Goal: Task Accomplishment & Management: Use online tool/utility

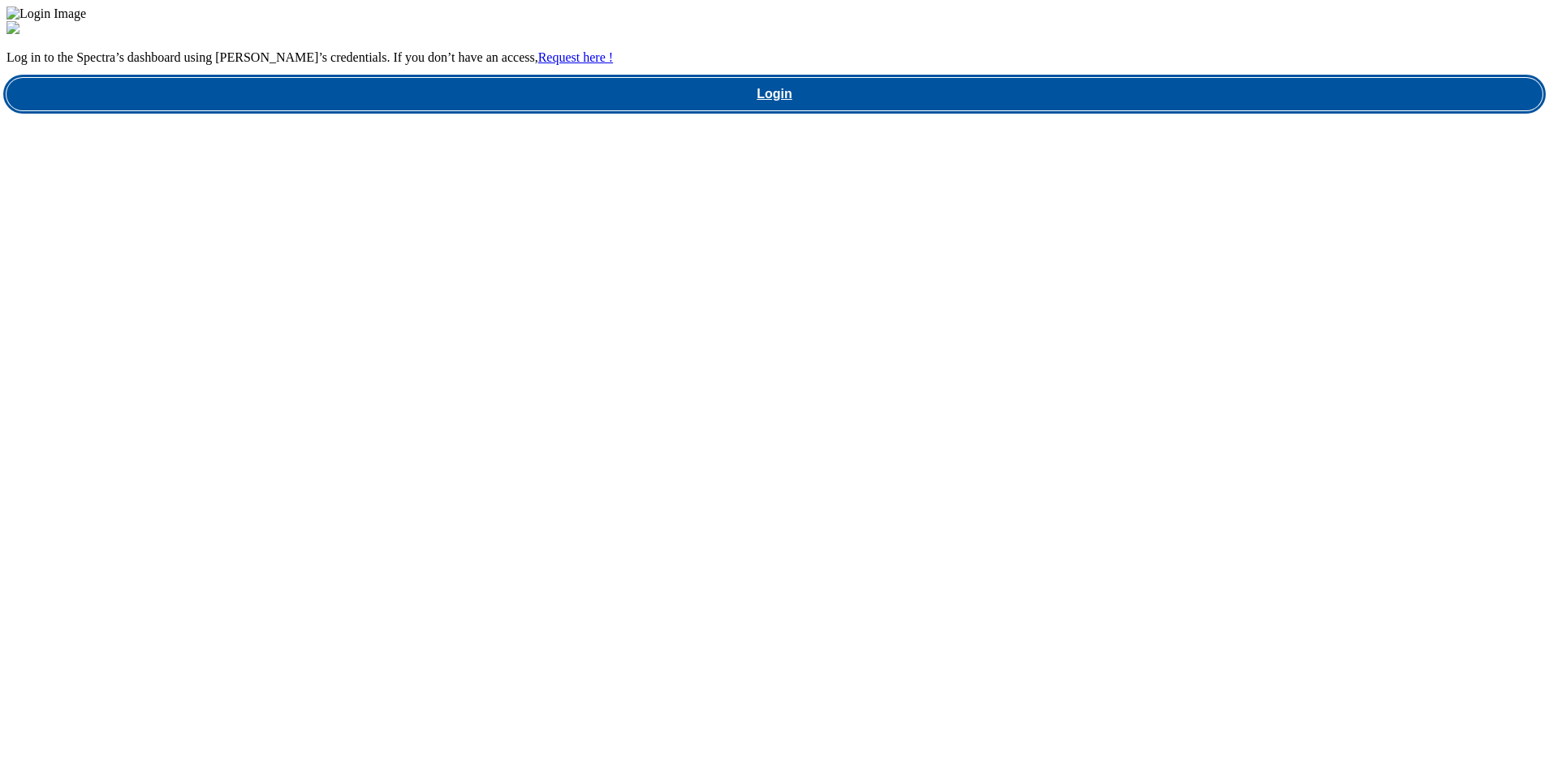
click at [1161, 110] on link "Login" at bounding box center [774, 94] width 1536 height 32
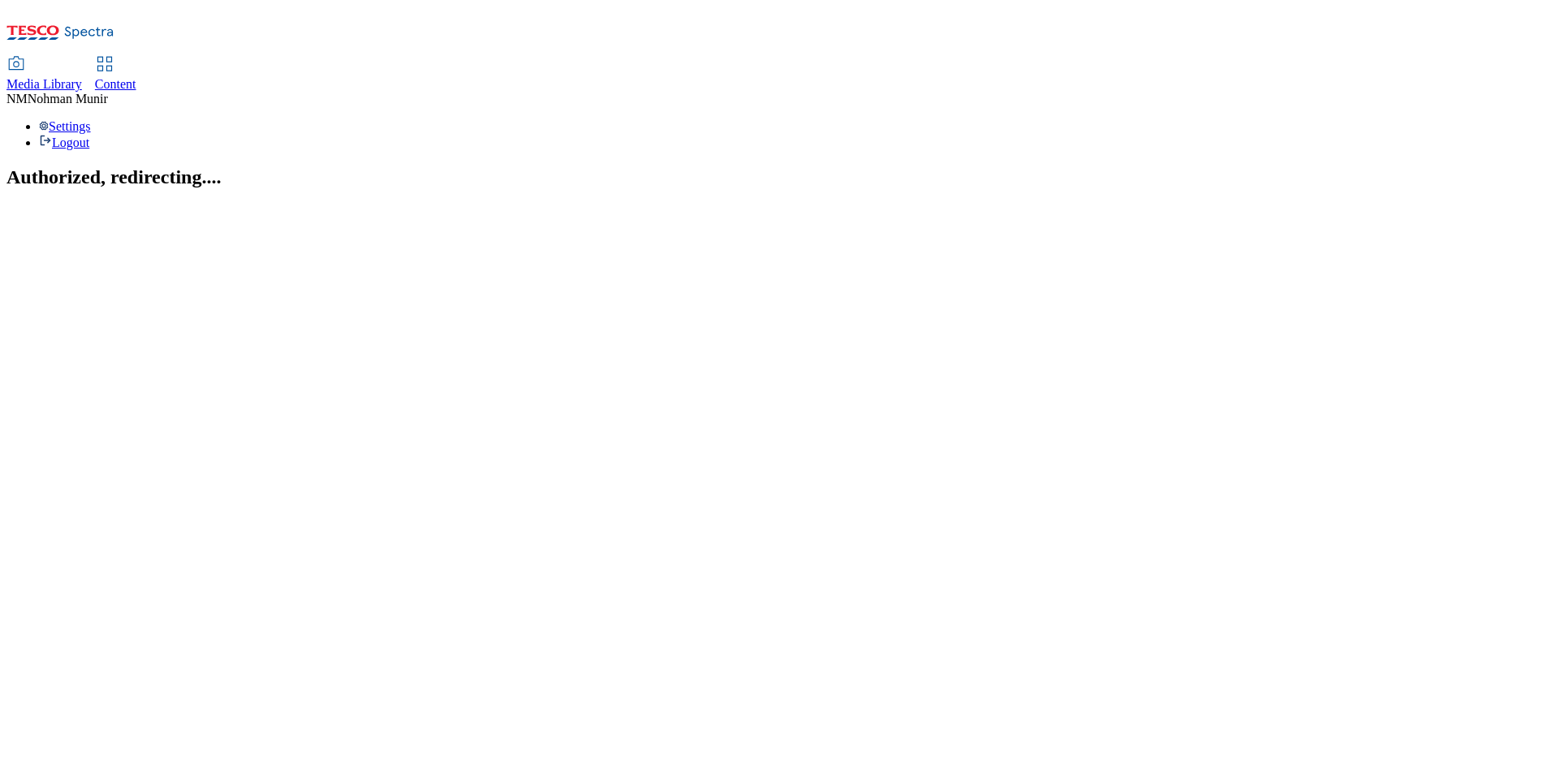
click at [136, 77] on span "Content" at bounding box center [115, 84] width 42 height 14
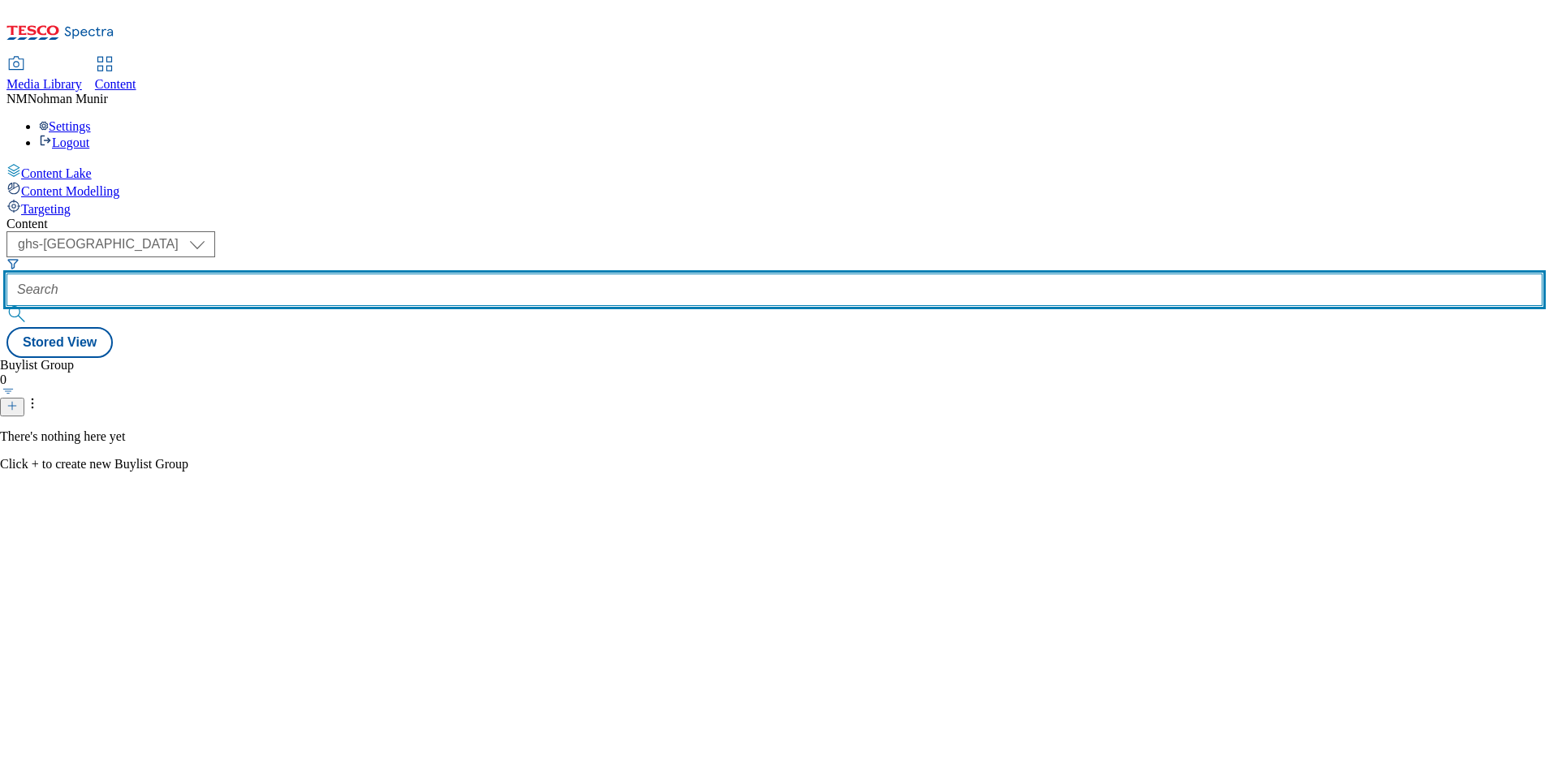
click at [452, 274] on input "text" at bounding box center [774, 289] width 1536 height 32
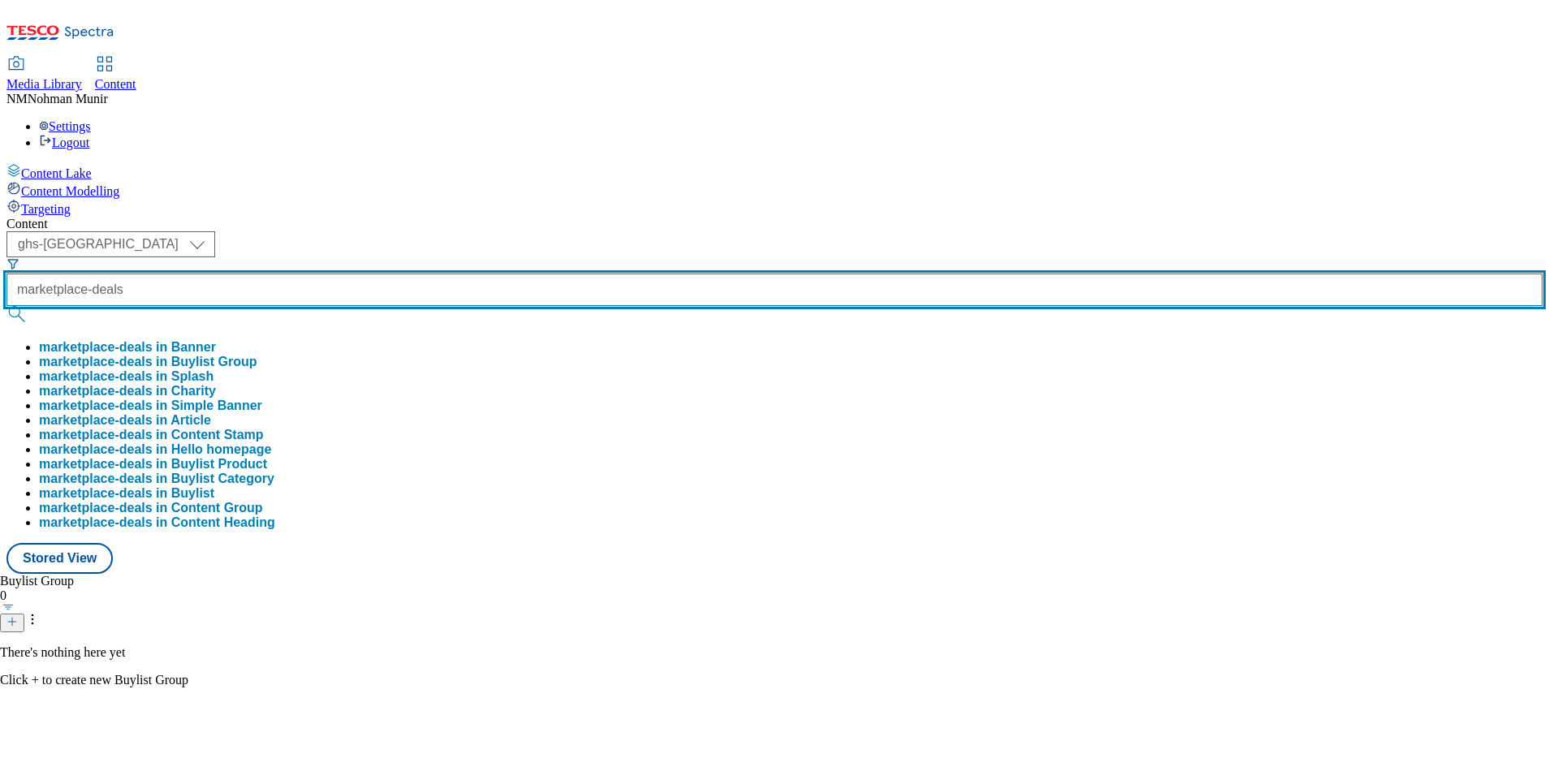
type input "marketplace-deals"
click at [6, 306] on button "submit" at bounding box center [18, 314] width 22 height 16
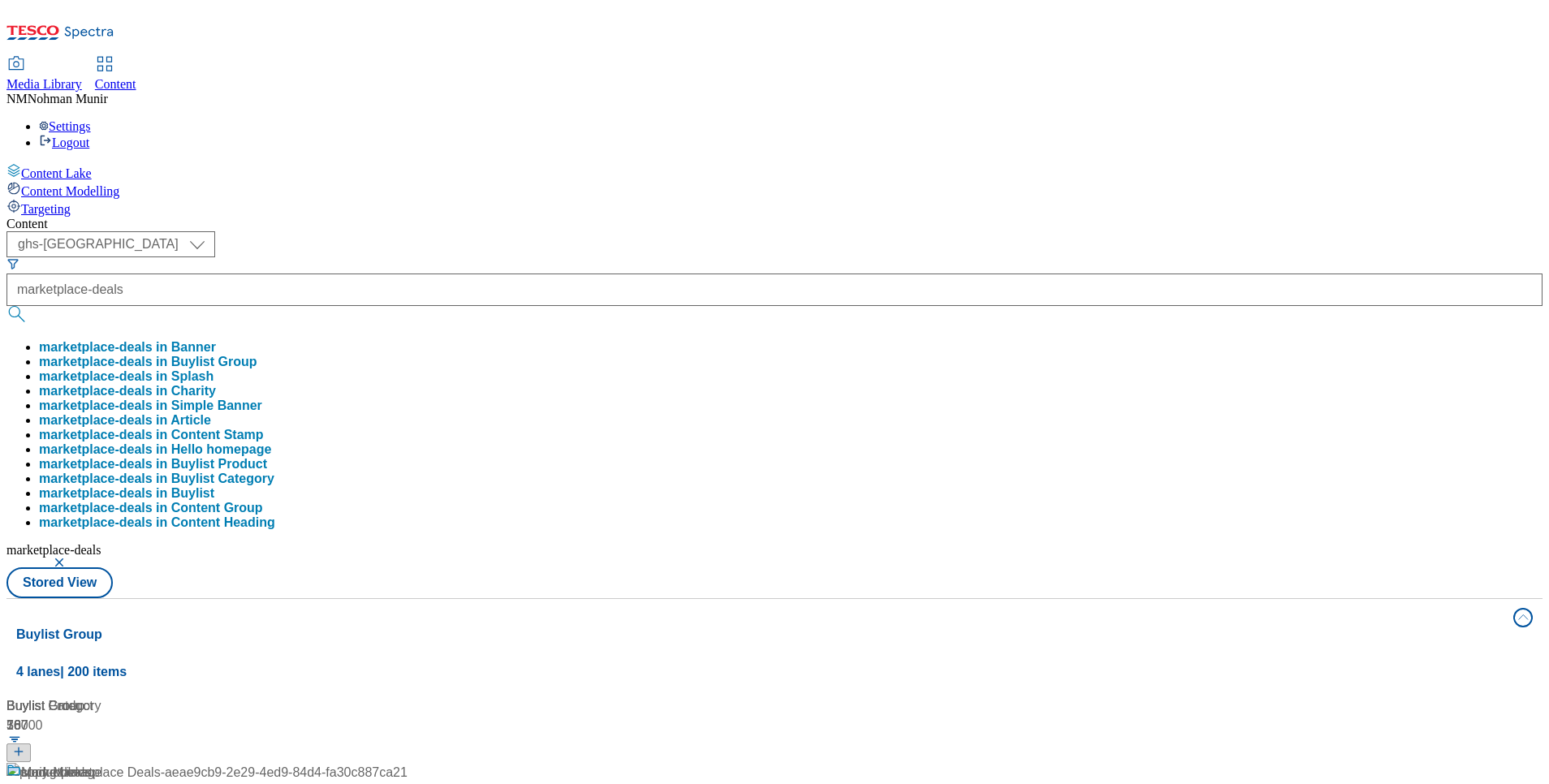
click at [830, 217] on div "Content" at bounding box center [774, 225] width 1536 height 15
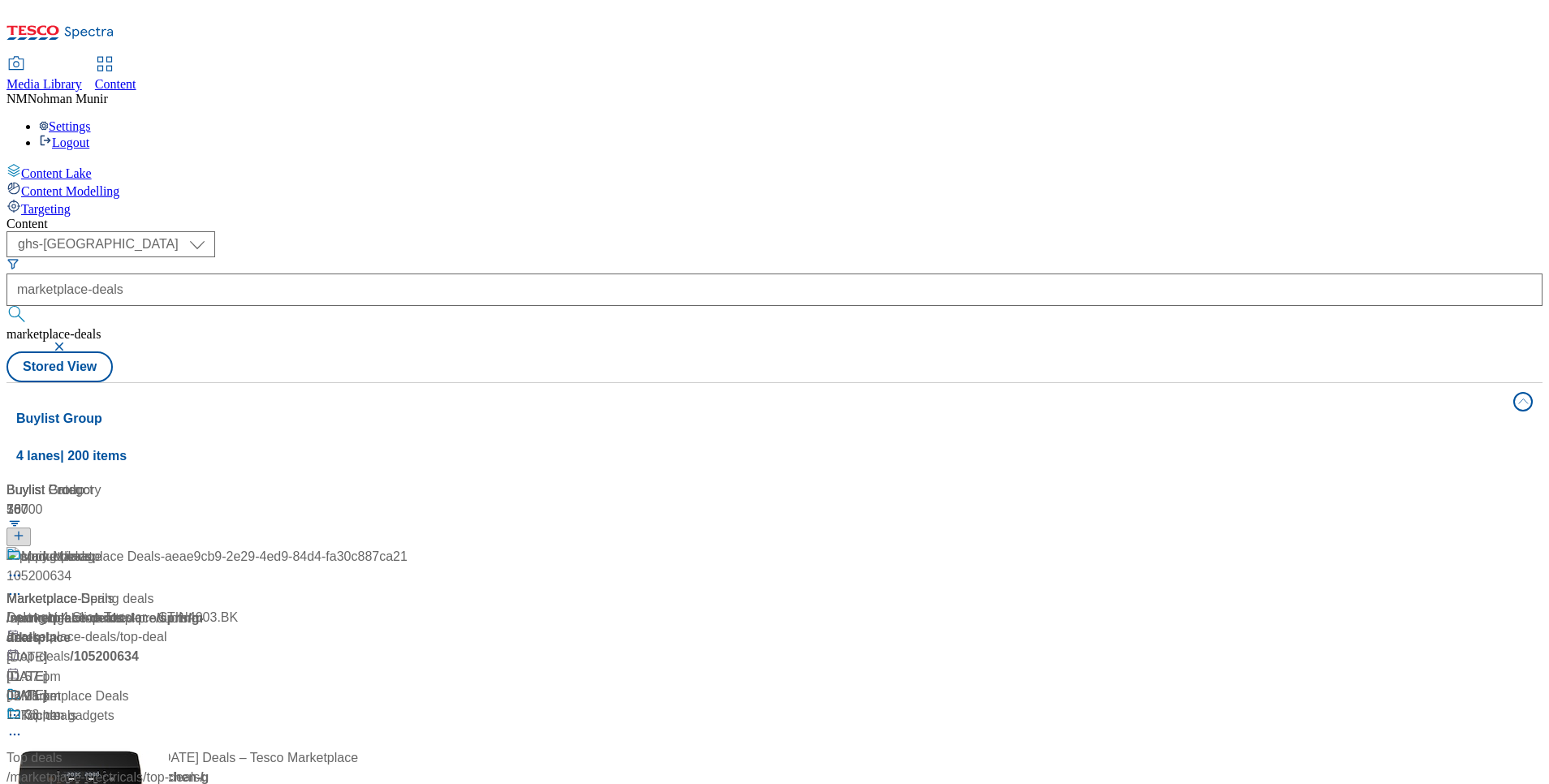
scroll to position [159, 0]
click at [407, 687] on div "Marketplace Deals Marketplace Deals / marketplace-deals 20 May 2025 01:12 pm" at bounding box center [207, 756] width 401 height 139
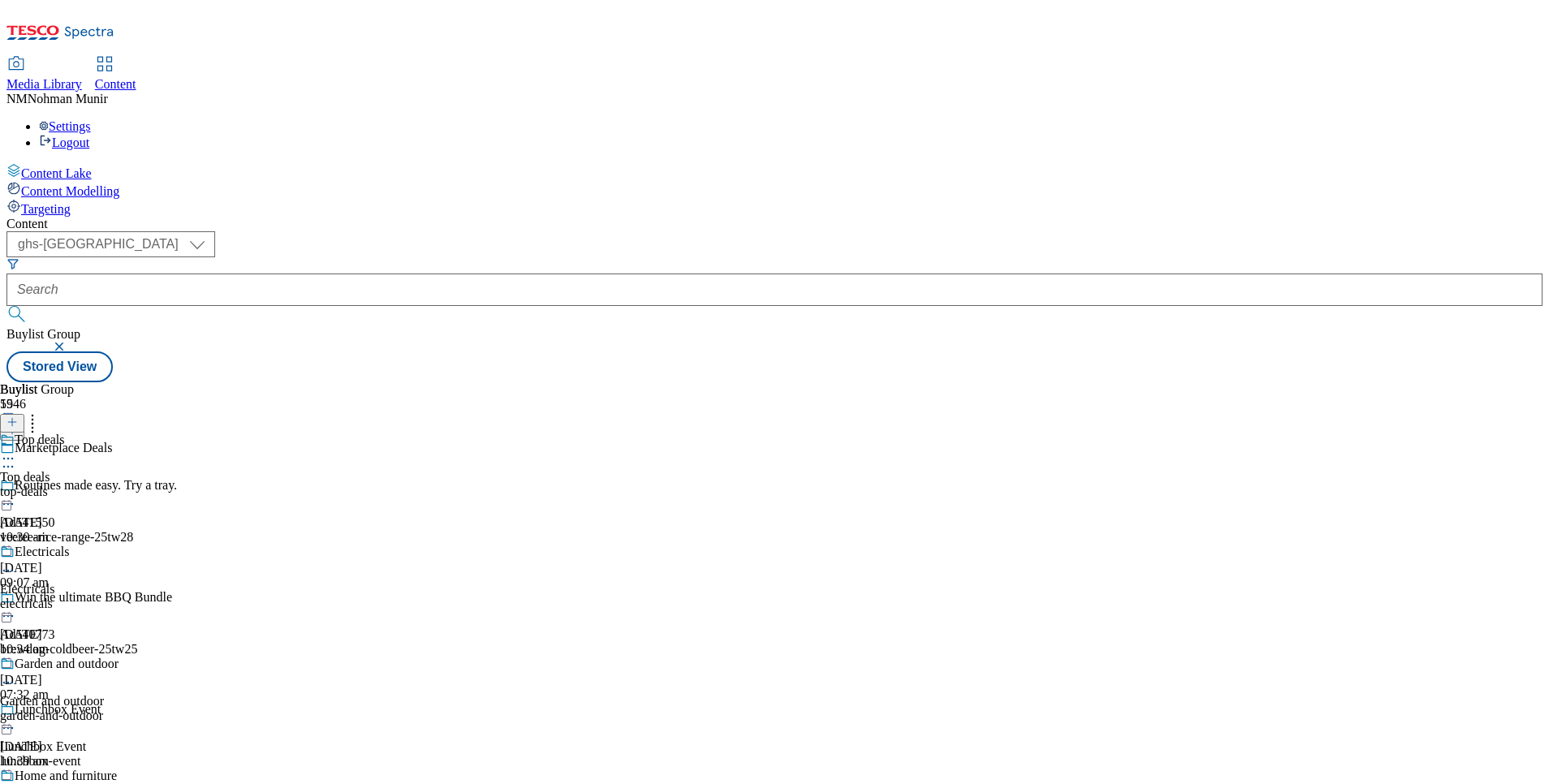
scroll to position [275, 0]
click at [127, 709] on div "garden-and-outdoor" at bounding box center [63, 716] width 127 height 15
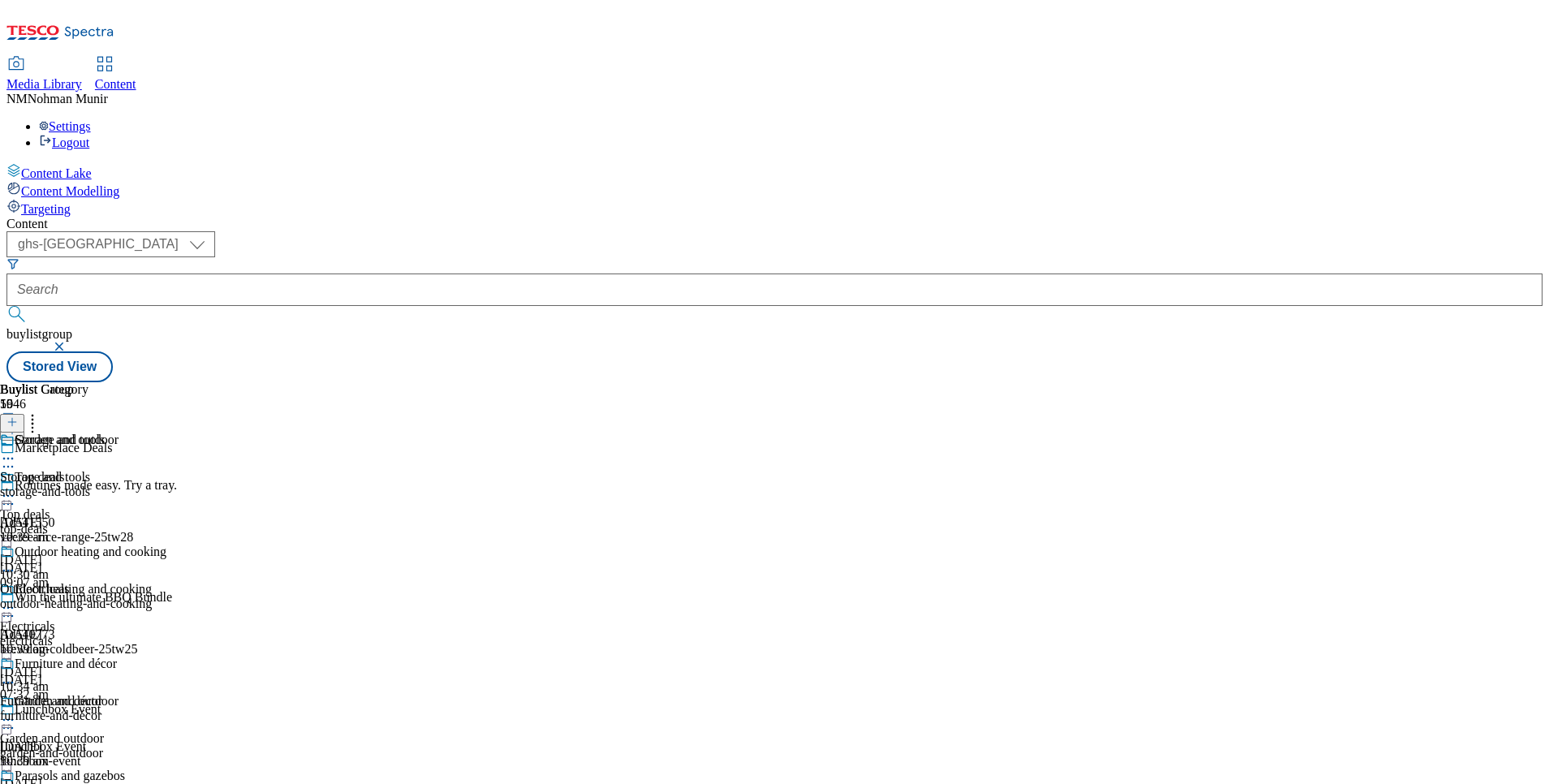
scroll to position [293, 0]
click at [166, 709] on div "furniture-and-décor" at bounding box center [83, 716] width 166 height 15
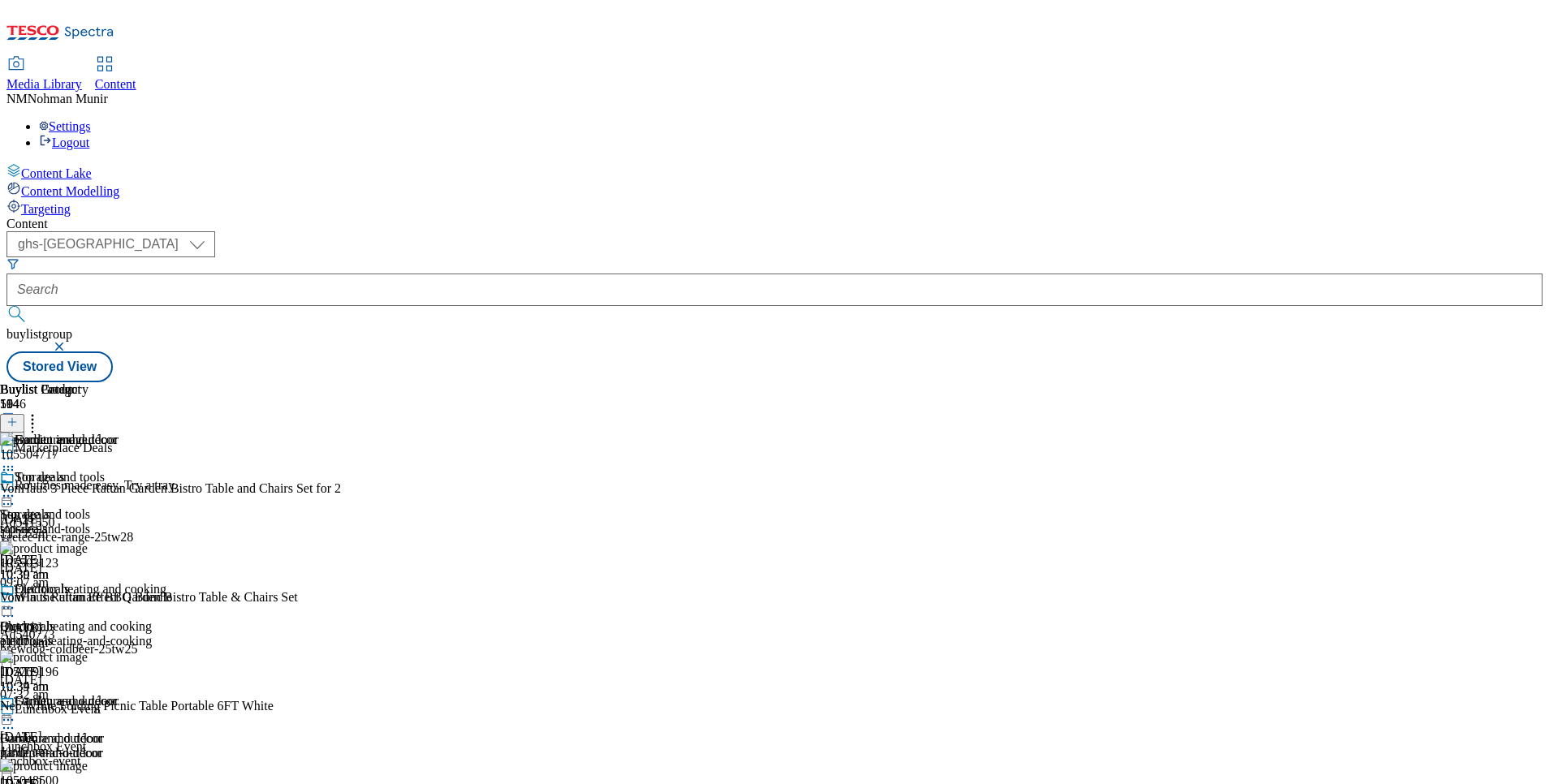
scroll to position [482, 0]
click at [9, 719] on circle at bounding box center [8, 720] width 3 height 3
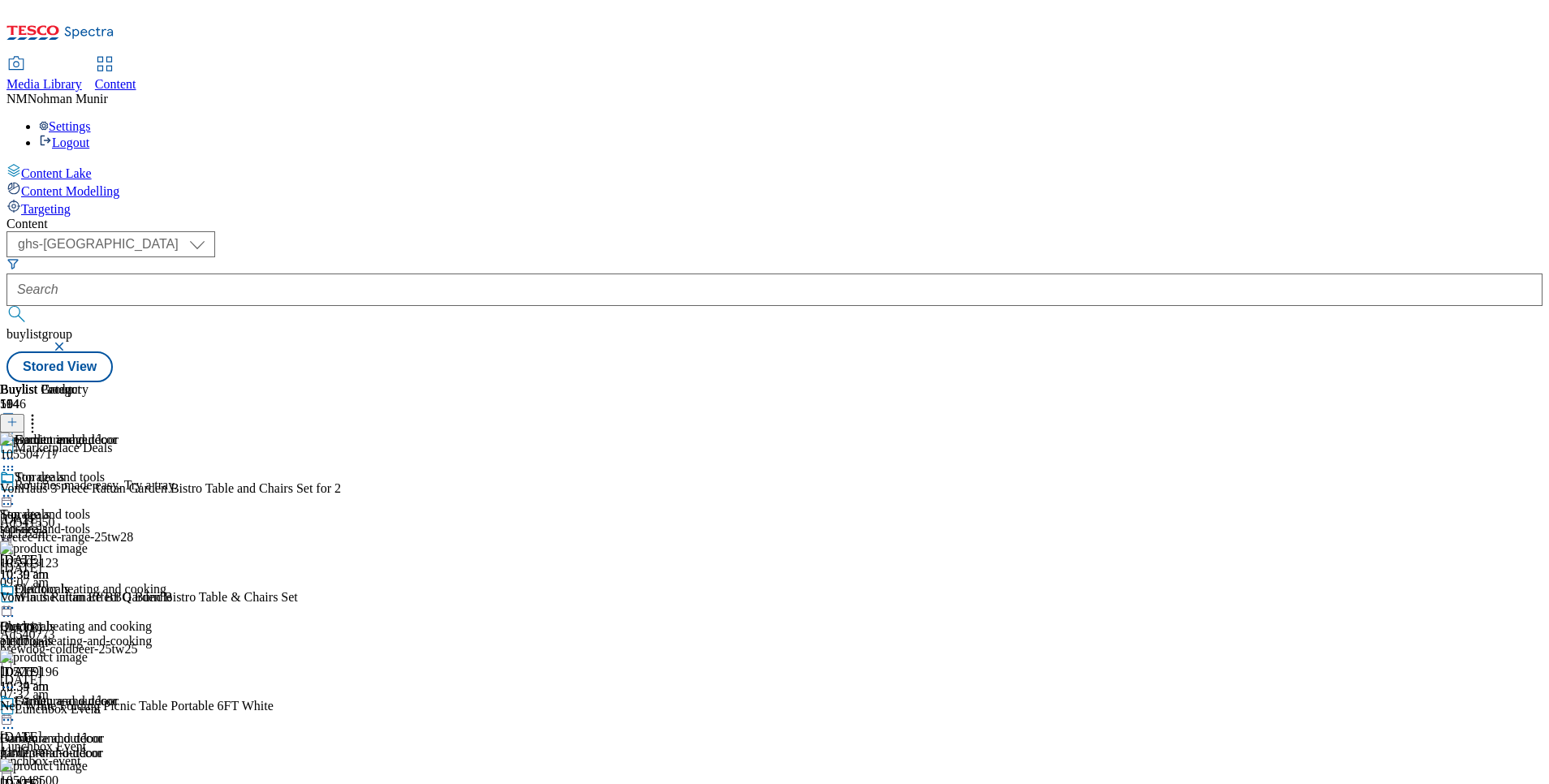
click at [16, 712] on icon at bounding box center [7, 719] width 16 height 16
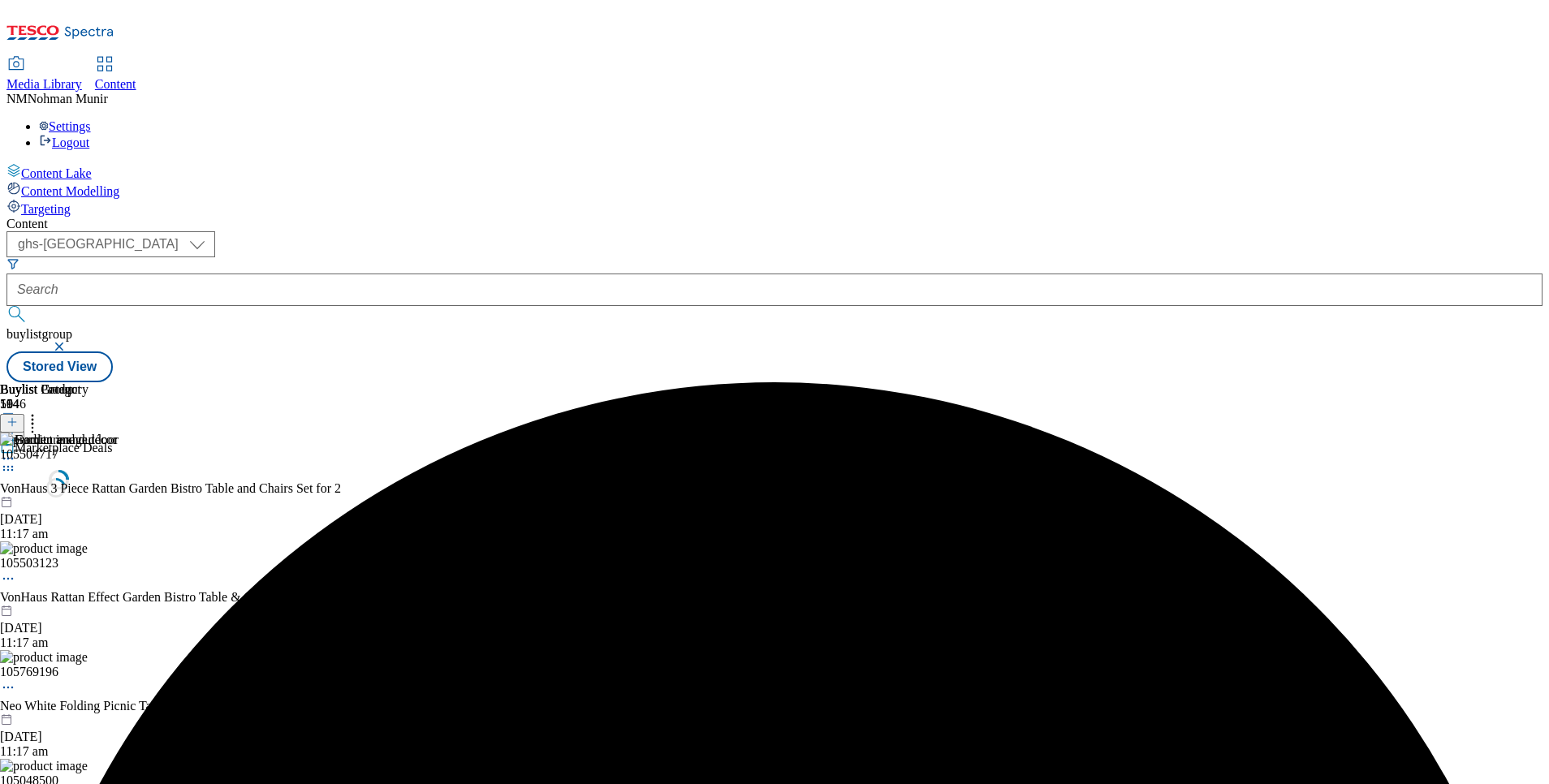
scroll to position [0, 0]
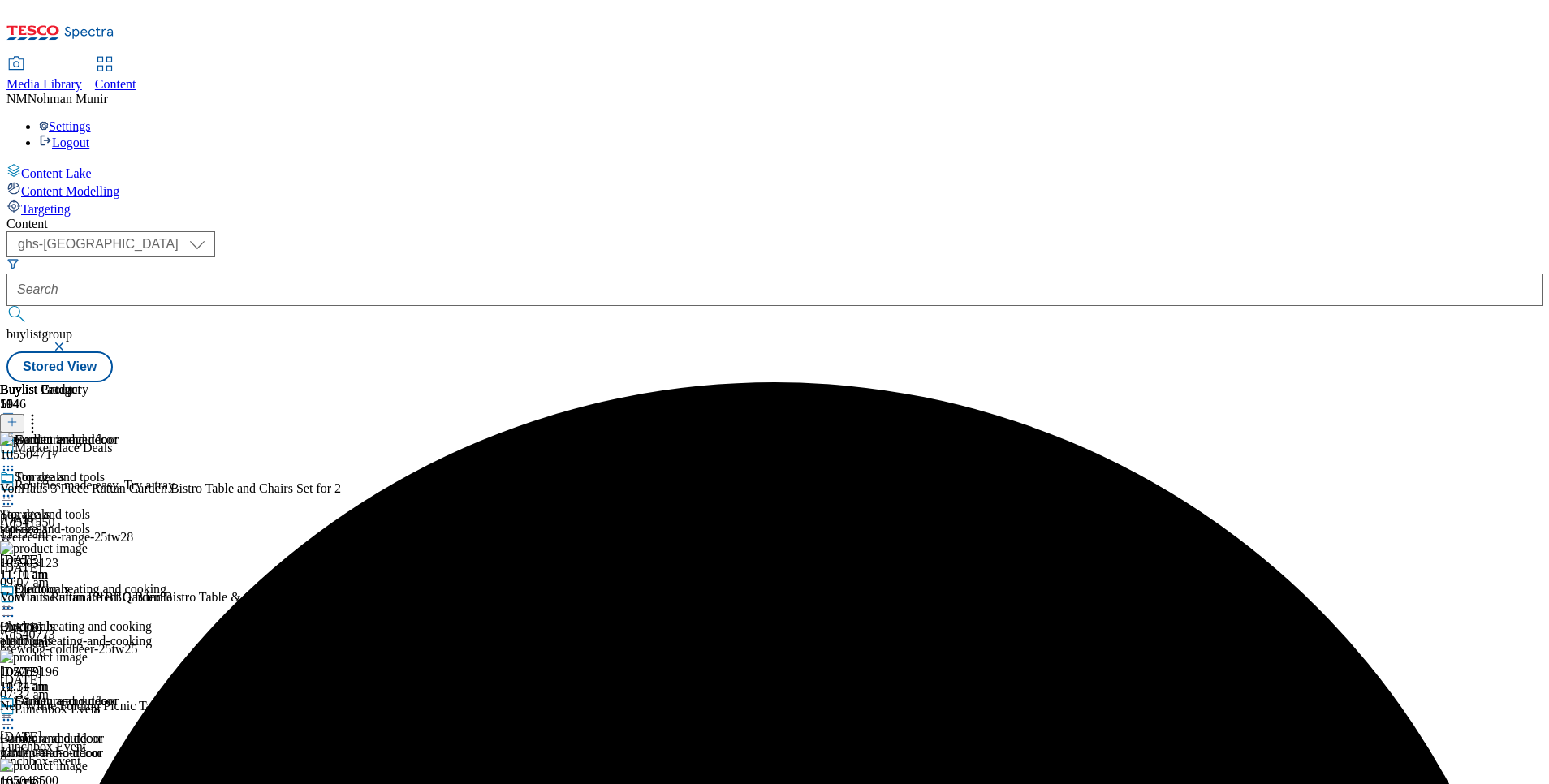
click at [16, 712] on icon at bounding box center [7, 719] width 16 height 16
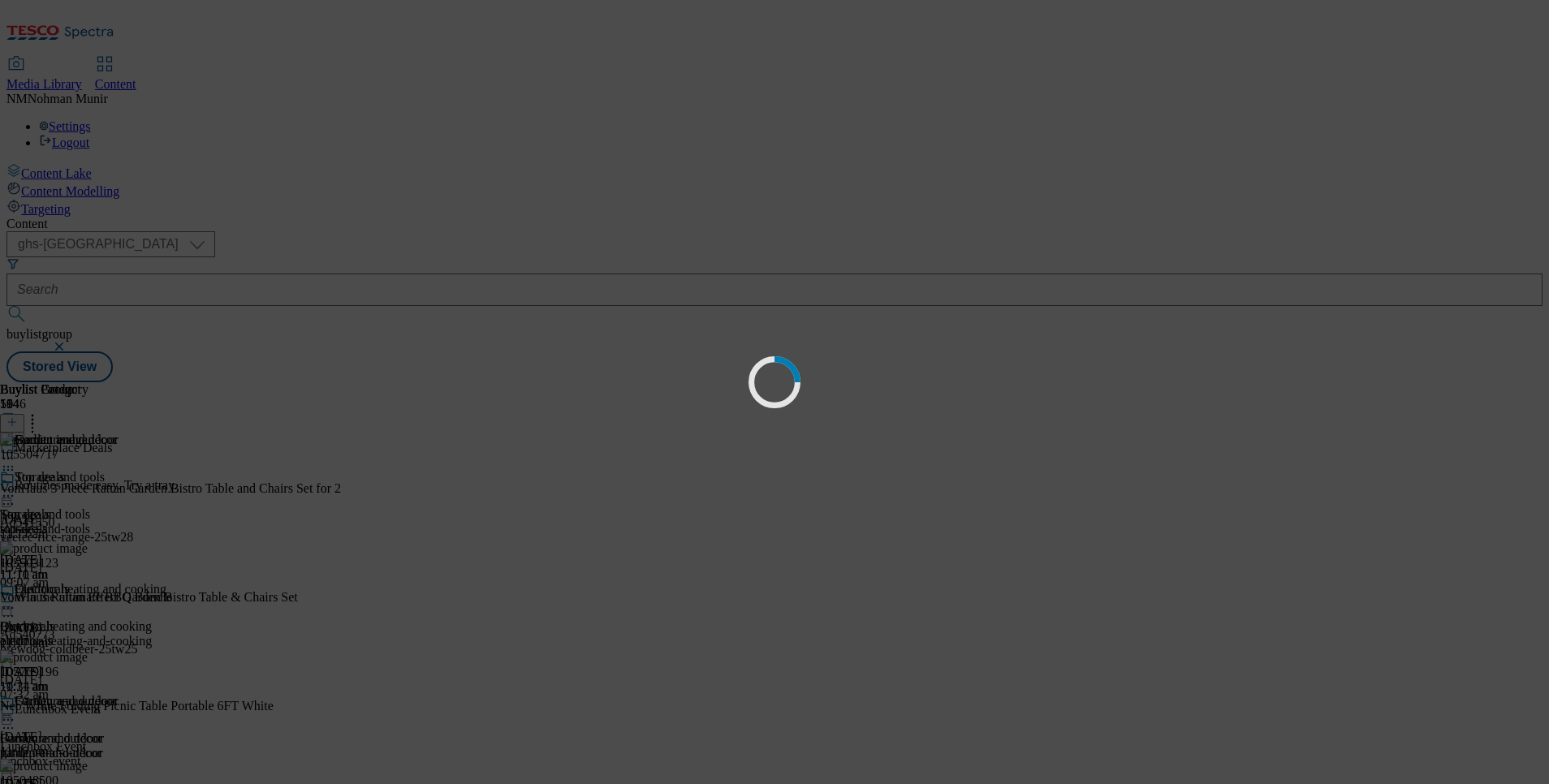
scroll to position [0, 0]
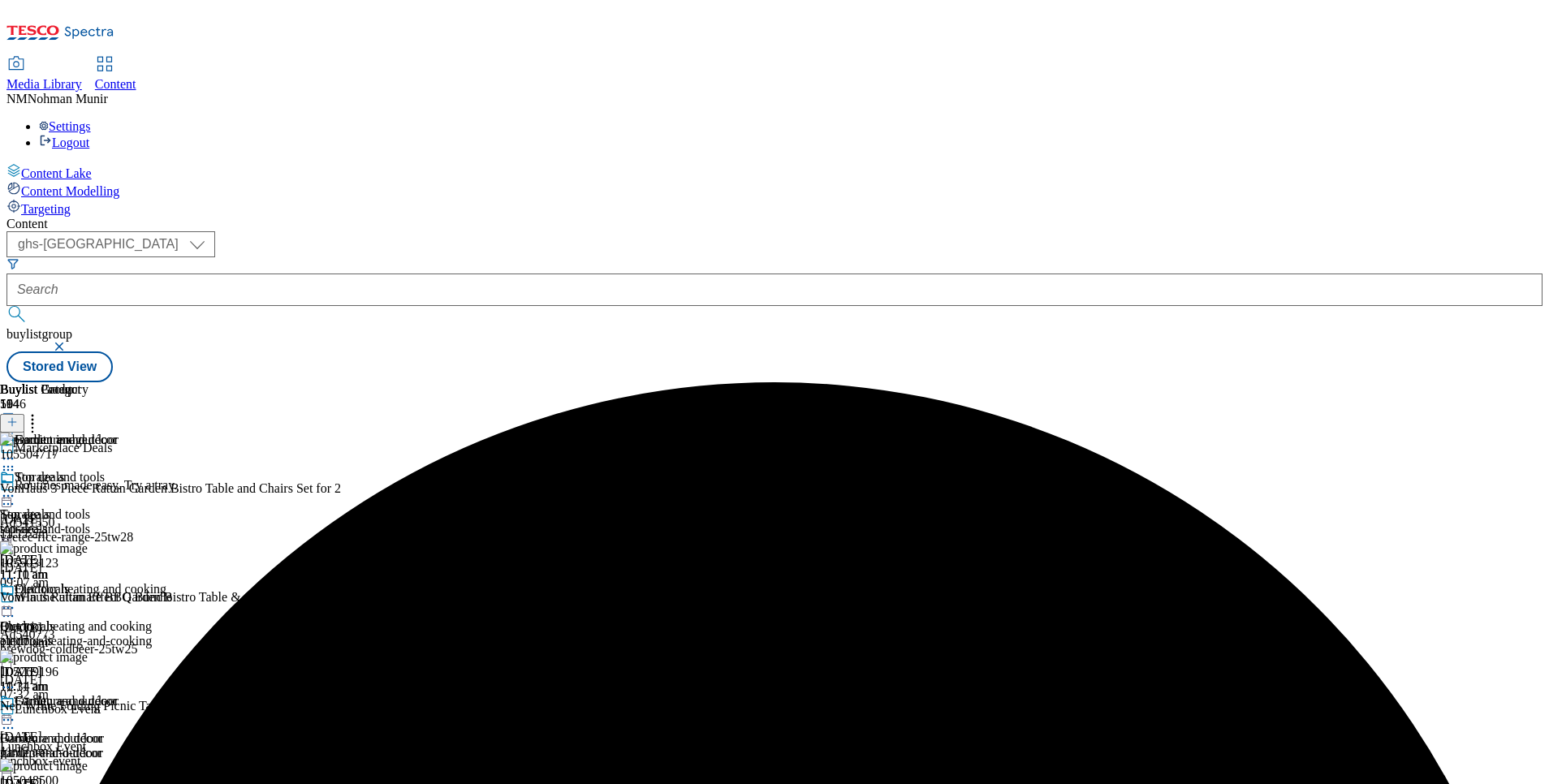
click at [16, 712] on icon at bounding box center [7, 719] width 16 height 16
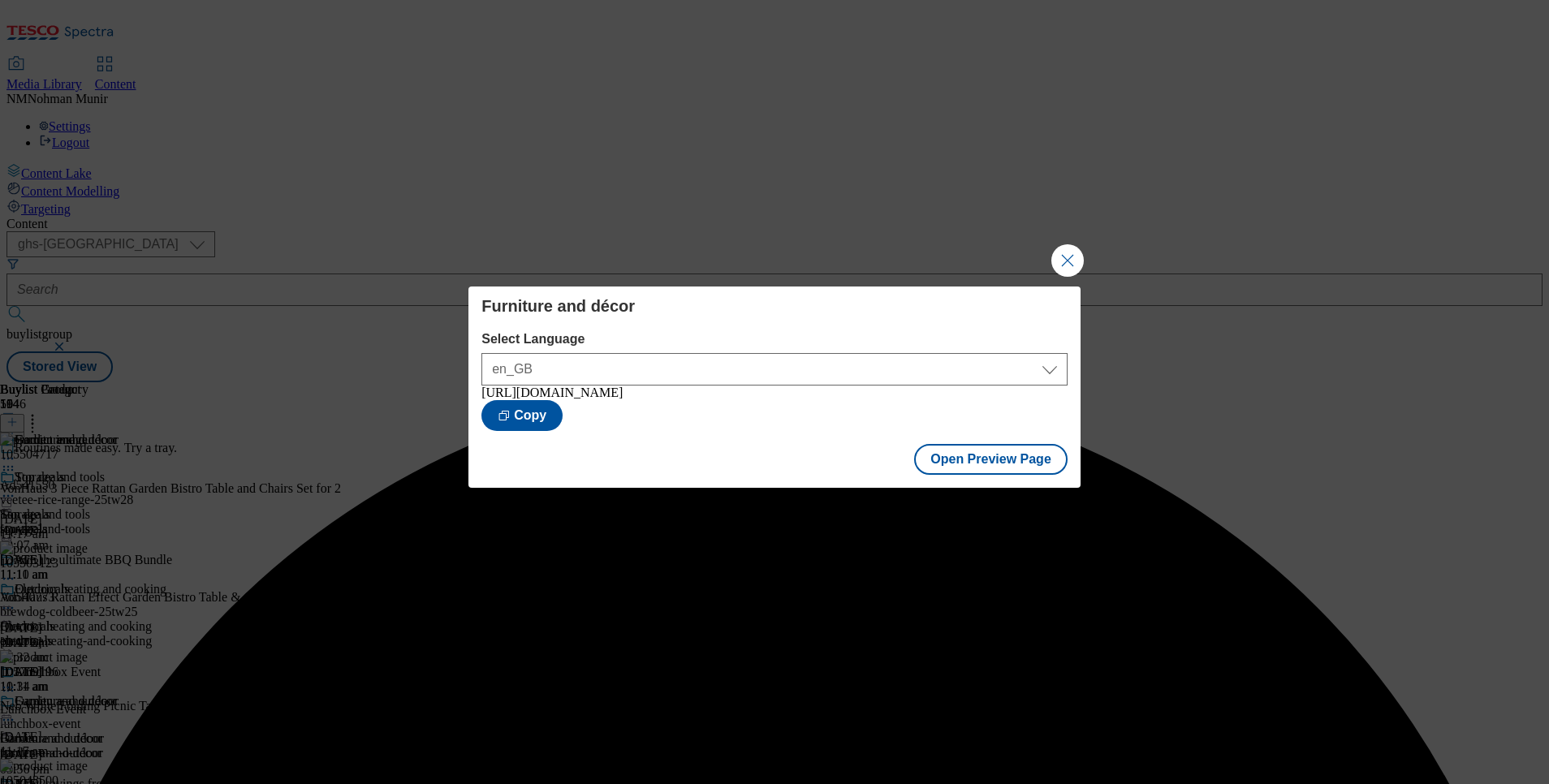
click at [1069, 275] on div "Furniture and décor Select Language en_GB en_GB https://www.tesco.com/groceries…" at bounding box center [774, 392] width 1549 height 784
click at [1069, 264] on button "Close Modal" at bounding box center [1067, 260] width 32 height 32
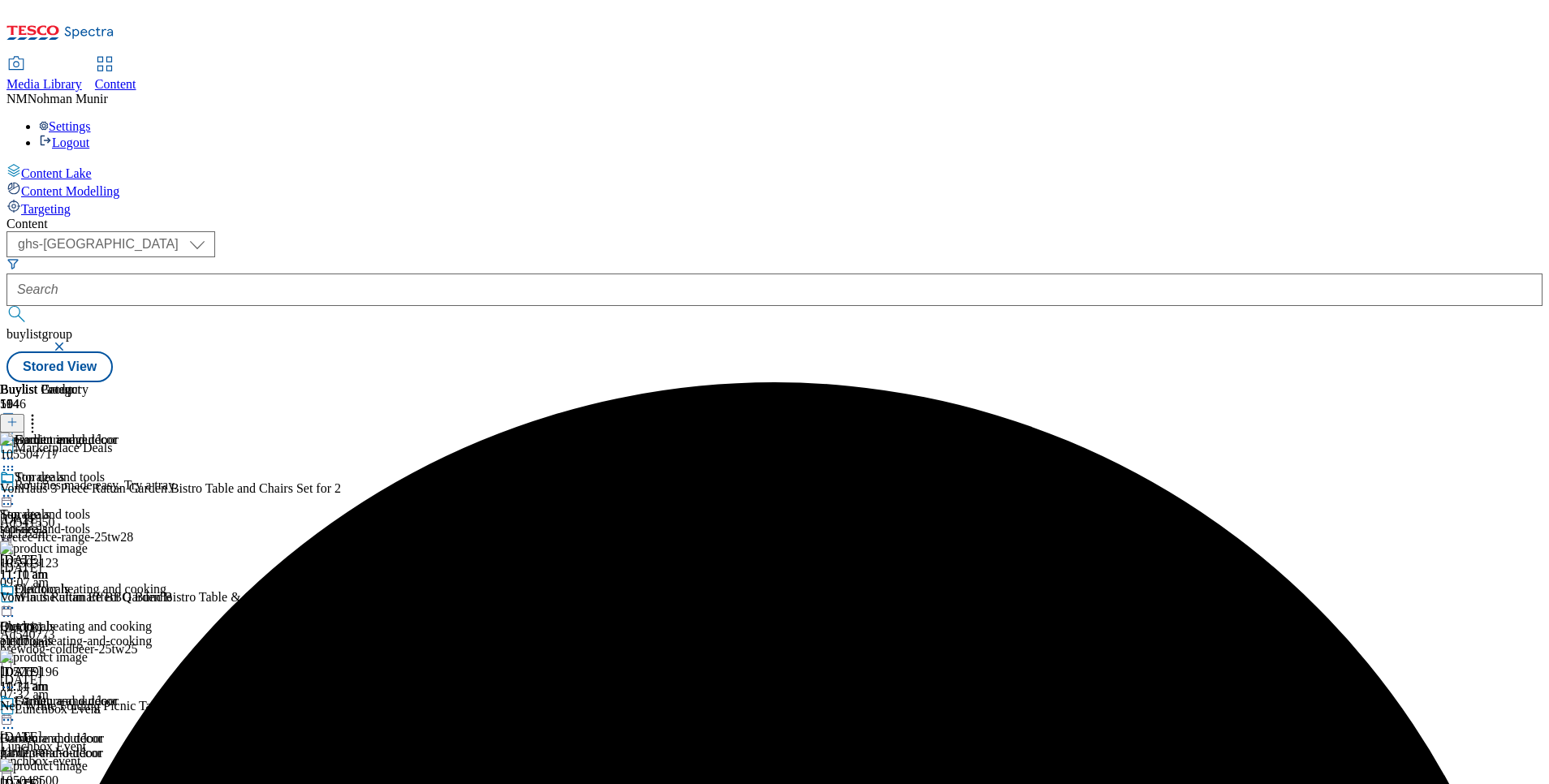
click at [16, 712] on icon at bounding box center [7, 719] width 16 height 16
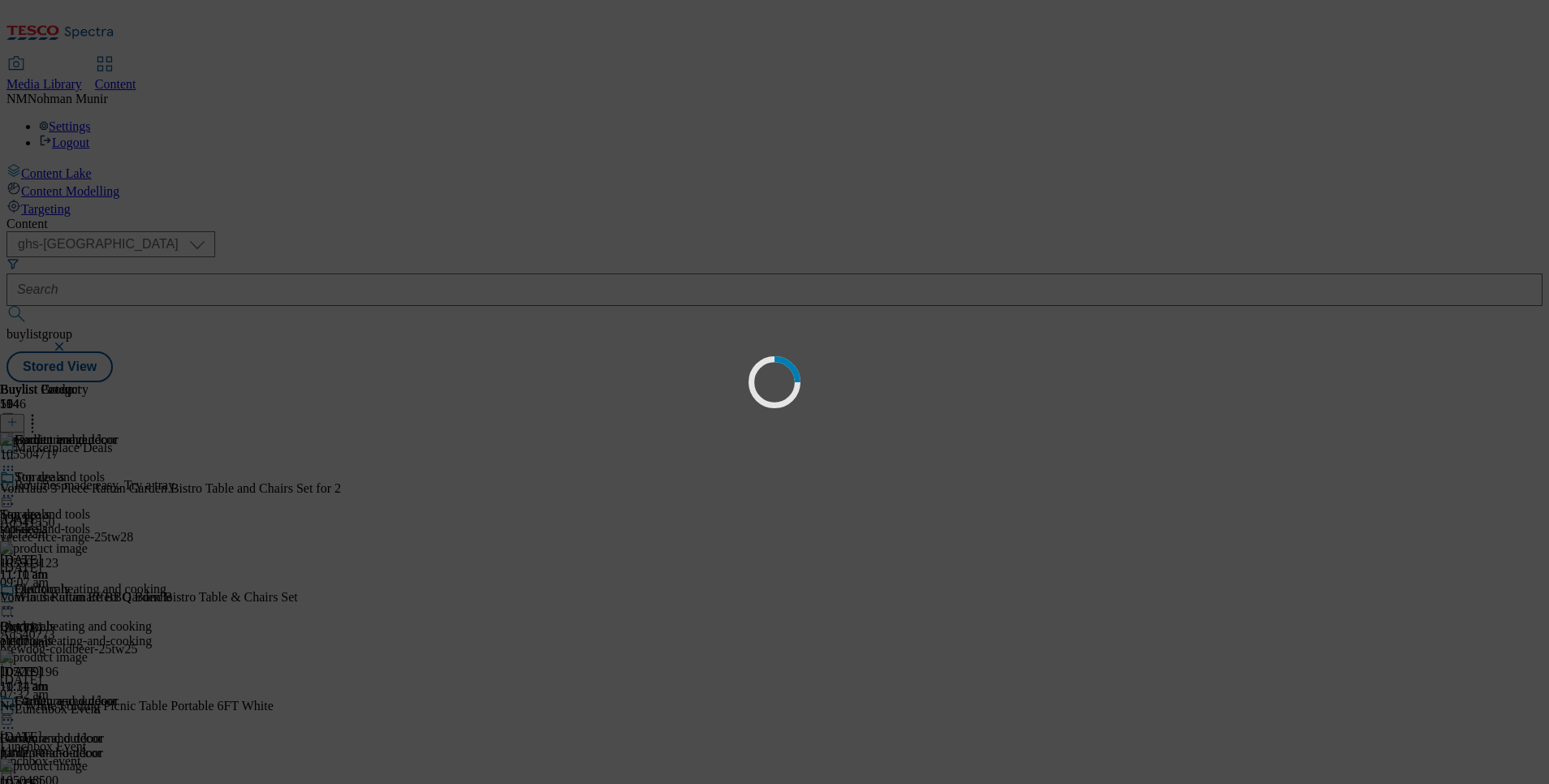
scroll to position [0, 0]
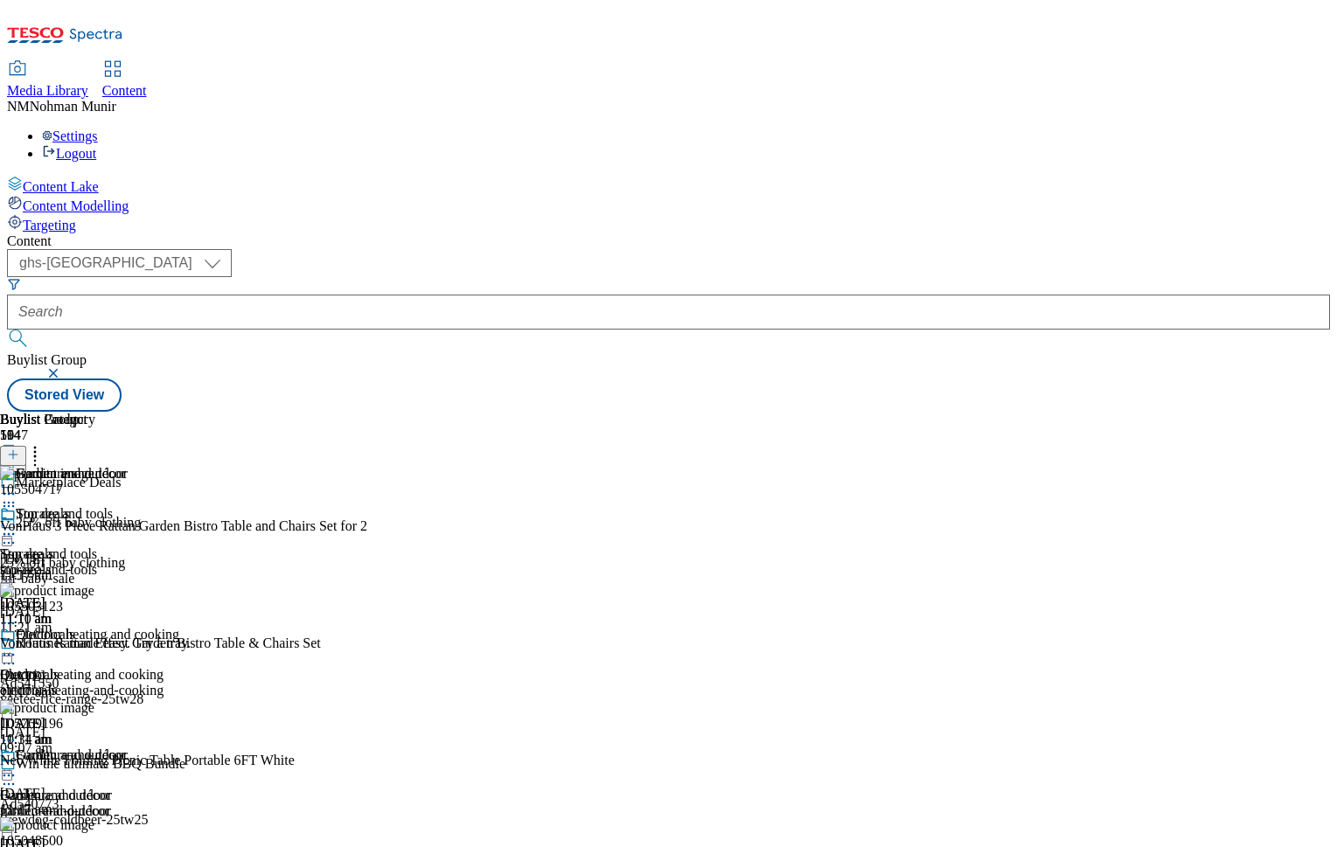
click at [100, 234] on div "Content Lake Content Modelling Targeting" at bounding box center [668, 205] width 1323 height 58
click at [17, 646] on icon at bounding box center [8, 654] width 17 height 17
click at [110, 844] on span "Un-publish" at bounding box center [82, 853] width 56 height 13
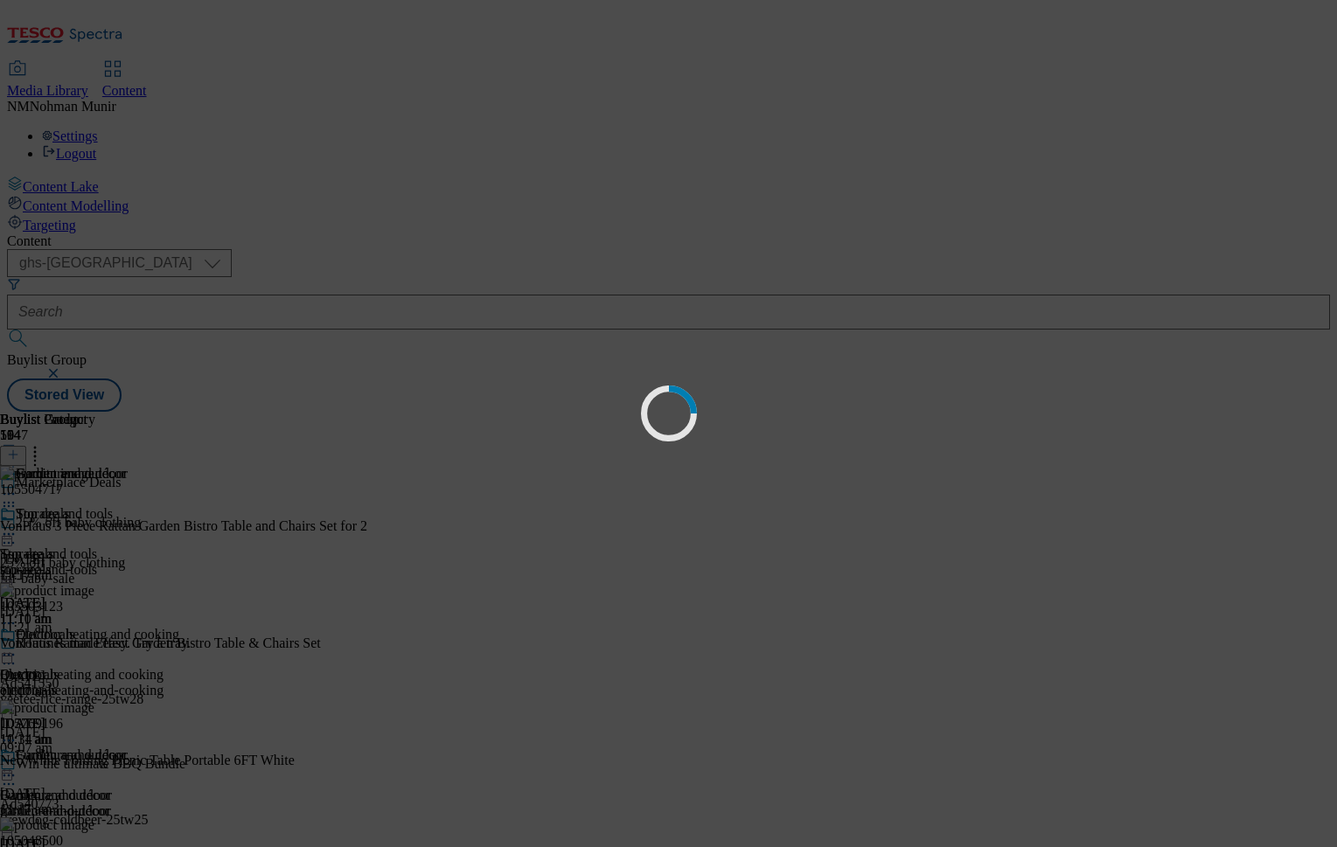
scroll to position [169, 0]
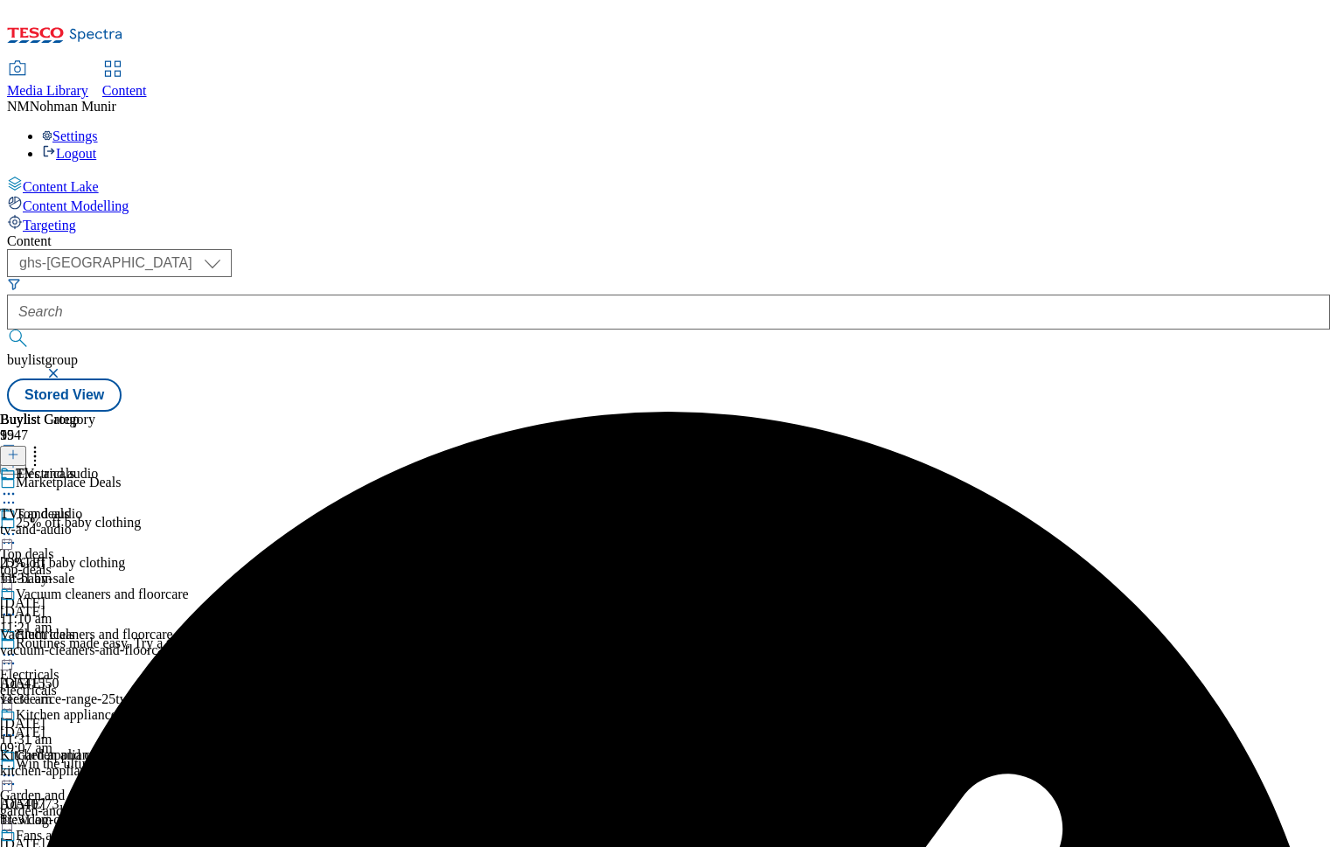
click at [17, 646] on icon at bounding box center [8, 654] width 17 height 17
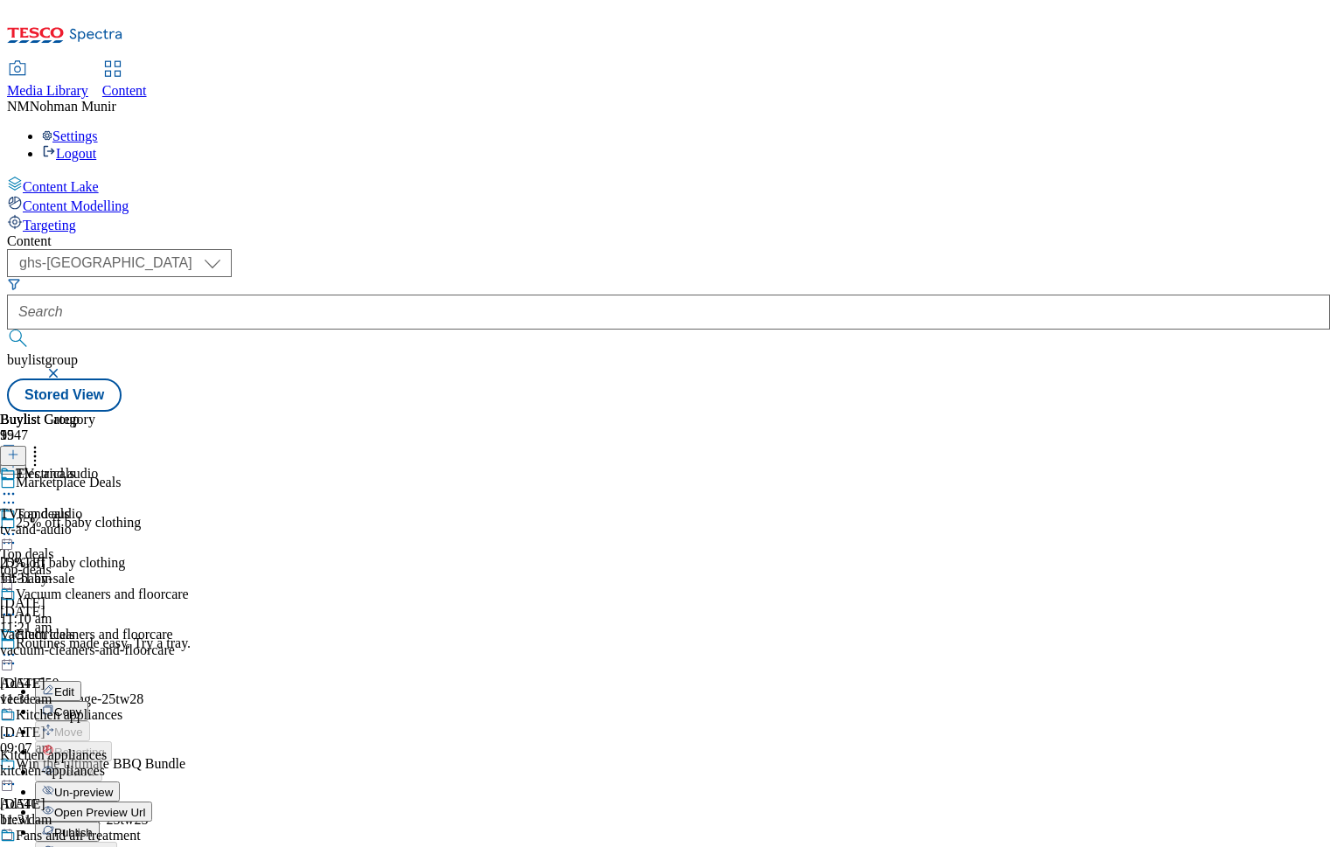
click at [120, 782] on button "Un-preview" at bounding box center [77, 792] width 85 height 20
click at [17, 646] on icon at bounding box center [8, 654] width 17 height 17
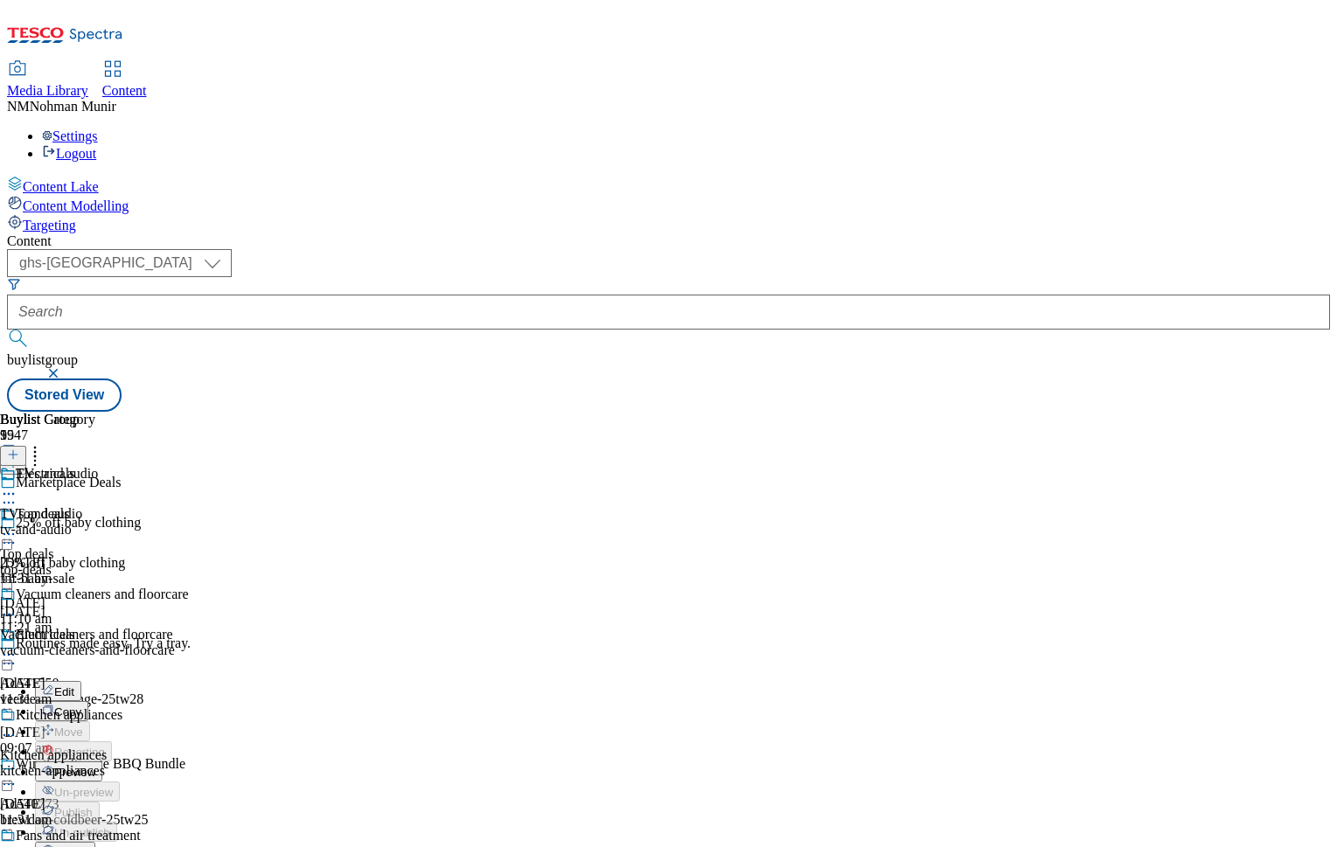
click at [102, 762] on button "Preview" at bounding box center [68, 772] width 67 height 20
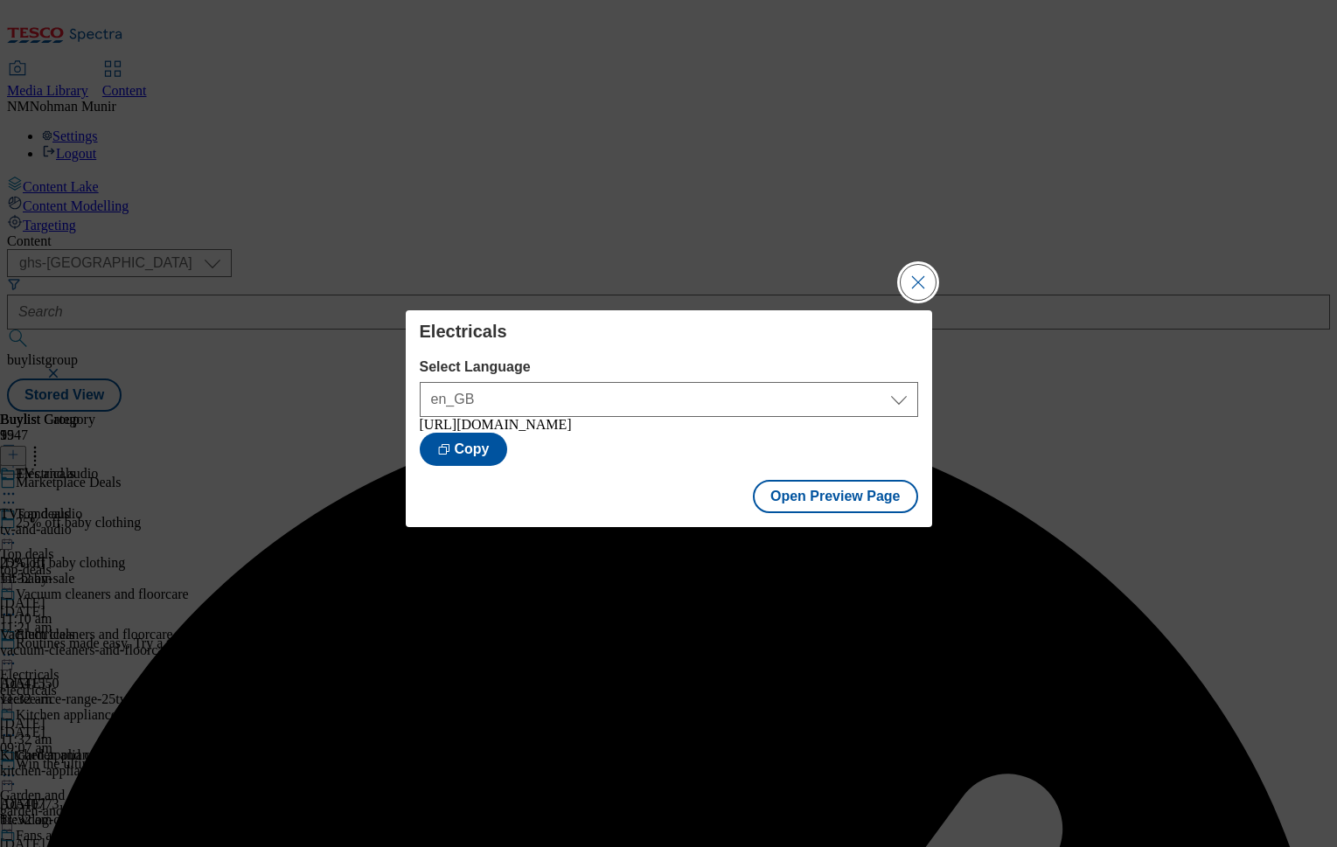
click at [909, 276] on button "Close Modal" at bounding box center [918, 282] width 35 height 35
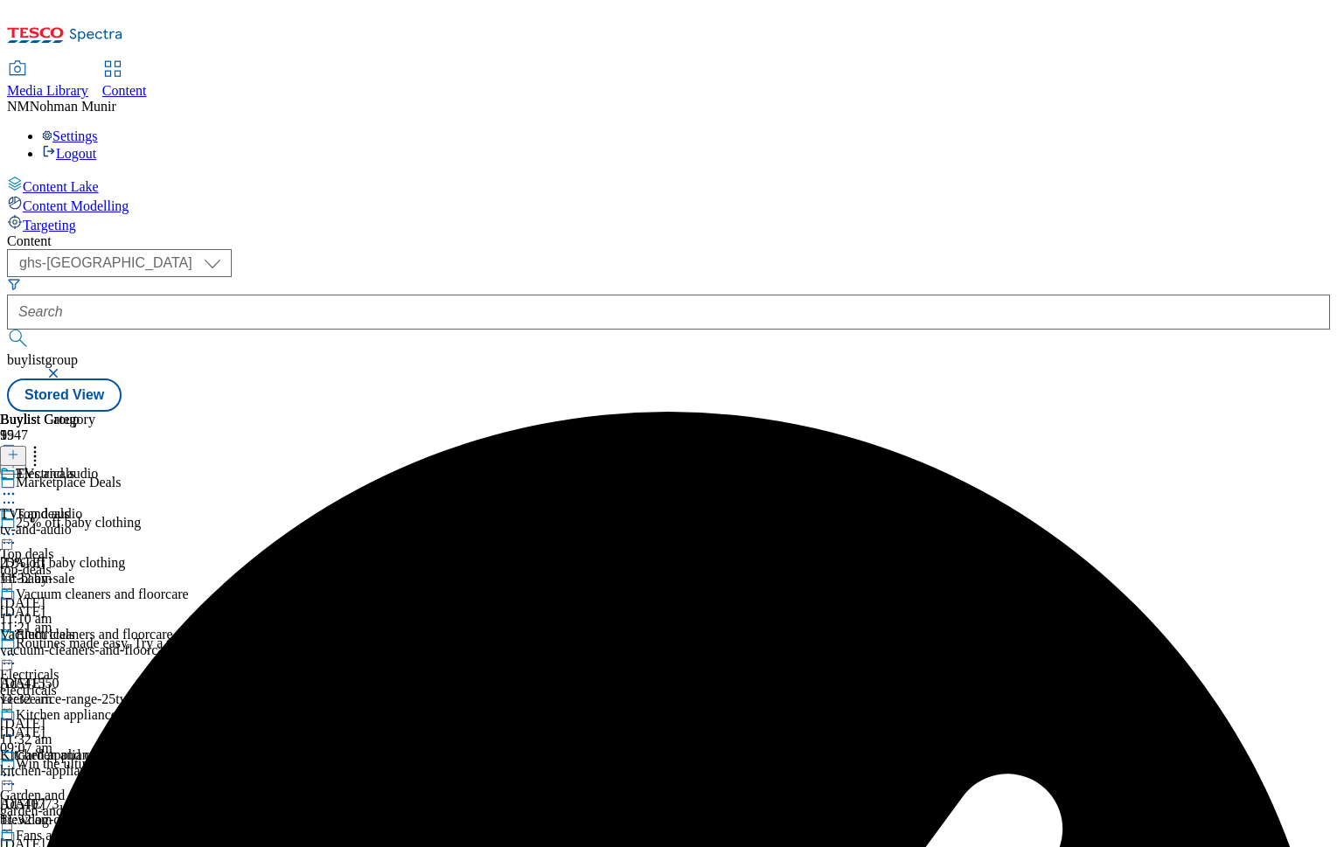
click at [137, 646] on div at bounding box center [68, 656] width 137 height 21
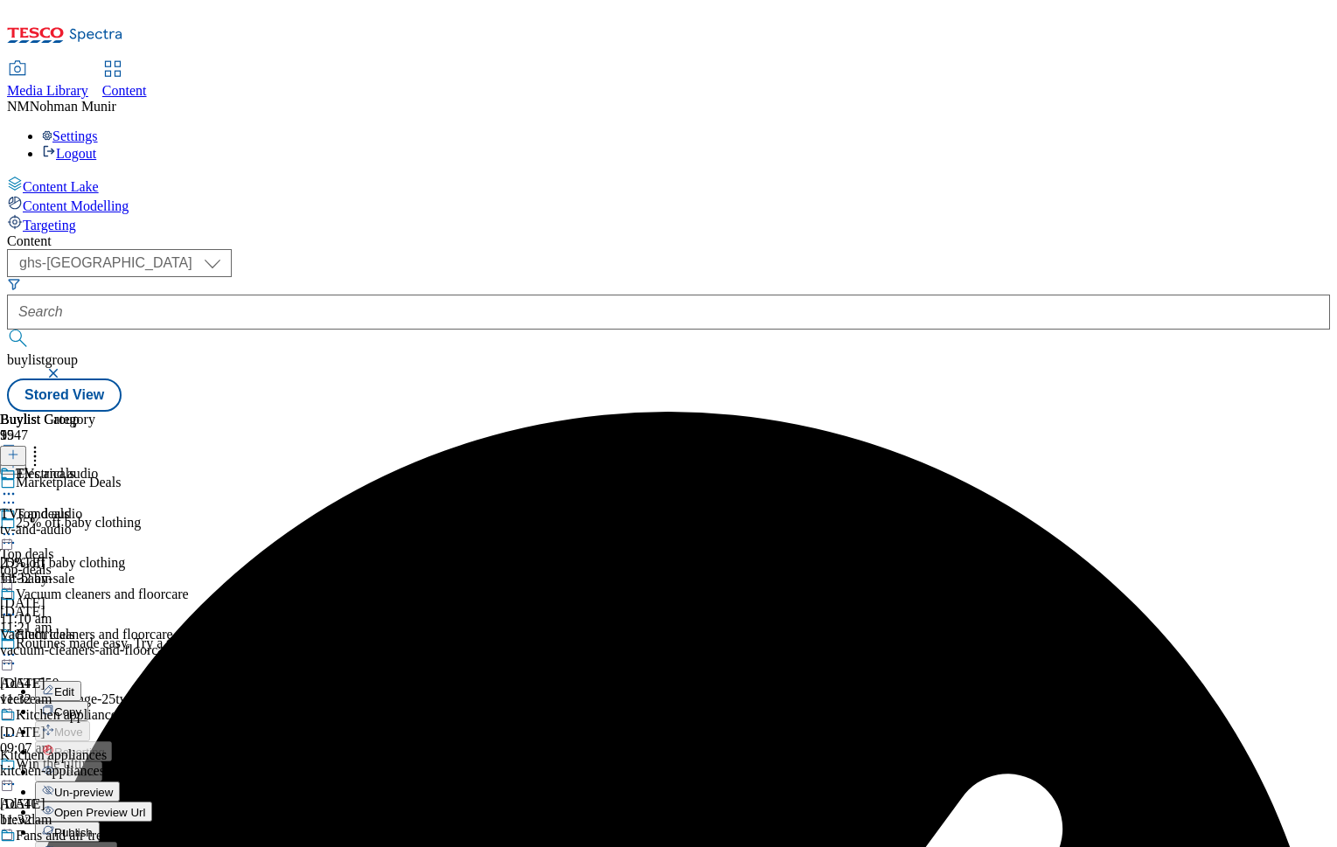
click at [93, 826] on span "Publish" at bounding box center [73, 832] width 38 height 13
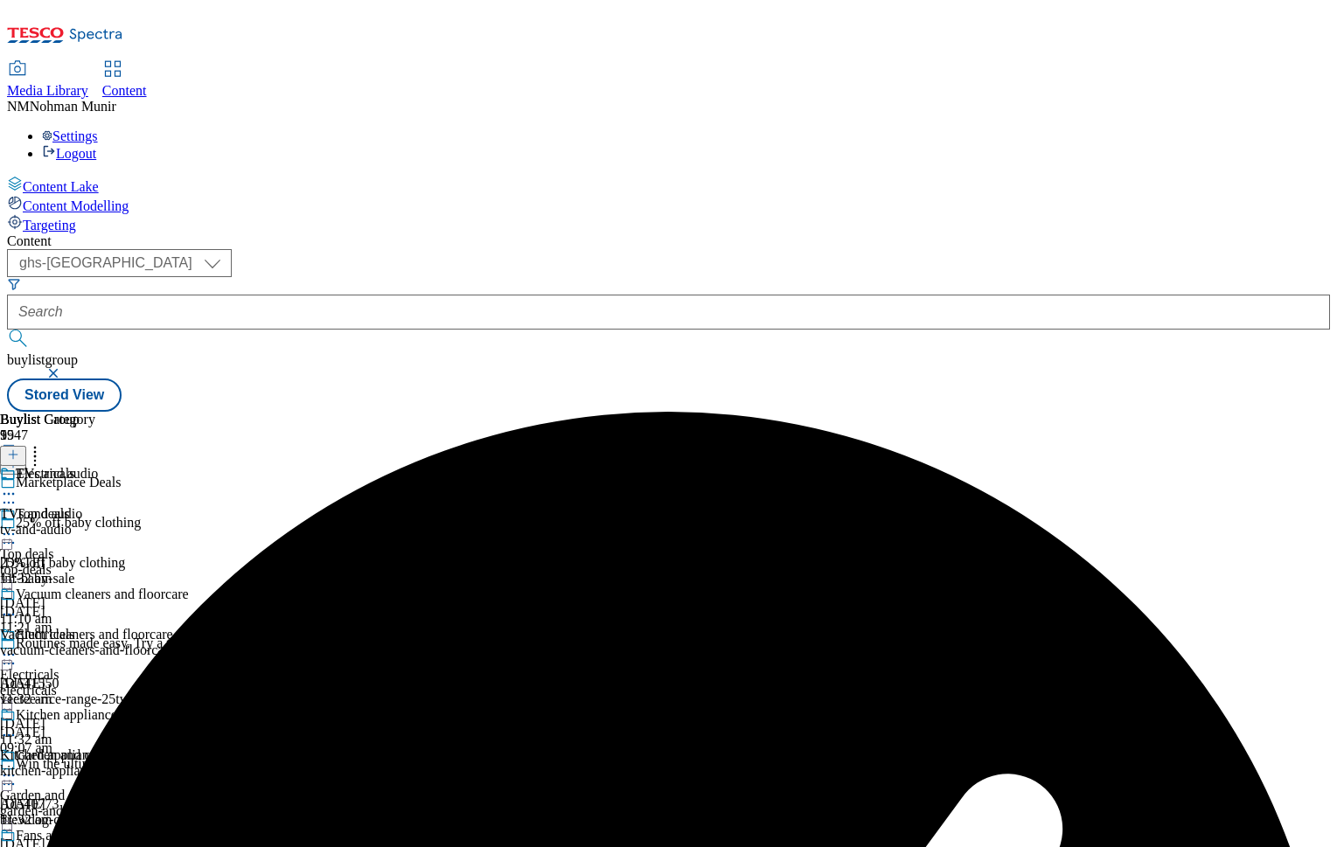
scroll to position [513, 0]
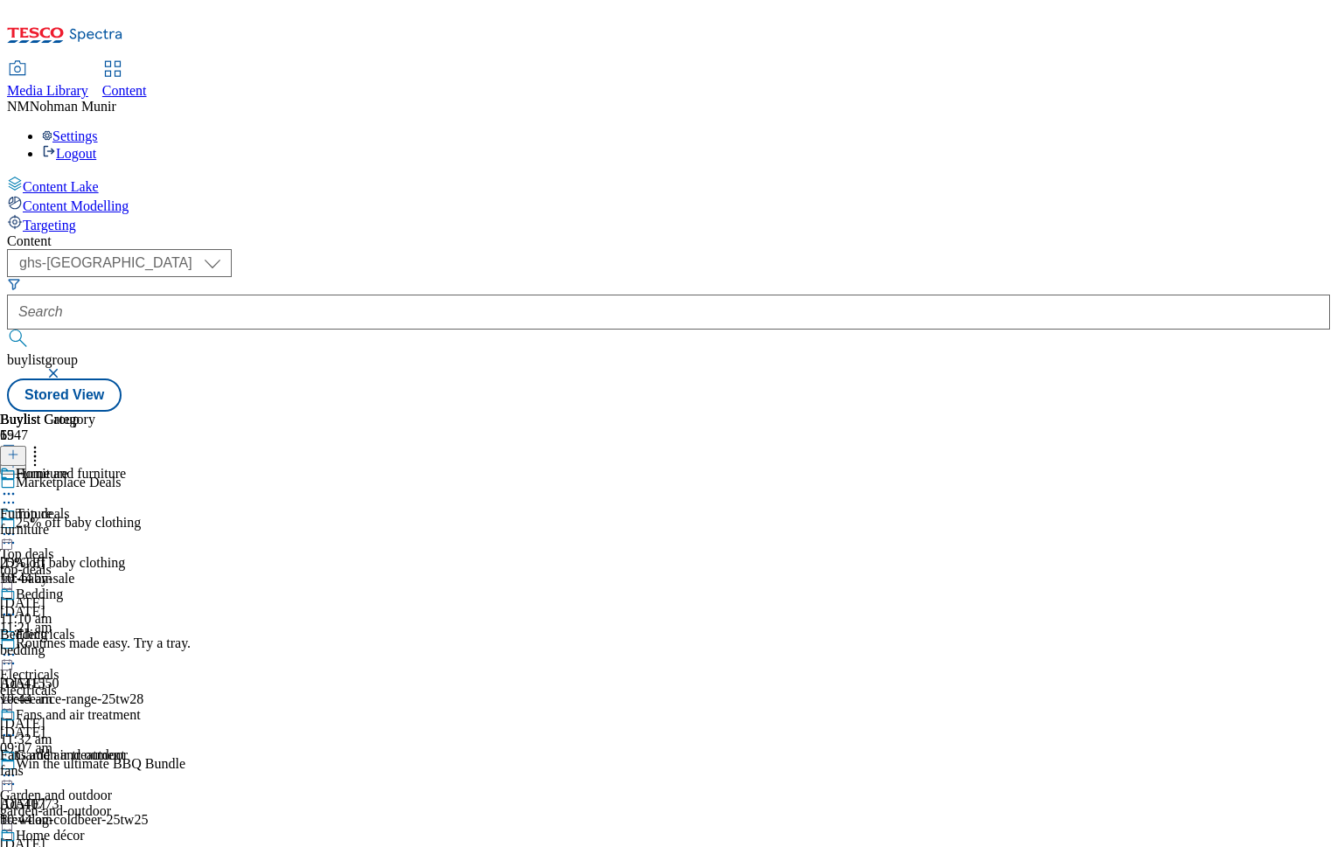
click at [137, 683] on div "electricals" at bounding box center [68, 691] width 137 height 16
click at [59, 667] on span "Electricals" at bounding box center [29, 675] width 59 height 16
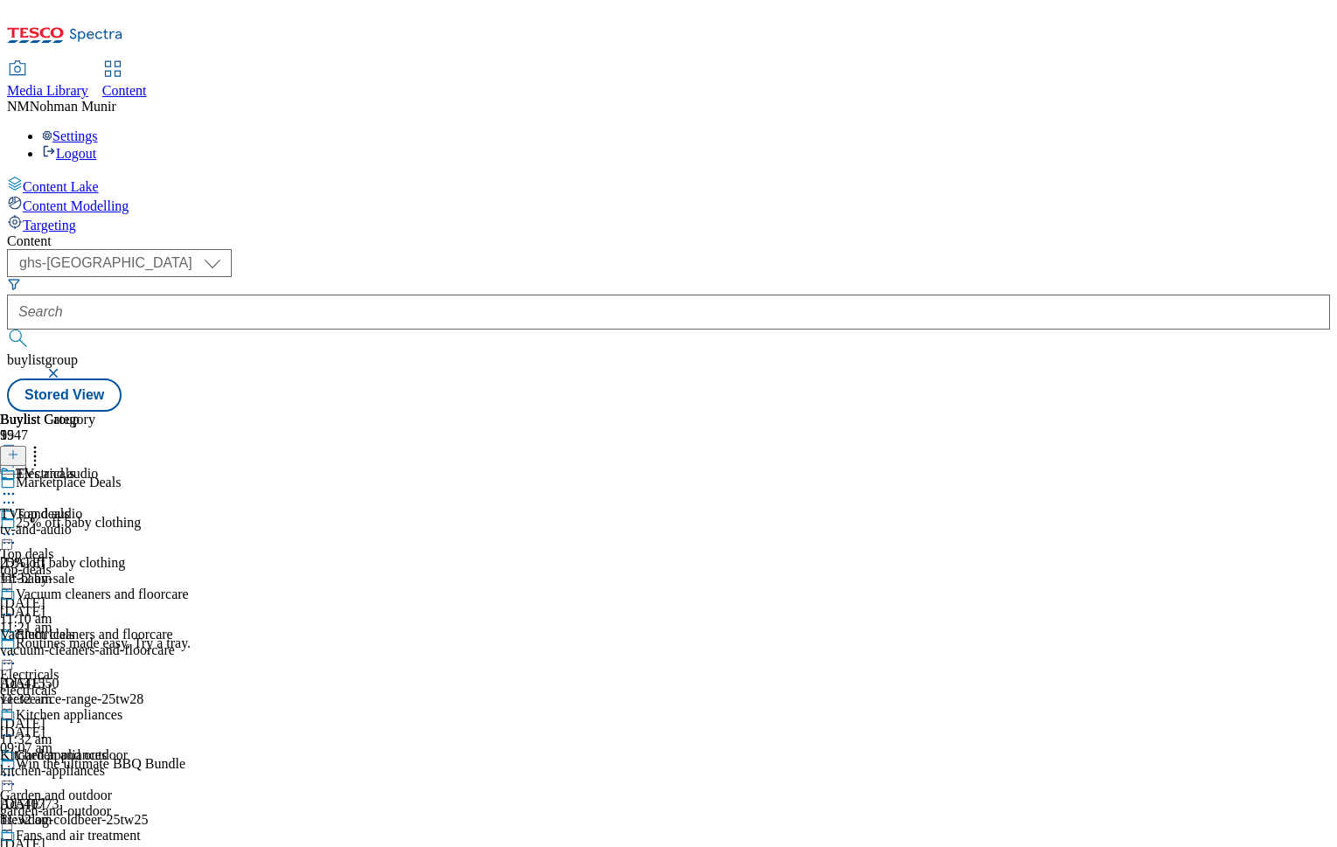
scroll to position [1073, 0]
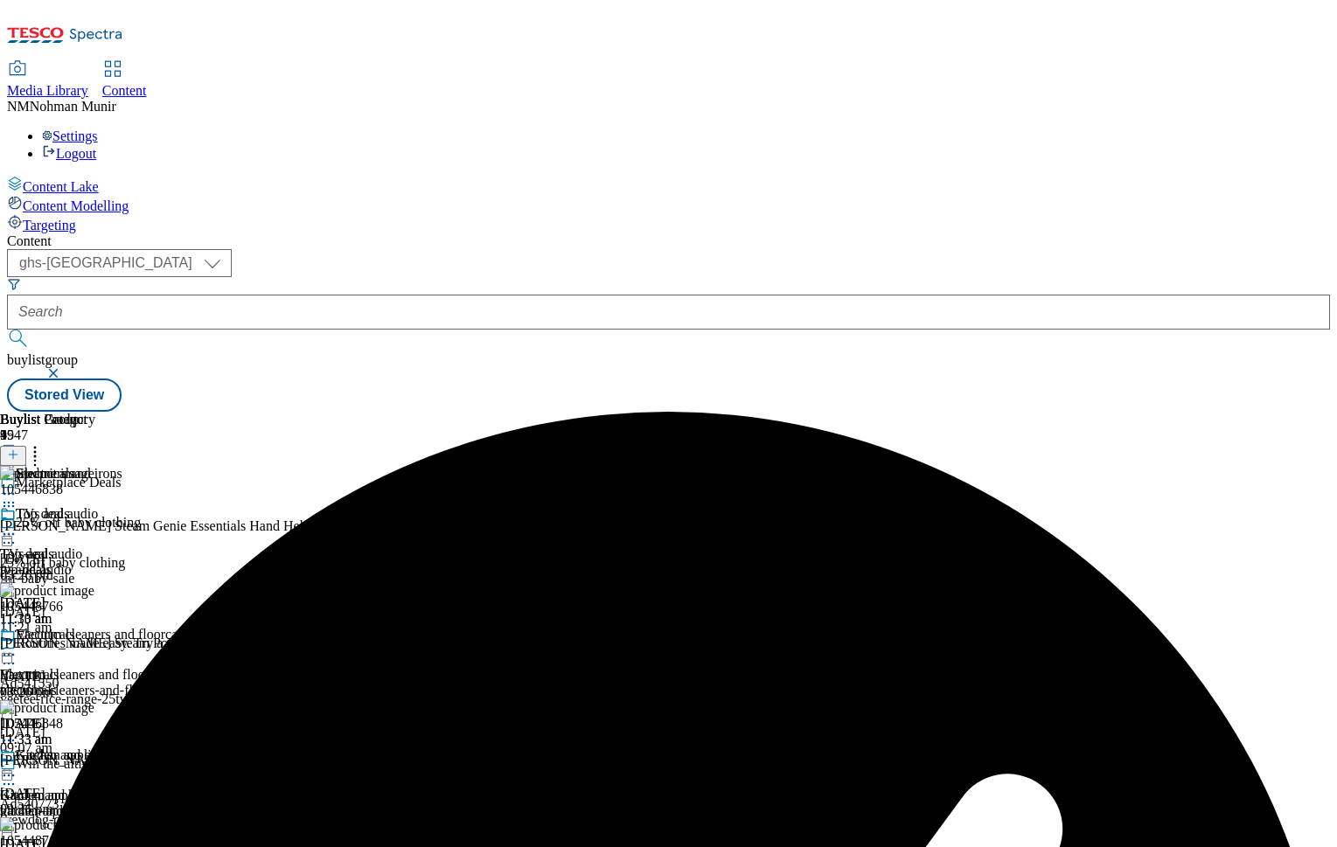
click at [17, 485] on icon at bounding box center [8, 493] width 17 height 17
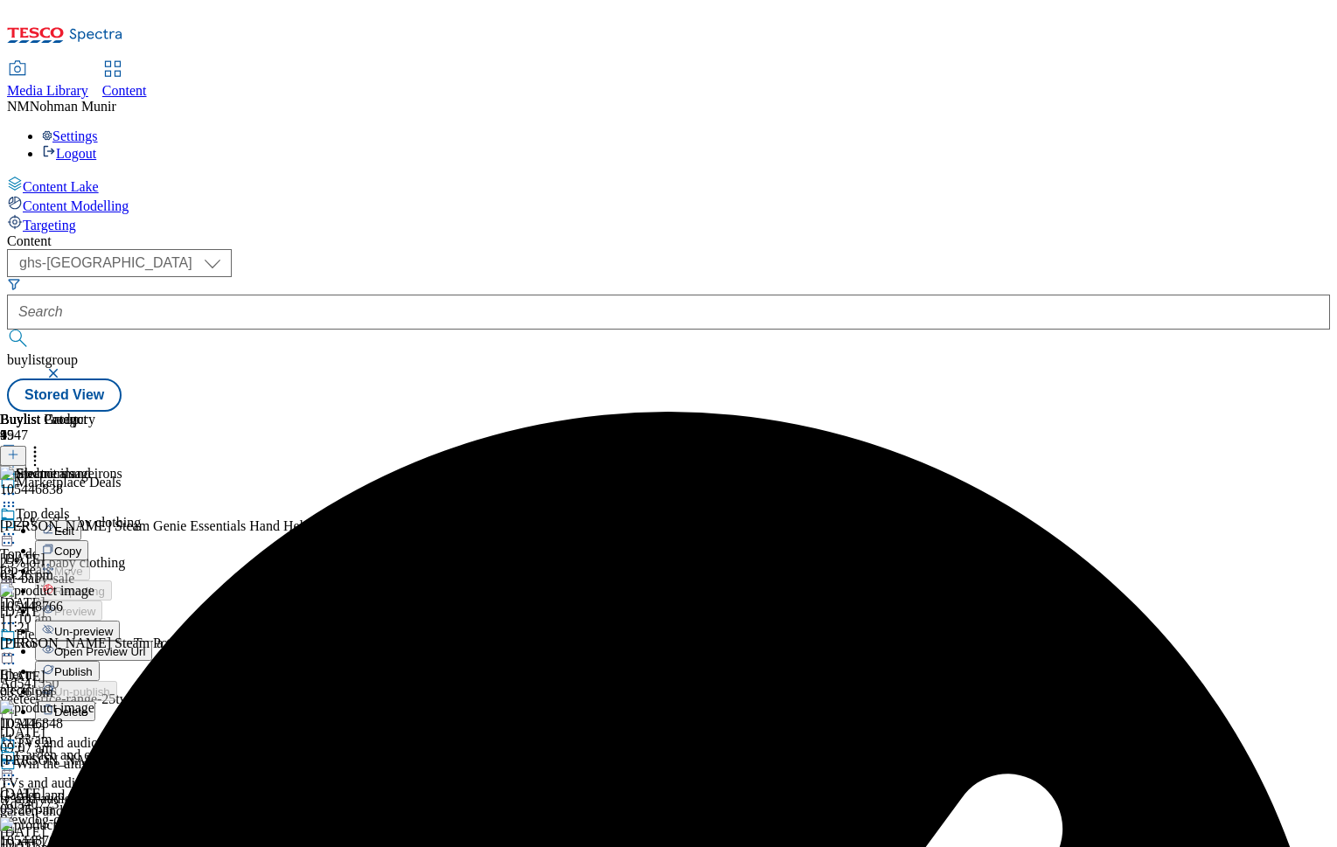
click at [113, 625] on span "Un-preview" at bounding box center [83, 631] width 59 height 13
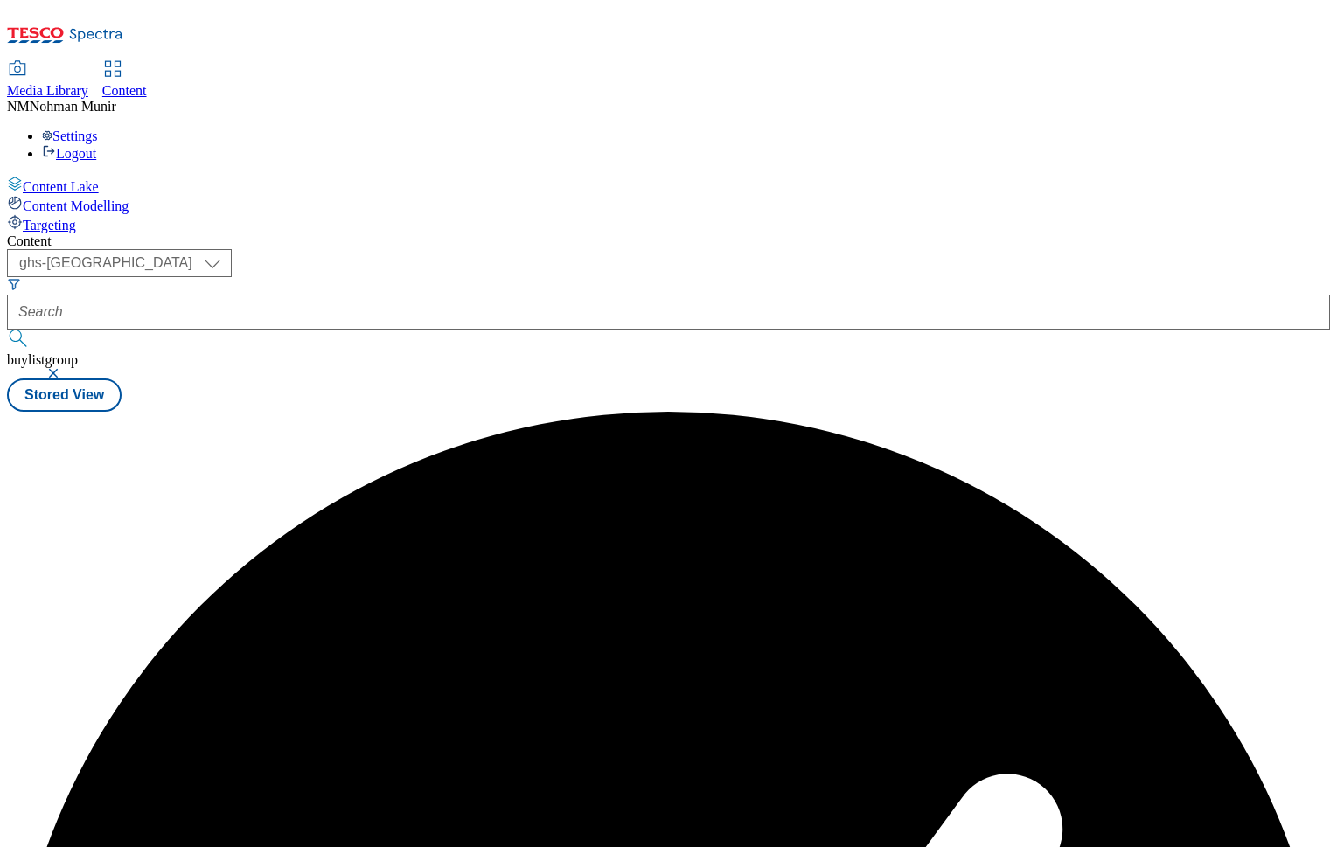
click at [1164, 234] on div "Content ( optional ) ghs-uk group-comms ghs-uk buylistgroup Stored View" at bounding box center [668, 323] width 1323 height 178
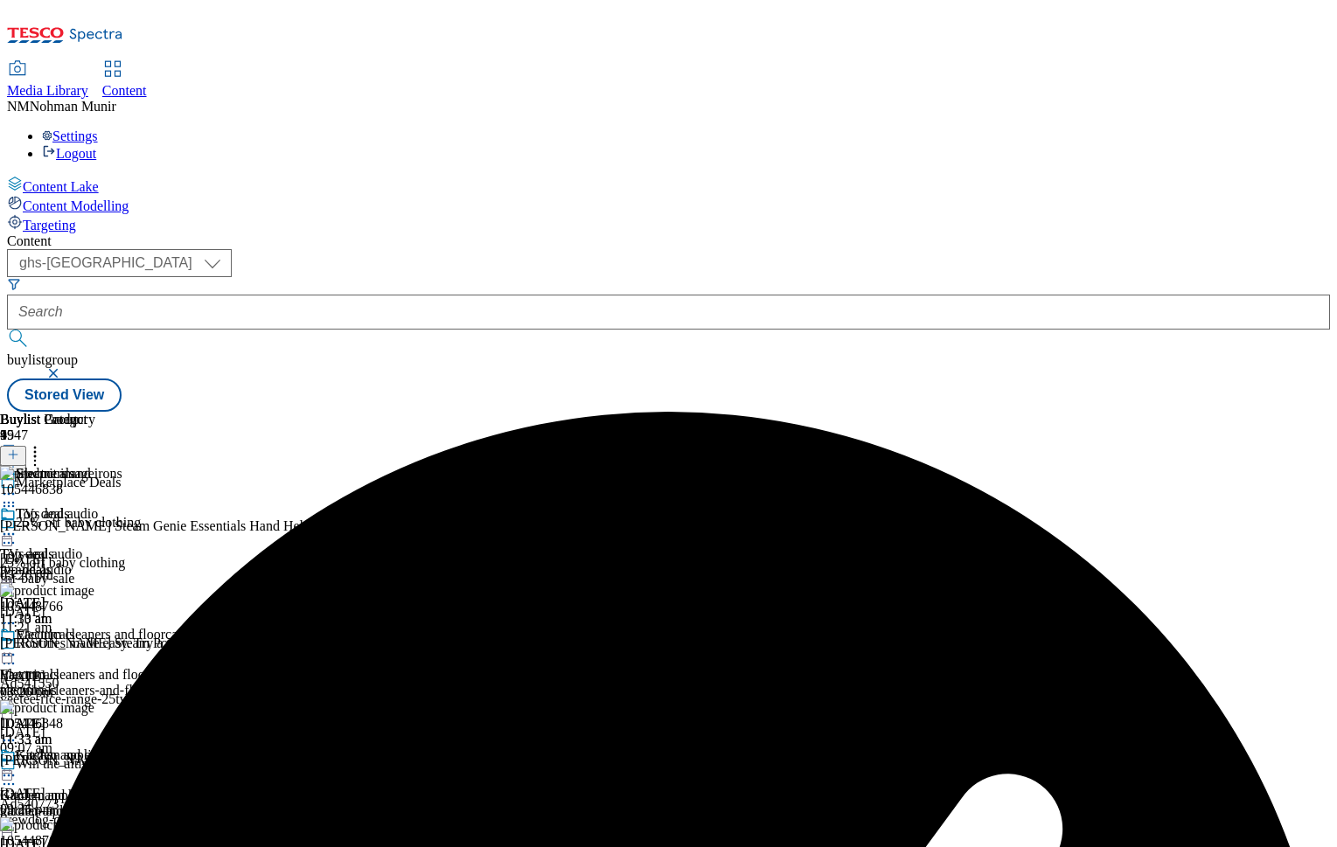
click at [44, 443] on icon at bounding box center [34, 451] width 17 height 17
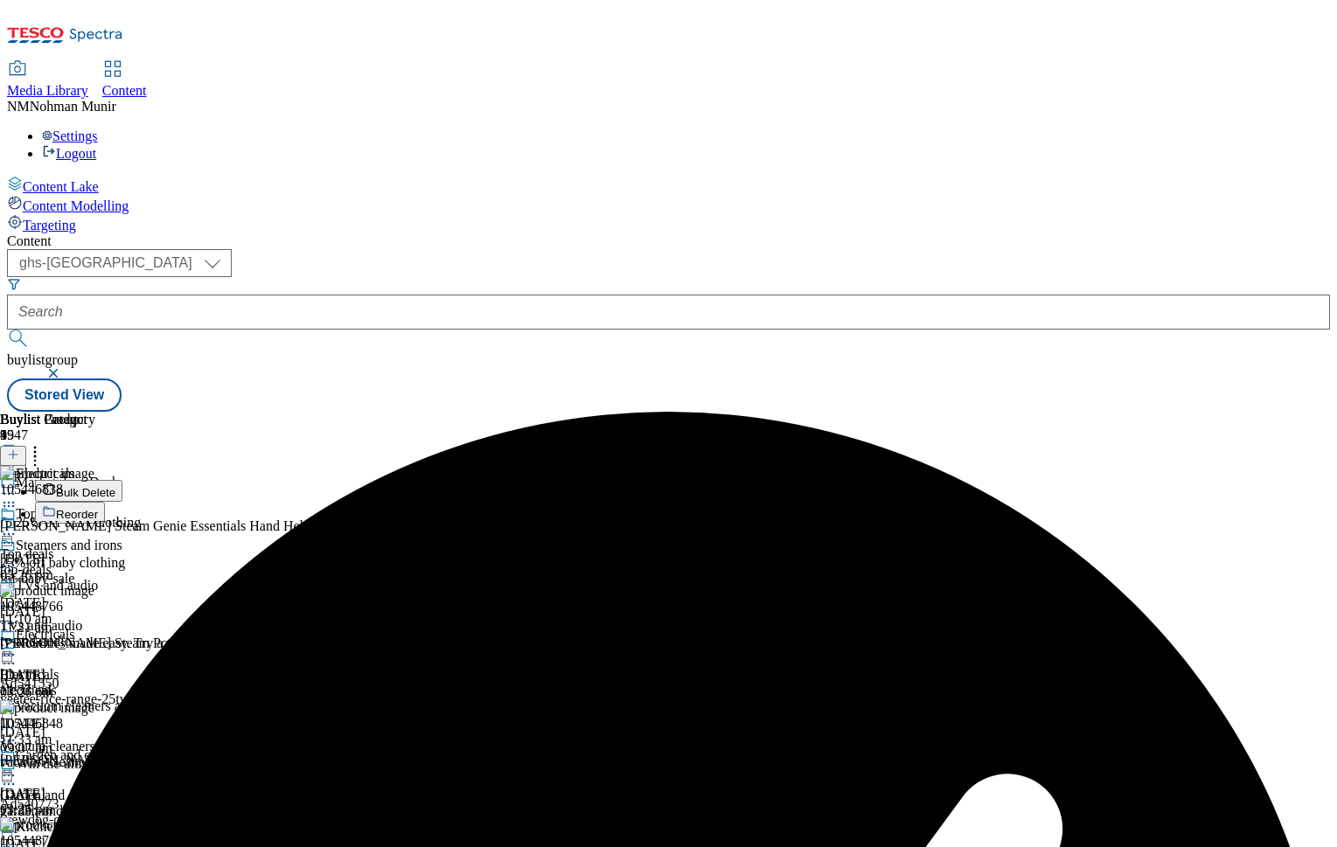
click at [122, 480] on button "Bulk Delete" at bounding box center [78, 491] width 87 height 22
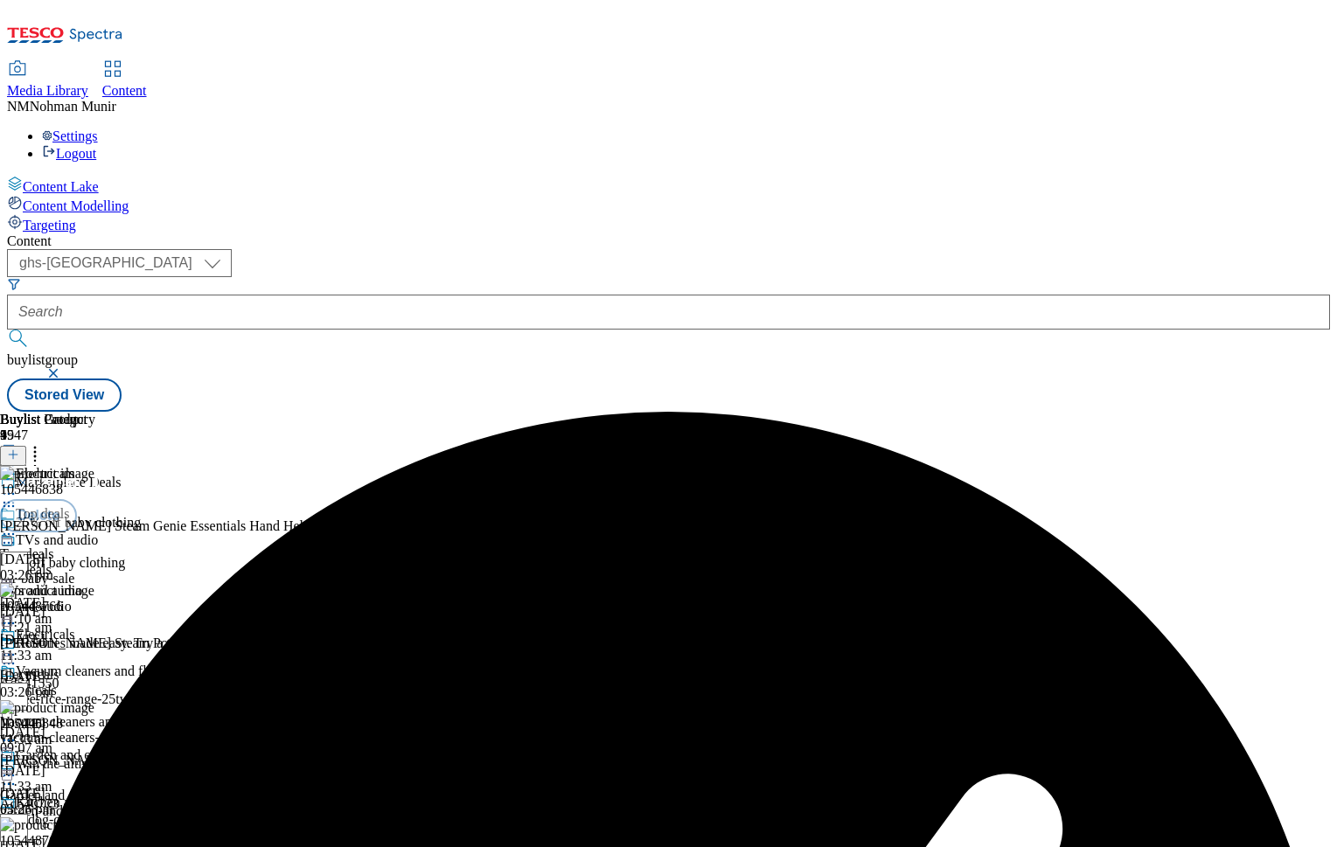
click at [94, 466] on button "Cancel" at bounding box center [47, 482] width 94 height 33
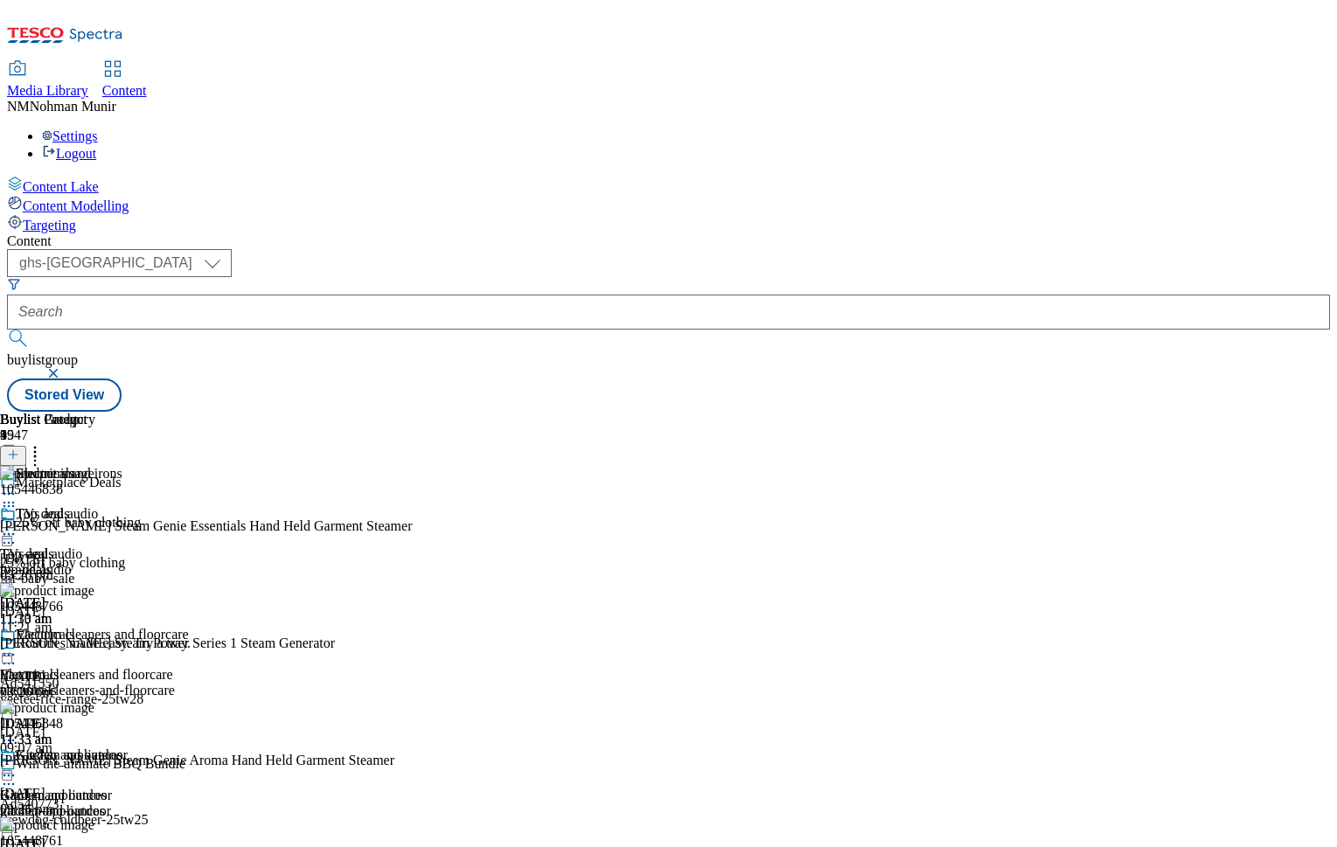
click at [10, 493] on circle at bounding box center [9, 494] width 3 height 3
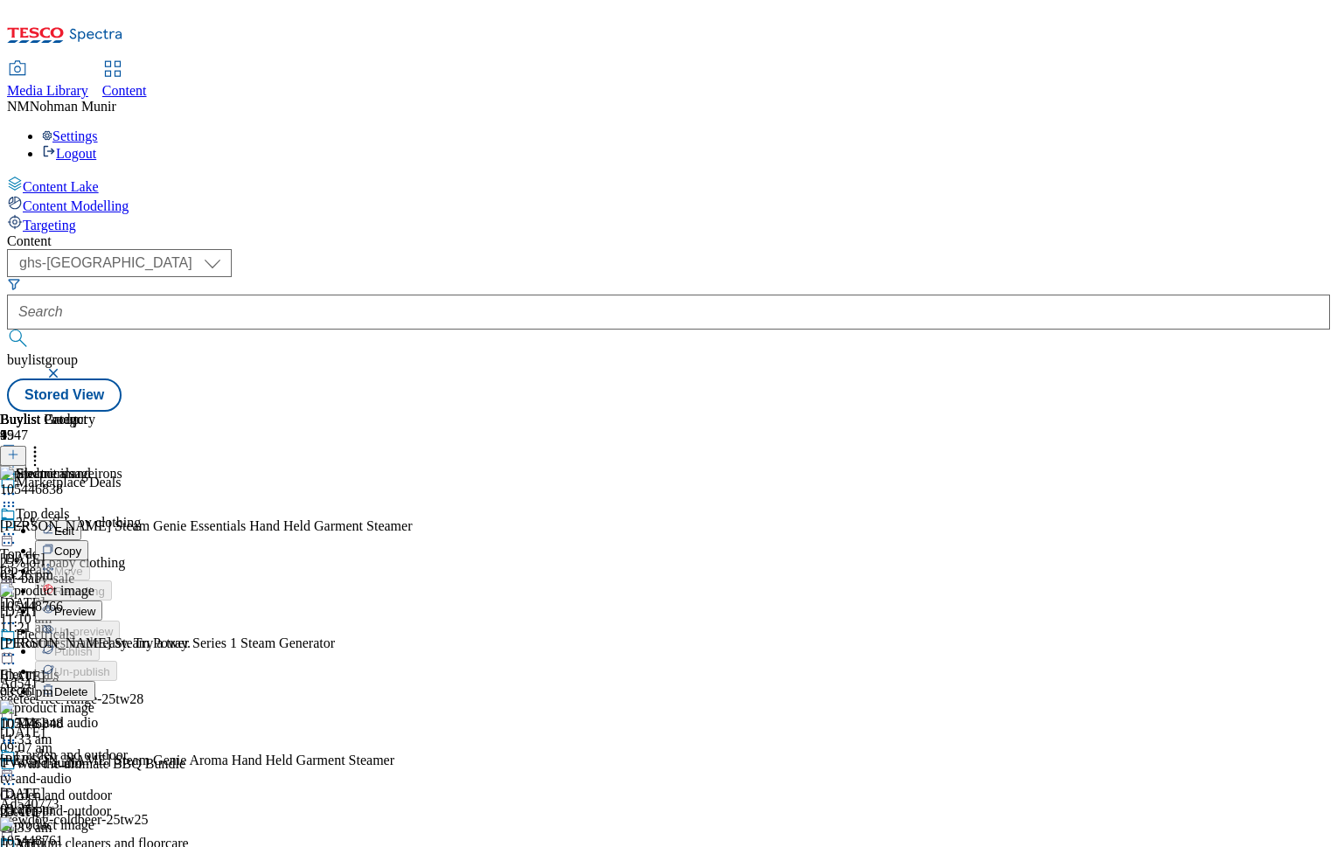
click at [189, 466] on div "Steamers and irons Edit Copy Move Reporting Preview Un-preview Publish Un-publi…" at bounding box center [94, 583] width 189 height 235
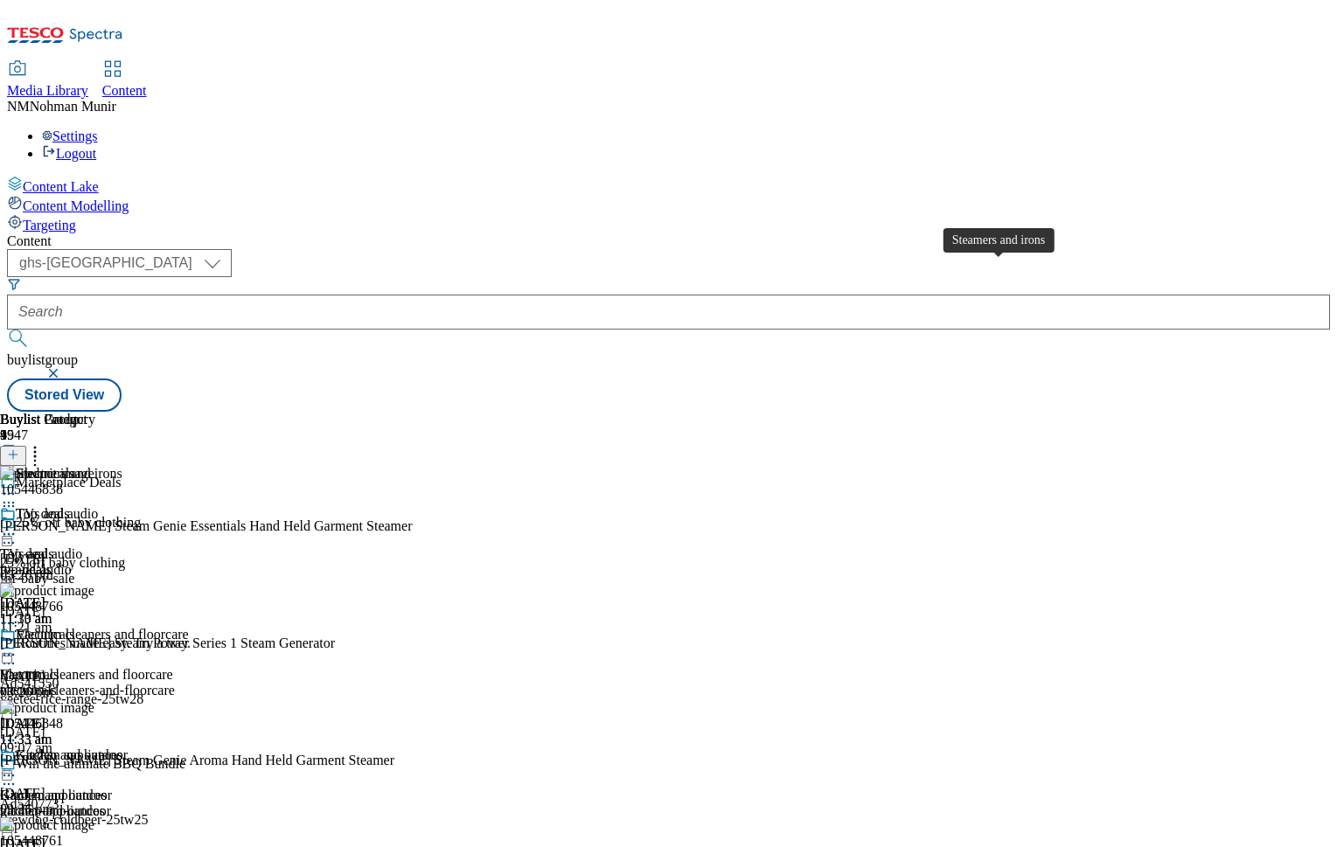
click at [122, 466] on div "Steamers and irons" at bounding box center [69, 474] width 107 height 16
click at [44, 443] on icon at bounding box center [34, 451] width 17 height 17
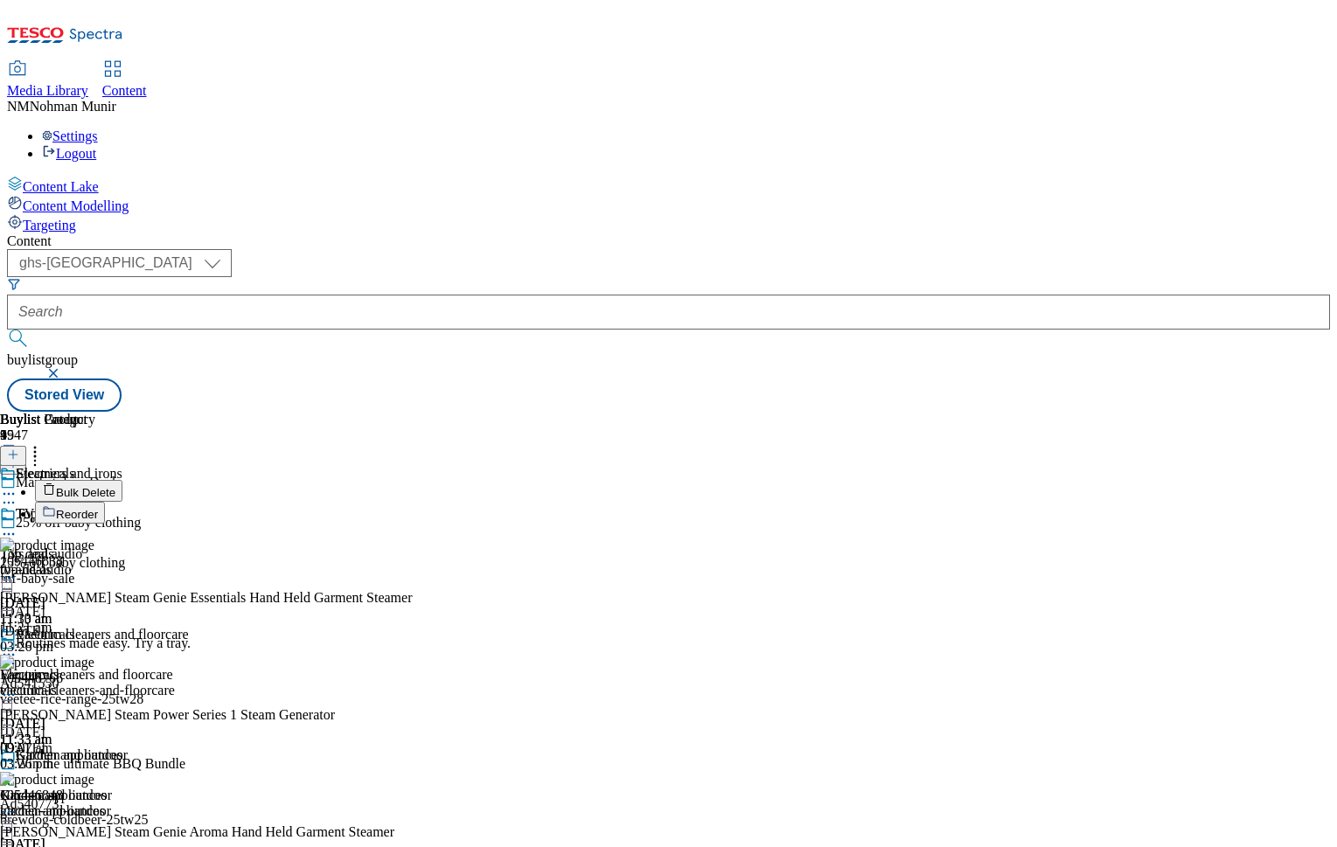
click at [412, 480] on li "Bulk Delete" at bounding box center [223, 491] width 377 height 22
click at [115, 486] on span "Bulk Delete" at bounding box center [85, 492] width 59 height 13
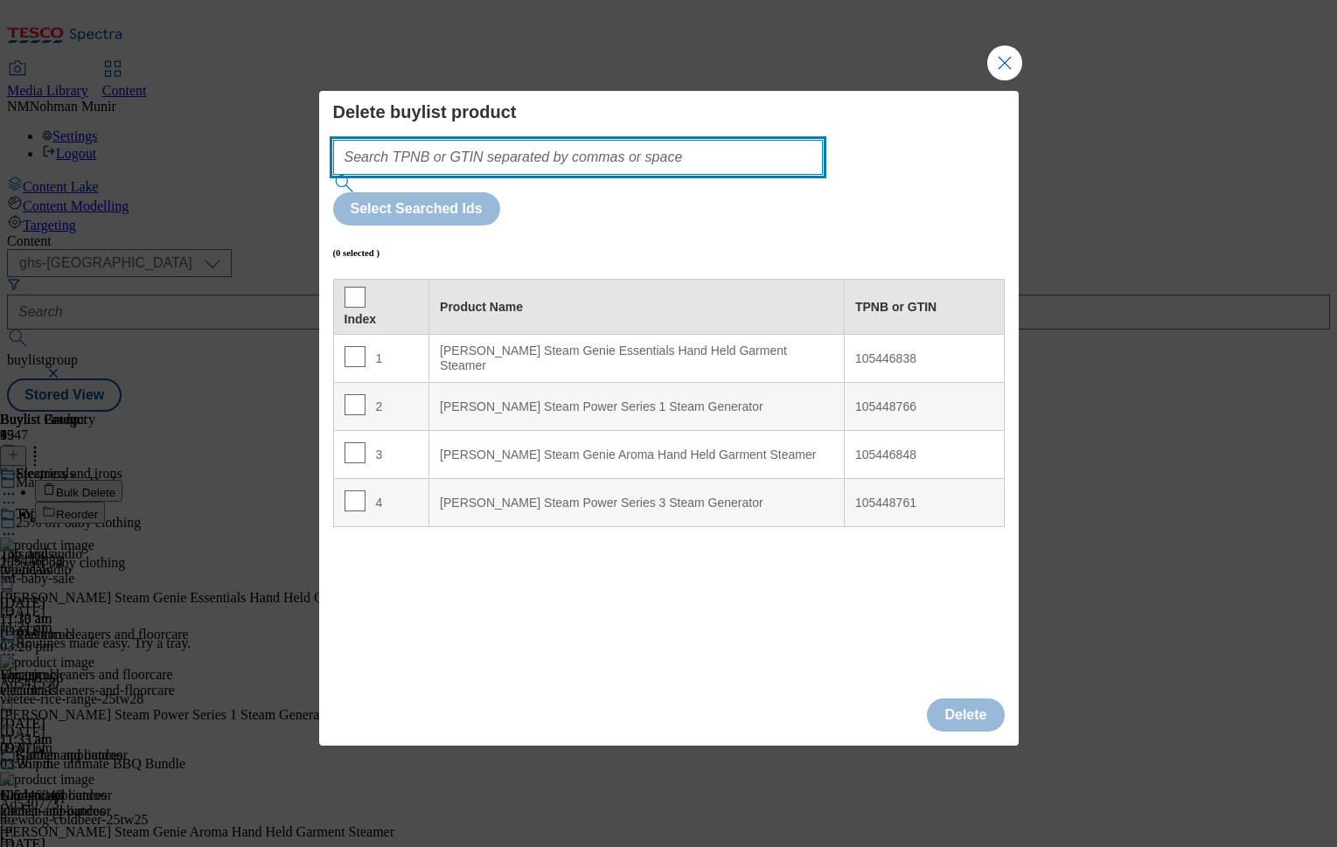
click at [631, 175] on input "Modal" at bounding box center [578, 157] width 491 height 35
paste input "105448766 105446848 105448761"
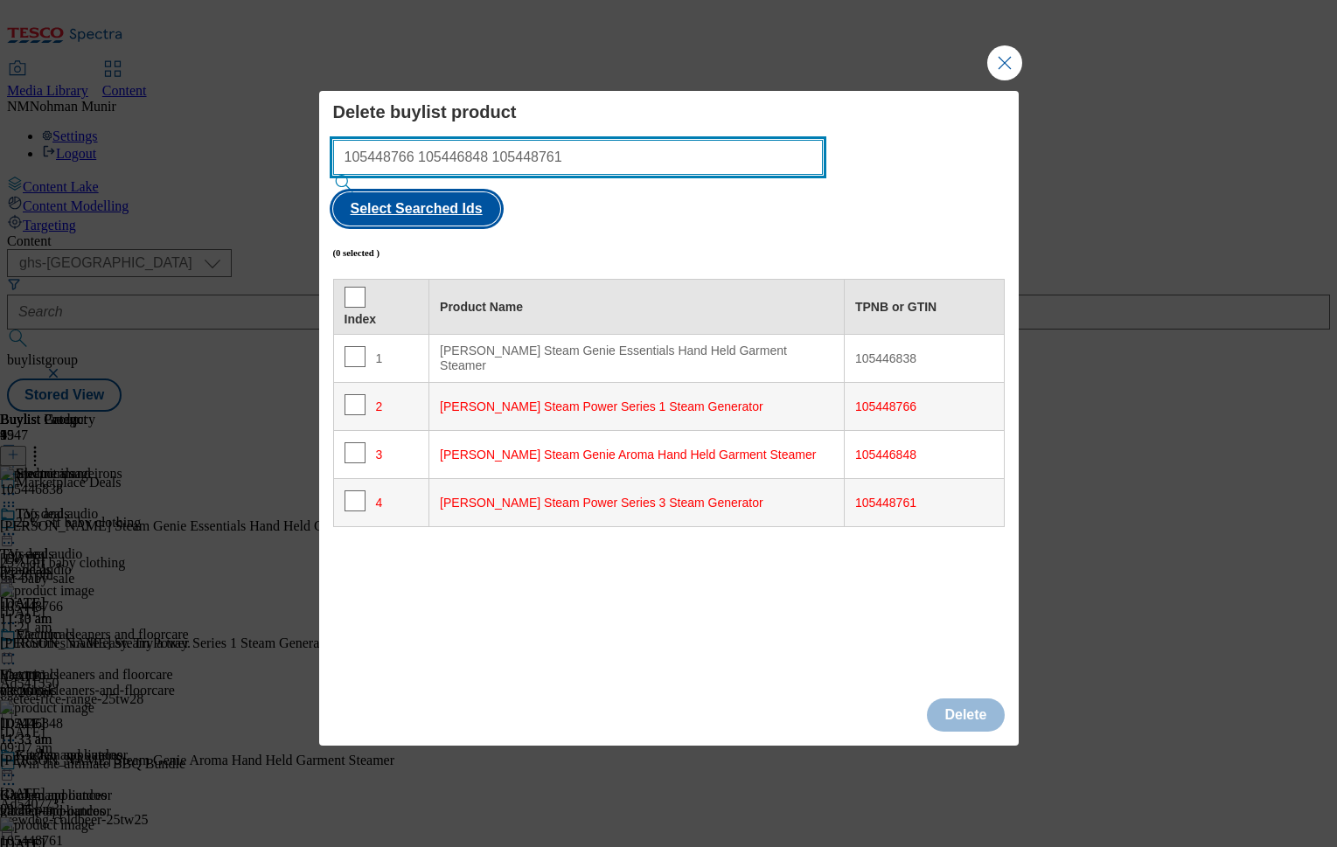
type input "105448766 105446848 105448761"
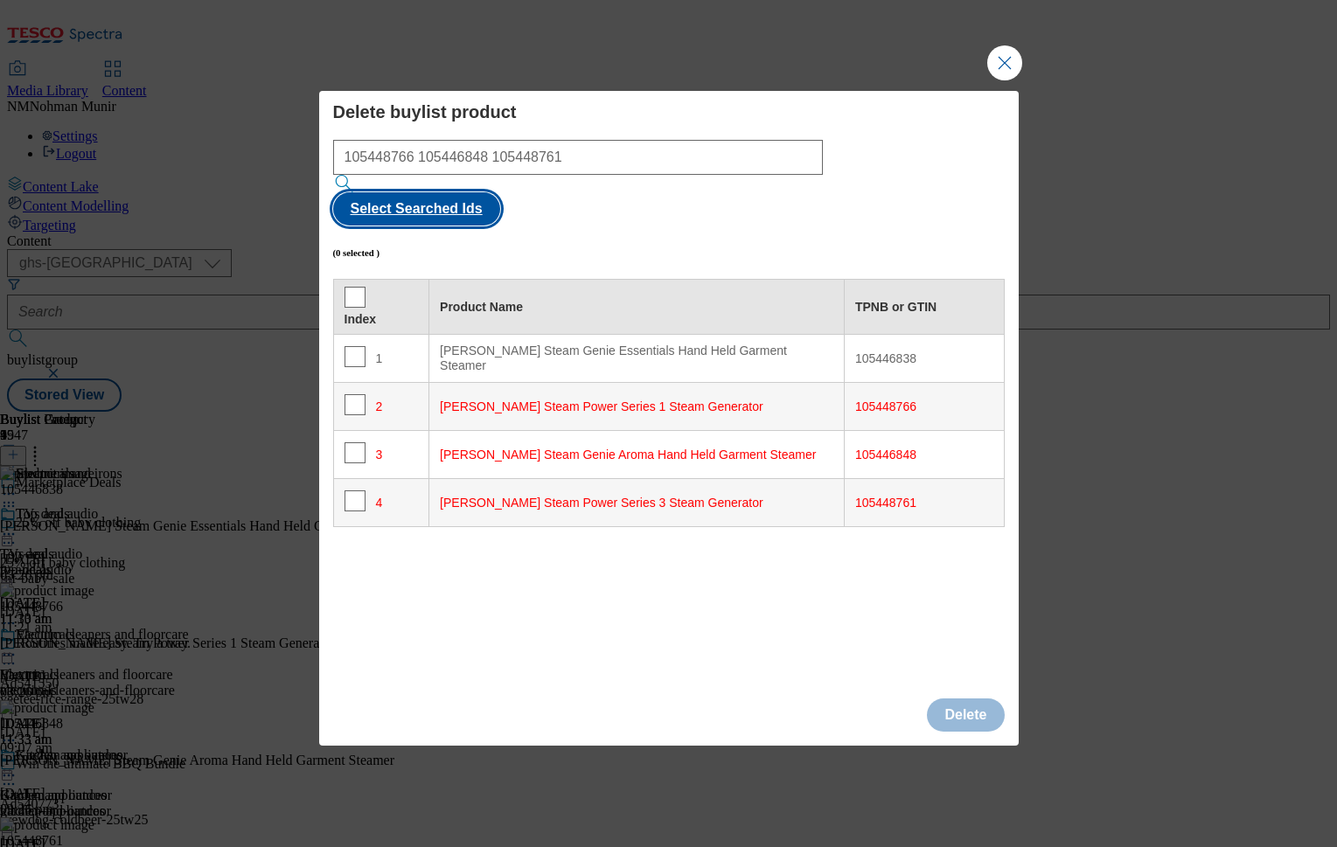
click at [500, 192] on button "Select Searched Ids" at bounding box center [416, 208] width 167 height 33
checkbox input "true"
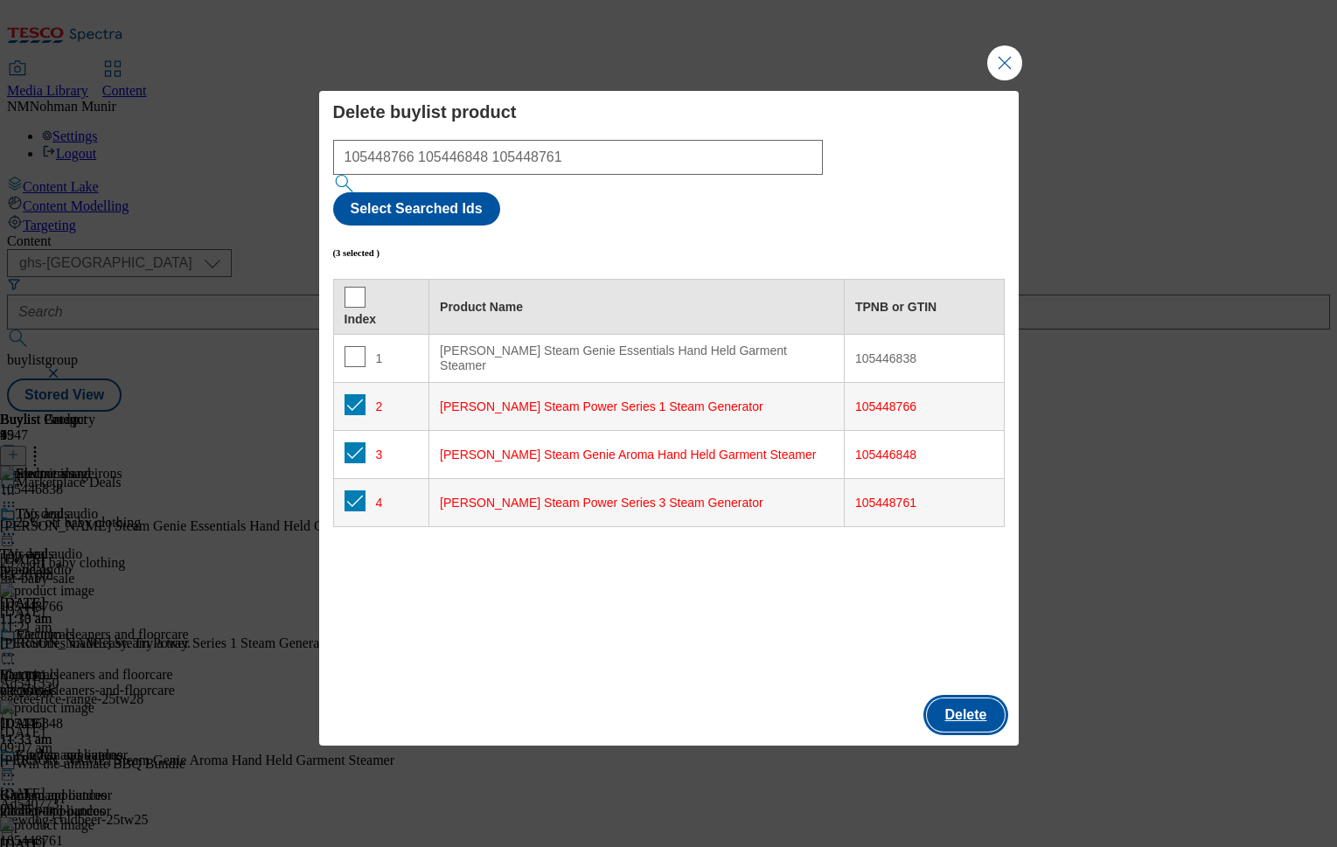
click at [975, 699] on button "Delete" at bounding box center [965, 715] width 77 height 33
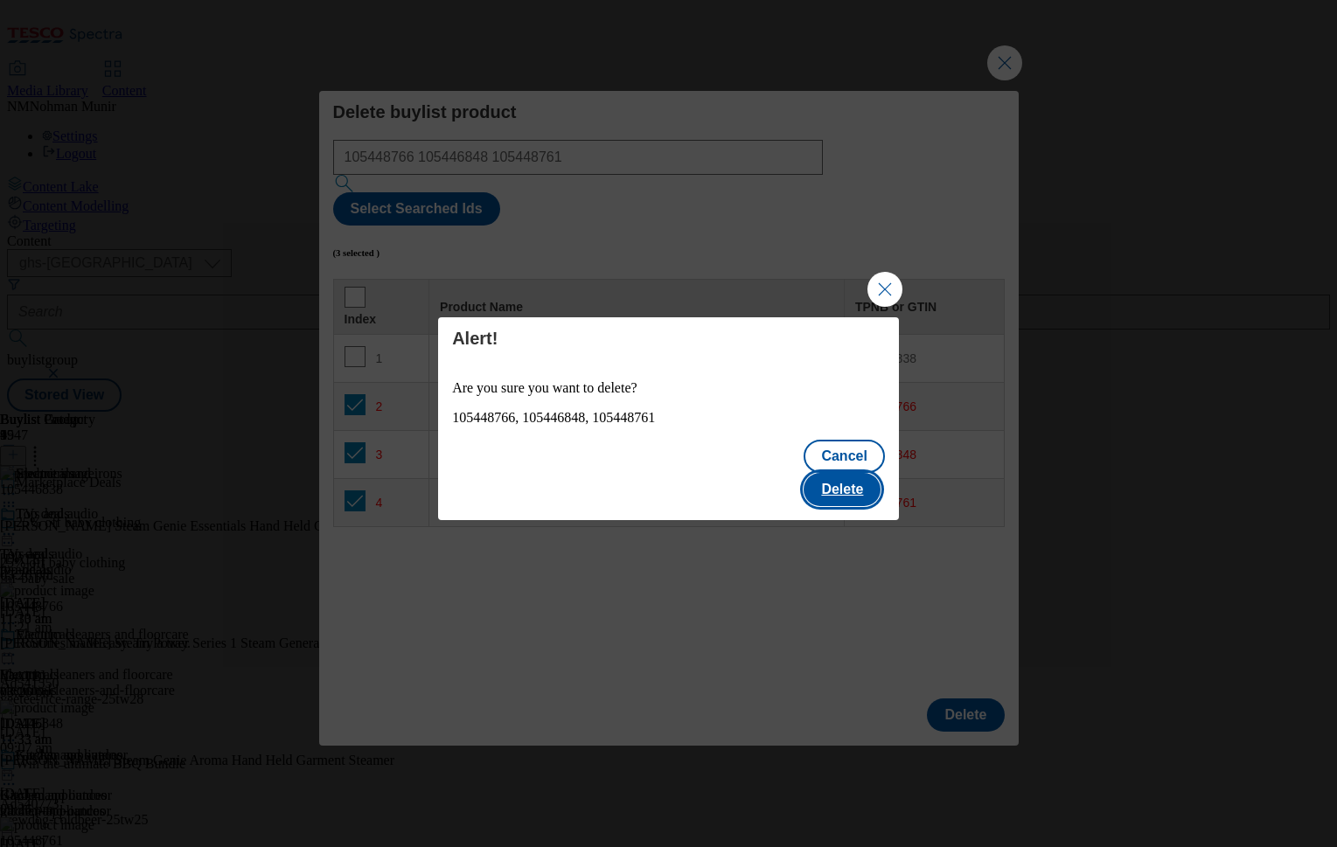
click at [856, 473] on button "Delete" at bounding box center [842, 489] width 77 height 33
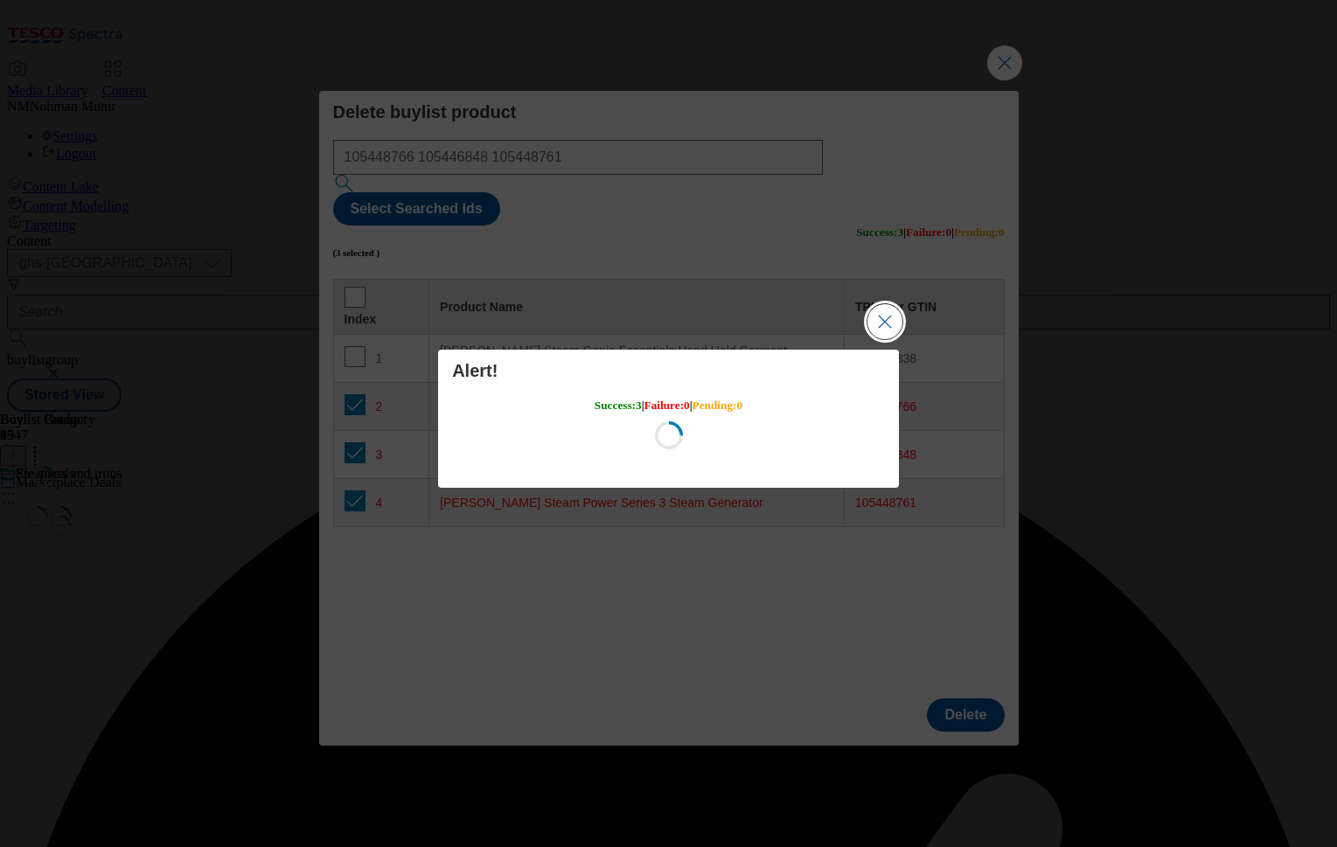
scroll to position [0, 0]
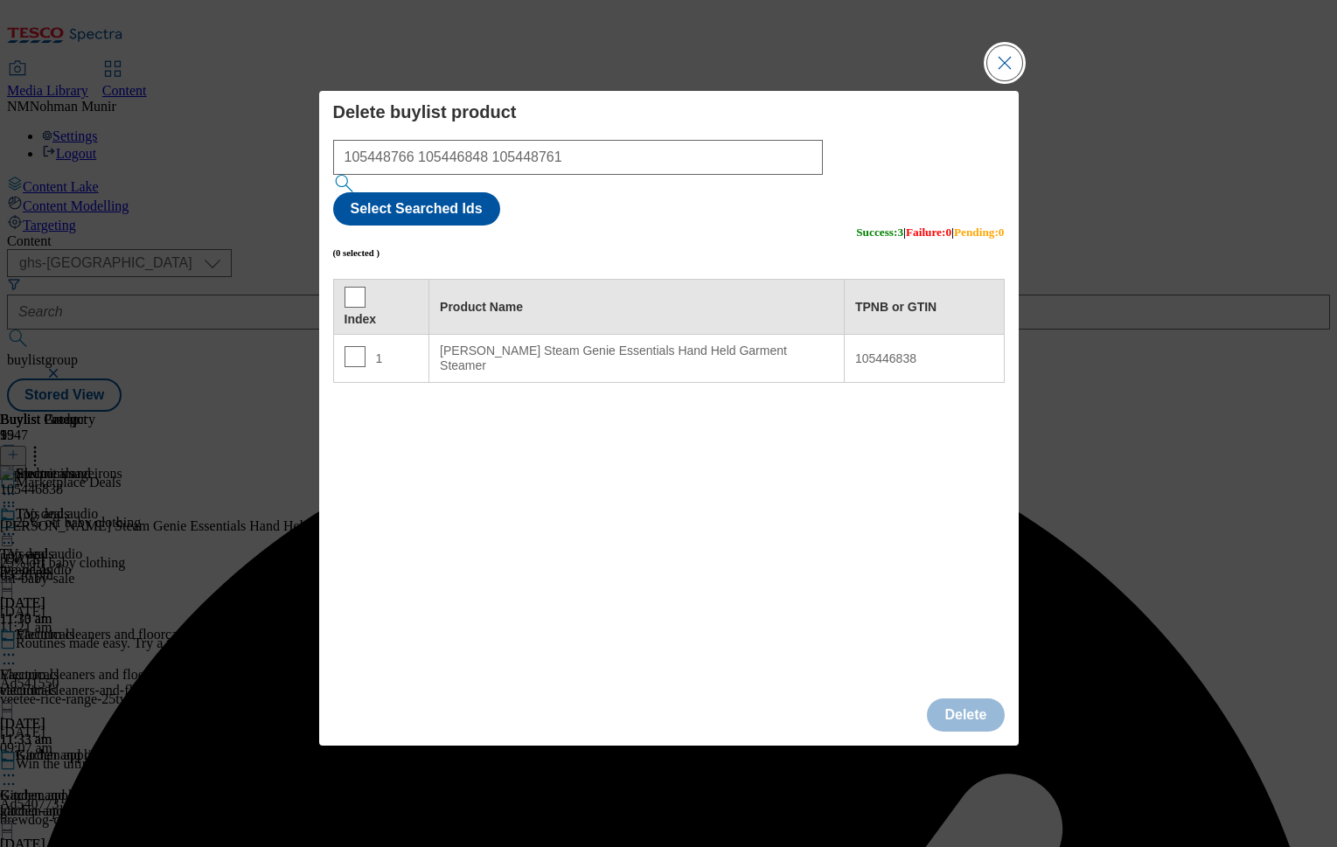
click at [1008, 80] on button "Close Modal" at bounding box center [1004, 62] width 35 height 35
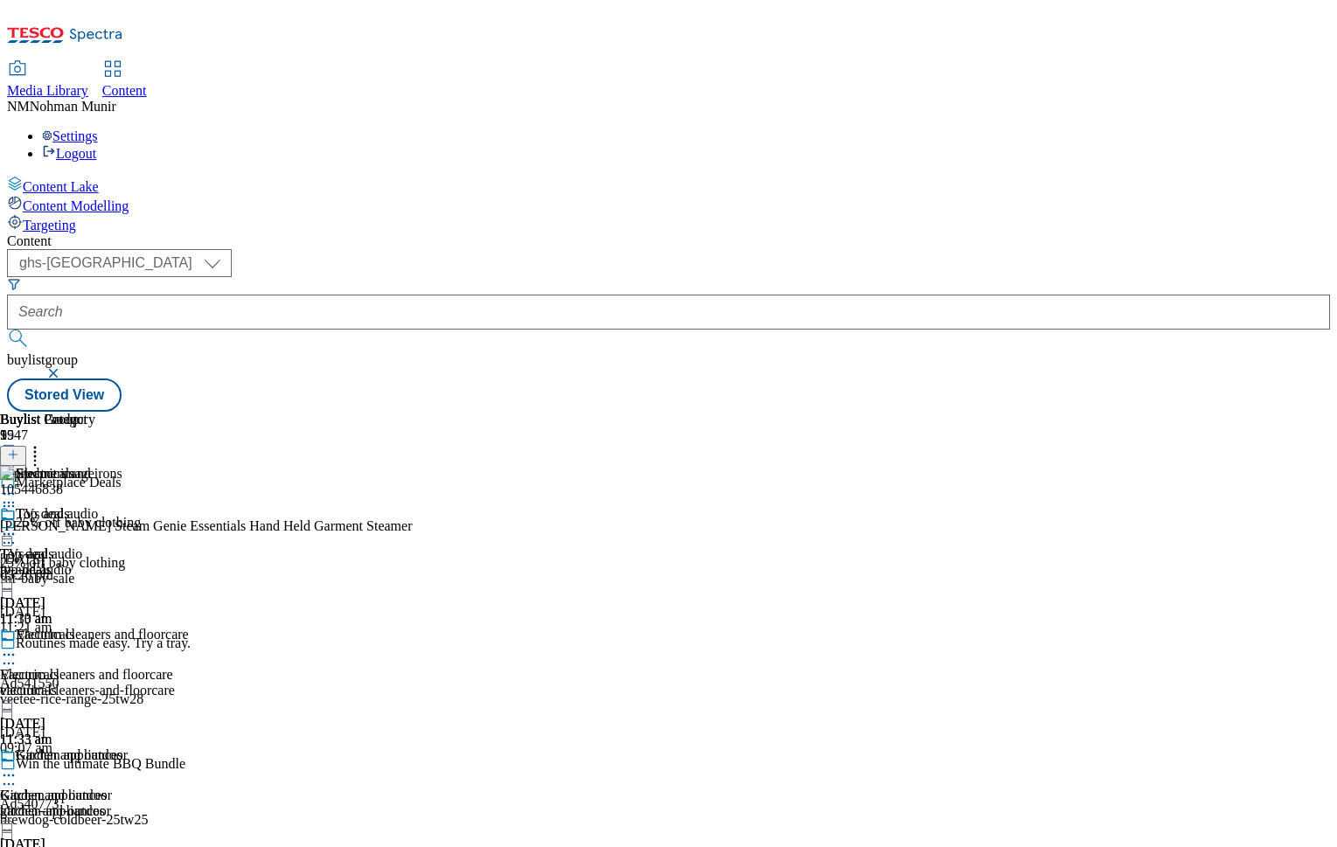
click at [137, 646] on div at bounding box center [68, 656] width 137 height 21
click at [95, 766] on span "Preview" at bounding box center [74, 772] width 41 height 13
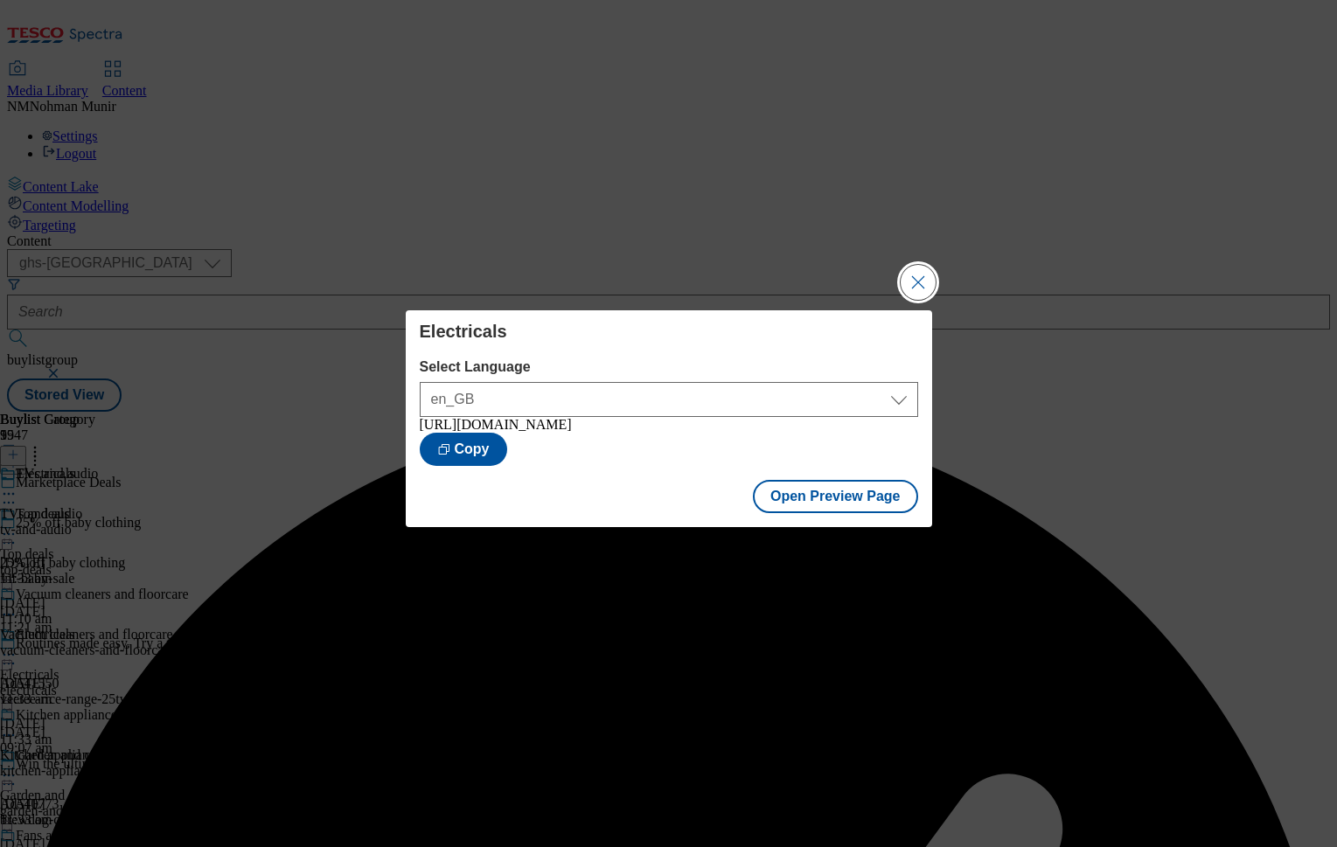
click at [931, 283] on button "Close Modal" at bounding box center [918, 282] width 35 height 35
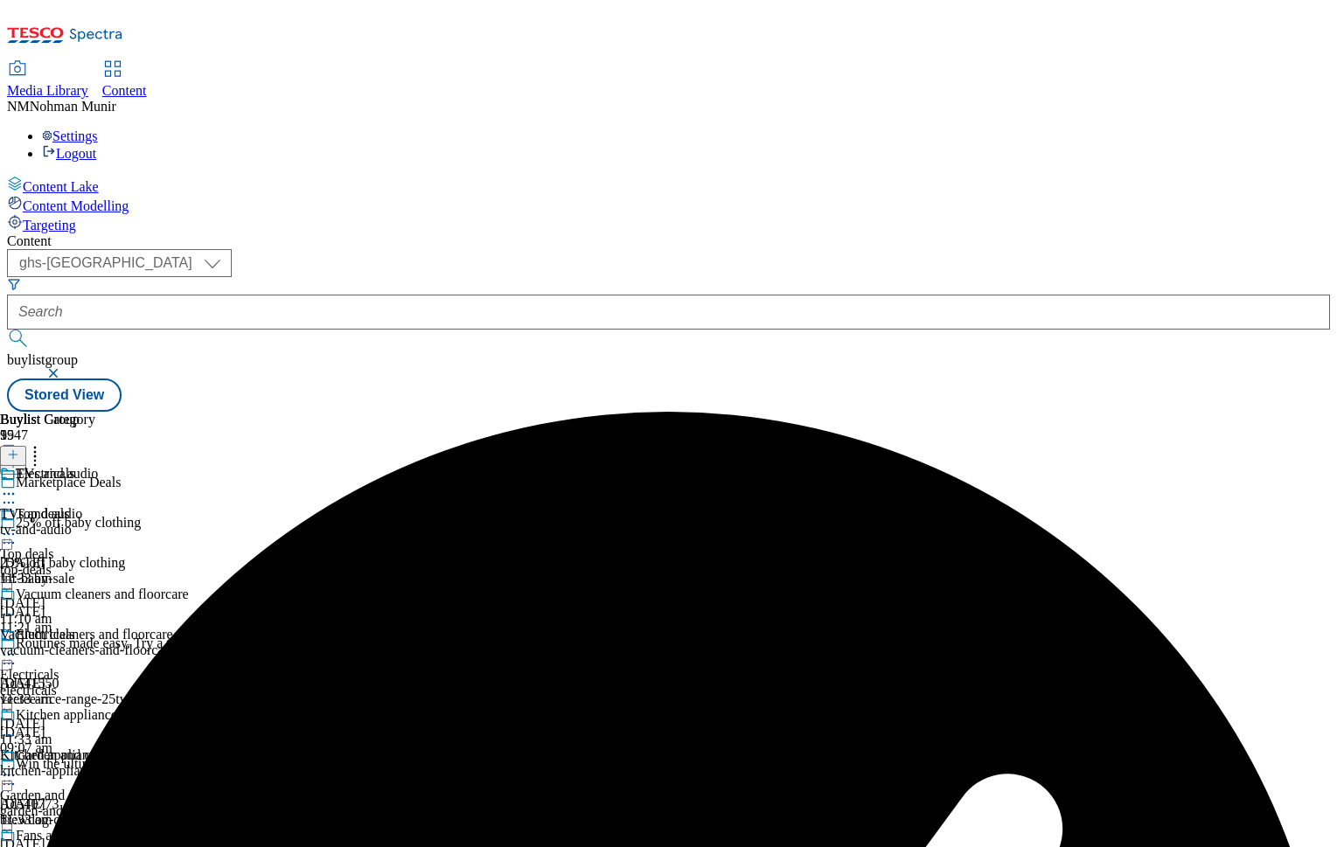
click at [17, 646] on icon at bounding box center [8, 654] width 17 height 17
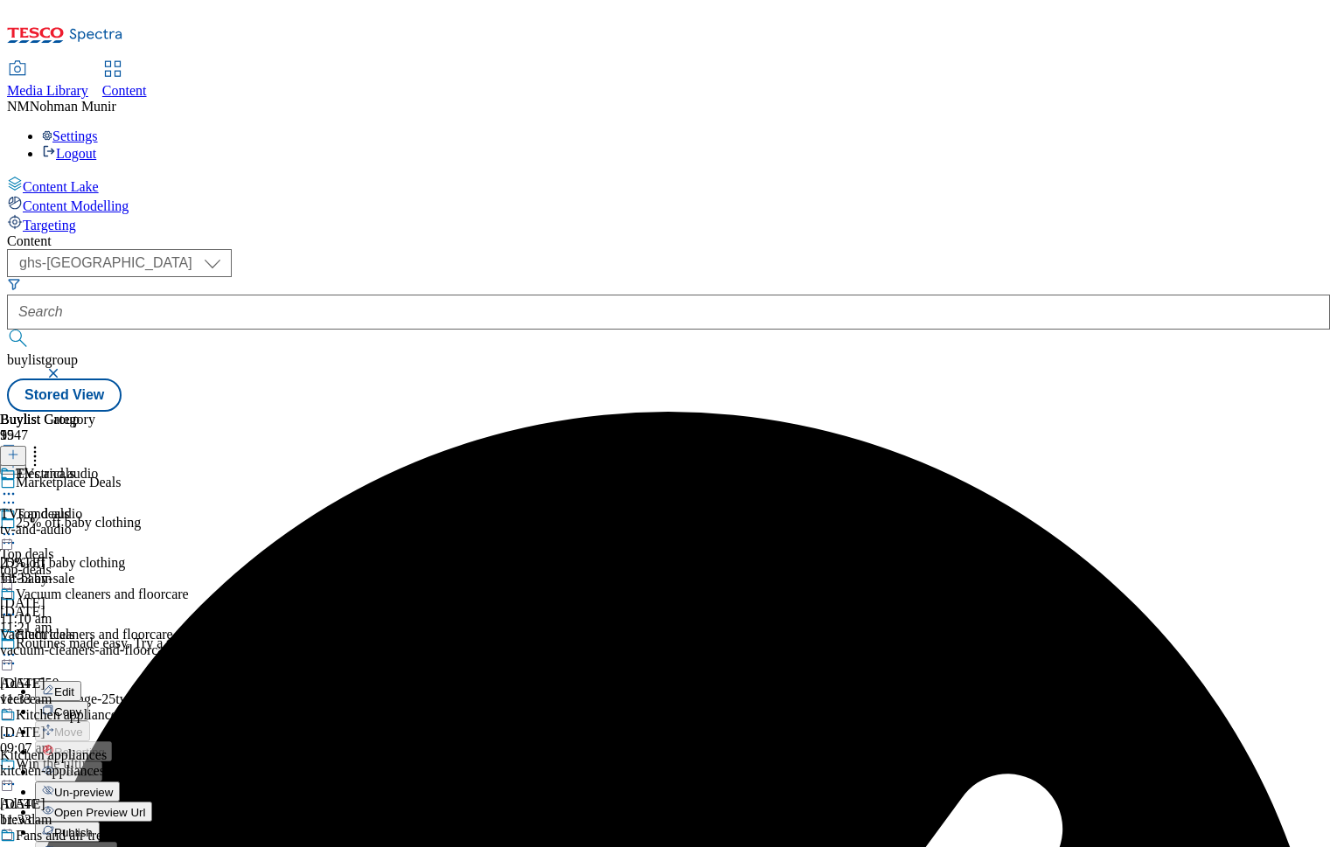
click at [100, 822] on button "Publish" at bounding box center [67, 832] width 65 height 20
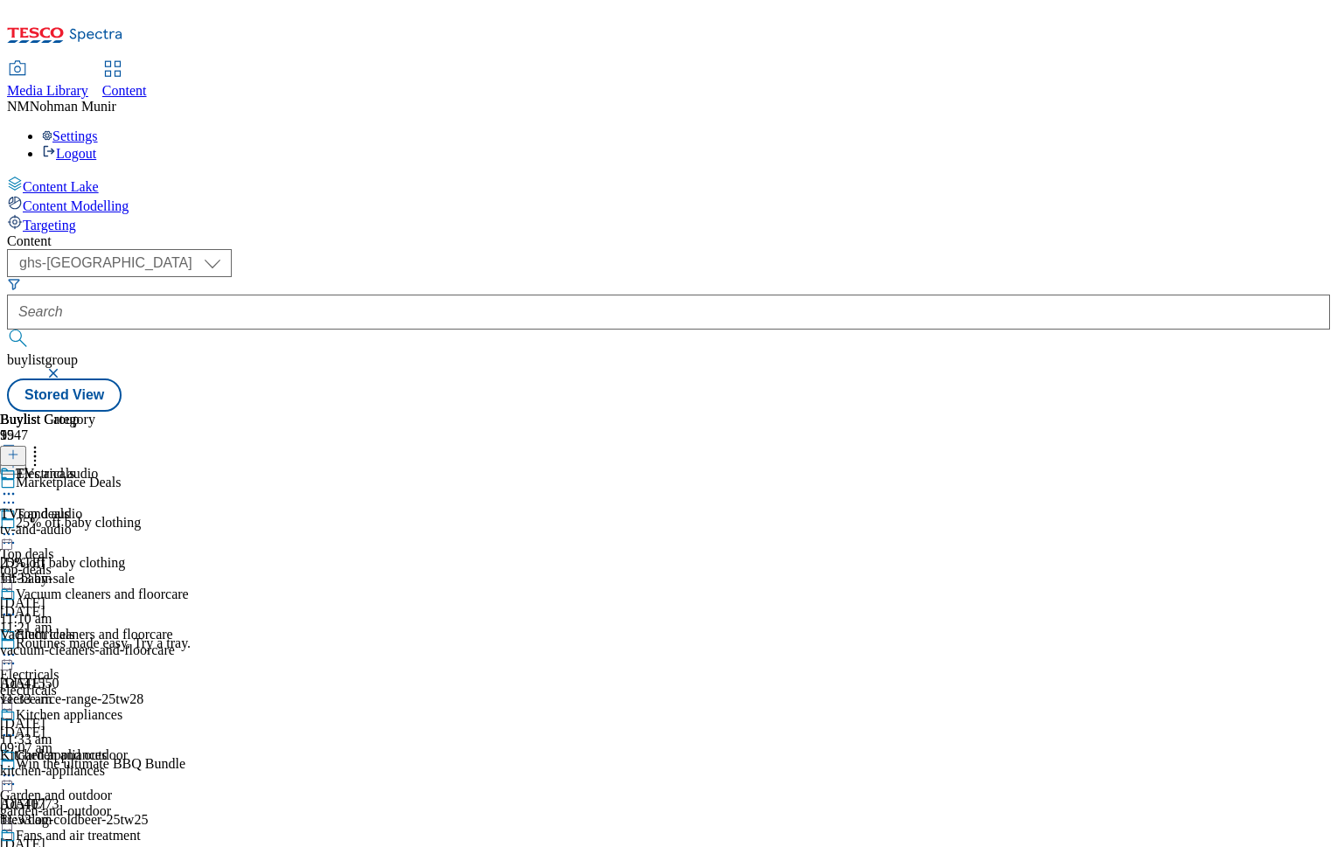
scroll to position [306, 0]
click at [137, 804] on div "garden-and-outdoor" at bounding box center [68, 812] width 137 height 16
click at [17, 485] on icon at bounding box center [8, 493] width 17 height 17
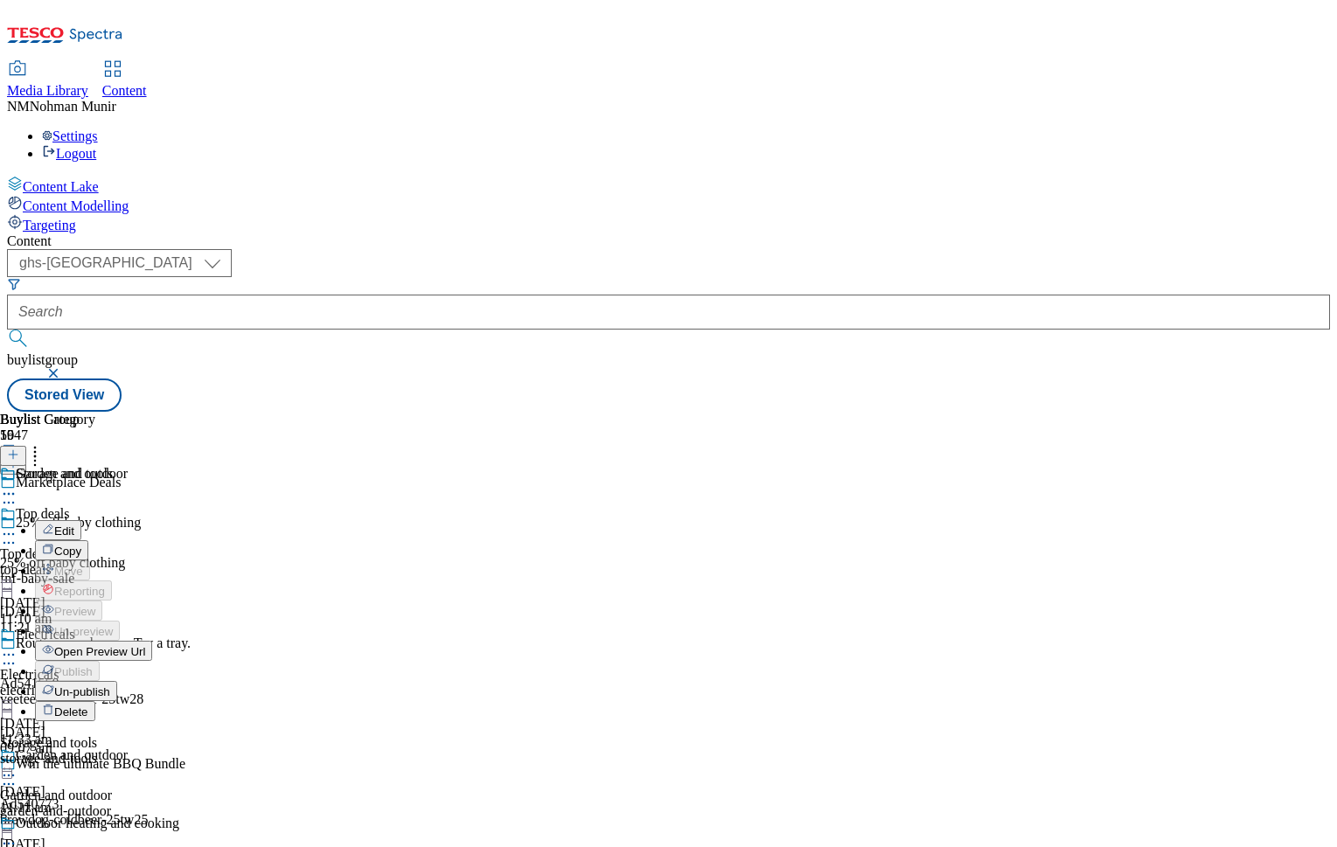
click at [110, 686] on span "Un-publish" at bounding box center [82, 692] width 56 height 13
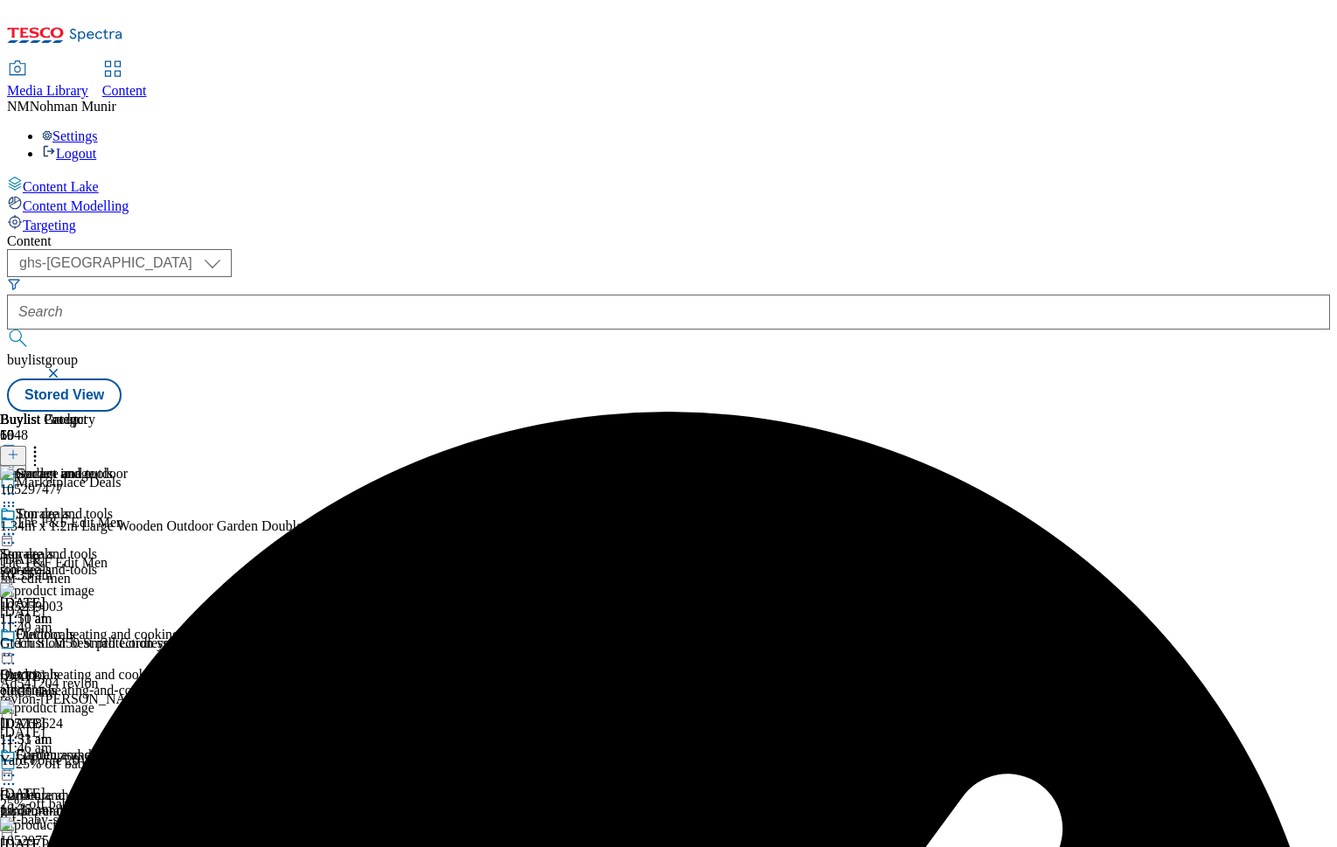
click at [17, 526] on icon at bounding box center [8, 534] width 17 height 17
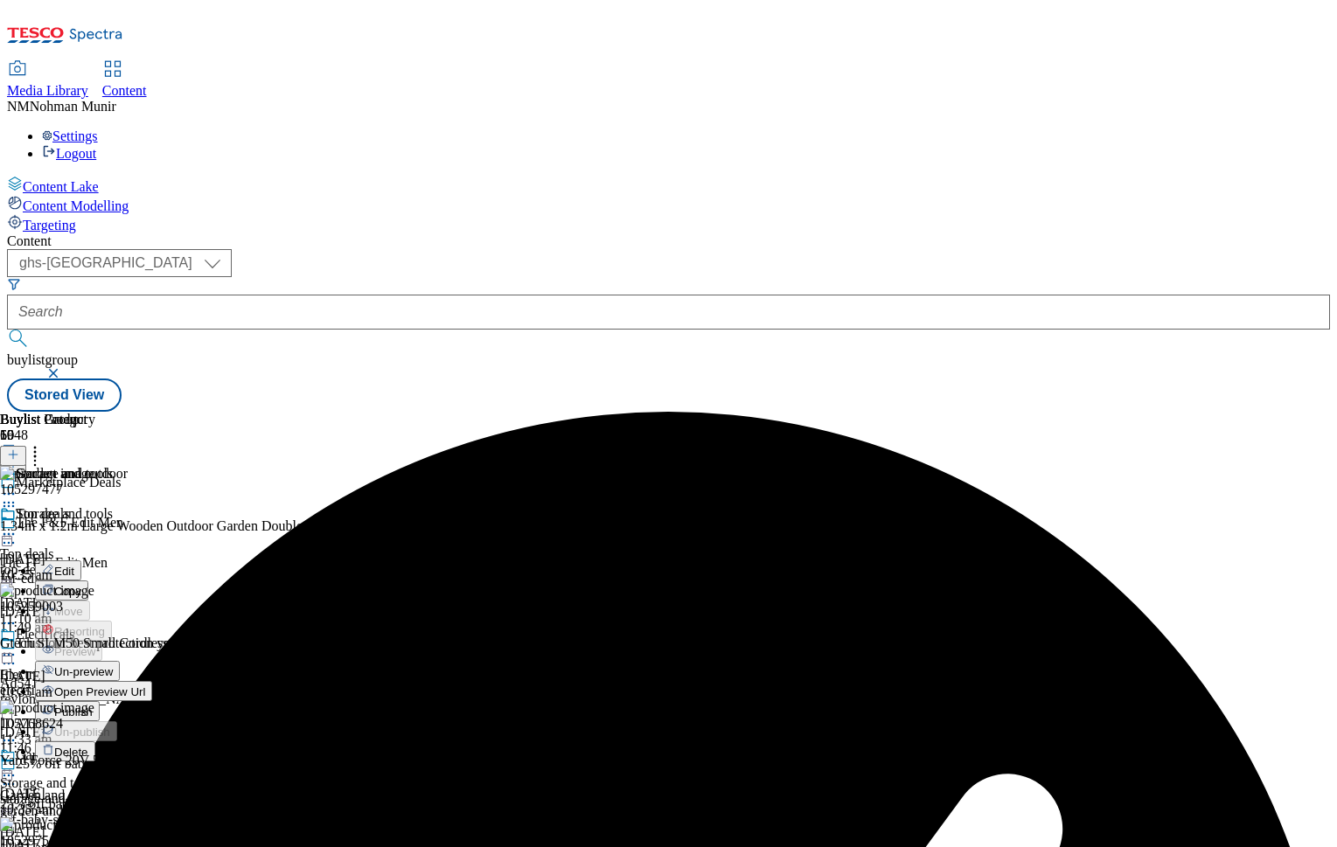
click at [179, 661] on li "Un-preview" at bounding box center [107, 671] width 144 height 20
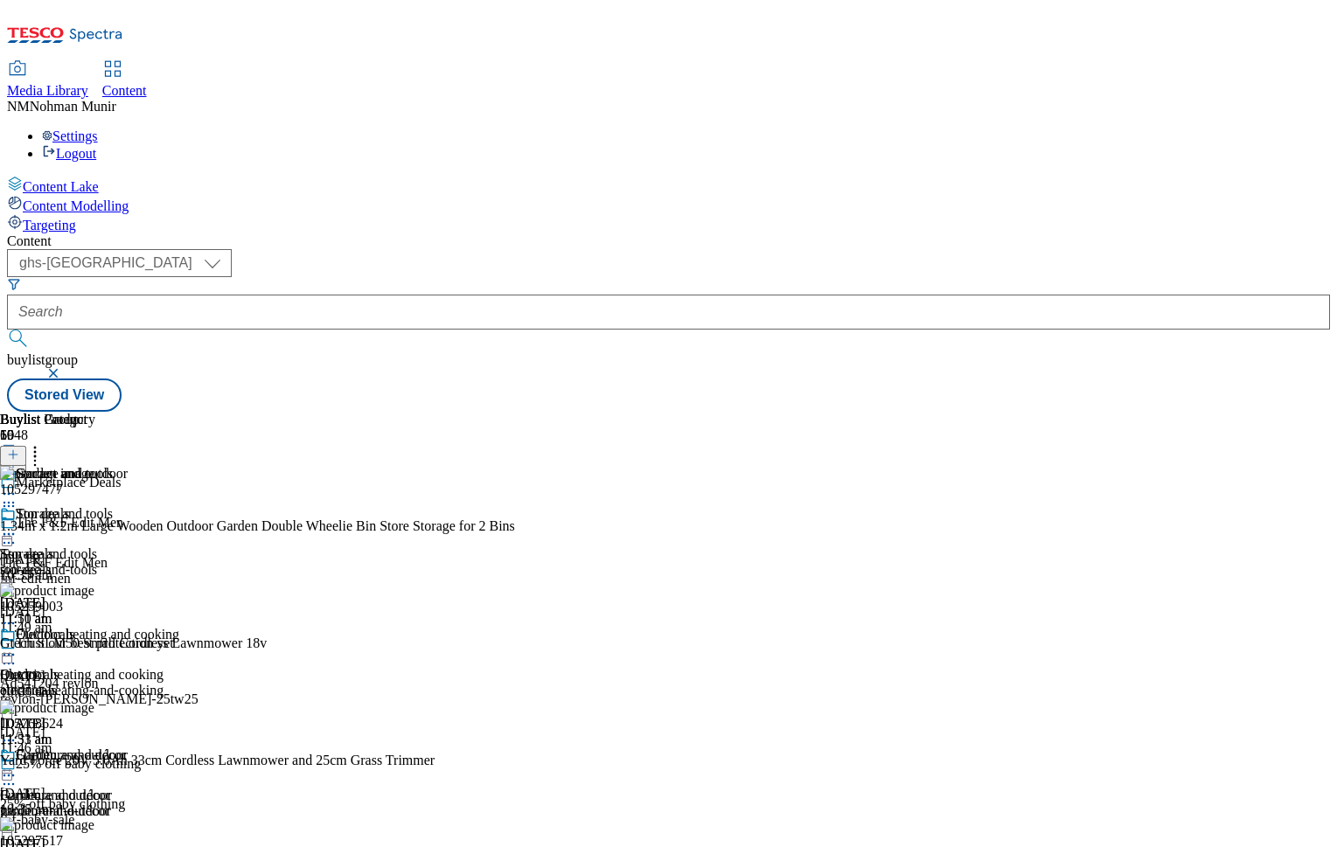
scroll to position [0, 215]
click at [44, 443] on icon at bounding box center [34, 451] width 17 height 17
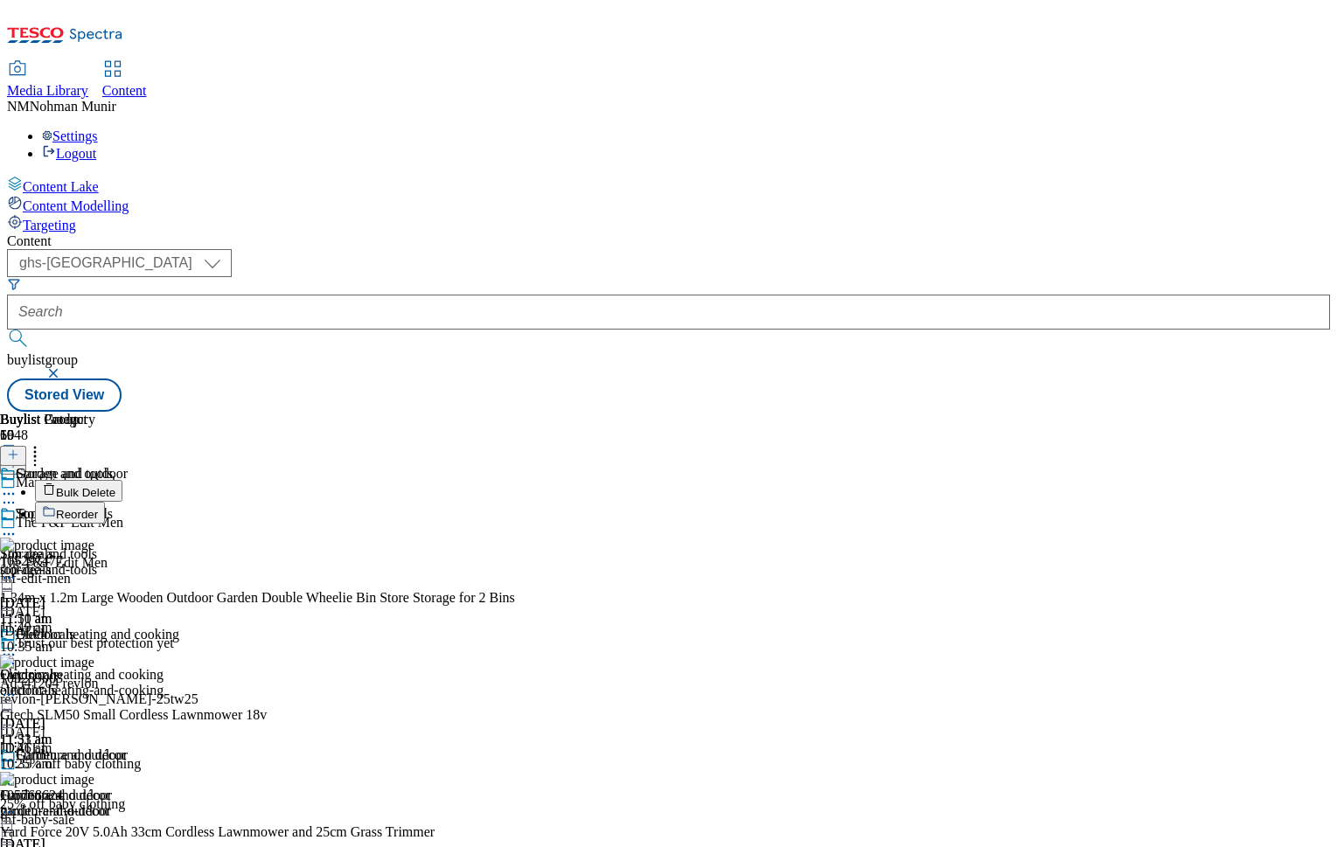
click at [122, 480] on button "Bulk Delete" at bounding box center [78, 491] width 87 height 22
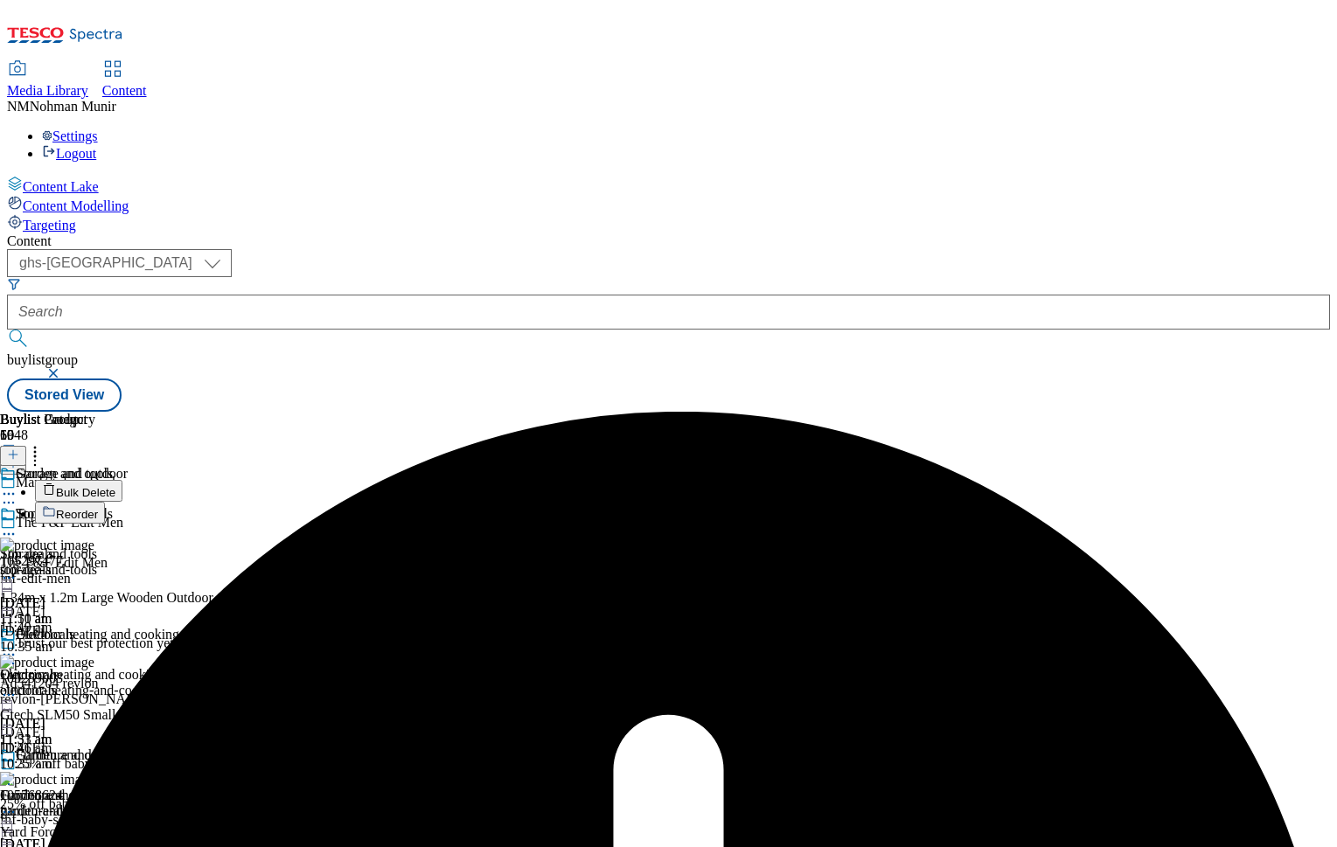
click at [17, 526] on icon at bounding box center [8, 534] width 17 height 17
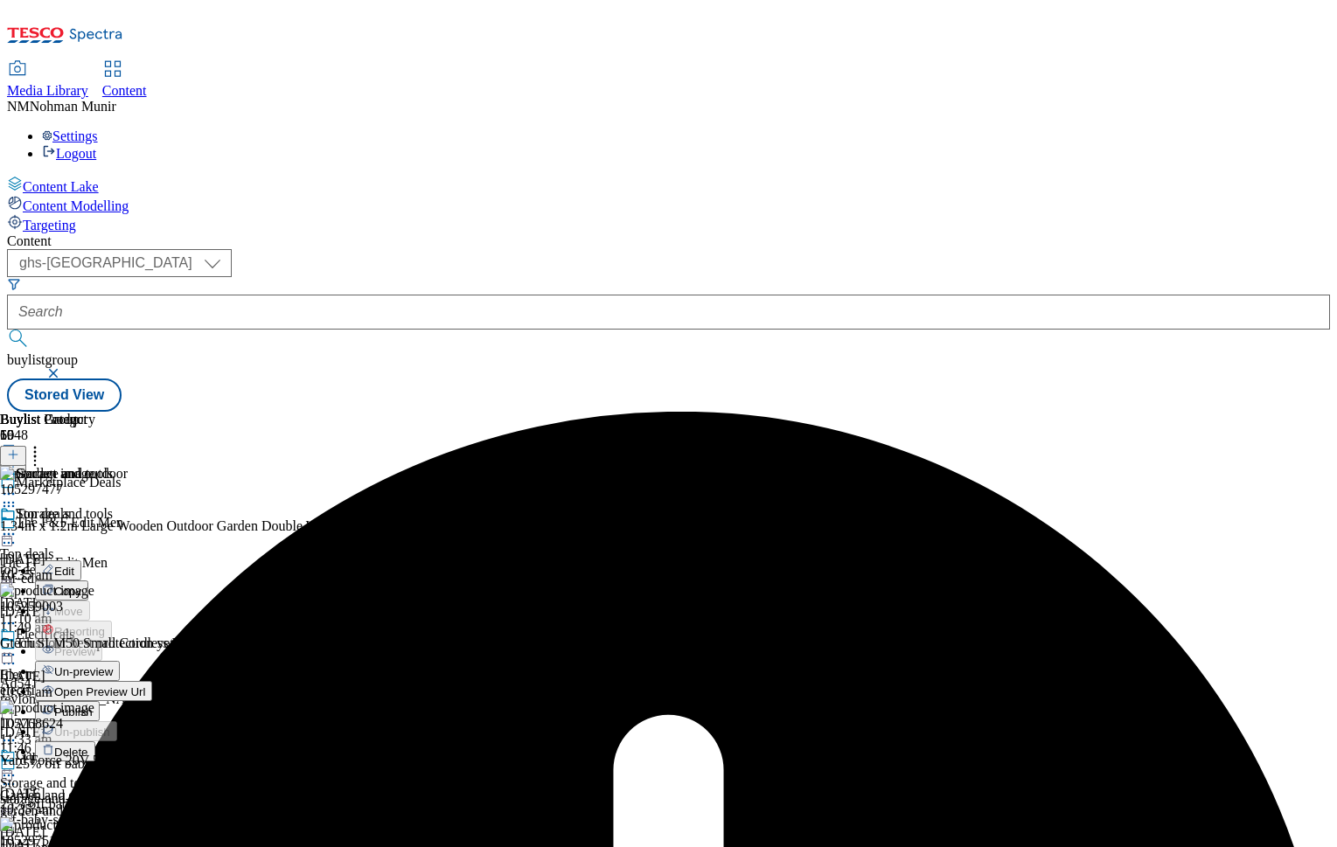
click at [113, 666] on span "Un-preview" at bounding box center [83, 672] width 59 height 13
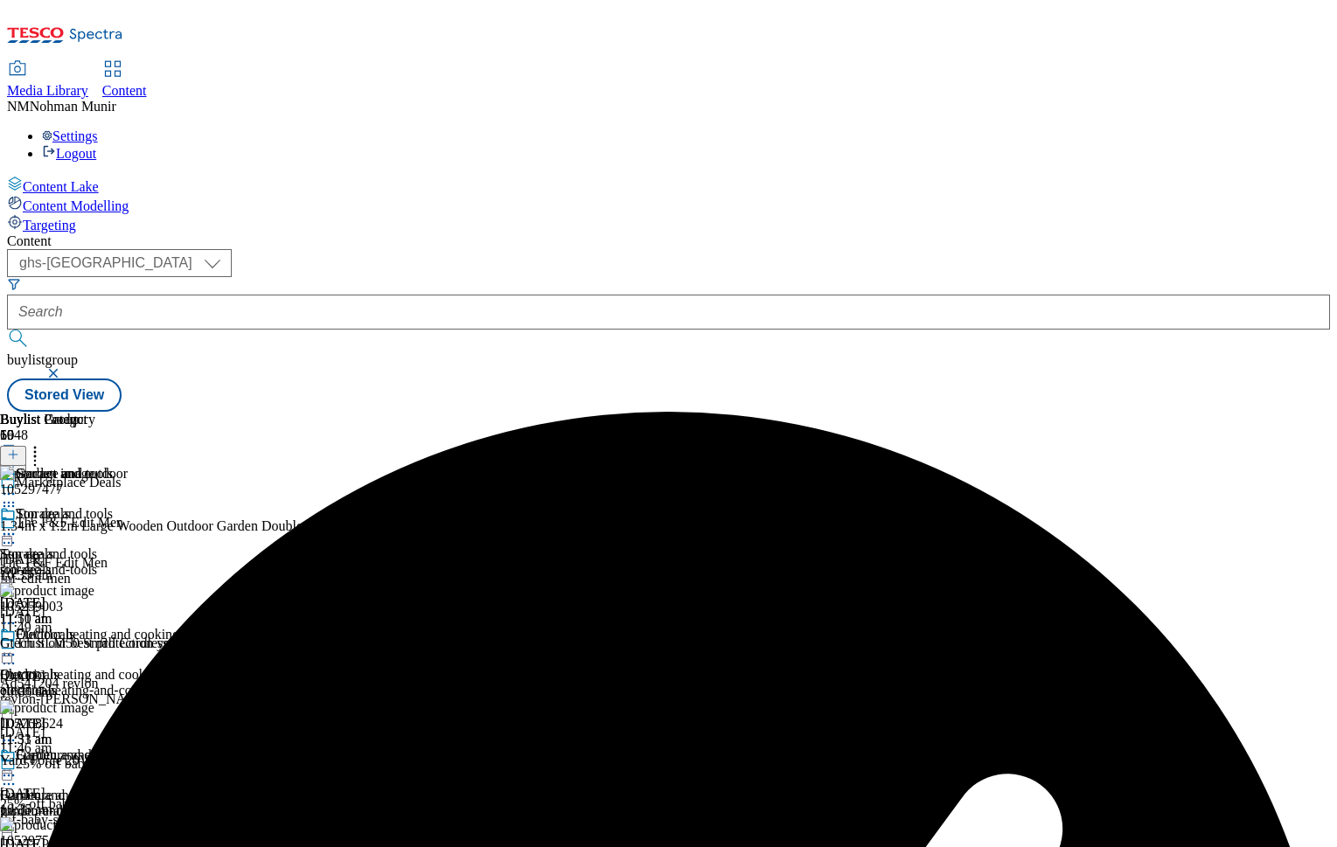
click at [44, 443] on icon at bounding box center [34, 451] width 17 height 17
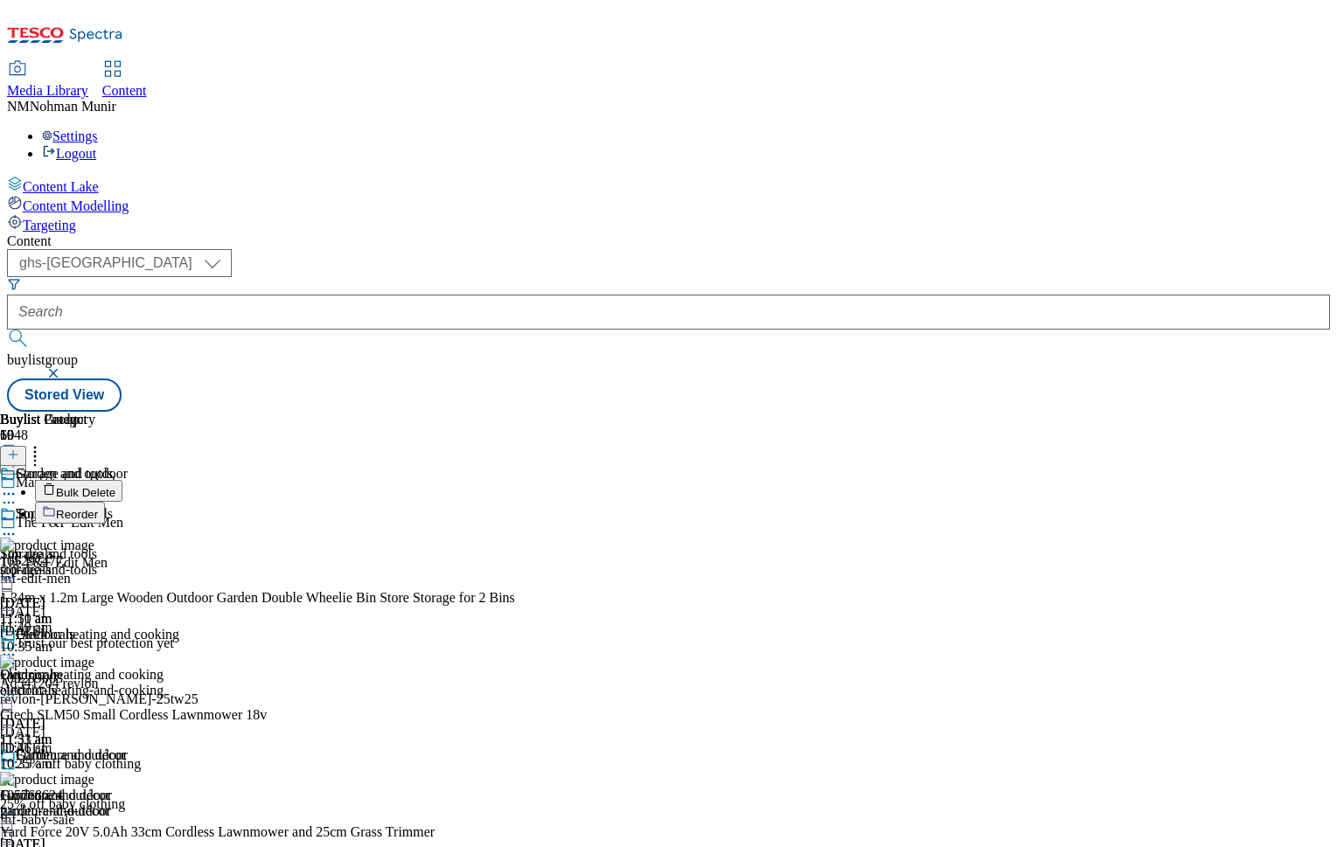
click at [122, 480] on button "Bulk Delete" at bounding box center [78, 491] width 87 height 22
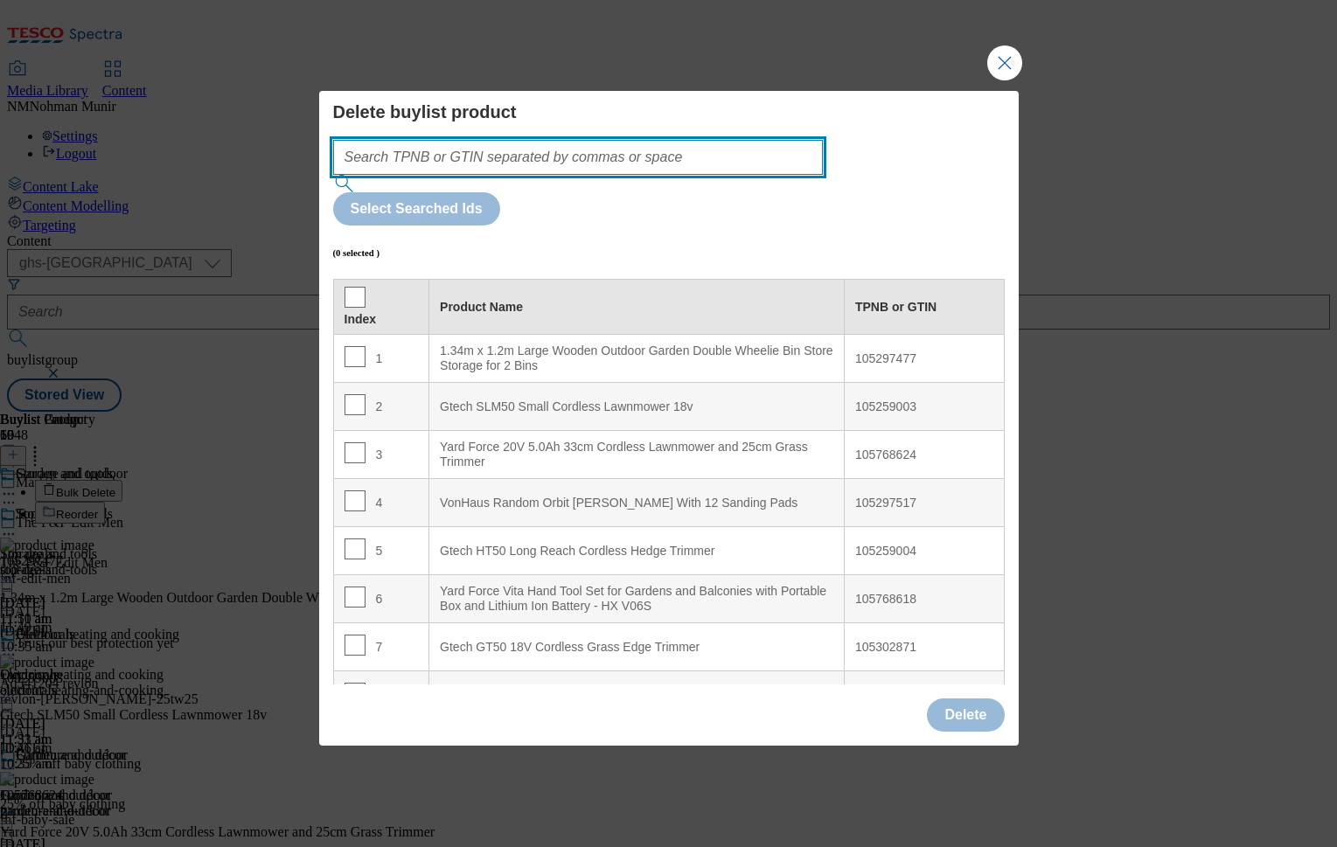
click at [647, 175] on input "Modal" at bounding box center [578, 157] width 491 height 35
paste input "105297477 105768624 105296628 105296644 105768636 105296611 105768623 105032904…"
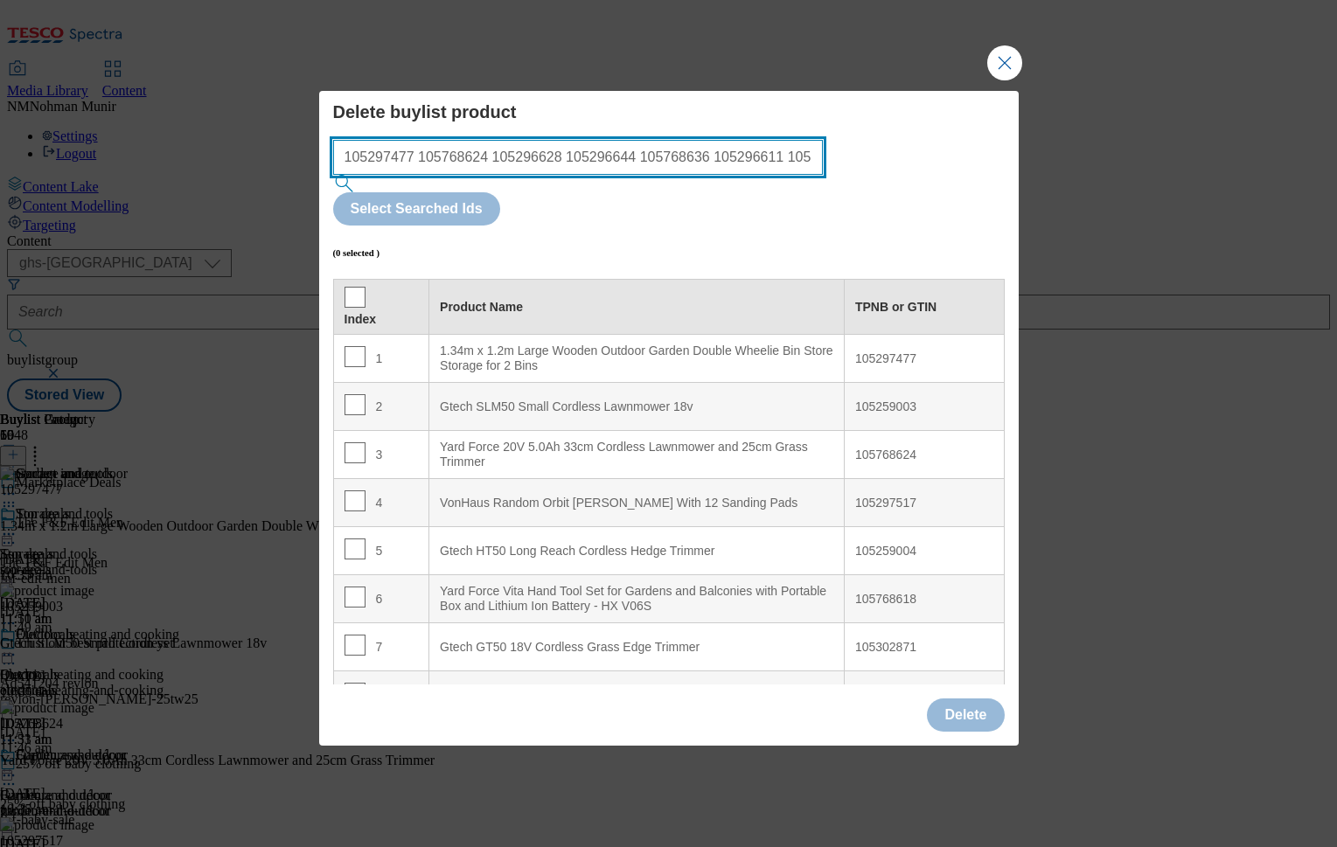
scroll to position [0, 1294]
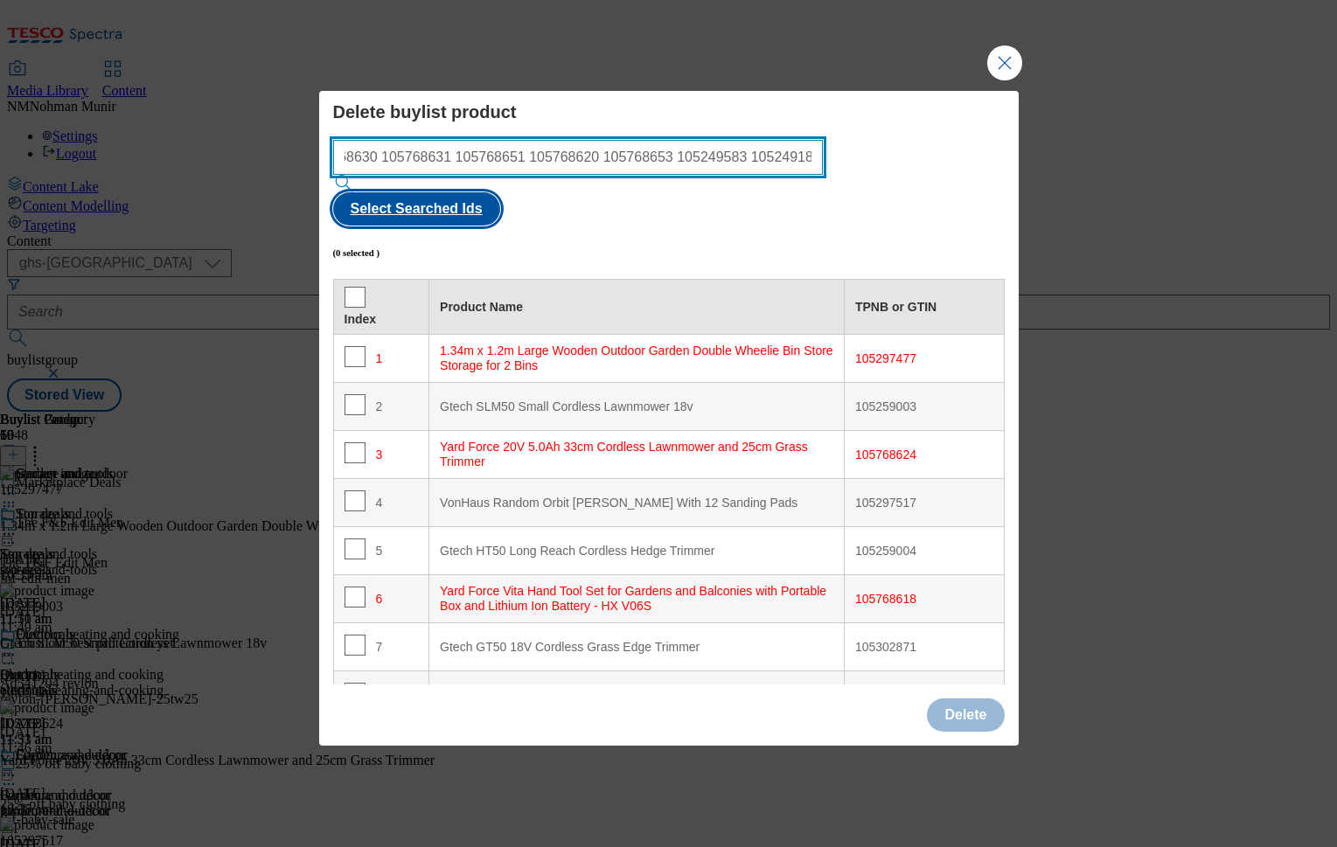
type input "105297477 105768624 105296628 105296644 105768636 105296611 105768623 105032904…"
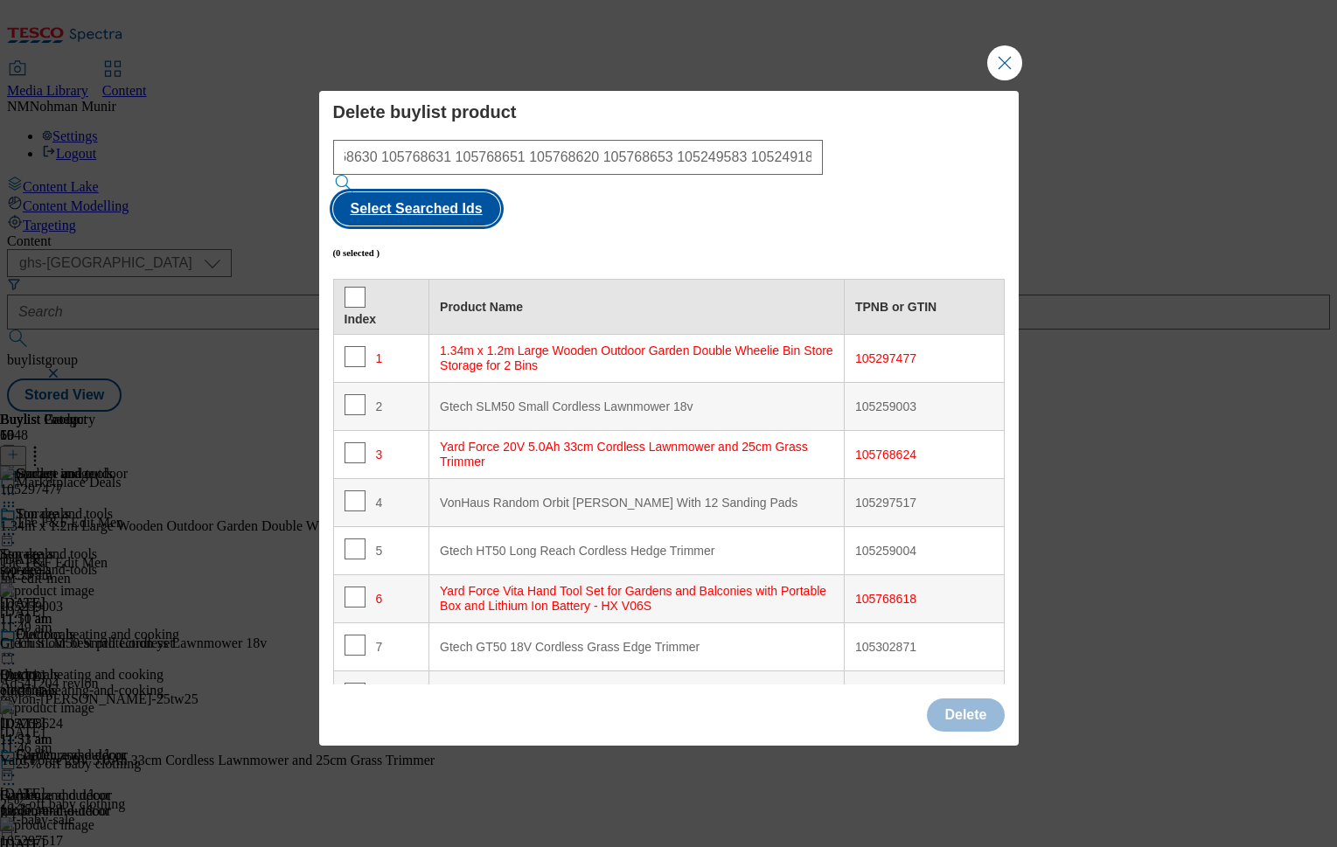
click at [500, 192] on button "Select Searched Ids" at bounding box center [416, 208] width 167 height 33
checkbox input "true"
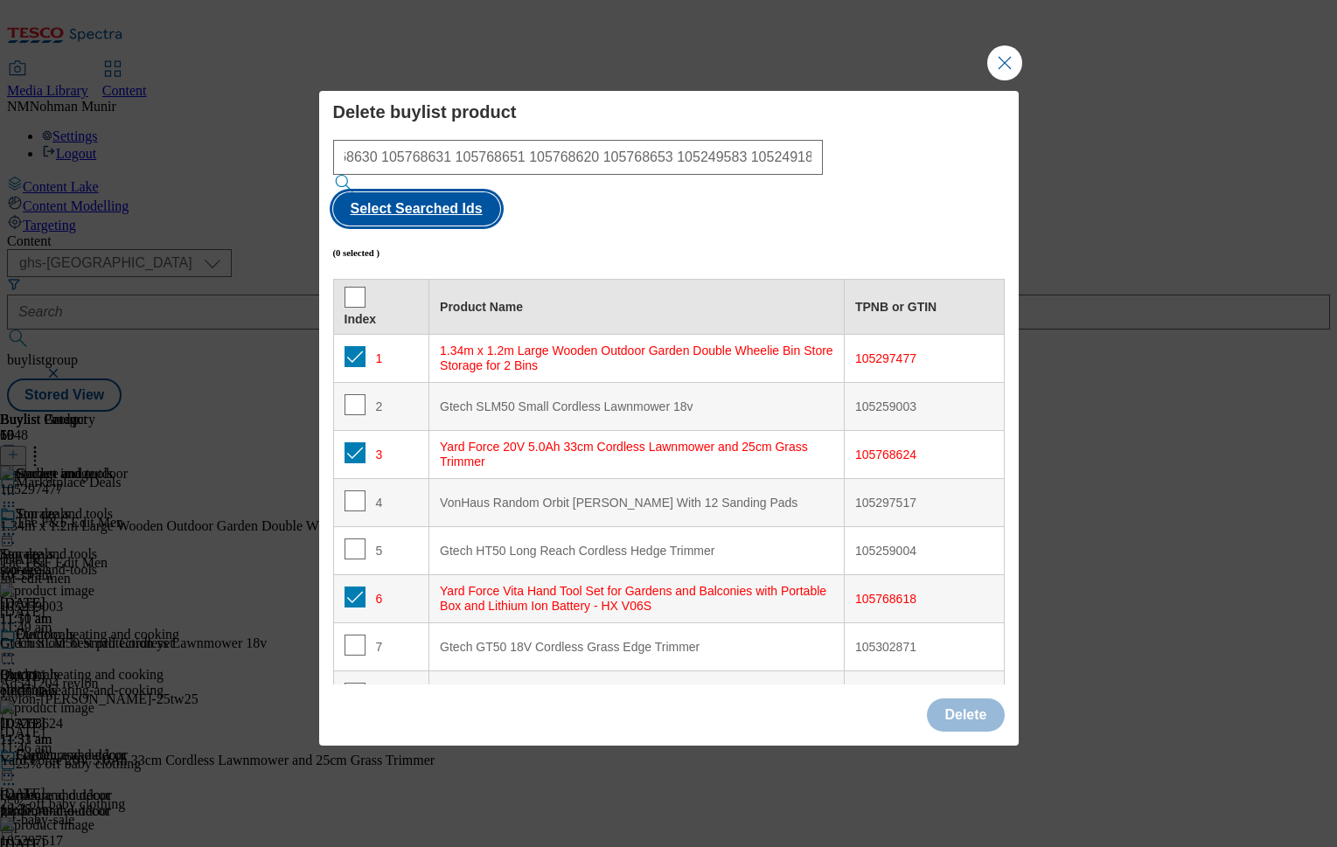
checkbox input "true"
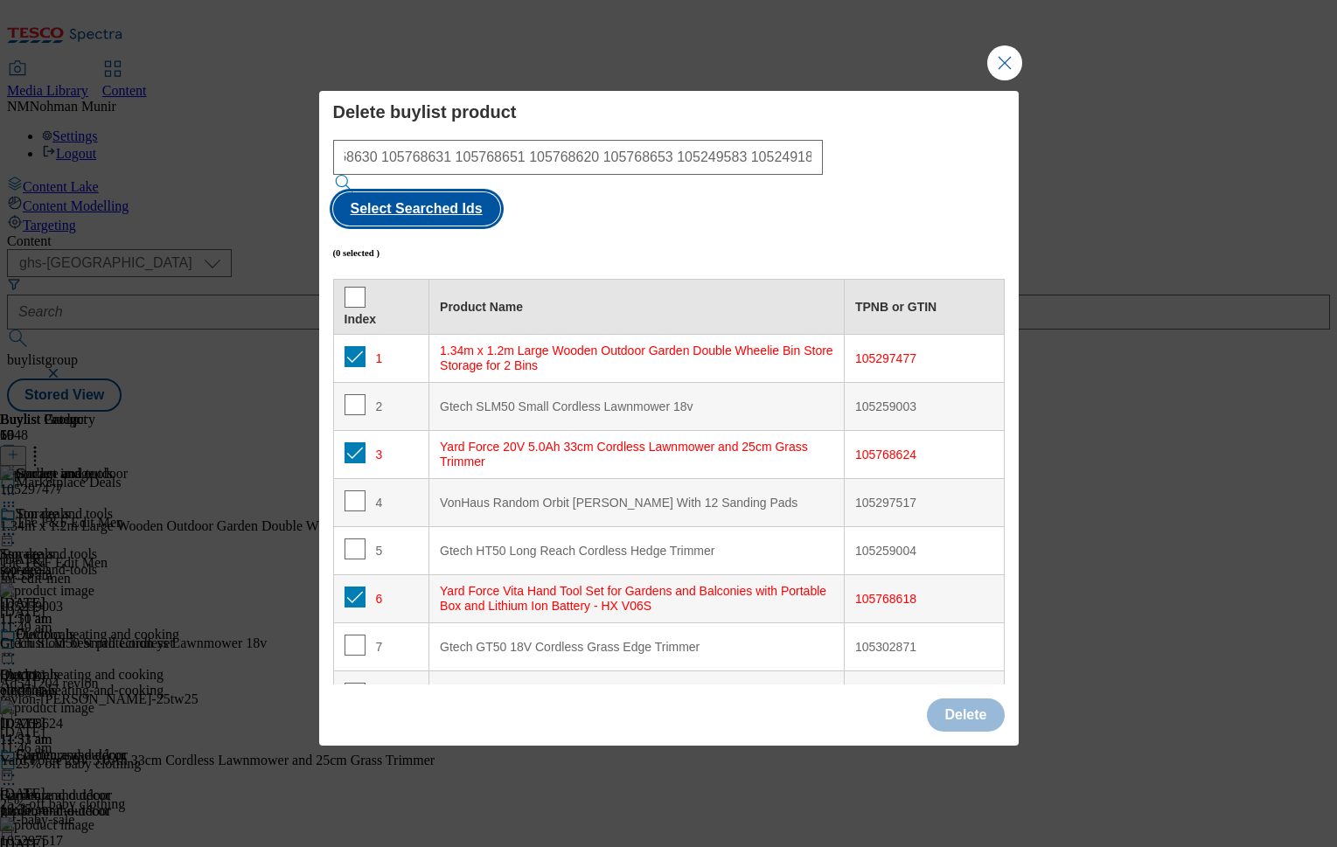
checkbox input "true"
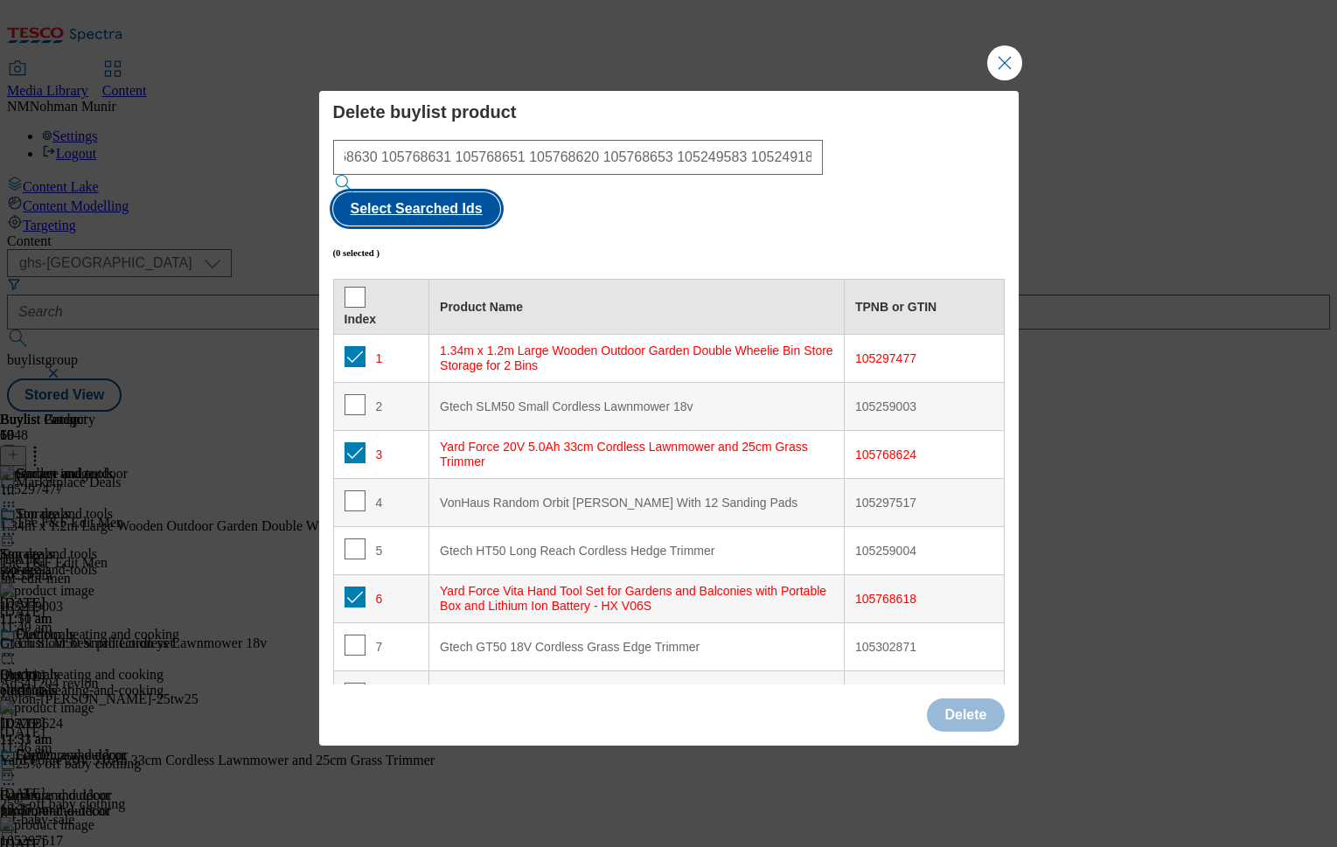
checkbox input "true"
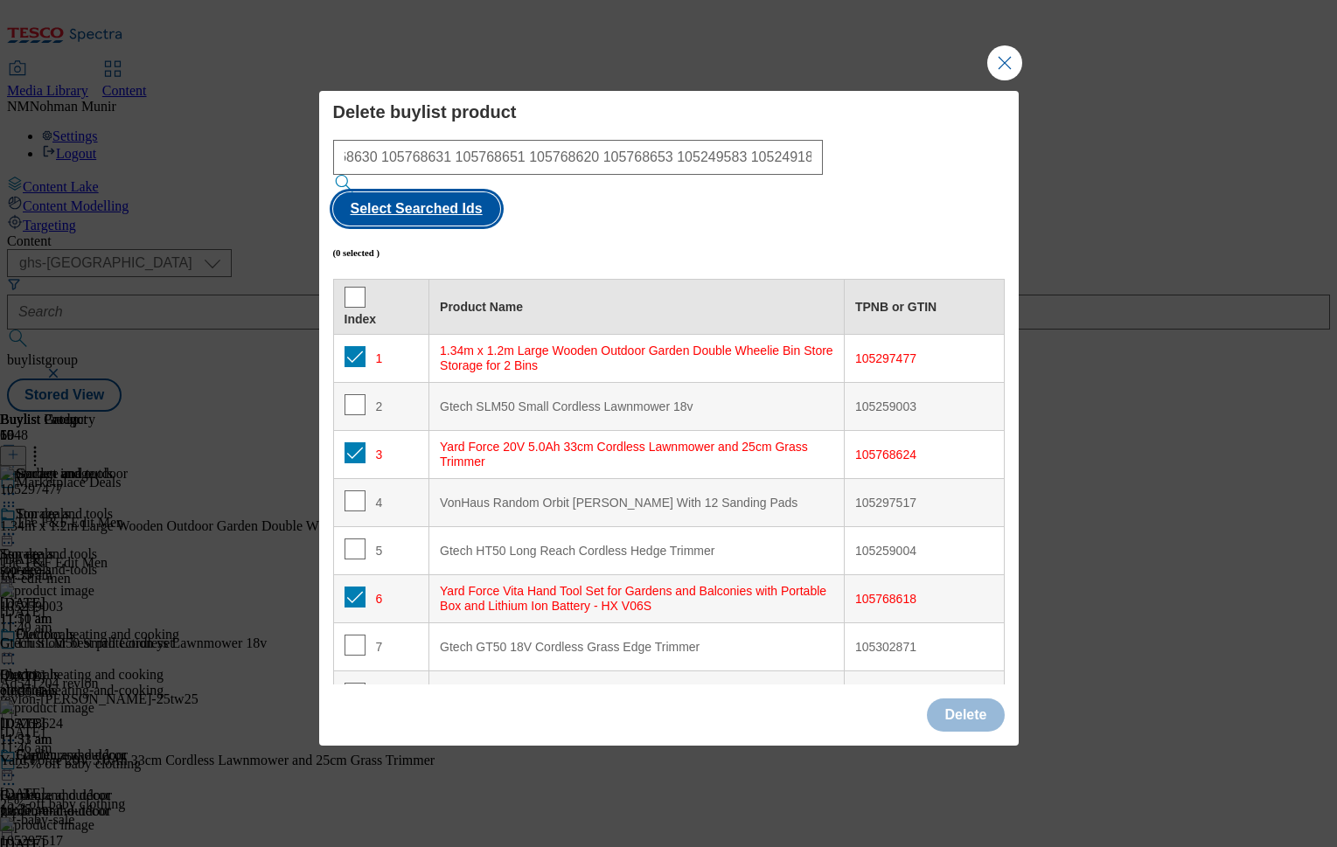
checkbox input "true"
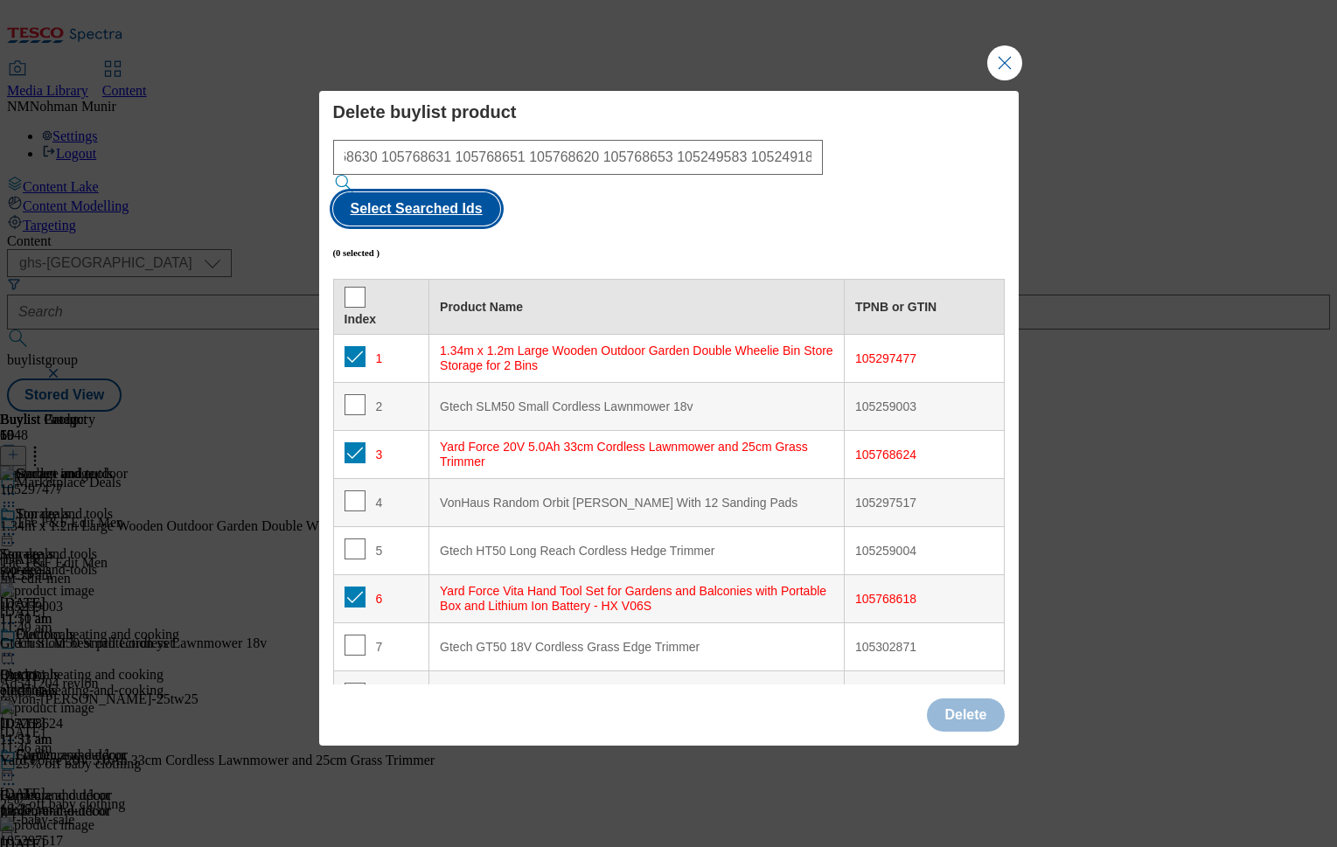
checkbox input "true"
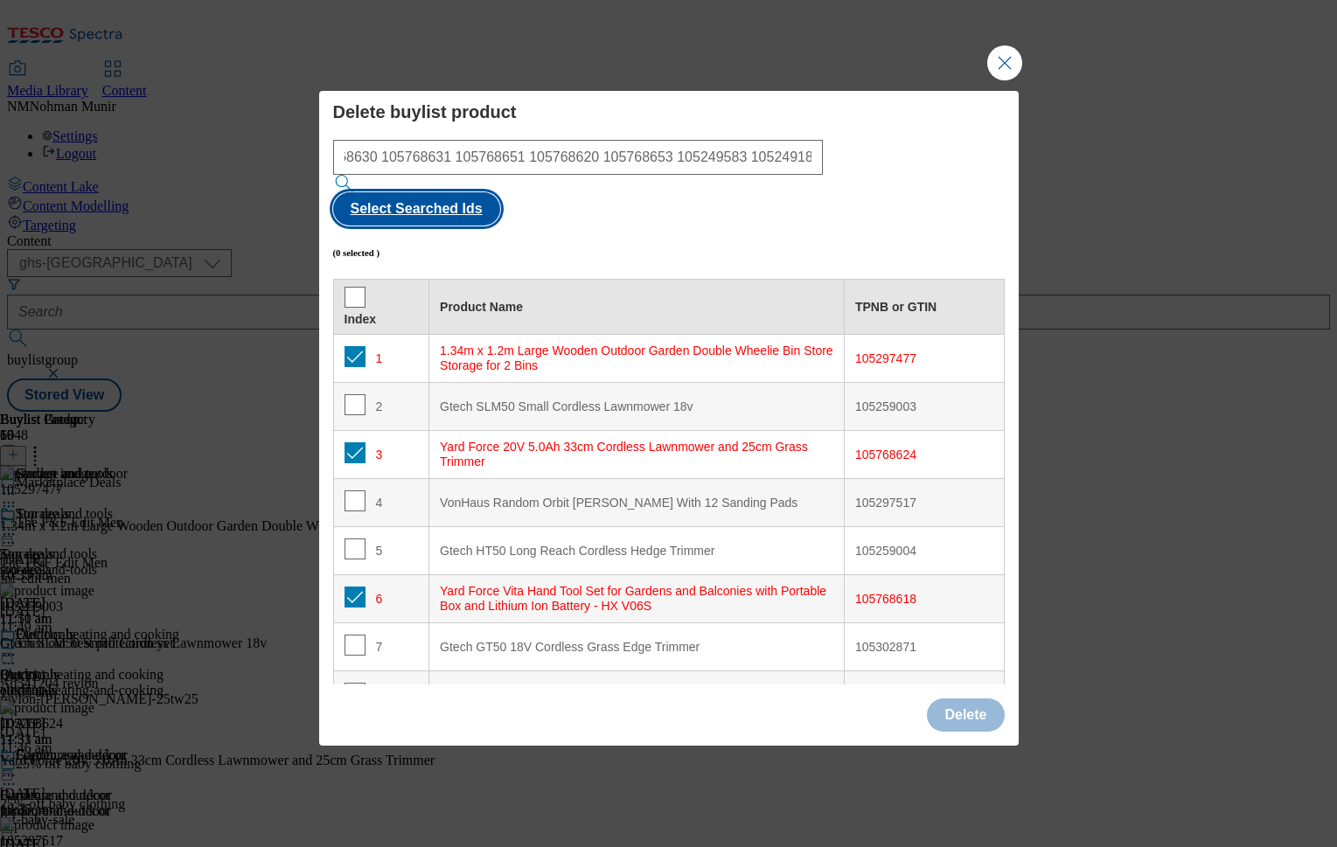
checkbox input "true"
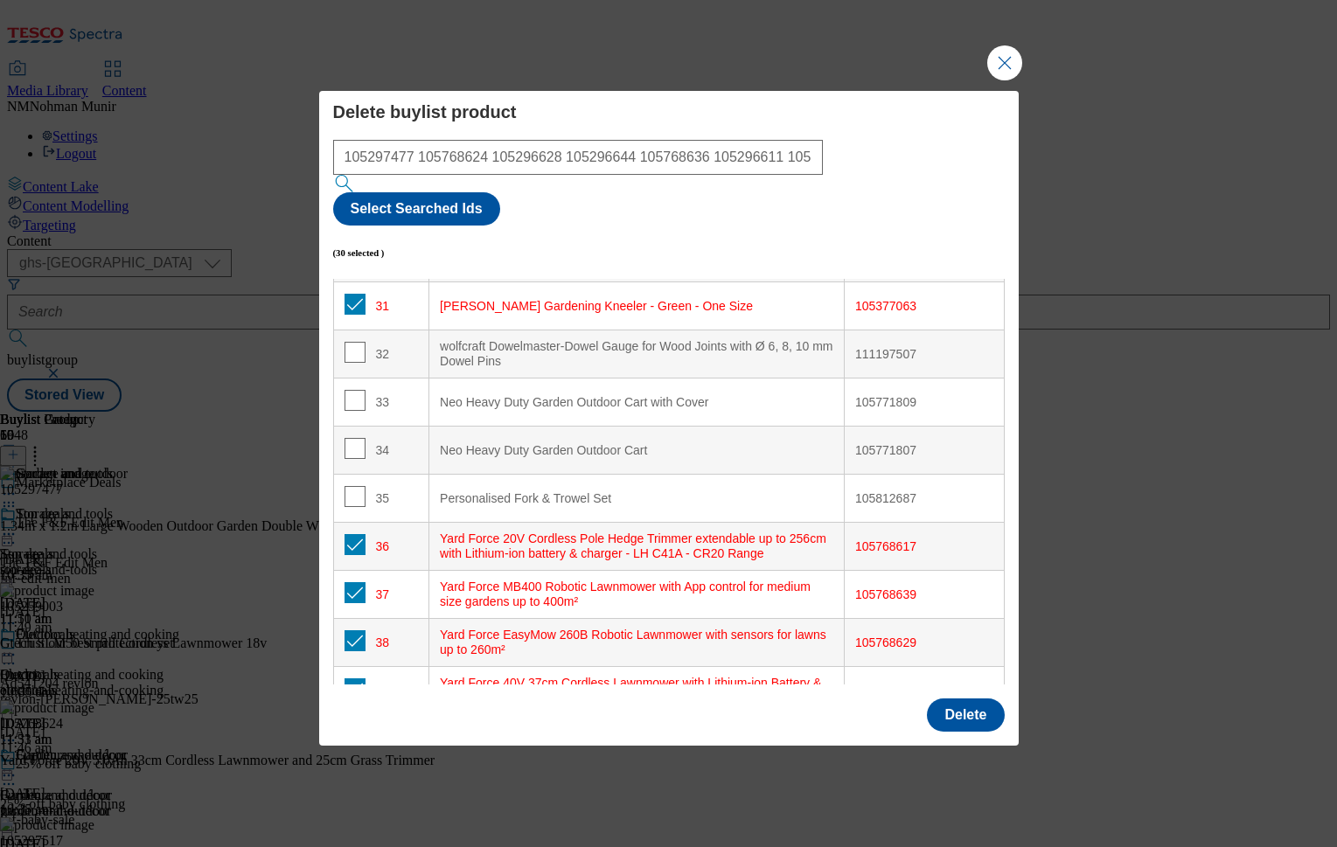
scroll to position [2542, 0]
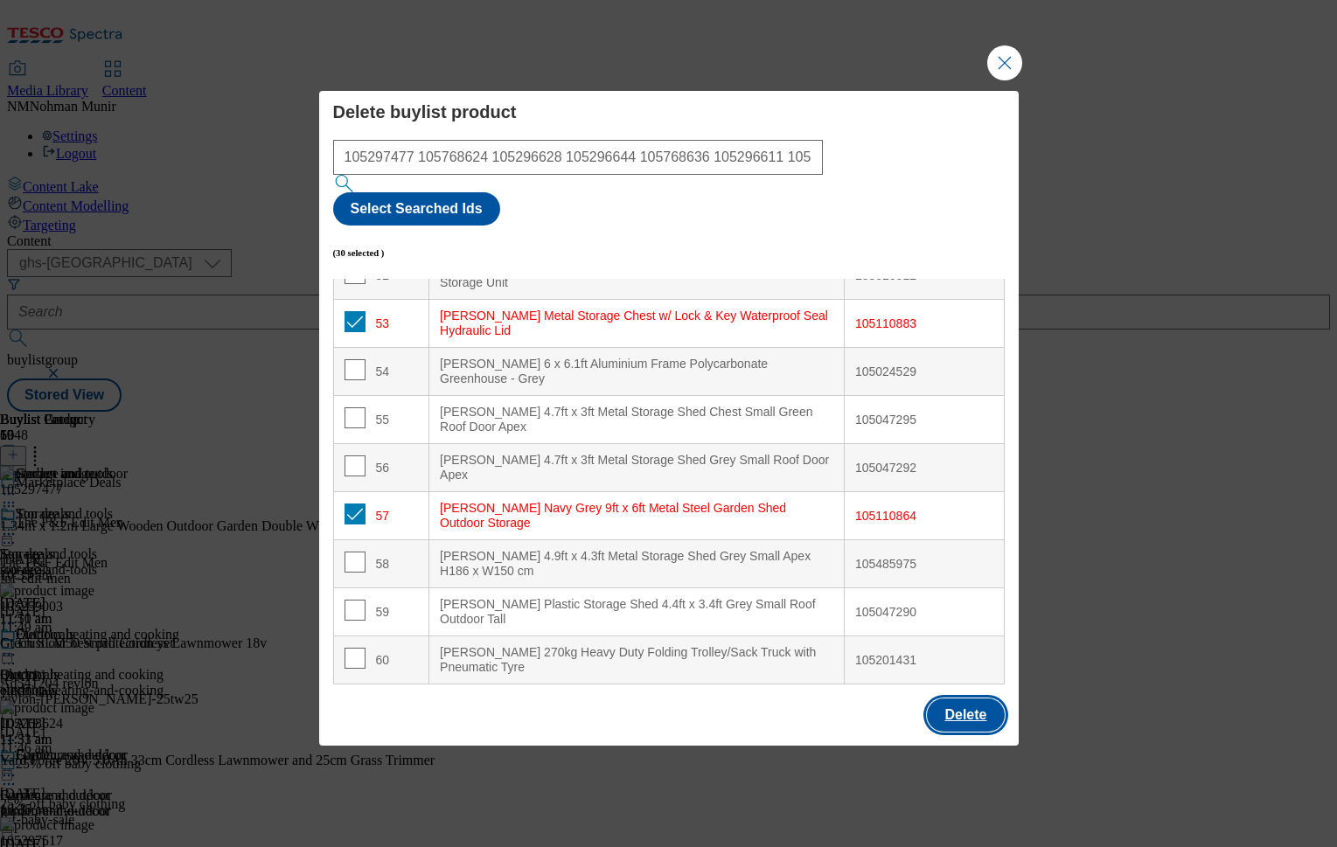
click at [965, 699] on button "Delete" at bounding box center [965, 715] width 77 height 33
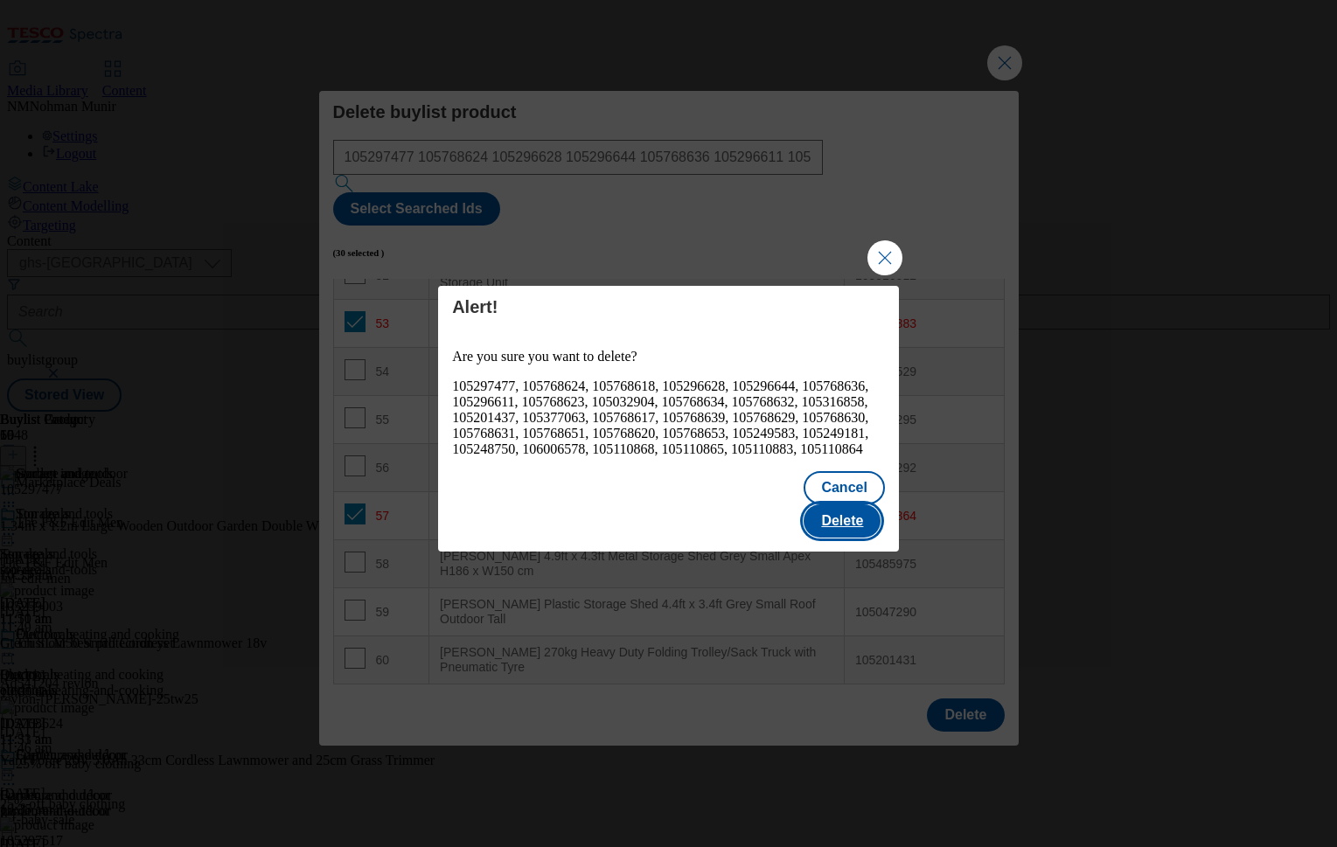
click at [862, 520] on button "Delete" at bounding box center [842, 521] width 77 height 33
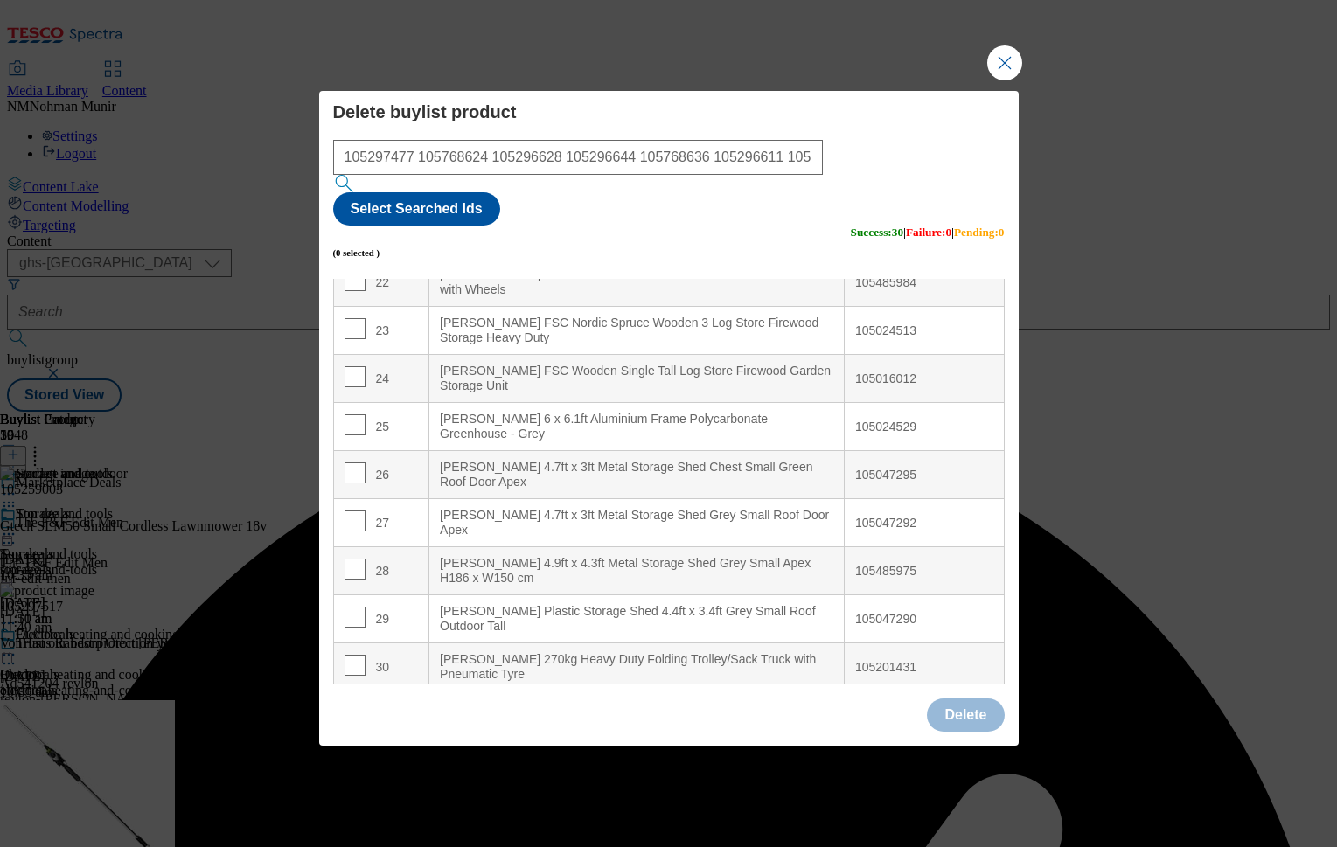
scroll to position [0, 0]
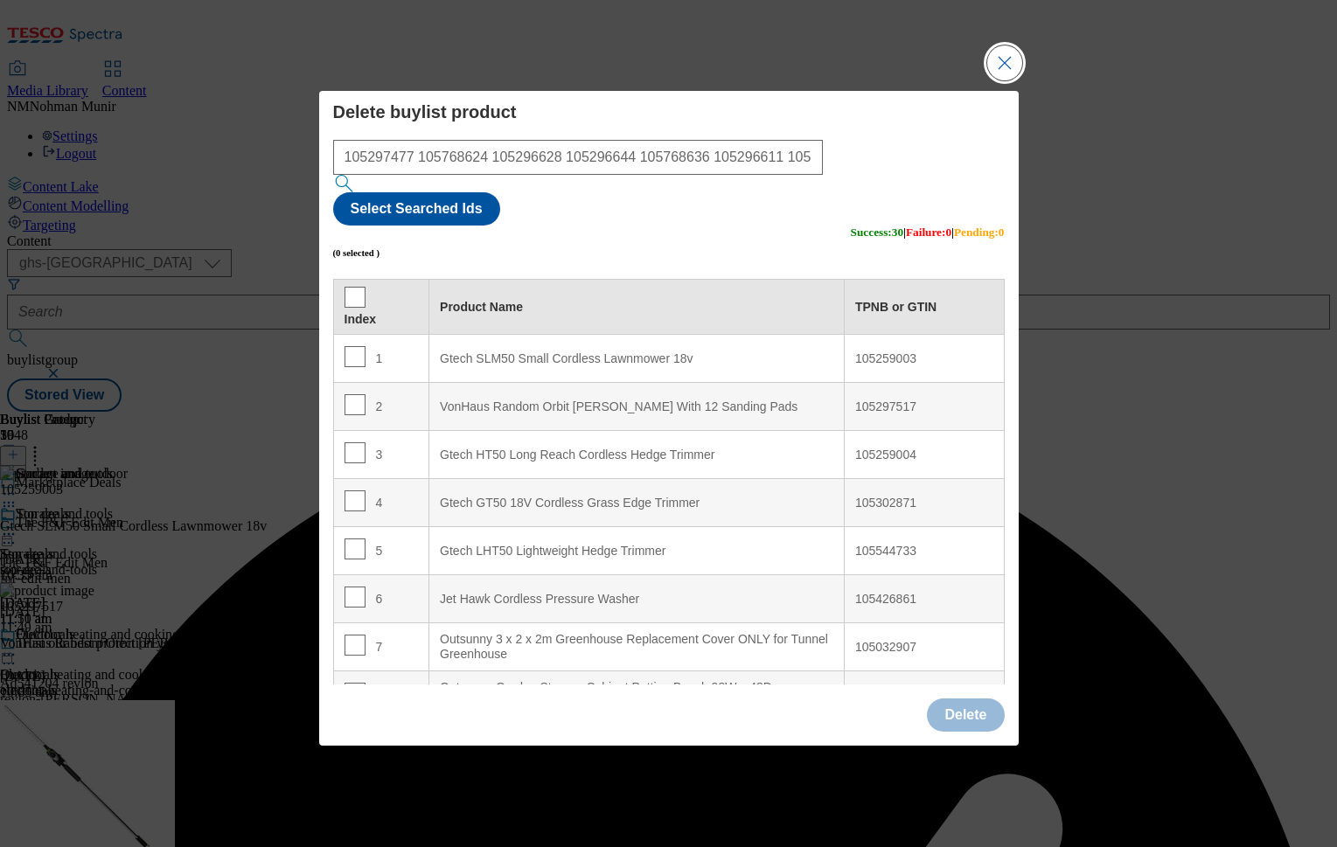
click at [999, 80] on button "Close Modal" at bounding box center [1004, 62] width 35 height 35
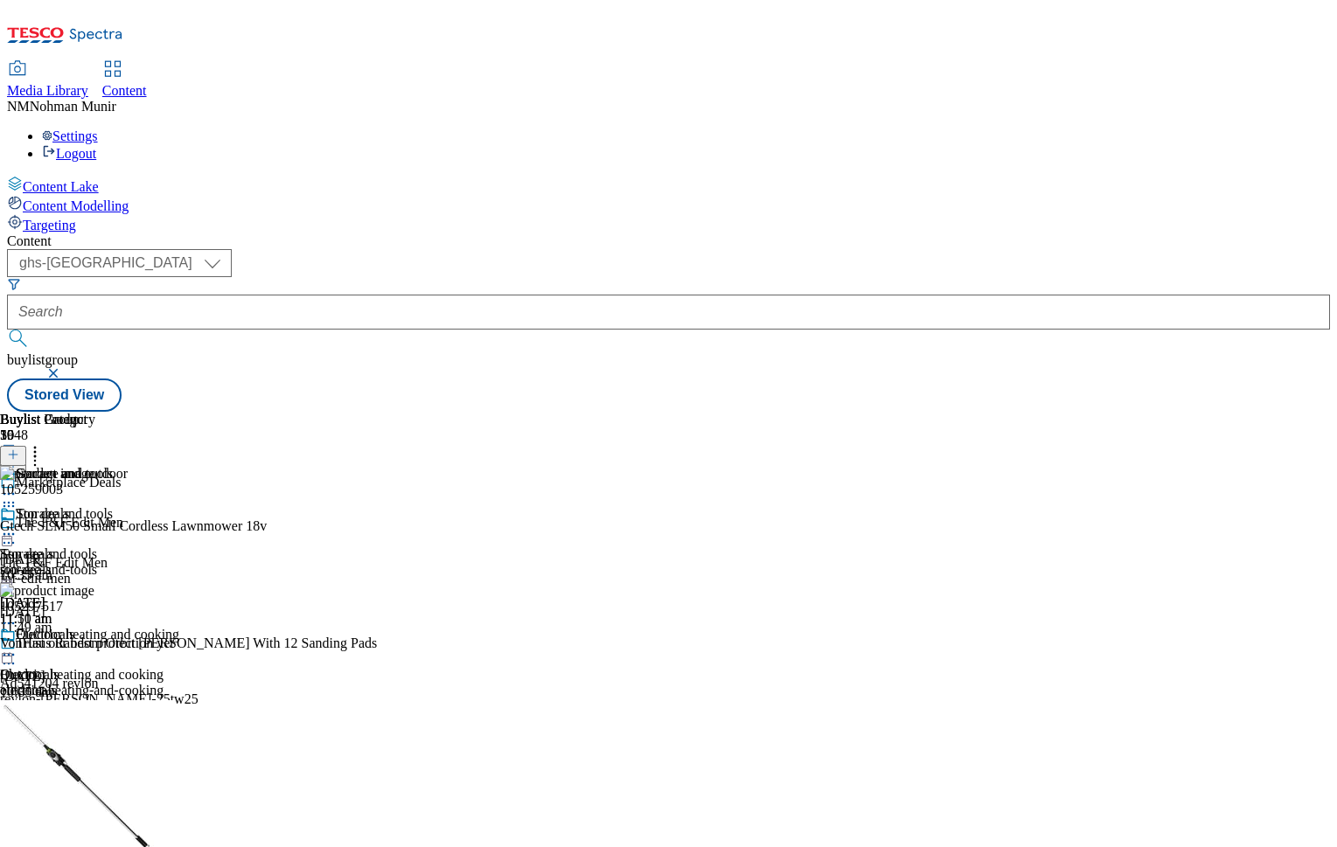
click at [179, 683] on div "outdoor-heating-and-cooking" at bounding box center [89, 691] width 179 height 16
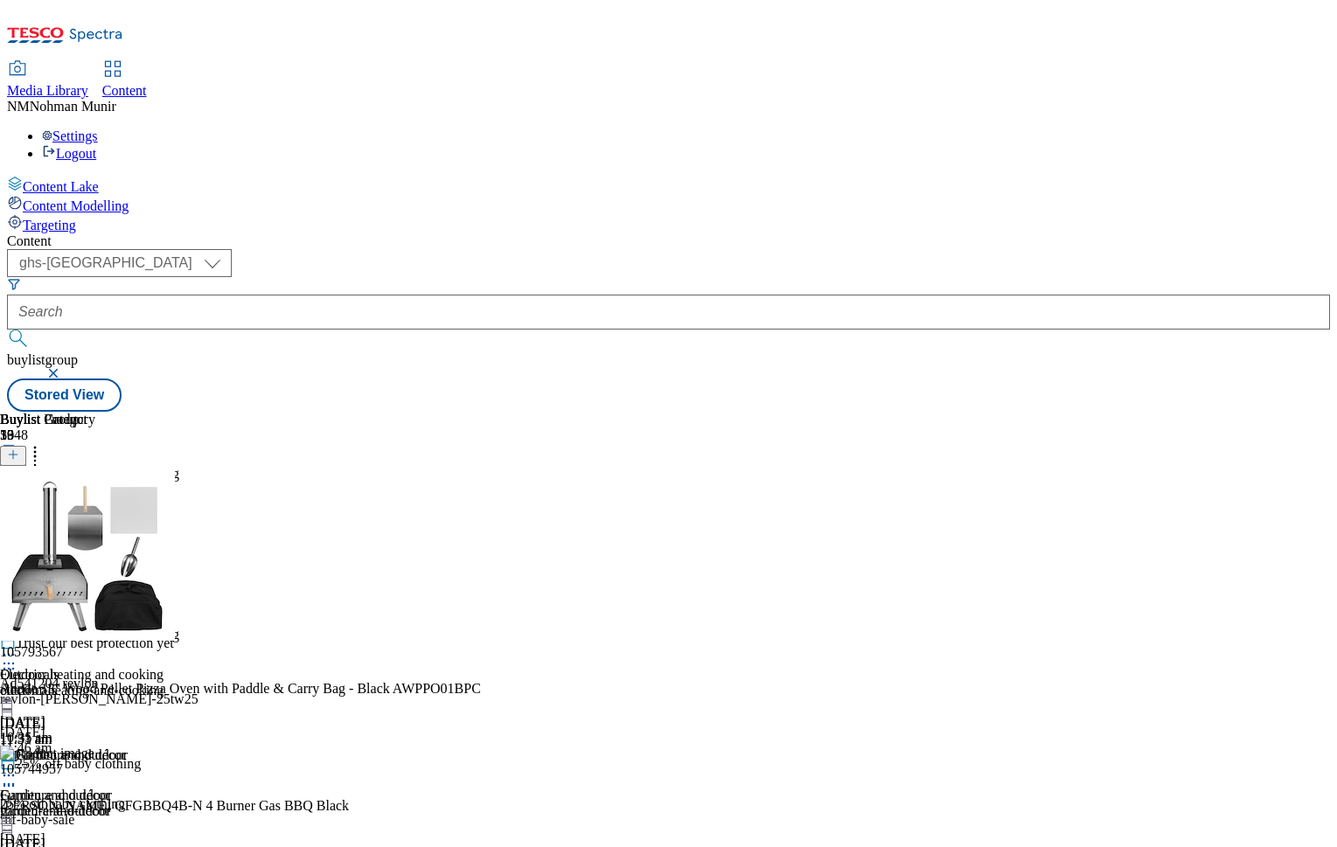
scroll to position [0, 215]
click at [44, 443] on icon at bounding box center [34, 451] width 17 height 17
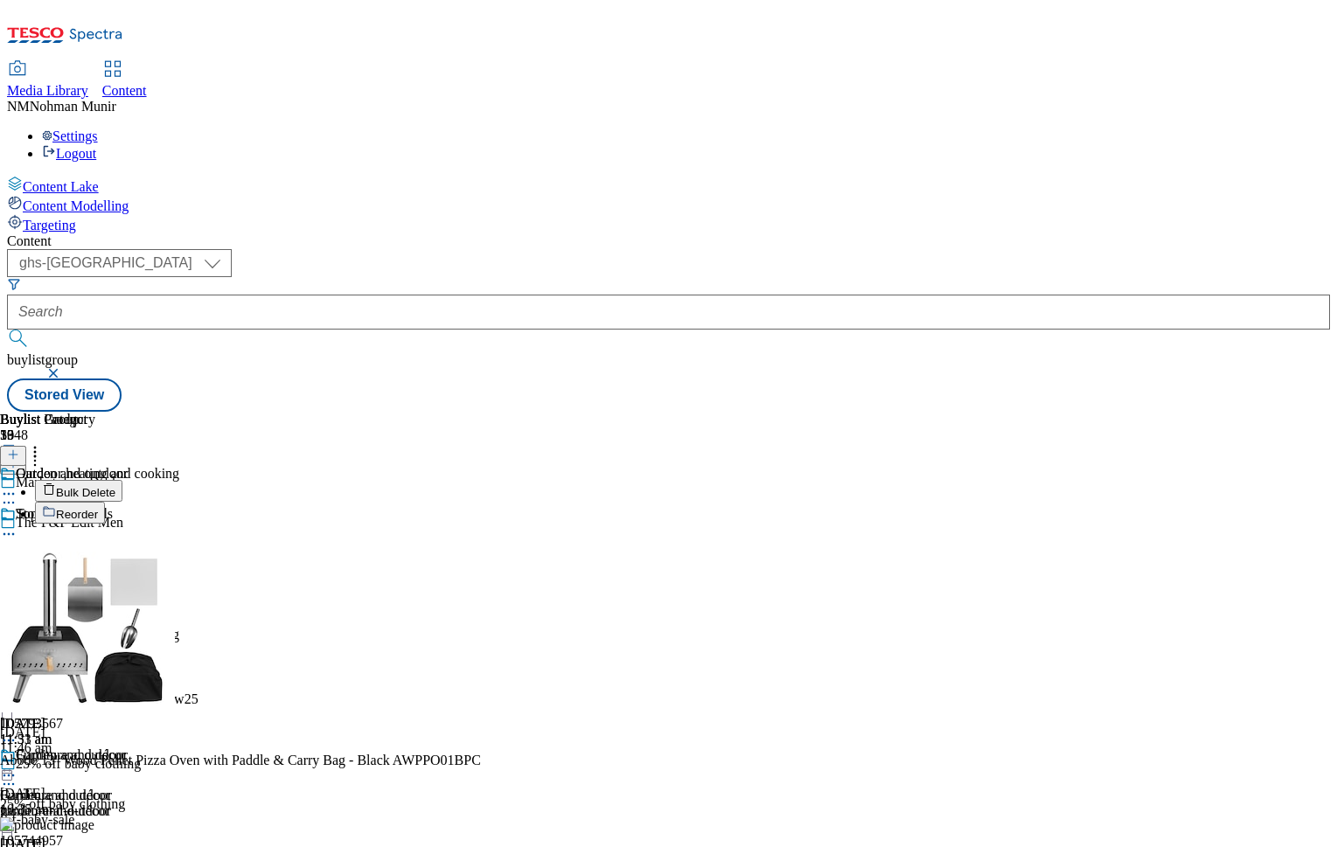
click at [122, 480] on button "Bulk Delete" at bounding box center [78, 491] width 87 height 22
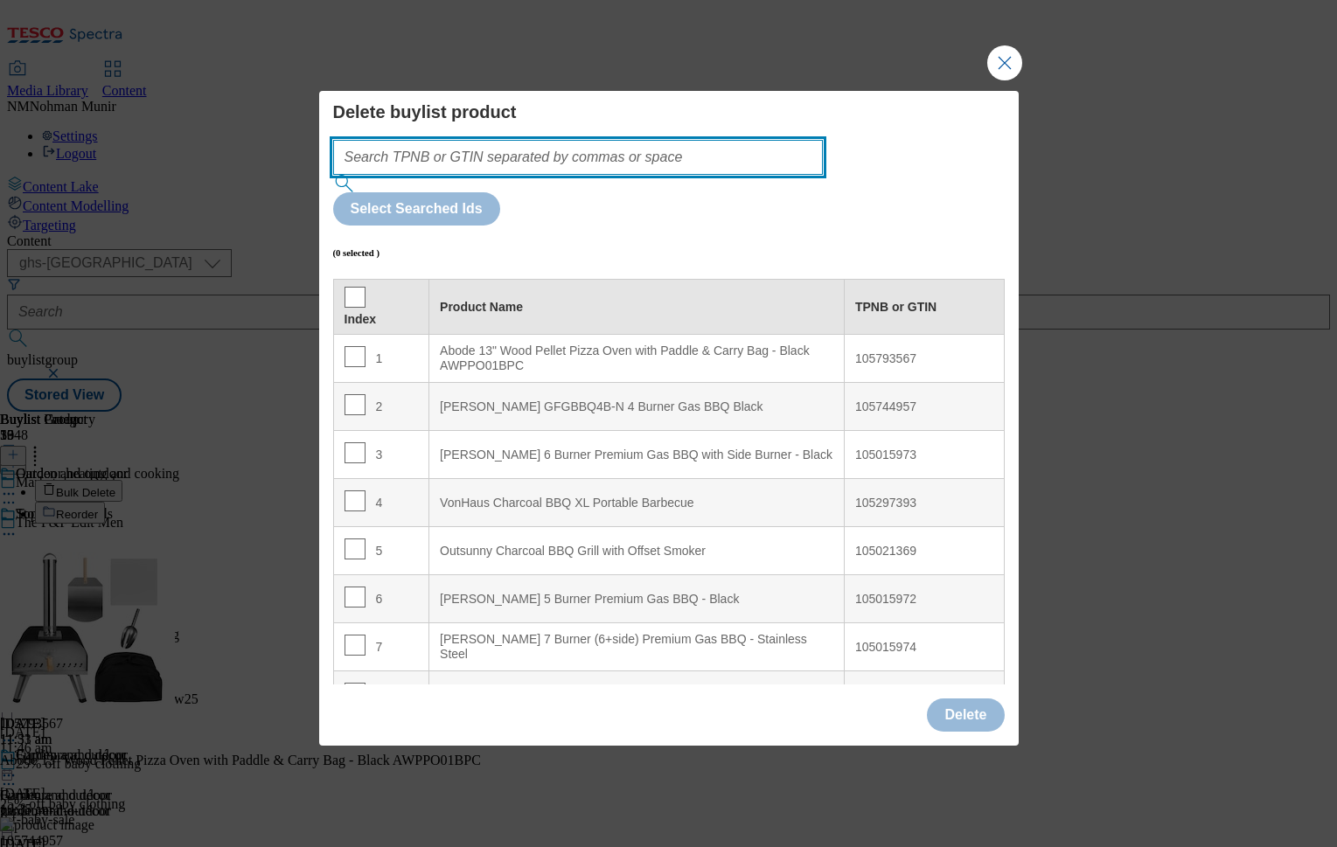
click at [700, 175] on input "Modal" at bounding box center [578, 157] width 491 height 35
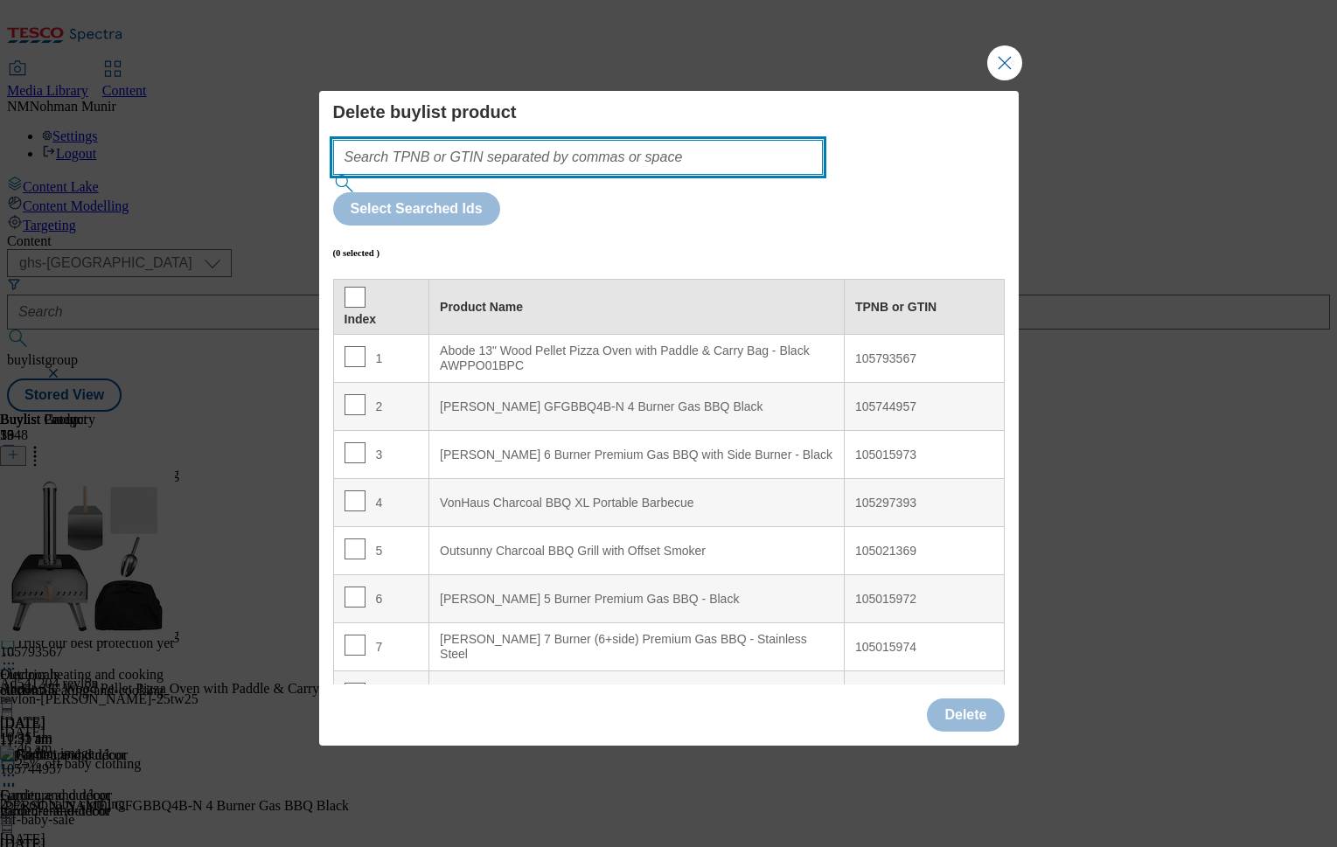
paste input "105296632"
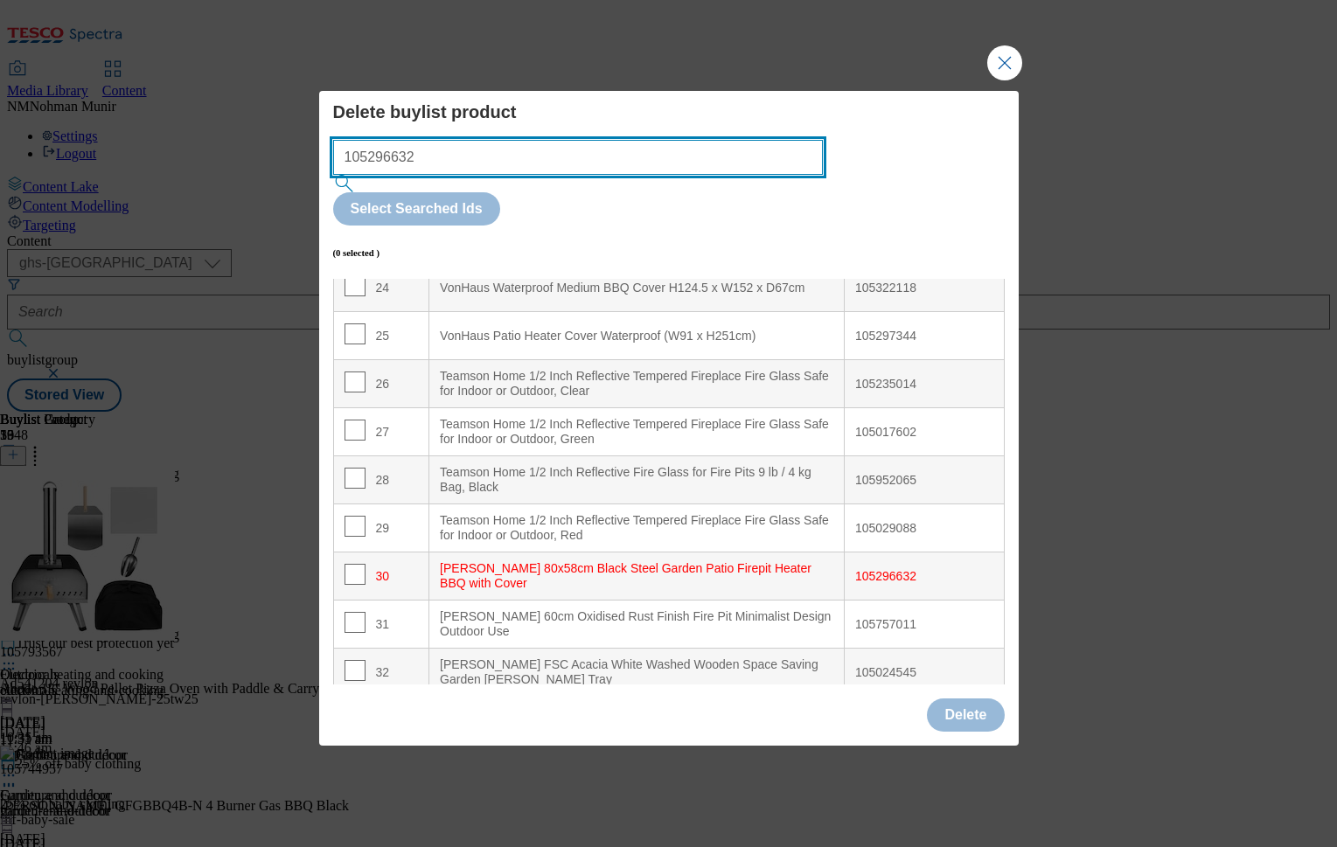
scroll to position [1231, 0]
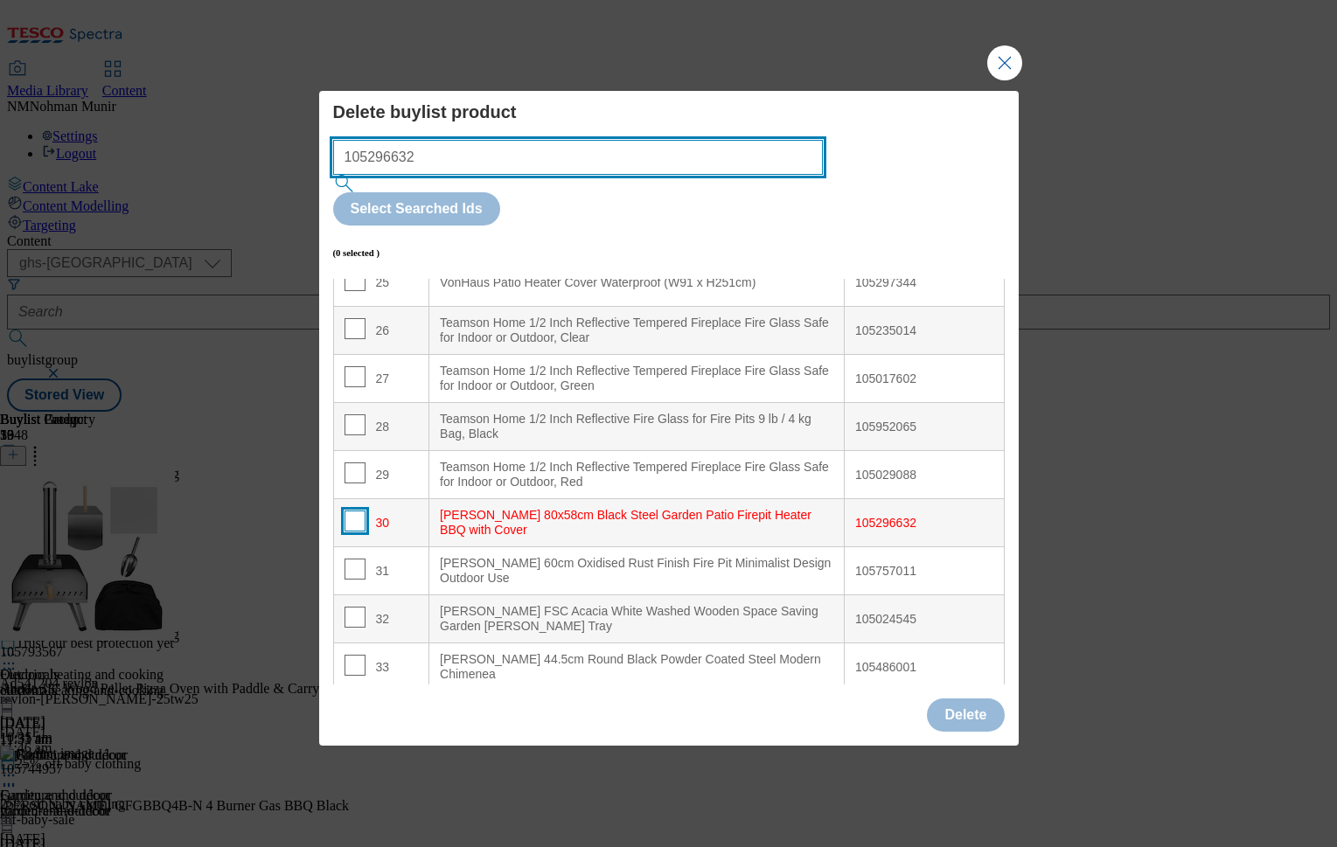
type input "105296632"
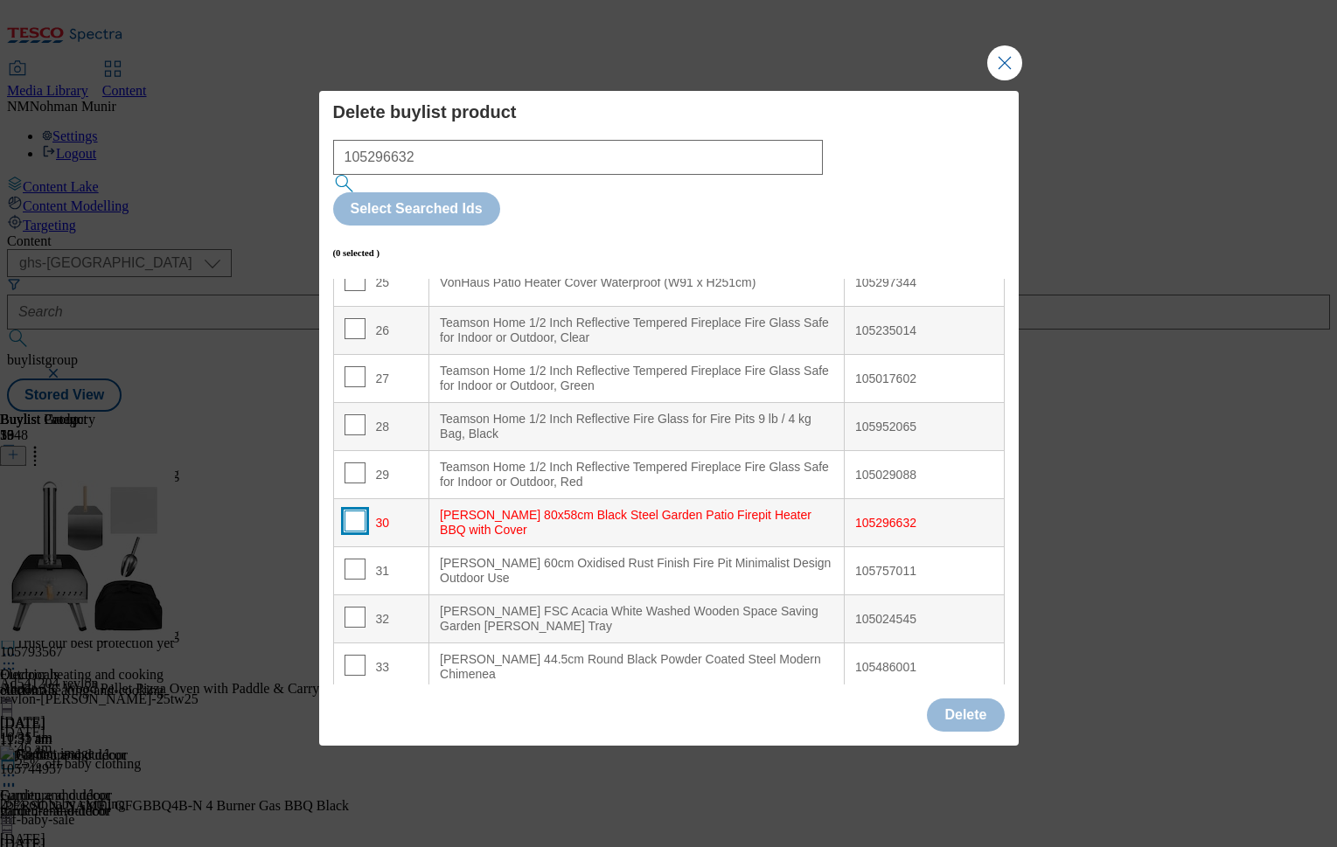
click at [352, 511] on input "Modal" at bounding box center [355, 521] width 21 height 21
checkbox input "true"
click at [960, 699] on button "Delete" at bounding box center [965, 715] width 77 height 33
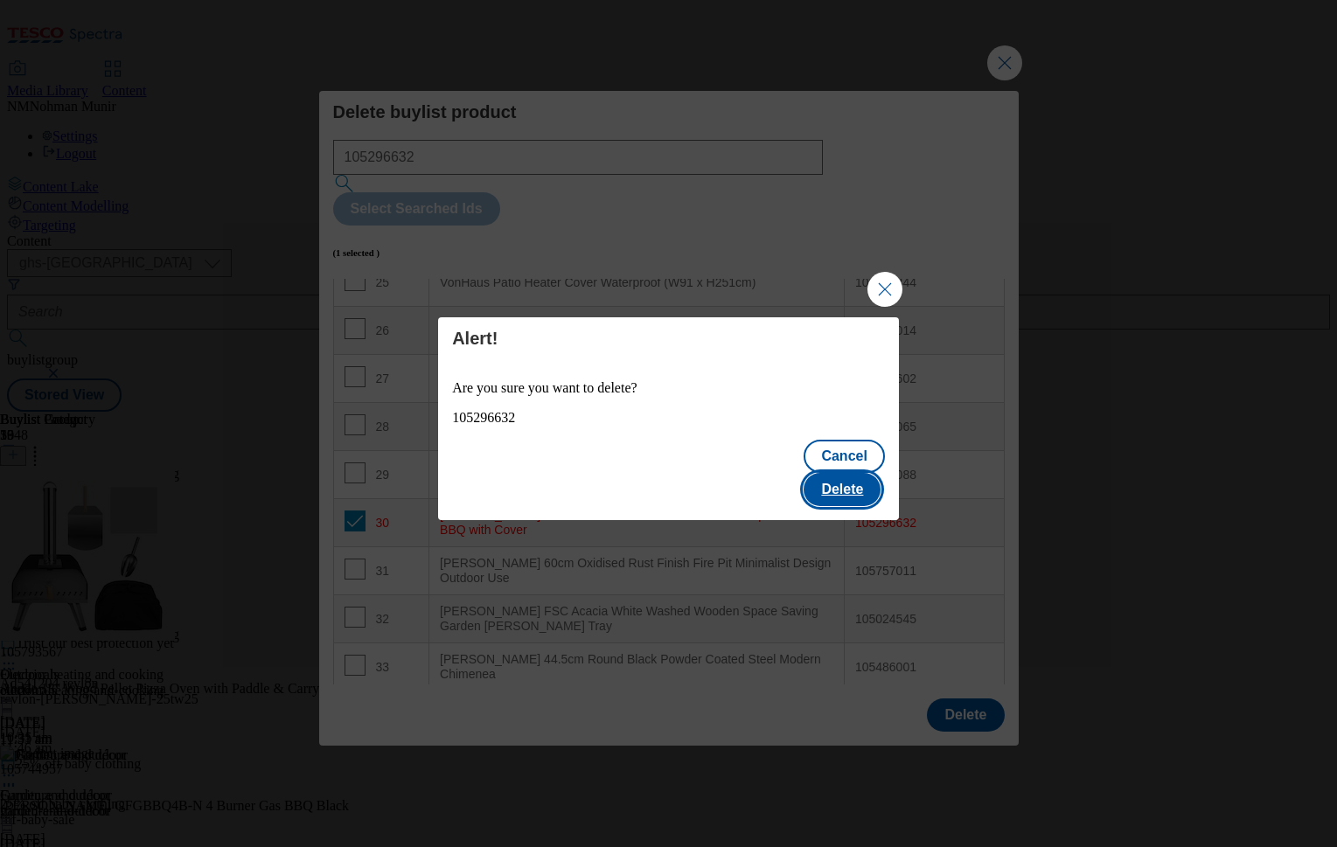
click at [861, 485] on button "Delete" at bounding box center [842, 489] width 77 height 33
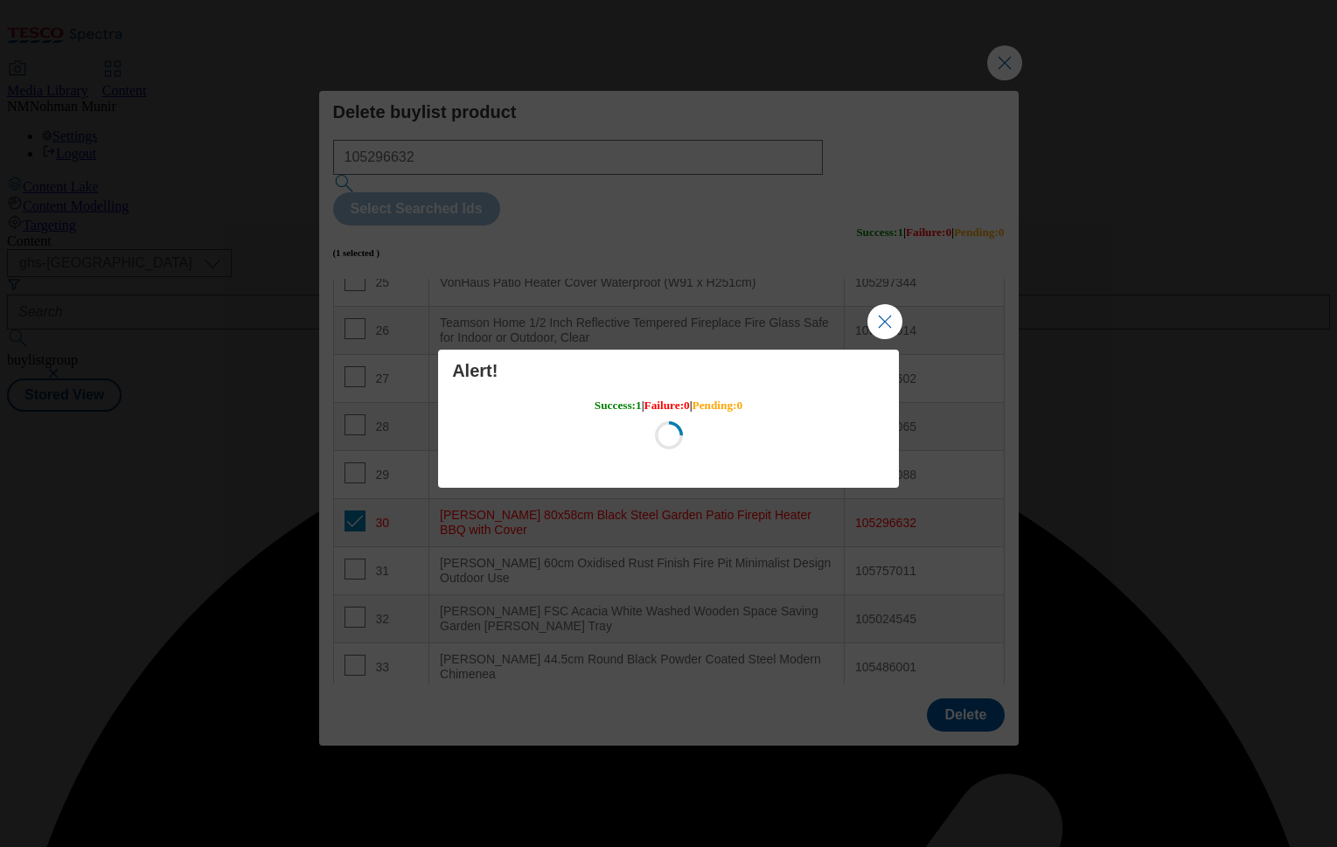
scroll to position [0, 0]
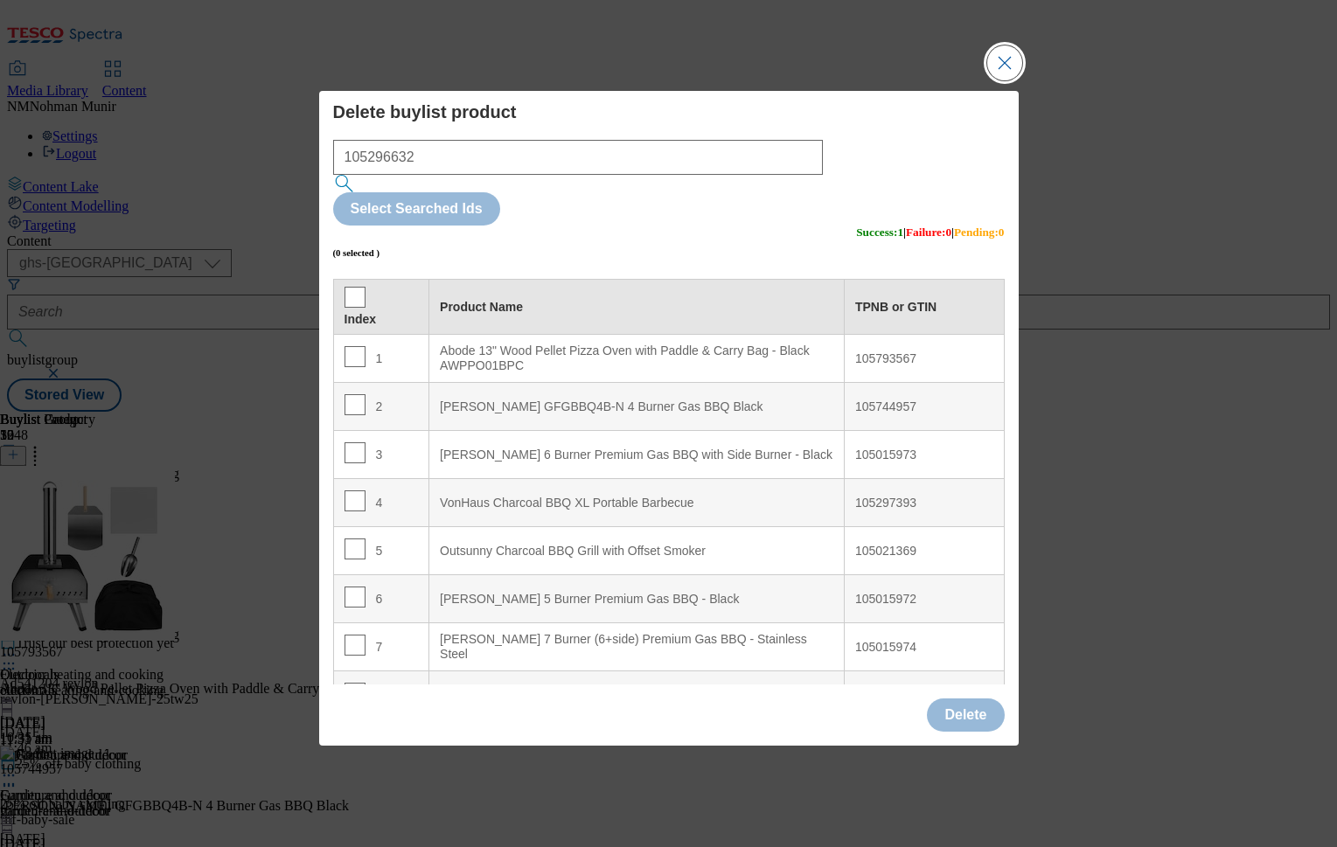
click at [1015, 80] on button "Close Modal" at bounding box center [1004, 62] width 35 height 35
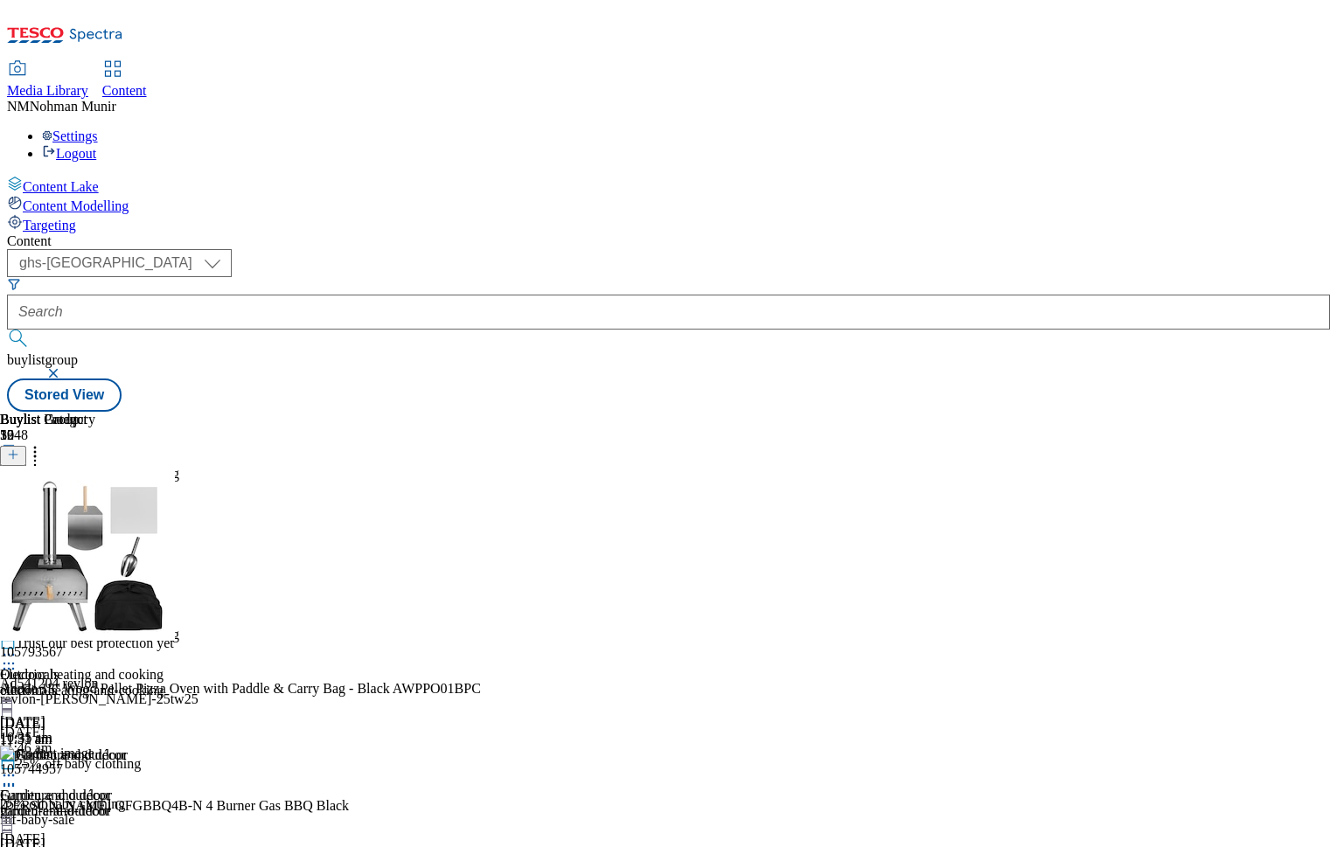
scroll to position [453, 0]
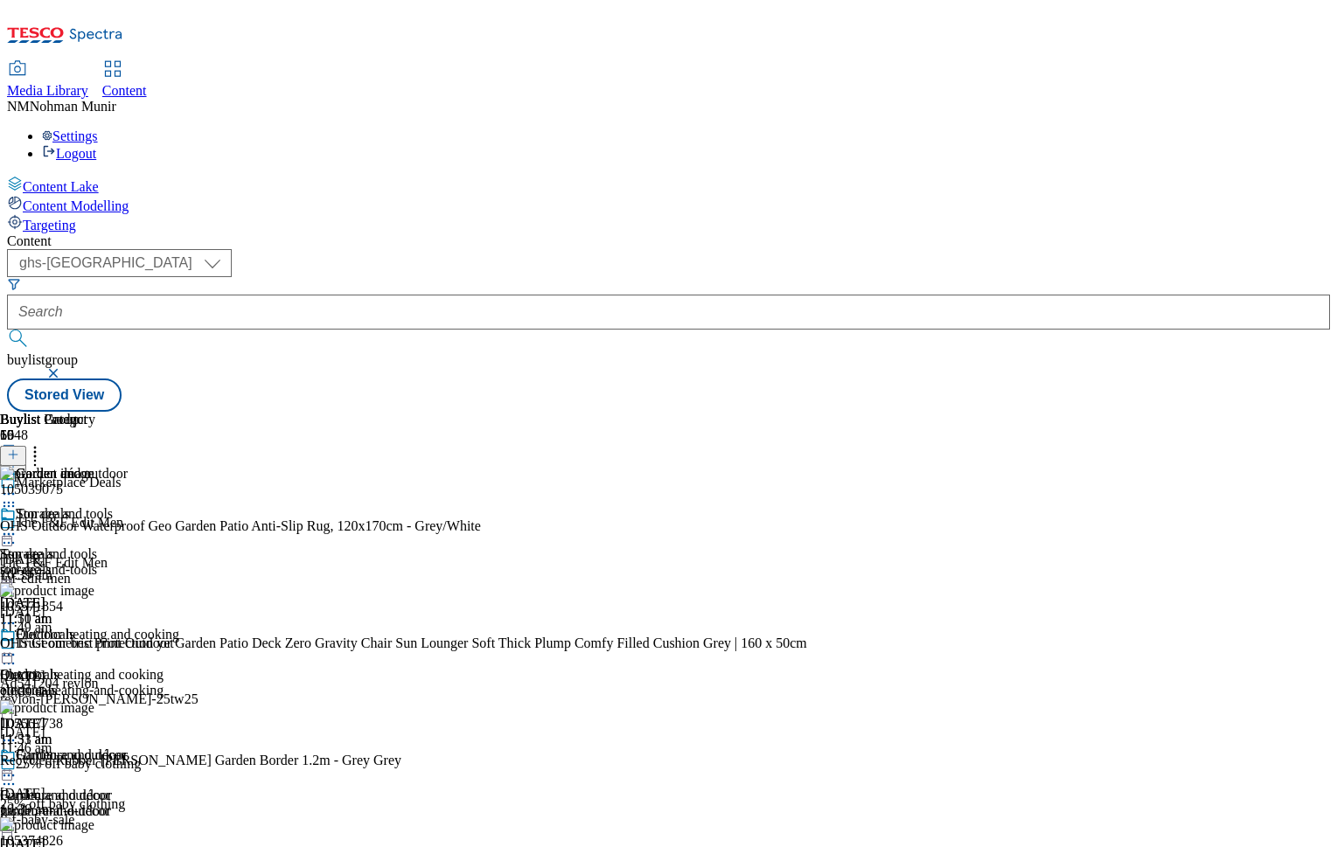
scroll to position [0, 215]
click at [44, 443] on icon at bounding box center [34, 451] width 17 height 17
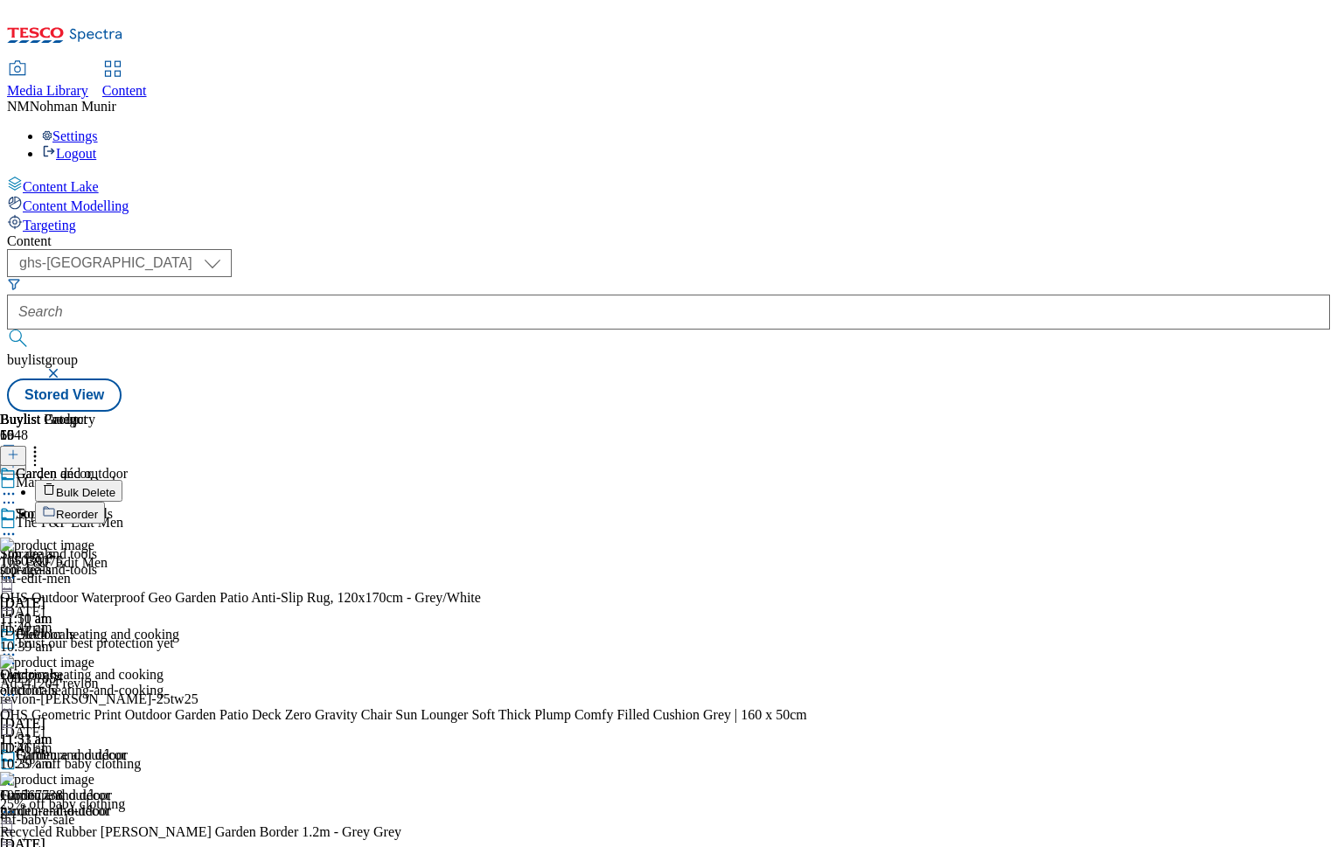
click at [122, 480] on button "Bulk Delete" at bounding box center [78, 491] width 87 height 22
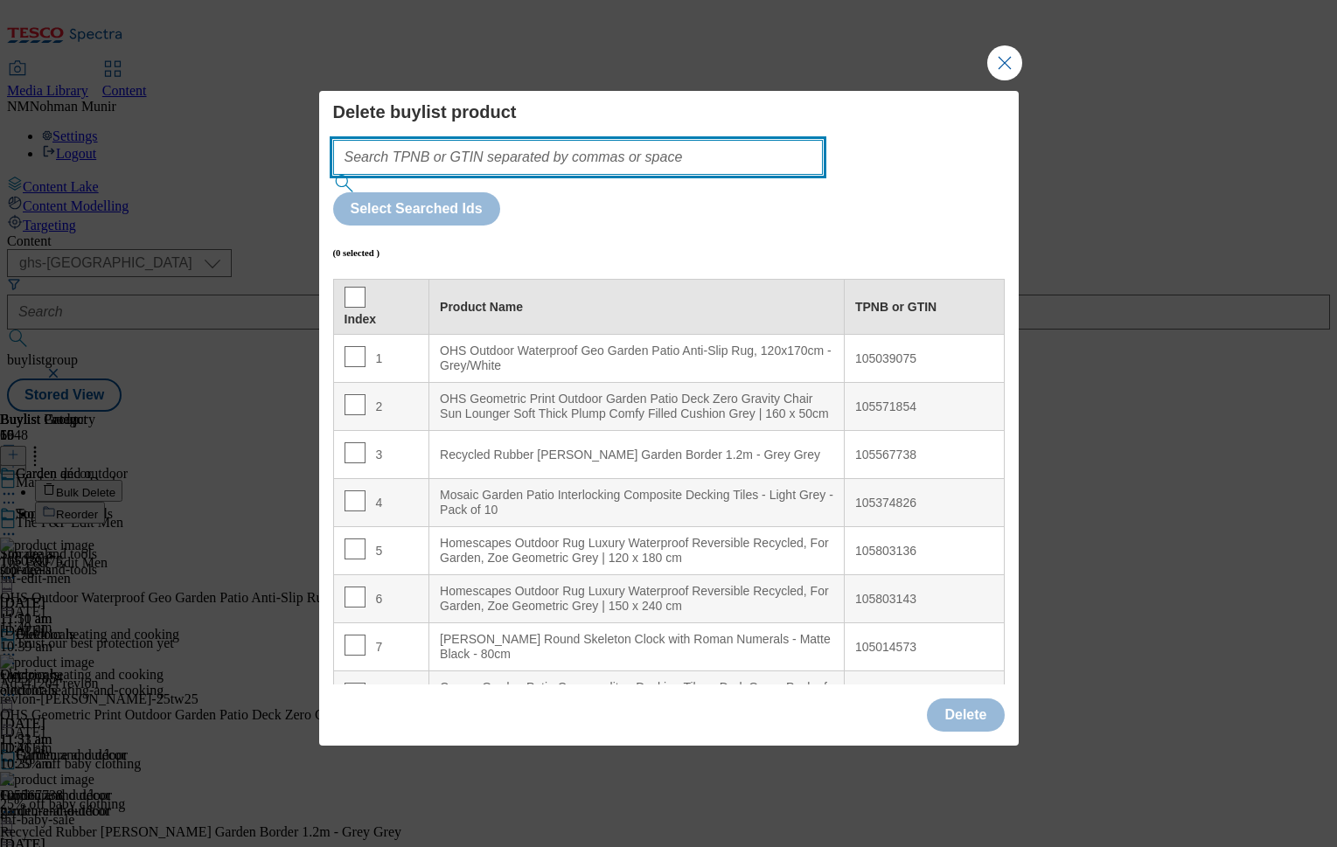
click at [664, 175] on input "Modal" at bounding box center [578, 157] width 491 height 35
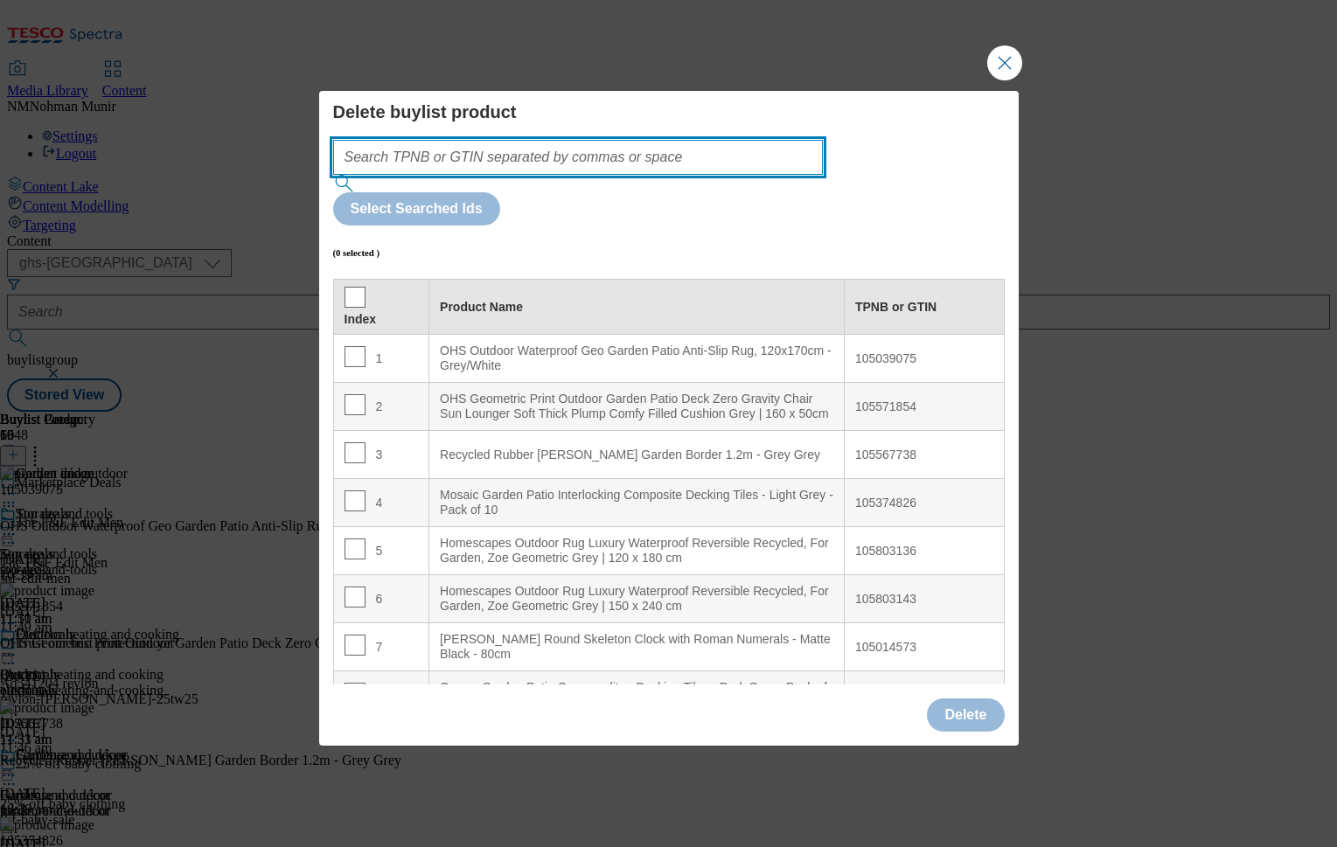
paste input "105376480 106038307 105803147 105567732 105803161 105482107 105967668 105567734…"
type input "105376480 106038307 105803147 105567732 105803161 105482107 105967668 105567734…"
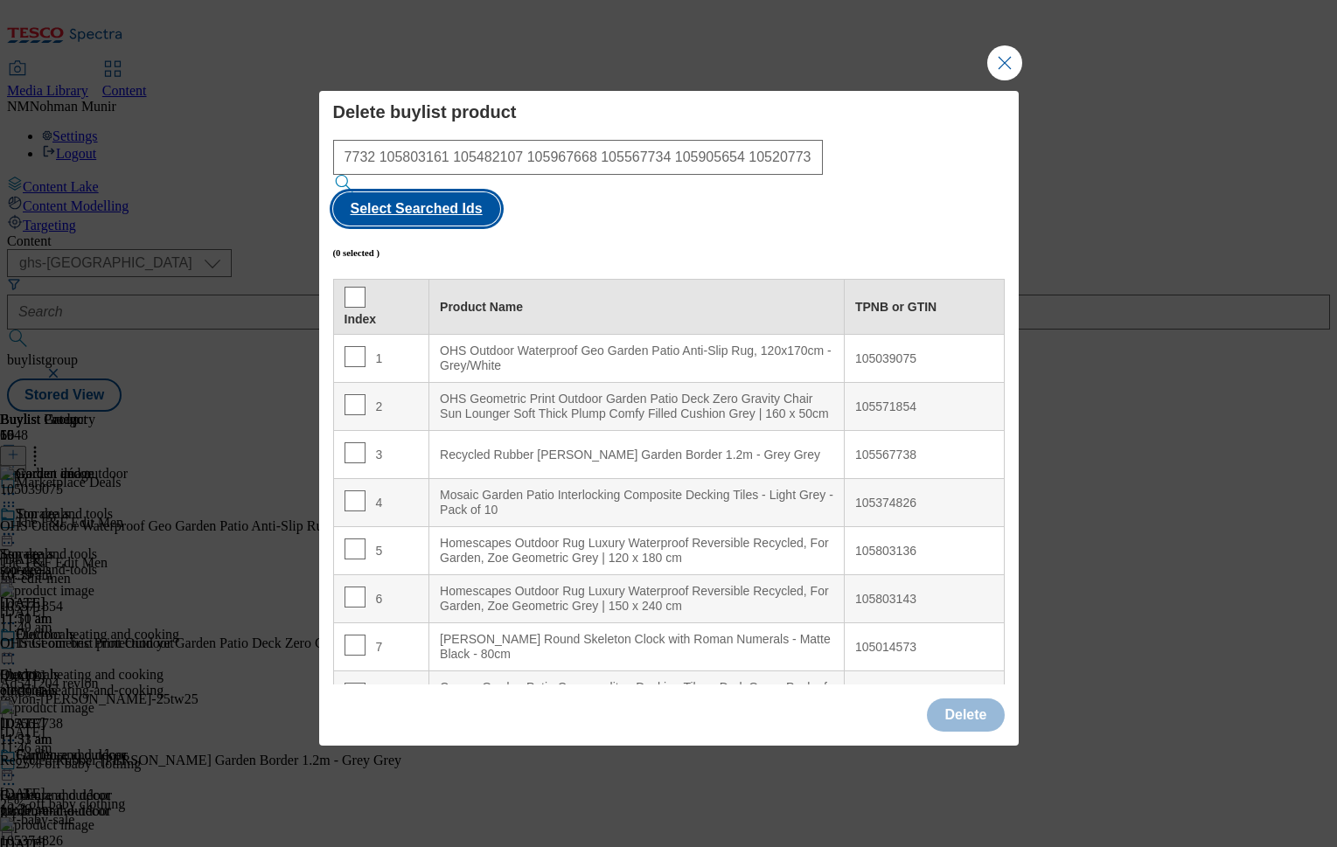
click at [500, 193] on button "Select Searched Ids" at bounding box center [416, 208] width 167 height 33
checkbox input "true"
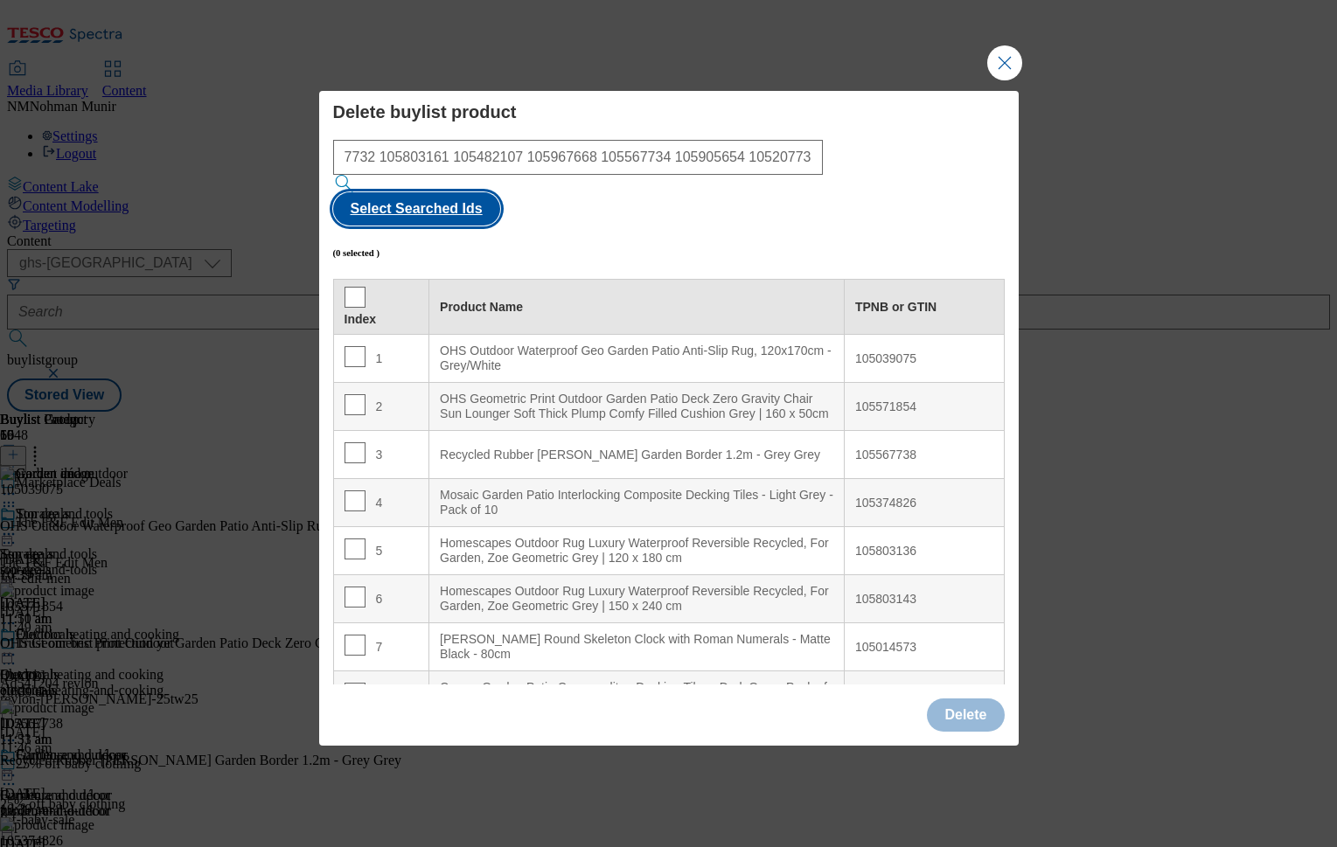
checkbox input "true"
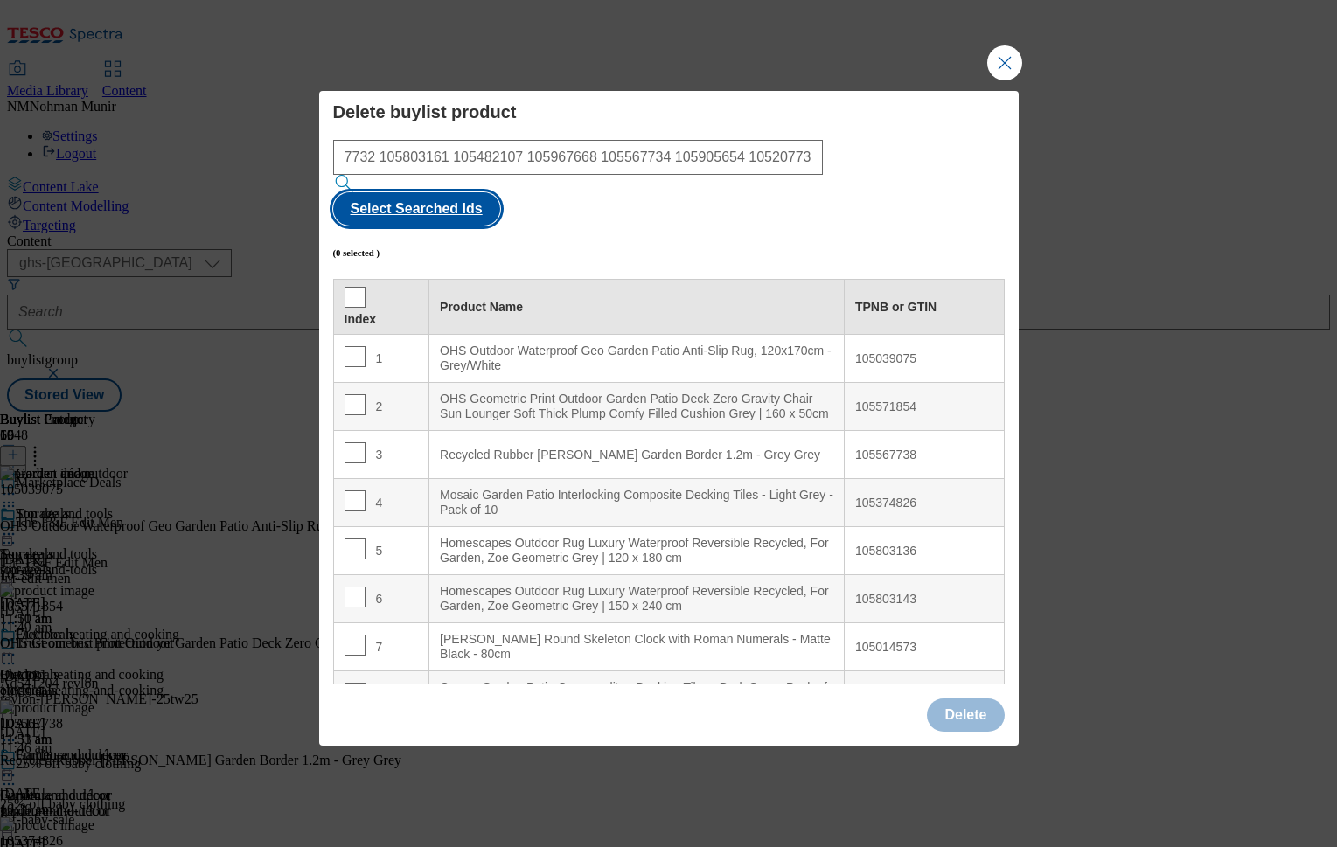
checkbox input "true"
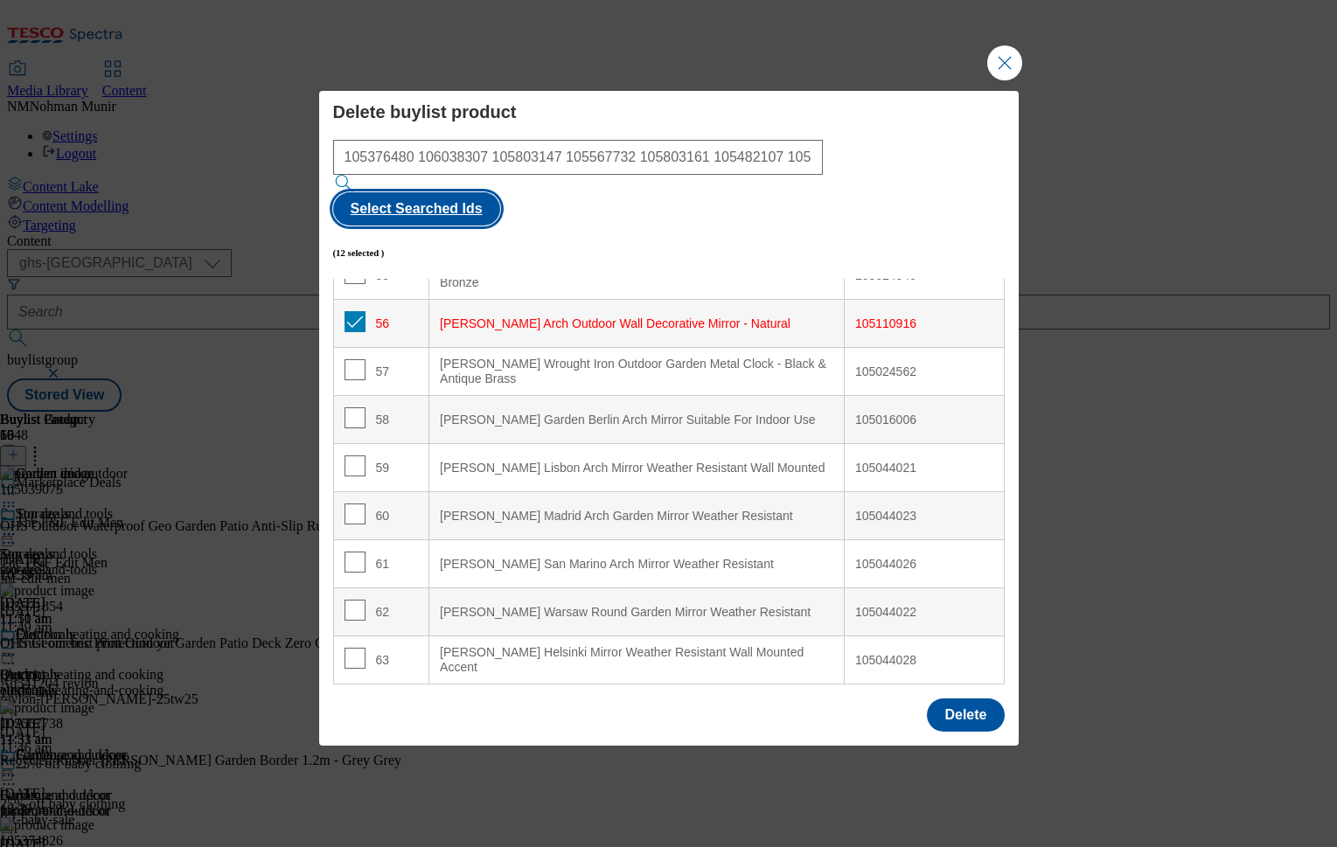
scroll to position [2831, 0]
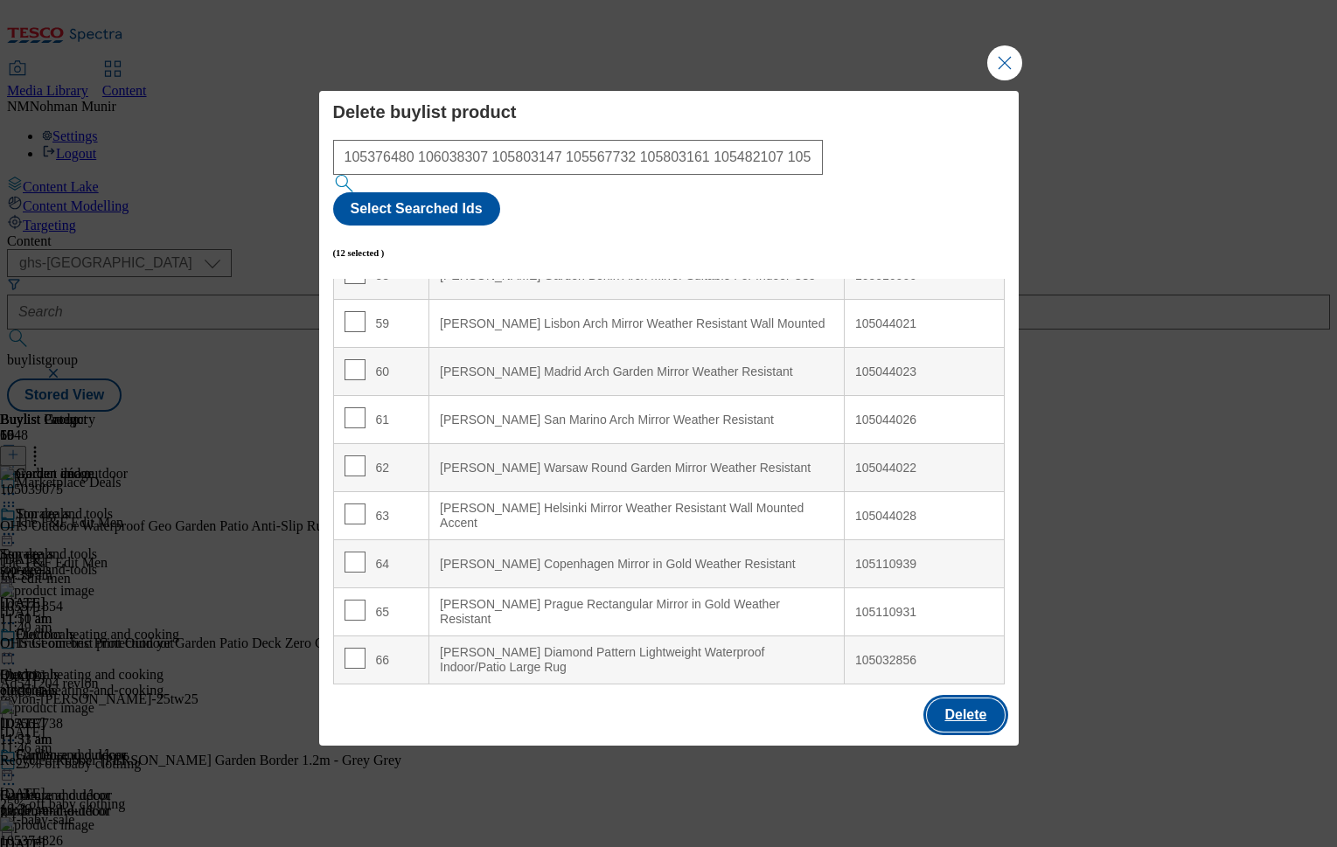
click at [948, 699] on button "Delete" at bounding box center [965, 715] width 77 height 33
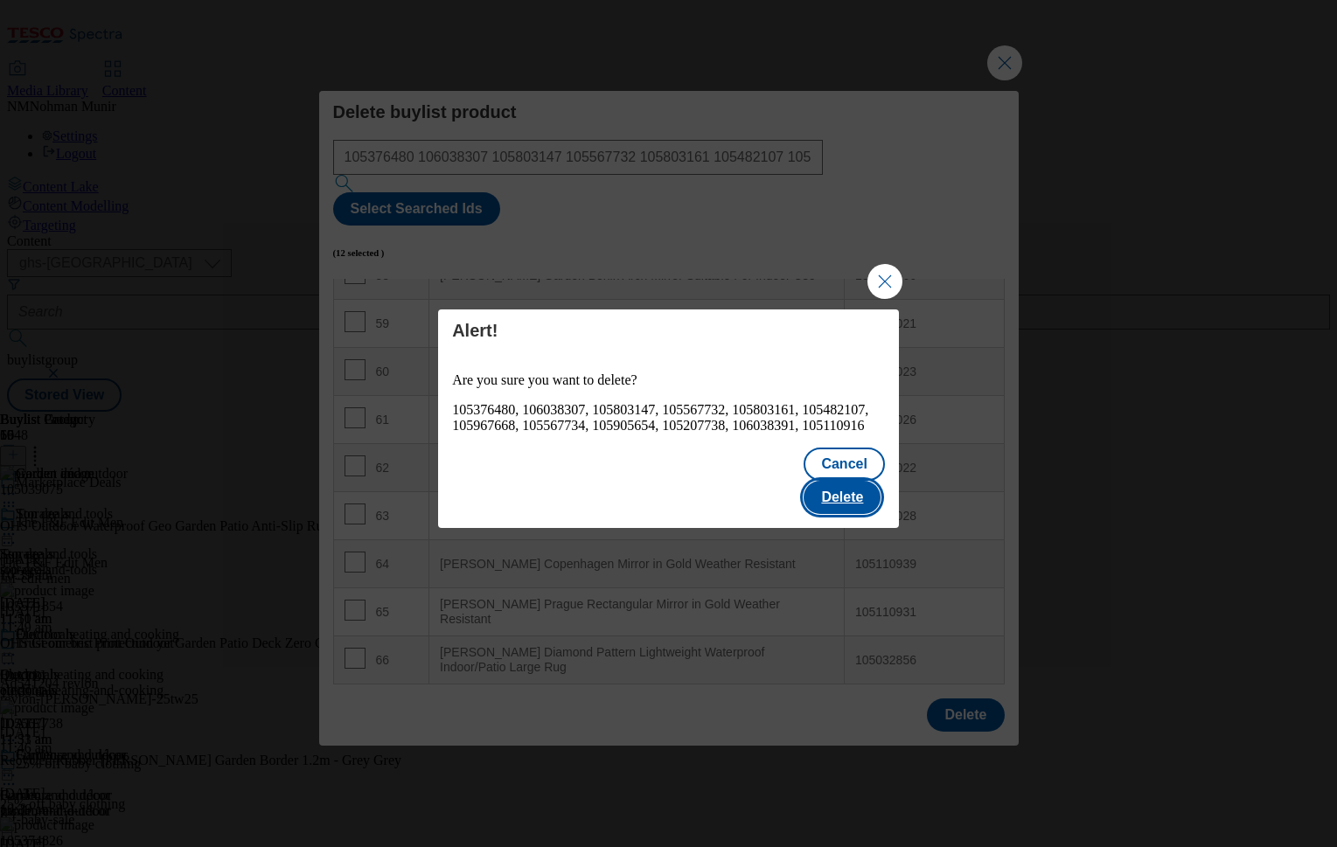
click at [861, 496] on button "Delete" at bounding box center [842, 497] width 77 height 33
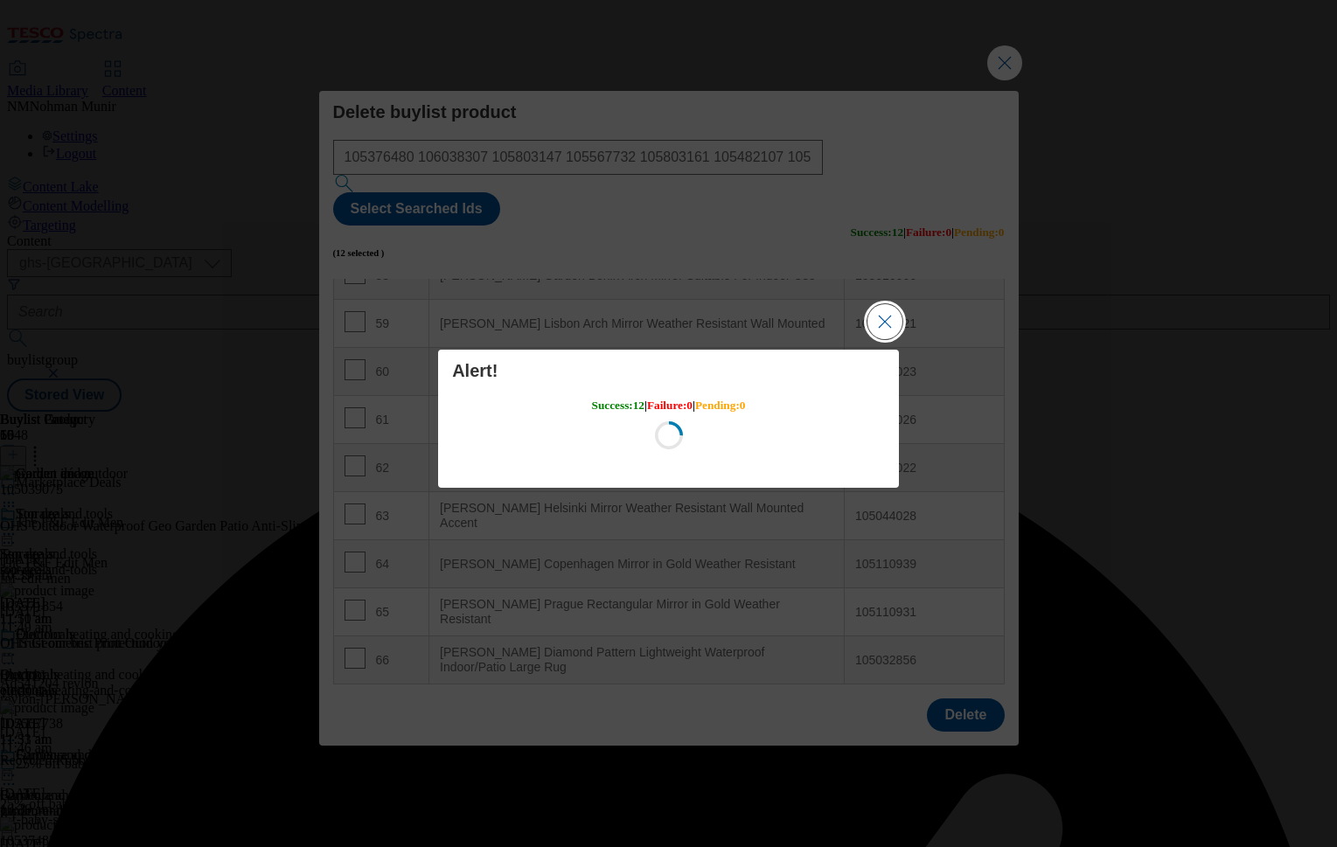
scroll to position [0, 0]
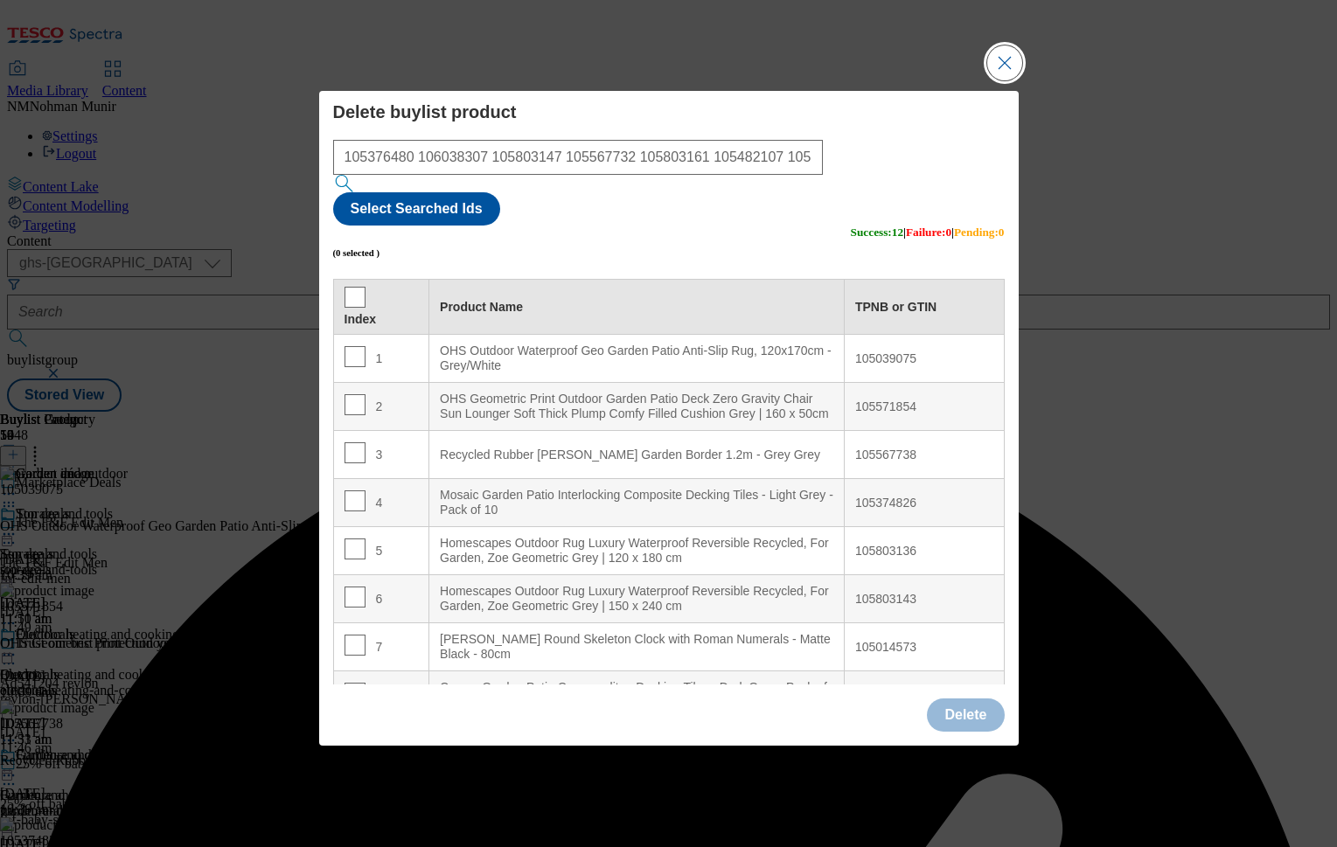
click at [995, 80] on button "Close Modal" at bounding box center [1004, 62] width 35 height 35
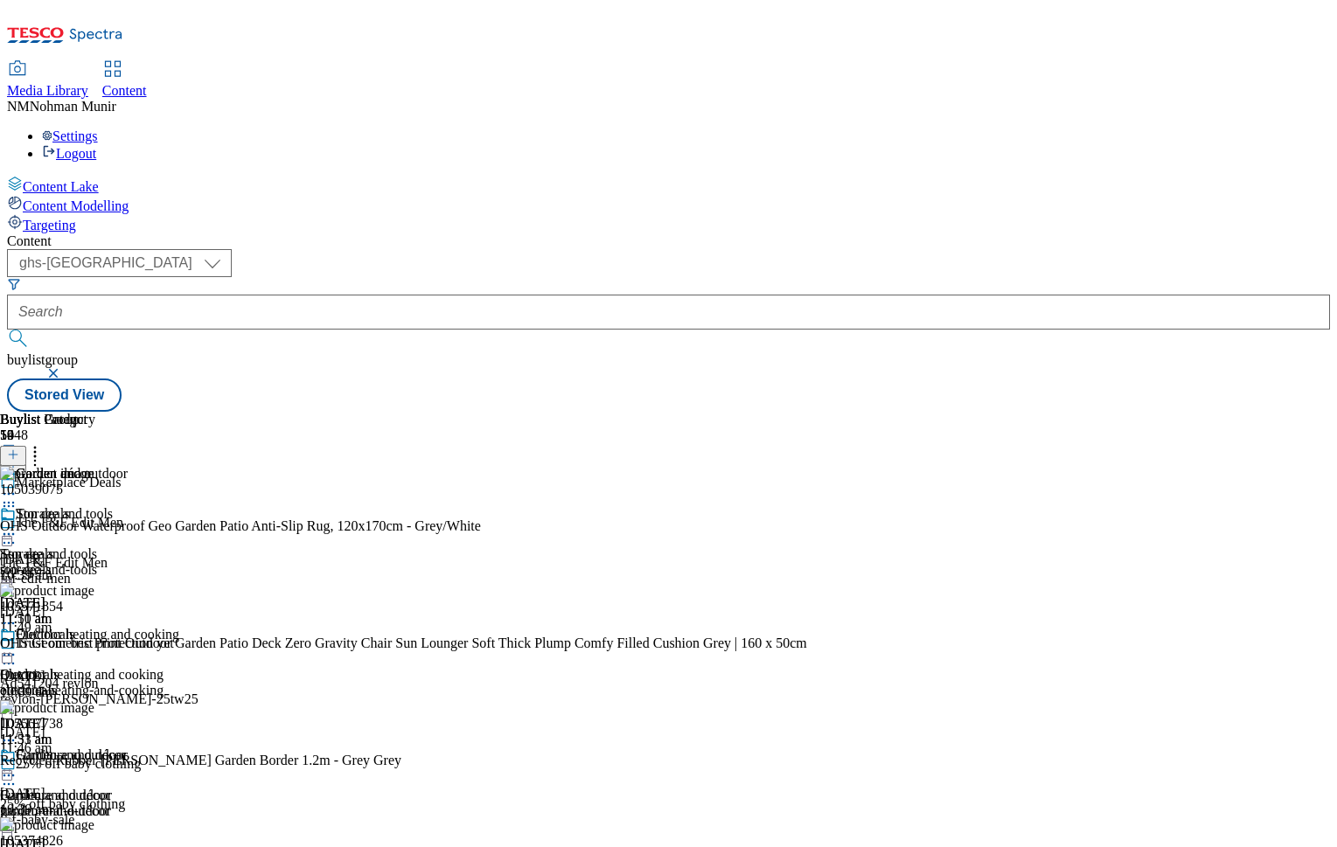
scroll to position [289, 0]
click at [44, 443] on icon at bounding box center [34, 451] width 17 height 17
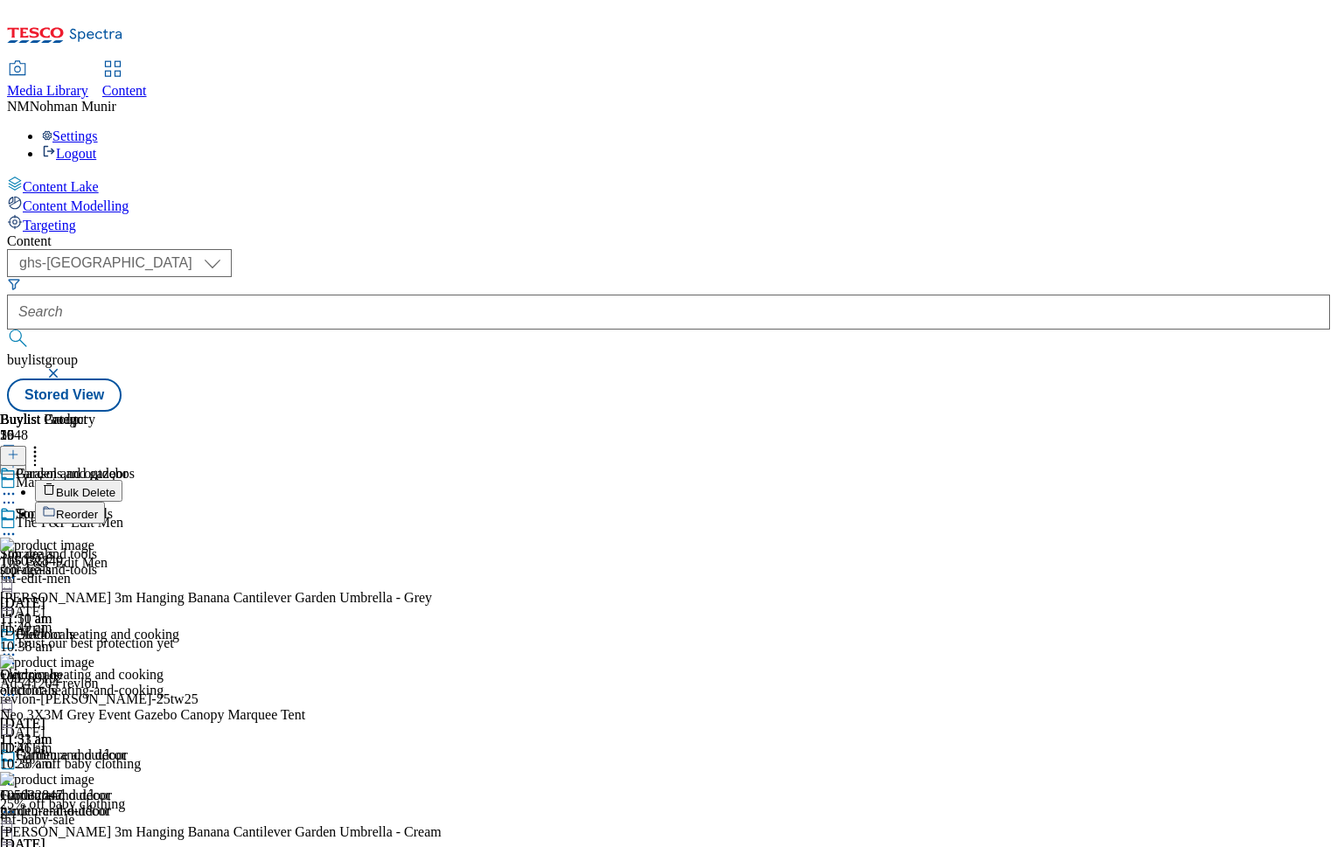
click at [627, 480] on li "Bulk Delete" at bounding box center [331, 491] width 592 height 22
click at [115, 486] on span "Bulk Delete" at bounding box center [85, 492] width 59 height 13
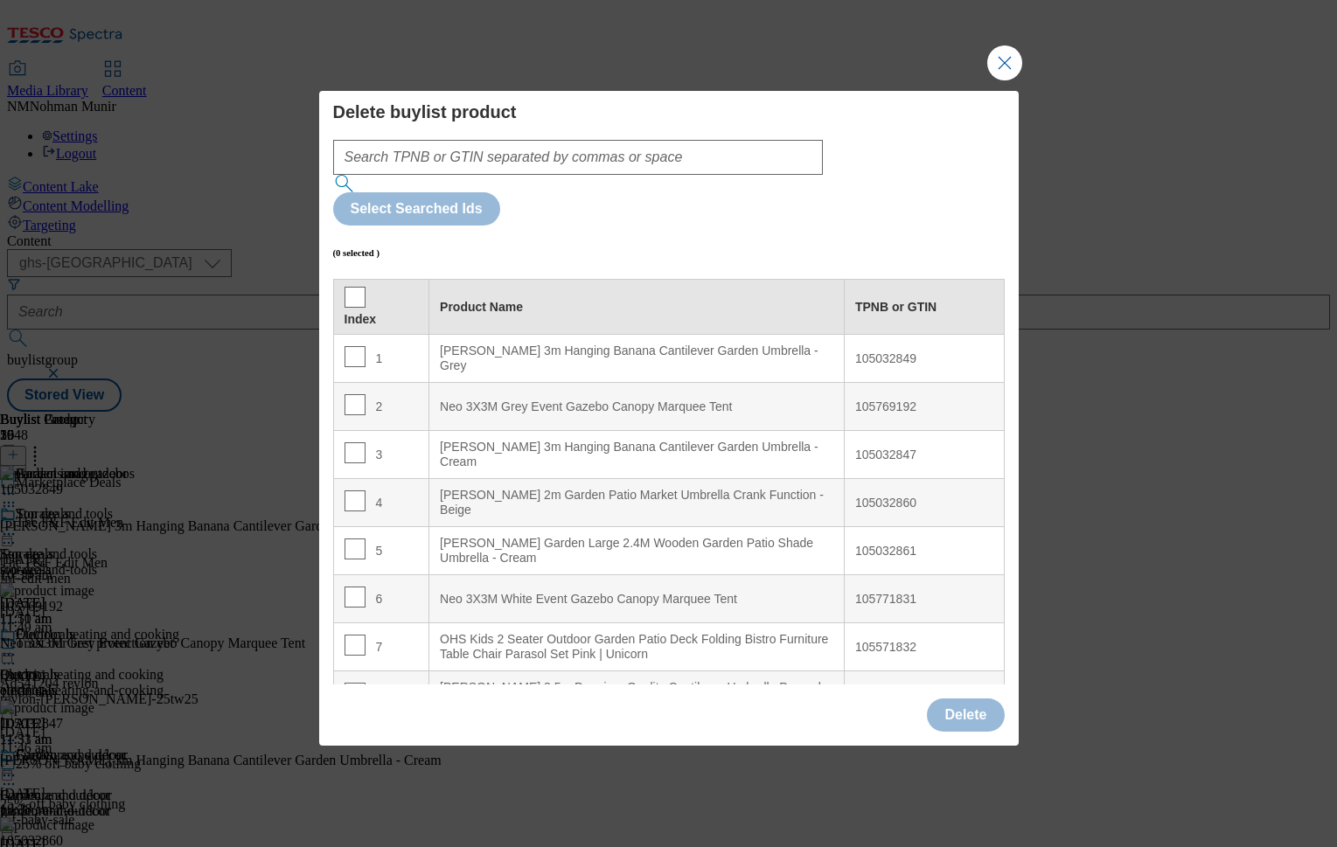
drag, startPoint x: 745, startPoint y: 209, endPoint x: 731, endPoint y: 206, distance: 14.2
click at [744, 209] on div "Select Searched Ids (0 selected ) Index Product Name TPNB or GTIN 1 [PERSON_NAM…" at bounding box center [669, 413] width 672 height 546
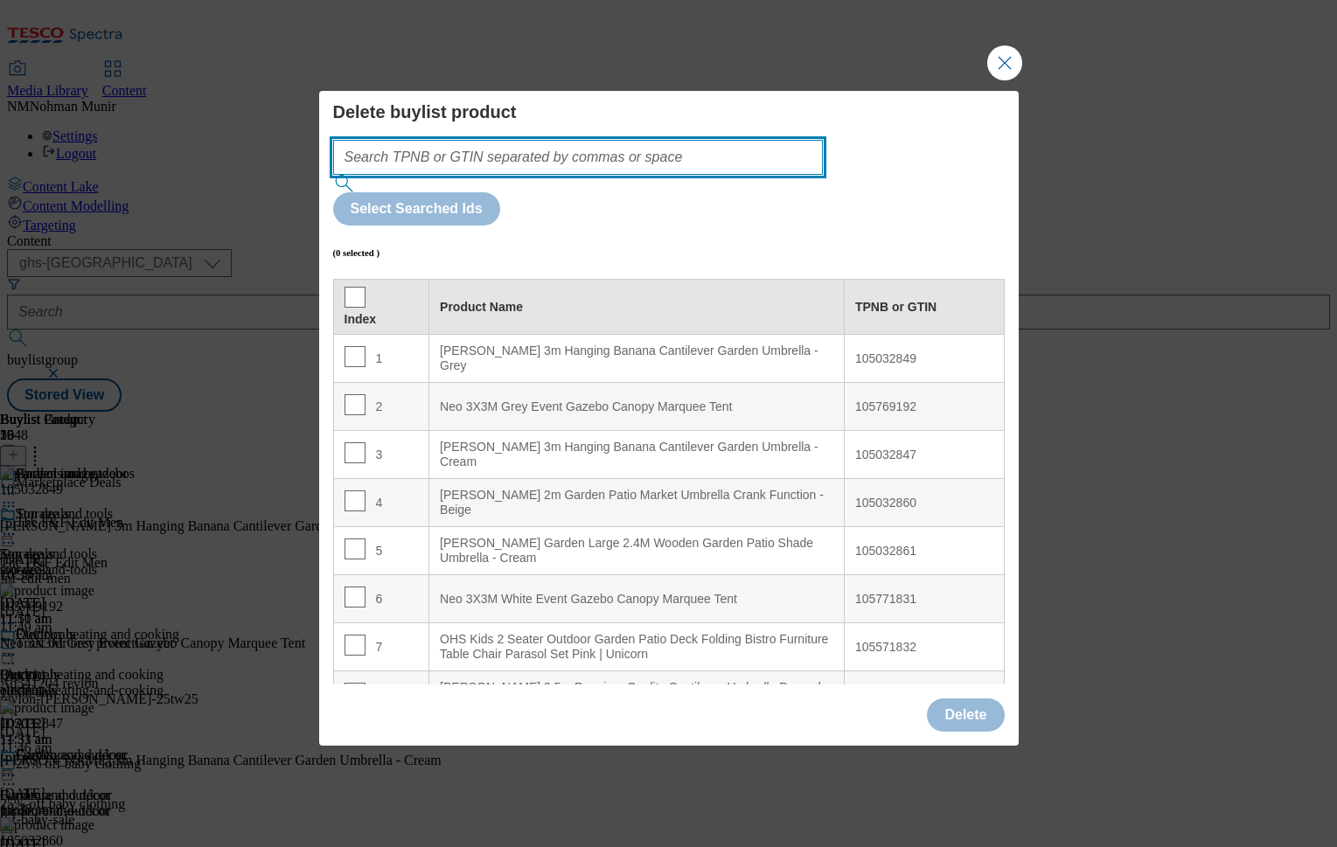
click at [730, 175] on input "Modal" at bounding box center [578, 157] width 491 height 35
paste input "105769040 105769045 105769044 105110897 105015996 105110879 105110855 105110878"
type input "105769040 105769045 105769044 105110897 105015996 105110879 105110855 105110878"
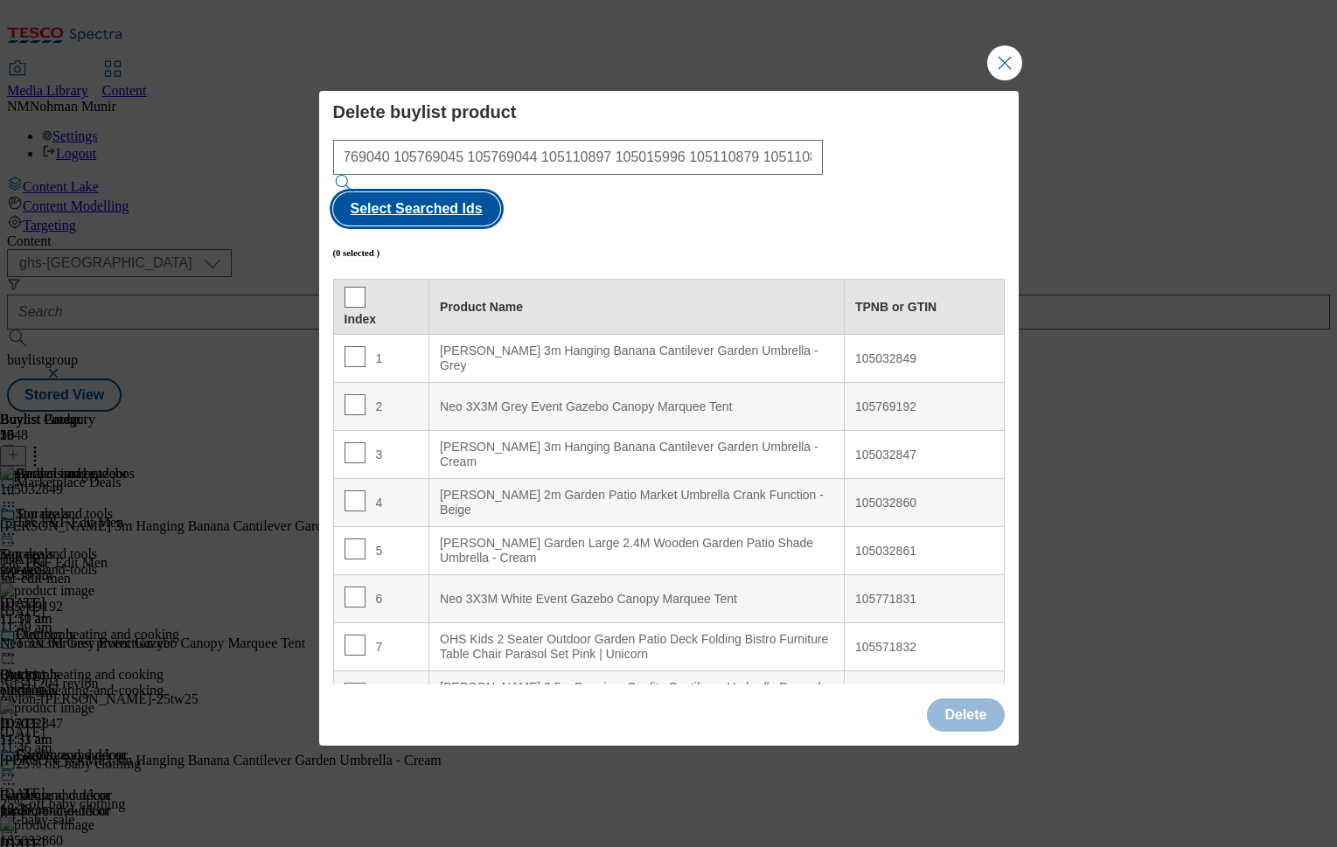
click at [500, 198] on button "Select Searched Ids" at bounding box center [416, 208] width 167 height 33
checkbox input "true"
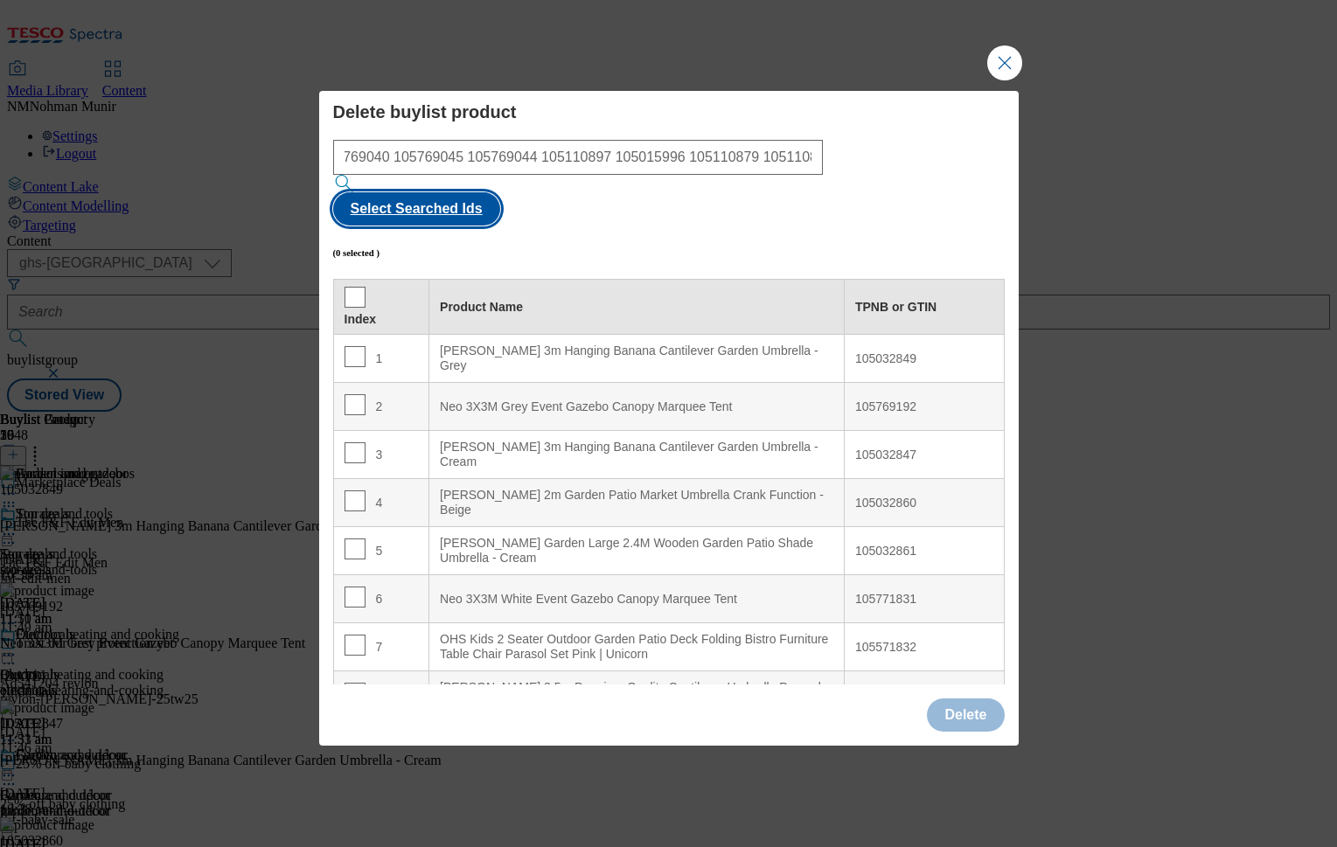
checkbox input "true"
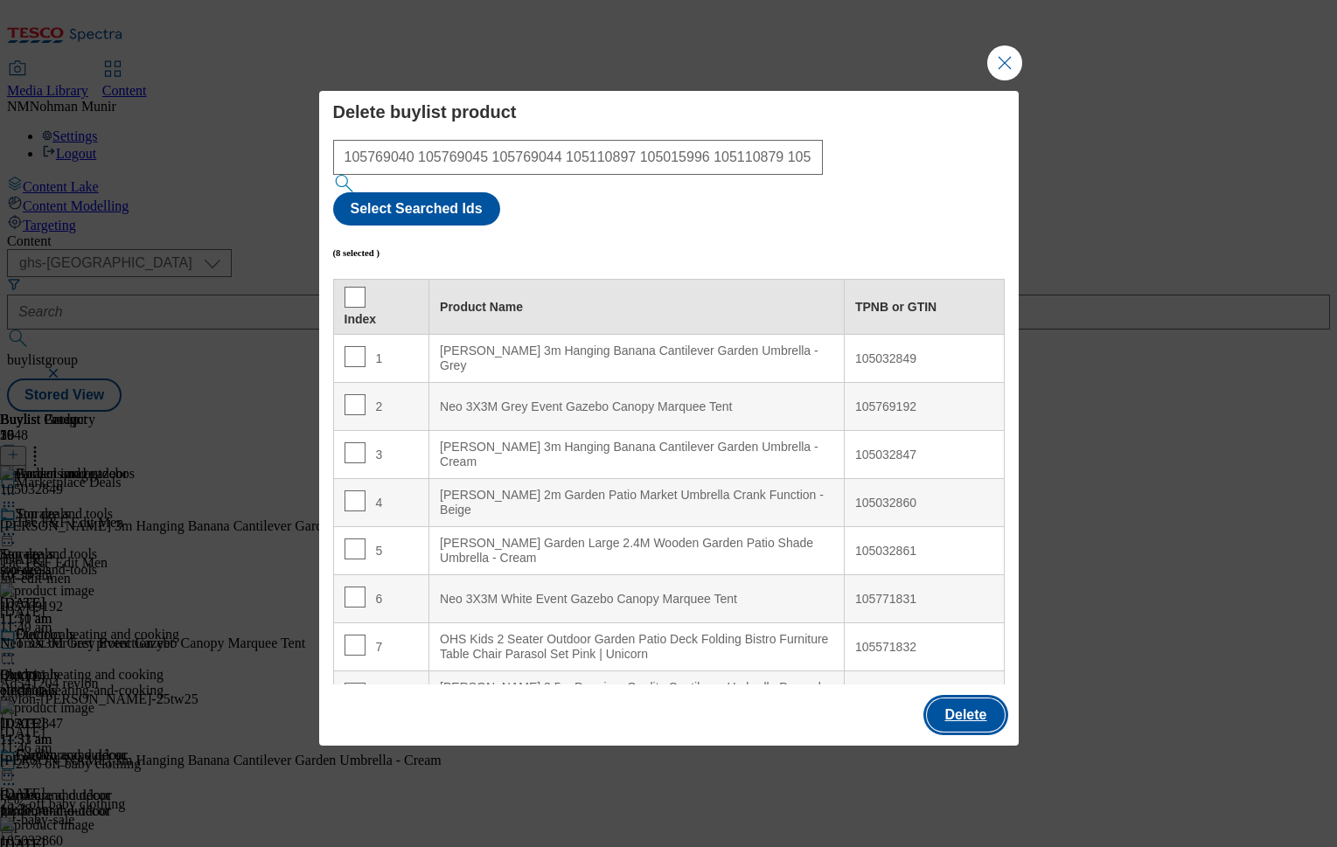
click at [966, 699] on button "Delete" at bounding box center [965, 715] width 77 height 33
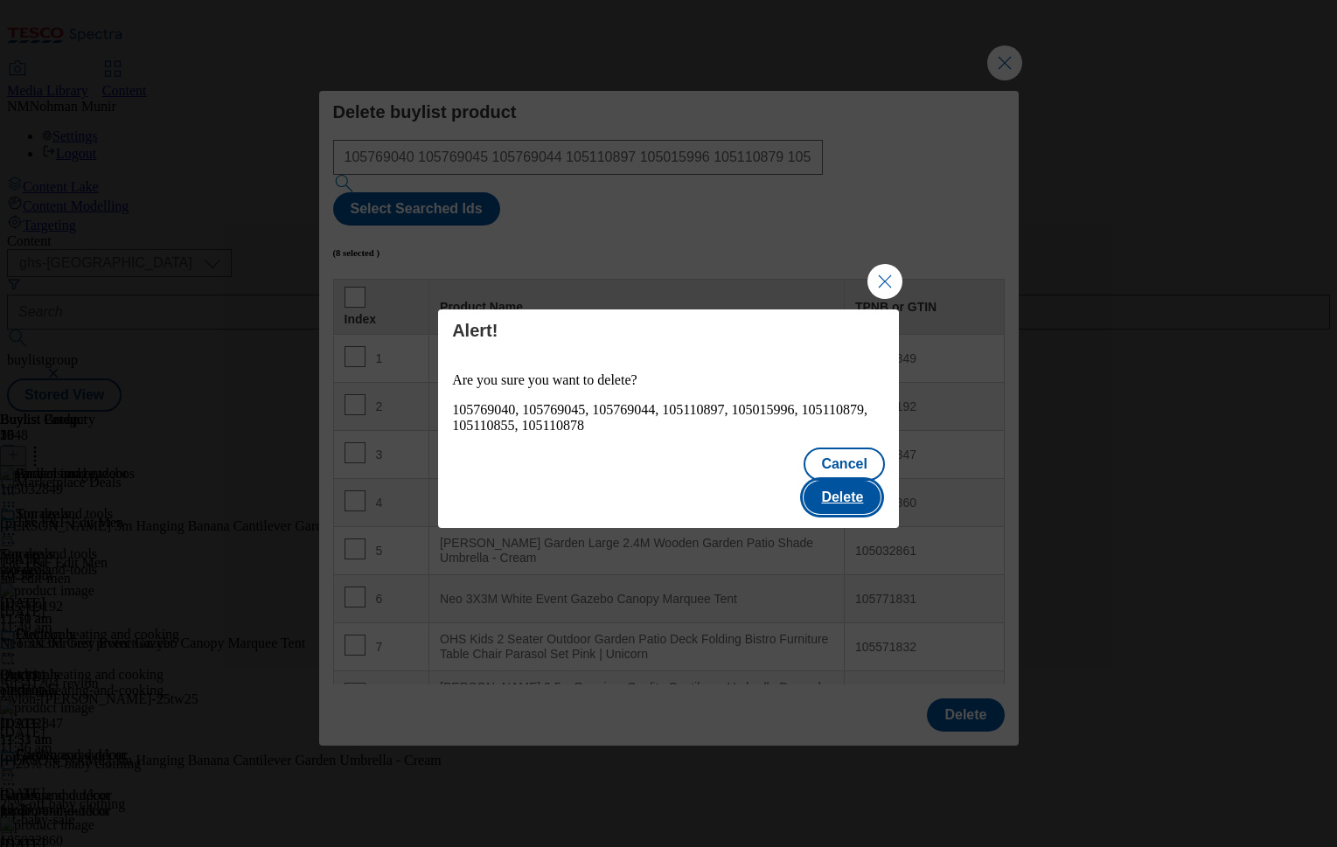
click at [860, 487] on button "Delete" at bounding box center [842, 497] width 77 height 33
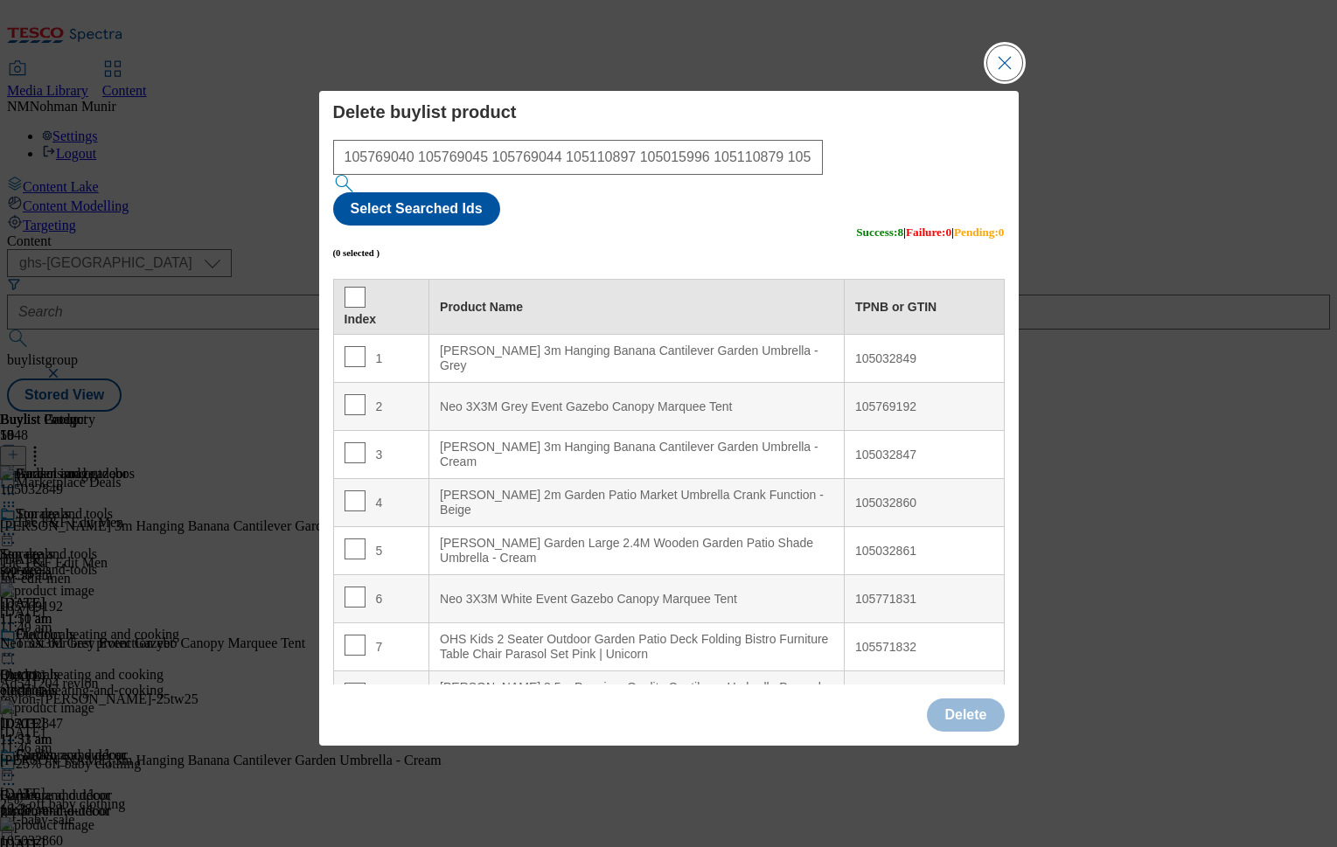
drag, startPoint x: 999, startPoint y: 95, endPoint x: 988, endPoint y: 178, distance: 83.7
click at [999, 80] on button "Close Modal" at bounding box center [1004, 62] width 35 height 35
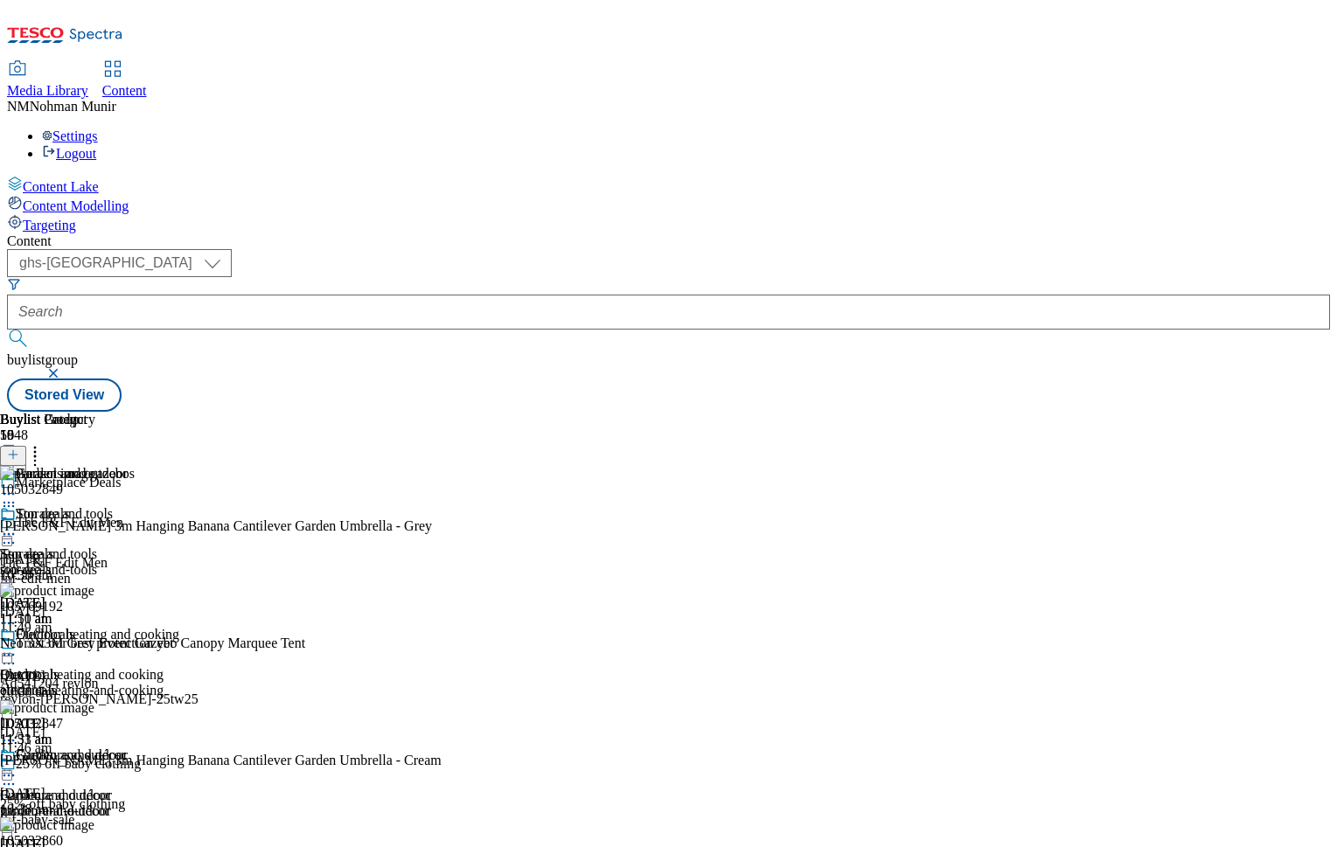
scroll to position [700, 0]
click at [44, 443] on icon at bounding box center [34, 451] width 17 height 17
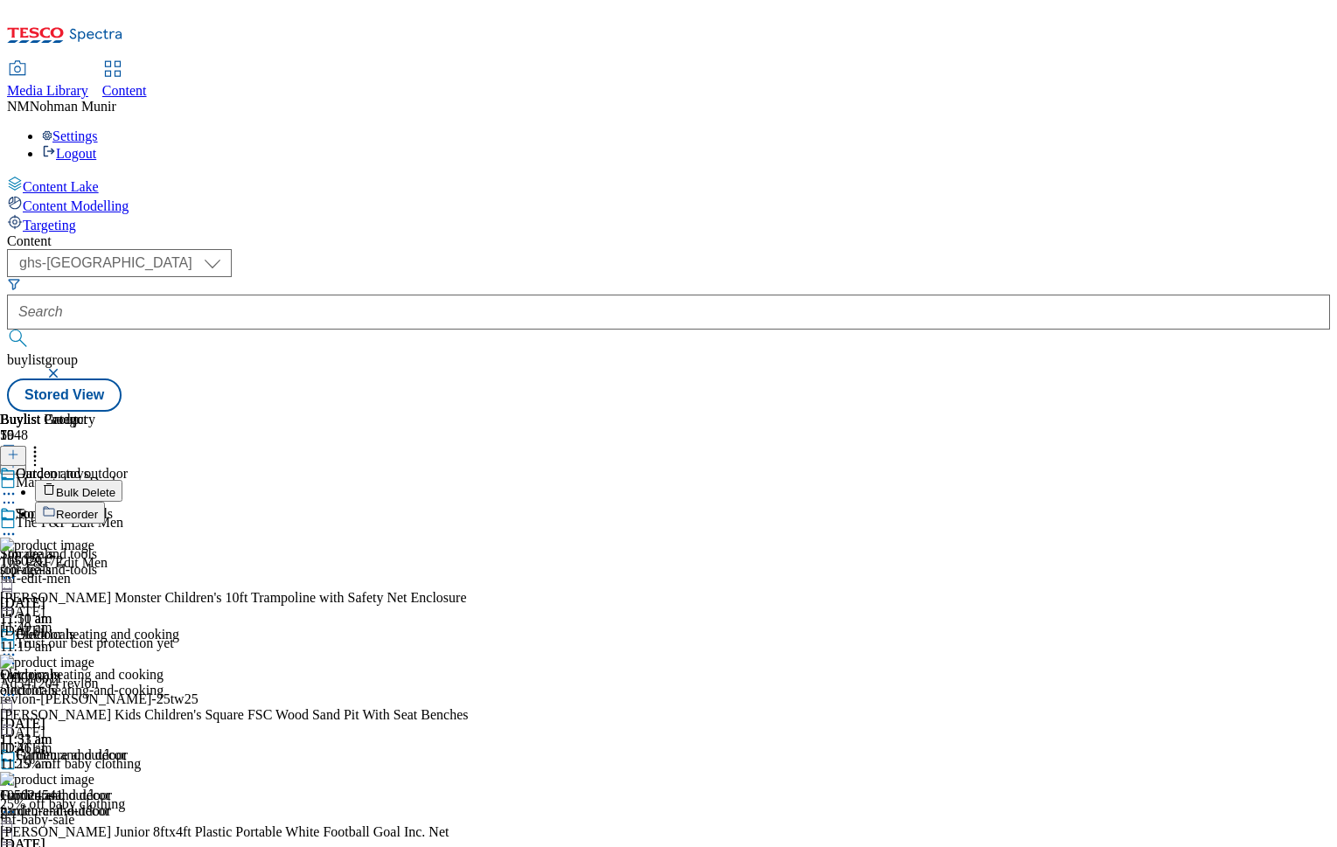
click at [122, 480] on button "Bulk Delete" at bounding box center [78, 491] width 87 height 22
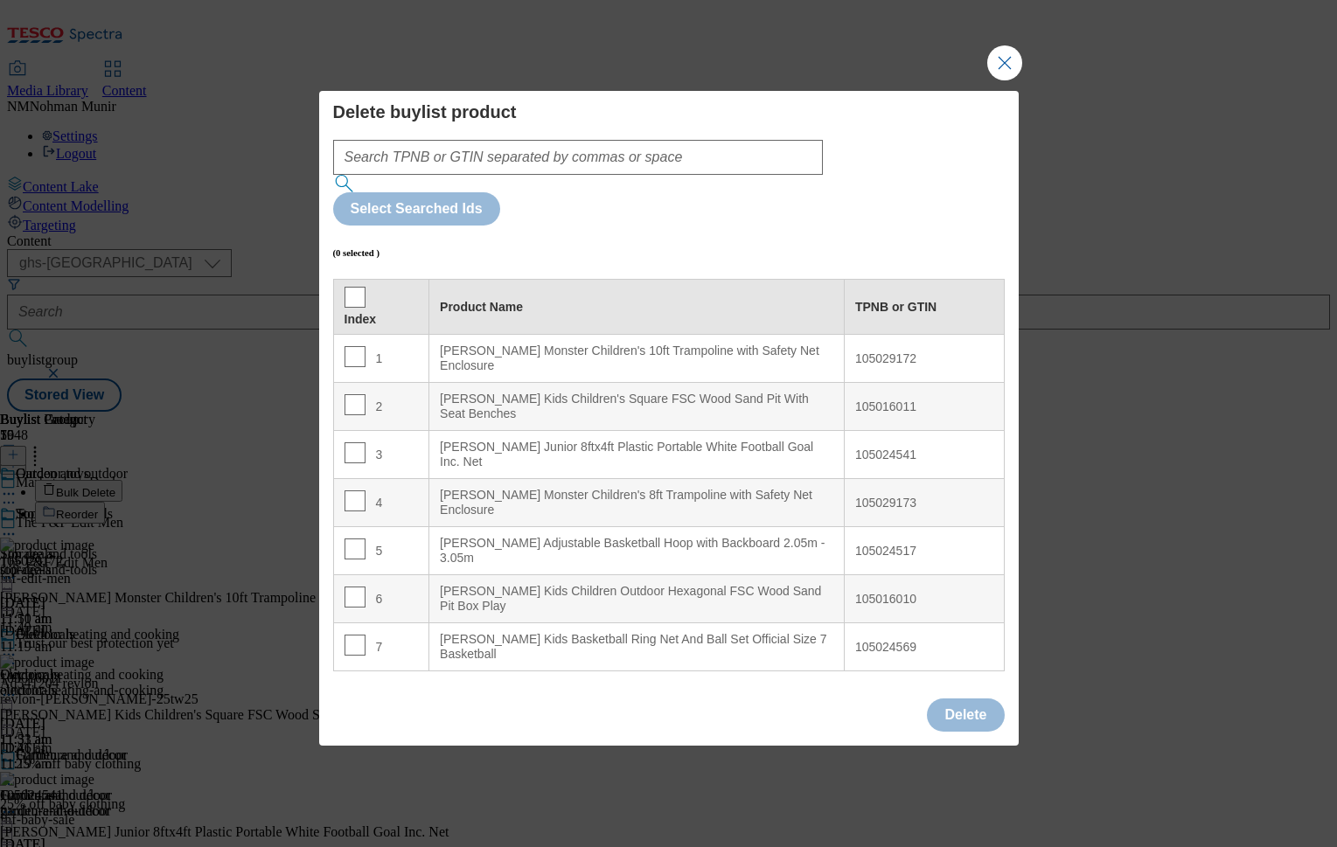
click at [719, 213] on div "Select Searched Ids (0 selected ) Index Product Name TPNB or GTIN 1 [PERSON_NAM…" at bounding box center [669, 413] width 672 height 546
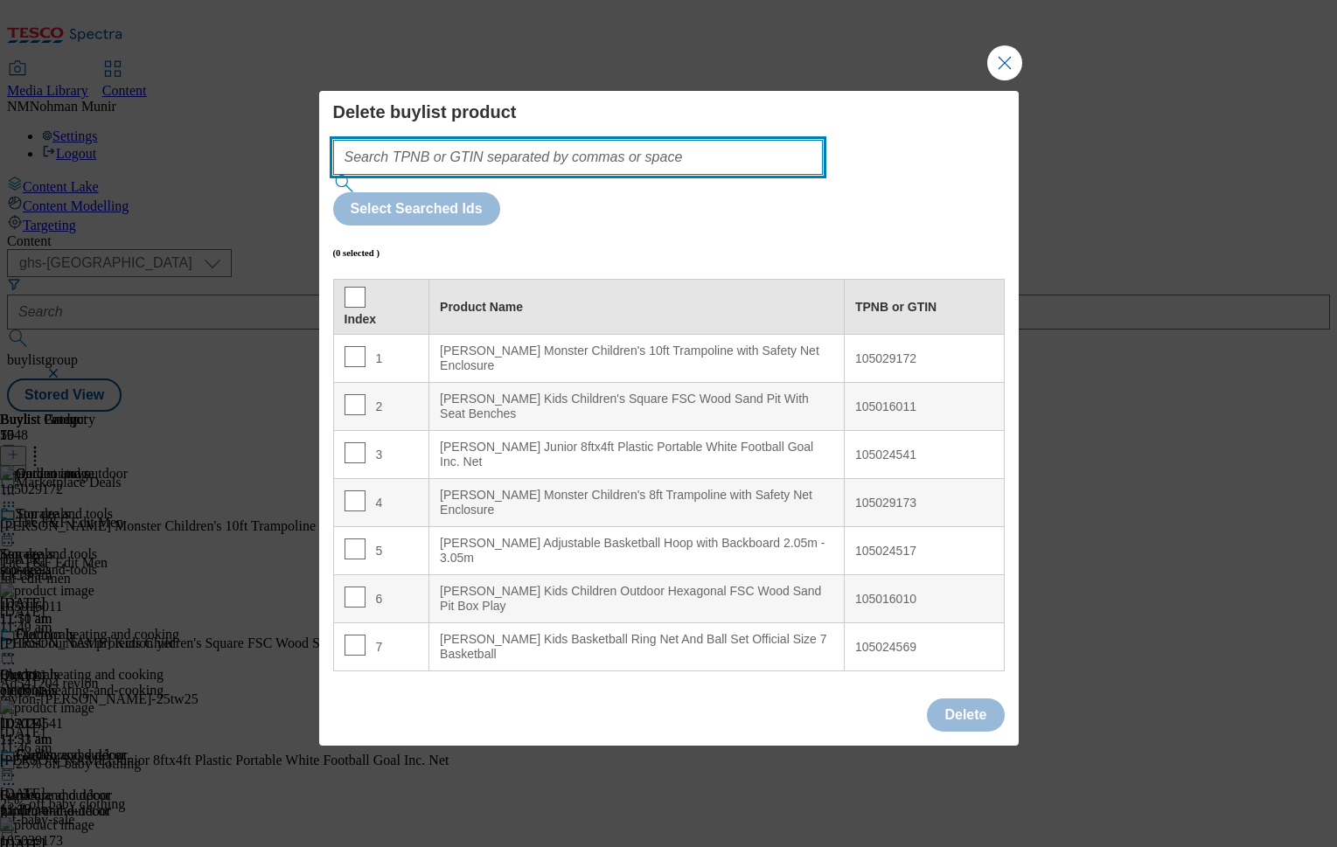
click at [718, 175] on input "Modal" at bounding box center [578, 157] width 491 height 35
paste input "105024541"
type input "105024541"
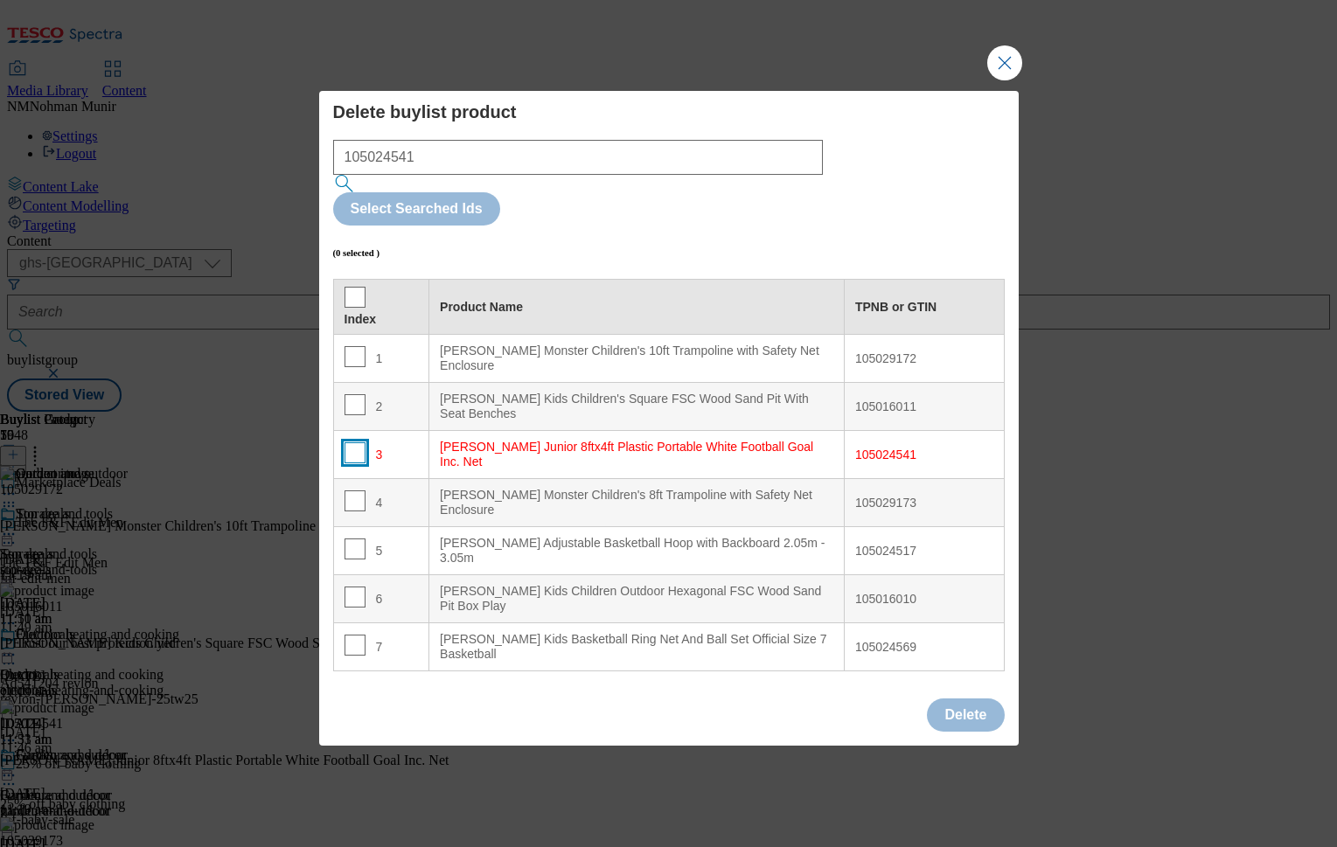
click at [359, 443] on input "Modal" at bounding box center [355, 453] width 21 height 21
checkbox input "true"
click at [980, 699] on button "Delete" at bounding box center [965, 715] width 77 height 33
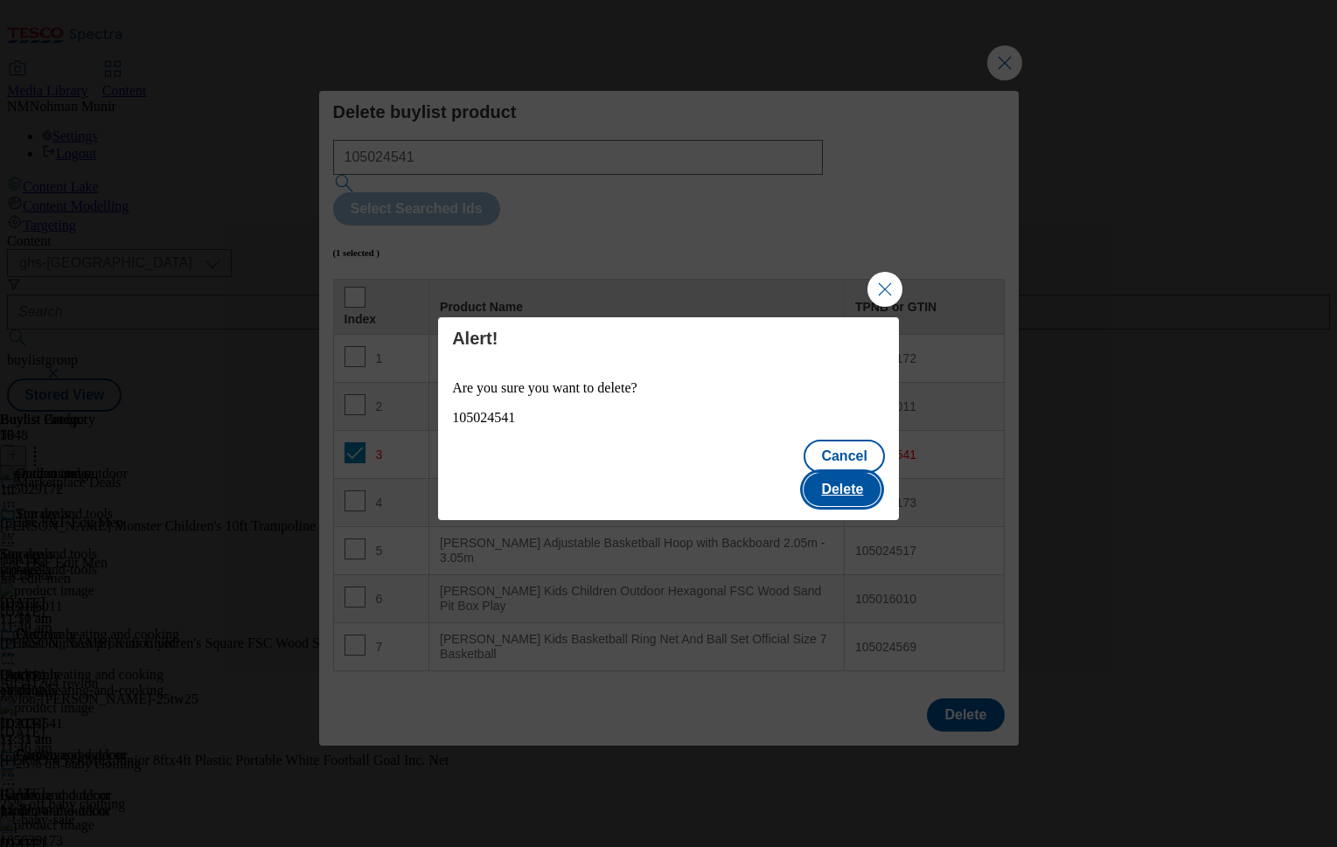
click at [854, 483] on button "Delete" at bounding box center [842, 489] width 77 height 33
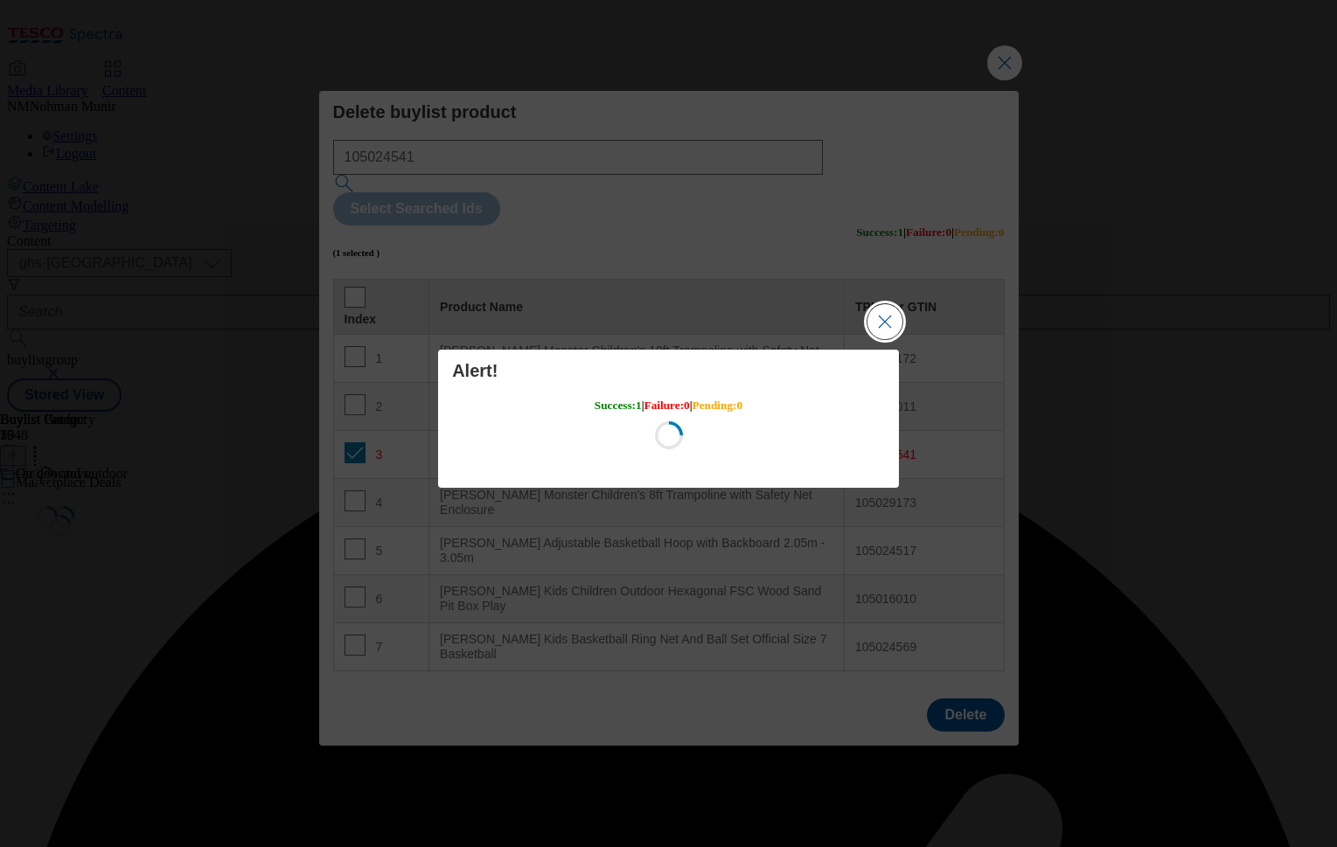
scroll to position [0, 0]
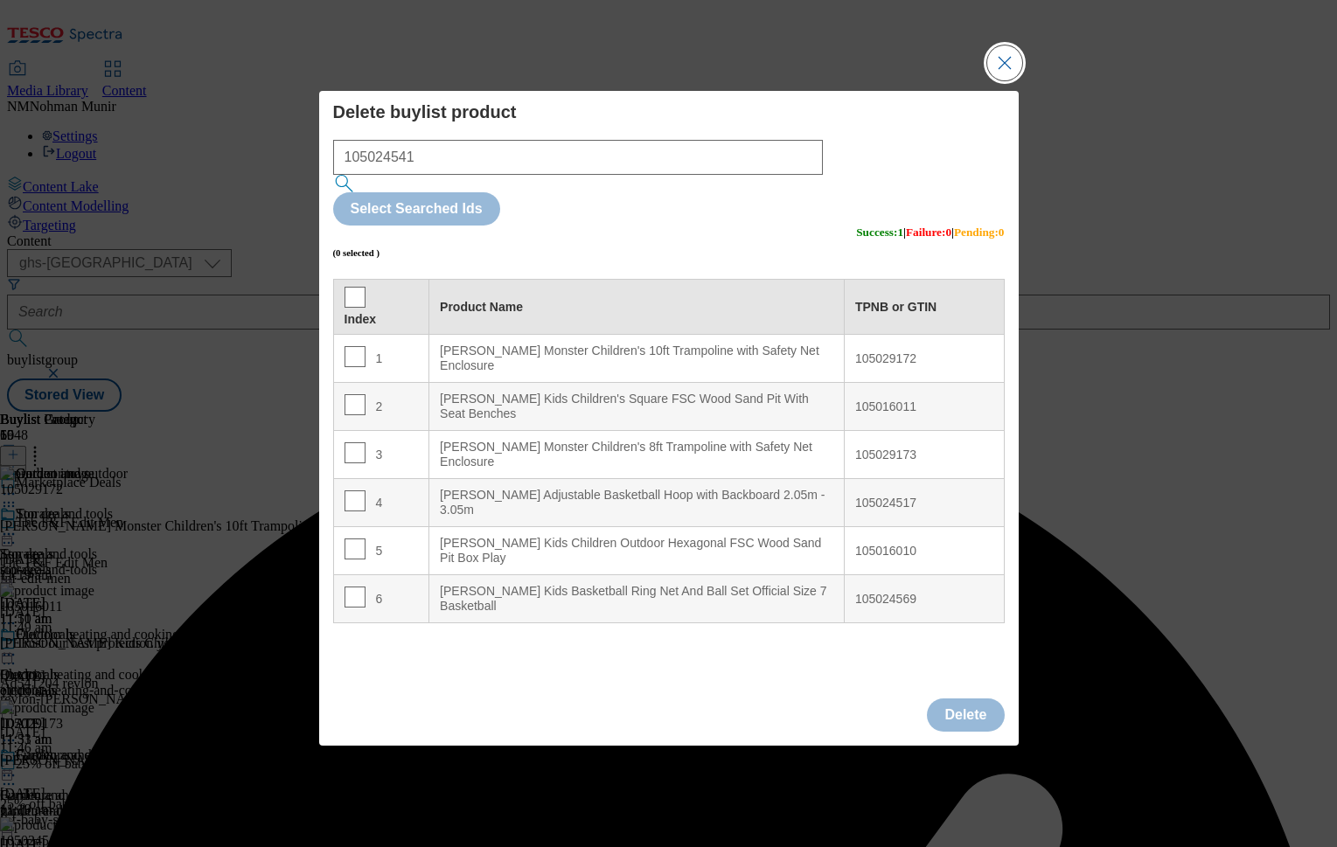
click at [1001, 80] on button "Close Modal" at bounding box center [1004, 62] width 35 height 35
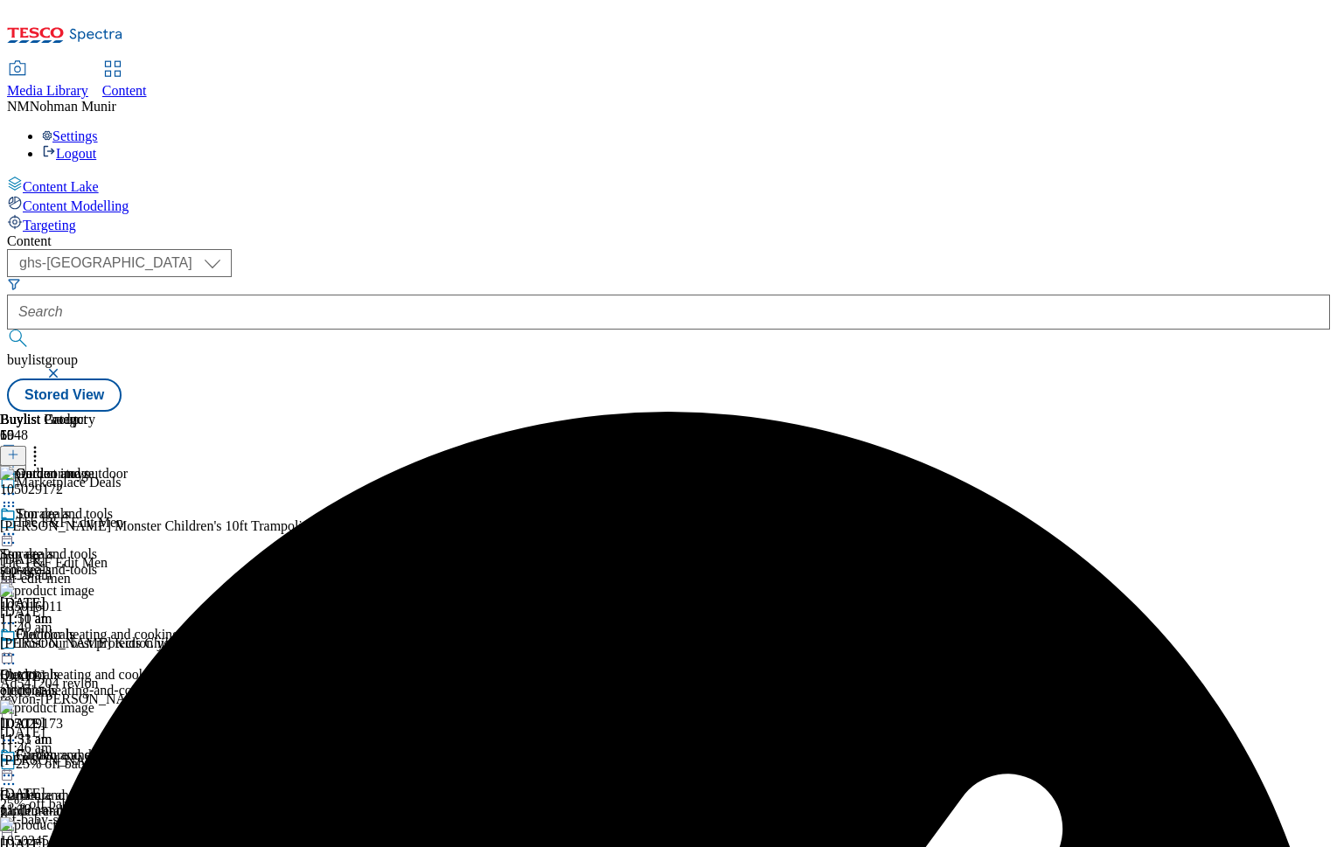
click at [17, 767] on icon at bounding box center [8, 775] width 17 height 17
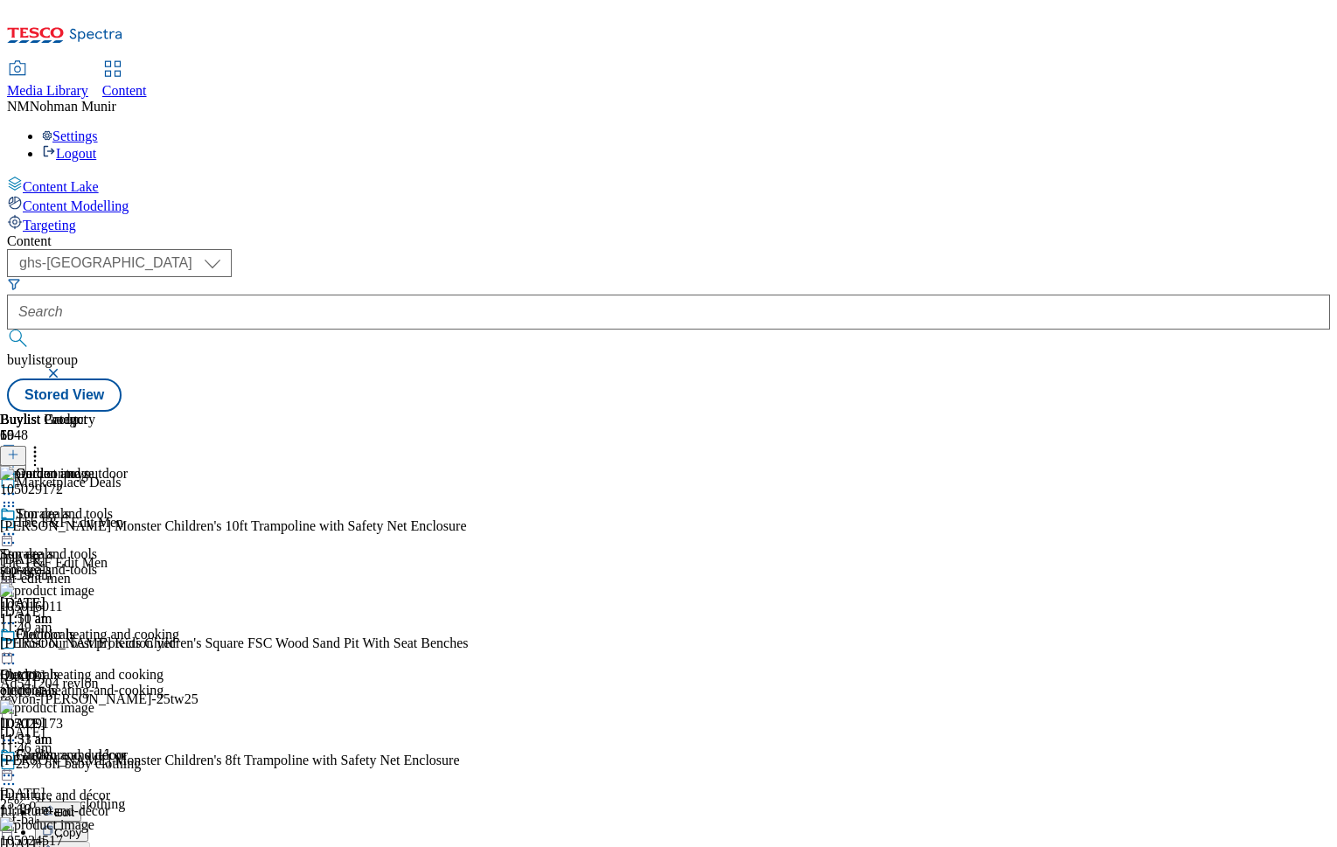
scroll to position [350, 0]
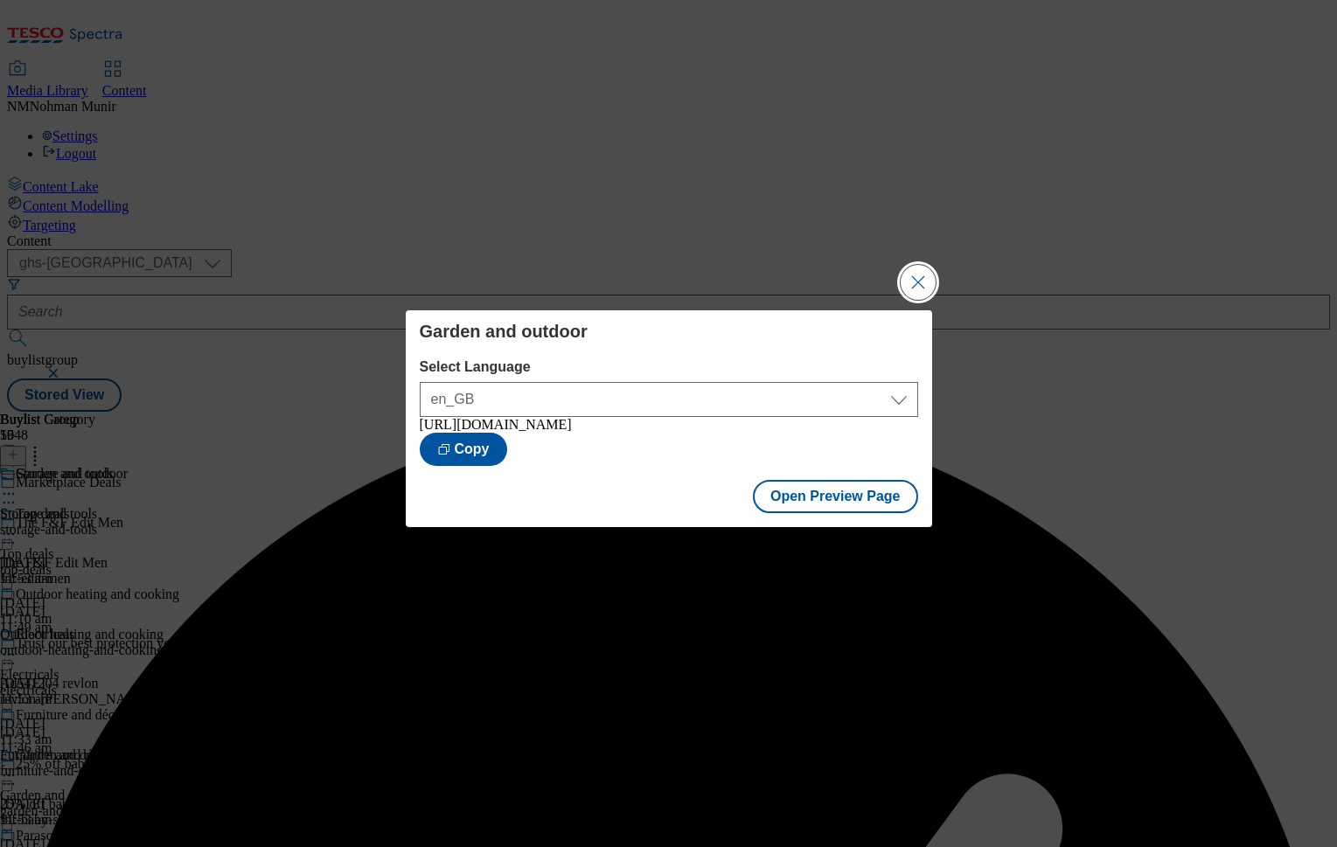
click at [919, 272] on button "Close Modal" at bounding box center [918, 282] width 35 height 35
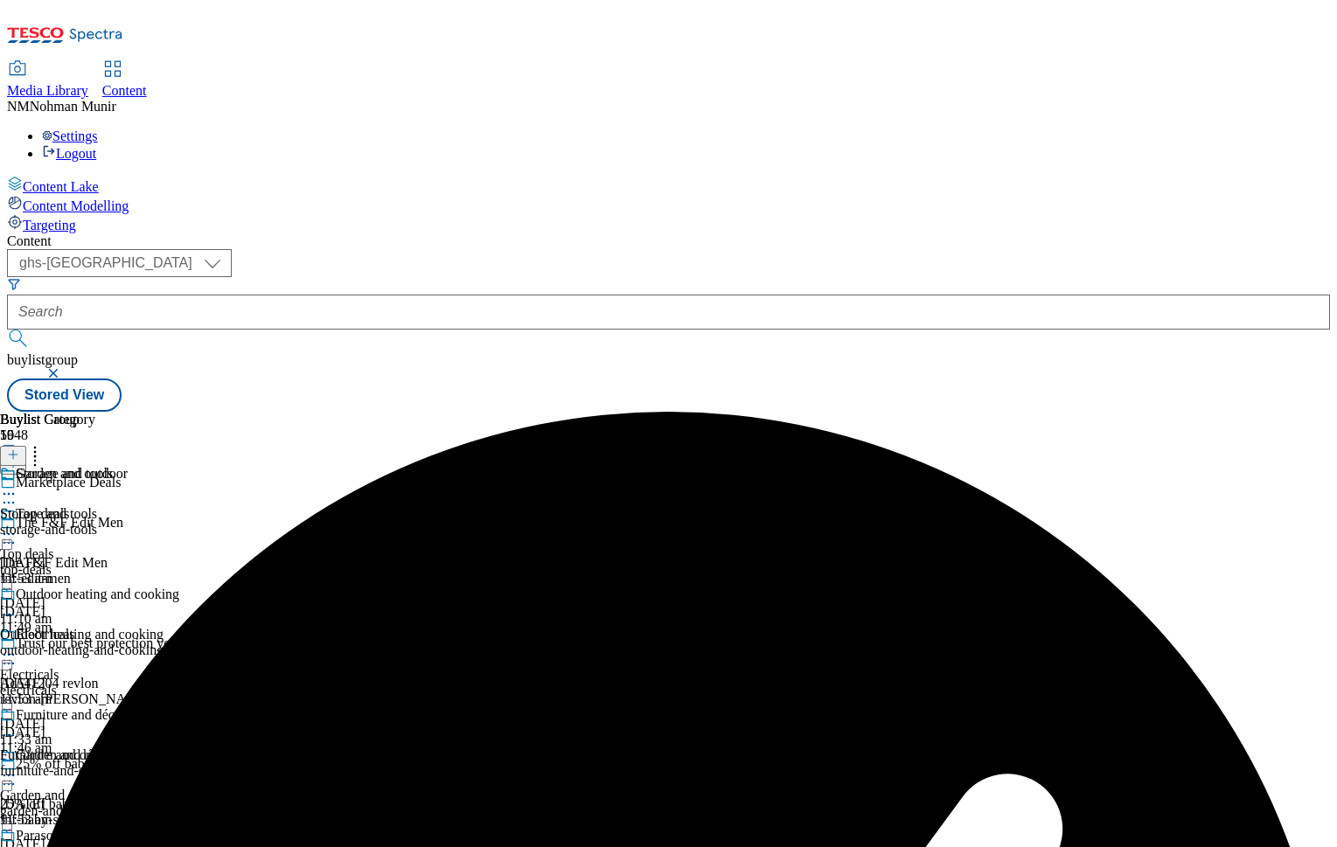
scroll to position [159, 0]
click at [17, 767] on icon at bounding box center [8, 775] width 17 height 17
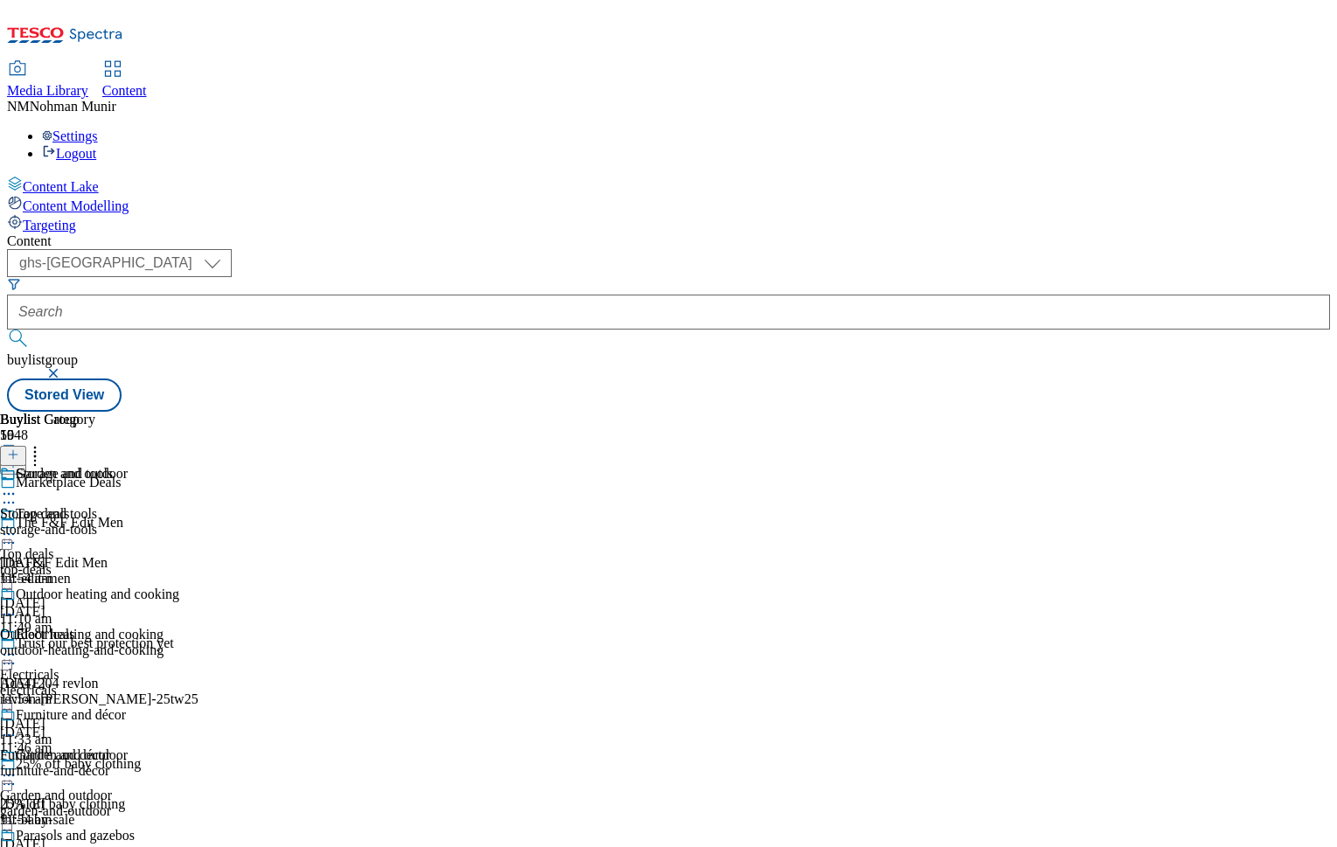
scroll to position [0, 0]
click at [59, 667] on div "Electricals" at bounding box center [29, 675] width 59 height 16
click at [17, 646] on icon at bounding box center [8, 654] width 17 height 17
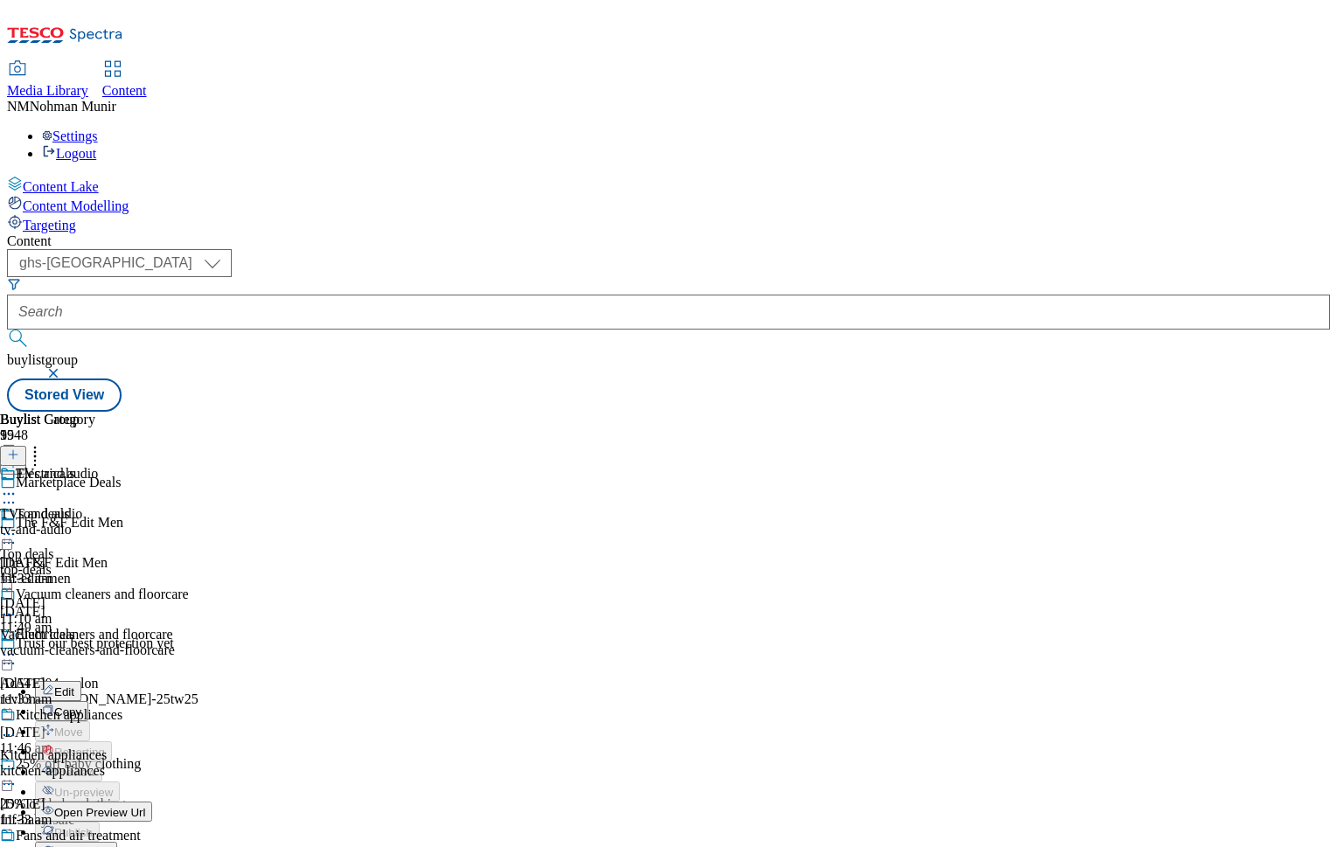
click at [110, 844] on span "Un-publish" at bounding box center [82, 853] width 56 height 13
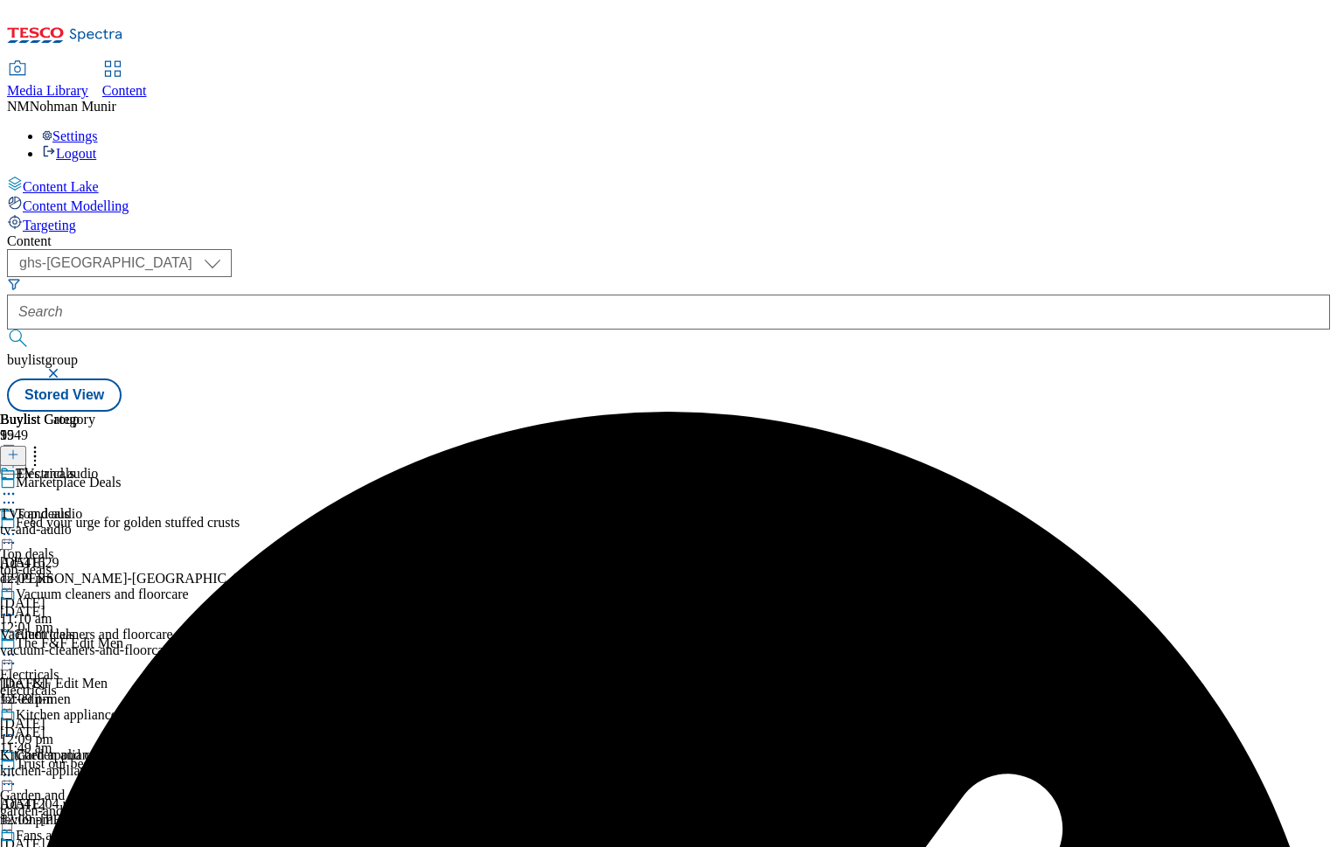
click at [15, 654] on circle at bounding box center [13, 655] width 3 height 3
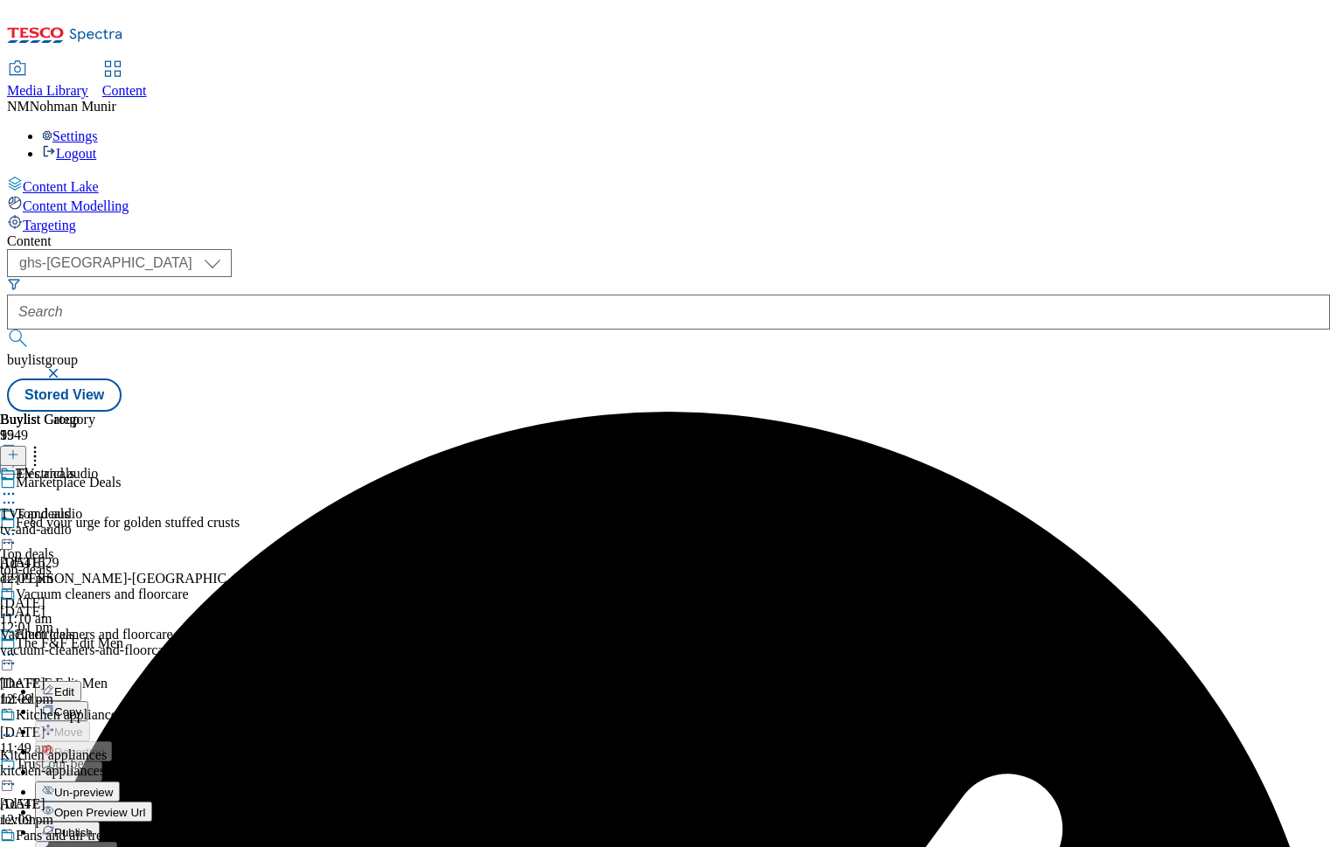
click at [113, 786] on span "Un-preview" at bounding box center [83, 792] width 59 height 13
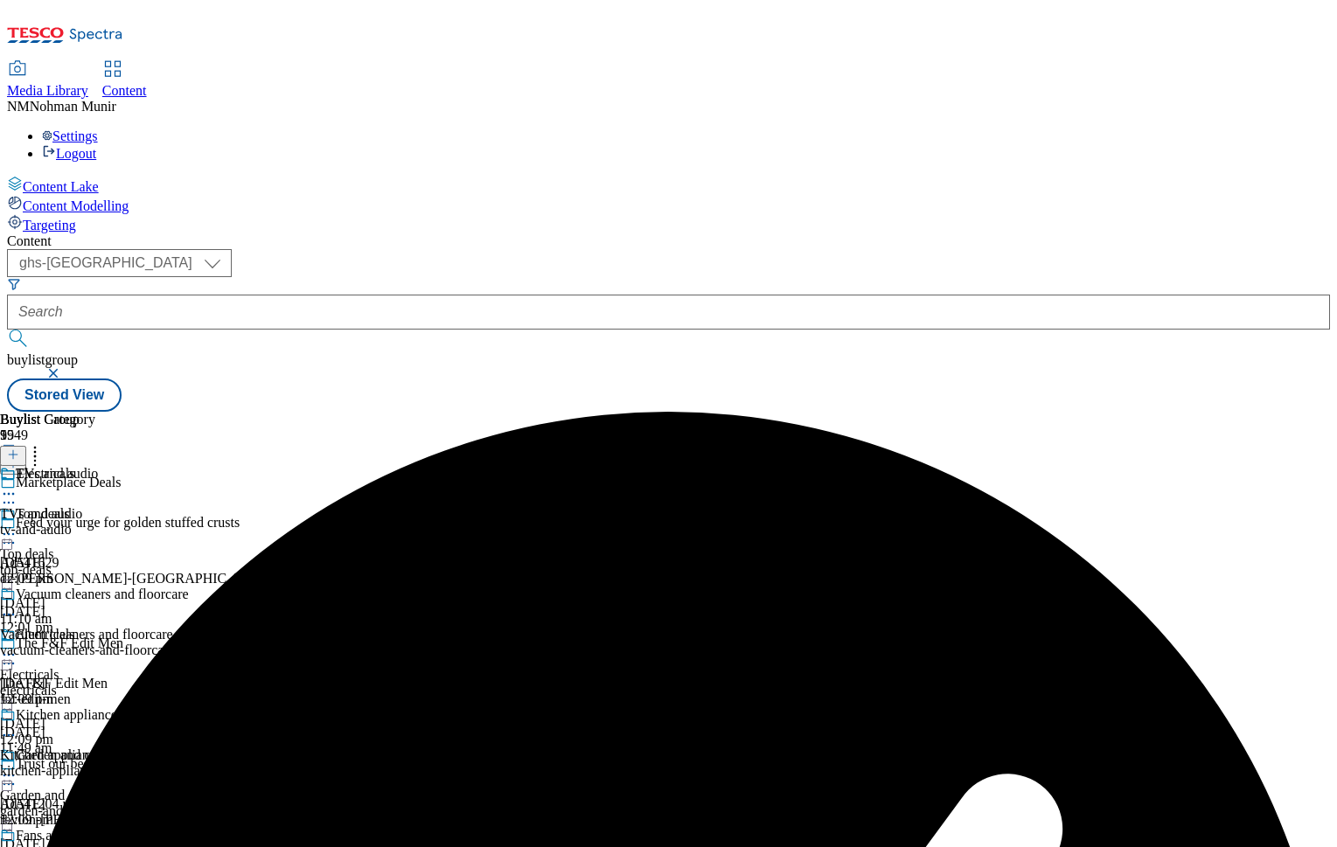
click at [17, 485] on icon at bounding box center [8, 493] width 17 height 17
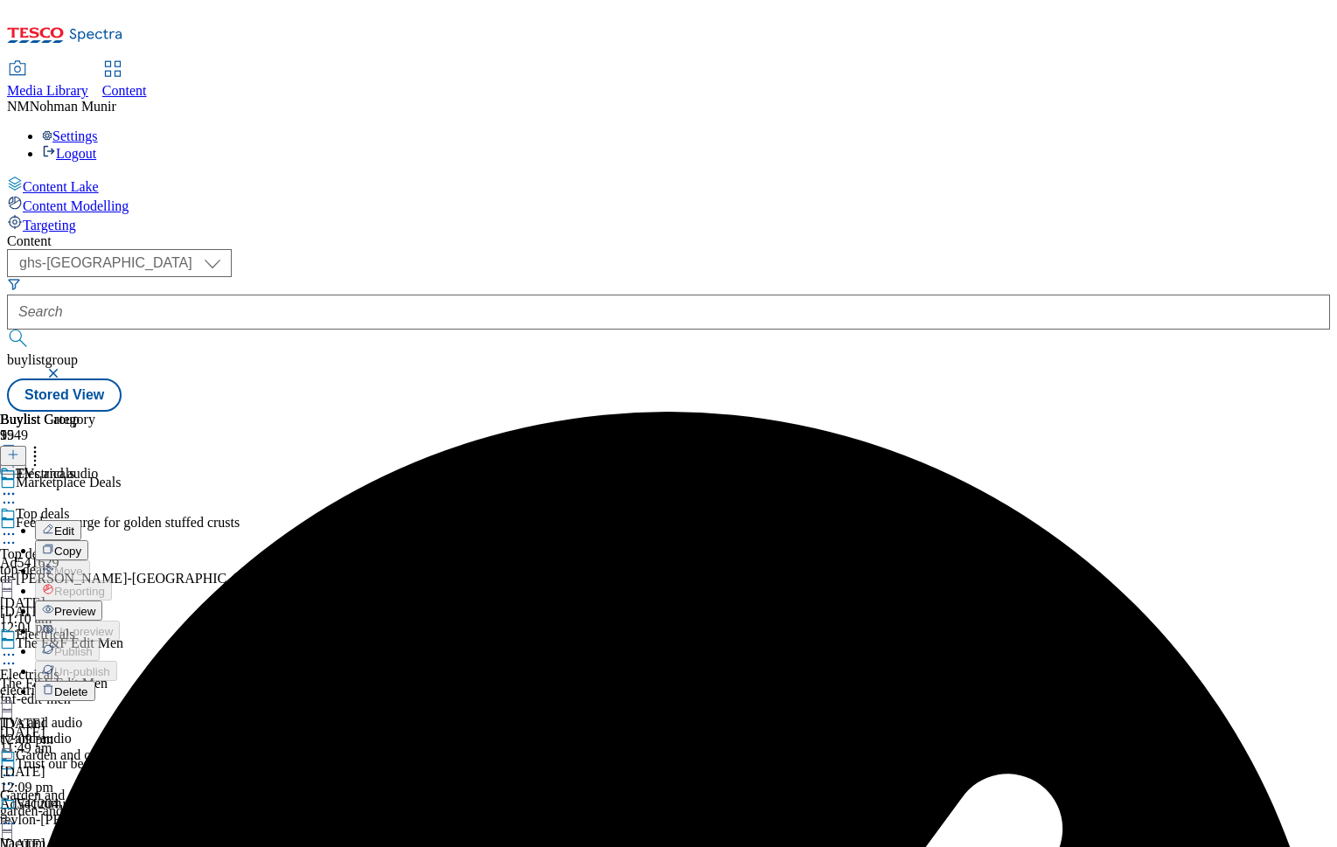
click at [189, 466] on div "TVs and audio Edit Copy Move Reporting Preview Un-preview Publish Un-publish De…" at bounding box center [94, 631] width 189 height 330
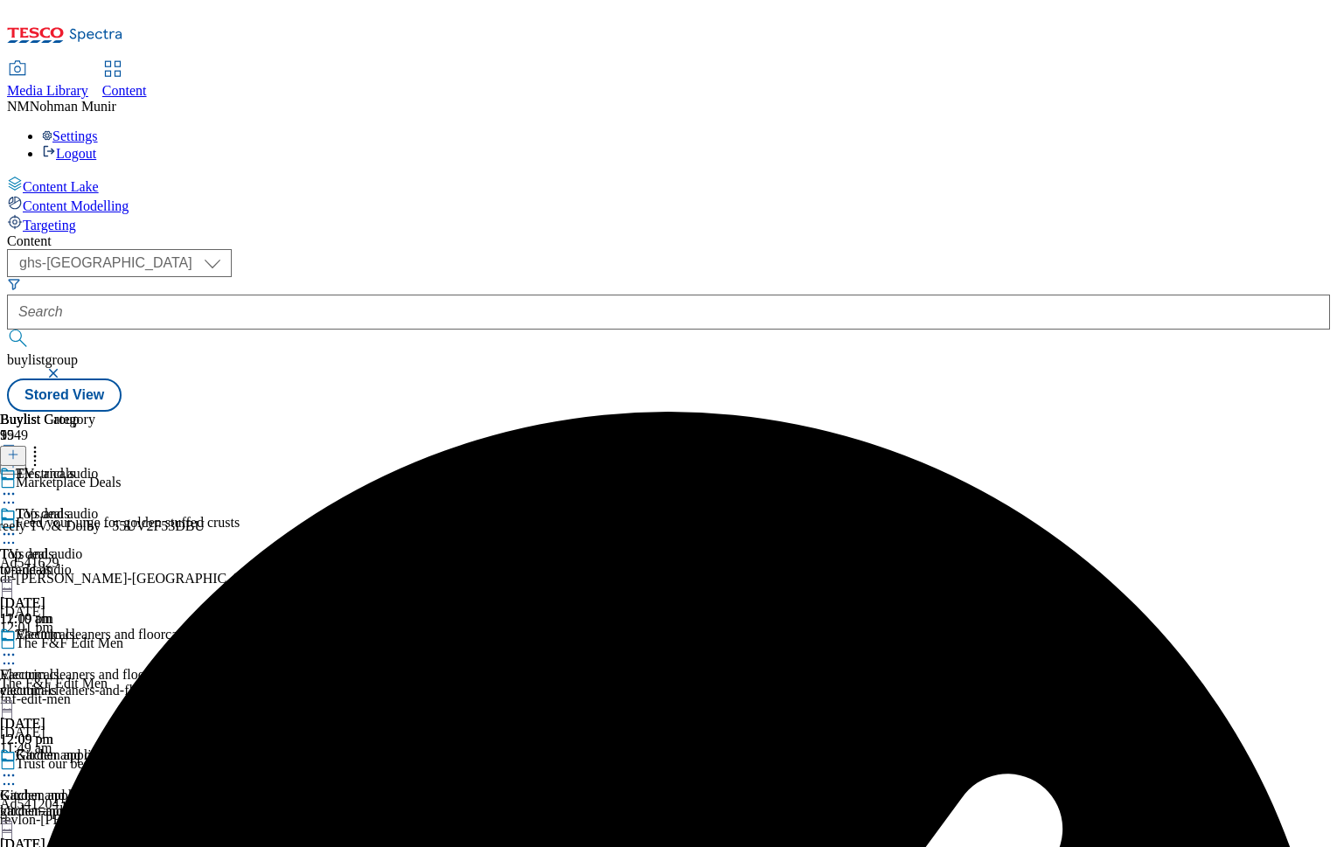
click at [189, 562] on div "tv-and-audio" at bounding box center [94, 570] width 189 height 16
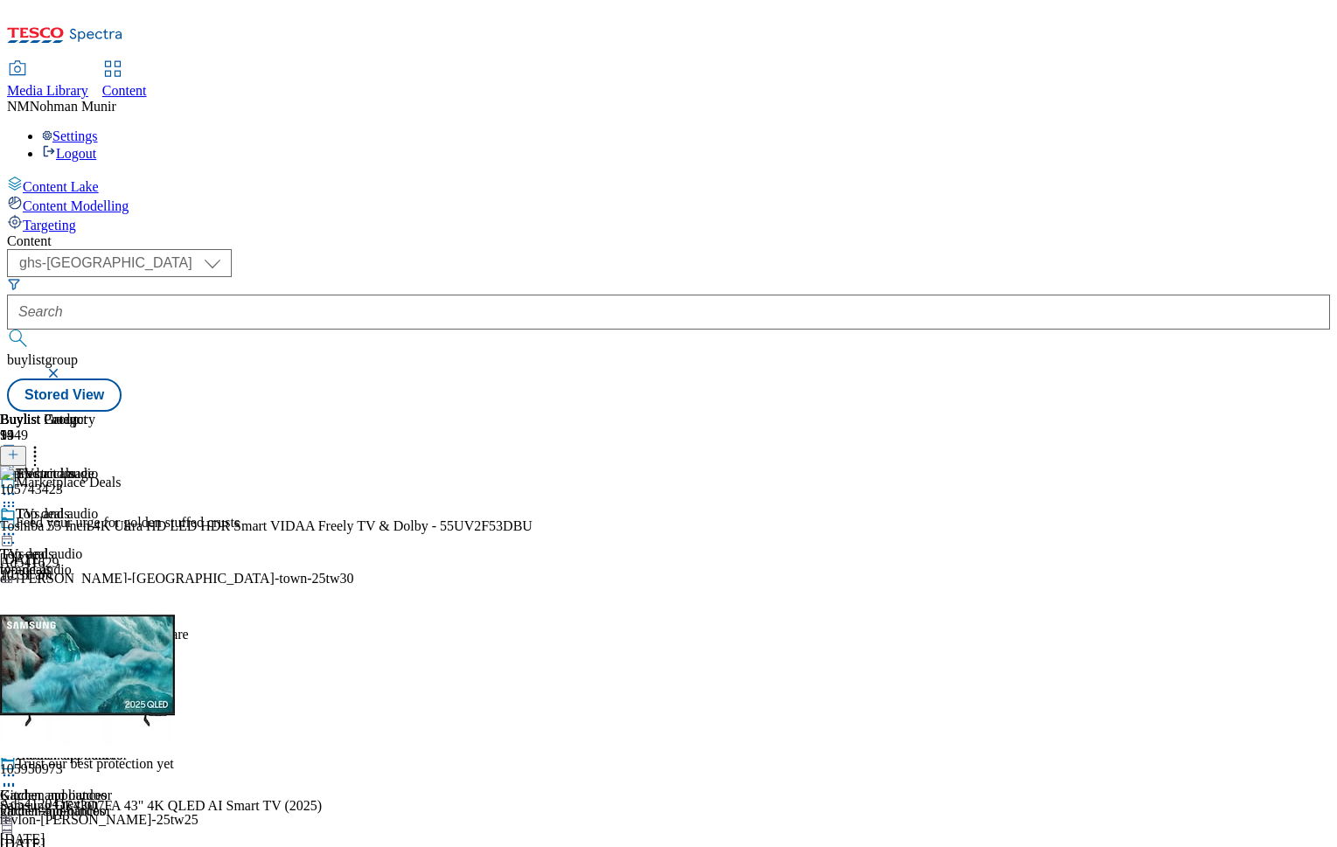
scroll to position [0, 215]
click at [44, 443] on icon at bounding box center [34, 451] width 17 height 17
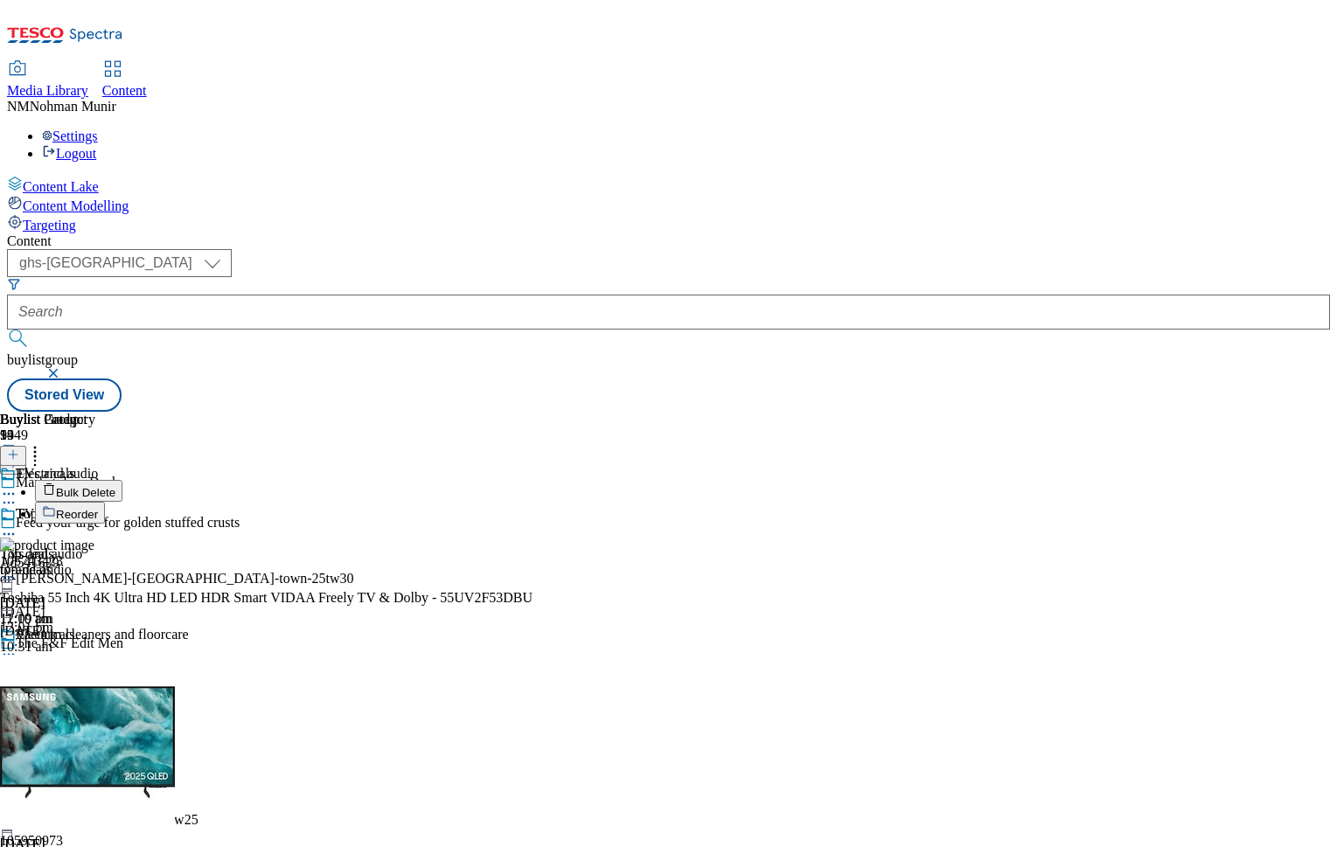
click at [122, 480] on button "Bulk Delete" at bounding box center [78, 491] width 87 height 22
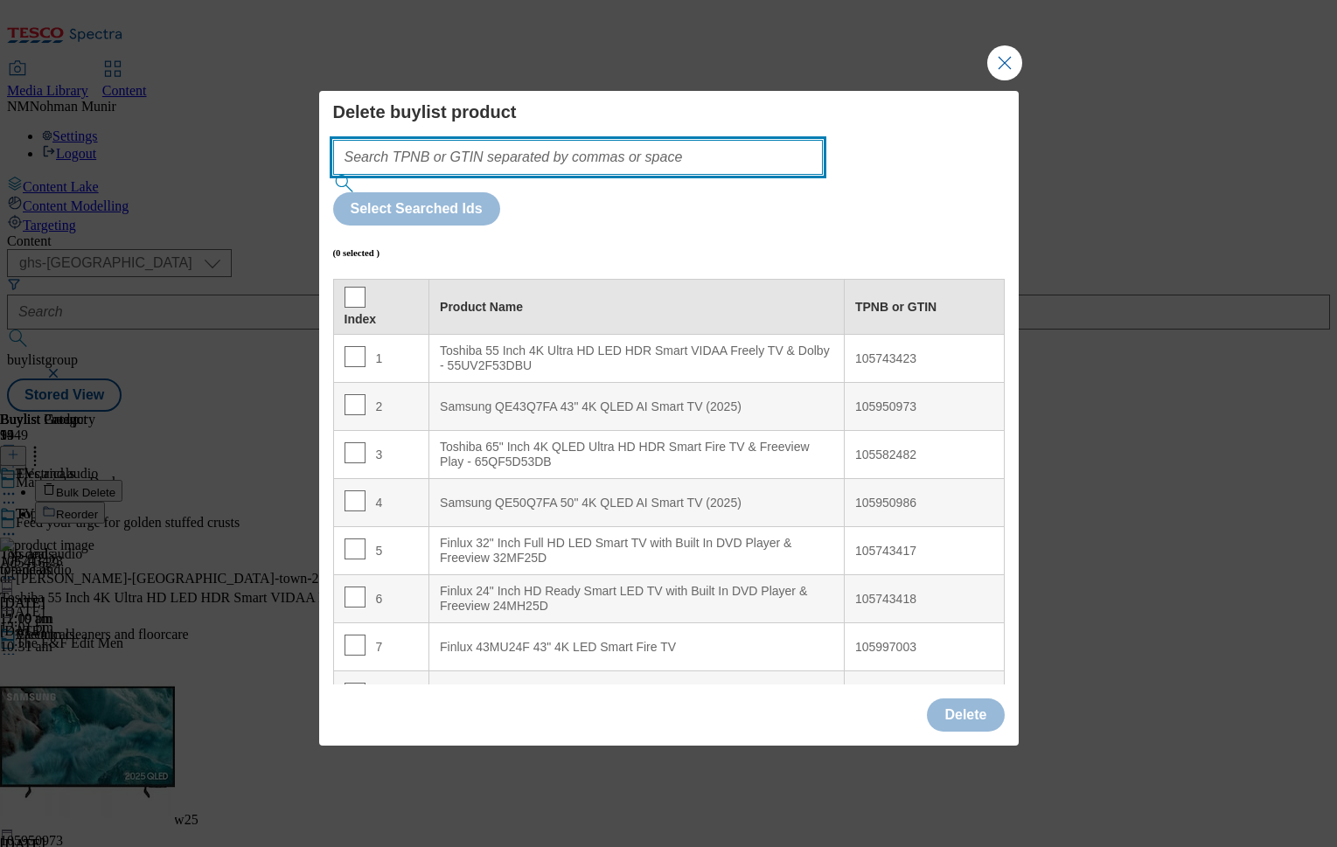
click at [706, 175] on input "Modal" at bounding box center [578, 157] width 491 height 35
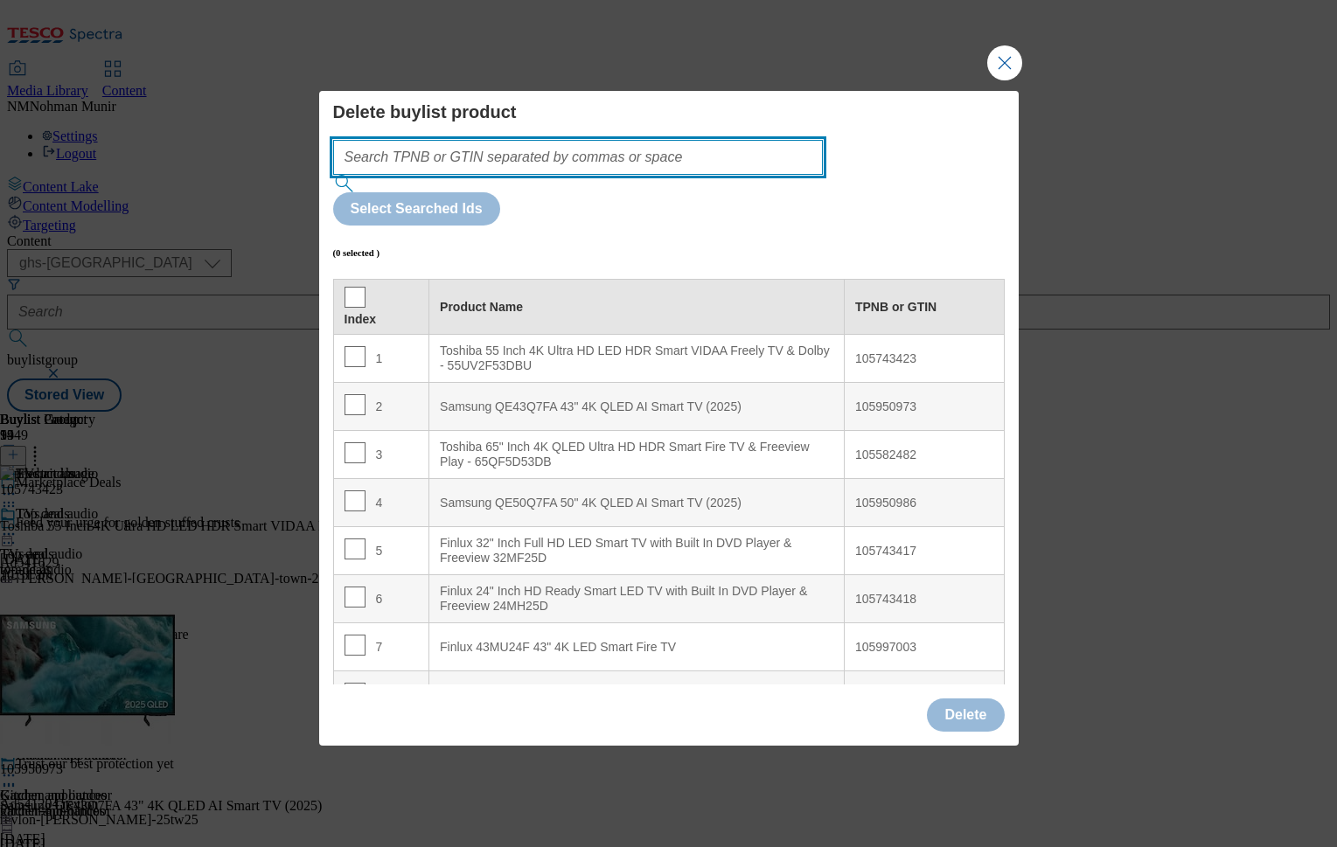
paste input "105905642"
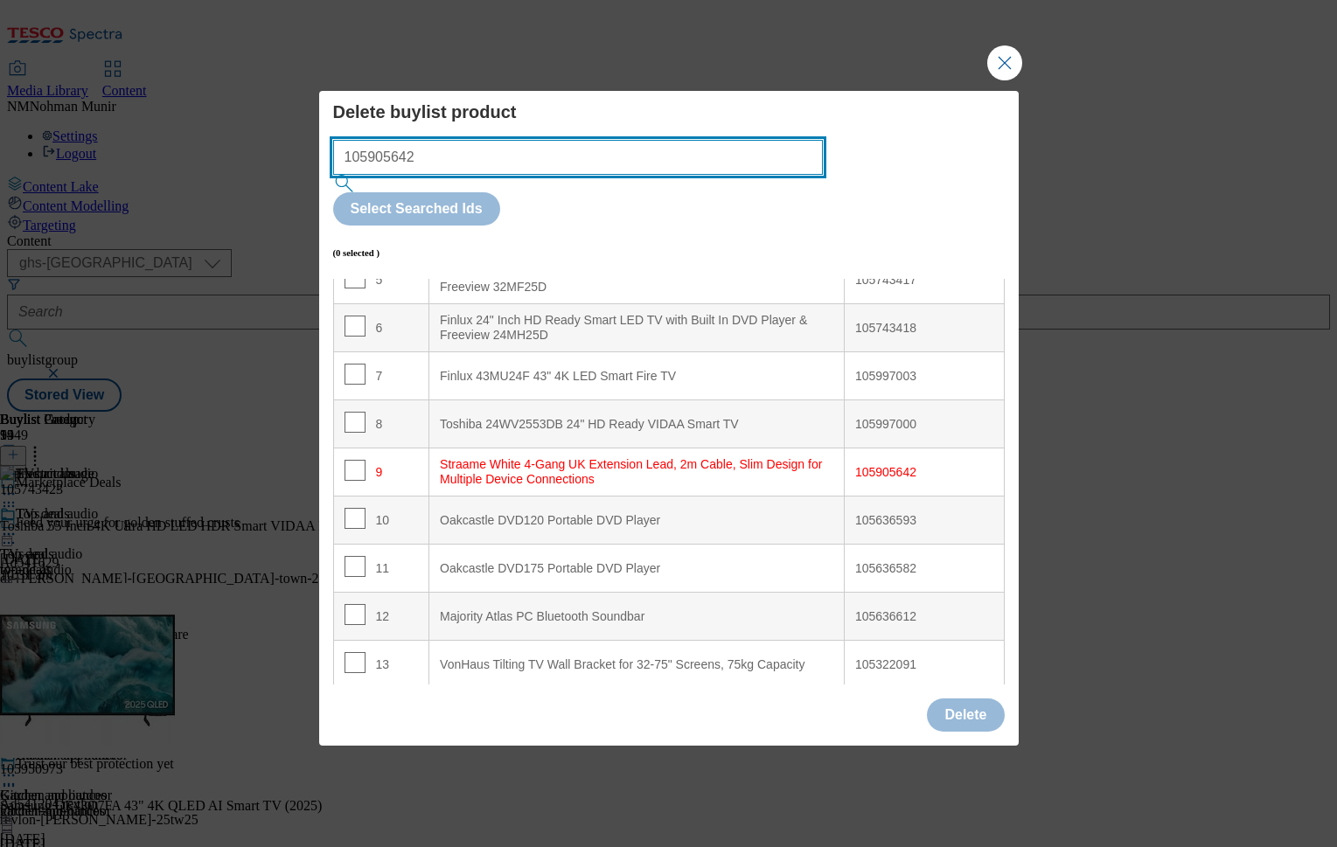
scroll to position [317, 0]
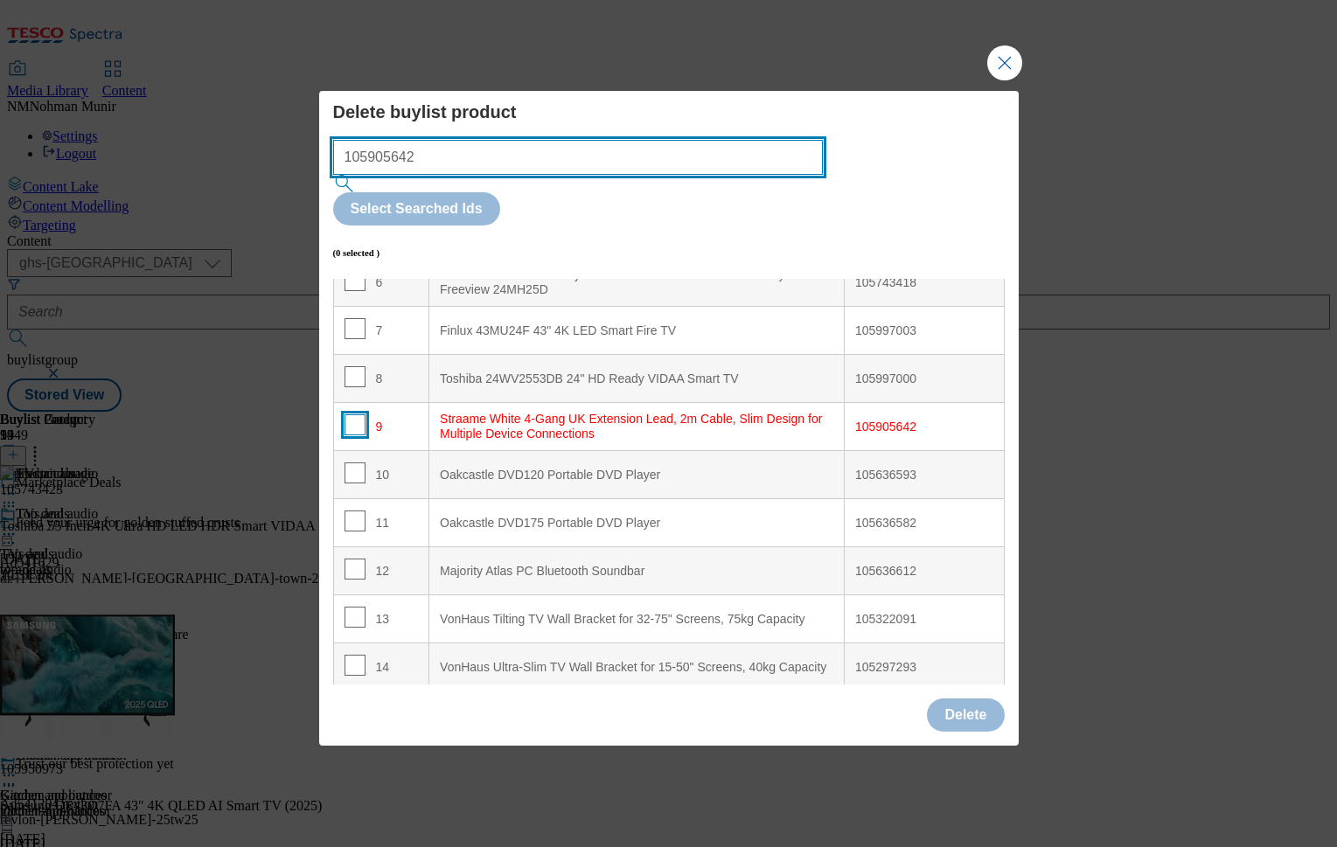
type input "105905642"
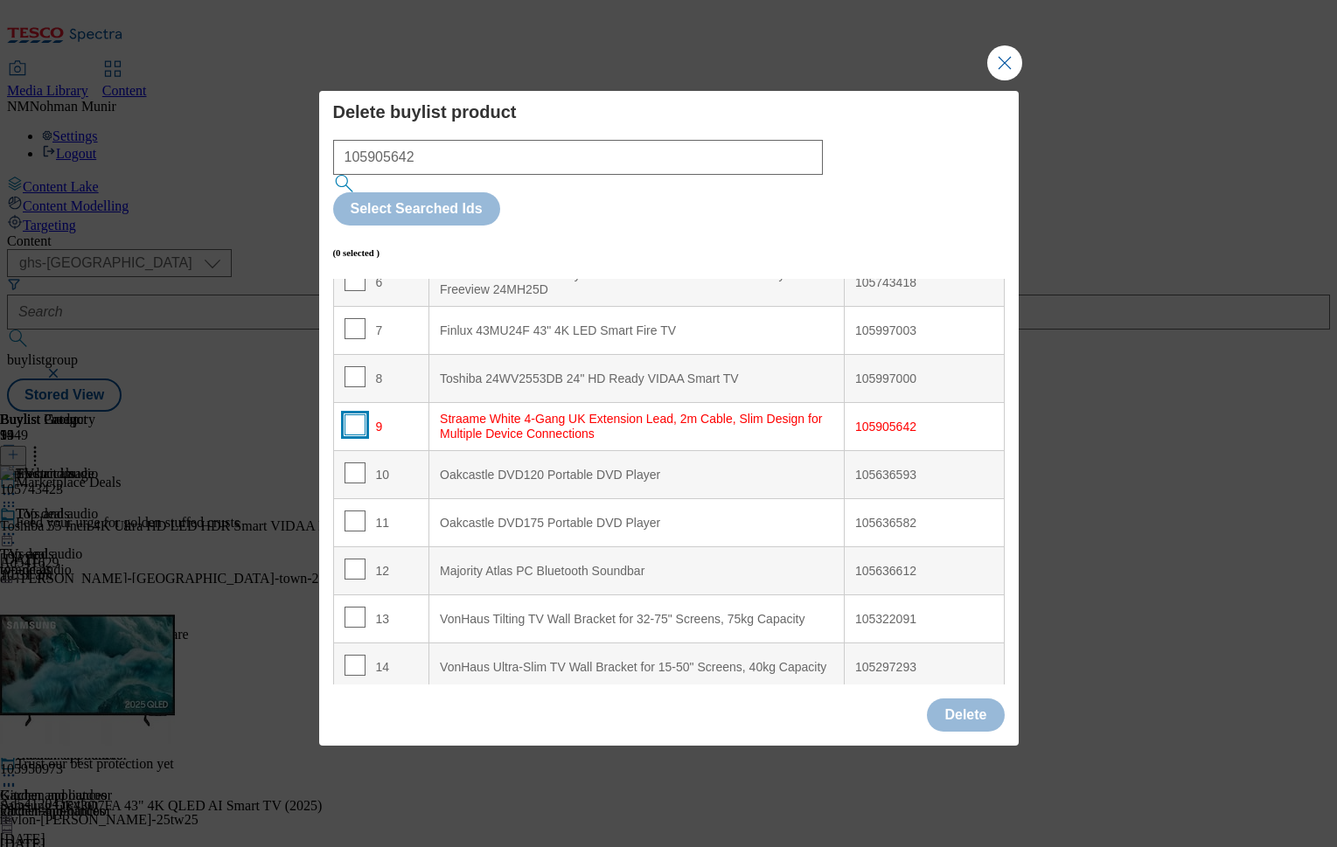
click at [355, 415] on input "Modal" at bounding box center [355, 425] width 21 height 21
checkbox input "true"
click at [992, 699] on button "Delete" at bounding box center [965, 715] width 77 height 33
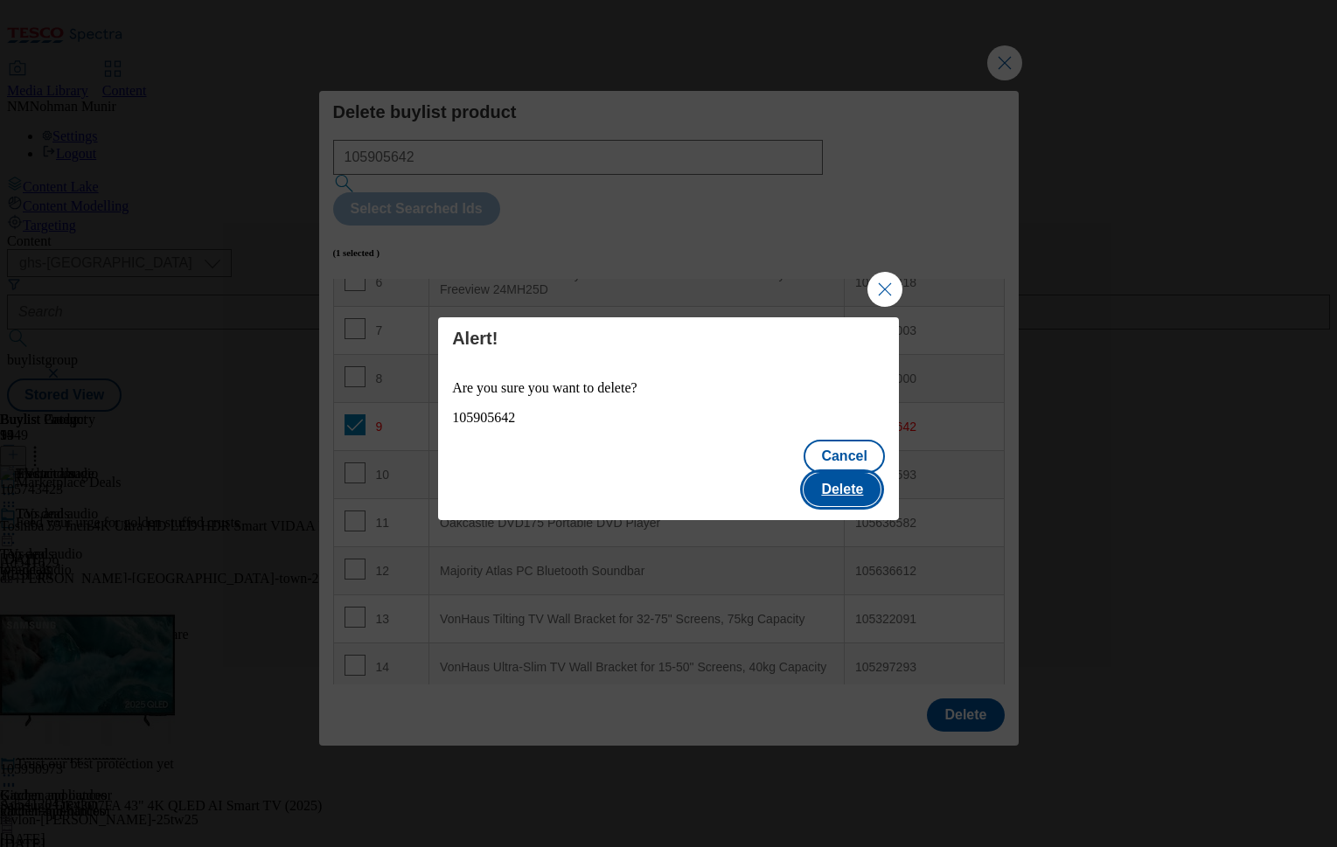
click at [857, 473] on button "Delete" at bounding box center [842, 489] width 77 height 33
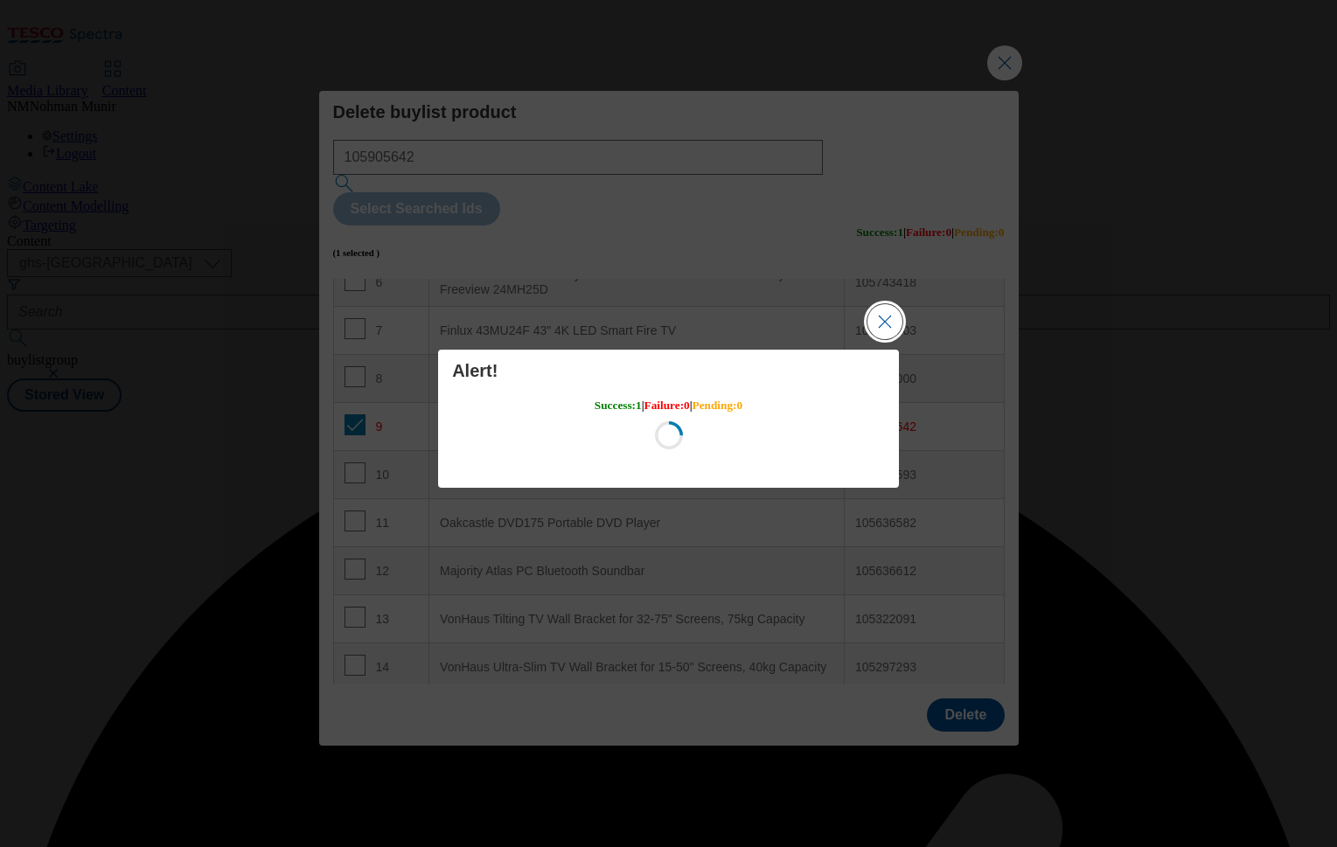
scroll to position [0, 0]
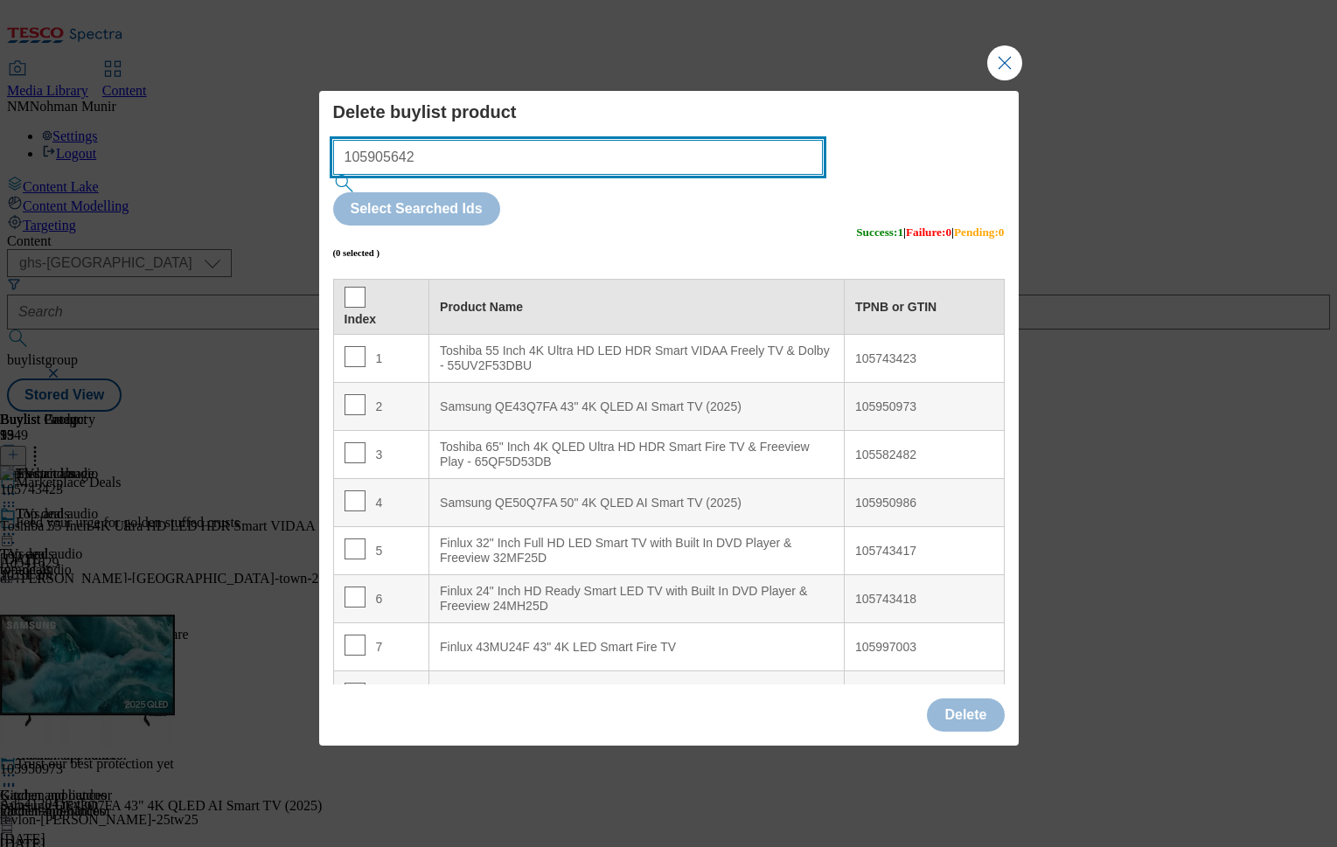
click at [538, 175] on input "105905642" at bounding box center [578, 157] width 491 height 35
paste input "636612 105636593"
type input "105636612 105636593"
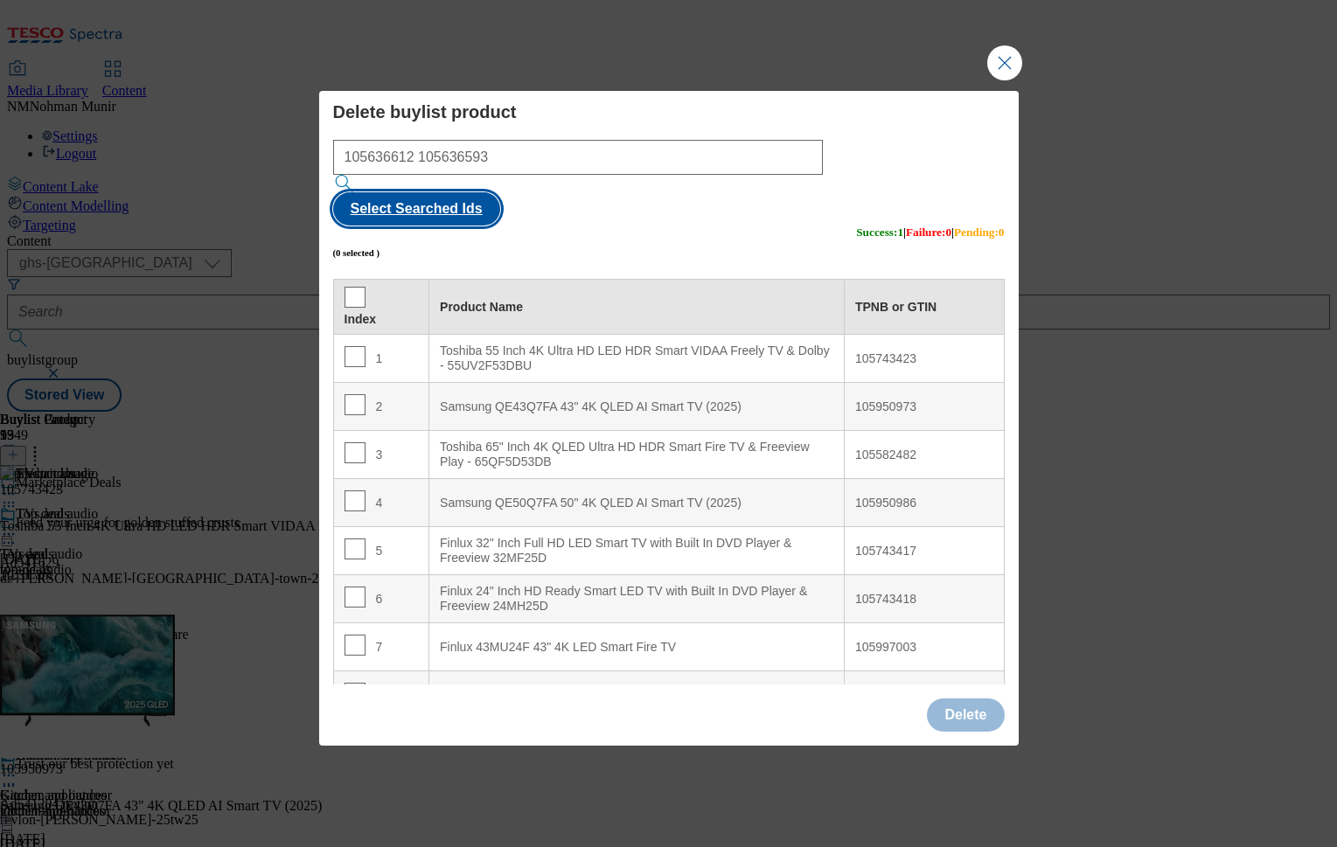
click at [500, 195] on button "Select Searched Ids" at bounding box center [416, 208] width 167 height 33
checkbox input "true"
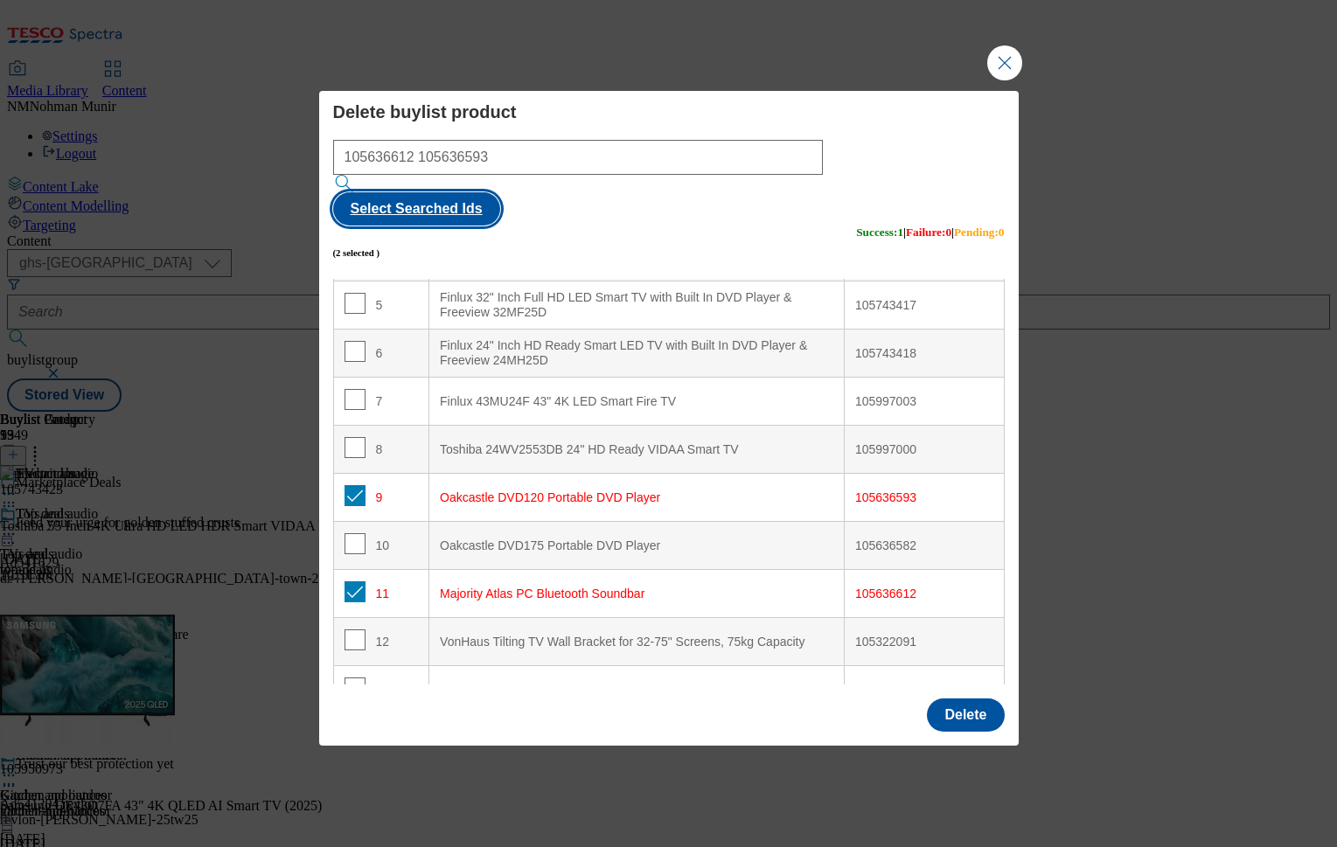
scroll to position [269, 0]
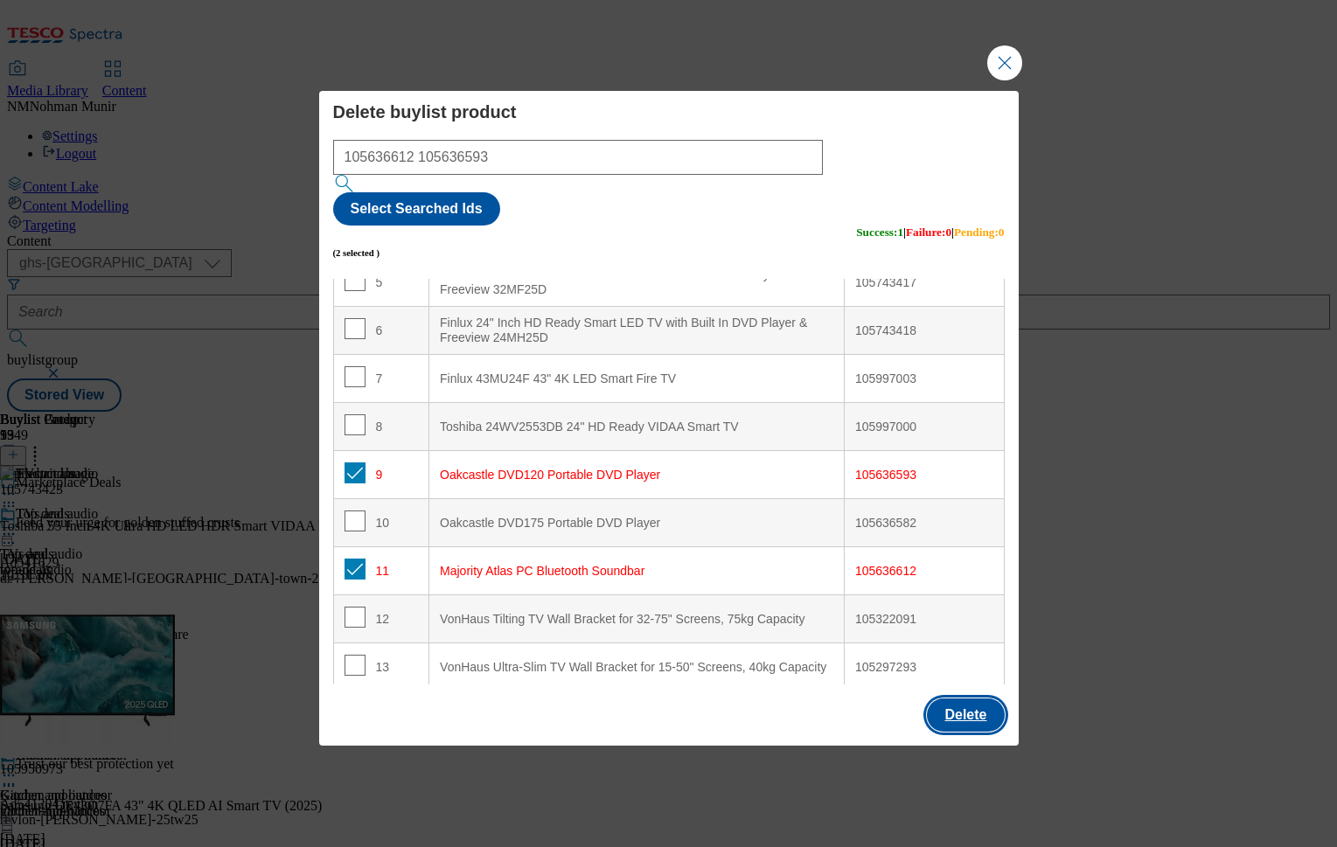
click at [966, 699] on button "Delete" at bounding box center [965, 715] width 77 height 33
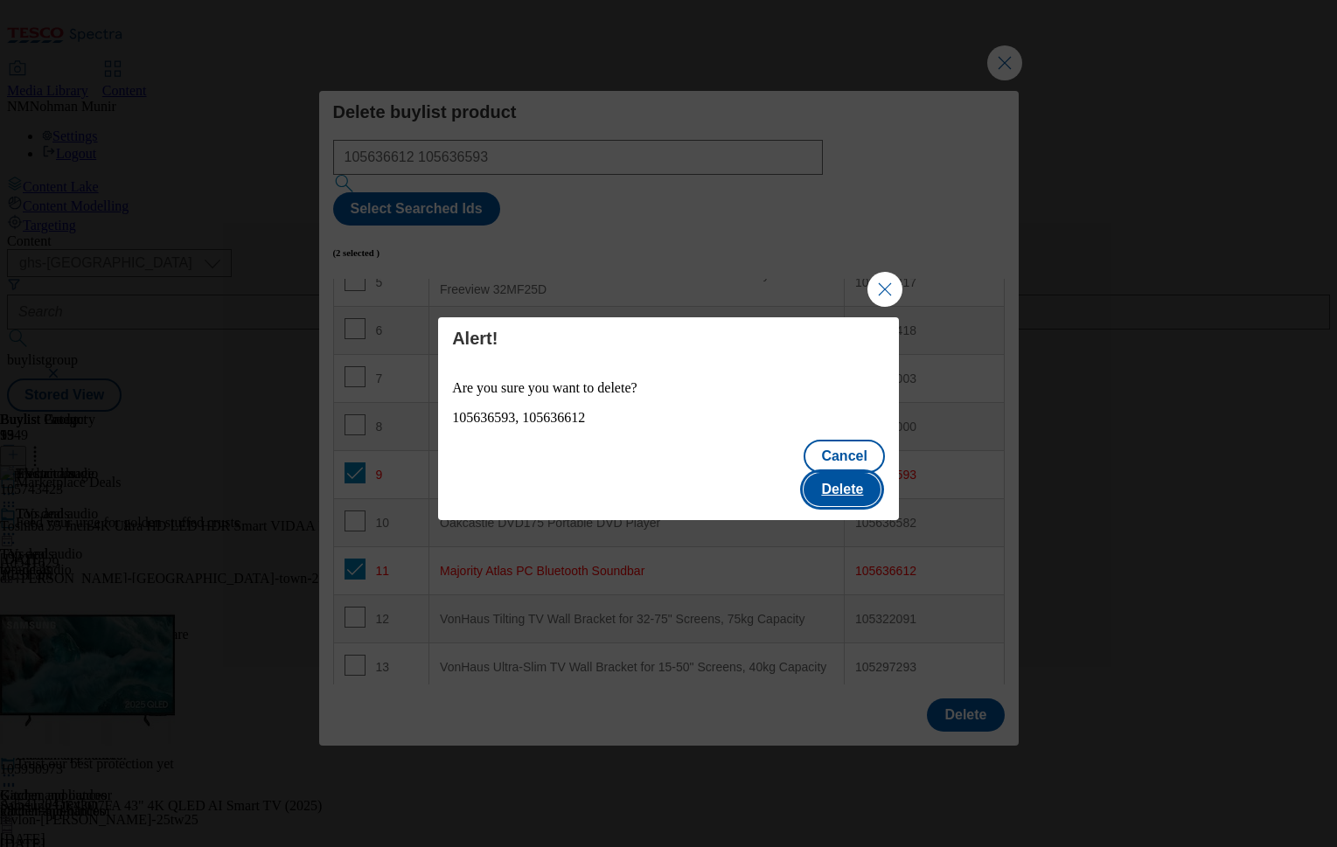
click at [857, 479] on button "Delete" at bounding box center [842, 489] width 77 height 33
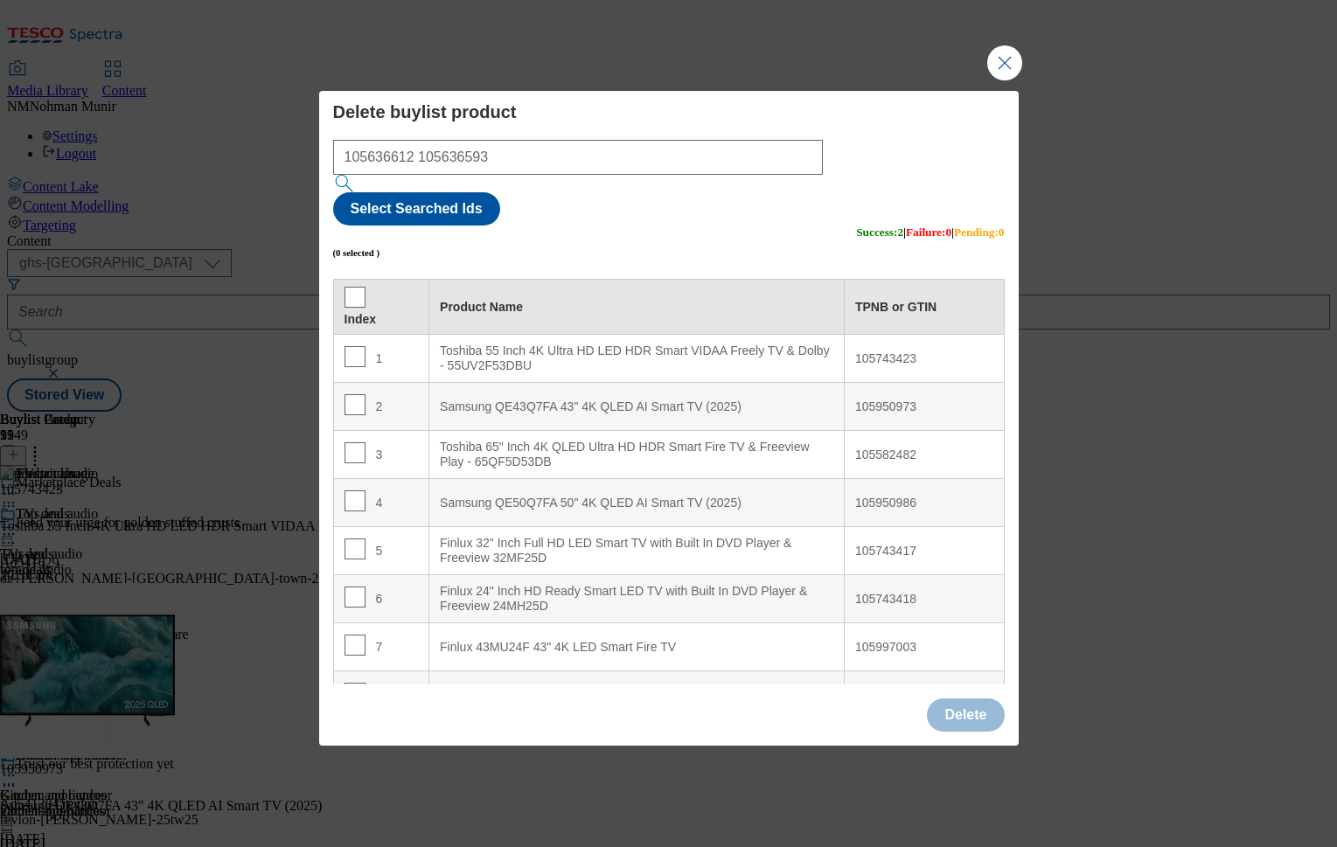
scroll to position [172, 0]
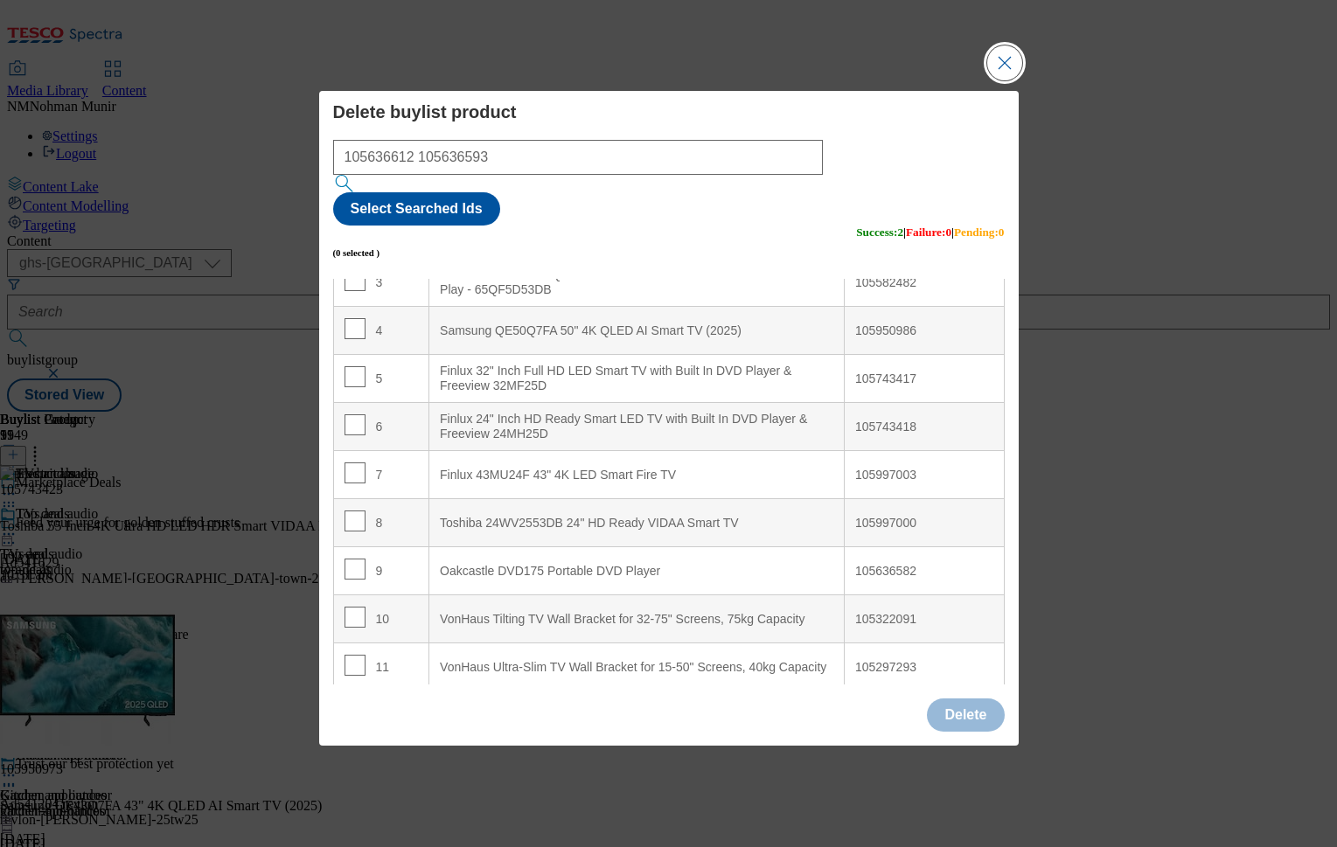
click at [1009, 80] on button "Close Modal" at bounding box center [1004, 62] width 35 height 35
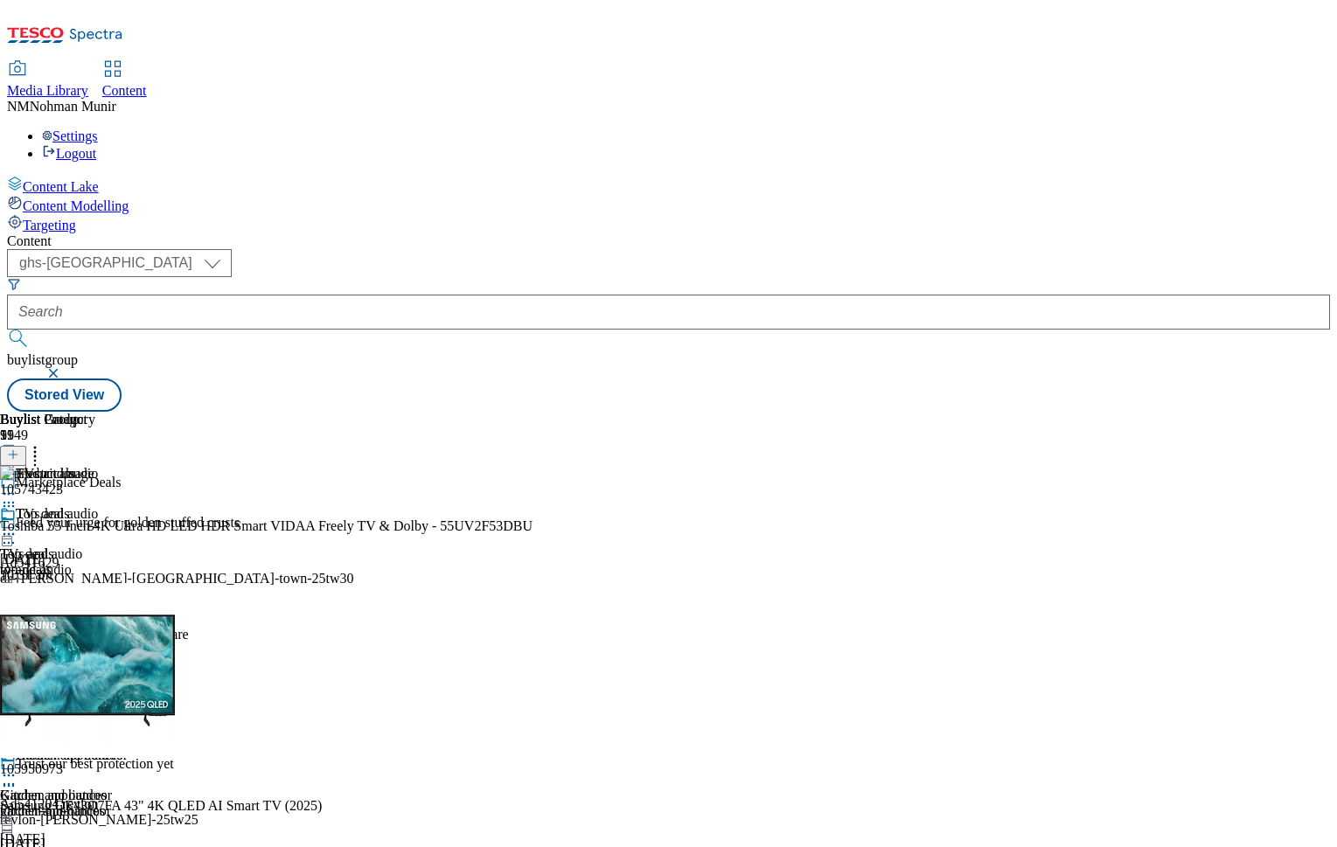
scroll to position [0, 215]
click at [44, 443] on icon at bounding box center [34, 451] width 17 height 17
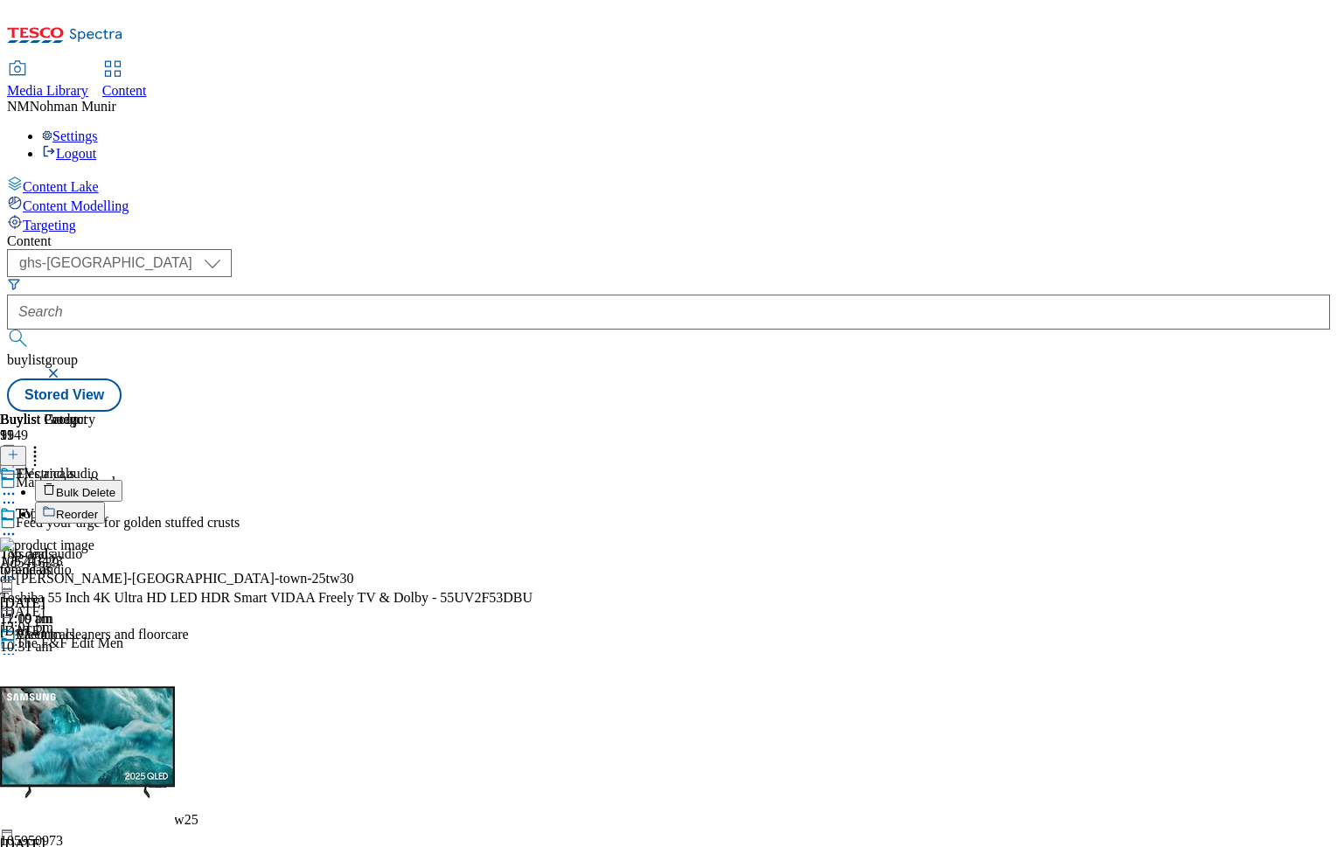
click at [115, 486] on span "Bulk Delete" at bounding box center [85, 492] width 59 height 13
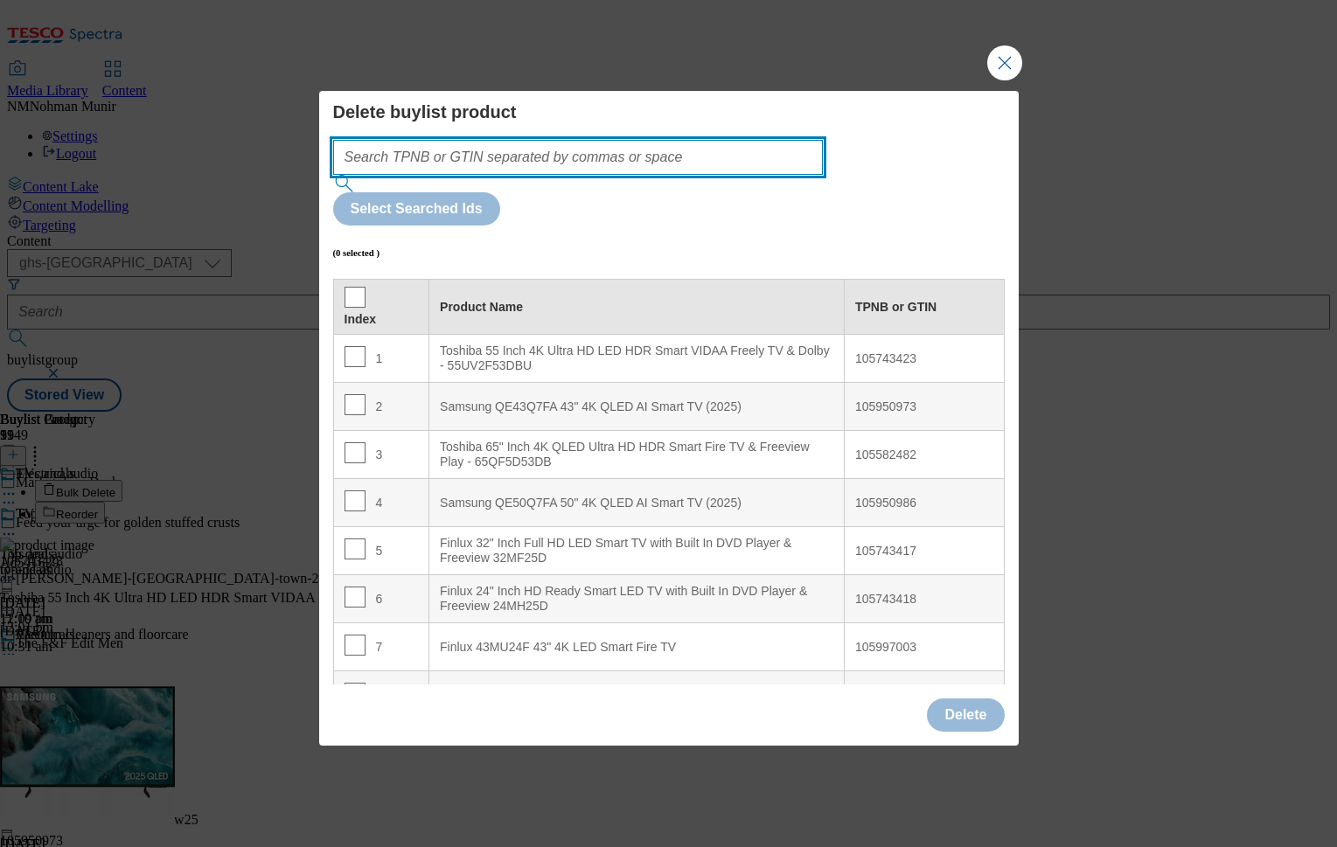
click at [749, 175] on input "Modal" at bounding box center [578, 157] width 491 height 35
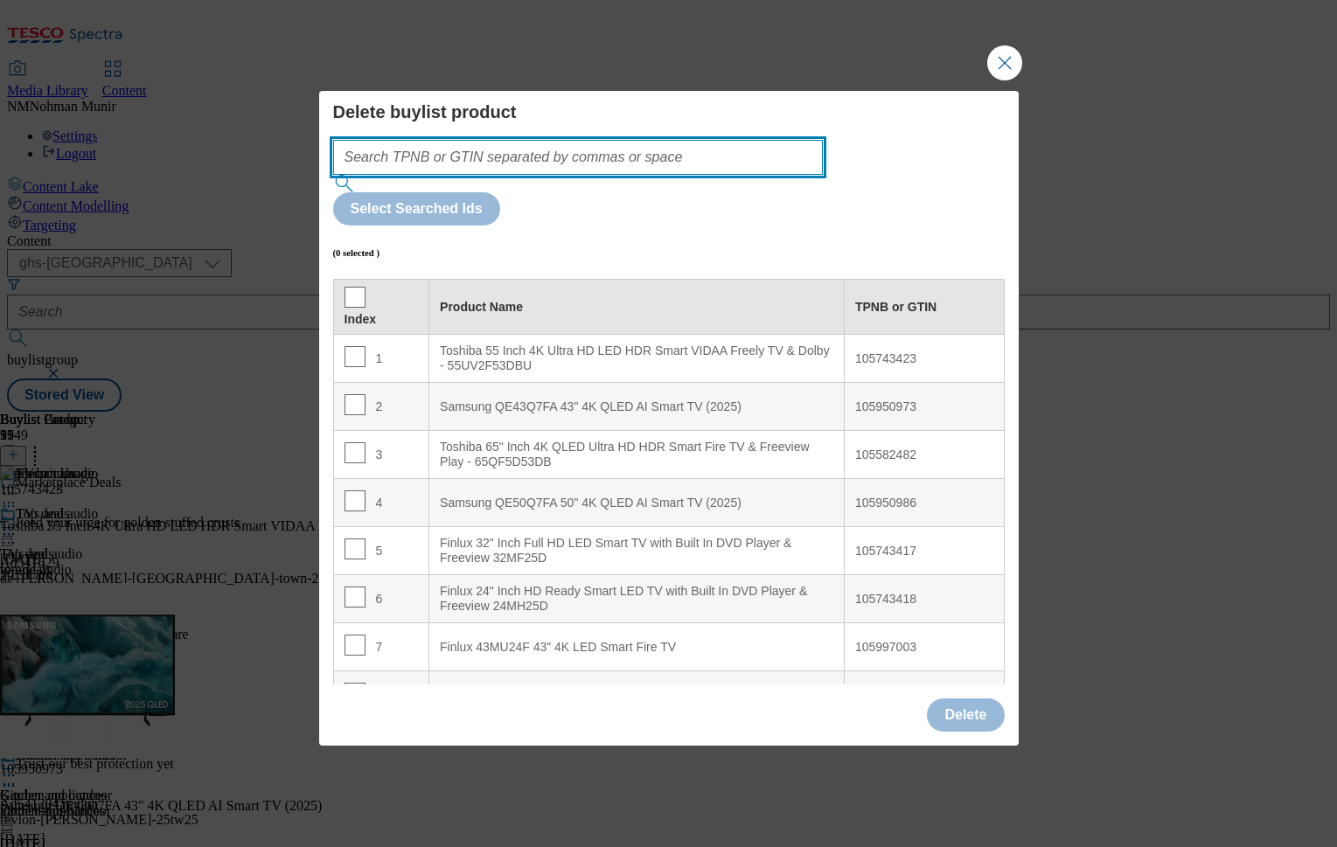
paste input "105905642 105636612 105636593"
type input "105905642 105636612 105636593"
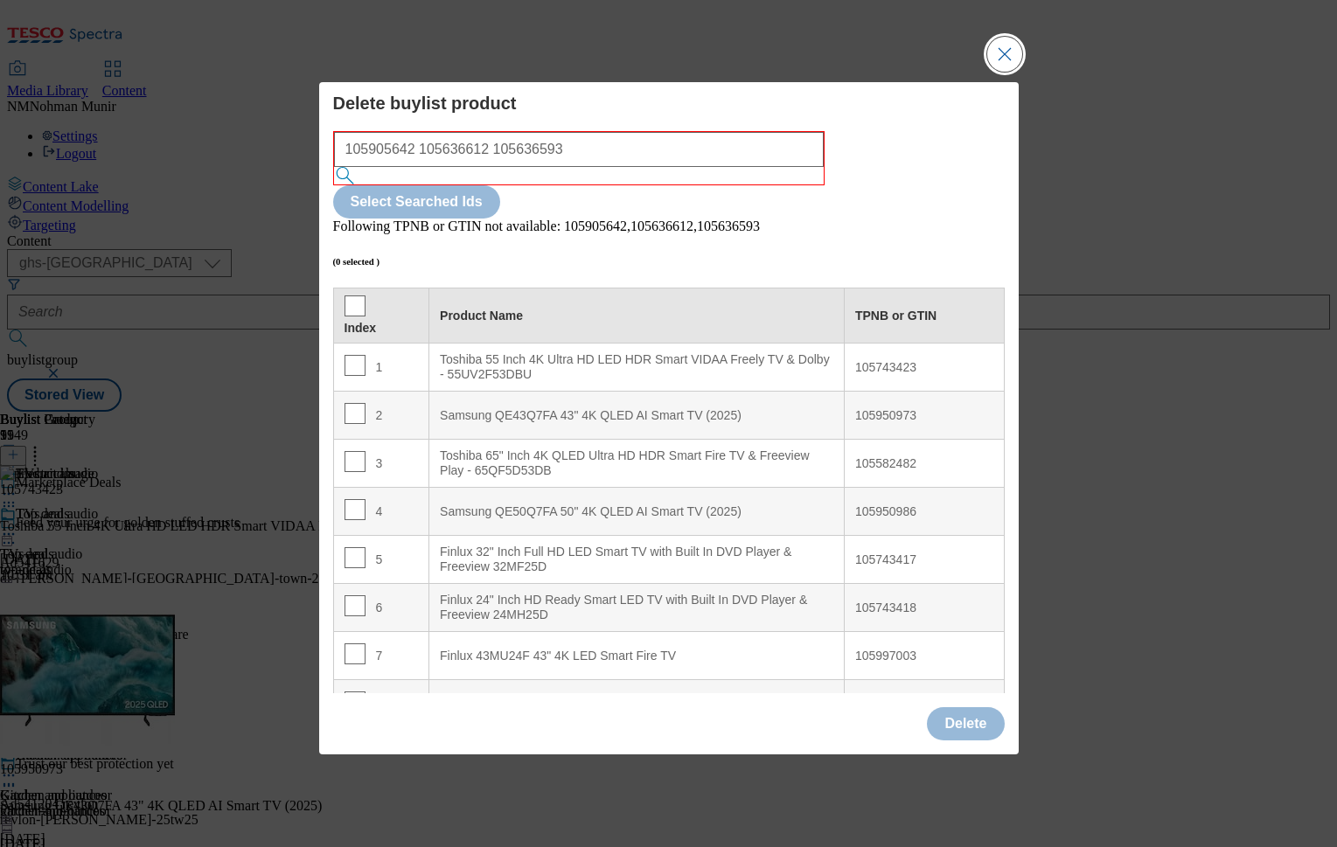
click at [1002, 72] on button "Close Modal" at bounding box center [1004, 54] width 35 height 35
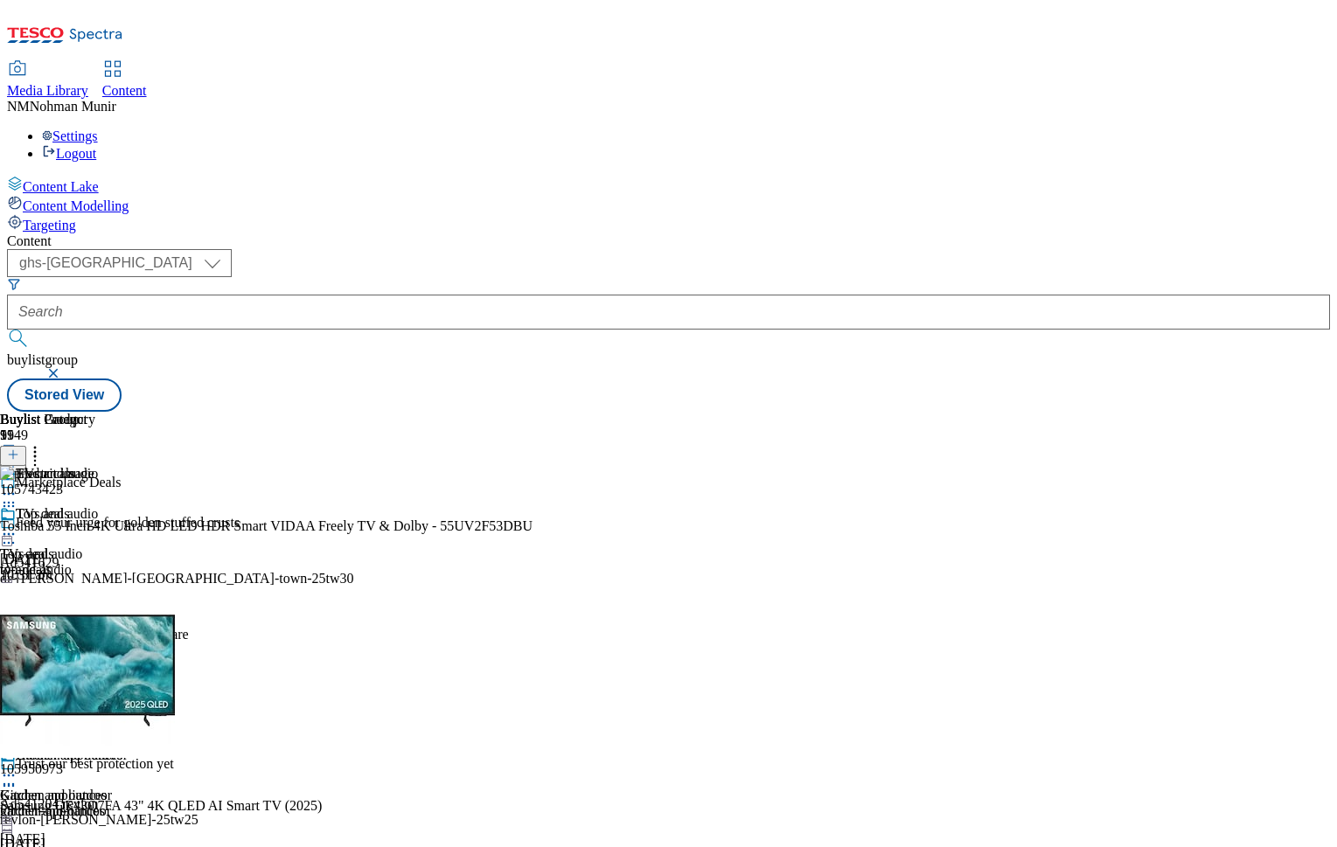
click at [189, 683] on div "vacuum-cleaners-and-floorcare" at bounding box center [94, 691] width 189 height 16
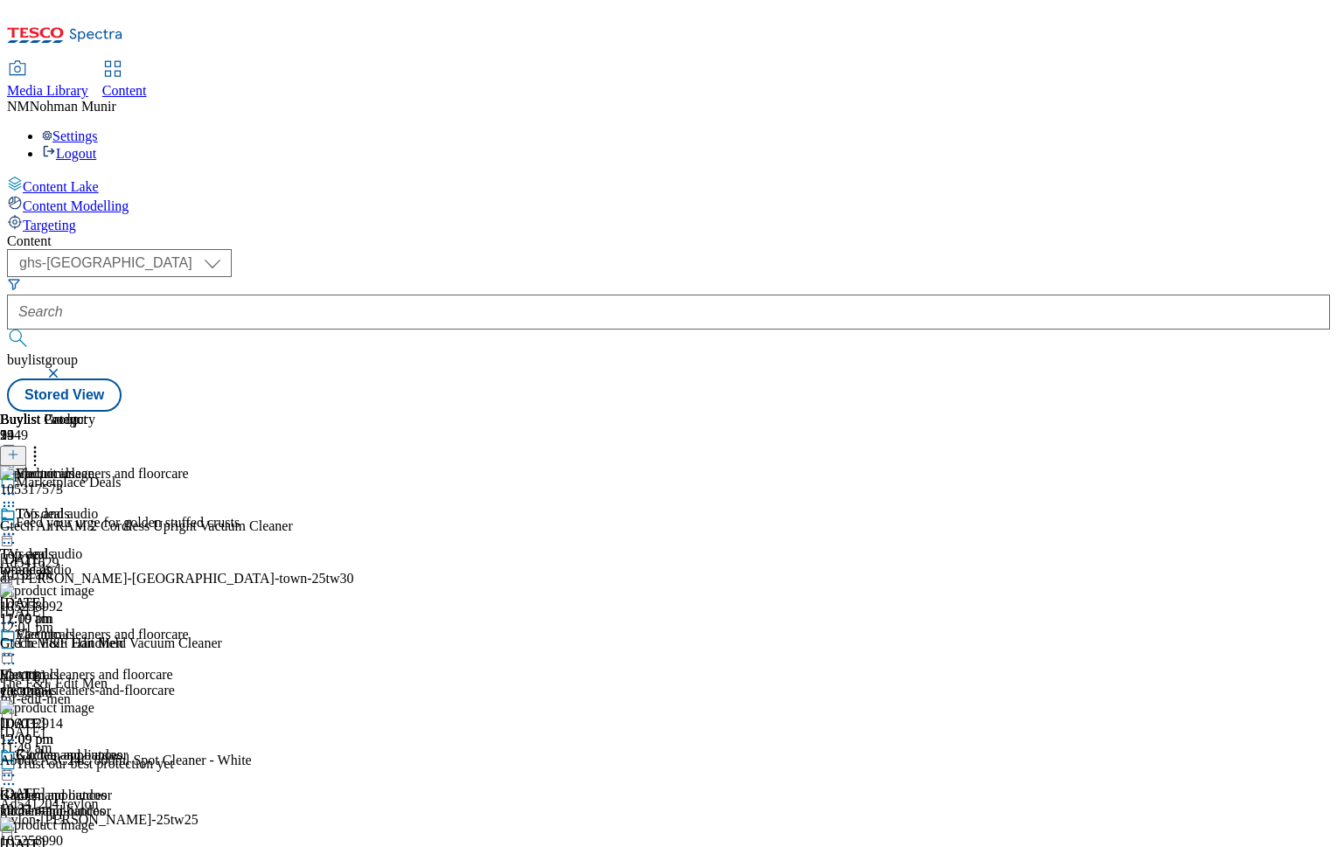
scroll to position [0, 215]
click at [44, 443] on icon at bounding box center [34, 451] width 17 height 17
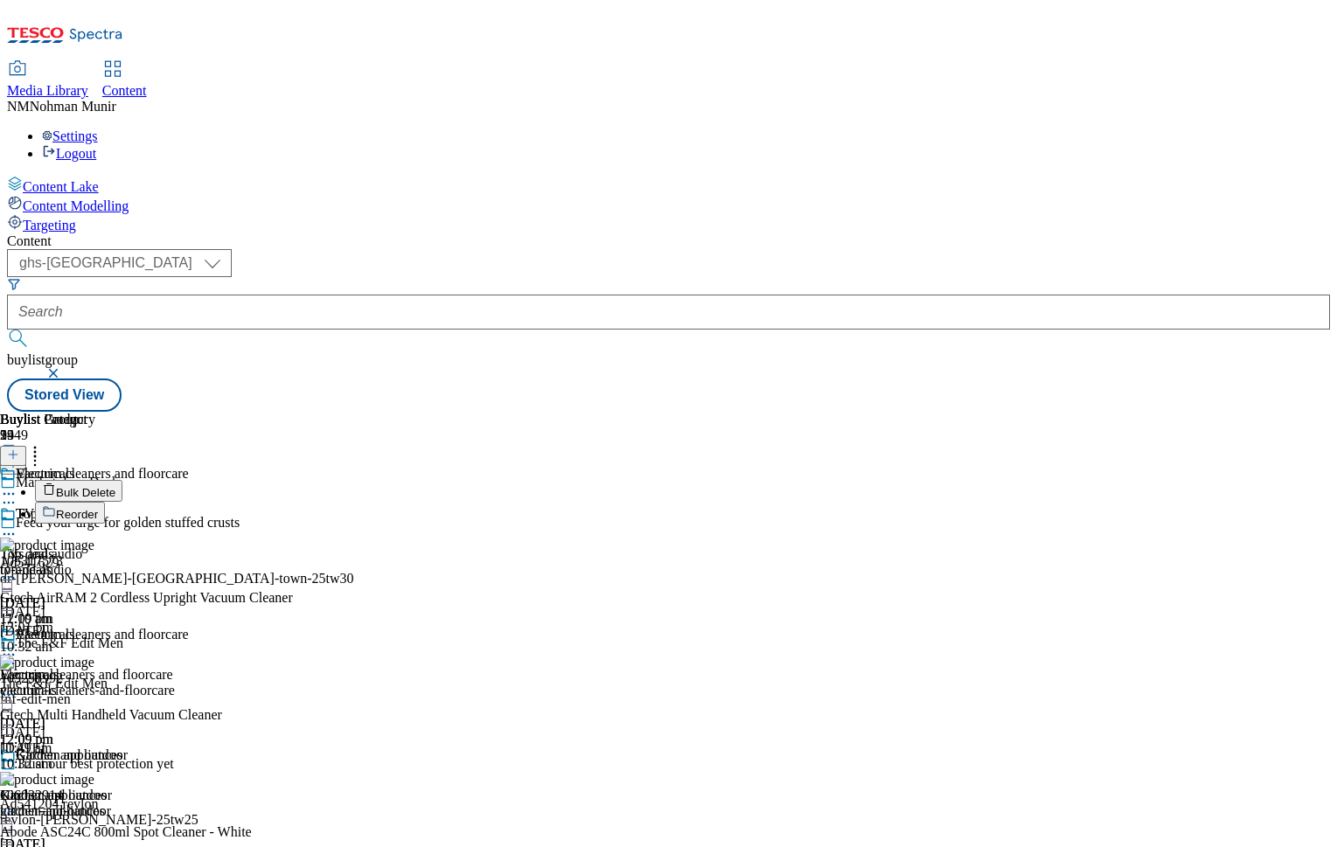
click at [122, 480] on button "Bulk Delete" at bounding box center [78, 491] width 87 height 22
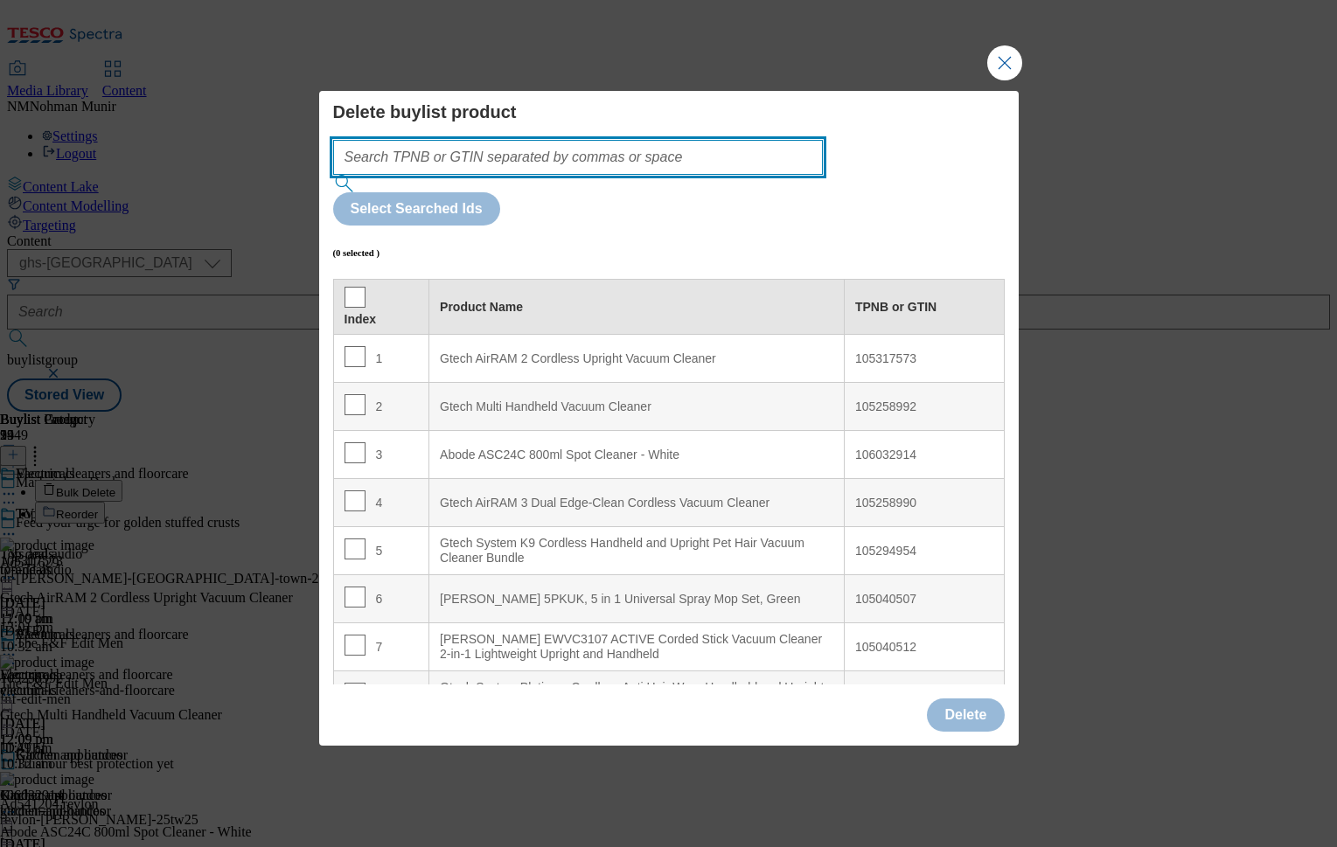
click at [613, 175] on input "Modal" at bounding box center [578, 157] width 491 height 35
paste input "105042621"
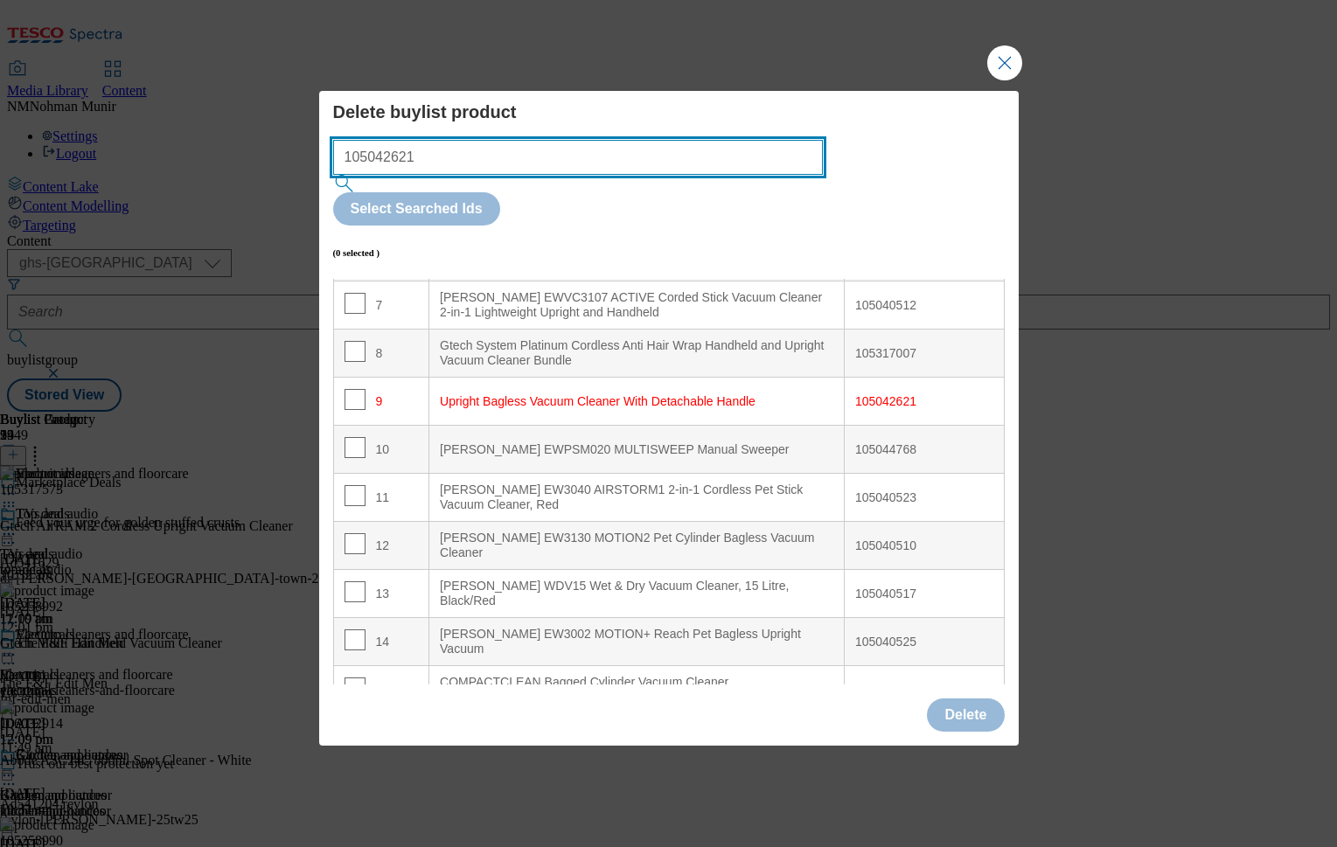
scroll to position [449, 0]
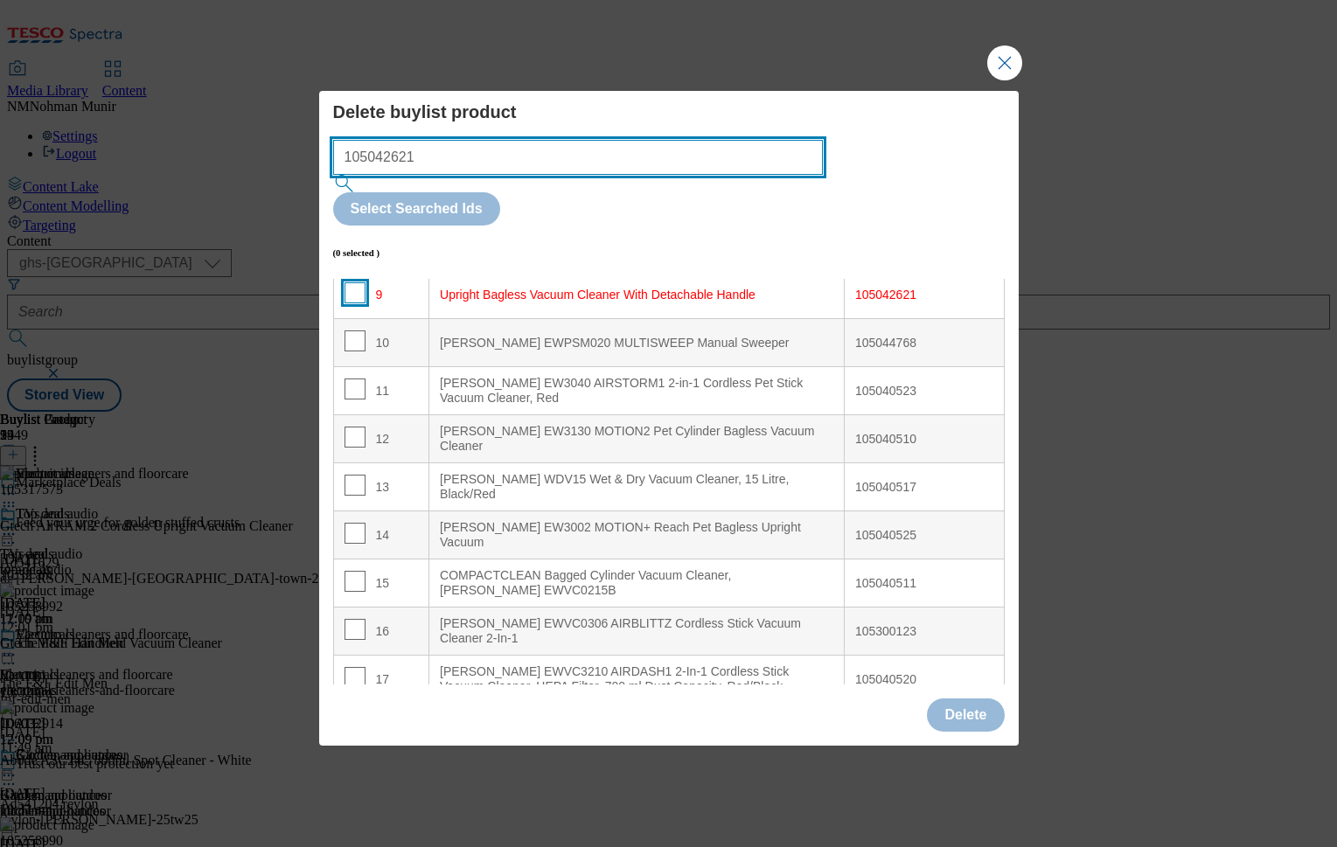
type input "105042621"
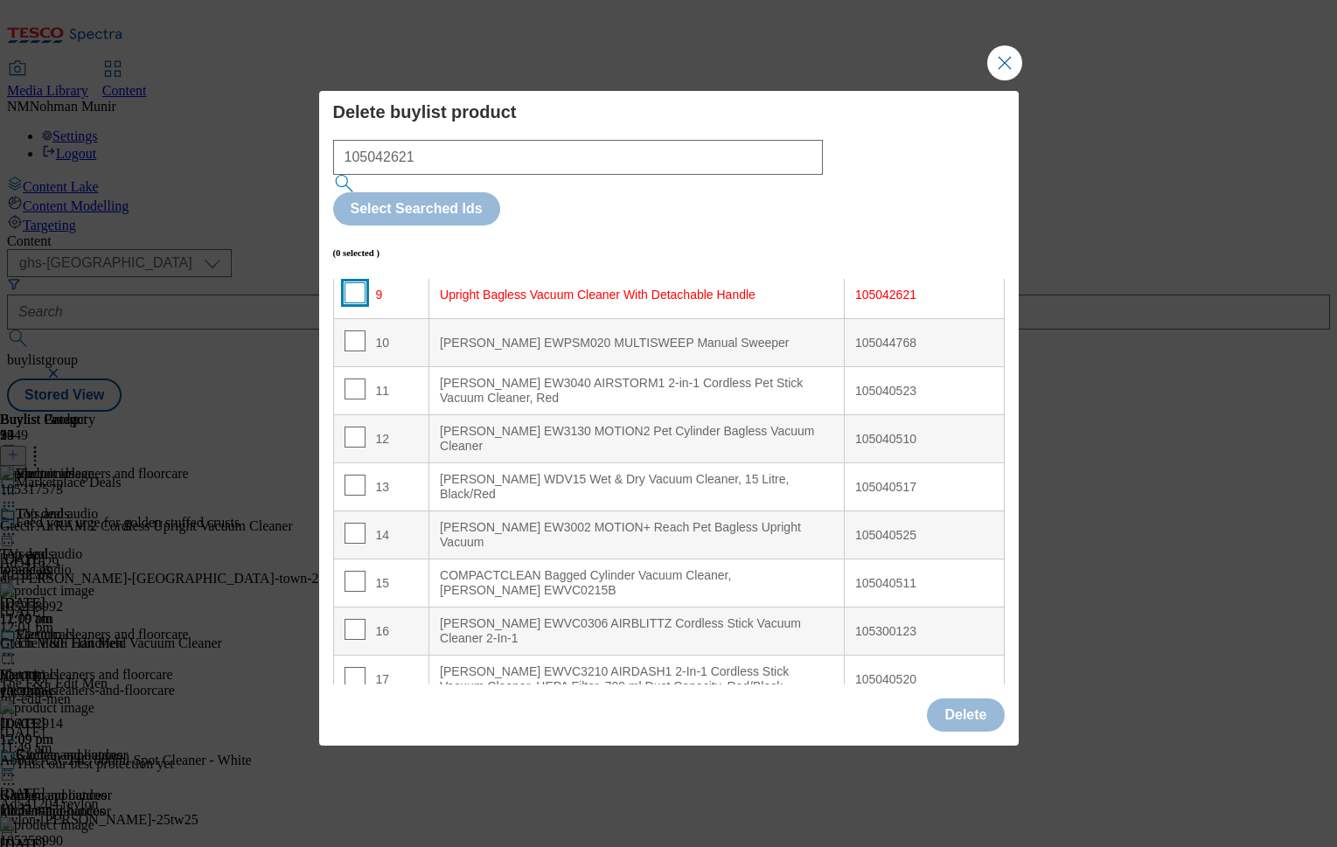
click at [352, 282] on input "Modal" at bounding box center [355, 292] width 21 height 21
checkbox input "true"
click at [955, 699] on button "Delete" at bounding box center [965, 715] width 77 height 33
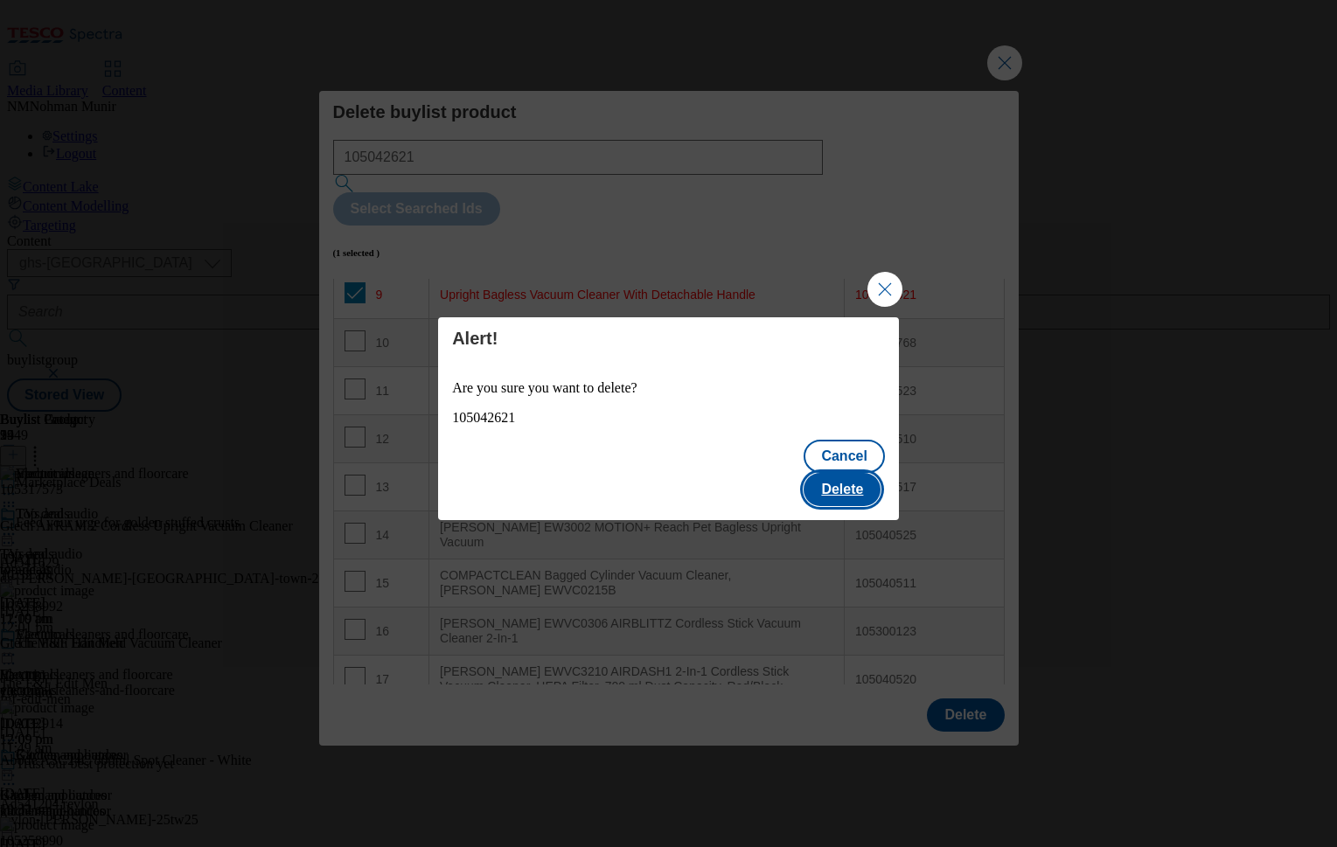
click at [861, 477] on button "Delete" at bounding box center [842, 489] width 77 height 33
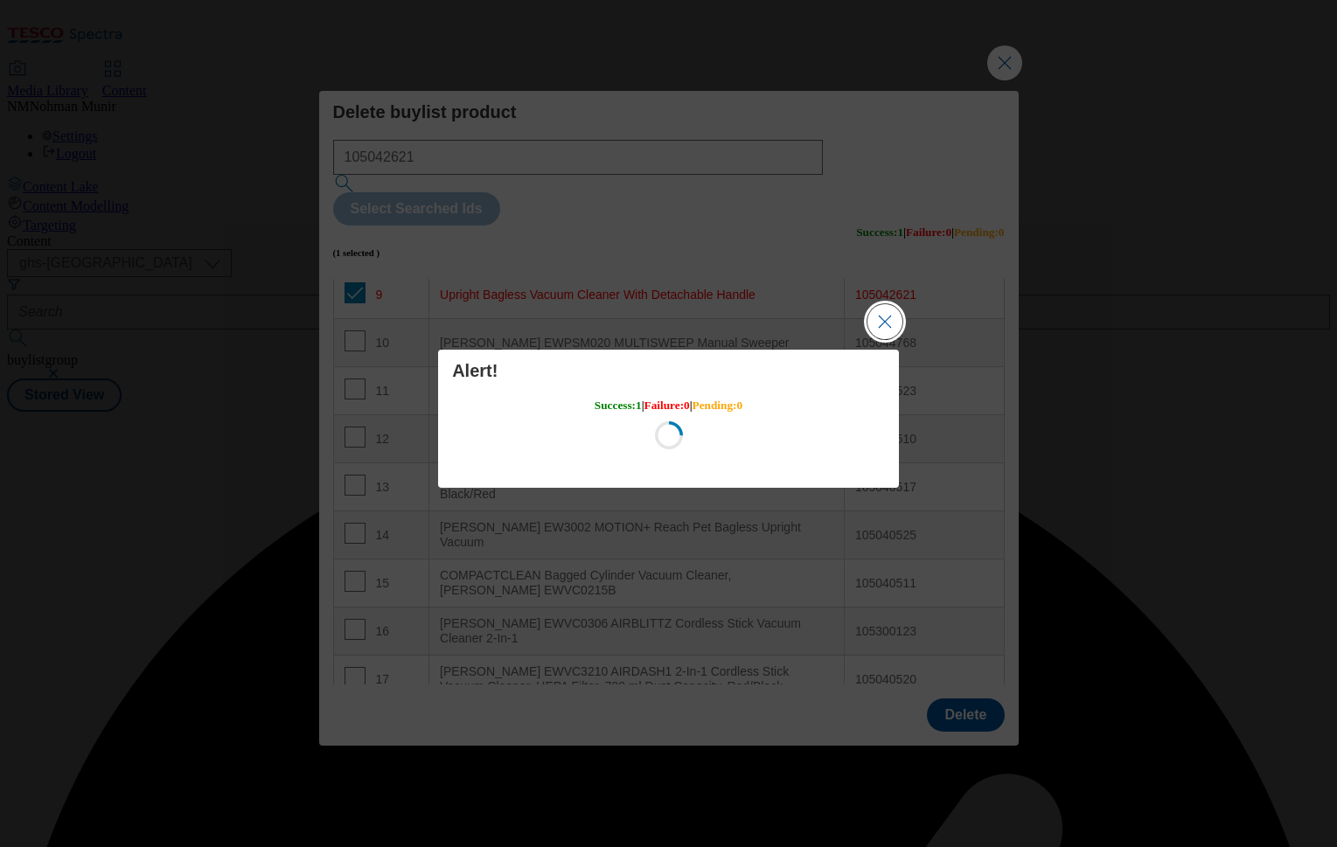
scroll to position [0, 0]
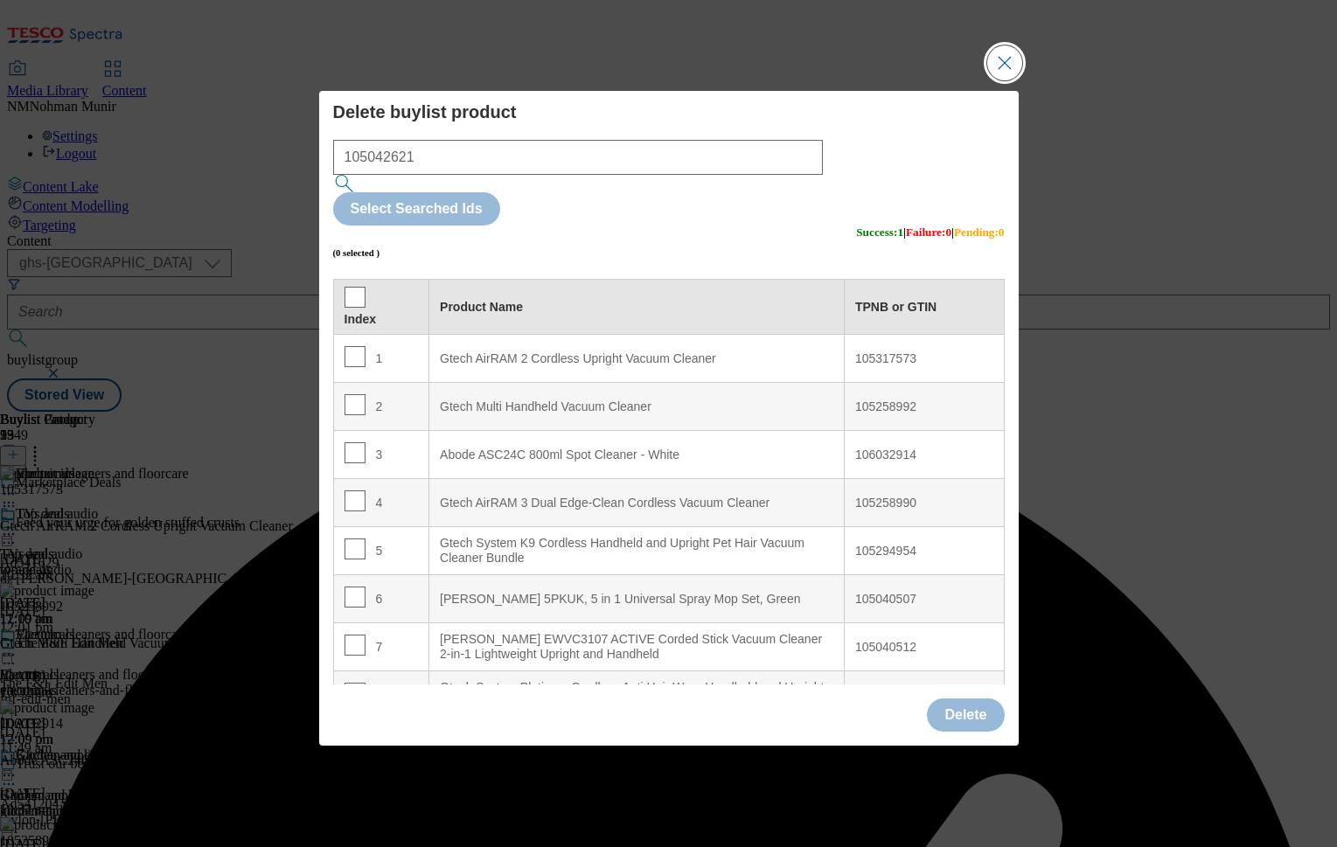
click at [994, 80] on button "Close Modal" at bounding box center [1004, 62] width 35 height 35
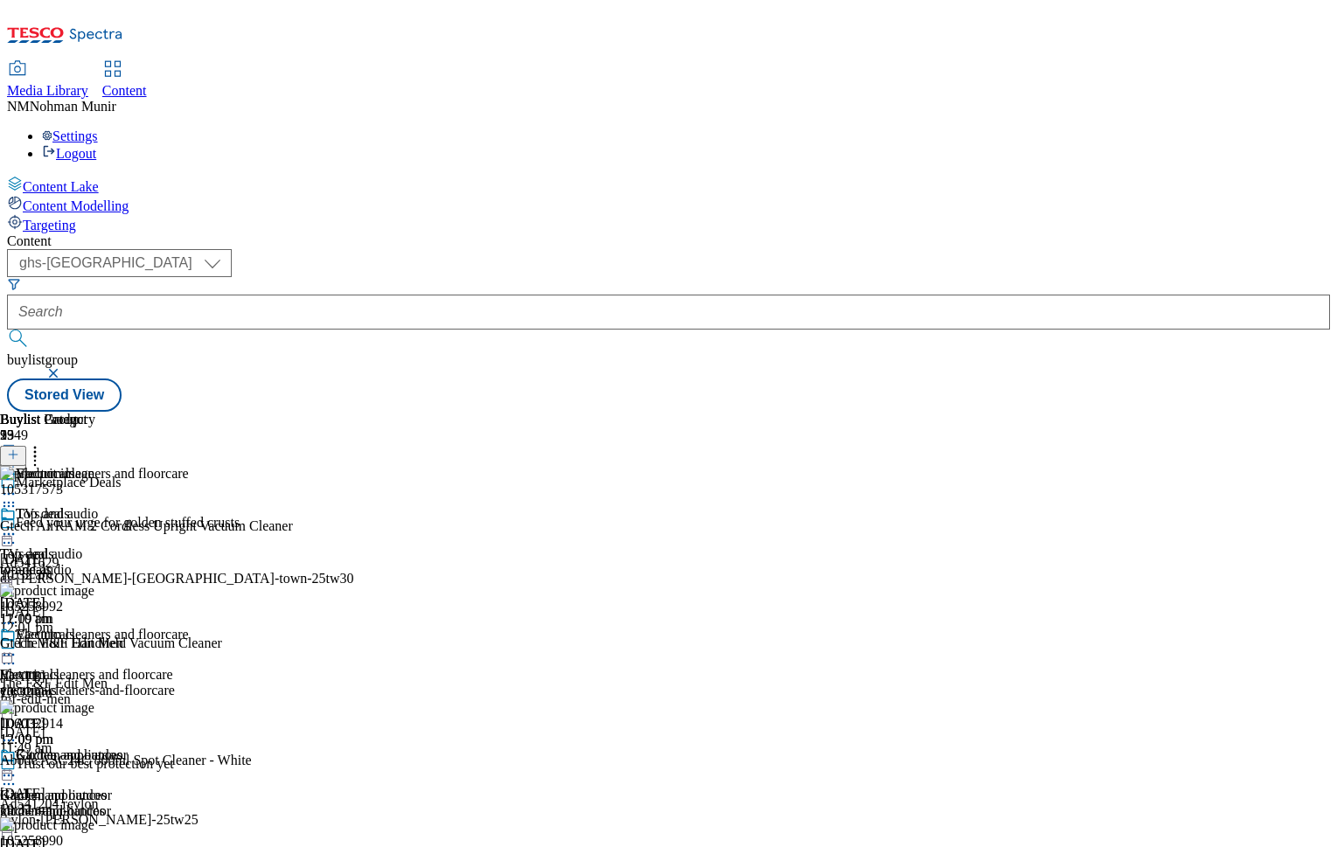
scroll to position [0, 215]
click at [44, 443] on icon at bounding box center [34, 451] width 17 height 17
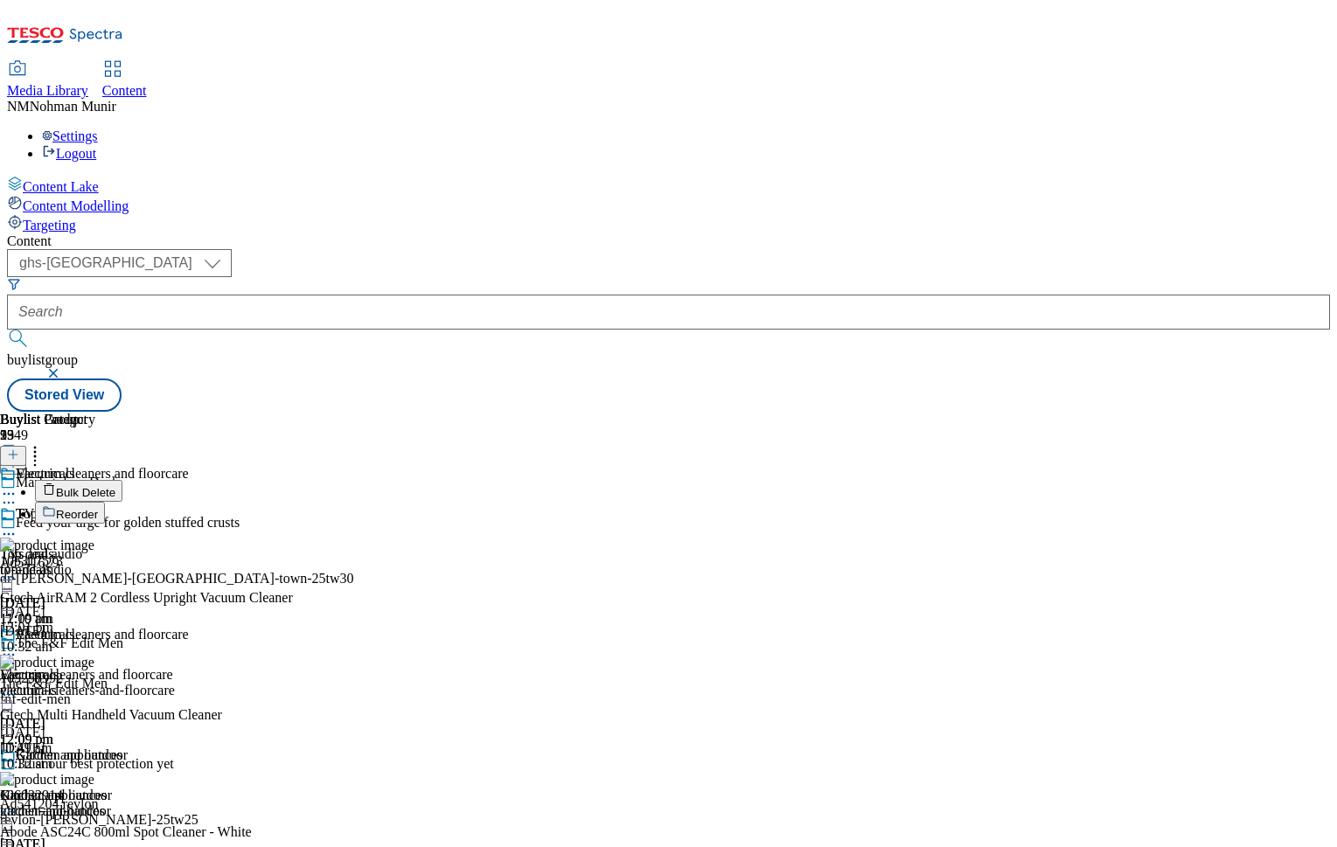
click at [115, 486] on span "Bulk Delete" at bounding box center [85, 492] width 59 height 13
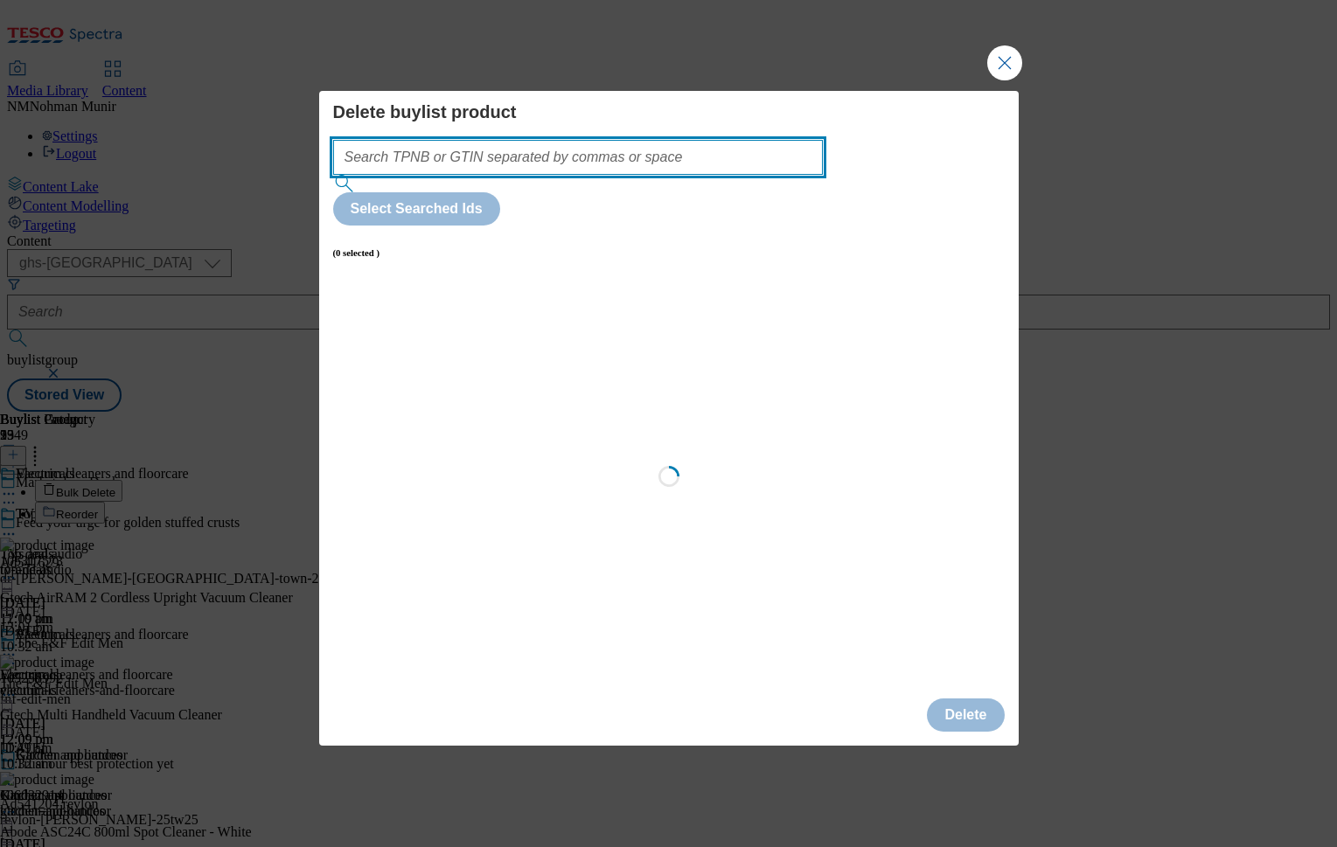
click at [623, 175] on input "Modal" at bounding box center [578, 157] width 491 height 35
paste input "105042621"
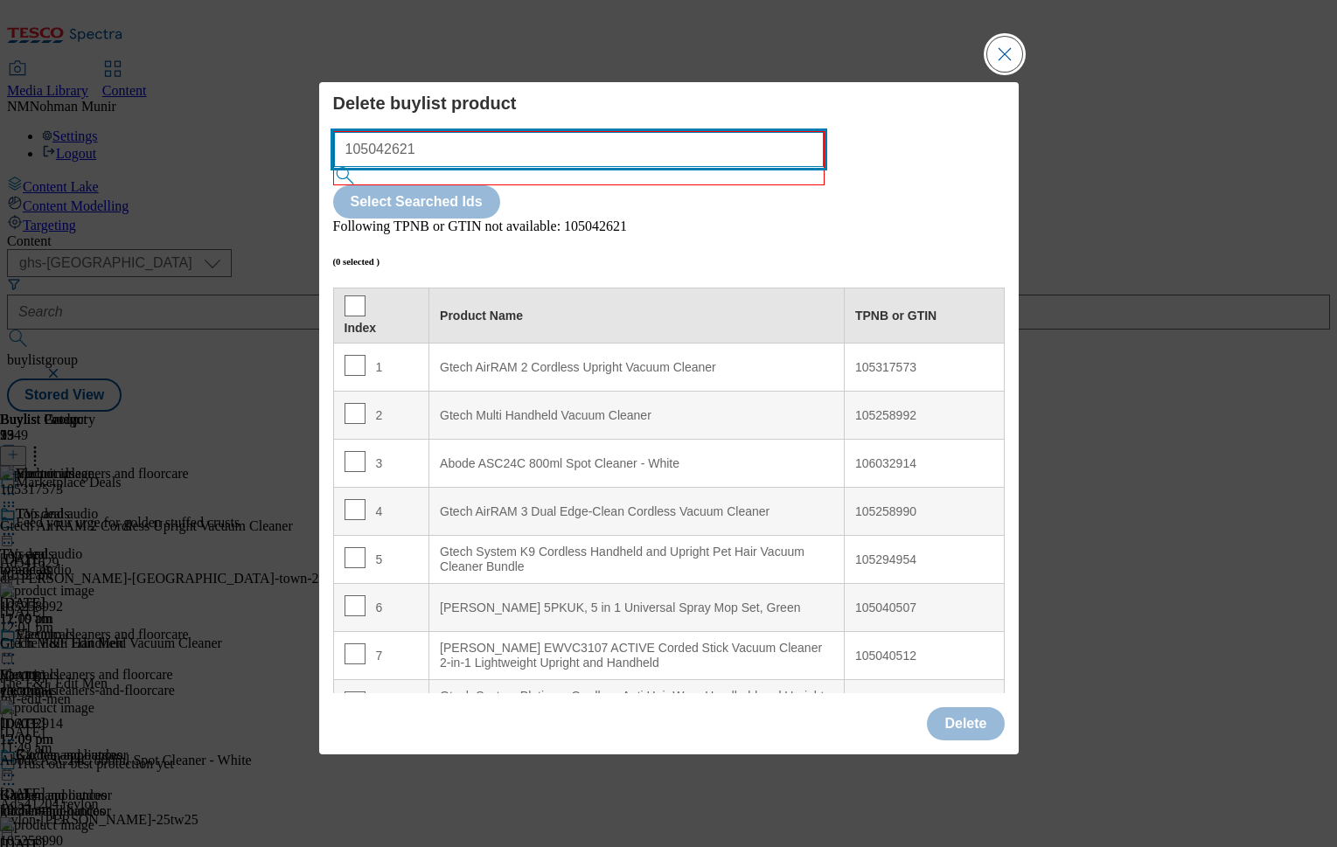
type input "105042621"
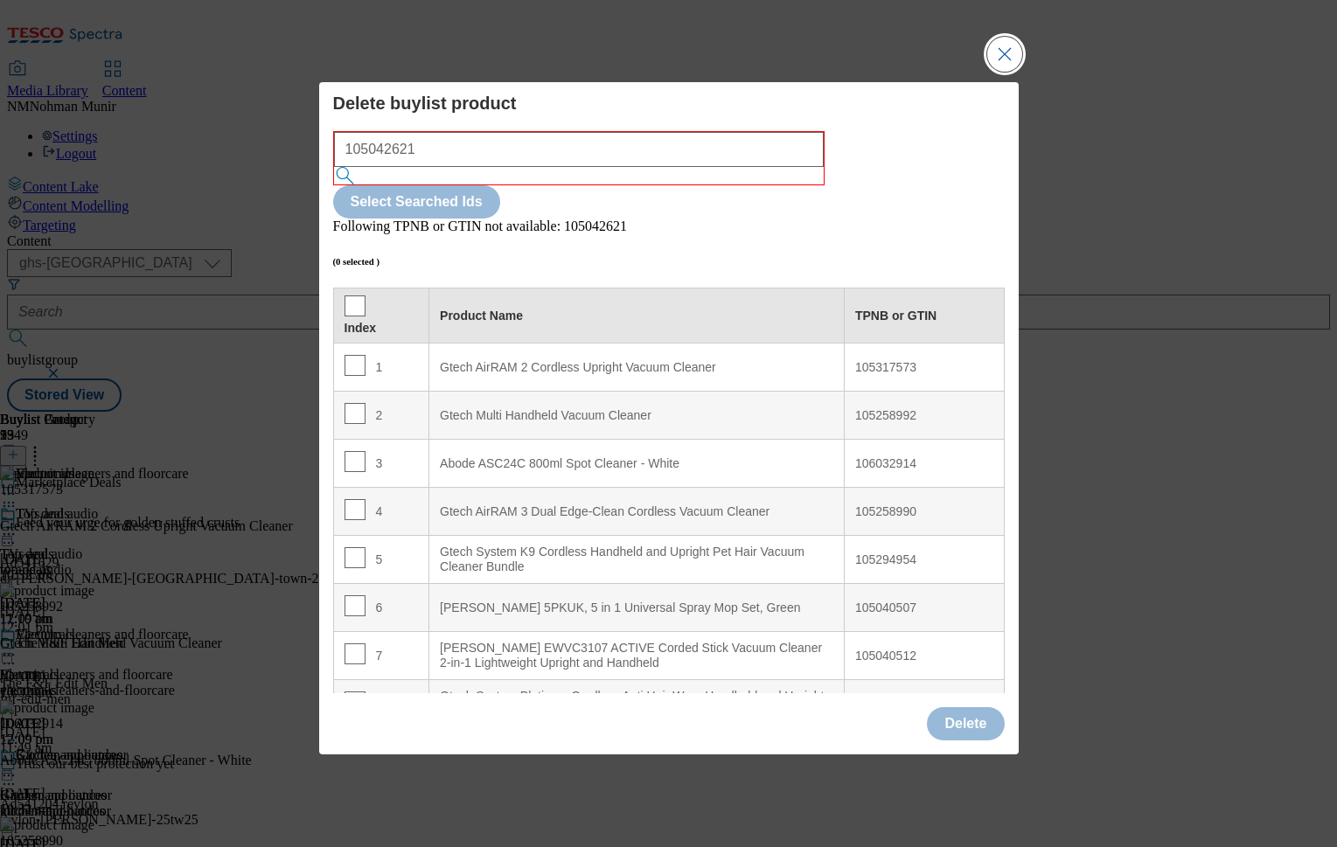
click at [1021, 72] on button "Close Modal" at bounding box center [1004, 54] width 35 height 35
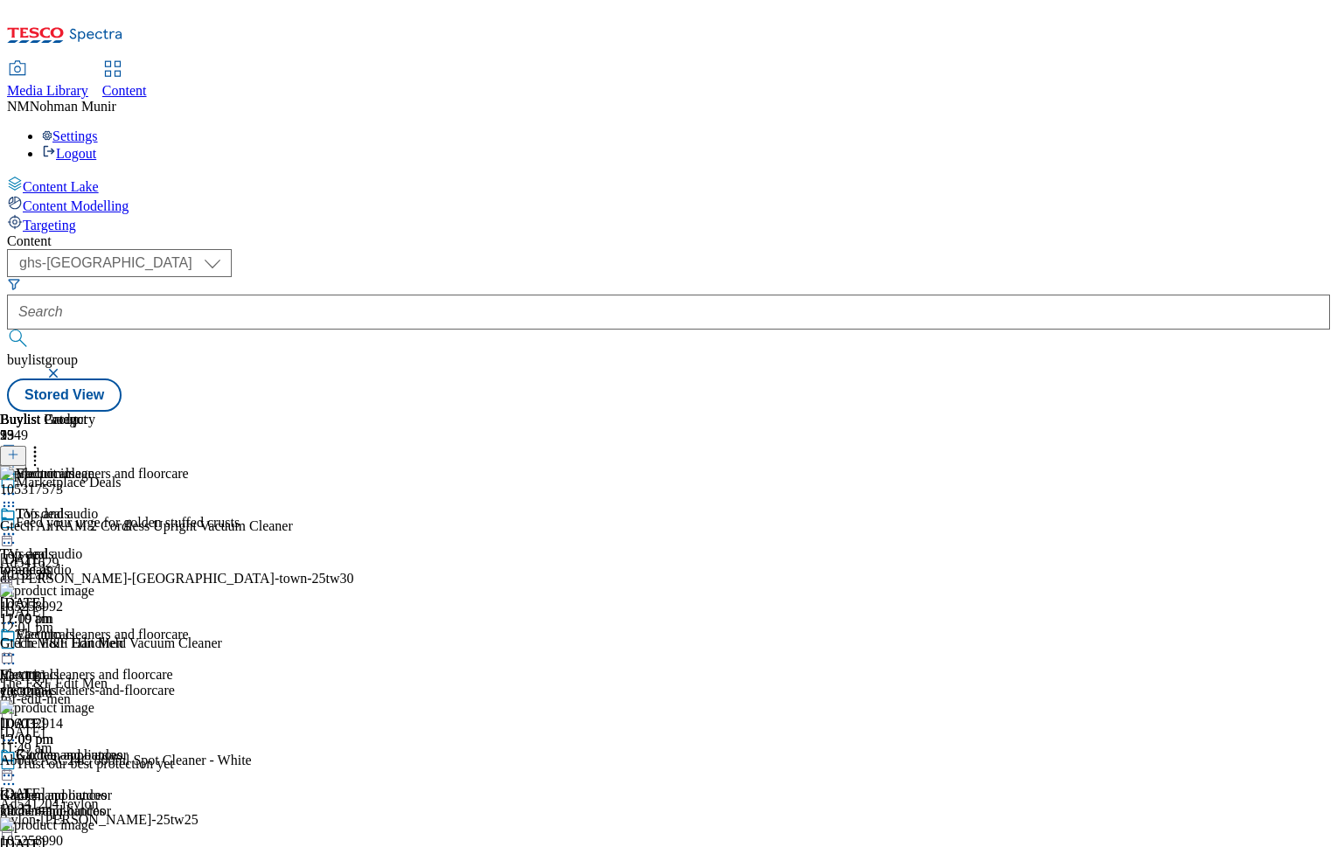
click at [17, 526] on icon at bounding box center [8, 534] width 17 height 17
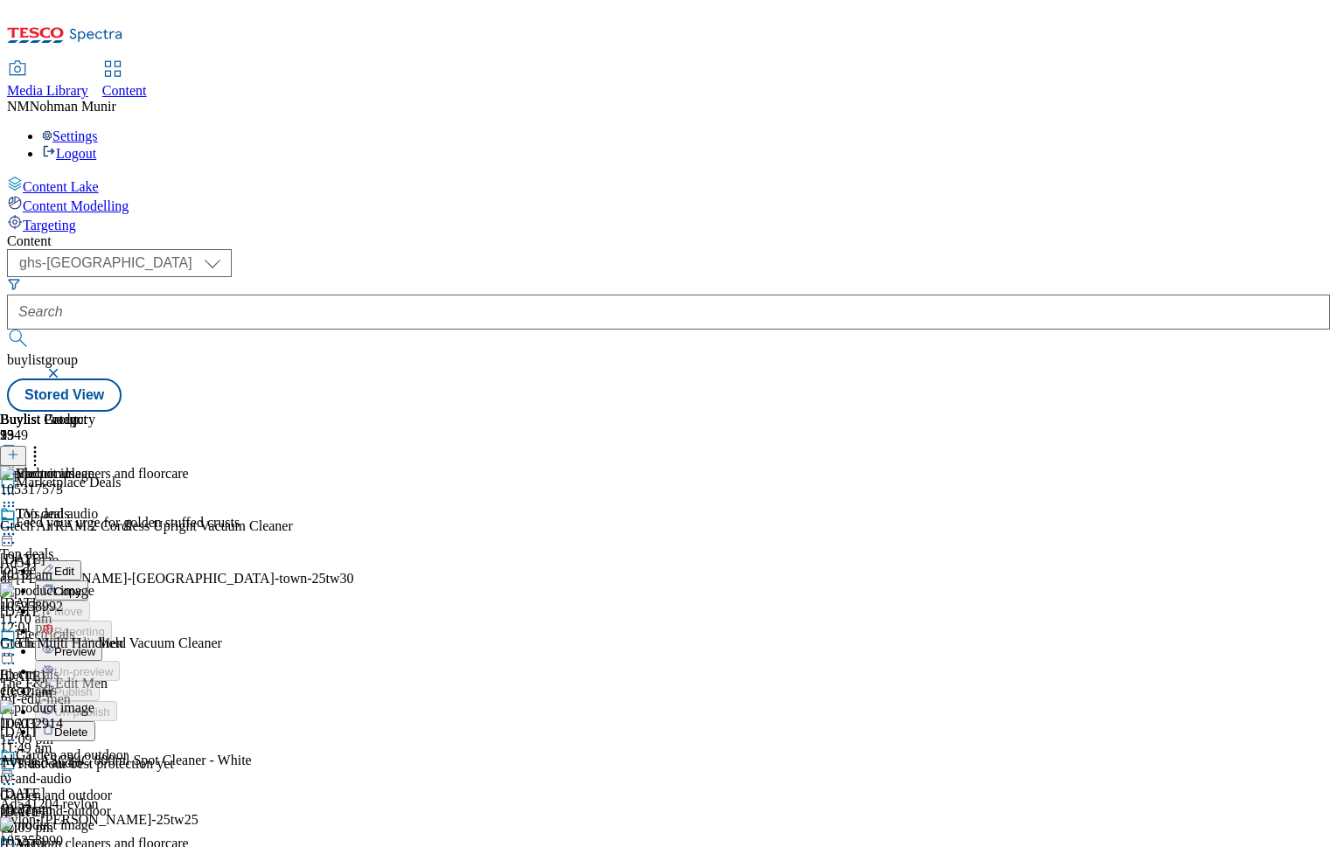
click at [102, 641] on button "Preview" at bounding box center [68, 651] width 67 height 20
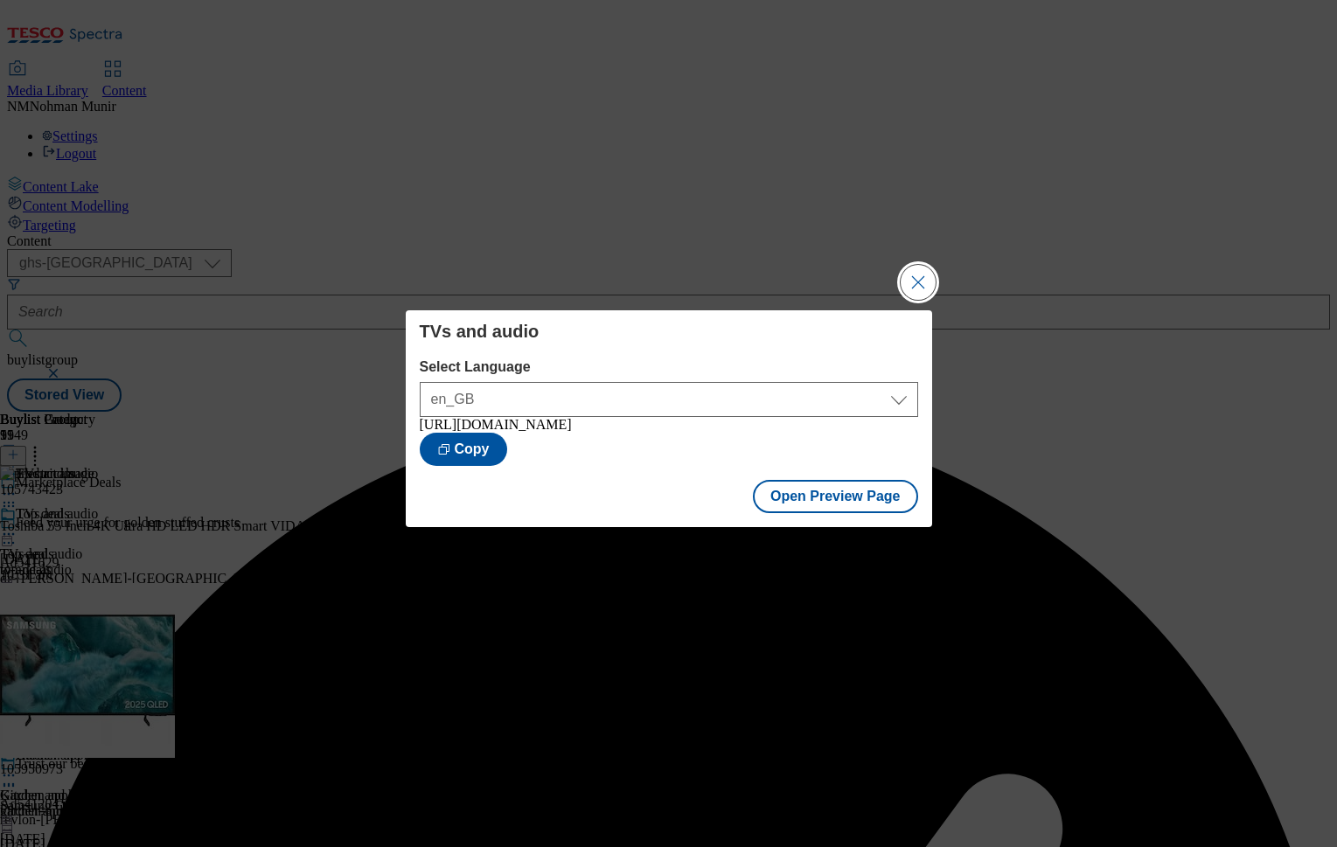
click at [926, 278] on button "Close Modal" at bounding box center [918, 282] width 35 height 35
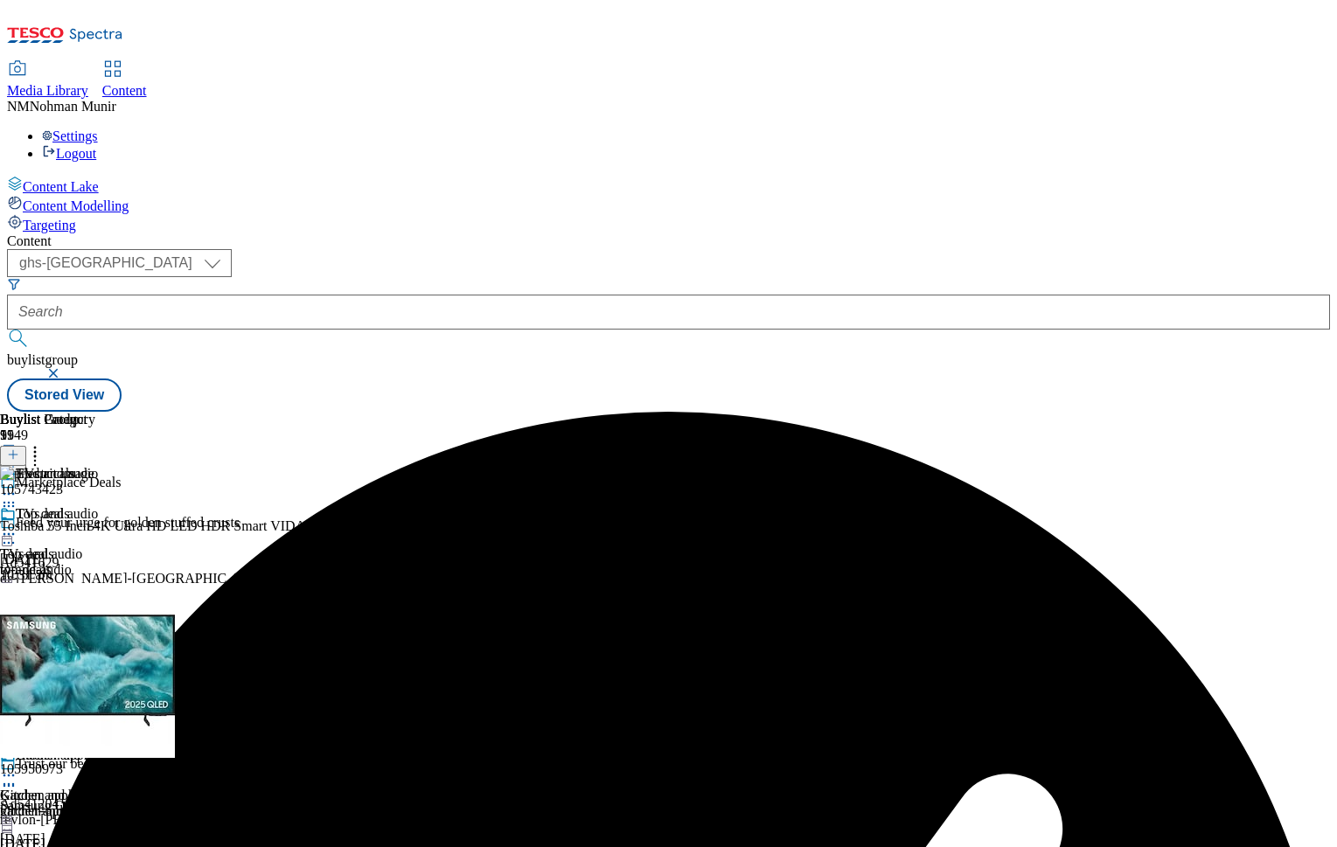
click at [17, 526] on icon at bounding box center [8, 534] width 17 height 17
click at [100, 701] on button "Publish" at bounding box center [67, 711] width 65 height 20
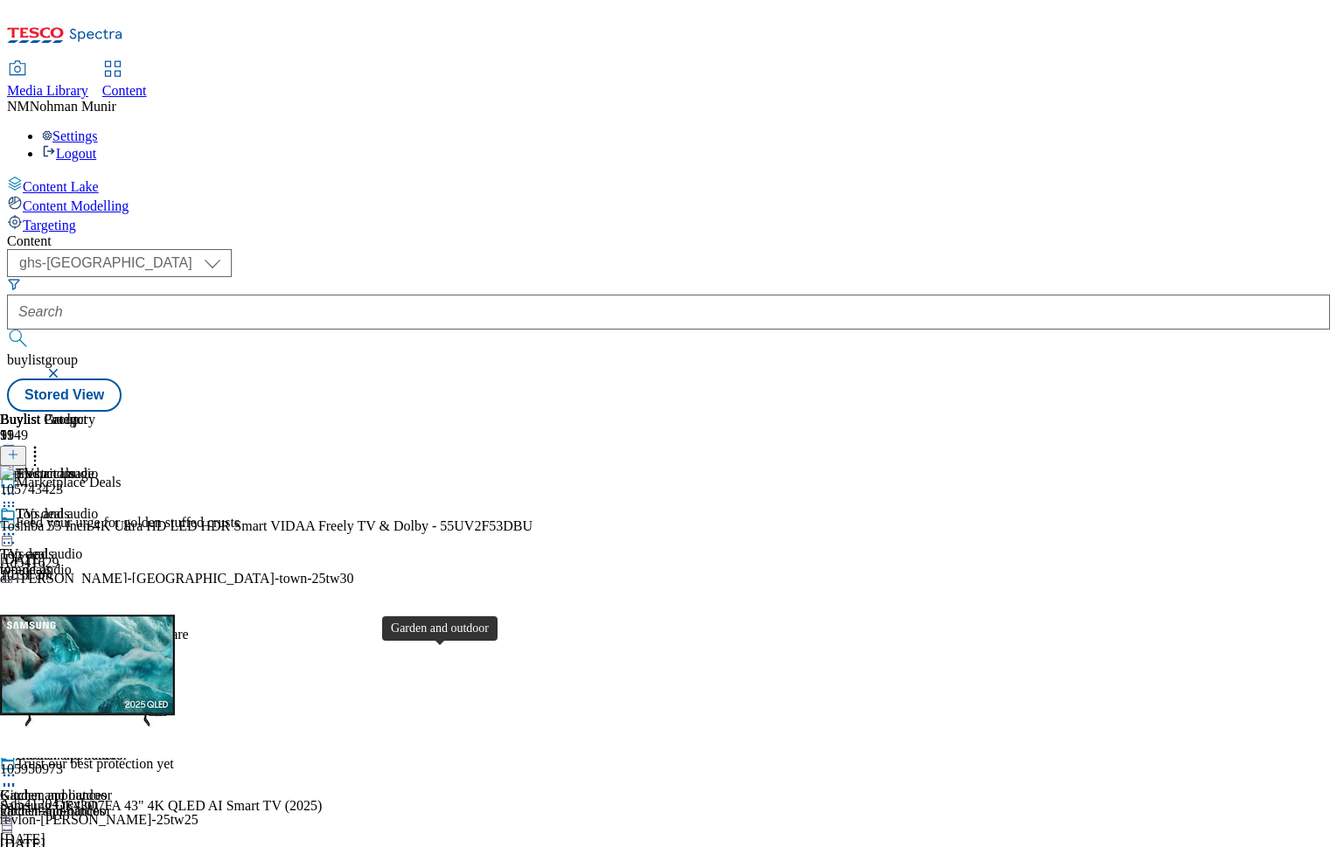
scroll to position [350, 0]
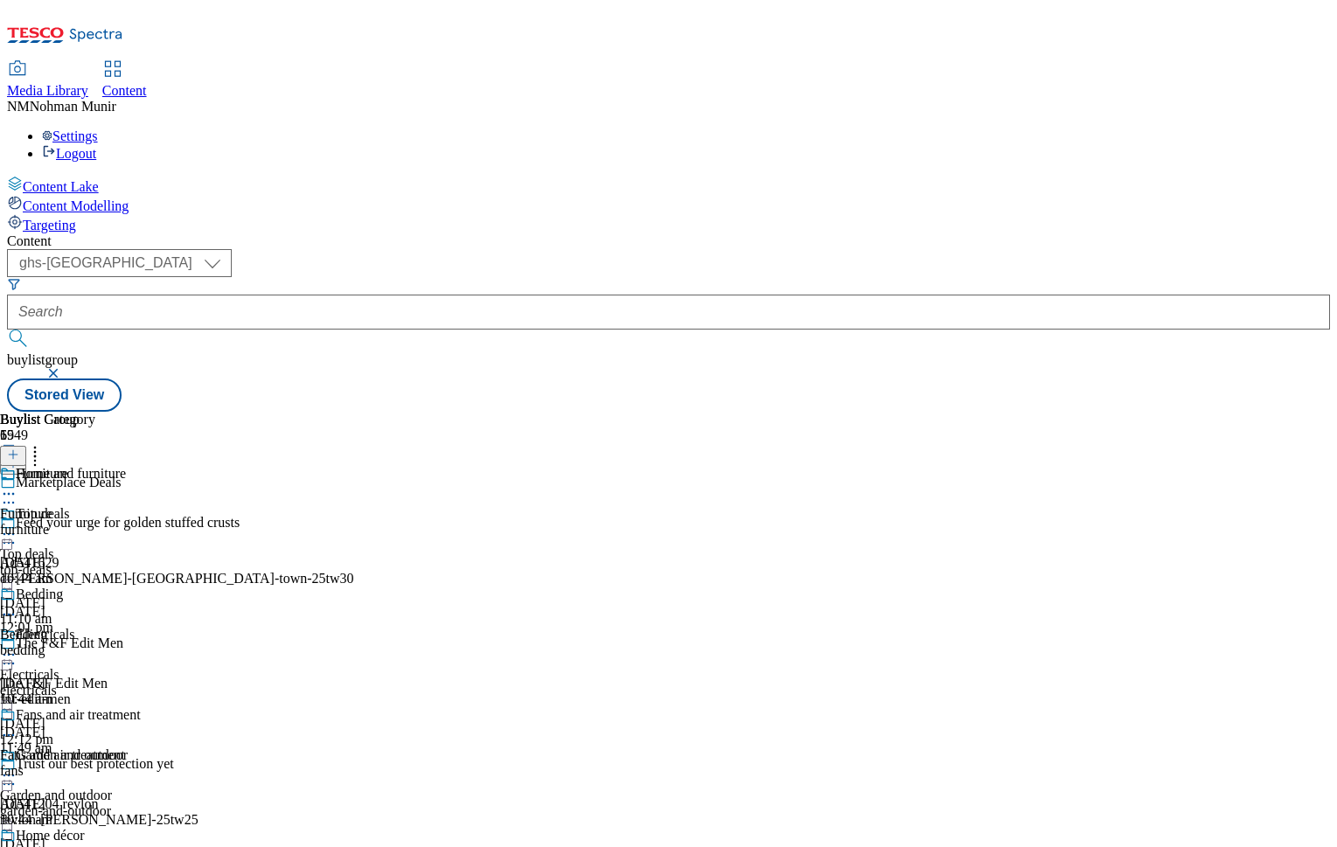
scroll to position [532, 0]
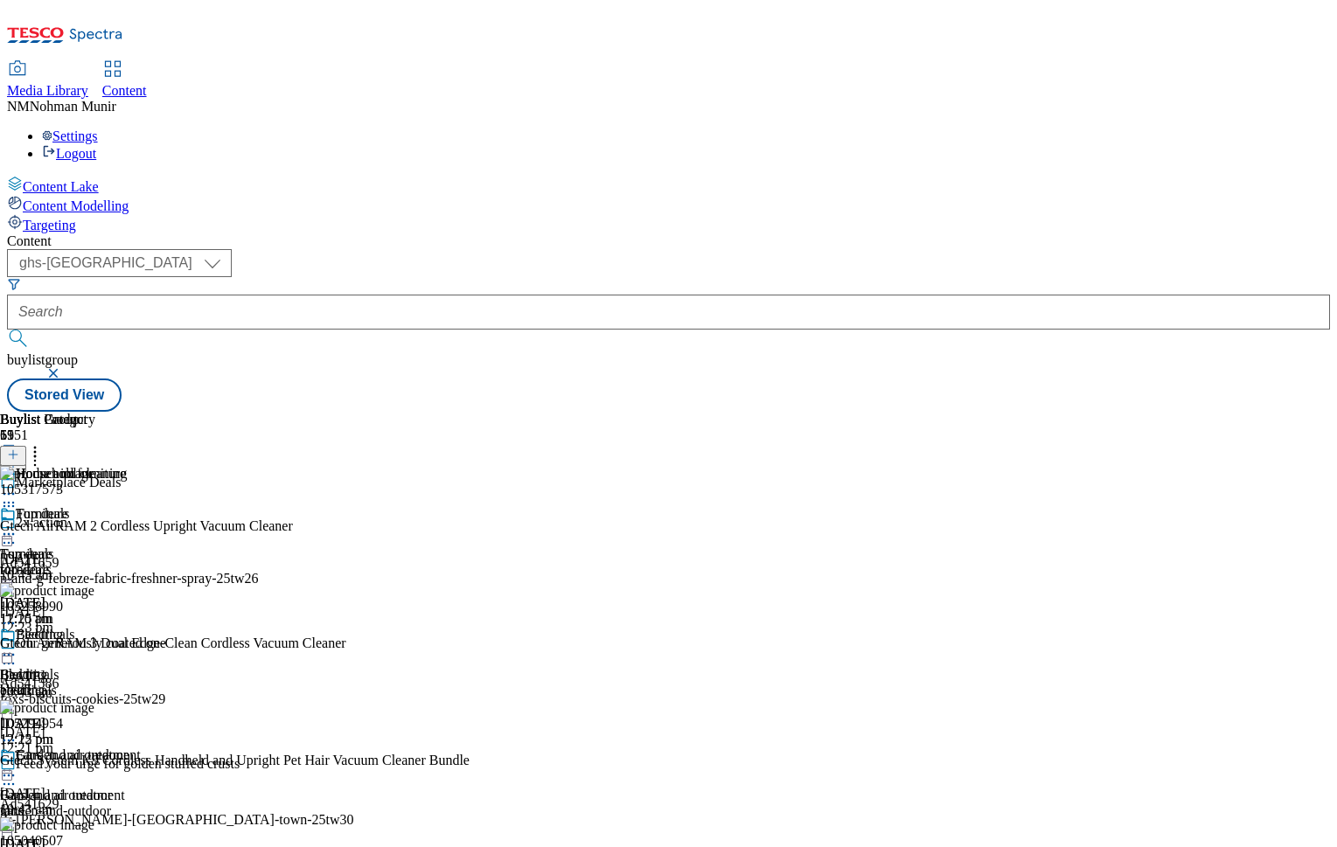
scroll to position [0, 215]
click at [17, 485] on icon at bounding box center [8, 493] width 17 height 17
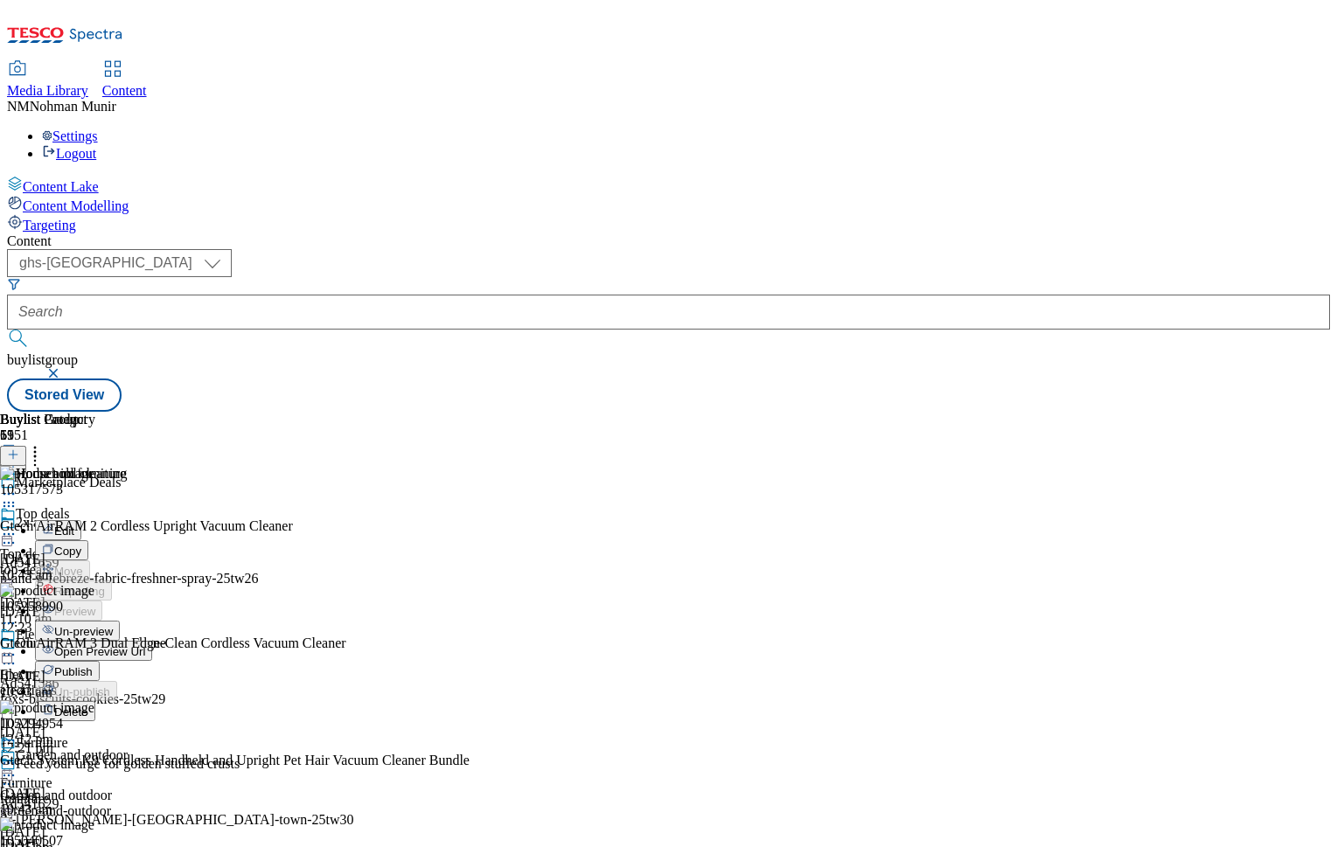
click at [113, 625] on span "Un-preview" at bounding box center [83, 631] width 59 height 13
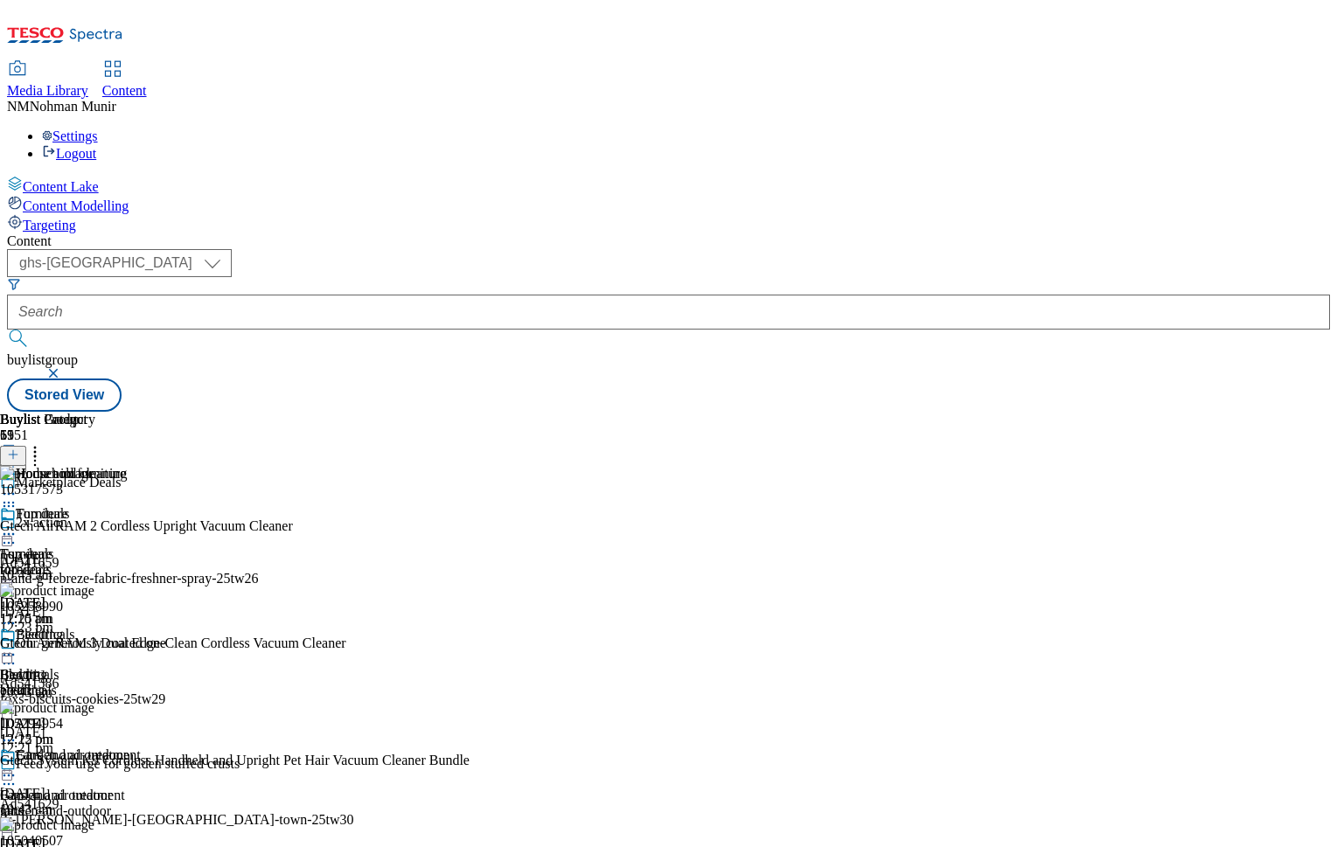
scroll to position [0, 0]
click at [47, 667] on span "Bedding" at bounding box center [23, 675] width 47 height 16
click at [44, 443] on icon at bounding box center [34, 451] width 17 height 17
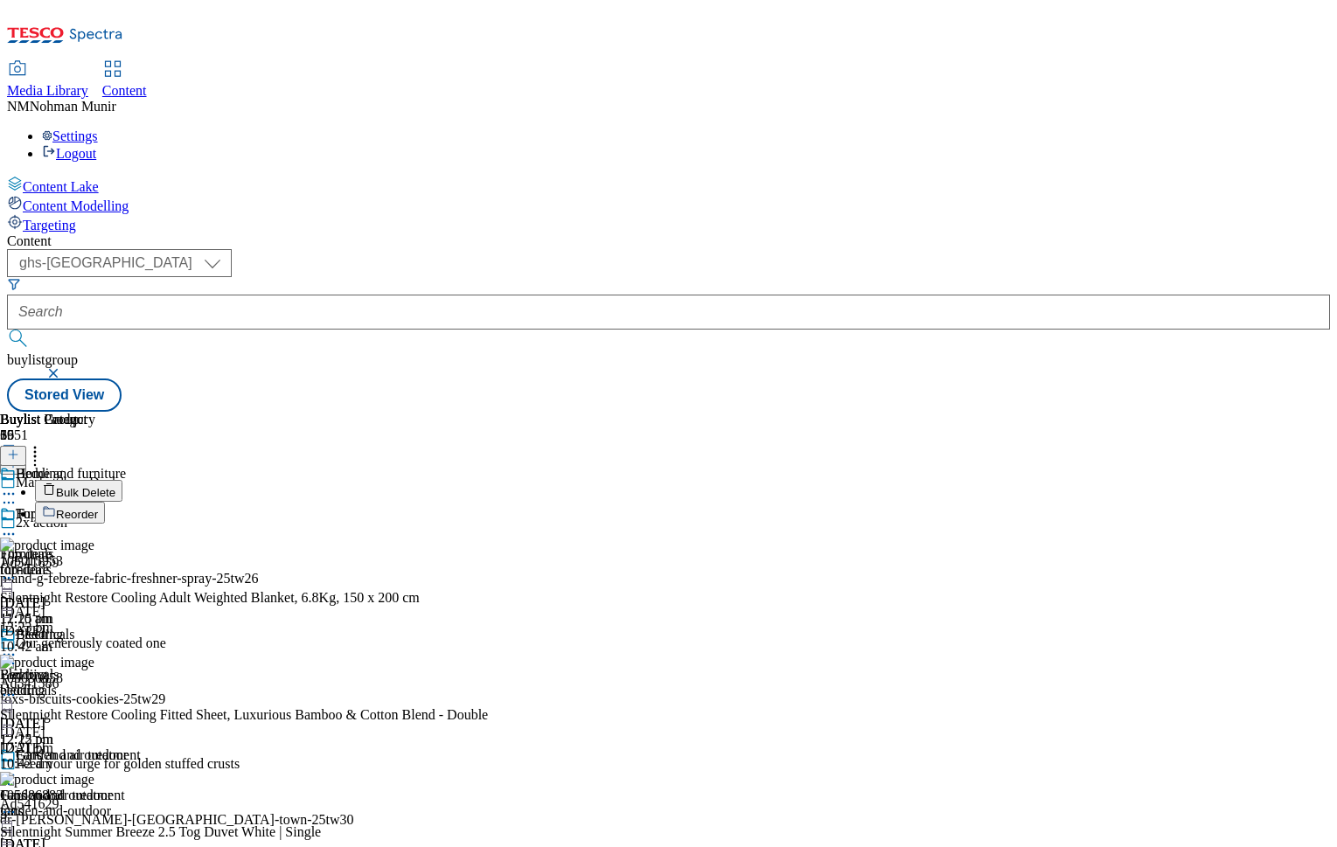
click at [122, 480] on button "Bulk Delete" at bounding box center [78, 491] width 87 height 22
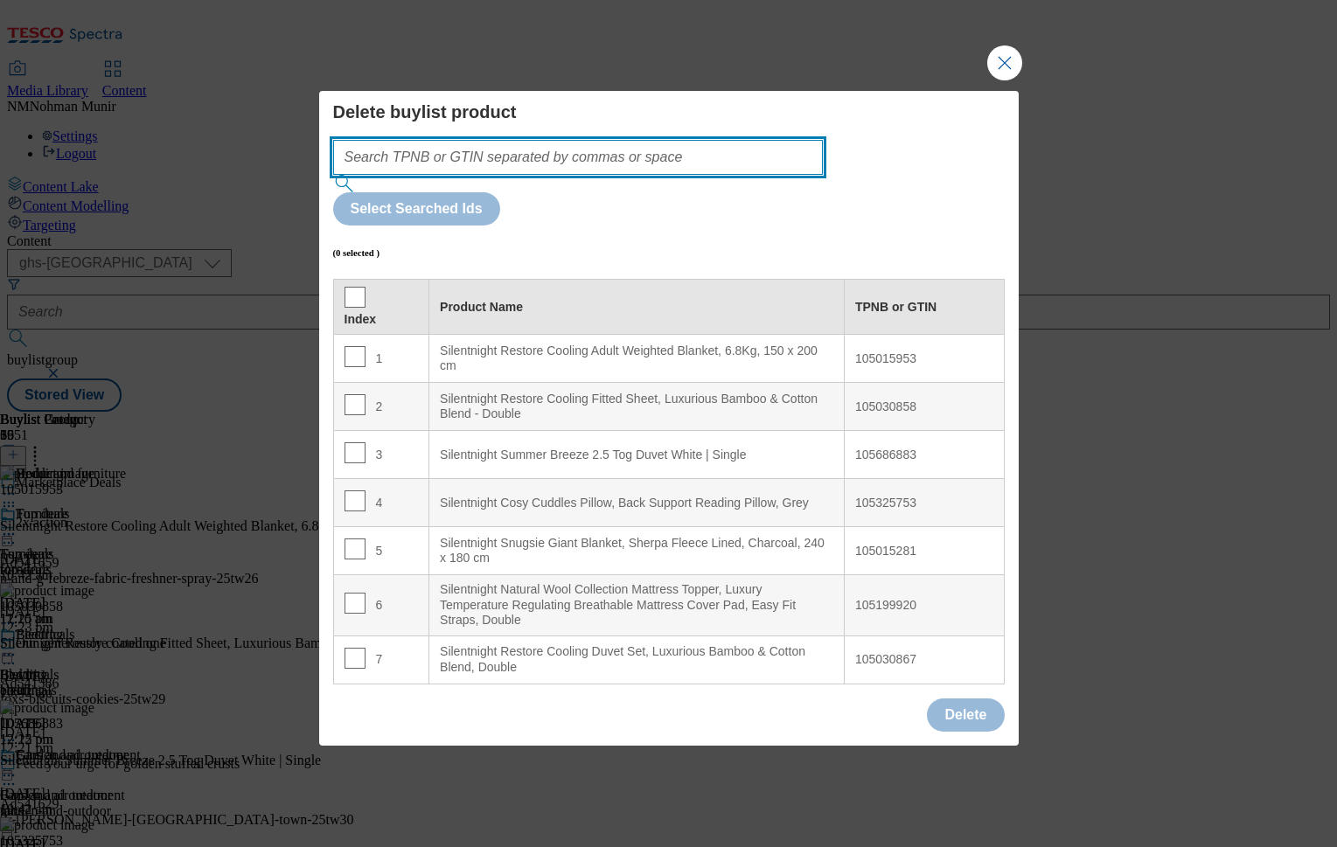
click at [654, 175] on input "Modal" at bounding box center [578, 157] width 491 height 35
paste input "105199920 105105192 105199902 105203734 106087189"
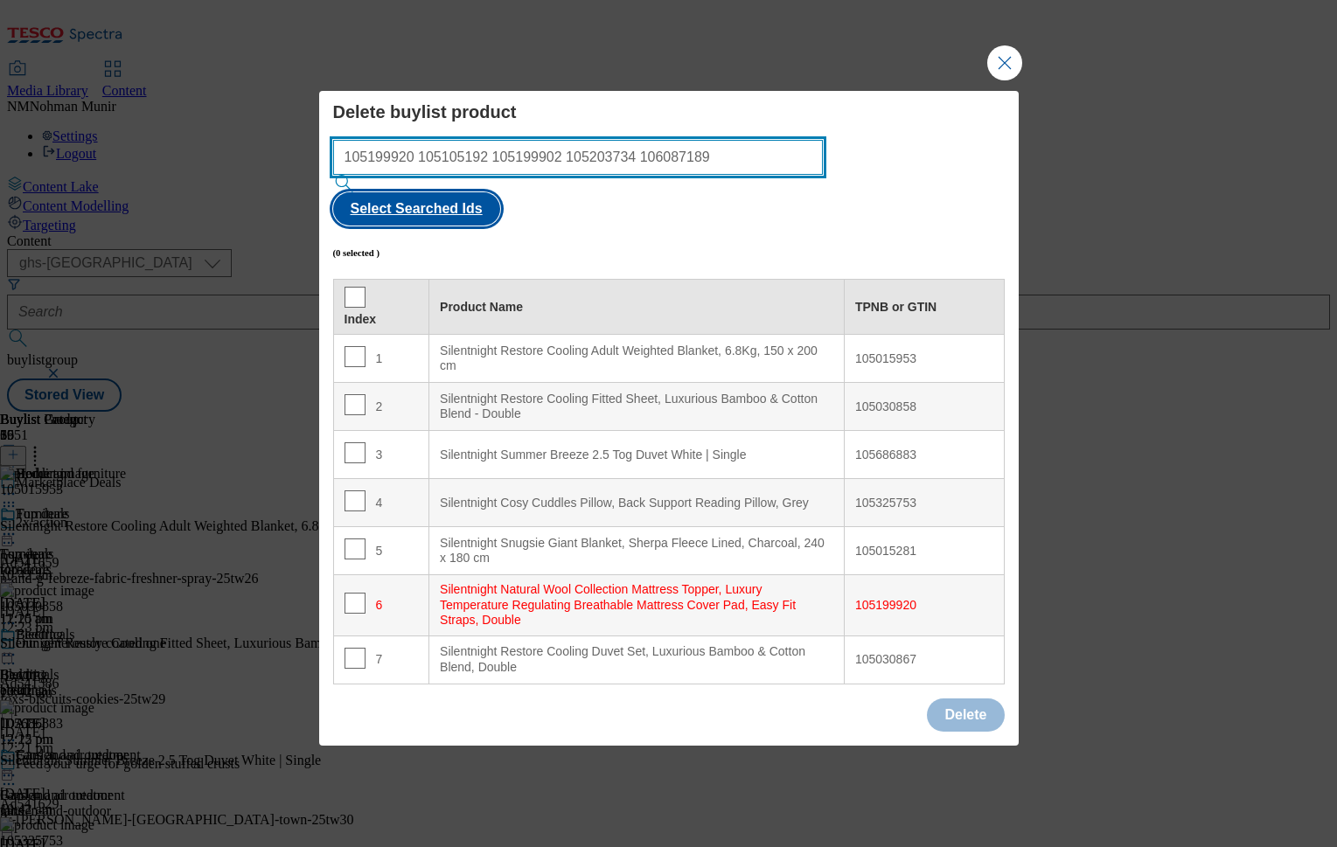
type input "105199920 105105192 105199902 105203734 106087189"
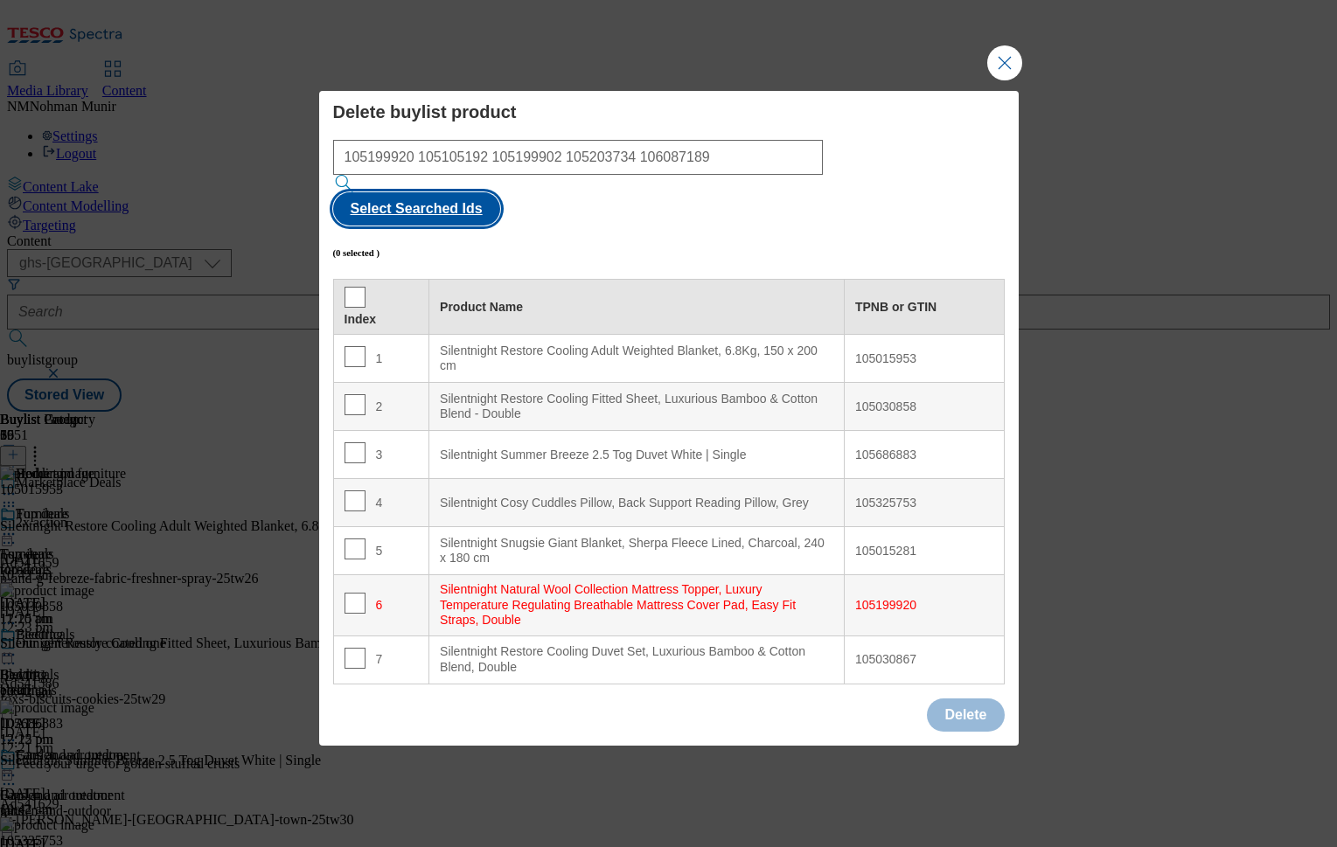
click at [500, 192] on button "Select Searched Ids" at bounding box center [416, 208] width 167 height 33
checkbox input "true"
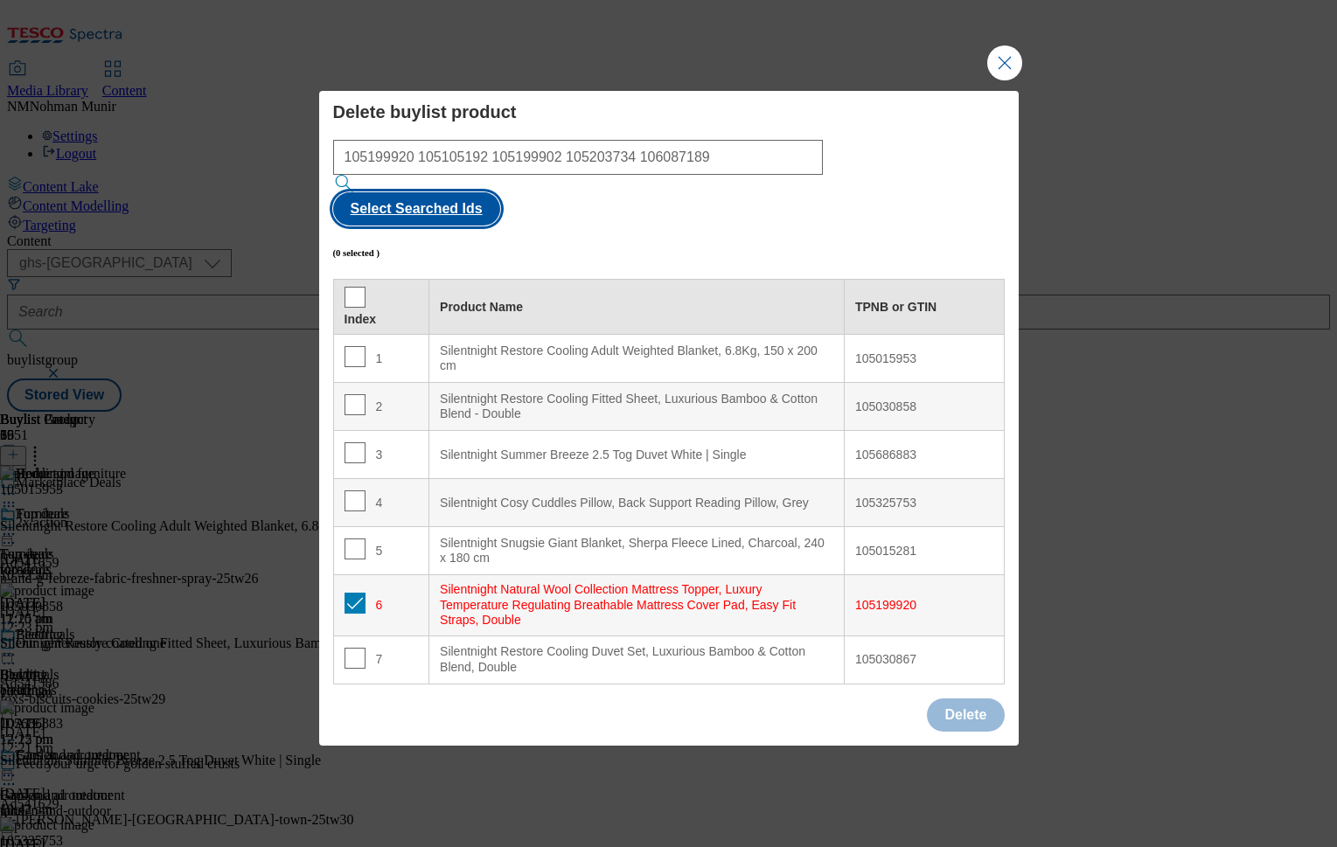
checkbox input "true"
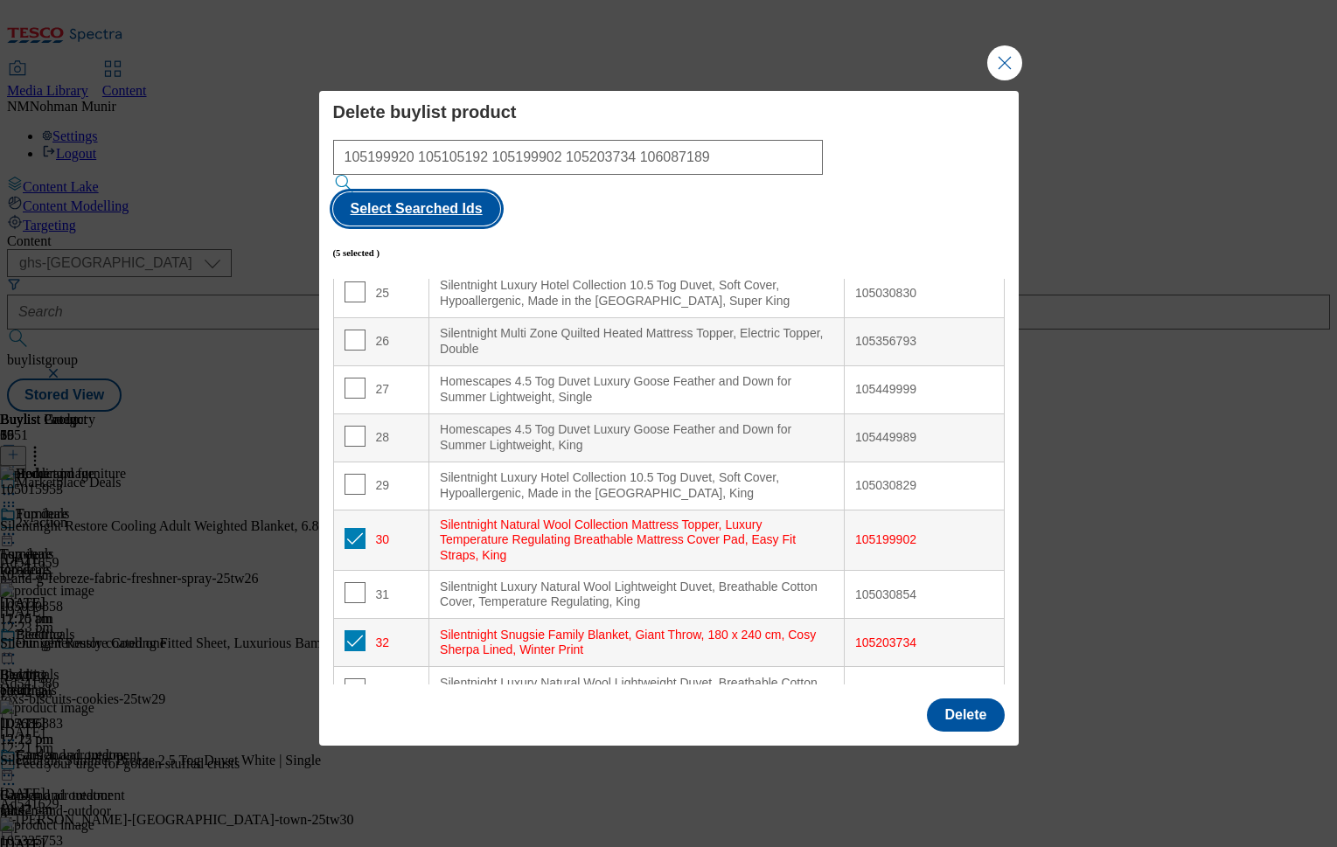
scroll to position [1413, 0]
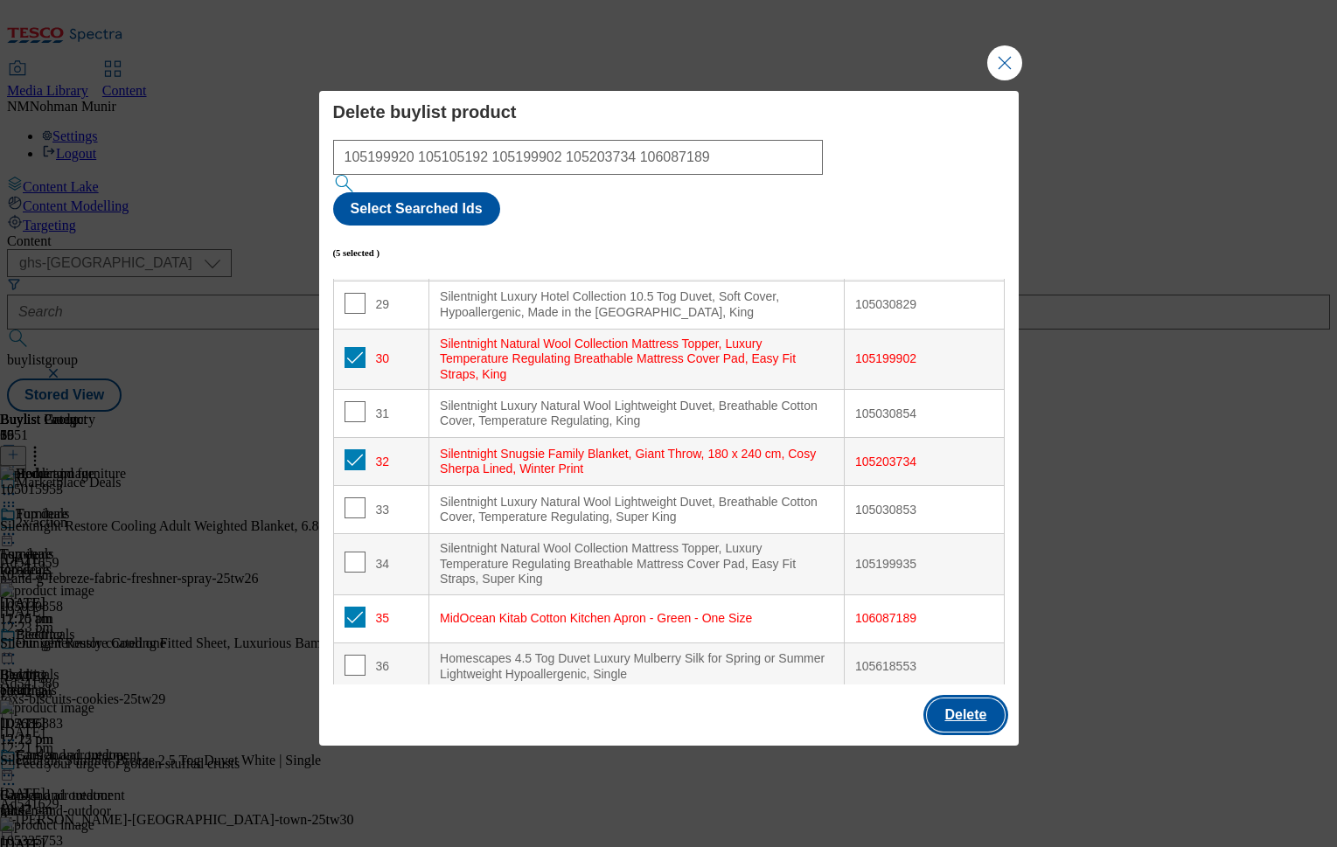
click at [942, 699] on button "Delete" at bounding box center [965, 715] width 77 height 33
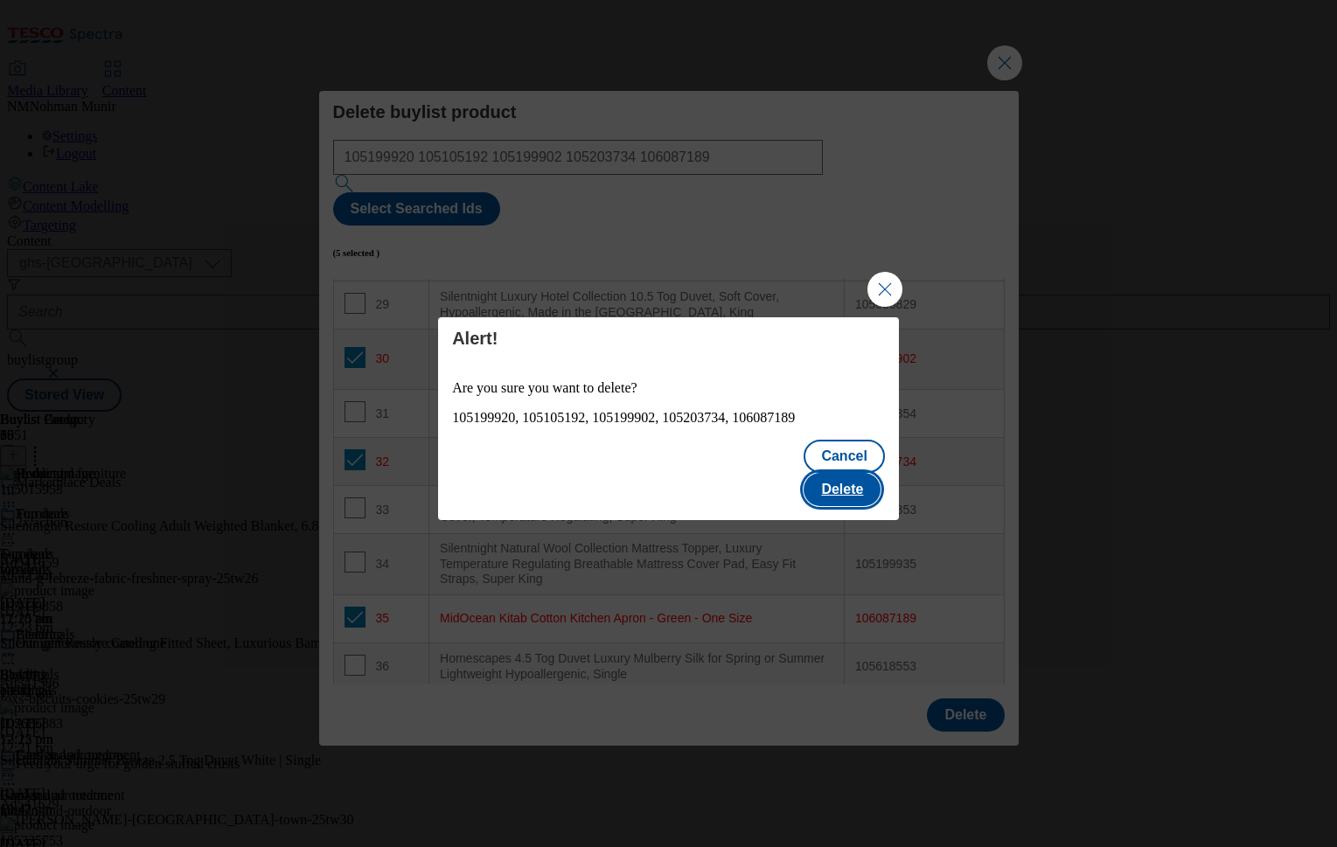
click at [872, 473] on button "Delete" at bounding box center [842, 489] width 77 height 33
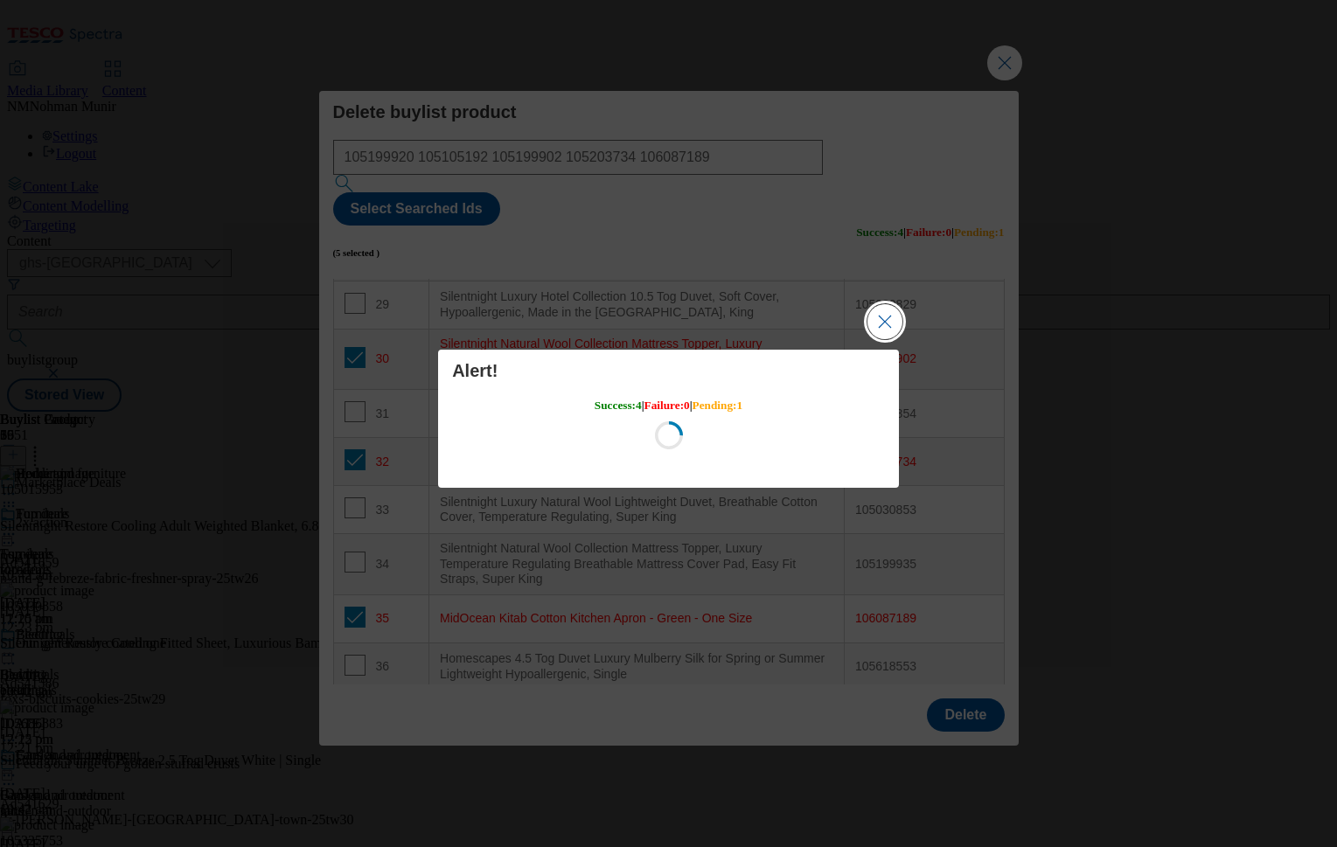
scroll to position [0, 0]
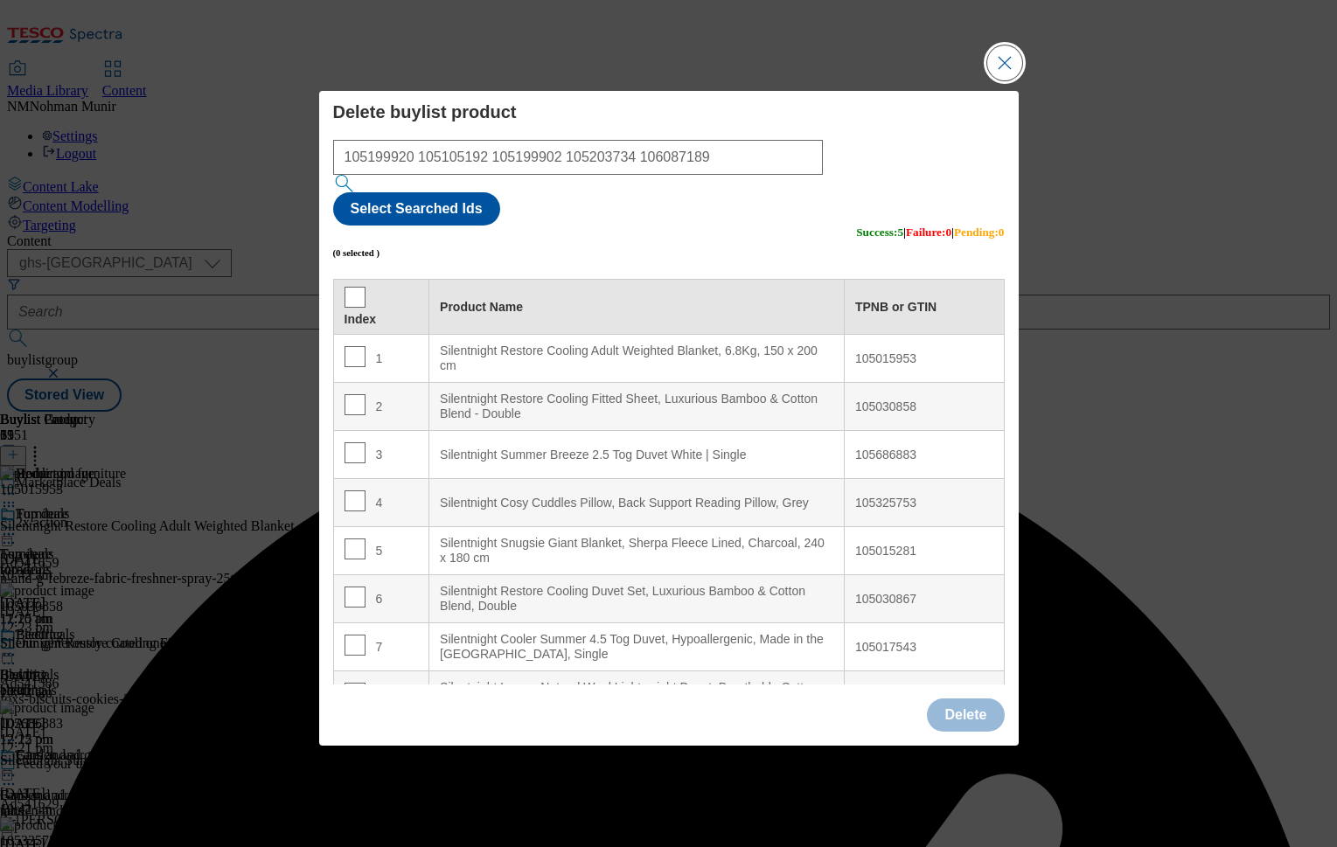
click at [1010, 80] on button "Close Modal" at bounding box center [1004, 62] width 35 height 35
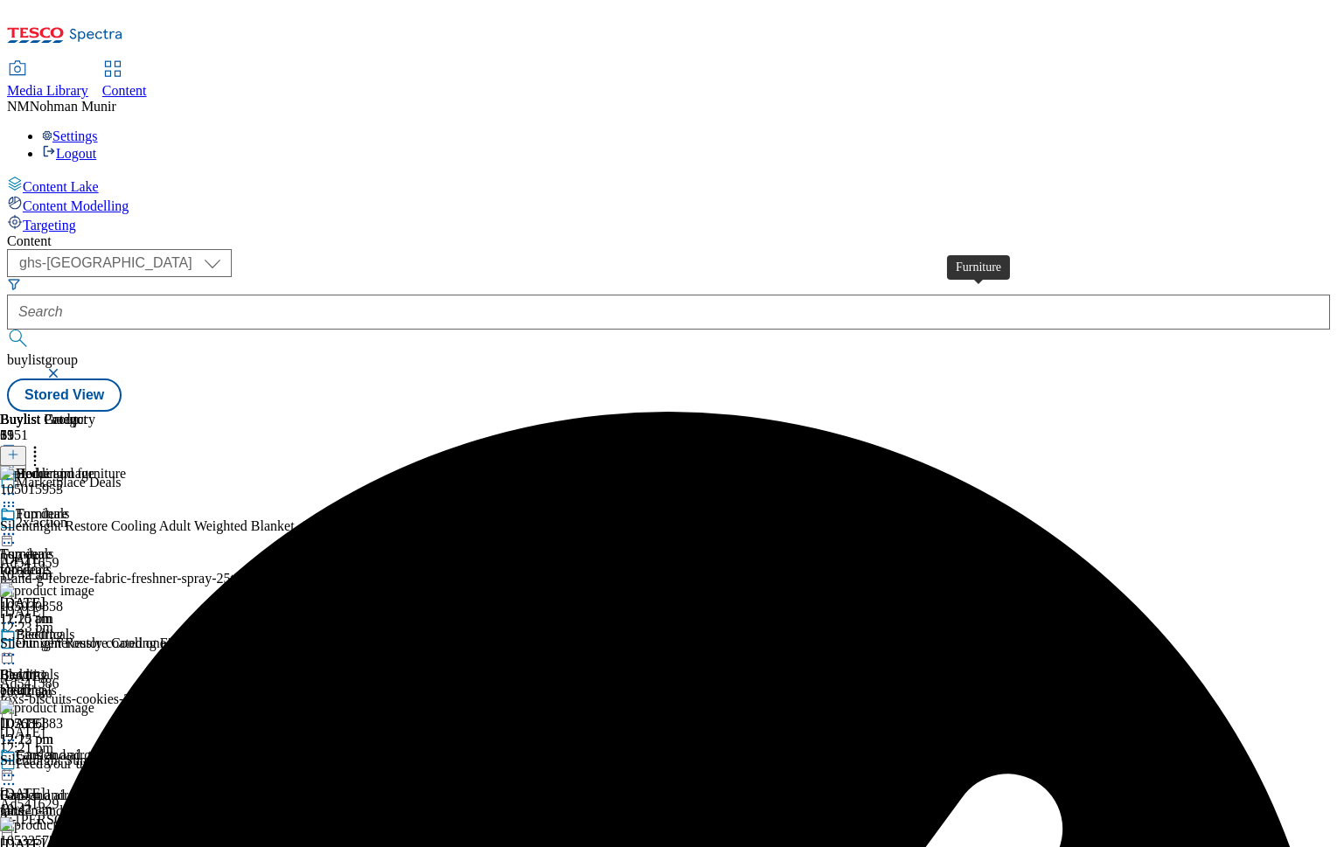
click at [52, 547] on div "Furniture" at bounding box center [26, 555] width 52 height 16
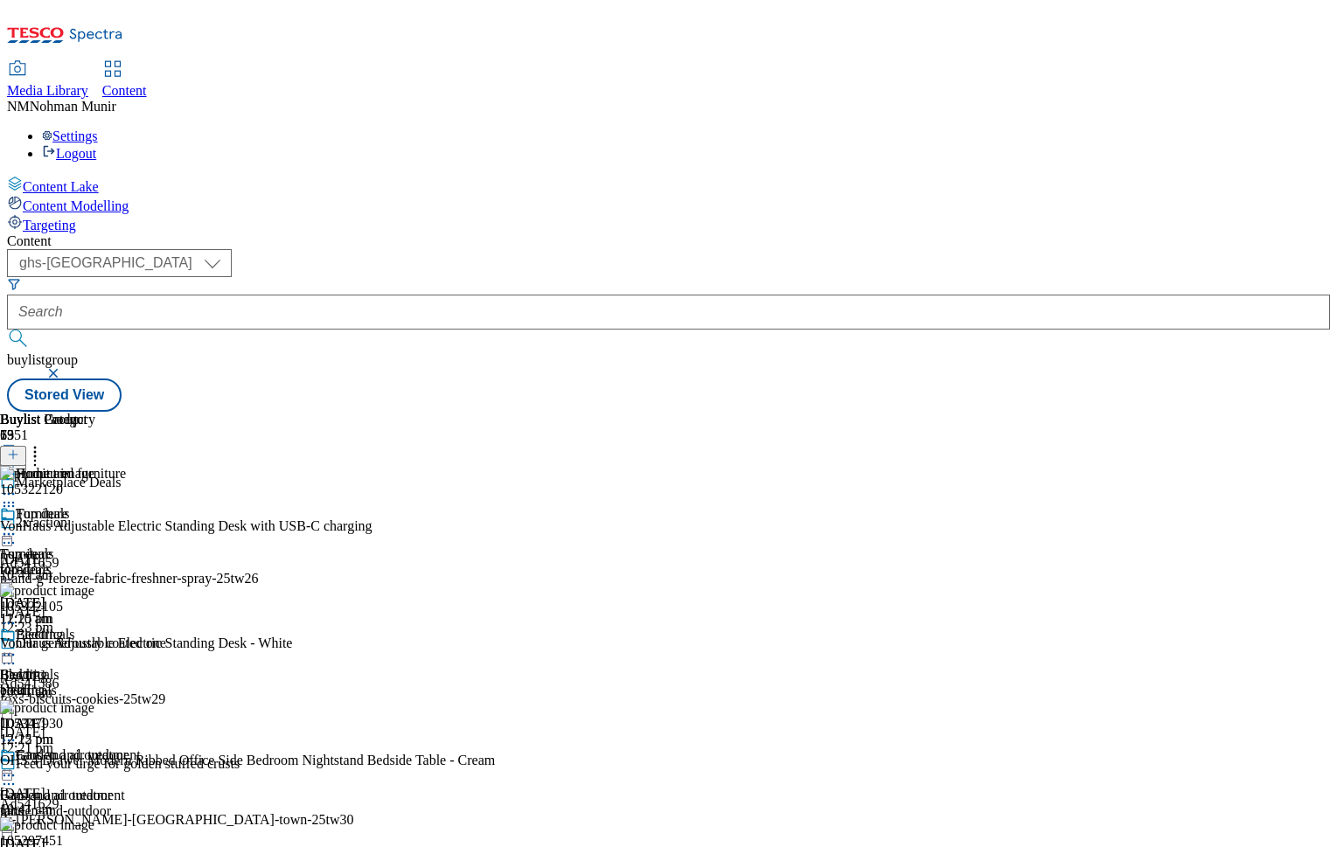
click at [44, 443] on icon at bounding box center [34, 451] width 17 height 17
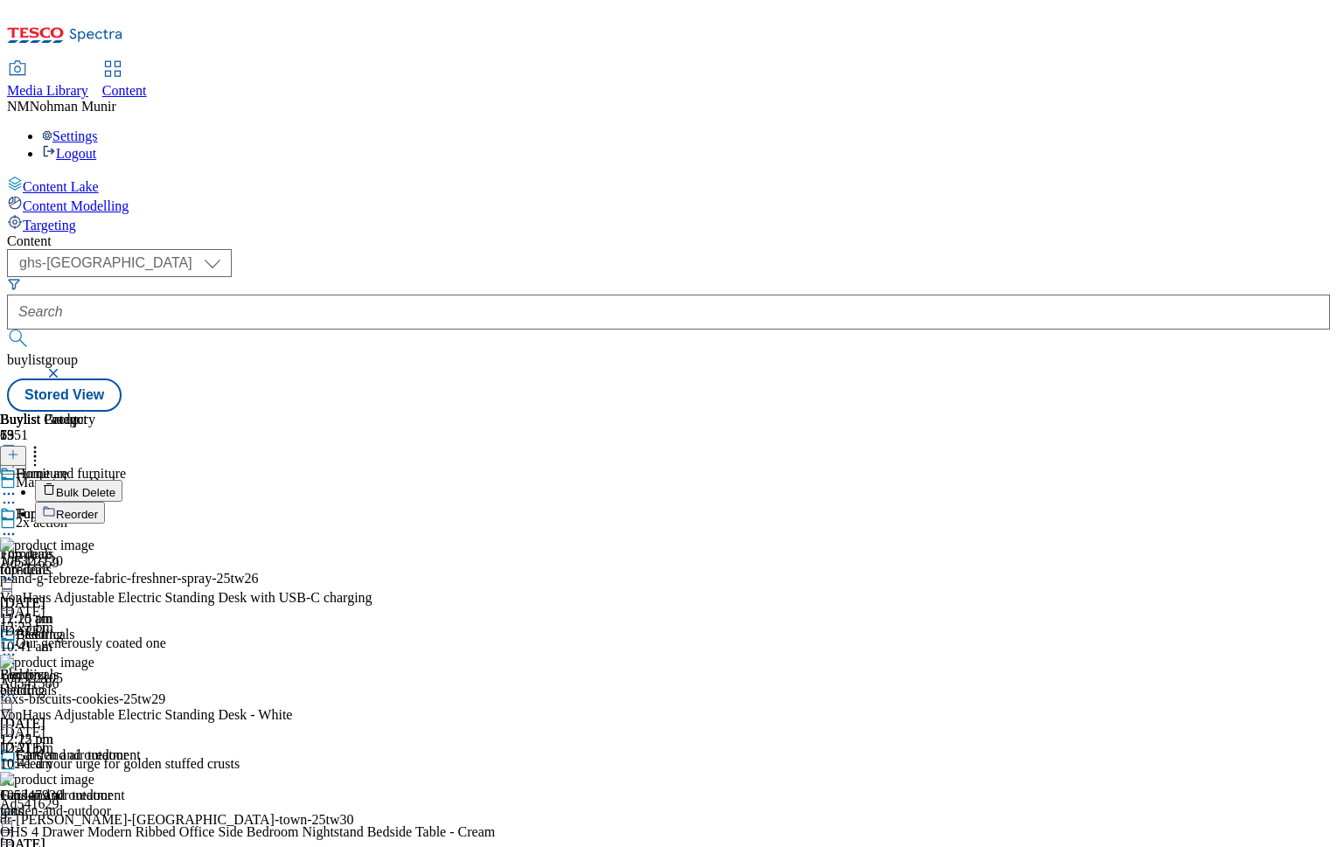
click at [115, 486] on span "Bulk Delete" at bounding box center [85, 492] width 59 height 13
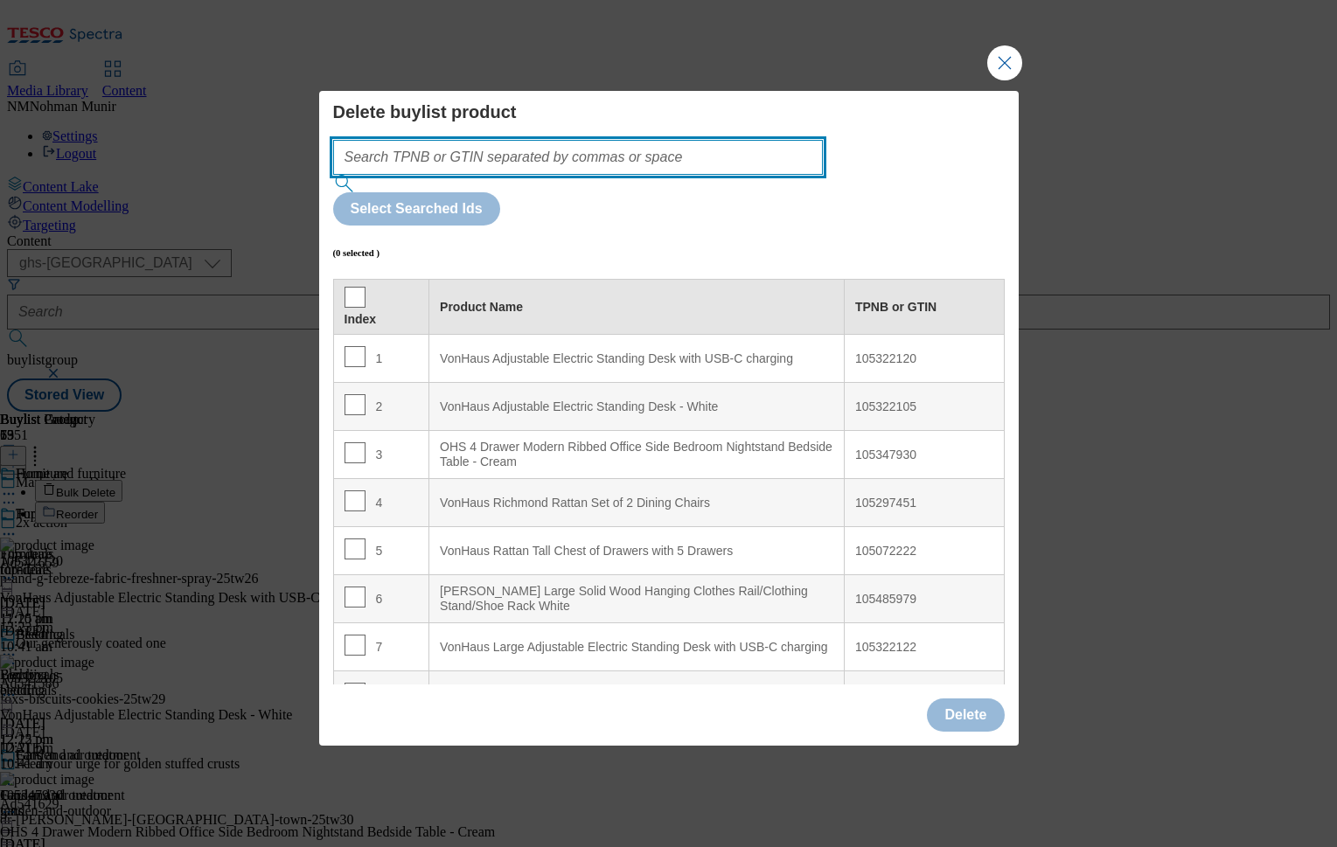
click at [717, 175] on input "Modal" at bounding box center [578, 157] width 491 height 35
paste input "105821155"
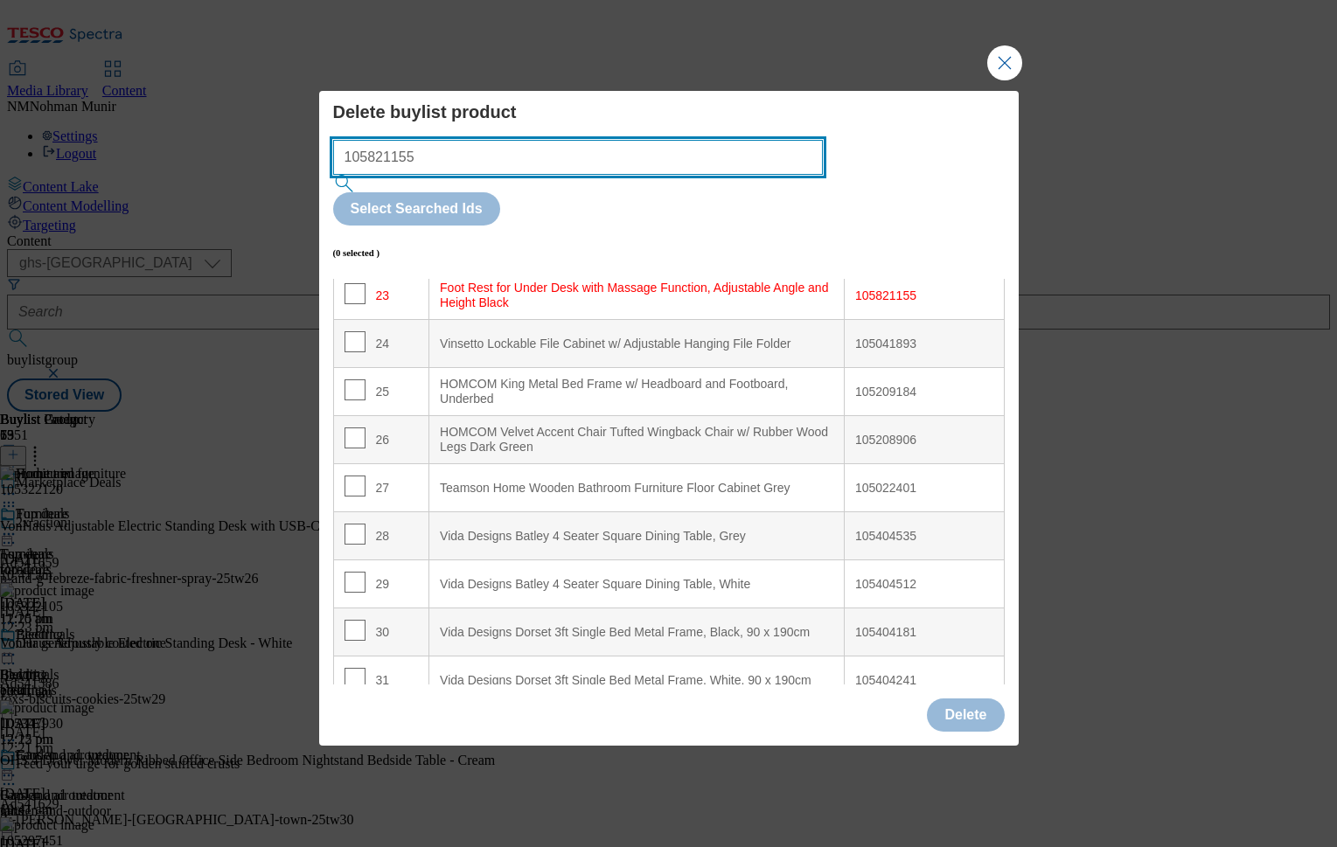
scroll to position [1122, 0]
type input "105821155"
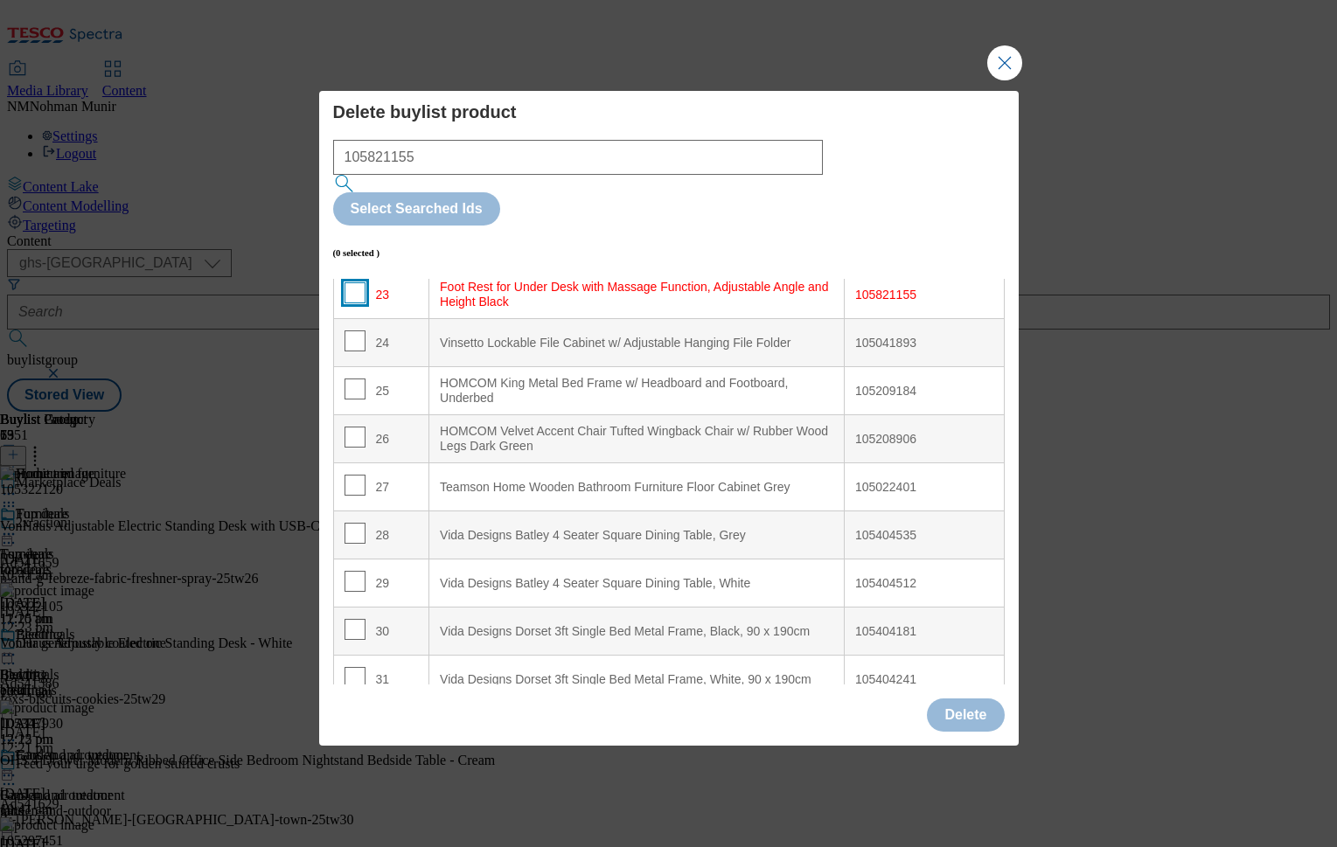
click at [358, 282] on input "Modal" at bounding box center [355, 292] width 21 height 21
checkbox input "true"
click at [955, 699] on button "Delete" at bounding box center [965, 715] width 77 height 33
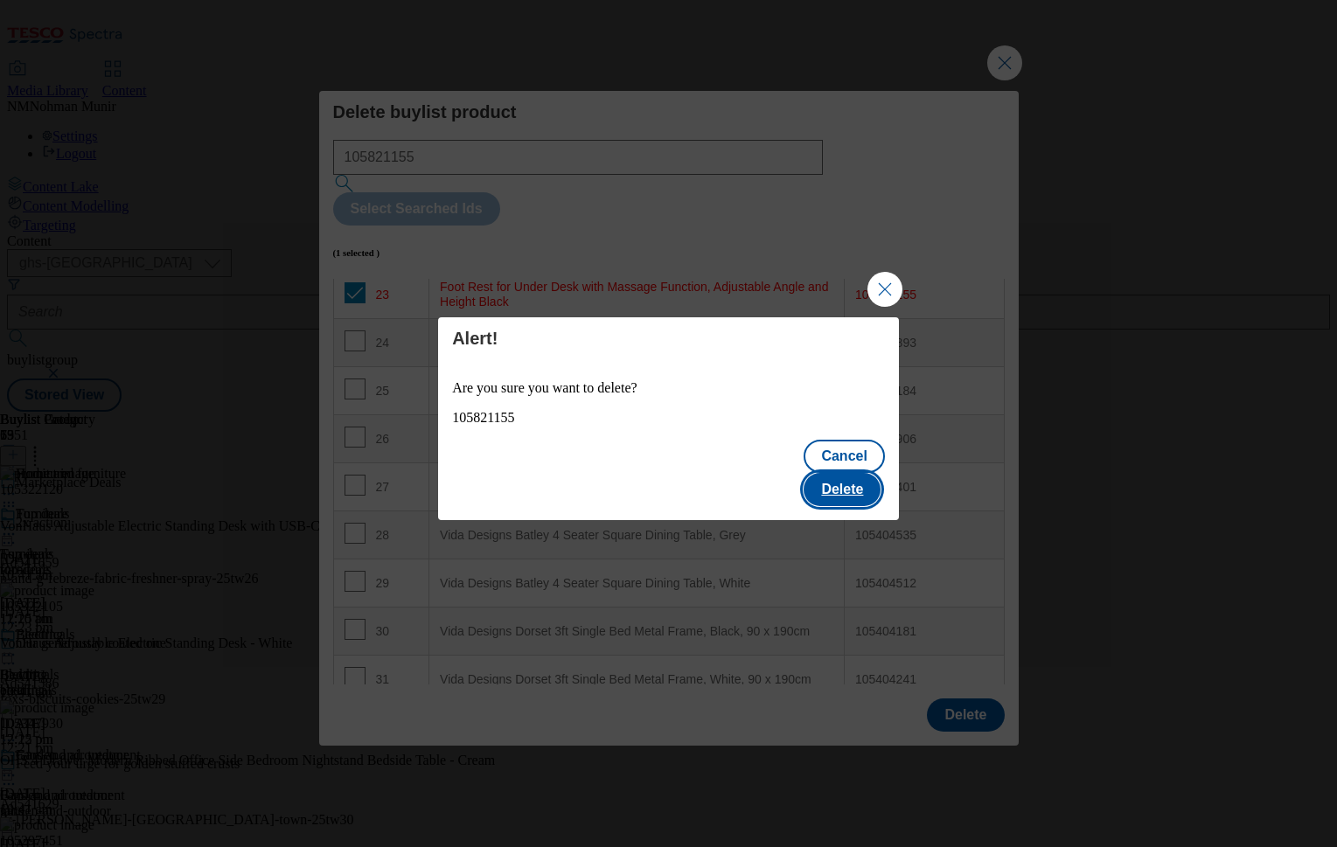
click at [859, 473] on button "Delete" at bounding box center [842, 489] width 77 height 33
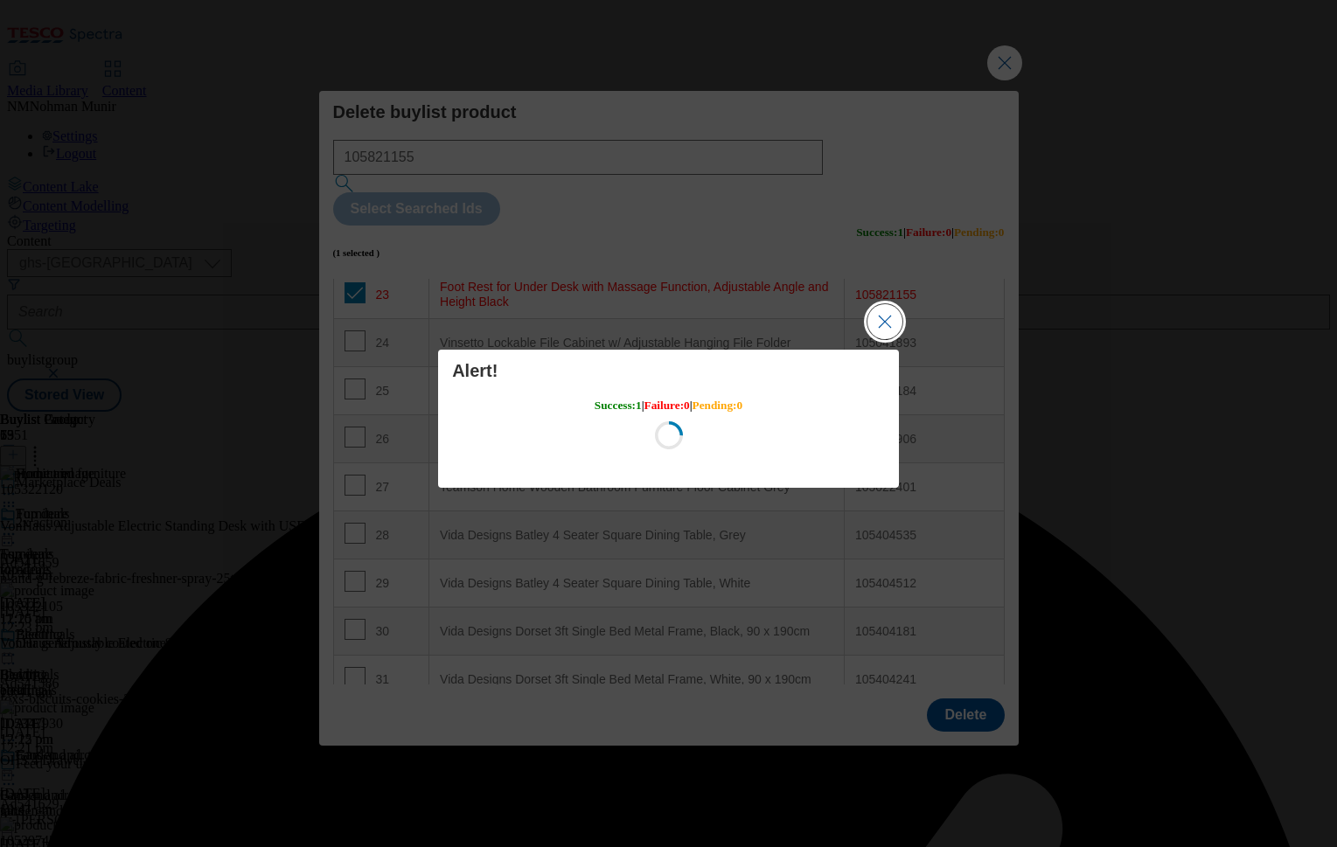
scroll to position [0, 0]
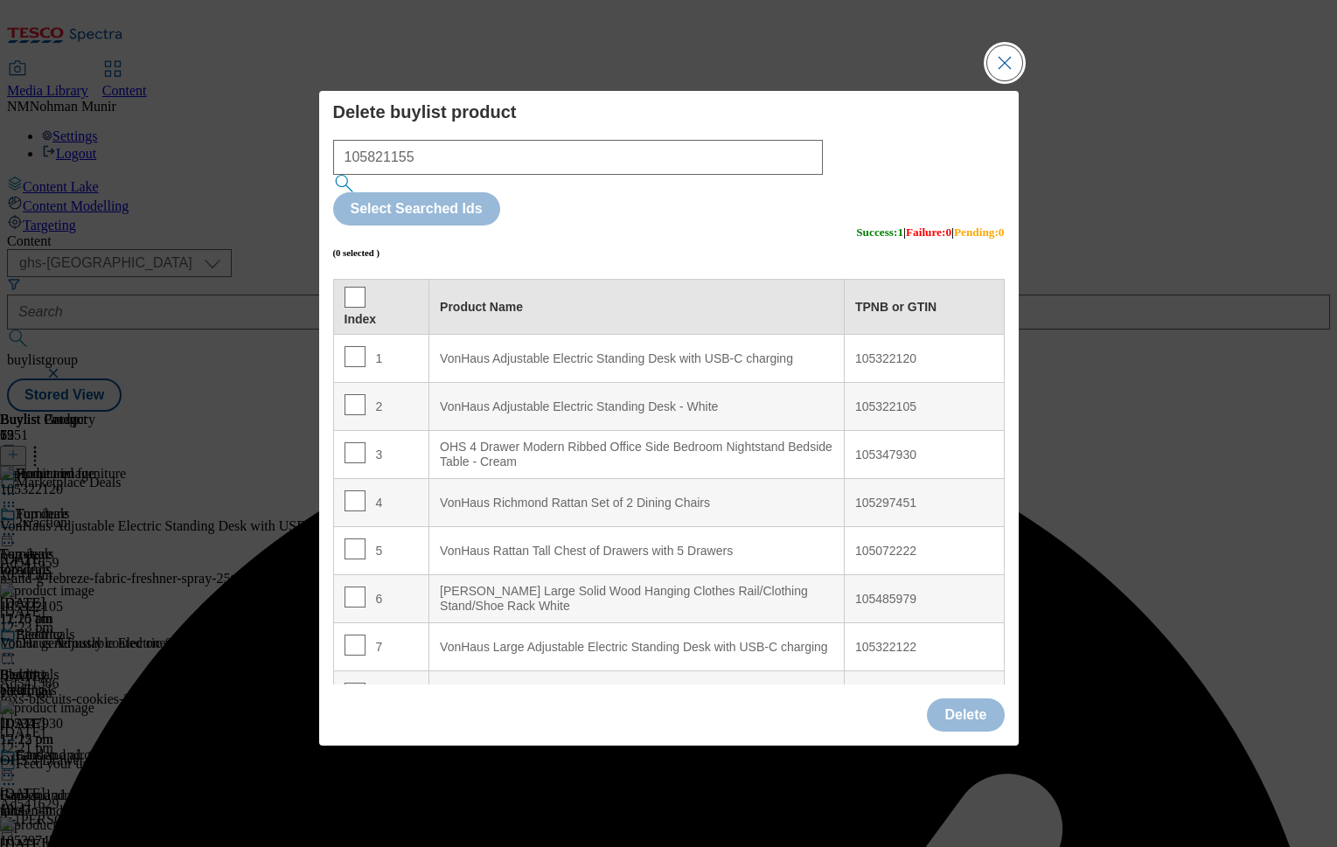
click at [1012, 80] on button "Close Modal" at bounding box center [1004, 62] width 35 height 35
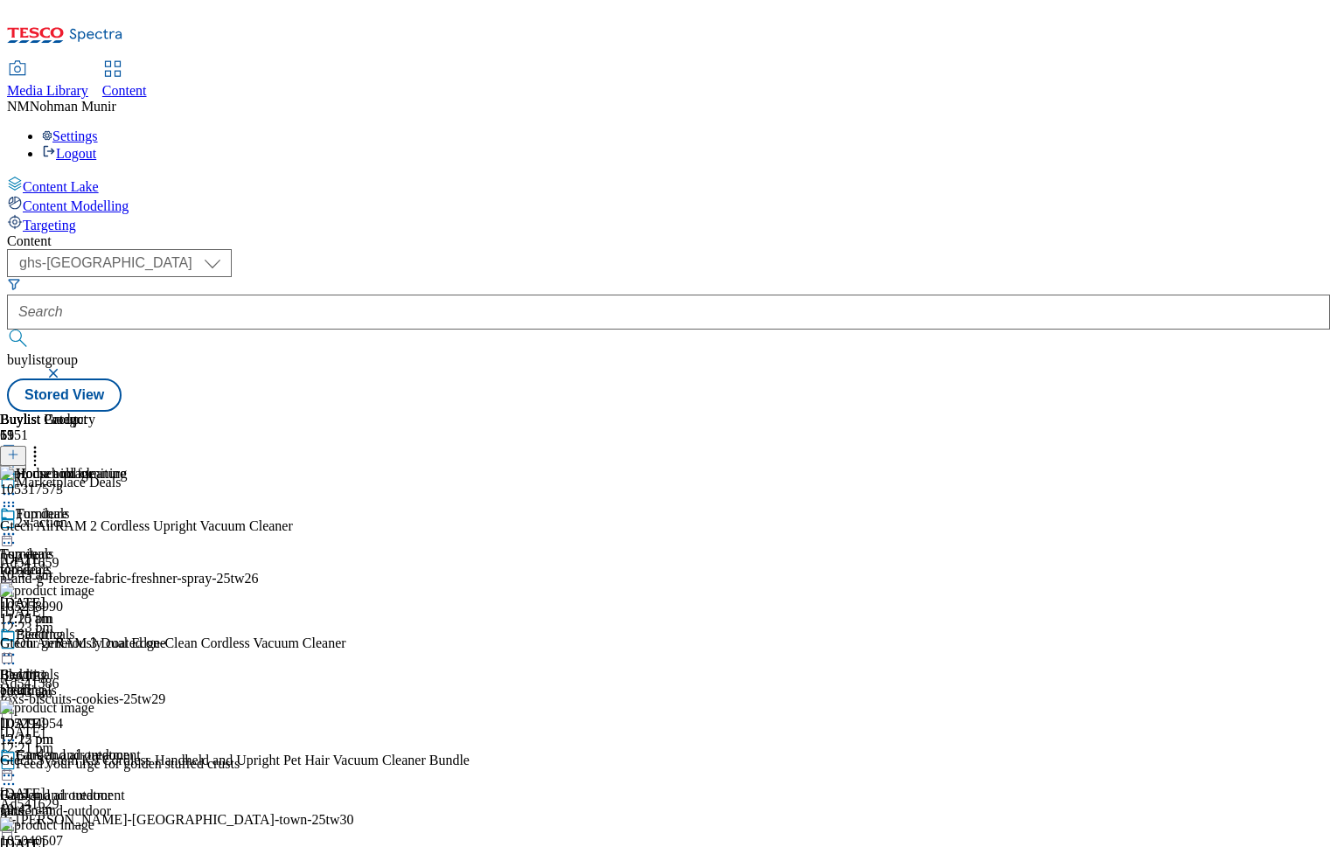
scroll to position [0, 215]
click at [44, 443] on icon at bounding box center [34, 451] width 17 height 17
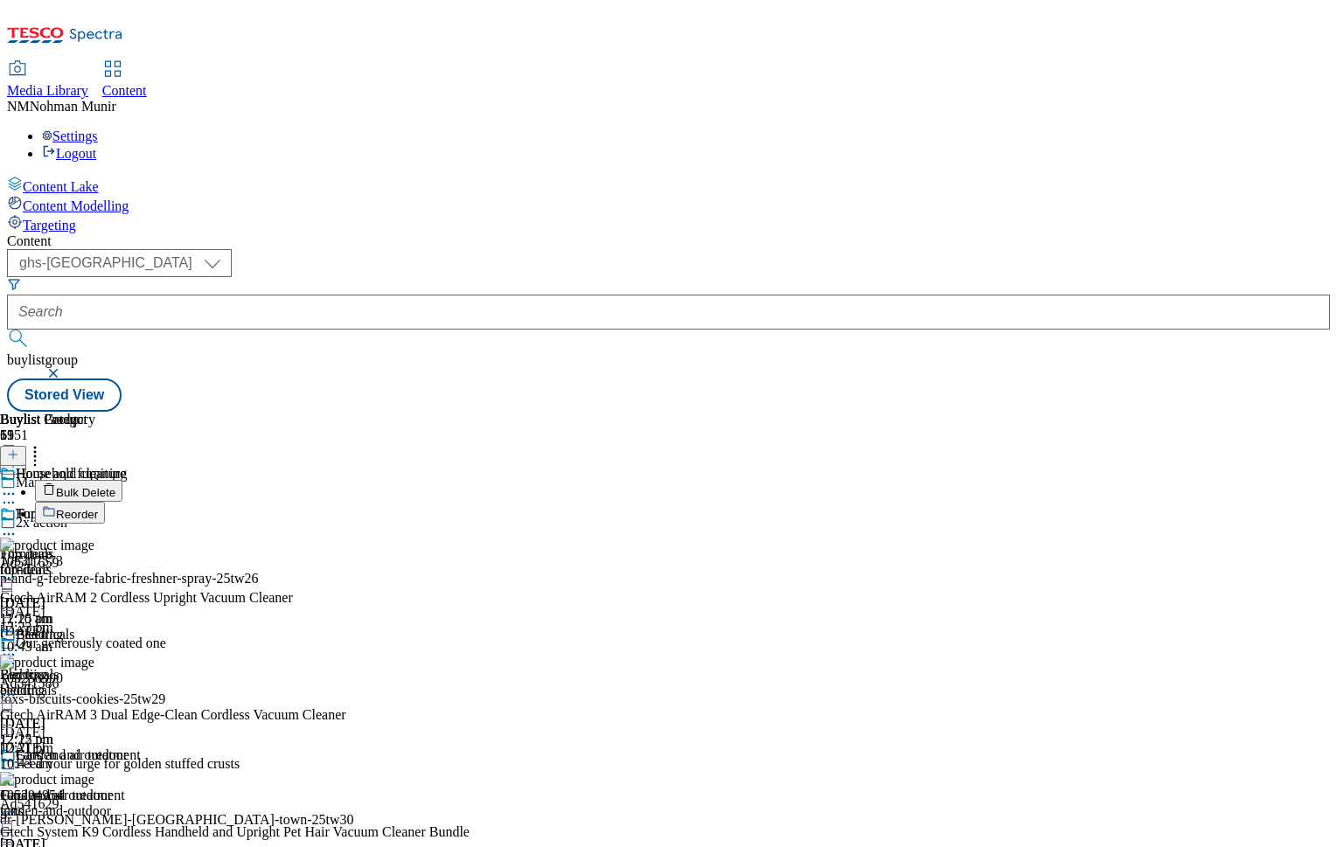
click at [122, 480] on button "Bulk Delete" at bounding box center [78, 491] width 87 height 22
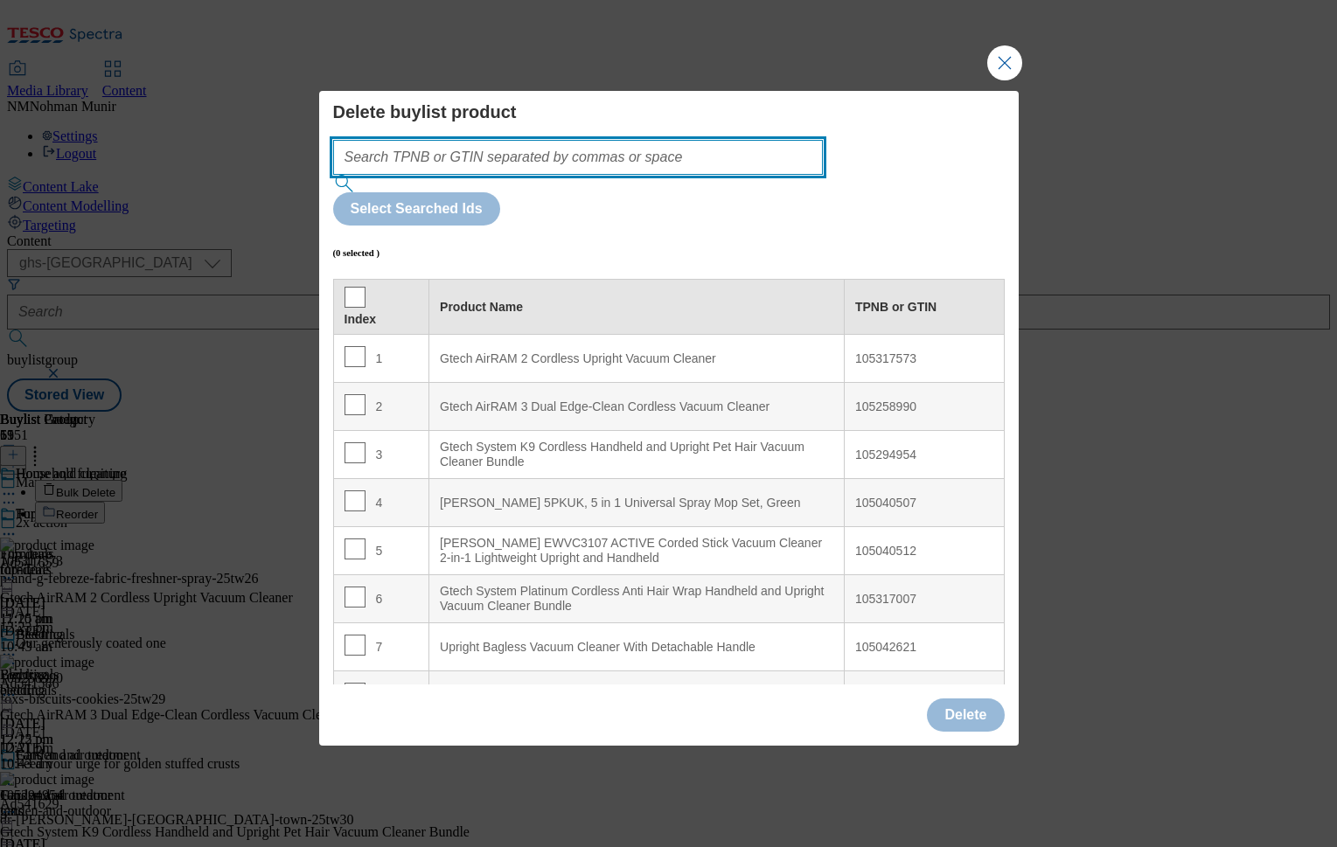
click at [690, 175] on input "Modal" at bounding box center [578, 157] width 491 height 35
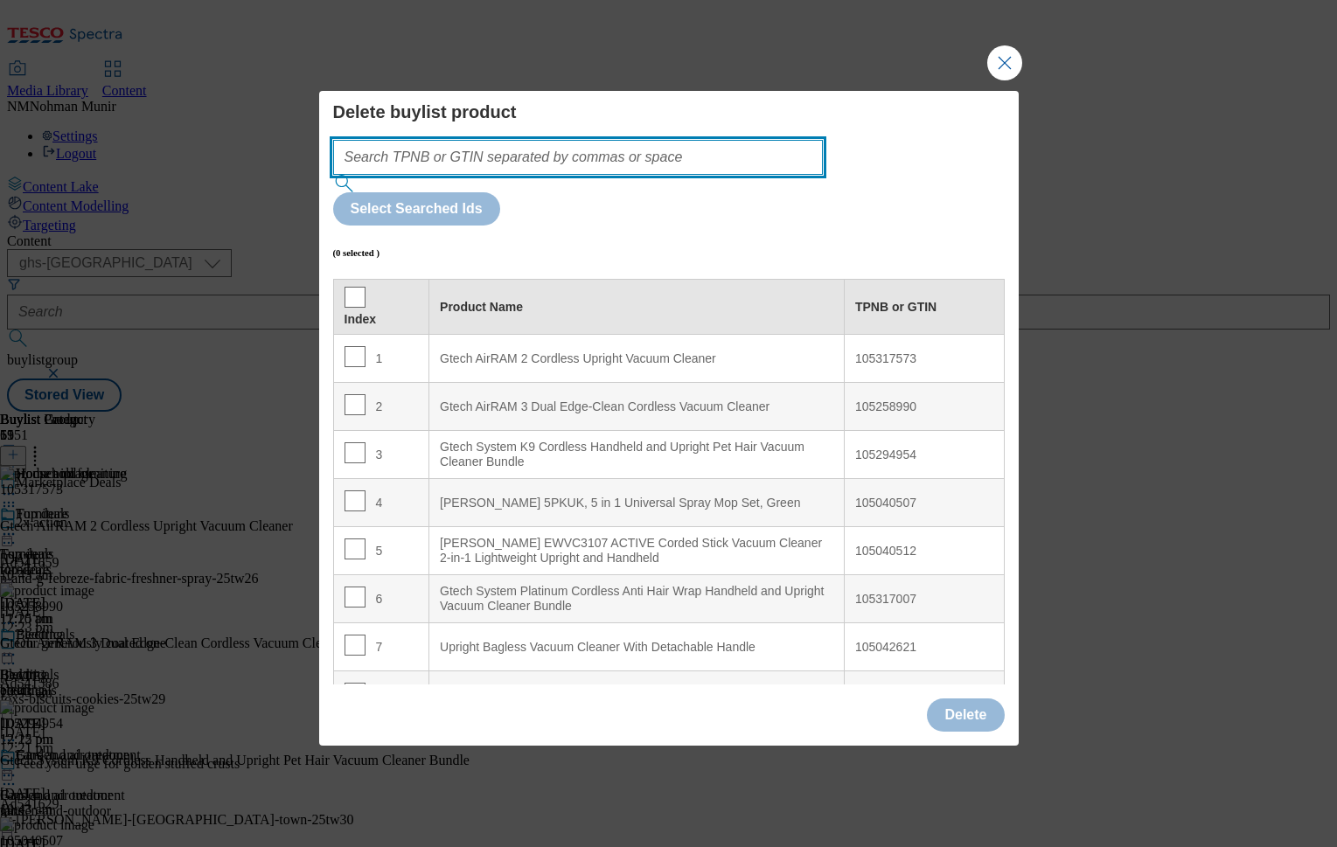
paste input "105376701 105450191 105376697 105030411 105376703 105819589 105047282 105952332…"
type input "105376701 105450191 105376697 105030411 105376703 105819589 105047282 105952332…"
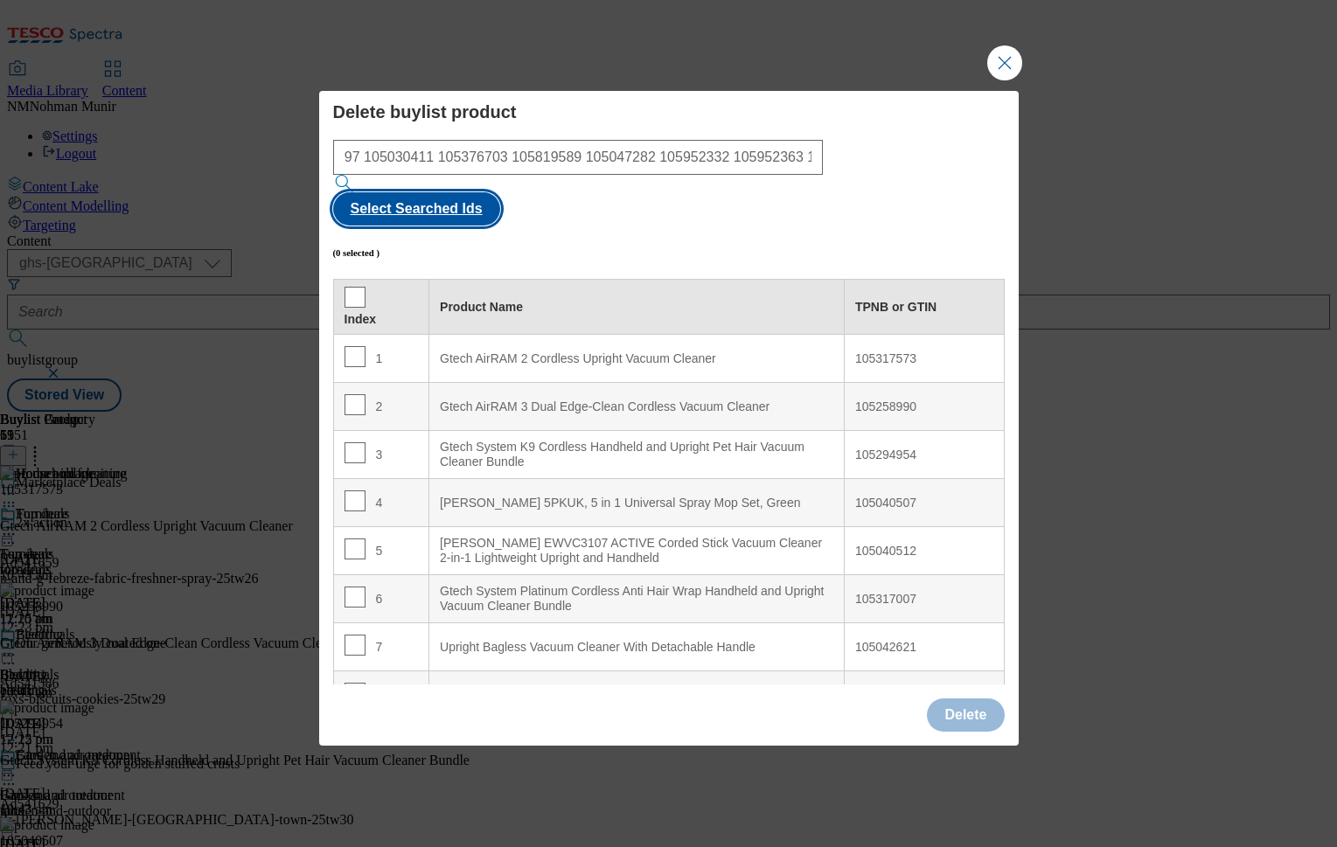
click at [500, 192] on button "Select Searched Ids" at bounding box center [416, 208] width 167 height 33
checkbox input "true"
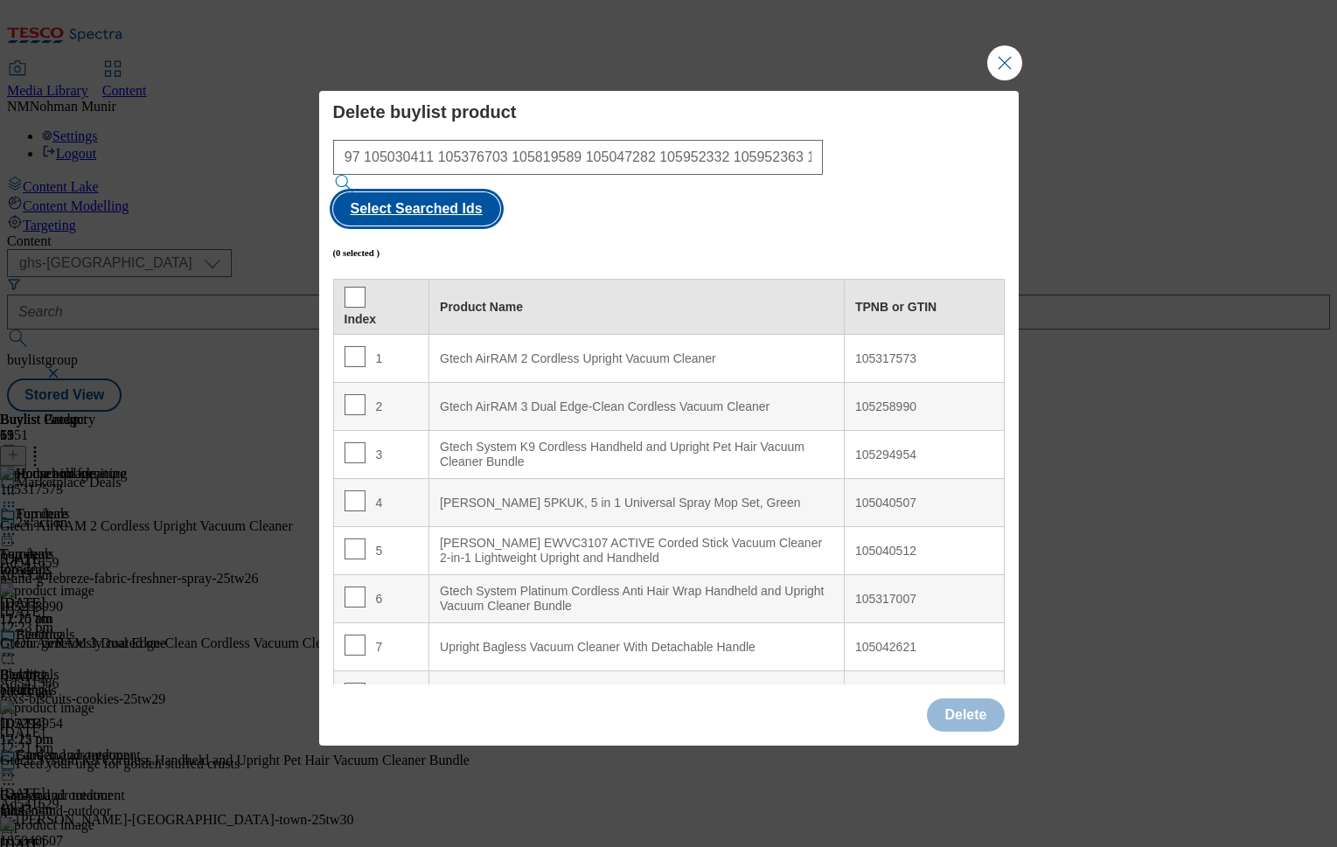
checkbox input "true"
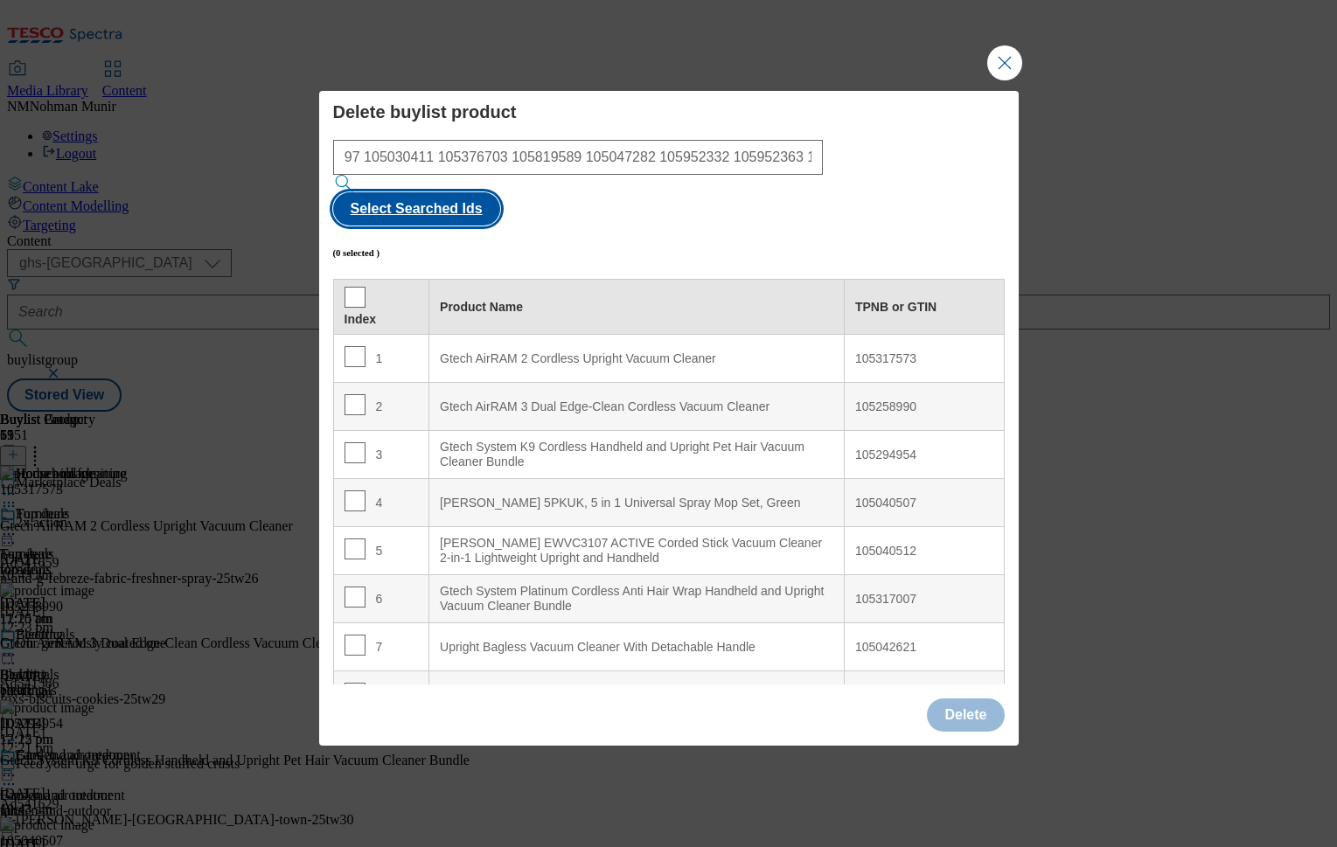
checkbox input "true"
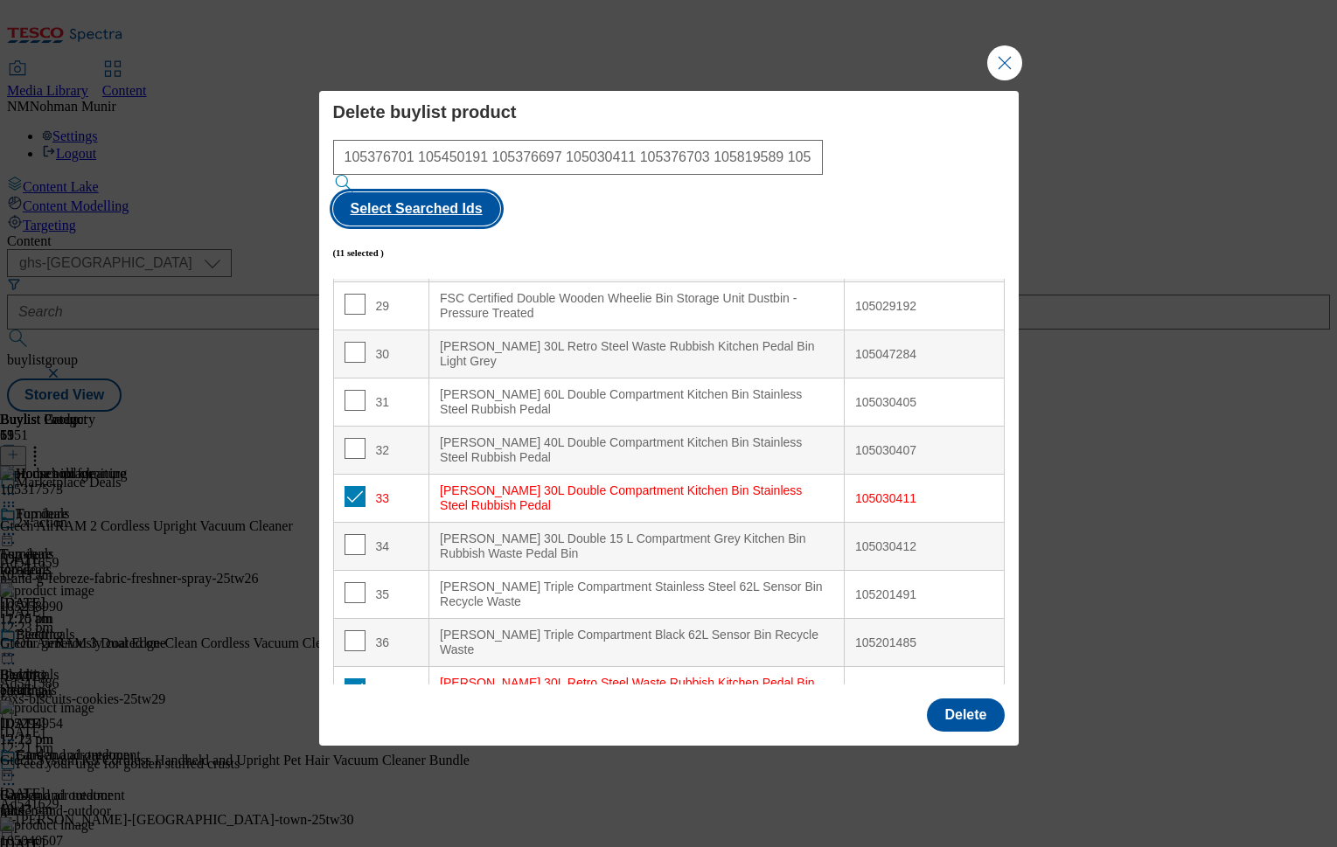
scroll to position [2096, 0]
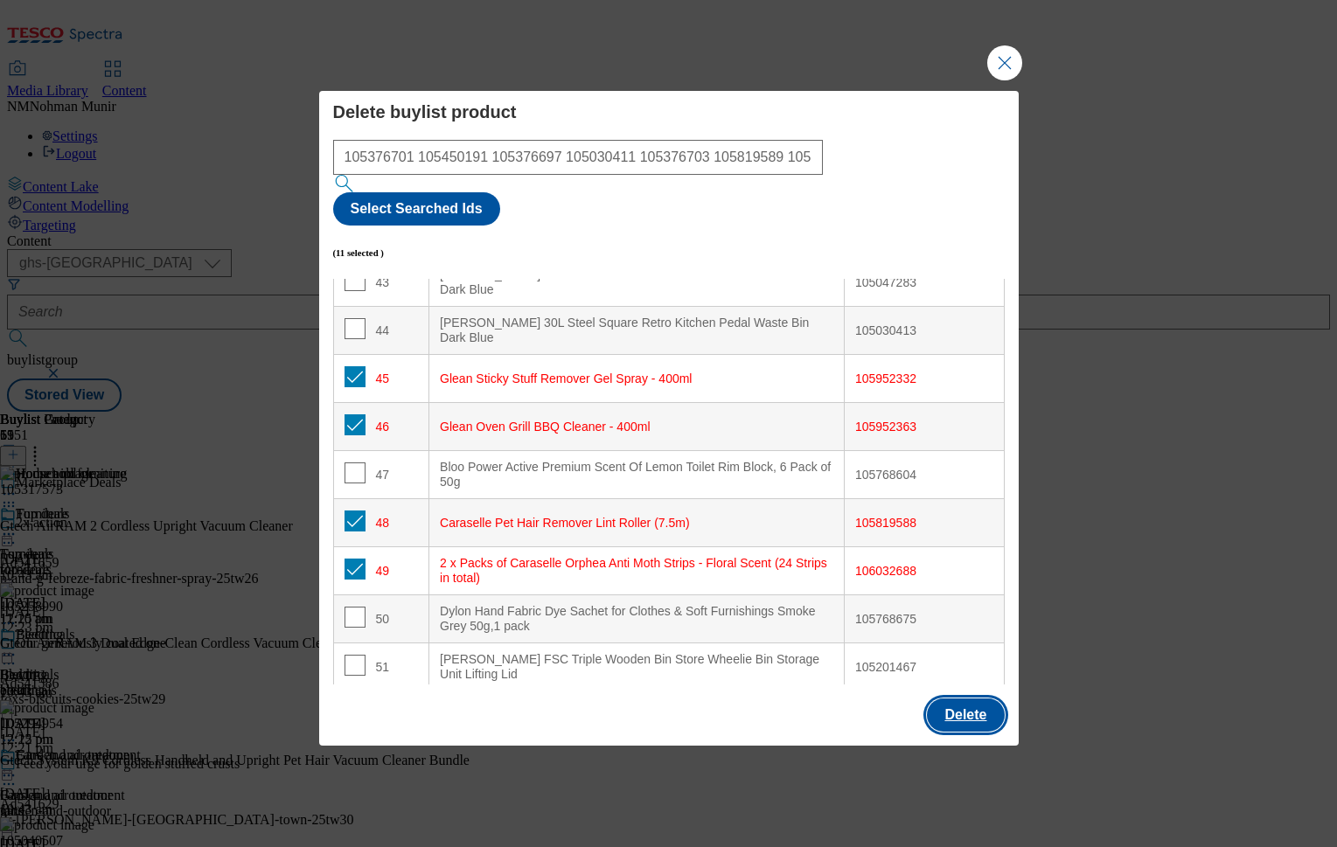
click at [963, 699] on button "Delete" at bounding box center [965, 715] width 77 height 33
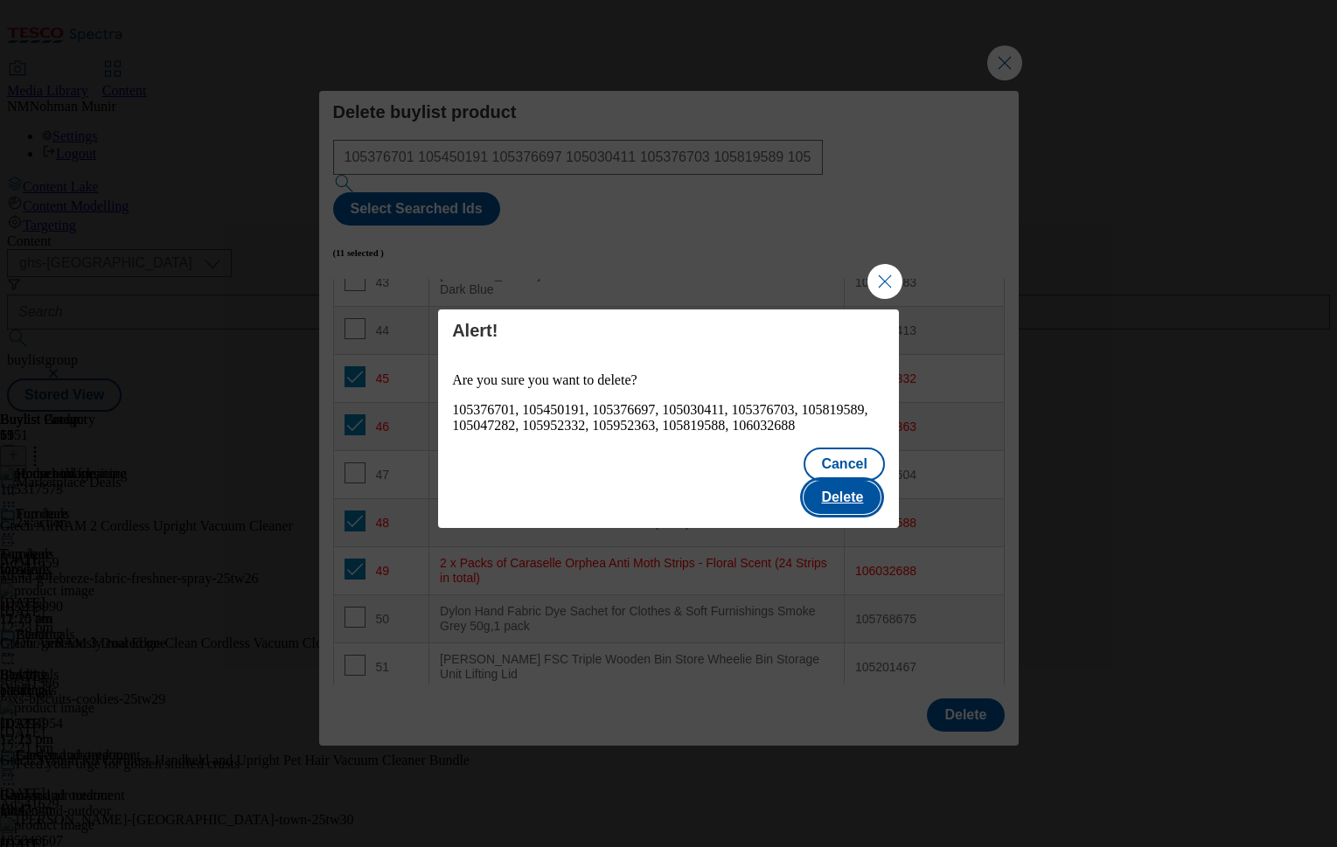
click at [874, 485] on button "Delete" at bounding box center [842, 497] width 77 height 33
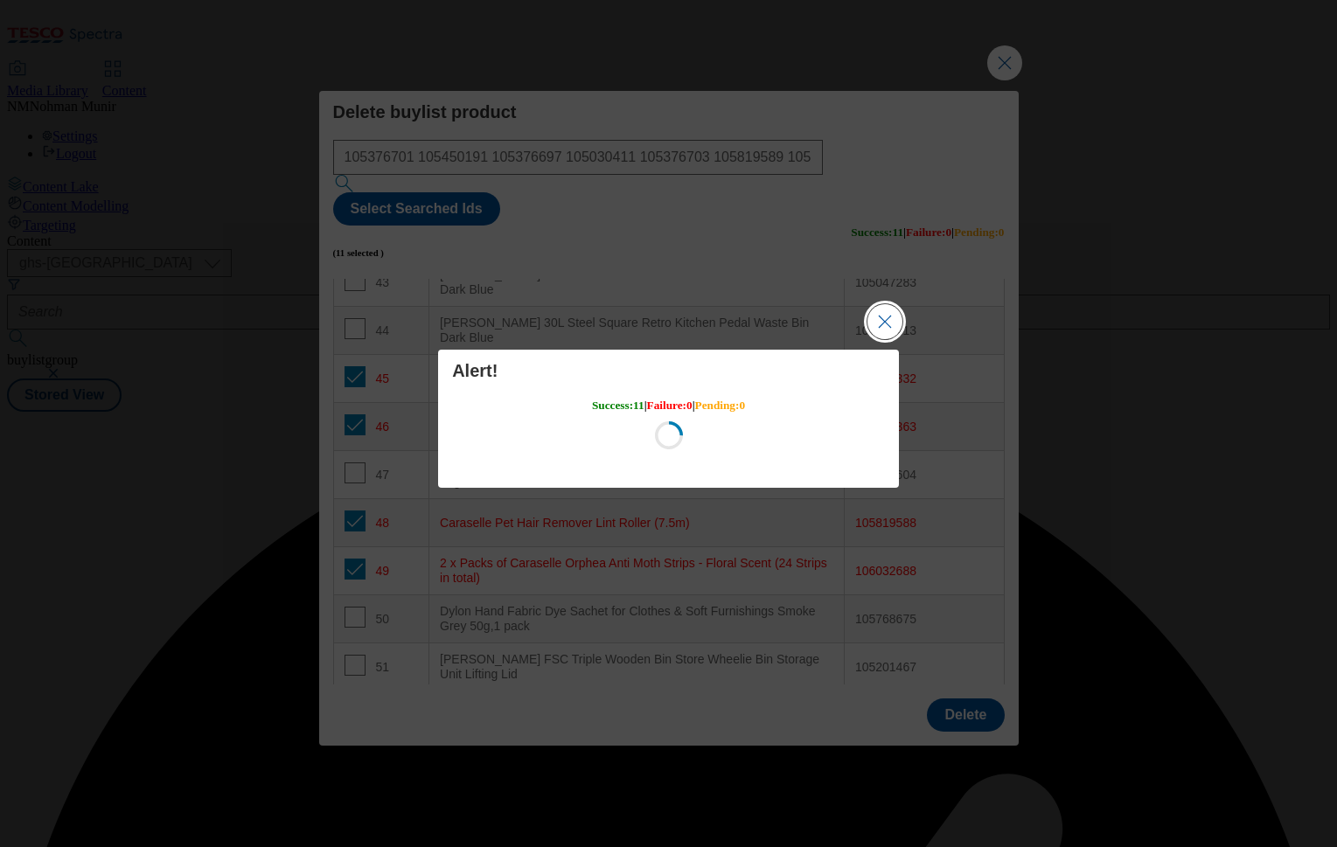
scroll to position [0, 0]
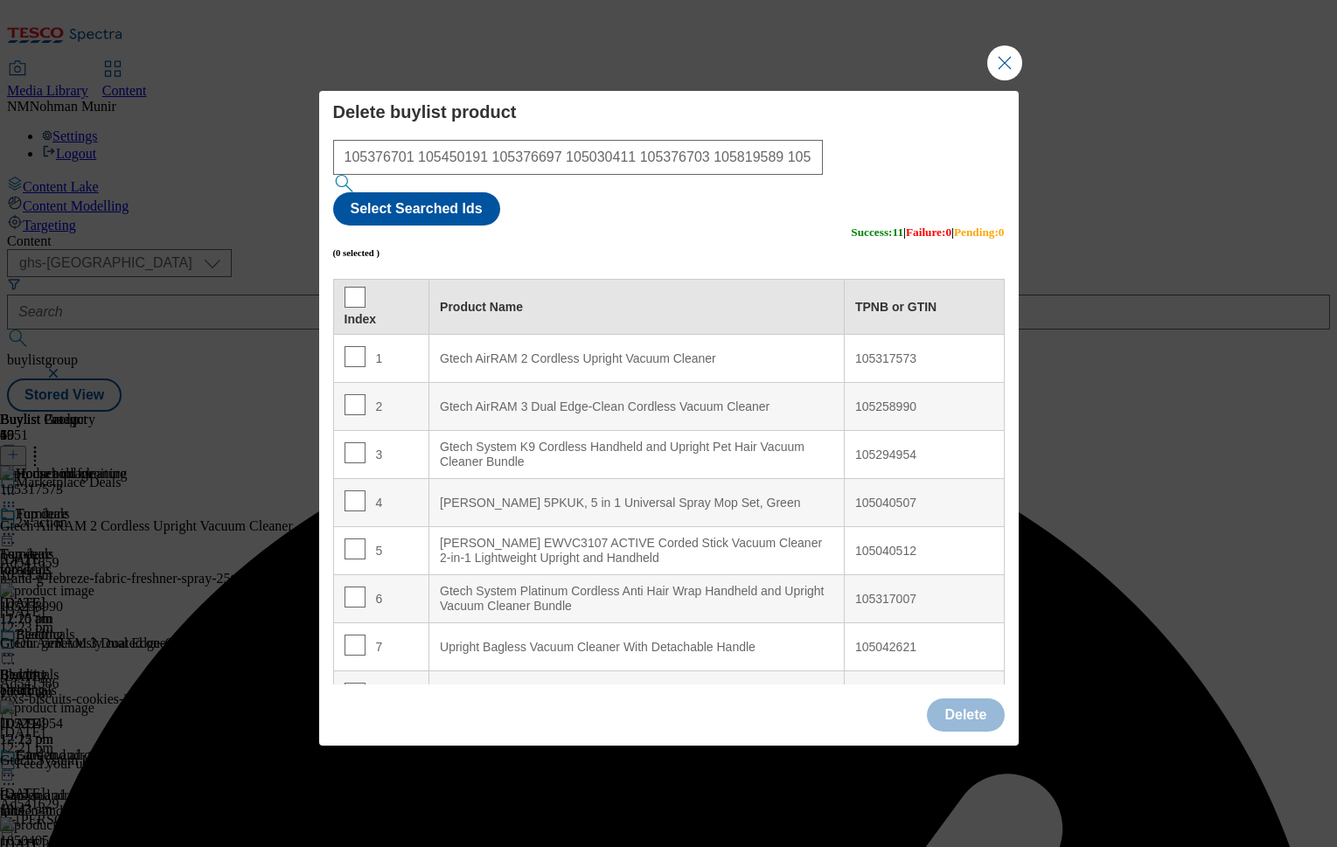
click at [1013, 80] on button "Close Modal" at bounding box center [1004, 62] width 35 height 35
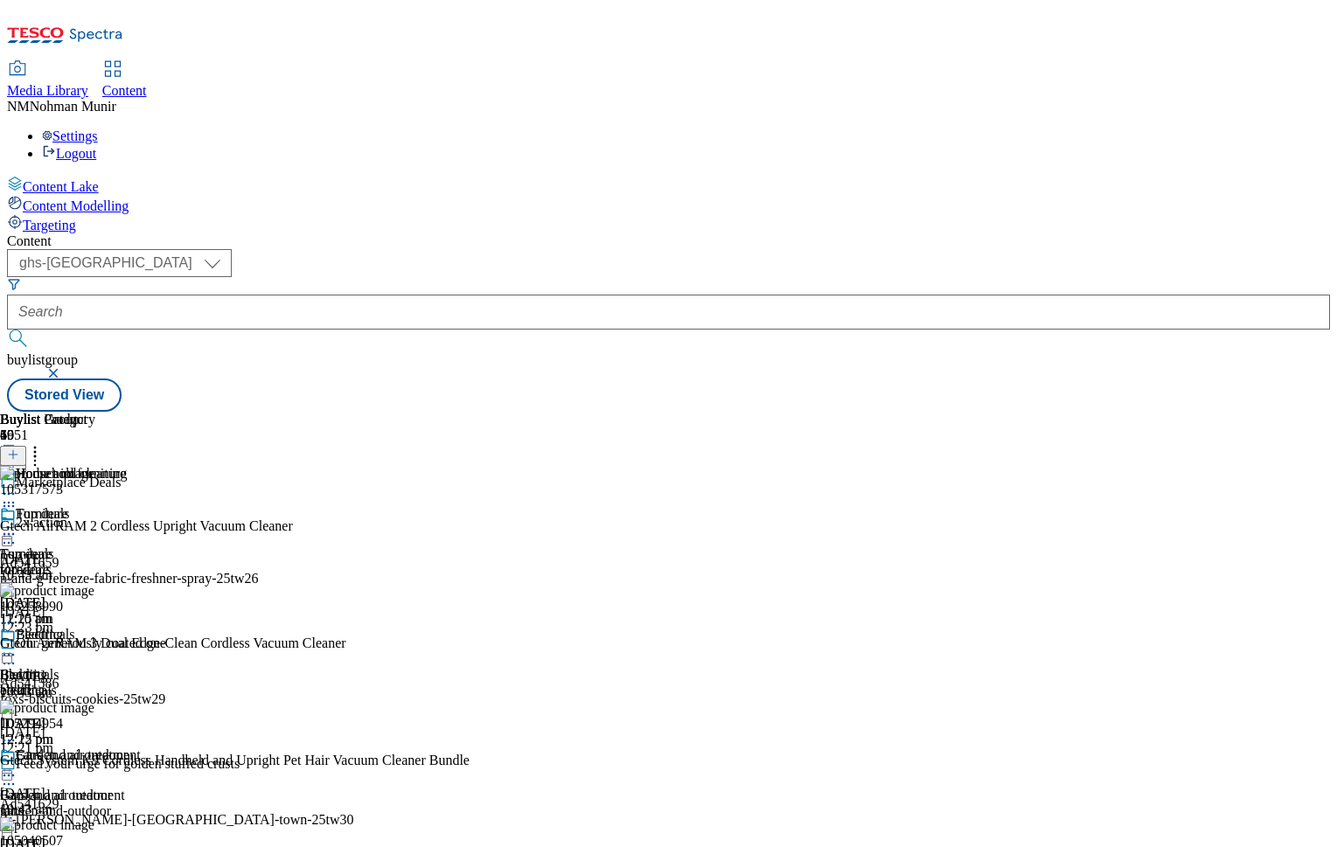
click at [141, 485] on div at bounding box center [70, 495] width 141 height 21
click at [17, 485] on icon at bounding box center [8, 493] width 17 height 17
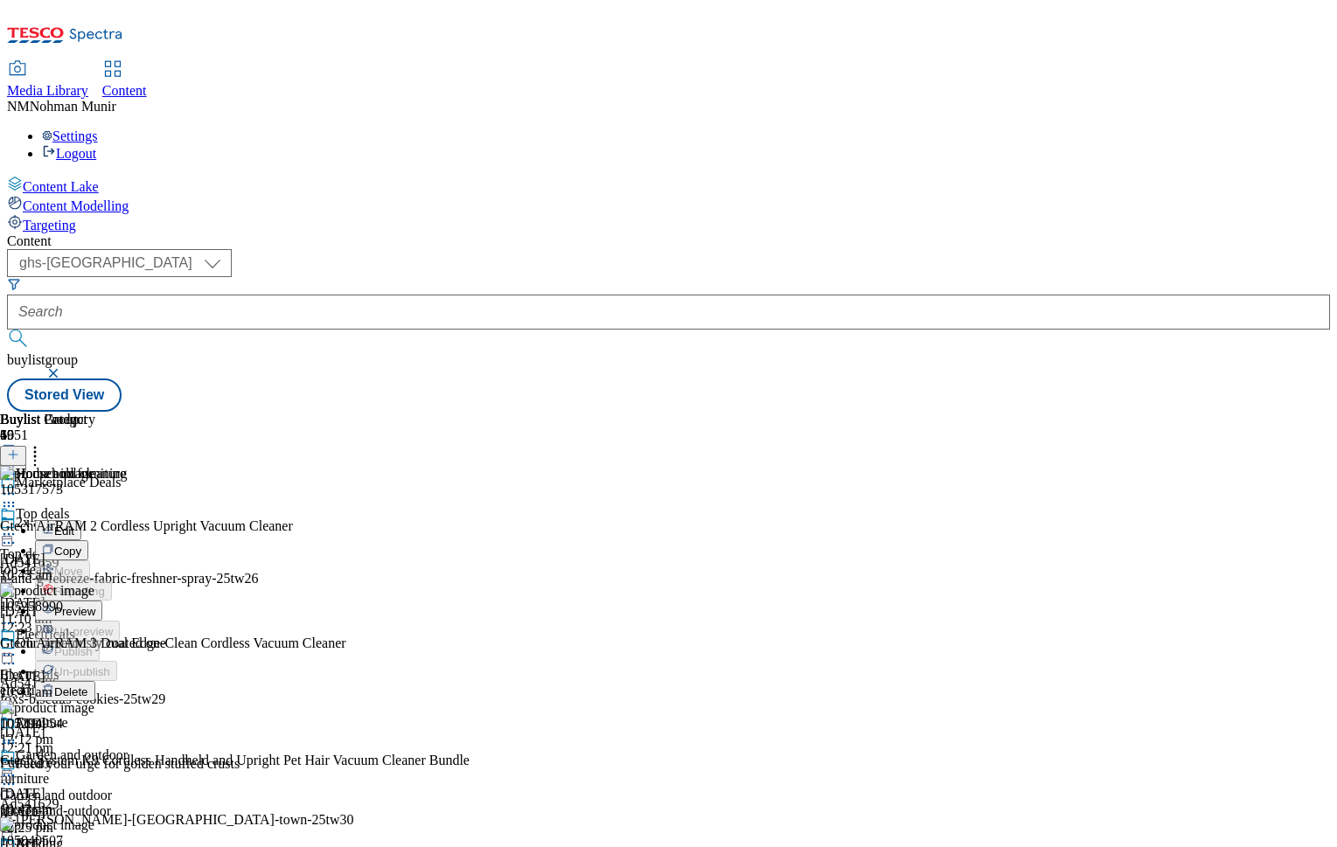
click at [102, 601] on button "Preview" at bounding box center [68, 611] width 67 height 20
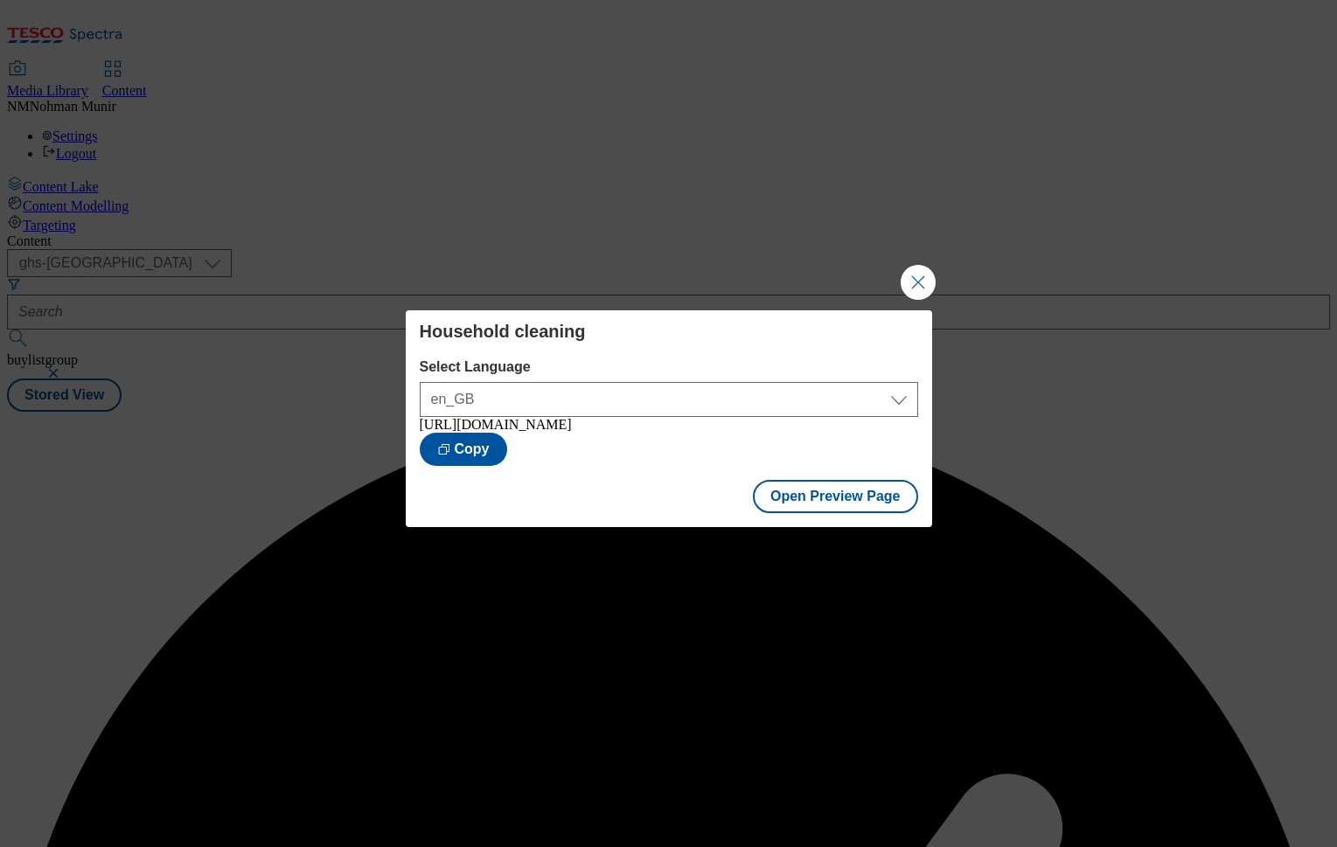
scroll to position [0, 0]
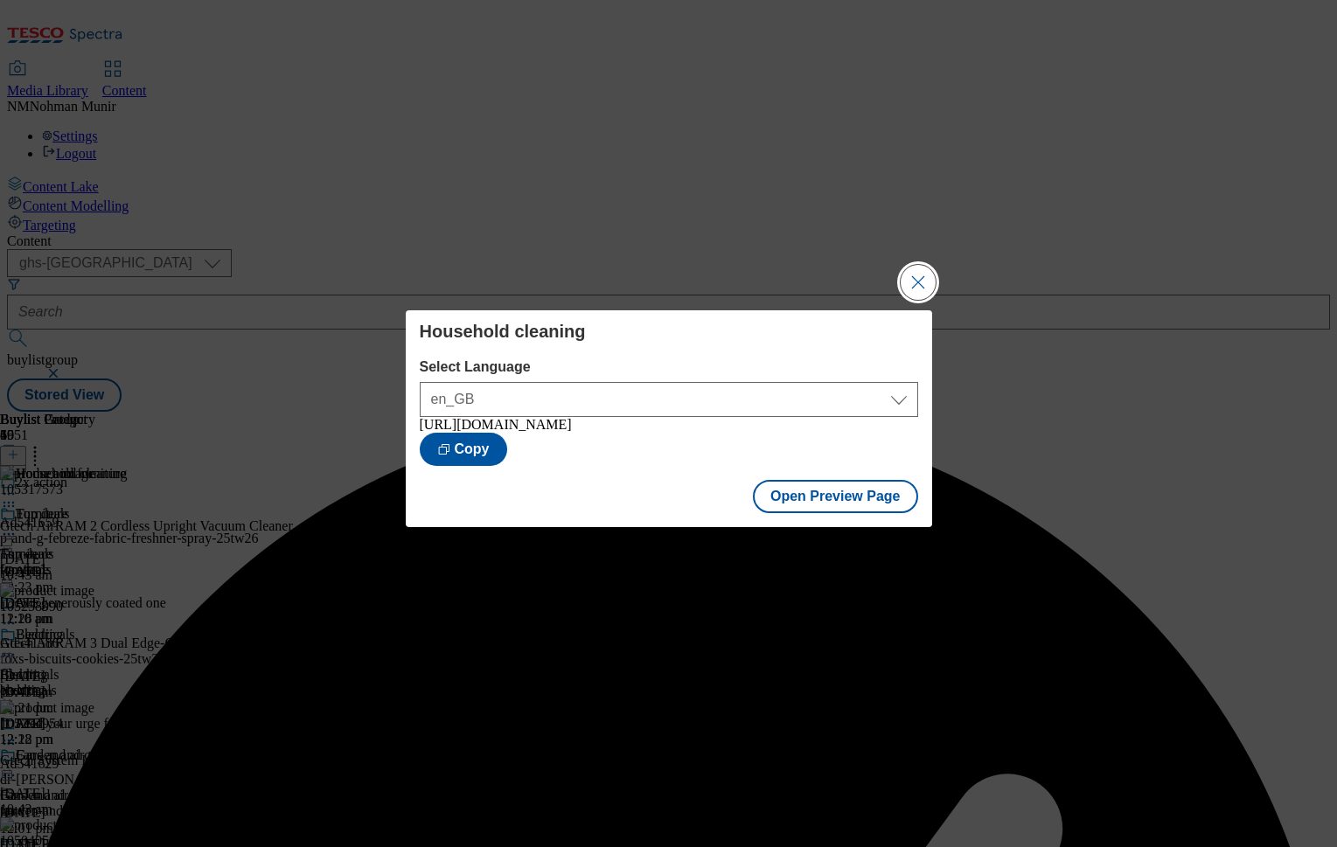
click at [906, 268] on button "Close Modal" at bounding box center [918, 282] width 35 height 35
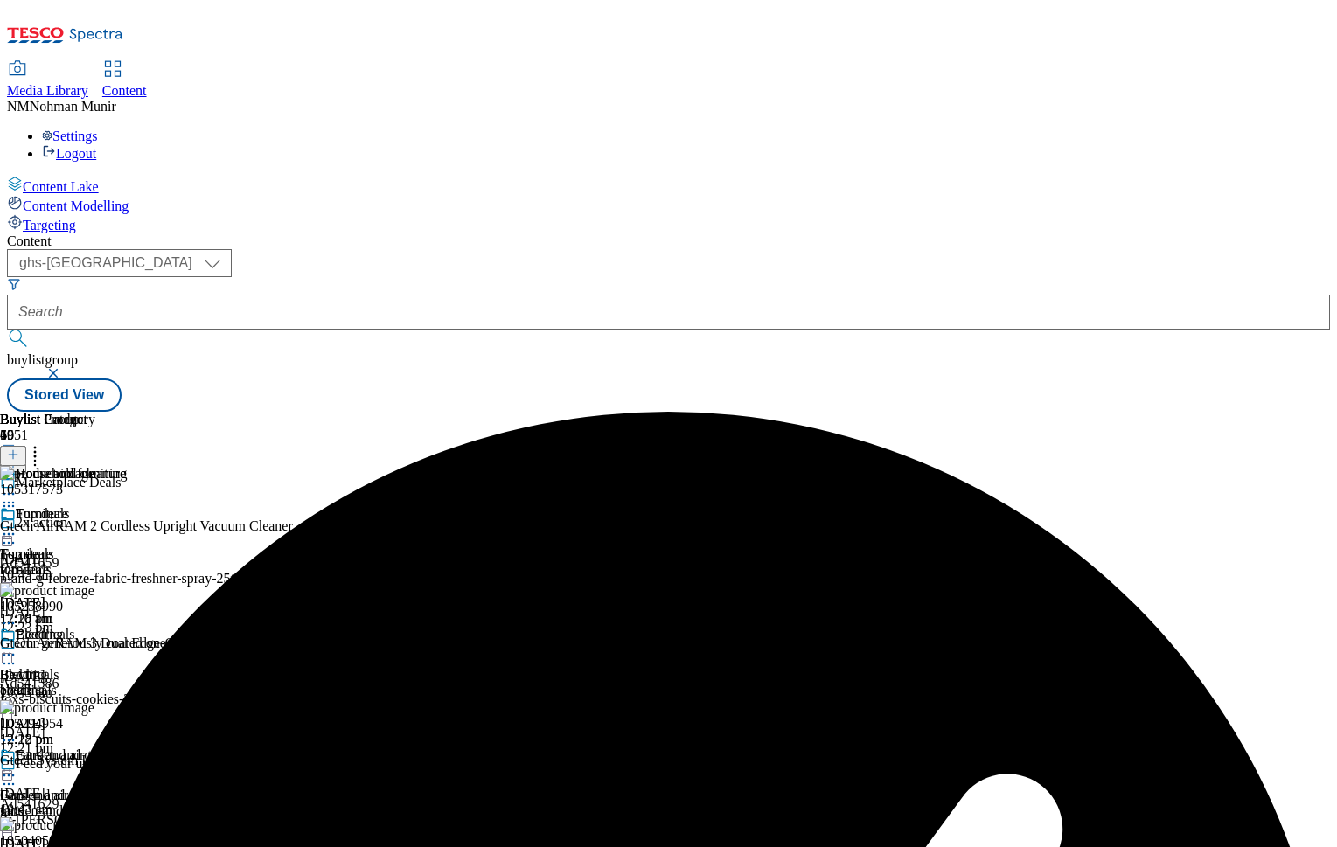
click at [141, 466] on div "Household cleaning" at bounding box center [70, 486] width 141 height 40
click at [17, 485] on icon at bounding box center [8, 493] width 17 height 17
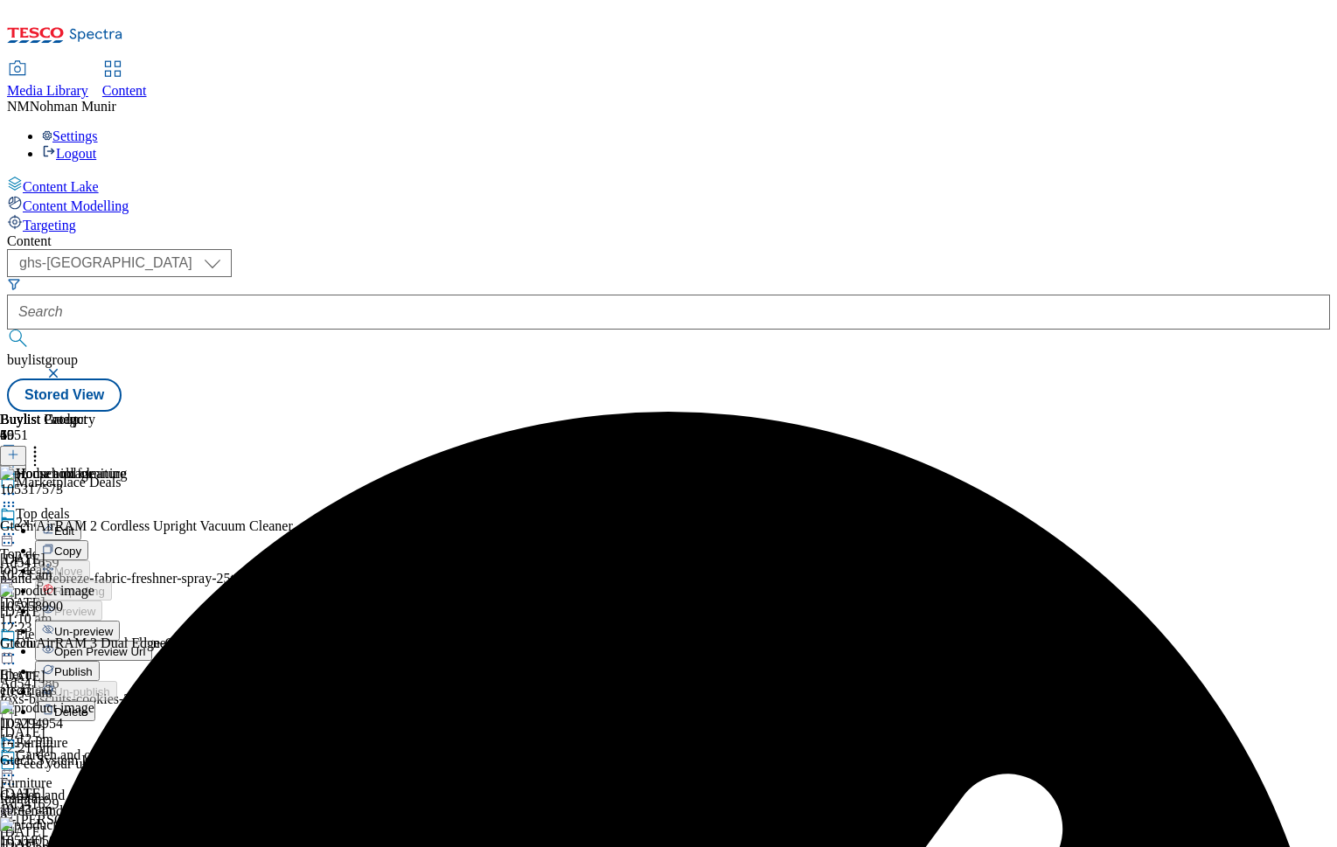
click at [152, 661] on li "Publish" at bounding box center [93, 671] width 117 height 20
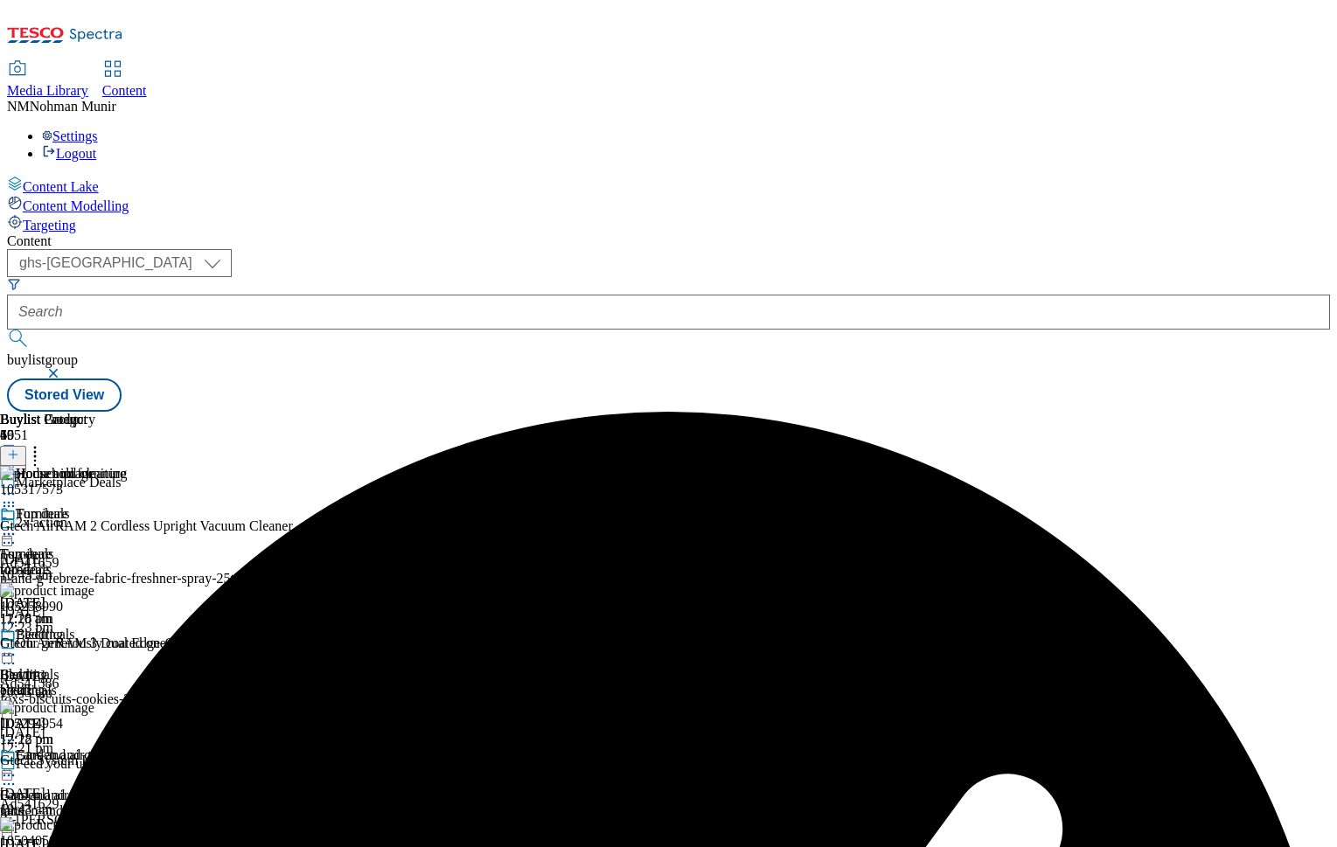
click at [17, 485] on icon at bounding box center [8, 493] width 17 height 17
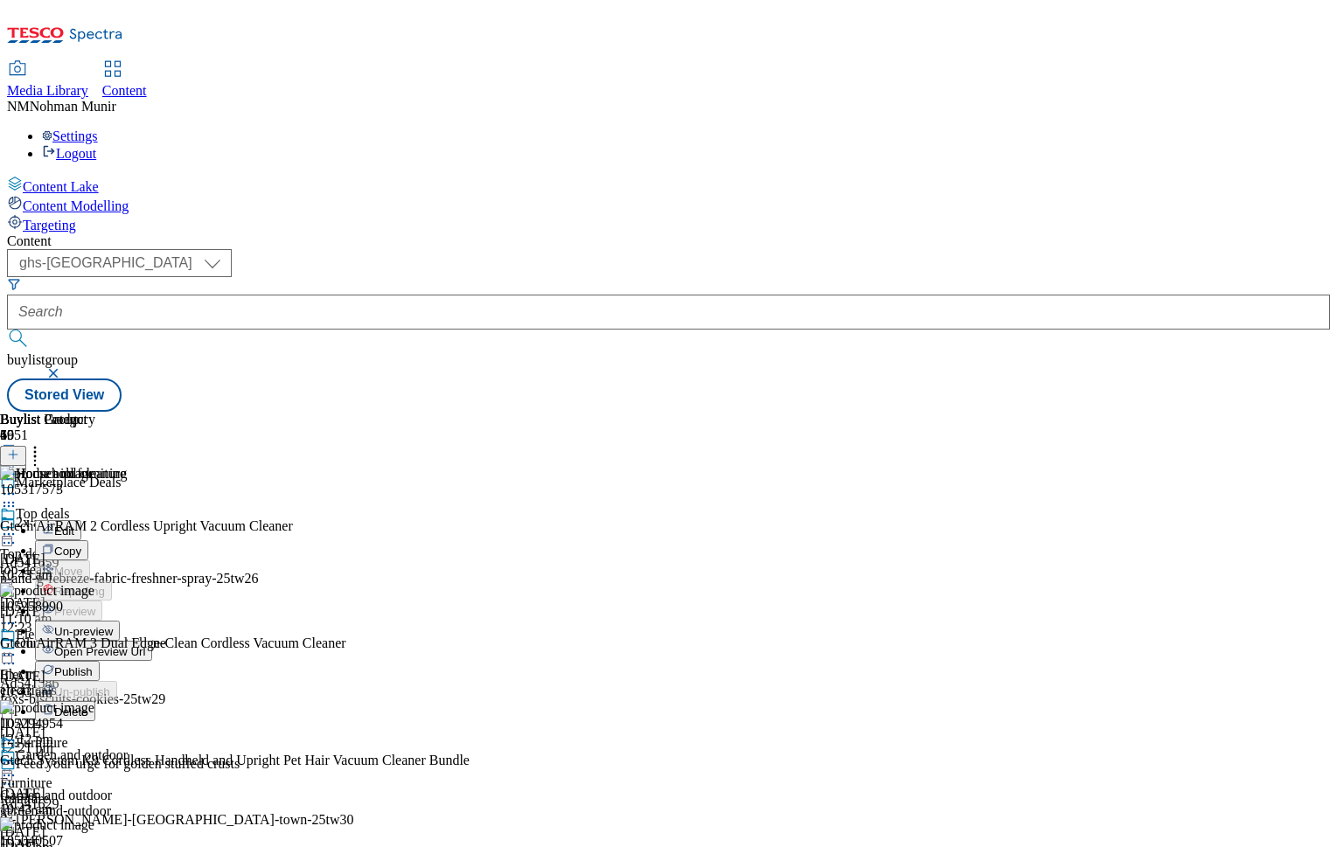
click at [93, 666] on span "Publish" at bounding box center [73, 672] width 38 height 13
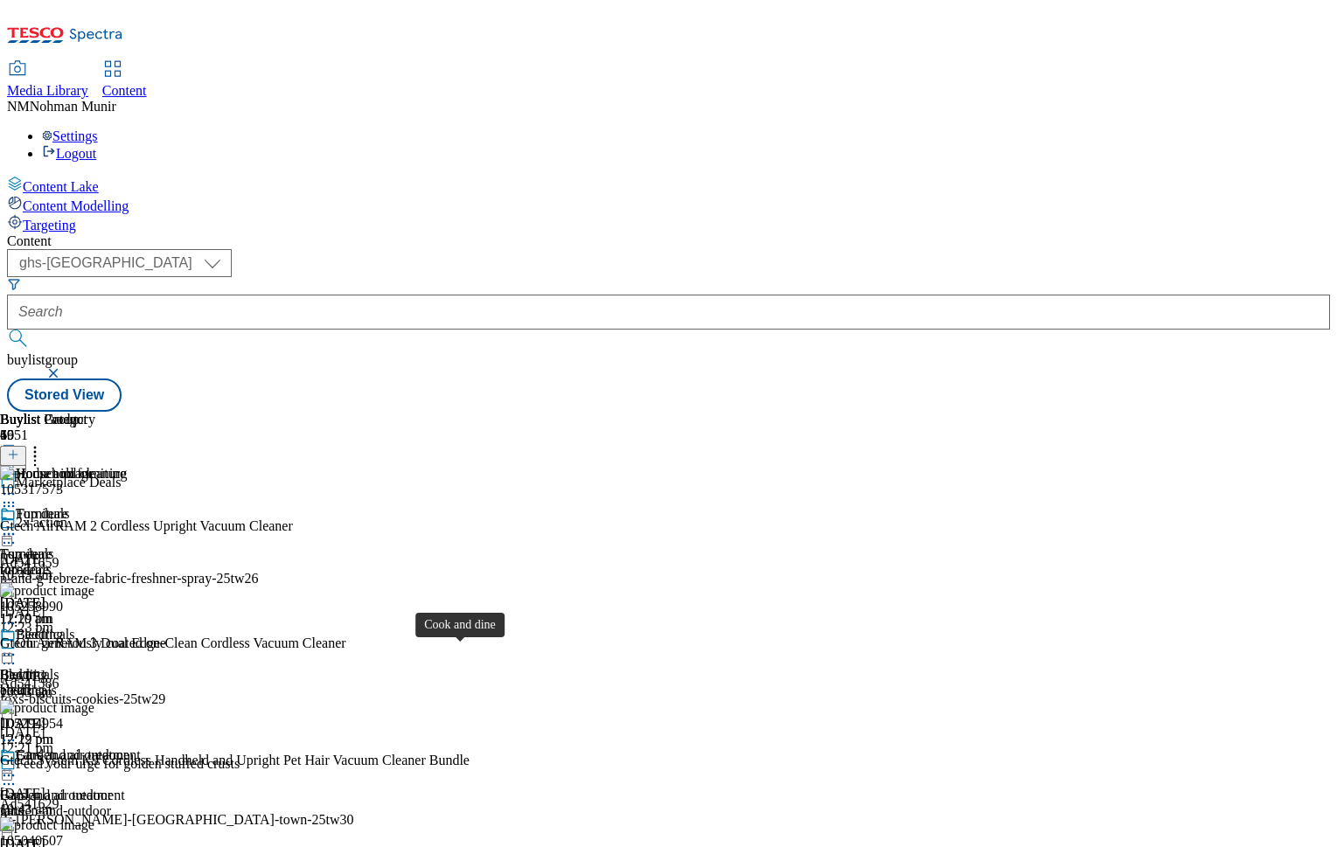
scroll to position [350, 0]
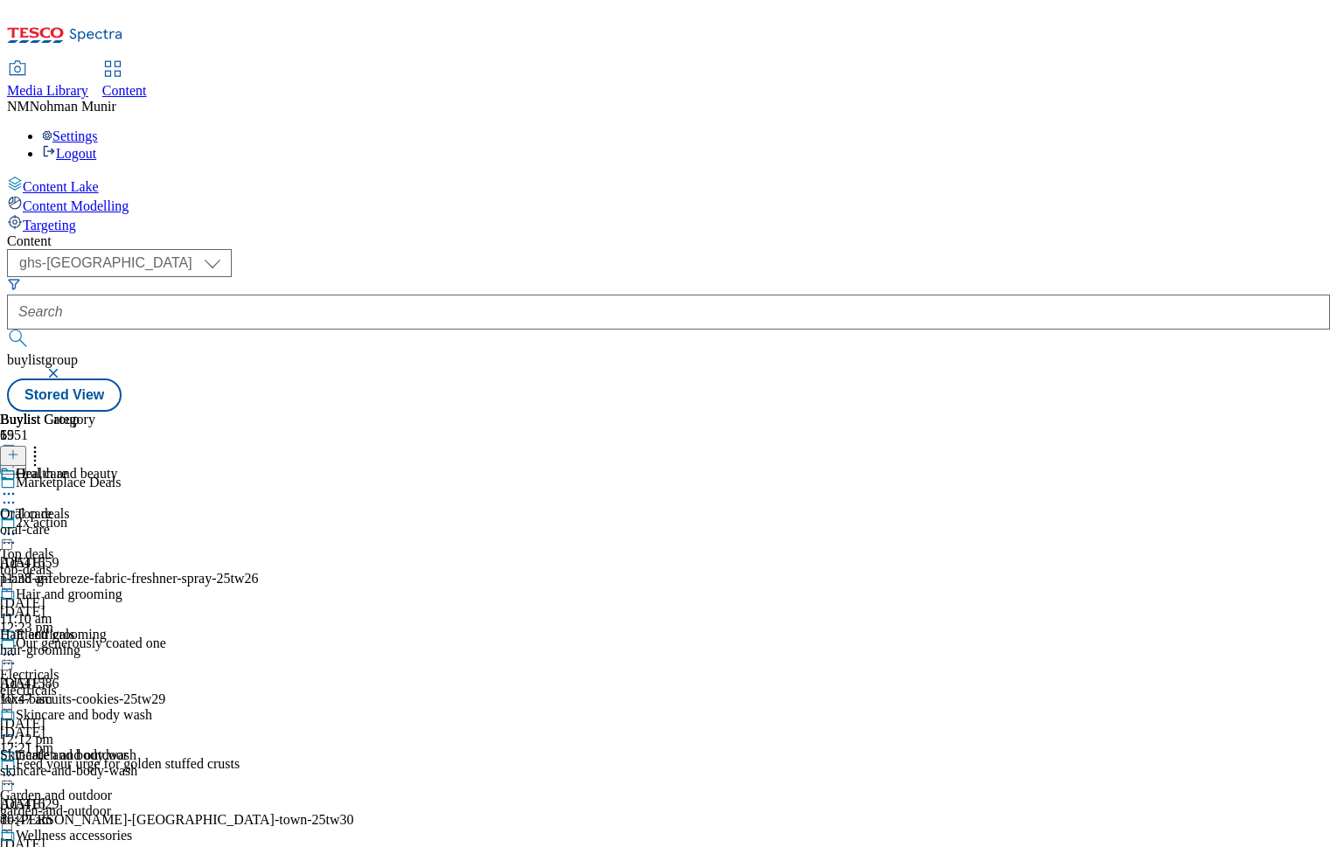
click at [152, 522] on div "oral-care" at bounding box center [76, 530] width 152 height 16
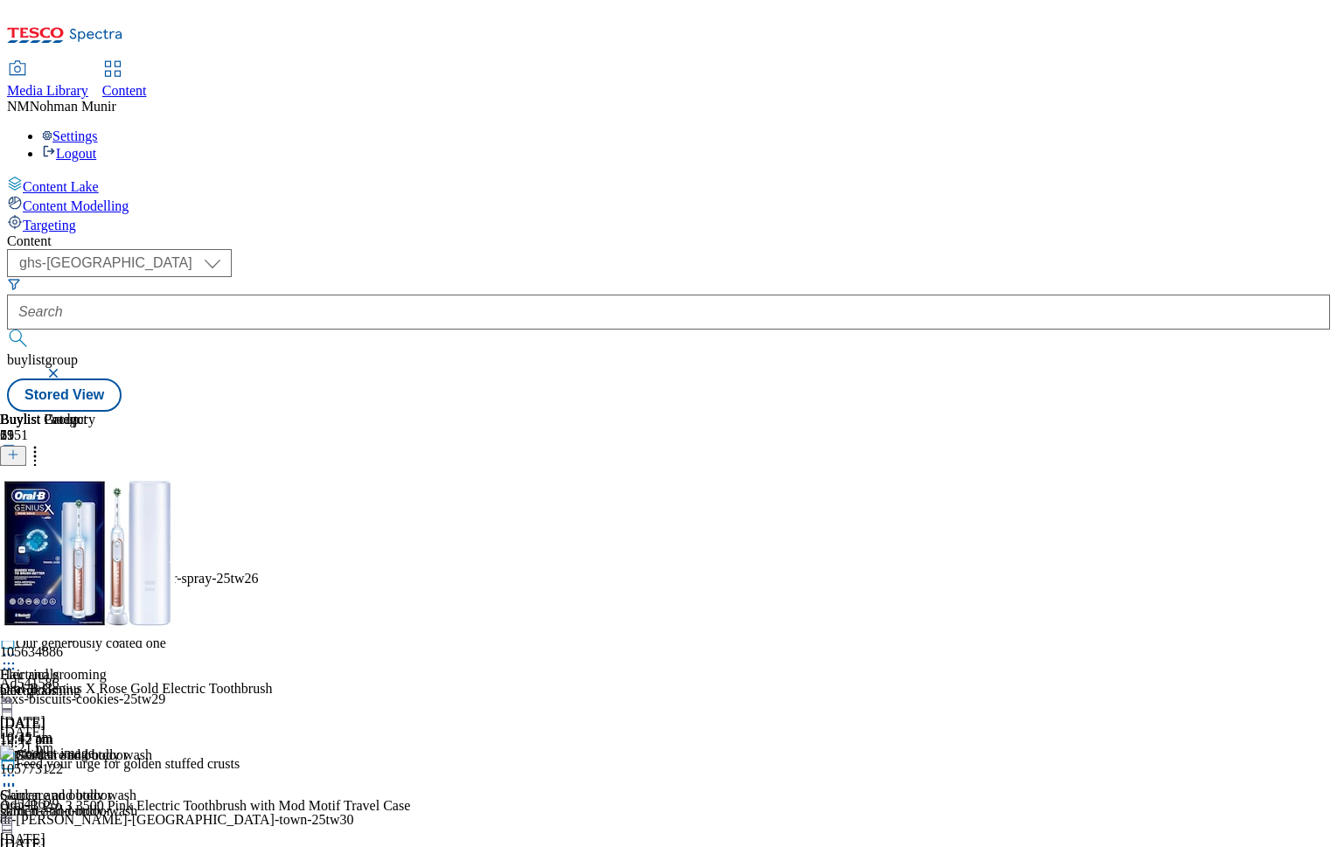
scroll to position [0, 215]
click at [17, 526] on icon at bounding box center [8, 534] width 17 height 17
click at [110, 726] on span "Un-publish" at bounding box center [82, 732] width 56 height 13
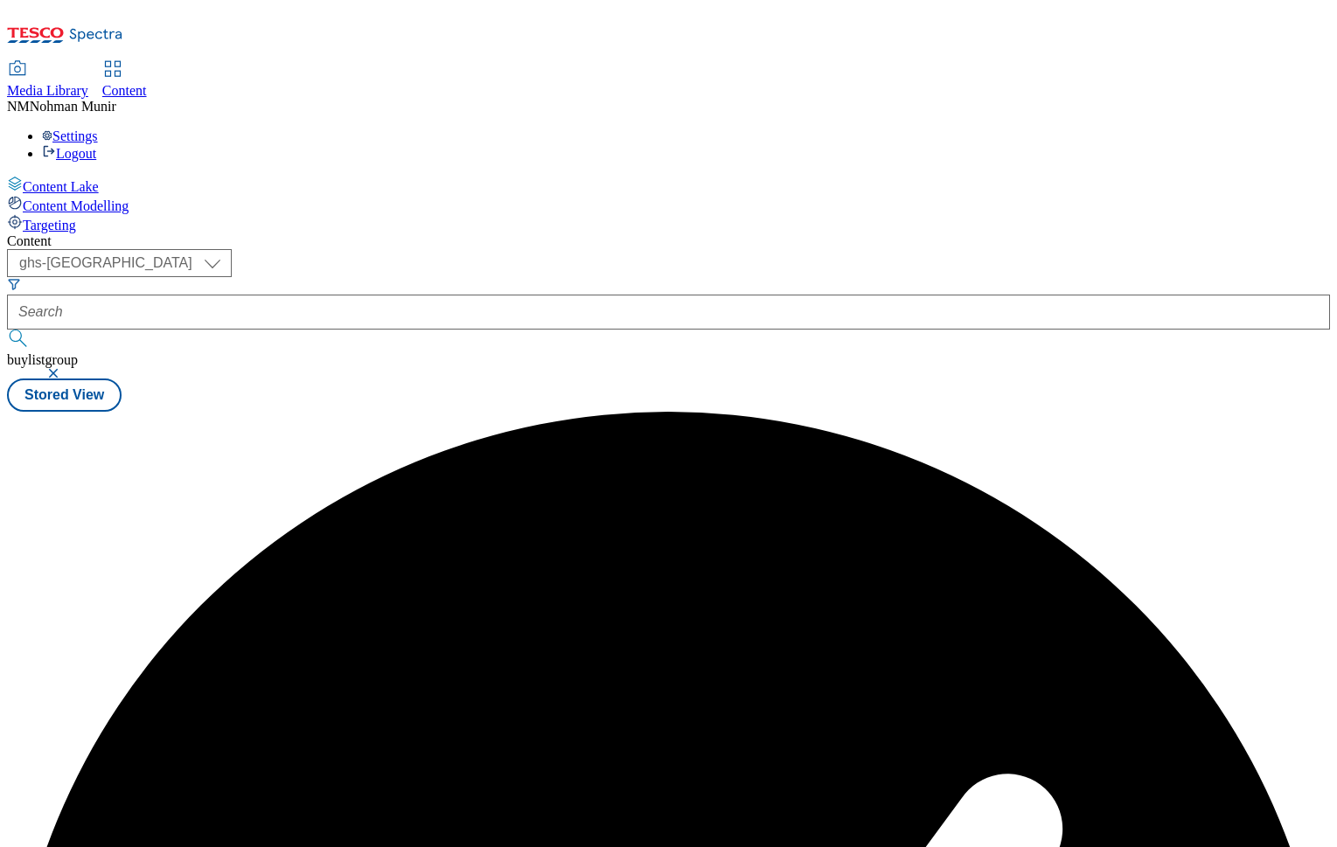
scroll to position [0, 0]
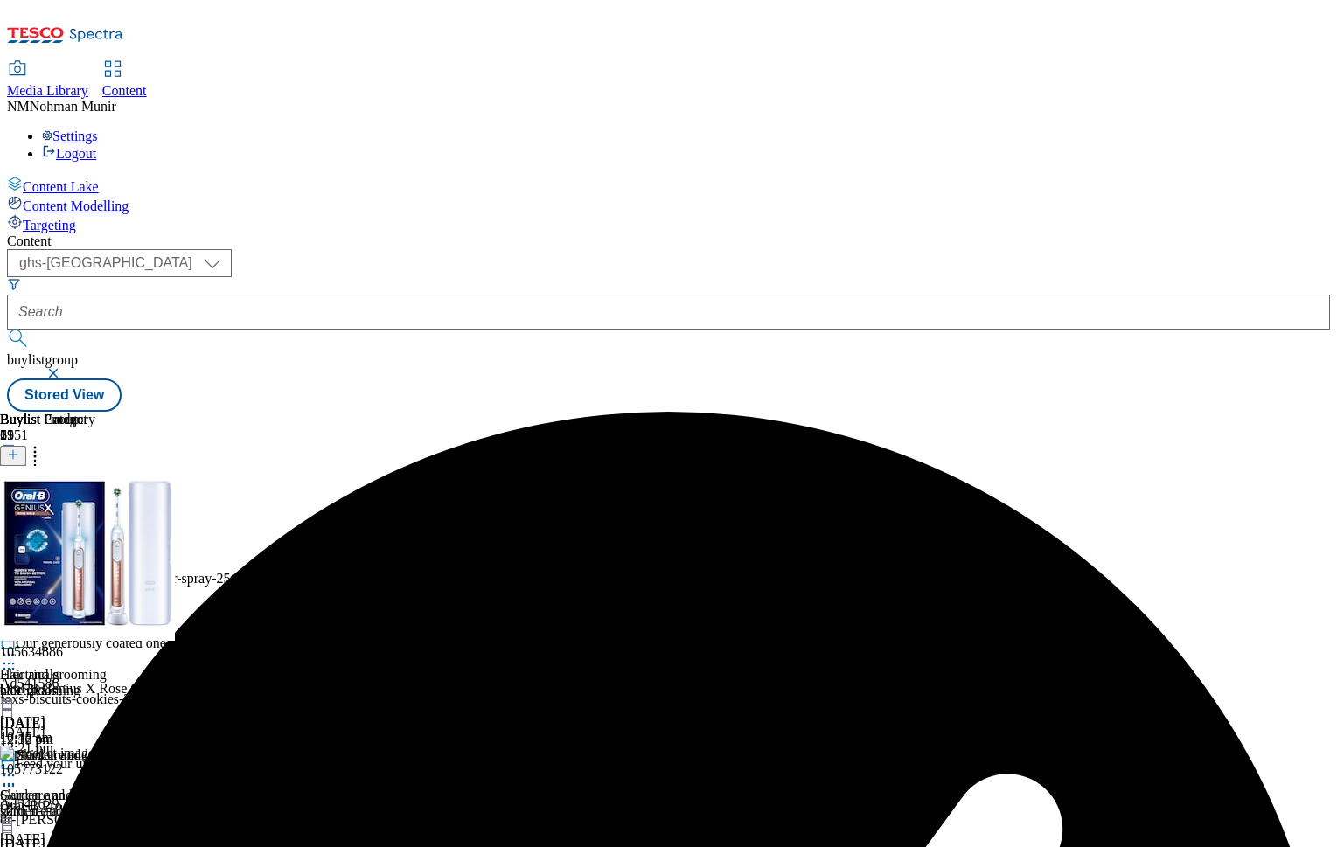
click at [17, 526] on icon at bounding box center [8, 534] width 17 height 17
click at [113, 666] on span "Un-preview" at bounding box center [83, 672] width 59 height 13
click at [44, 443] on icon at bounding box center [34, 451] width 17 height 17
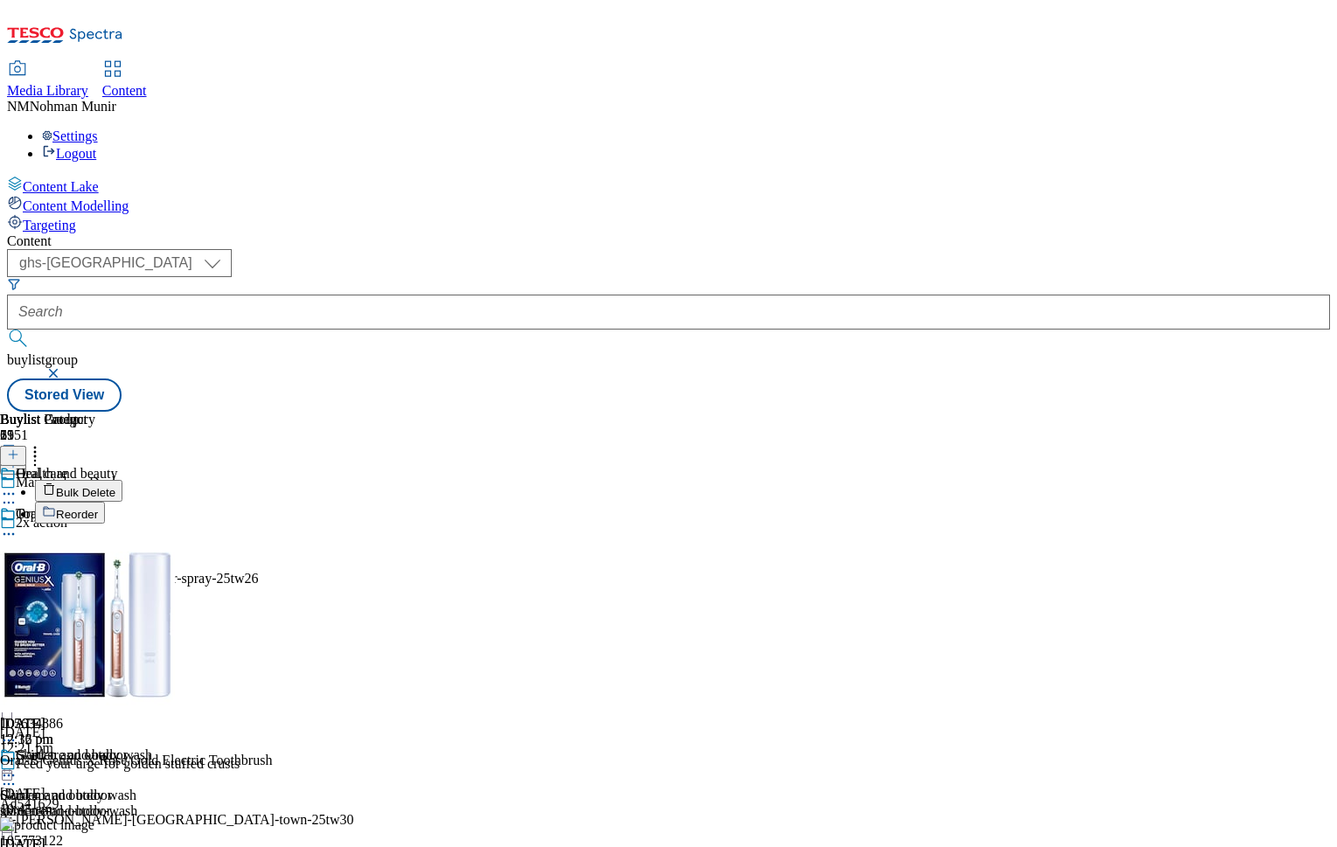
click at [122, 480] on button "Bulk Delete" at bounding box center [78, 491] width 87 height 22
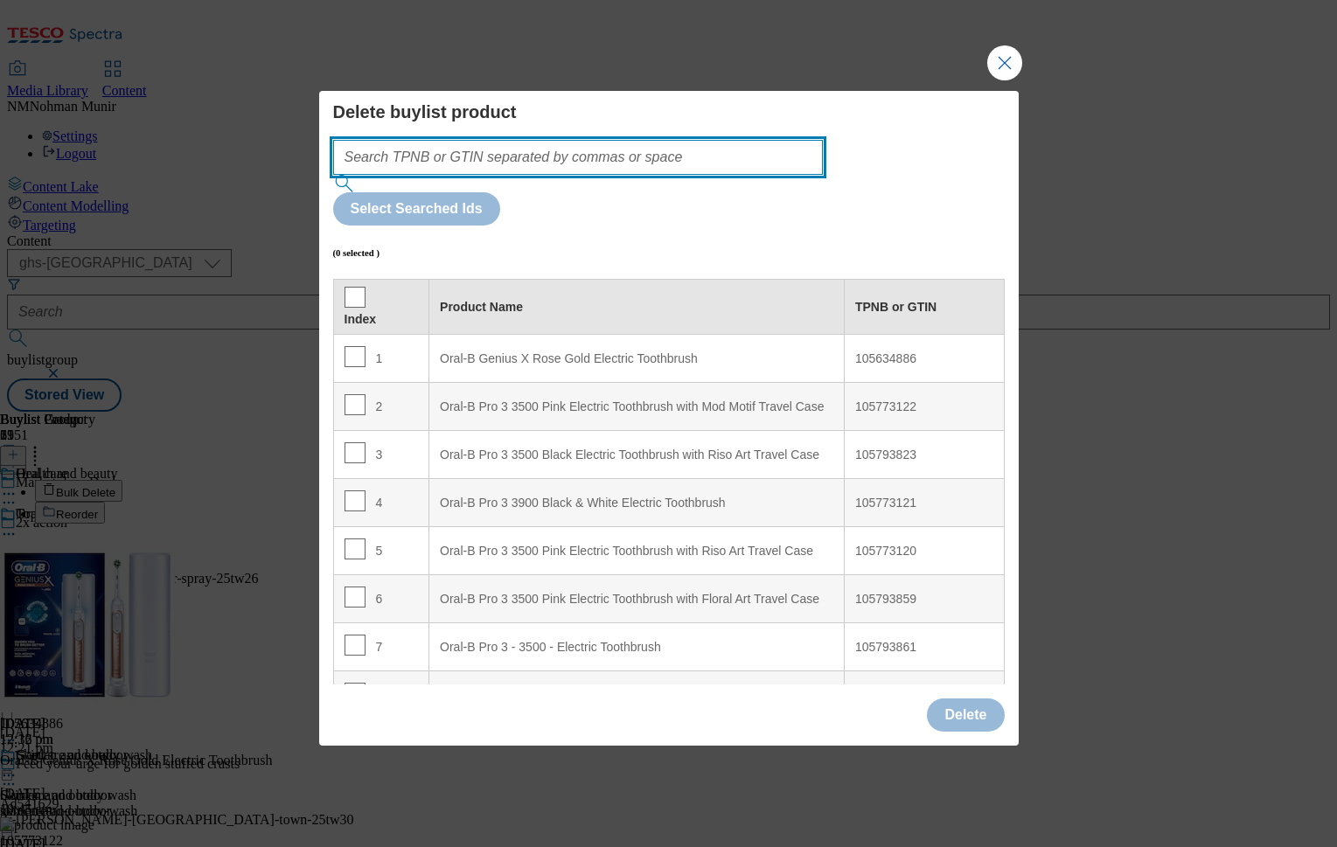
click at [514, 175] on input "Modal" at bounding box center [578, 157] width 491 height 35
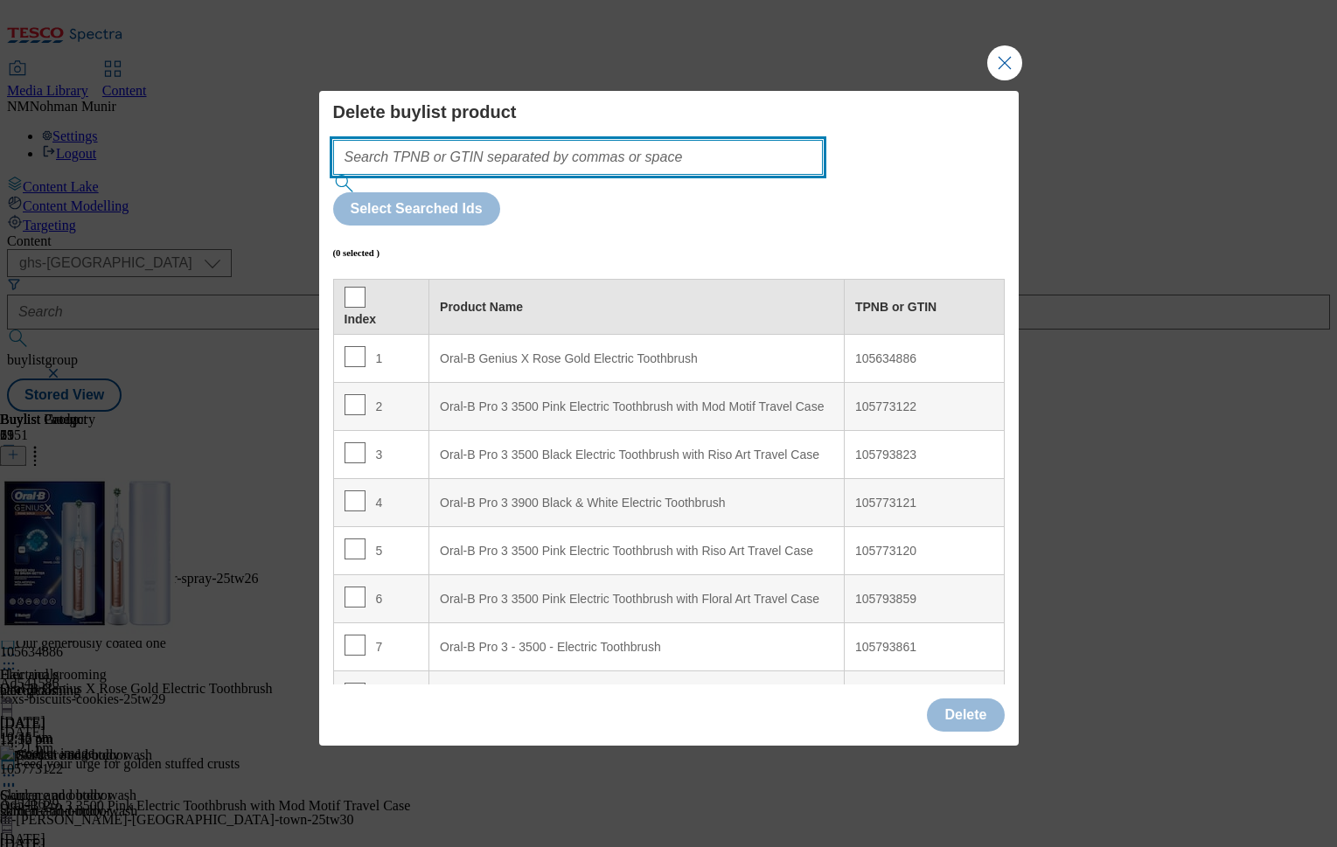
paste input "106033898 106073043 106073040 106073048 106073045 106073042 106039017"
type input "106033898 106073043 106073040 106073048 106073045 106073042 106039017"
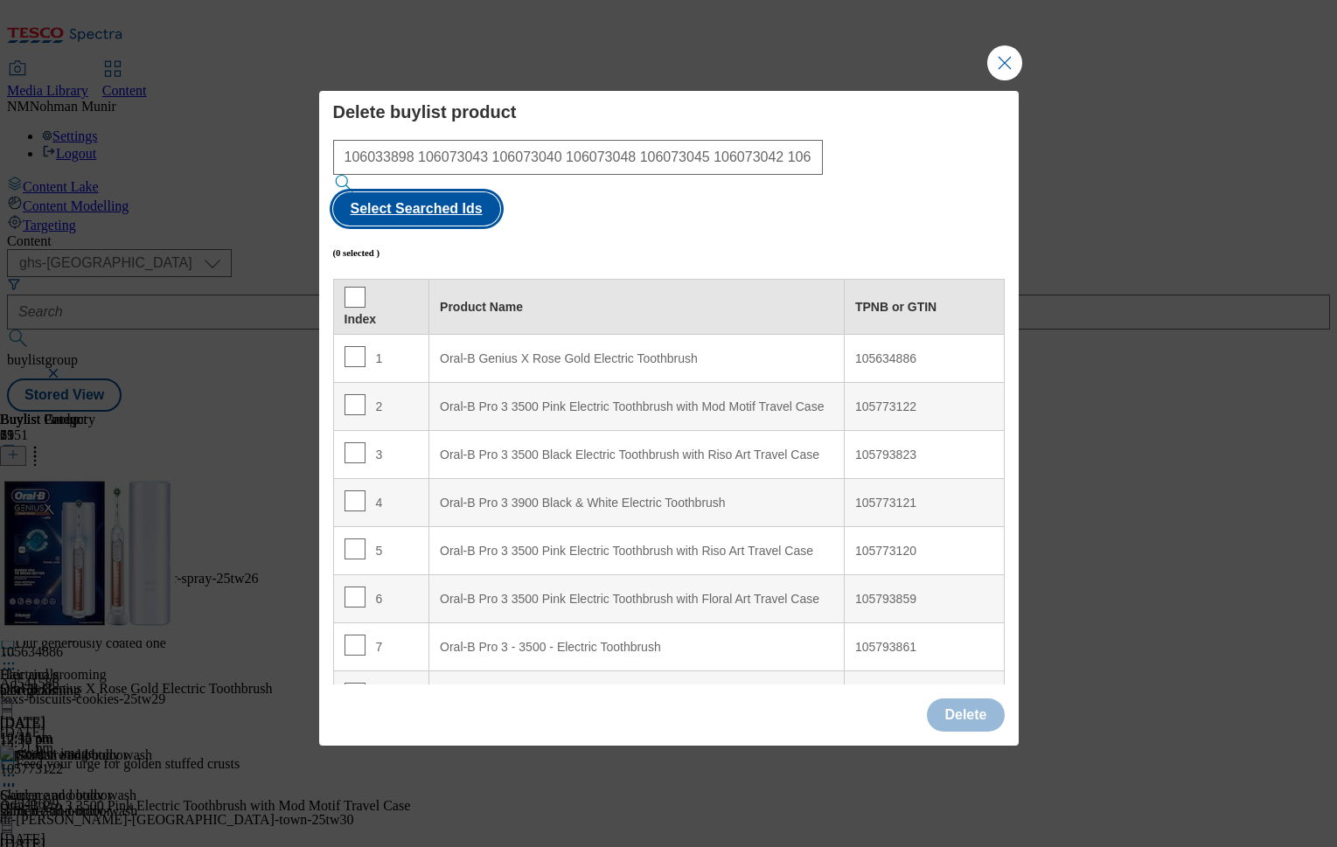
click at [500, 206] on button "Select Searched Ids" at bounding box center [416, 208] width 167 height 33
checkbox input "true"
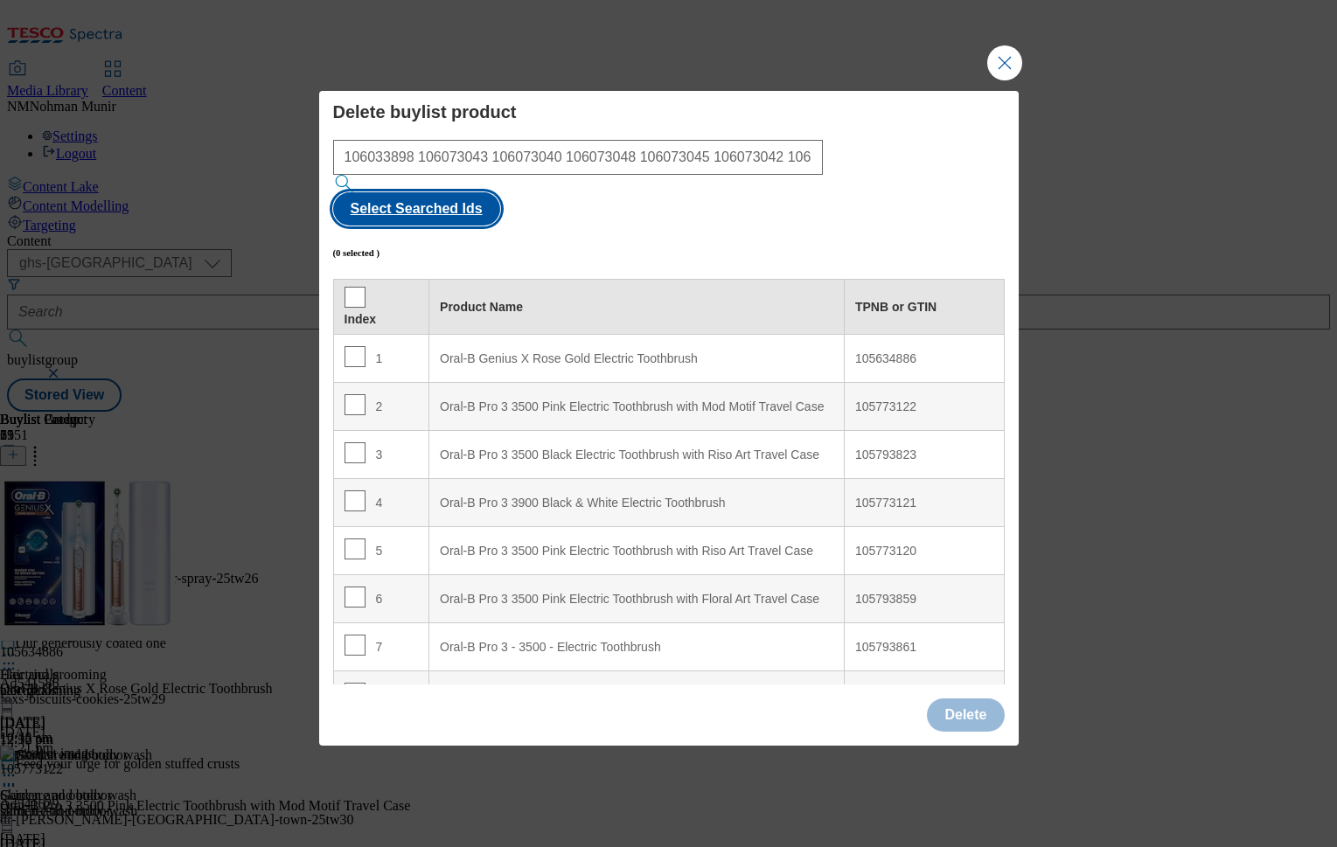
checkbox input "true"
click at [973, 699] on button "Delete" at bounding box center [965, 715] width 77 height 33
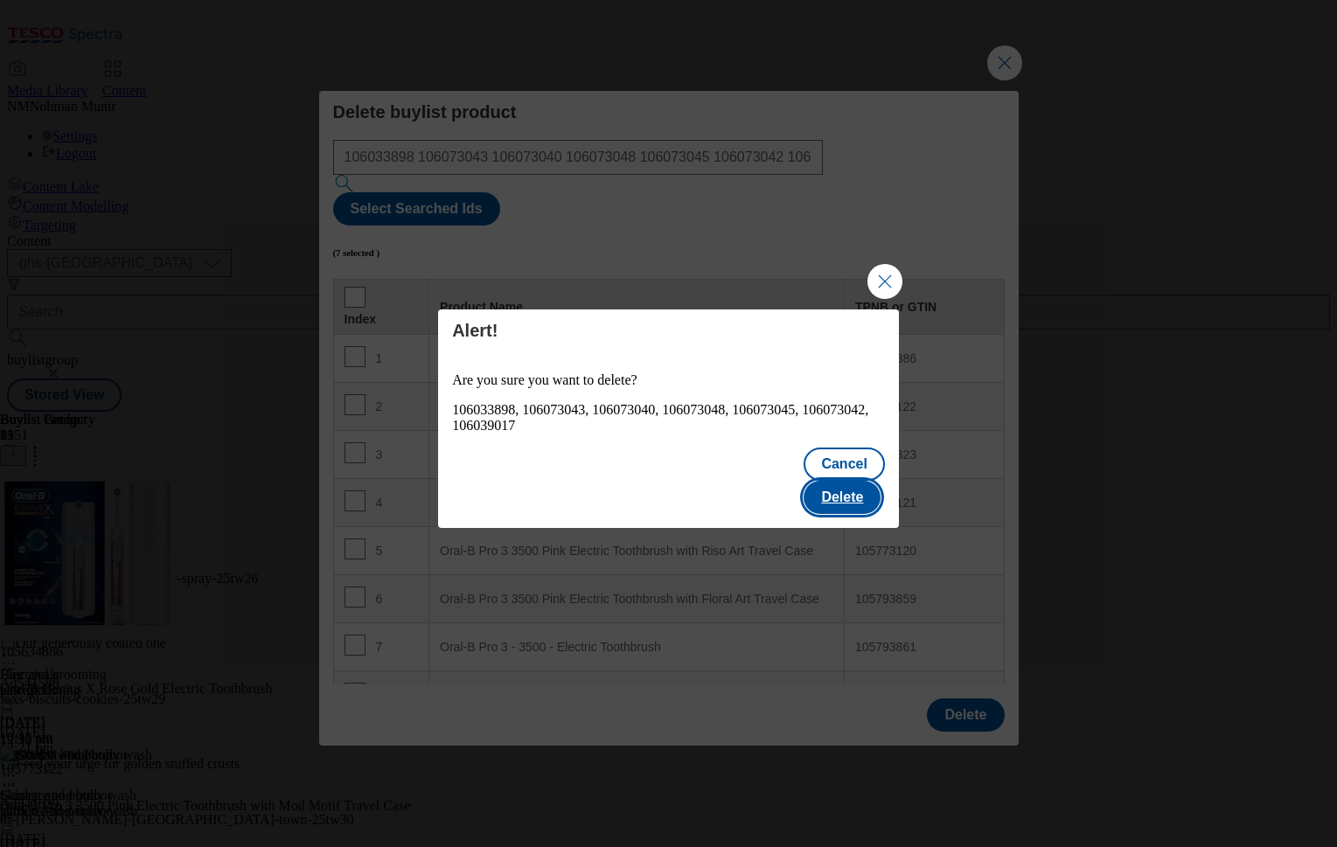
click at [854, 488] on button "Delete" at bounding box center [842, 497] width 77 height 33
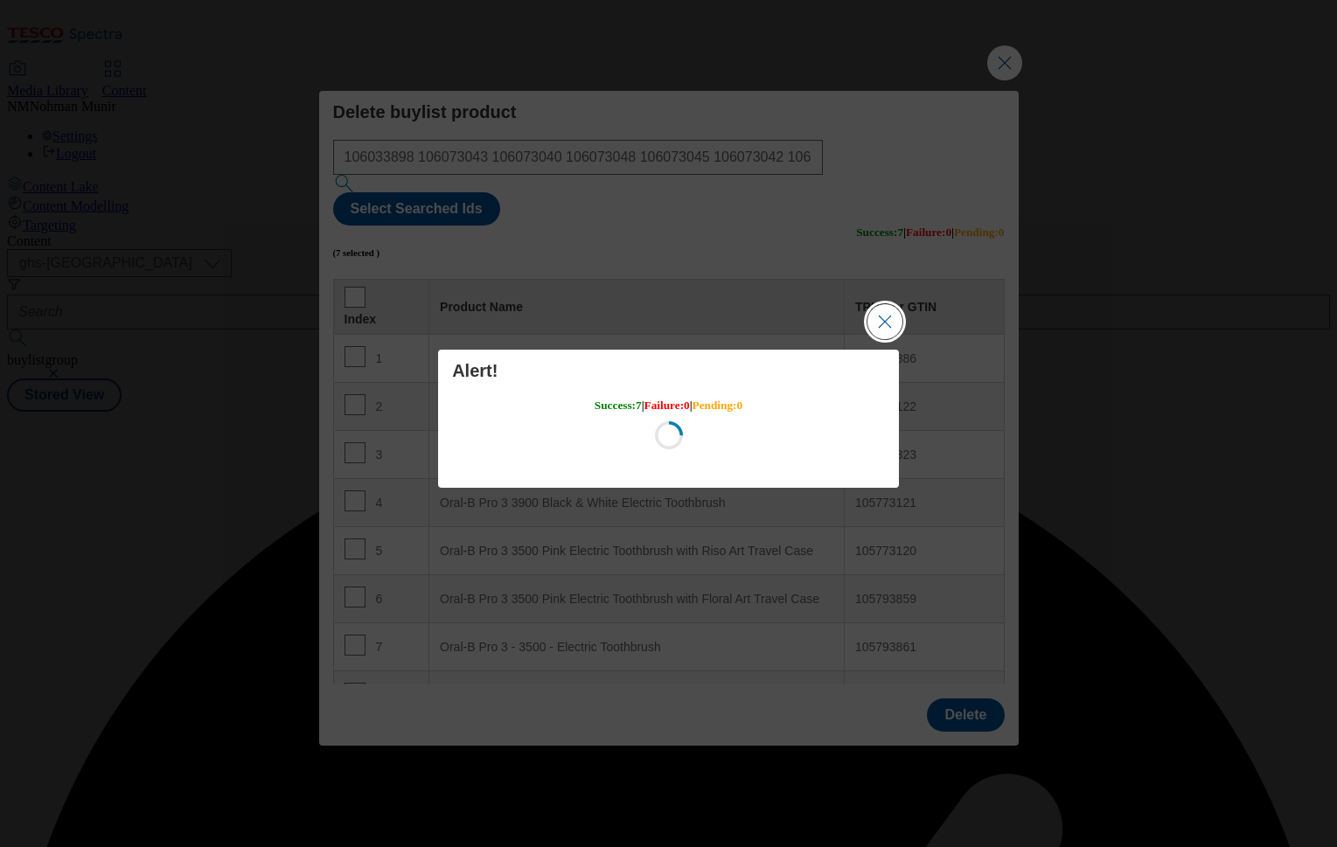
scroll to position [0, 0]
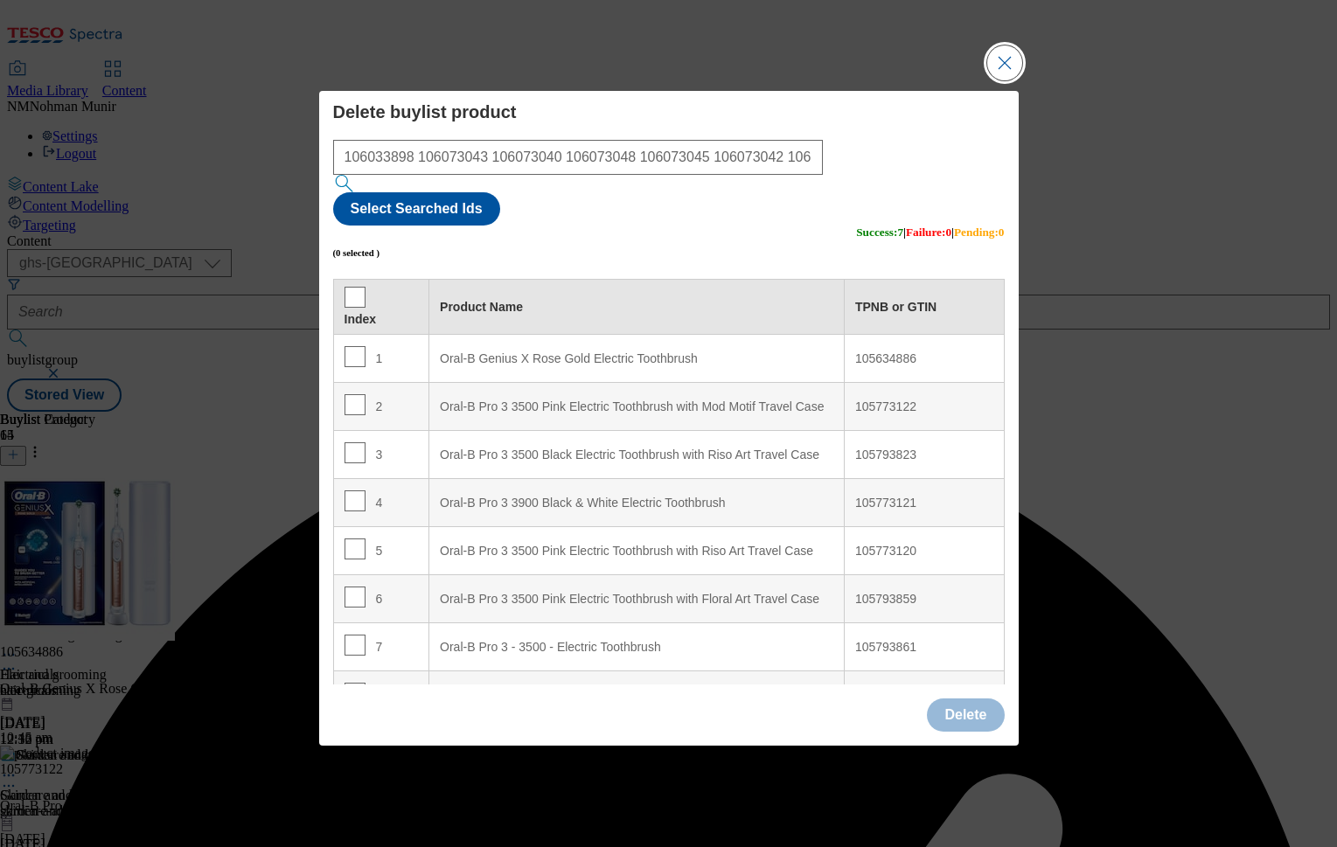
click at [1014, 80] on button "Close Modal" at bounding box center [1004, 62] width 35 height 35
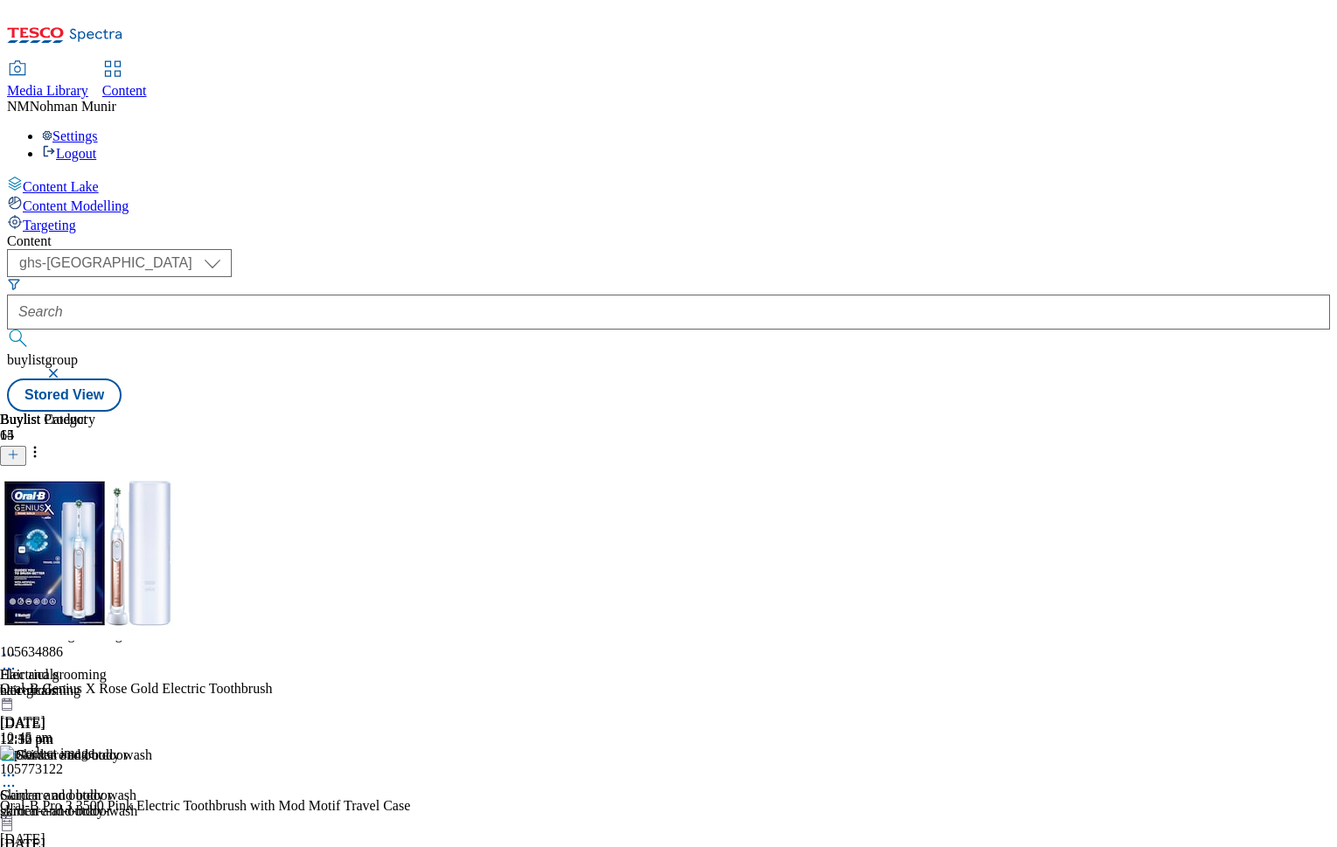
click at [152, 627] on div "Hair and grooming Hair and grooming hair-grooming [DATE] 12:36 pm" at bounding box center [76, 687] width 152 height 121
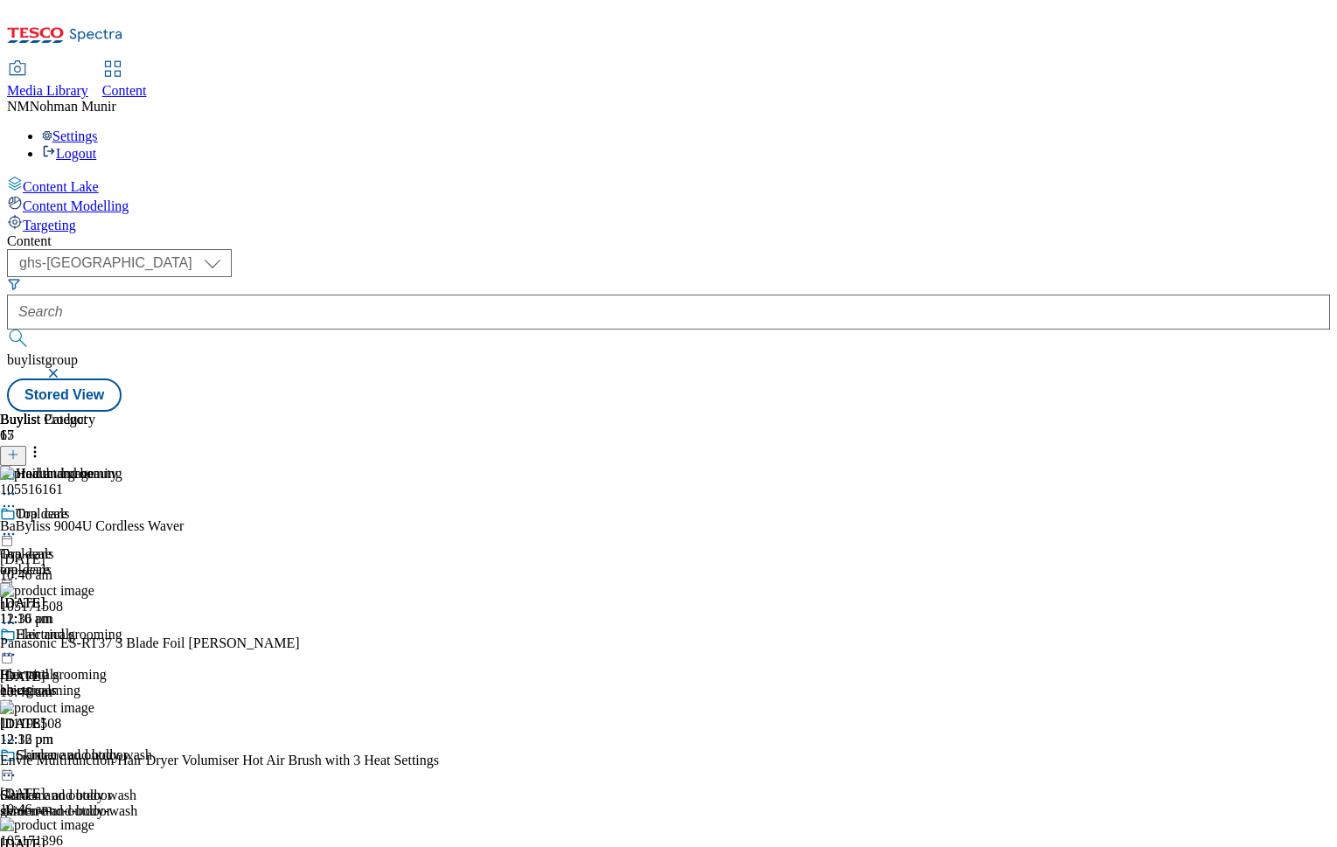
click at [152, 748] on div "Skincare and body wash Skincare and body wash skincare-and-body-wash [DATE] 12:…" at bounding box center [76, 808] width 152 height 121
click at [44, 443] on icon at bounding box center [34, 451] width 17 height 17
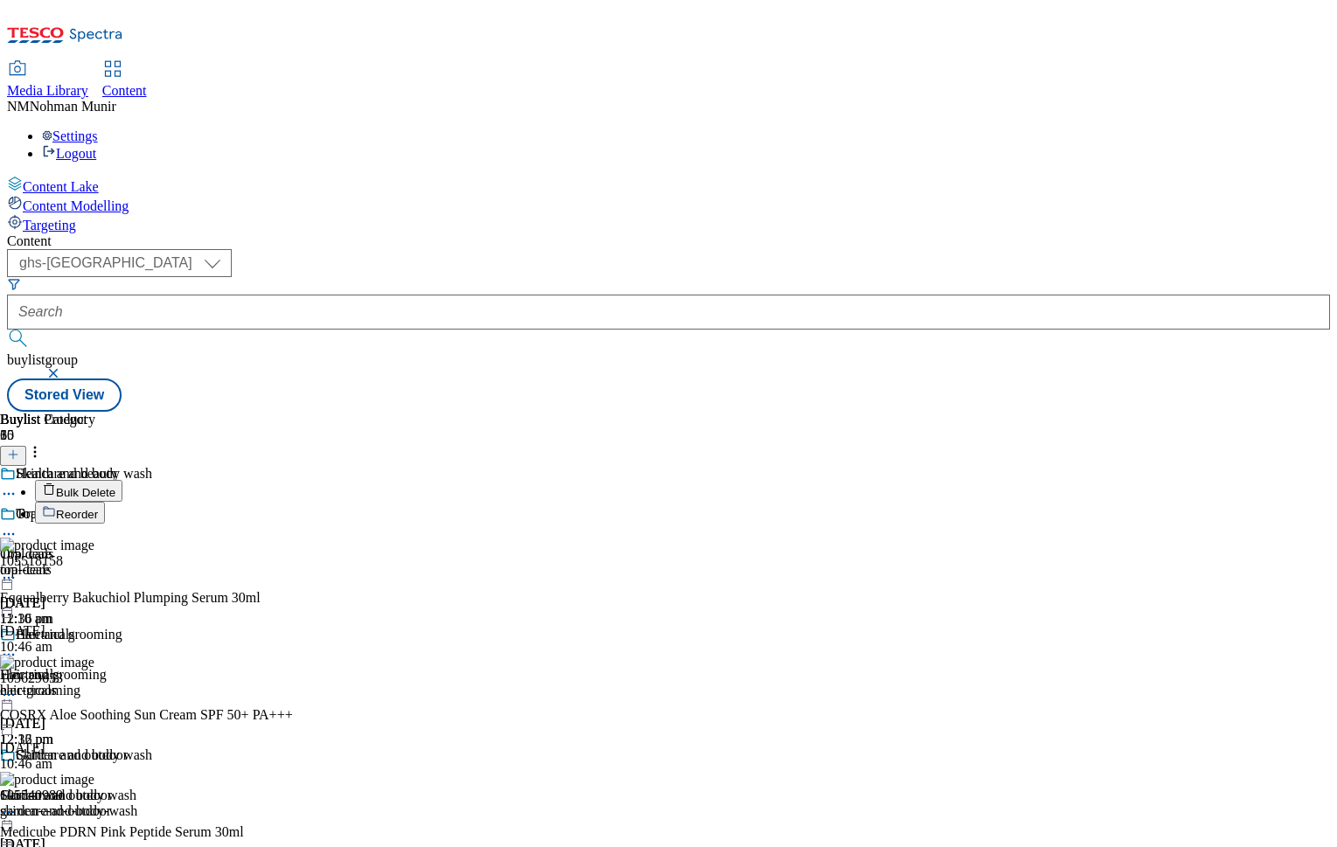
click at [122, 480] on button "Bulk Delete" at bounding box center [78, 491] width 87 height 22
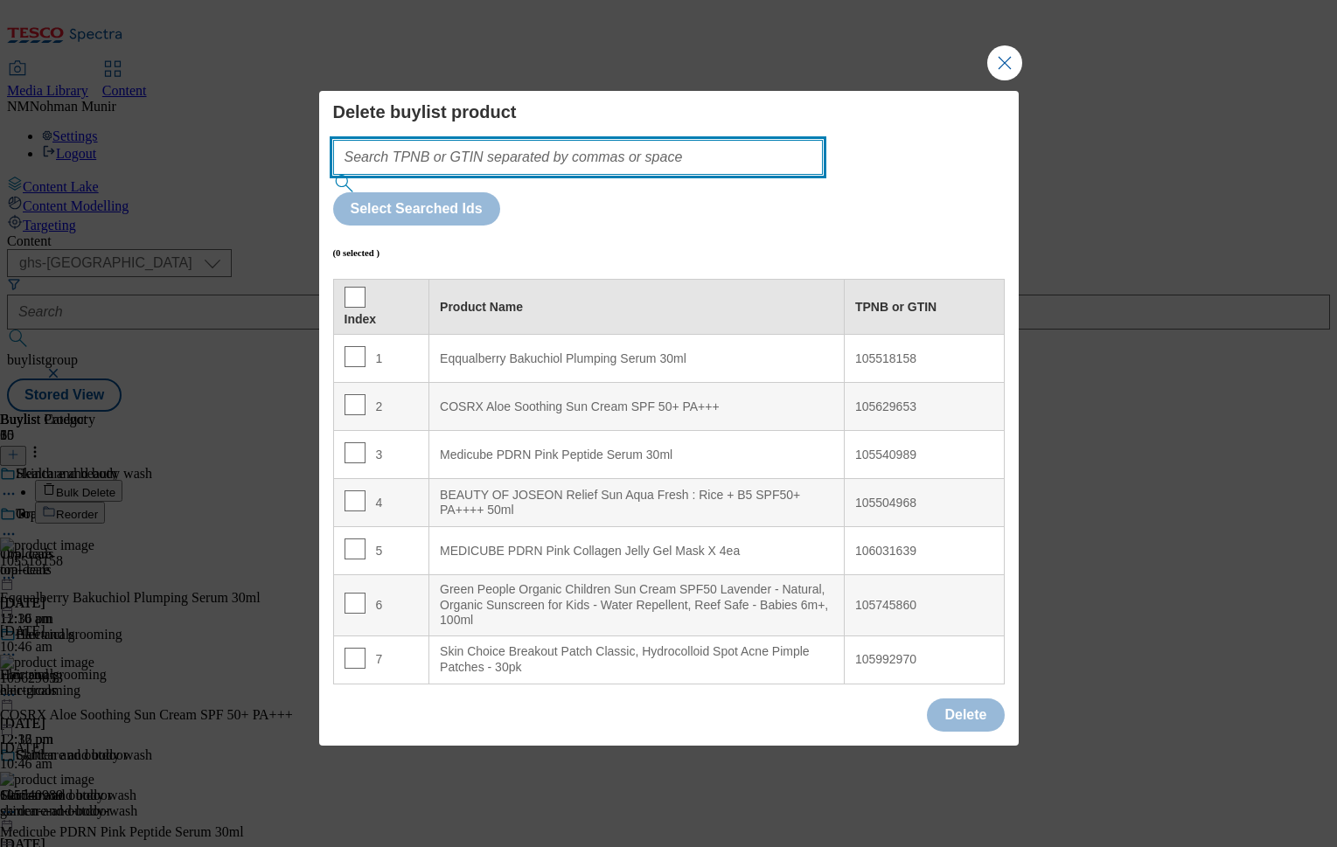
click at [606, 175] on input "Modal" at bounding box center [578, 157] width 491 height 35
paste input "105518158 105629653 106031639 105992970 105491692 105348763 105492742 105992967…"
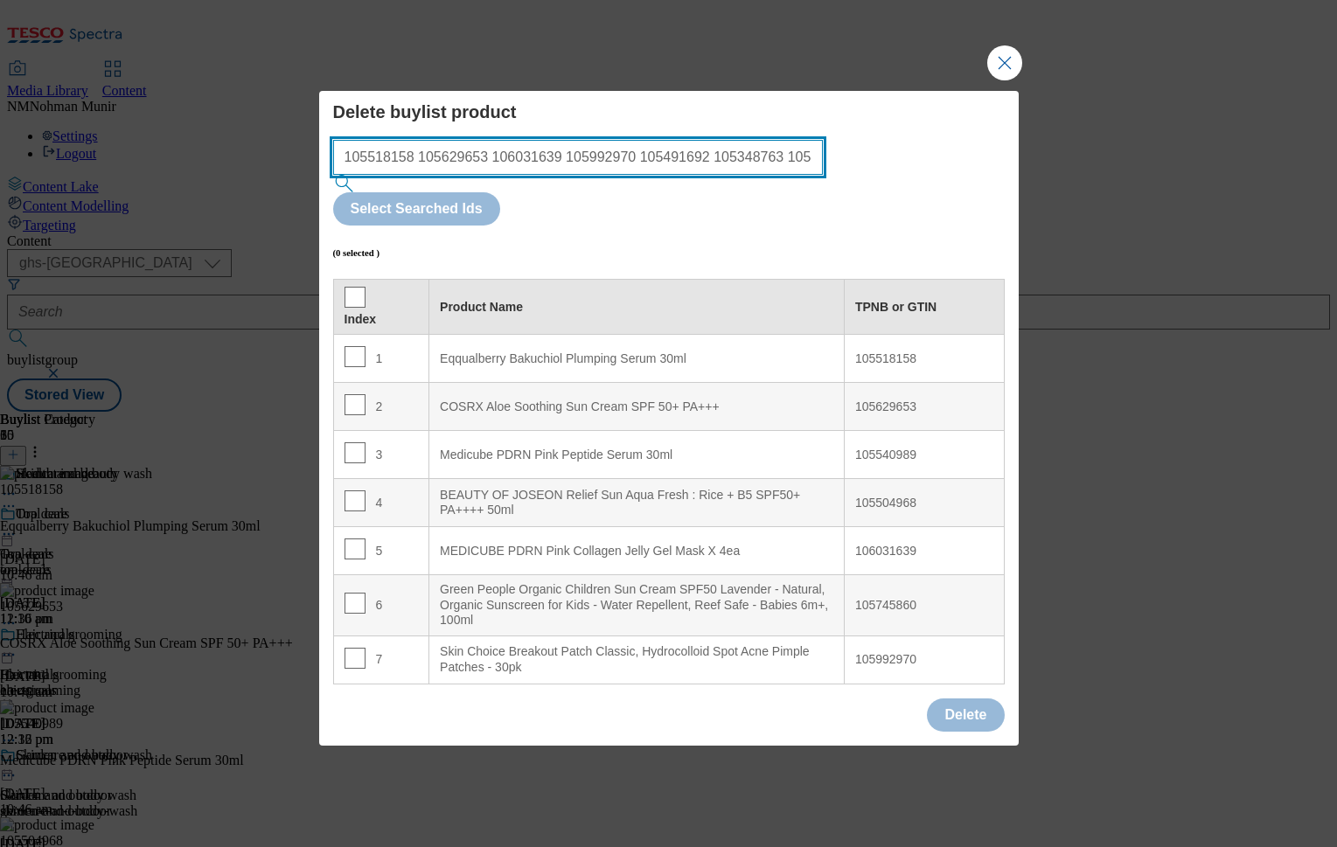
scroll to position [0, 380]
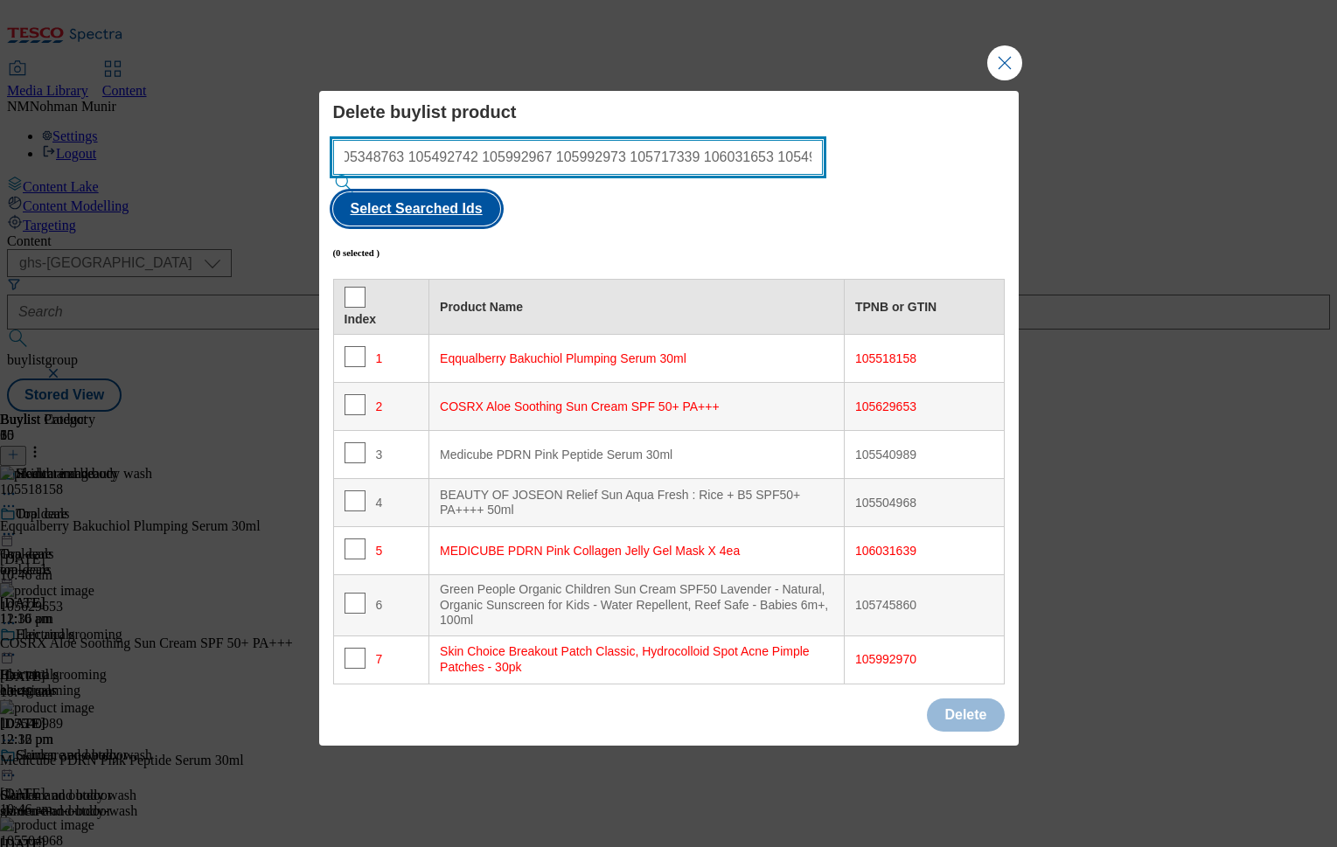
type input "105518158 105629653 106031639 105992970 105491692 105348763 105492742 105992967…"
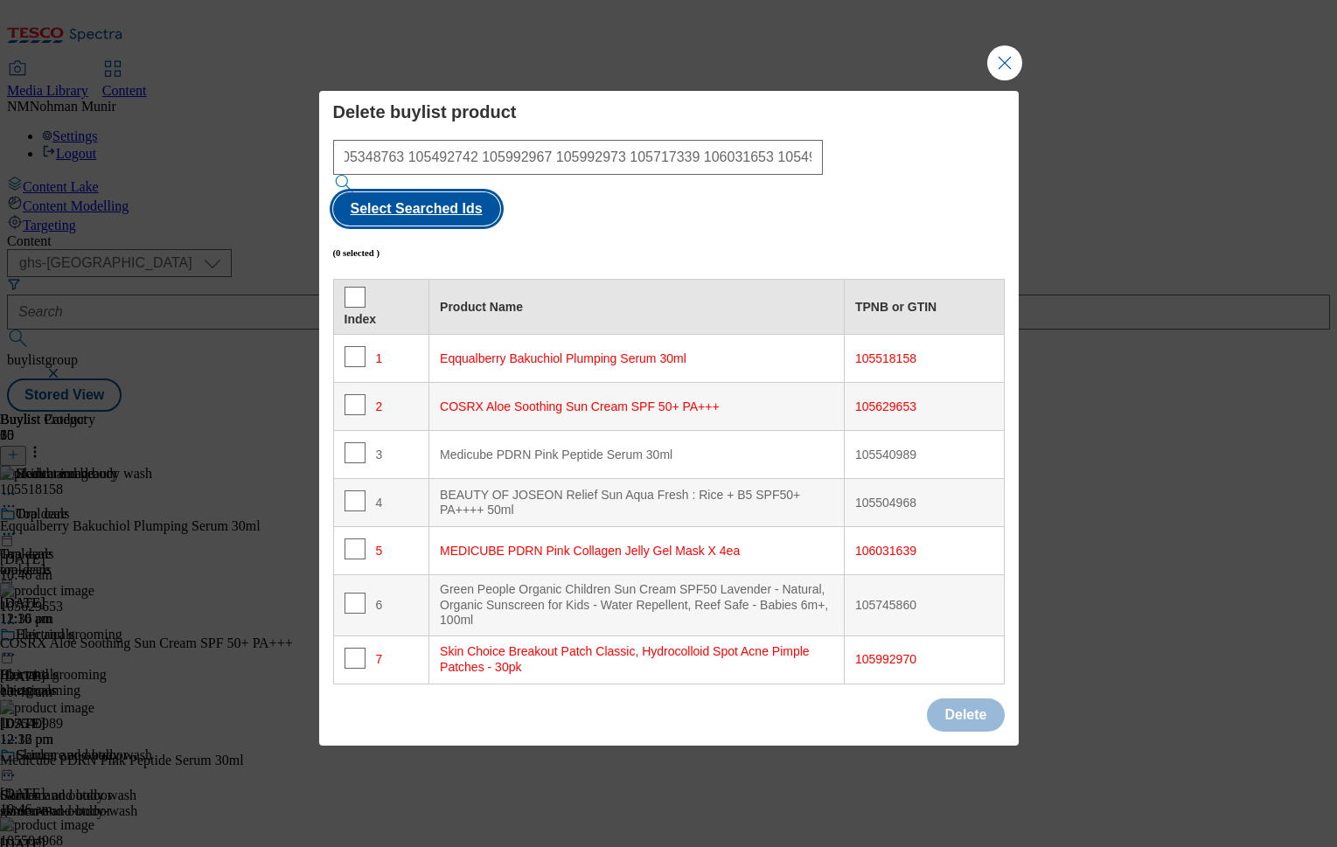
click at [500, 192] on button "Select Searched Ids" at bounding box center [416, 208] width 167 height 33
checkbox input "true"
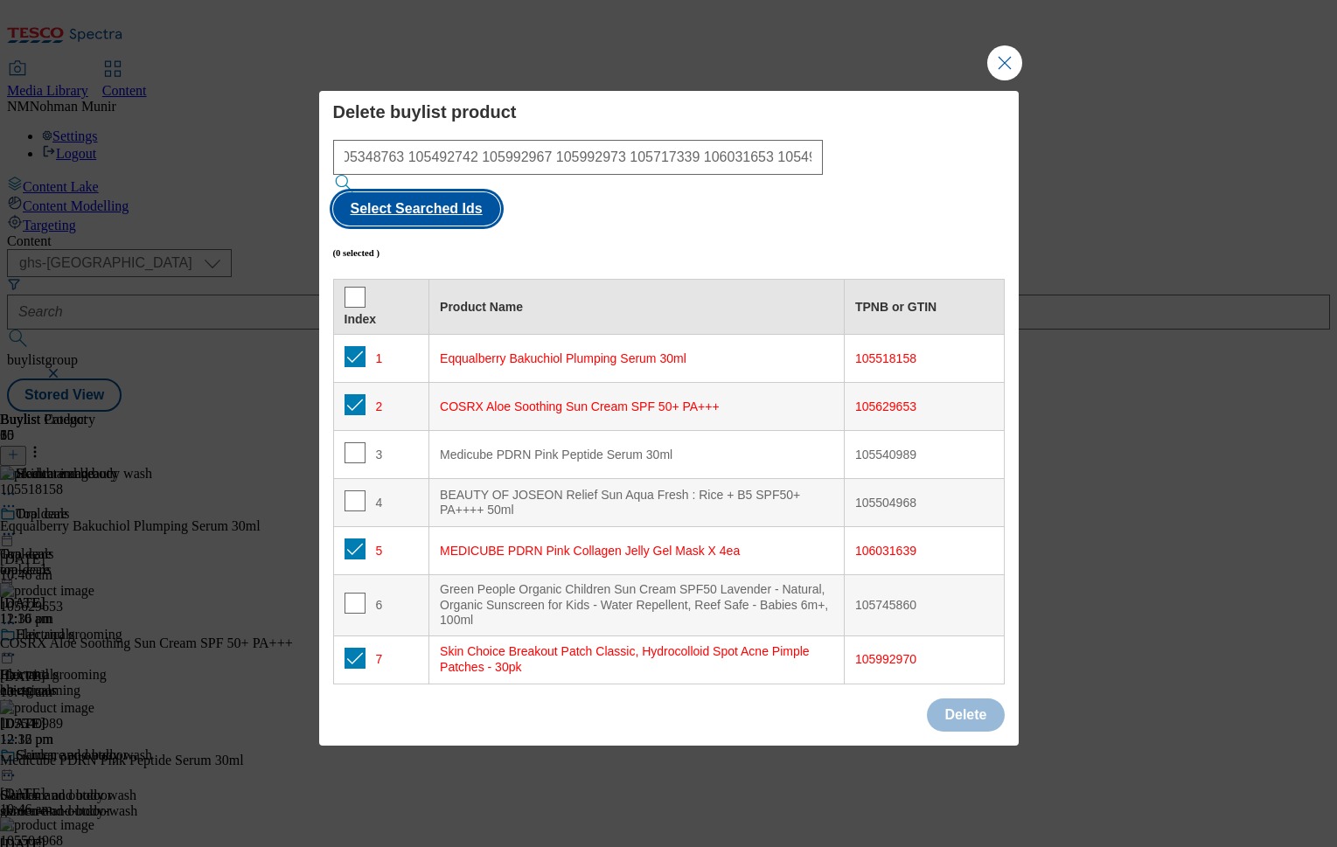
checkbox input "true"
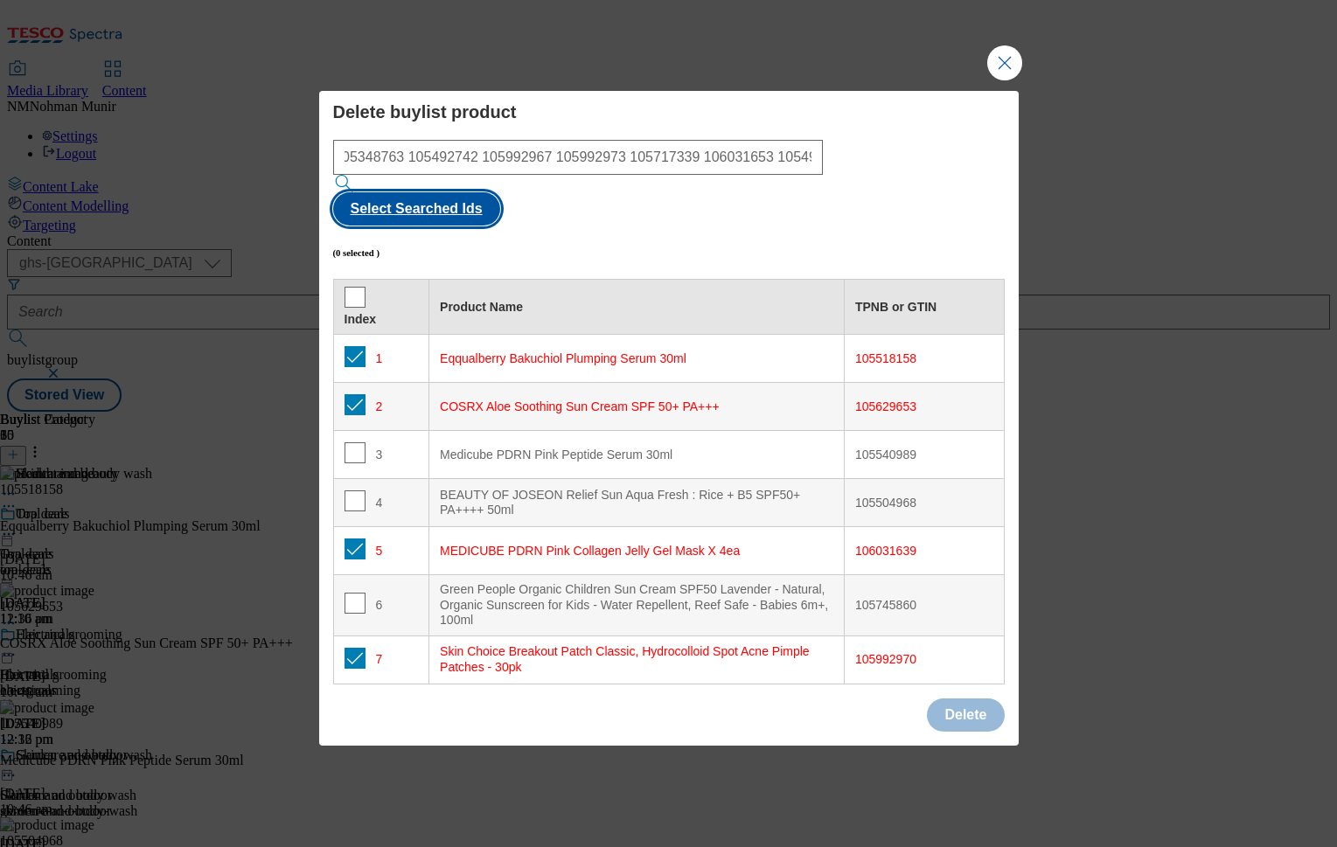
checkbox input "true"
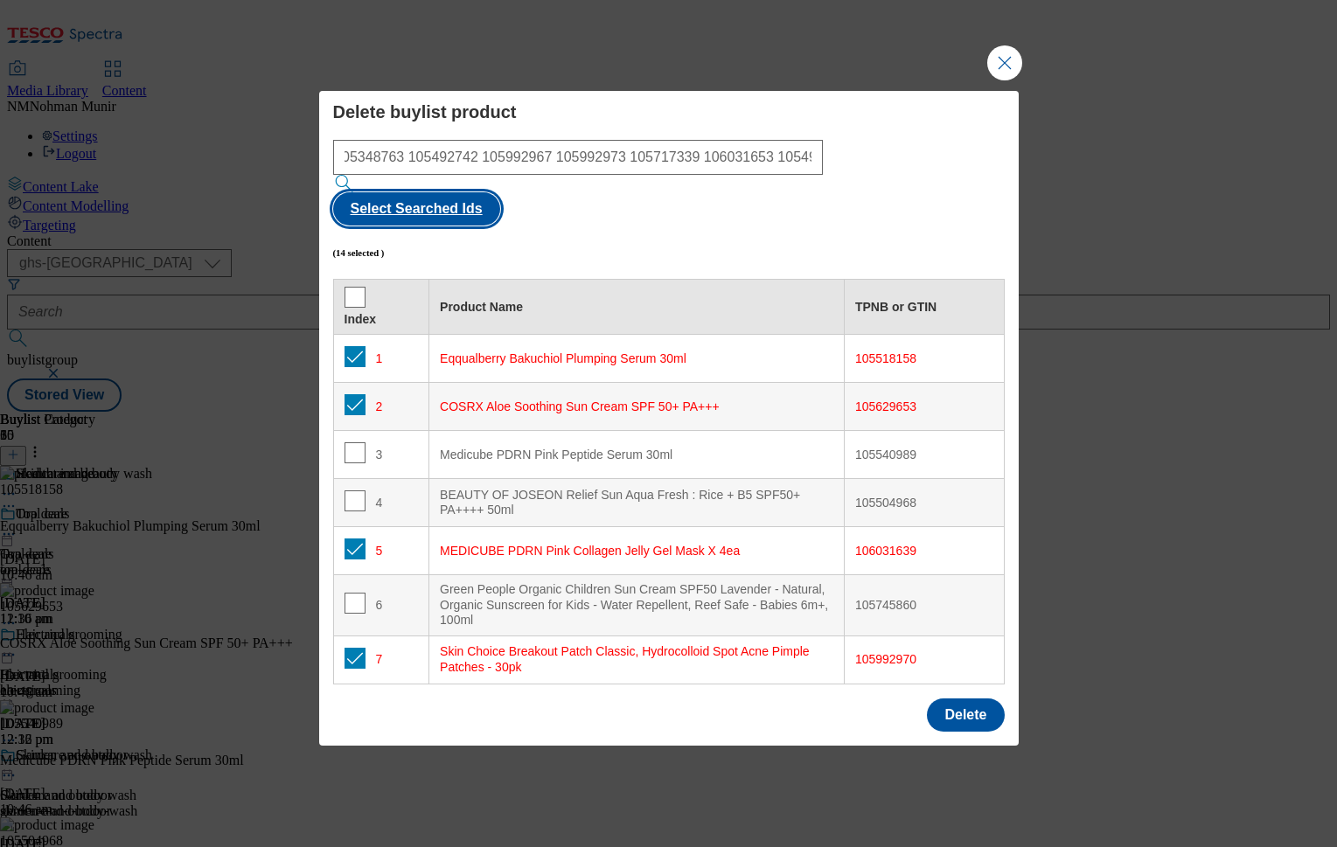
scroll to position [0, 0]
click at [990, 699] on button "Delete" at bounding box center [965, 715] width 77 height 33
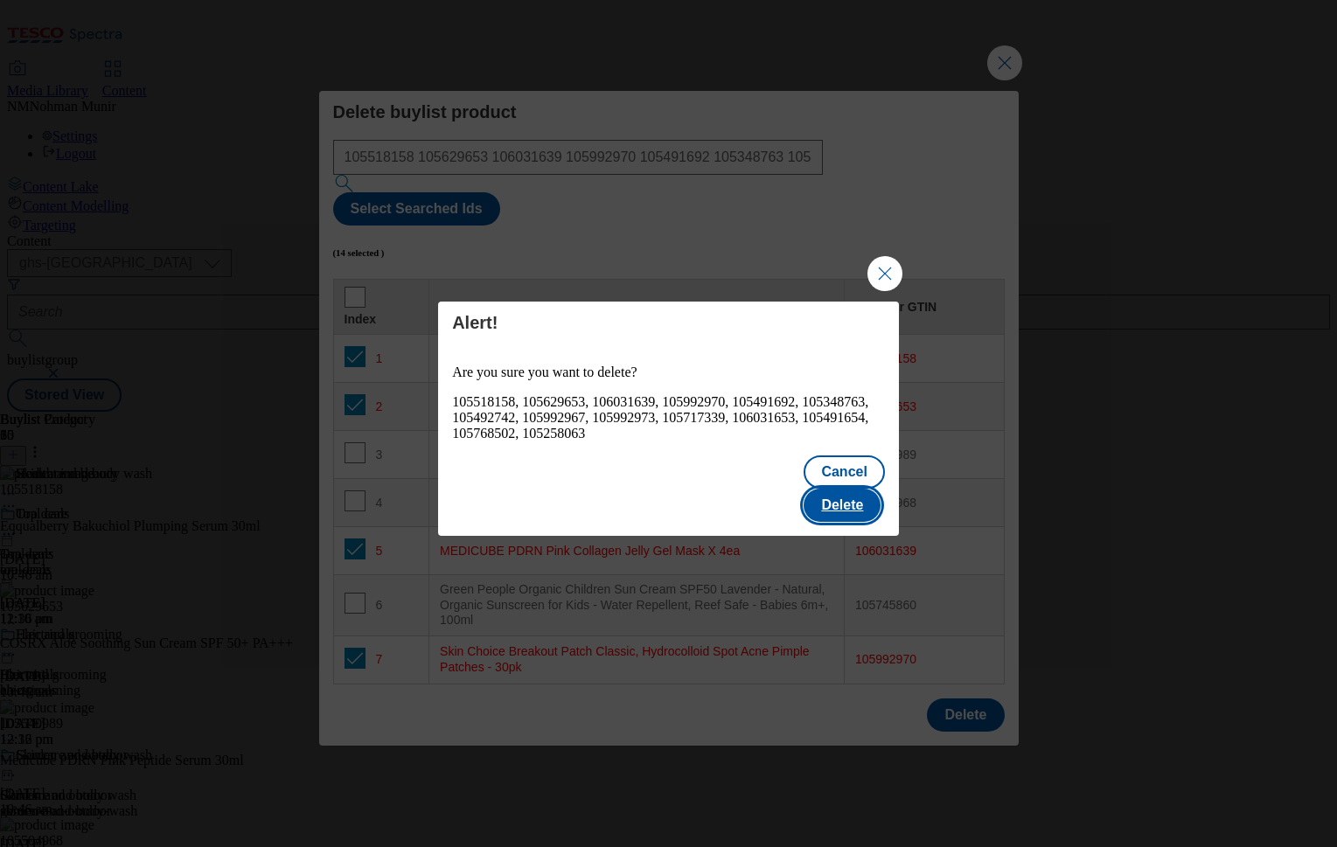
click at [868, 489] on button "Delete" at bounding box center [842, 505] width 77 height 33
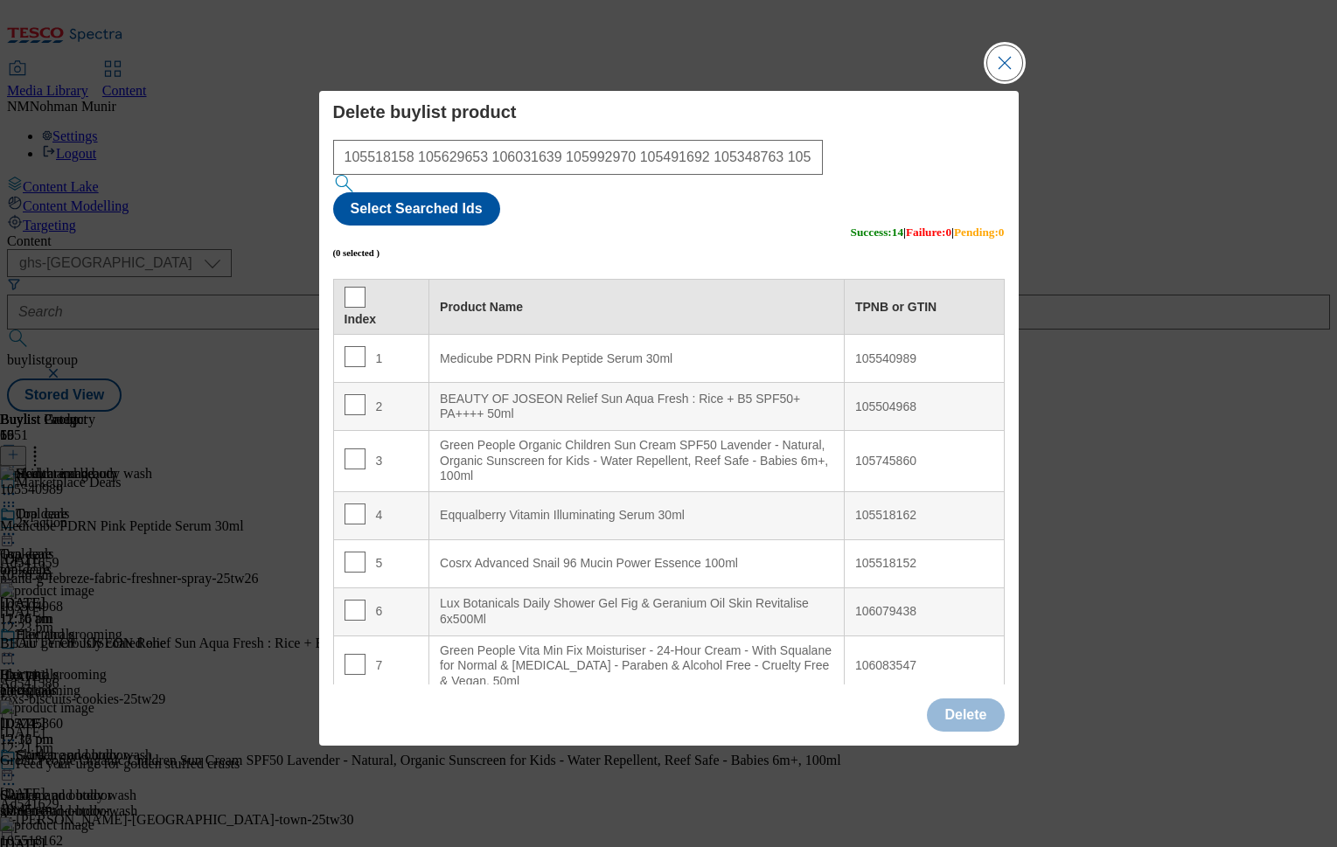
click at [1013, 80] on button "Close Modal" at bounding box center [1004, 62] width 35 height 35
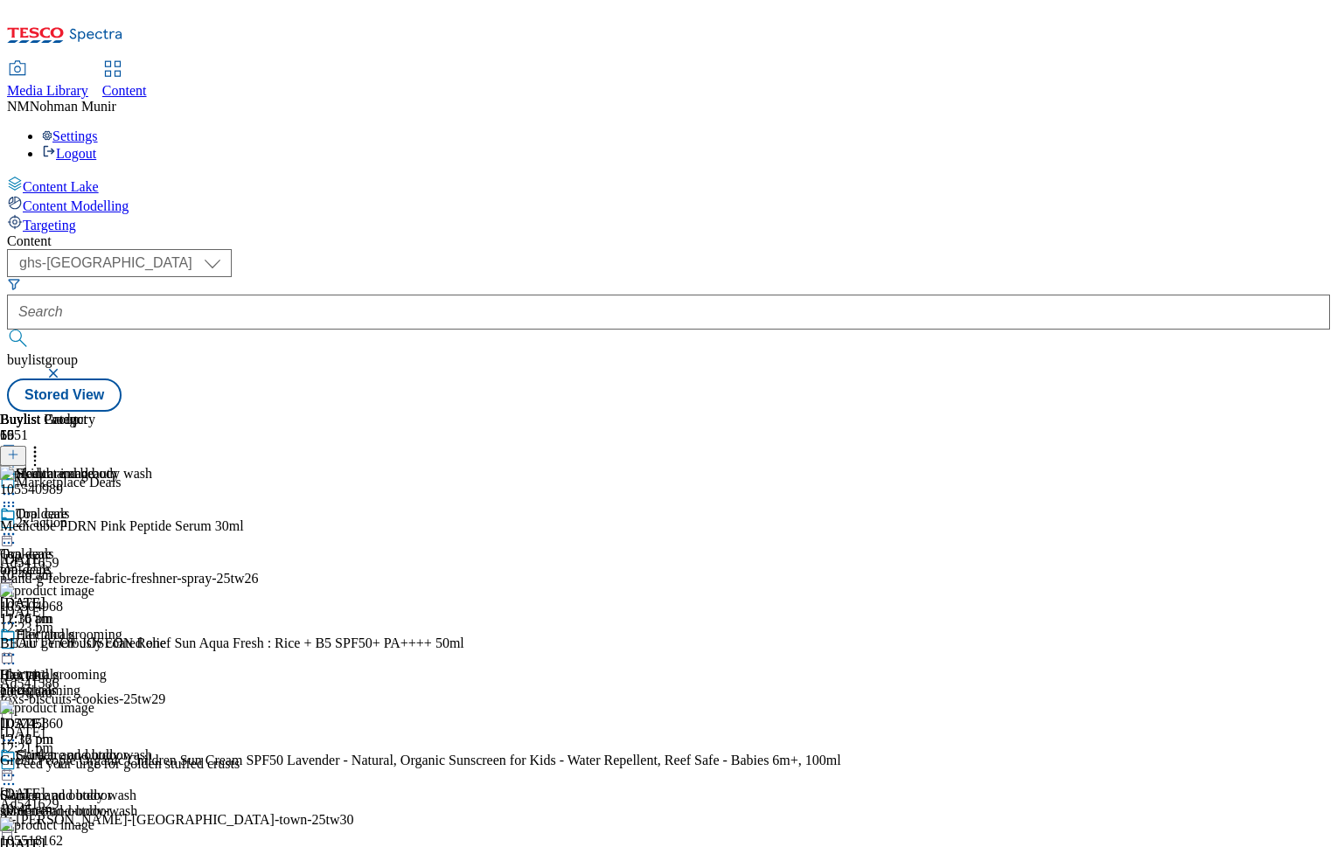
scroll to position [700, 0]
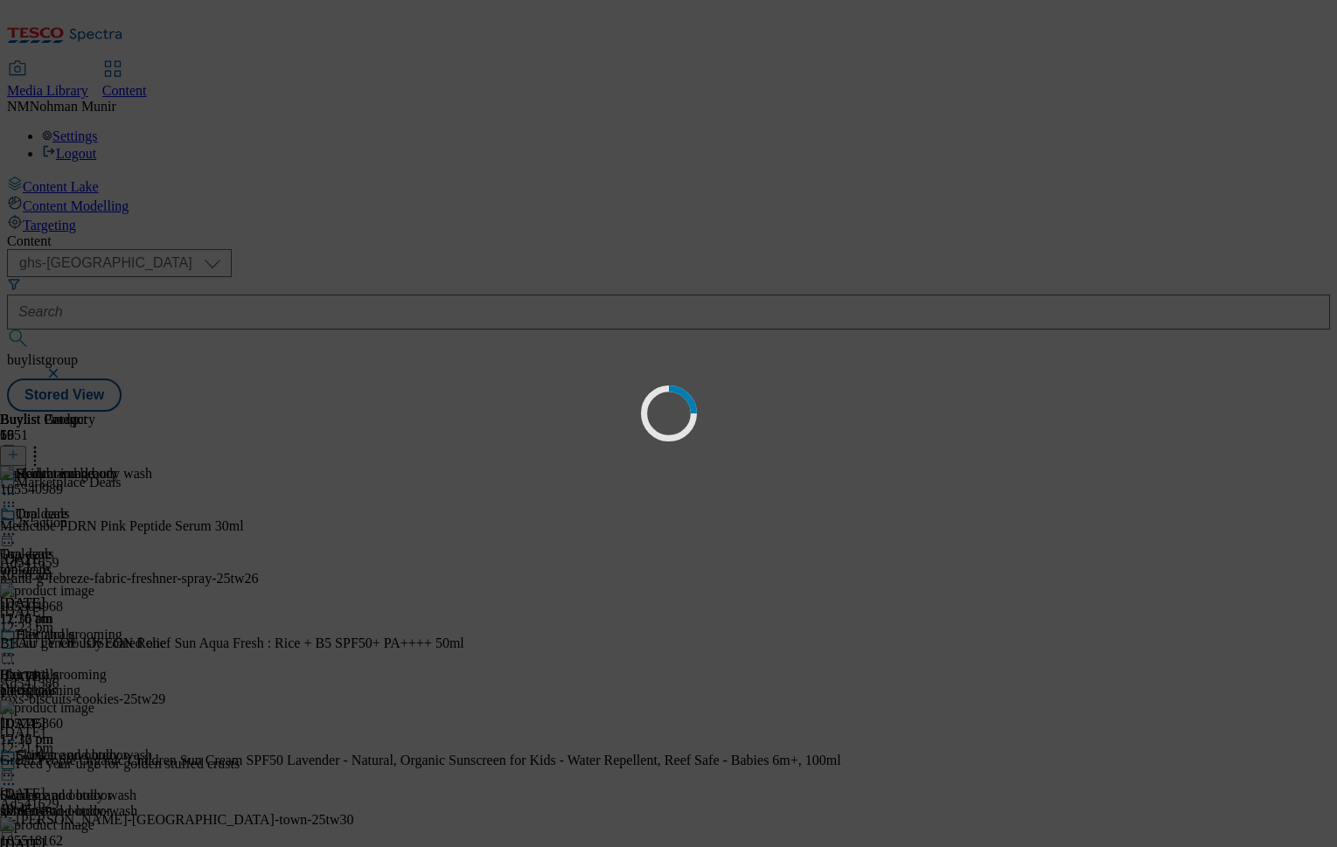
scroll to position [0, 0]
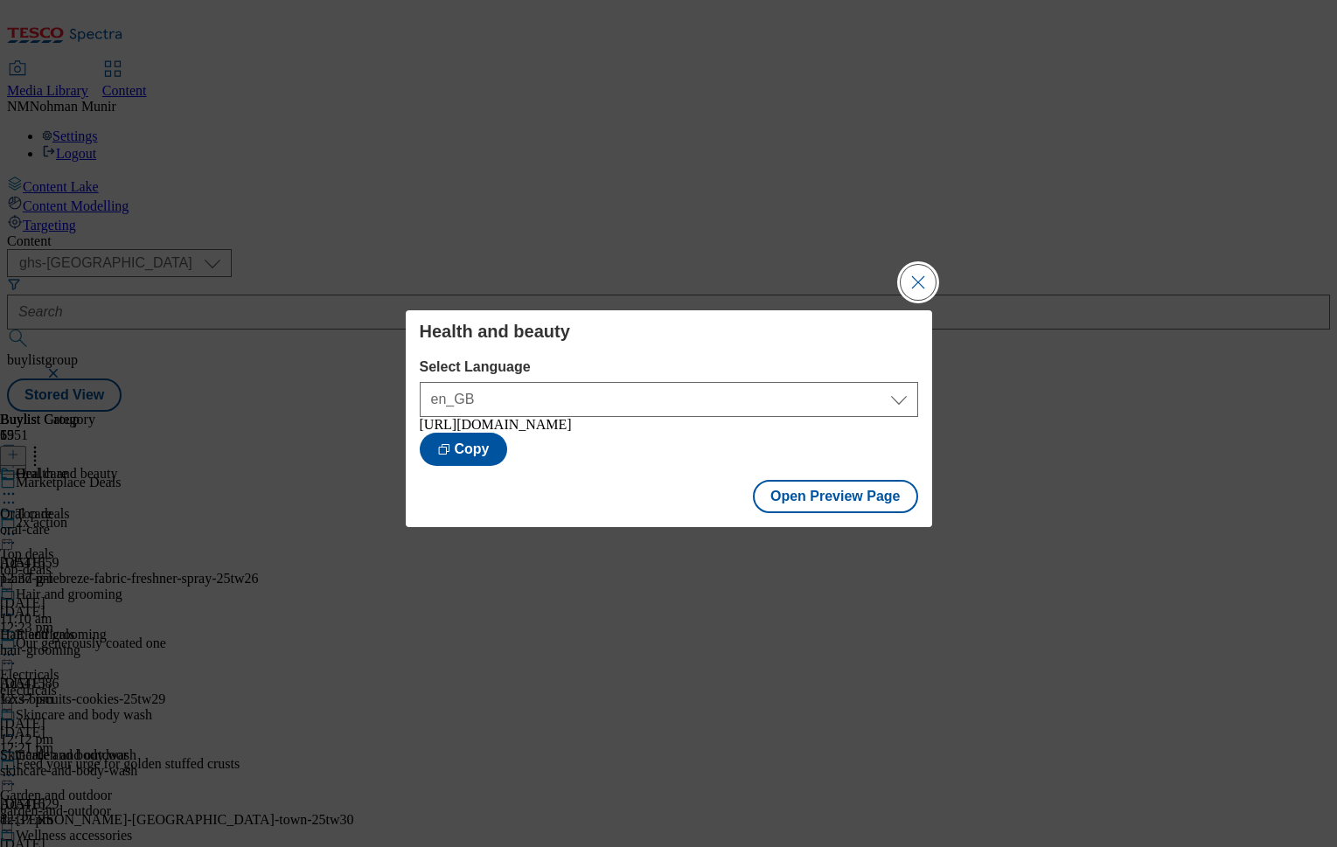
click at [913, 284] on button "Close Modal" at bounding box center [918, 282] width 35 height 35
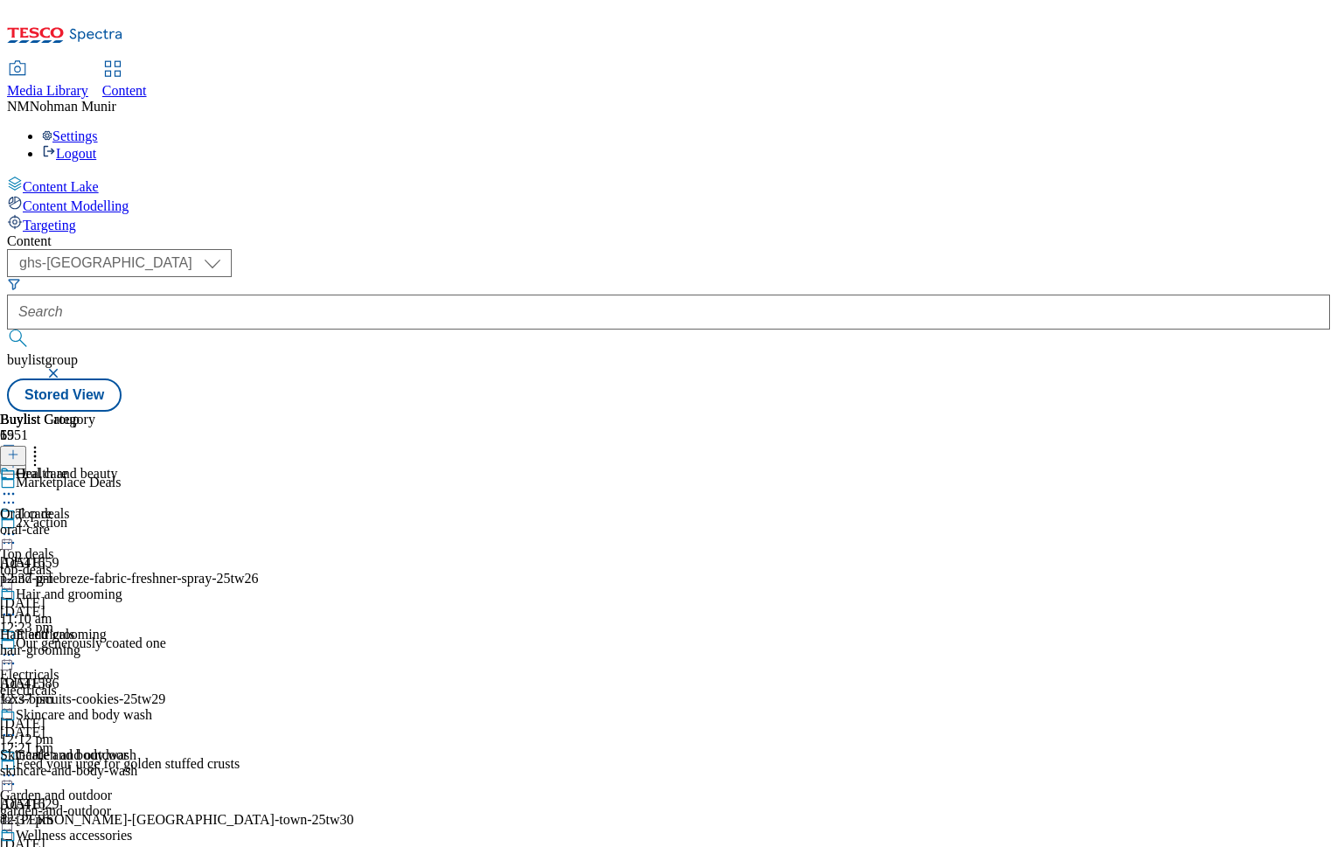
scroll to position [700, 0]
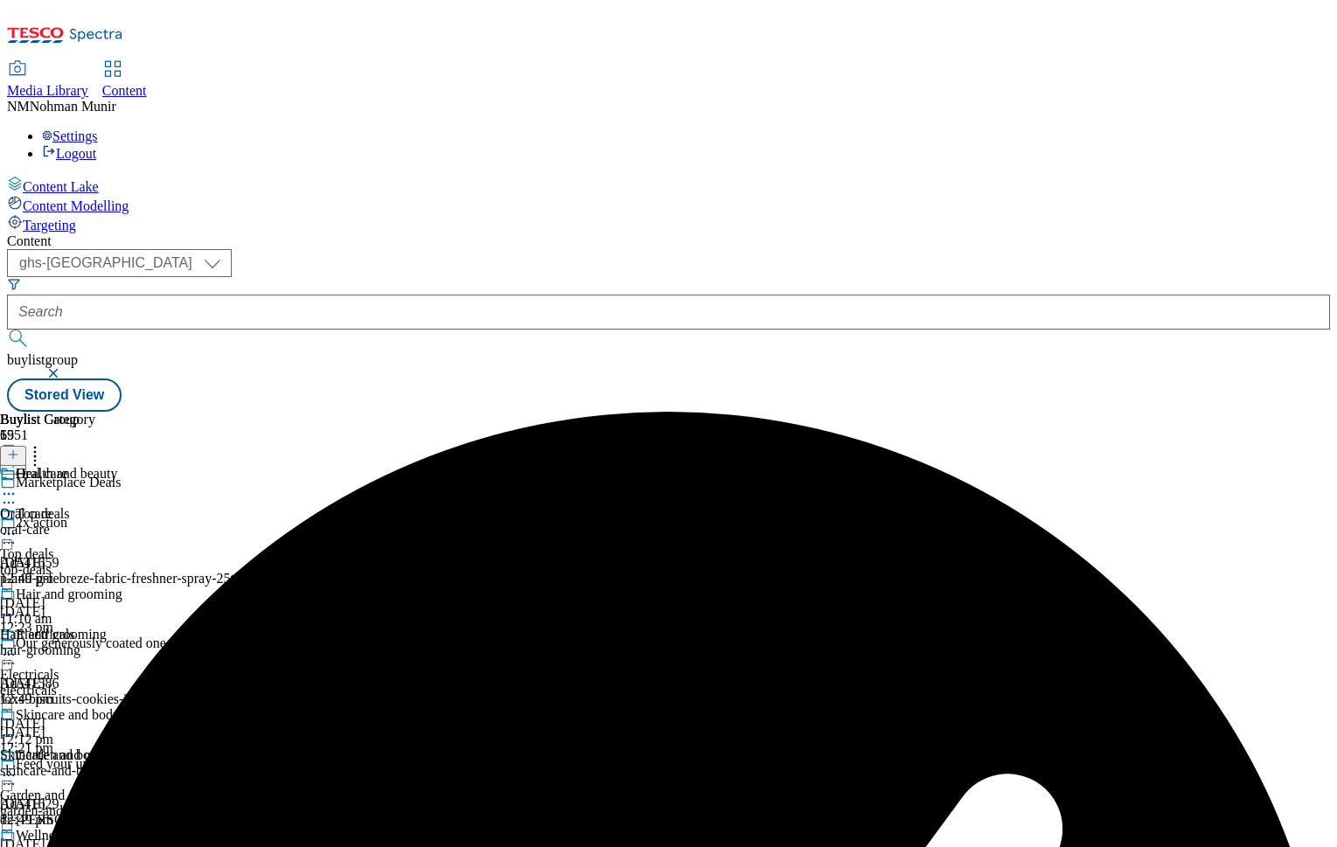
scroll to position [397, 0]
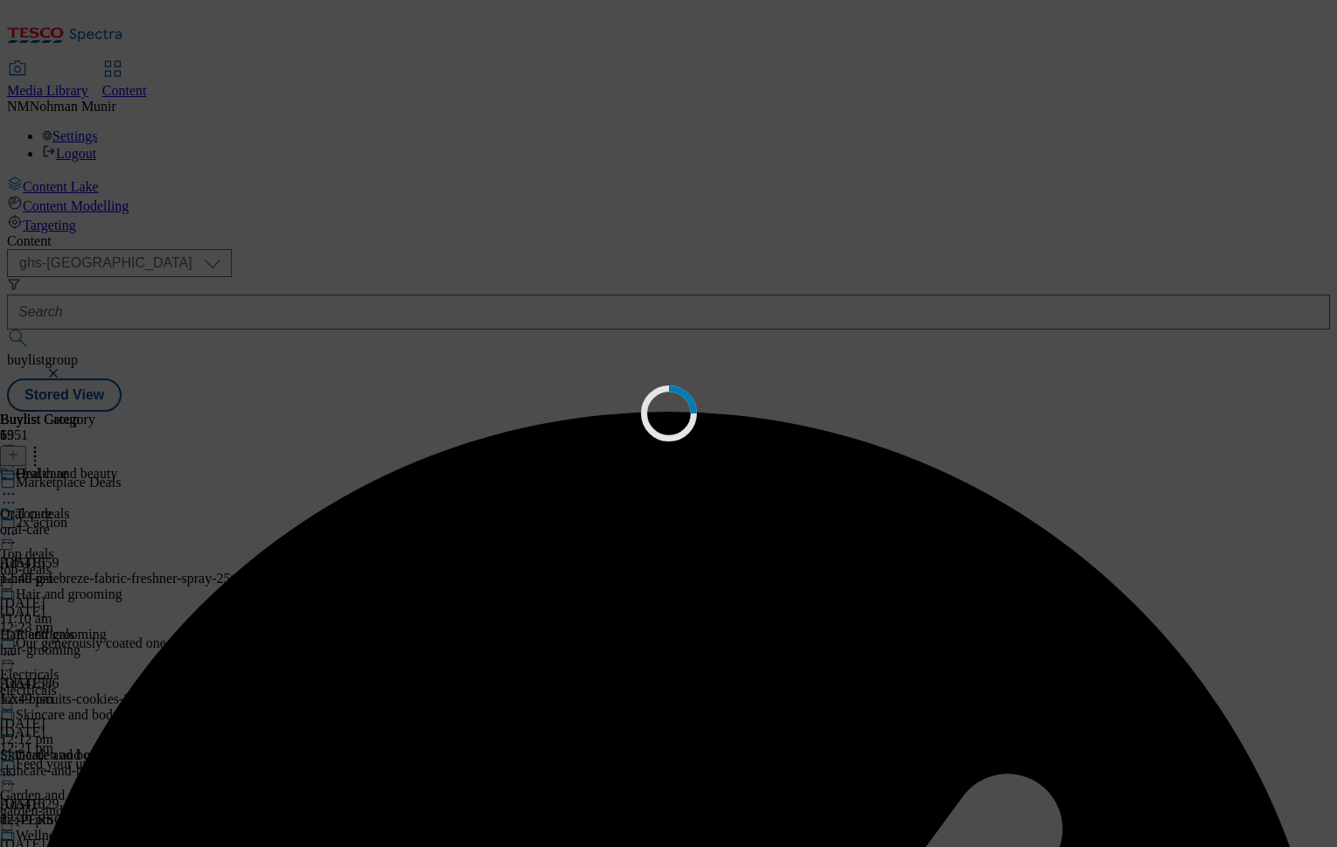
scroll to position [0, 0]
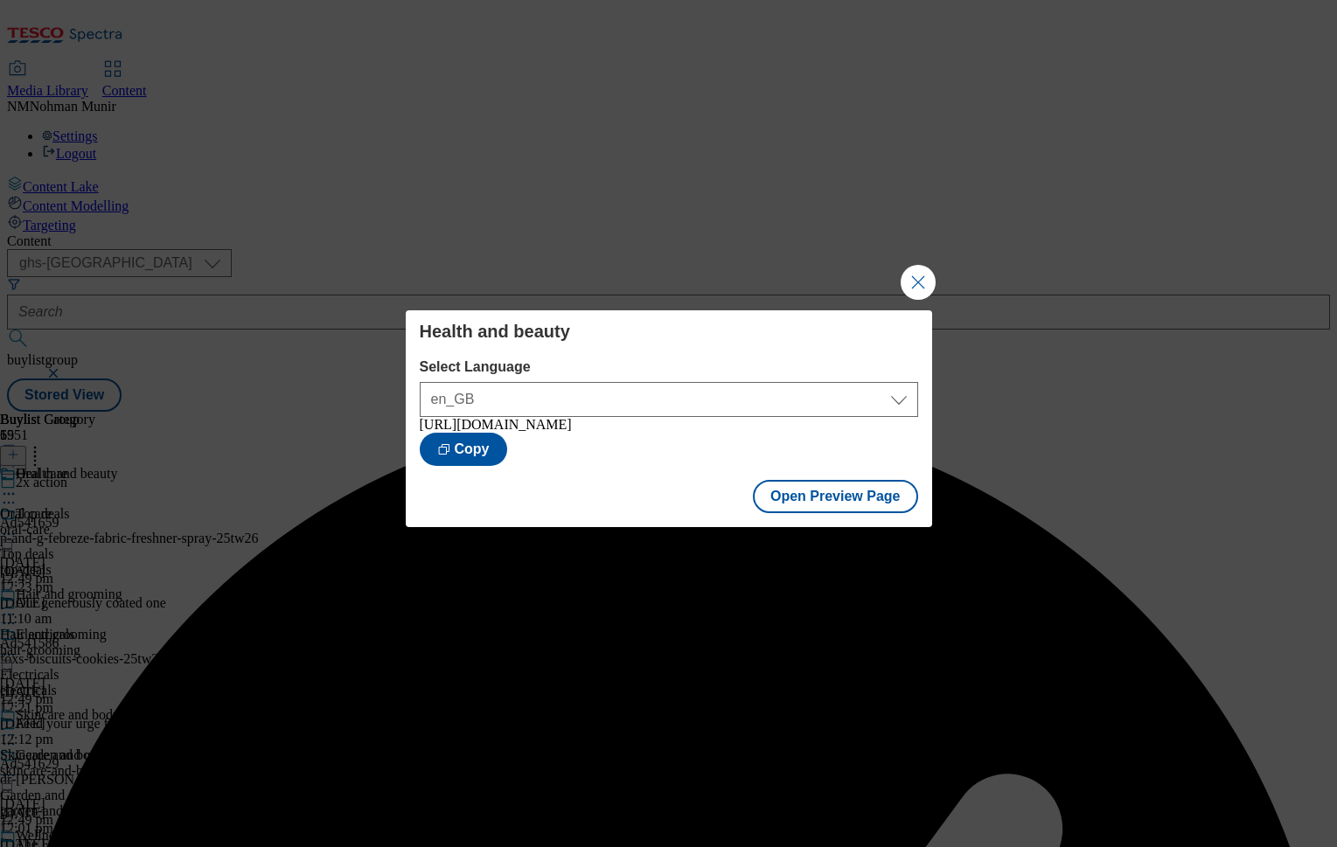
click at [944, 275] on div "Health and beauty Select Language en_GB en_GB [URL][DOMAIN_NAME] Copy Open Prev…" at bounding box center [668, 423] width 1337 height 847
click at [922, 277] on button "Close Modal" at bounding box center [918, 282] width 35 height 35
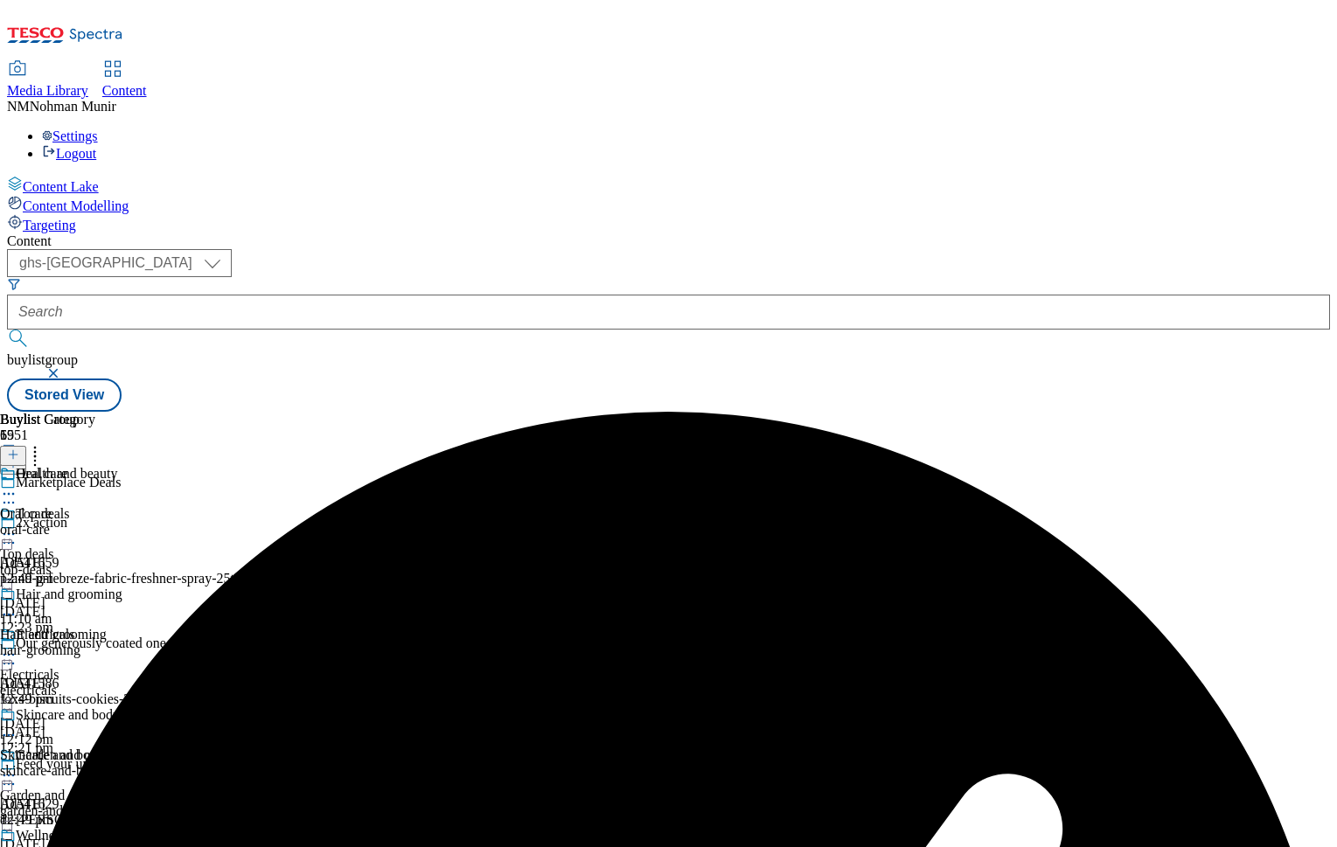
scroll to position [700, 0]
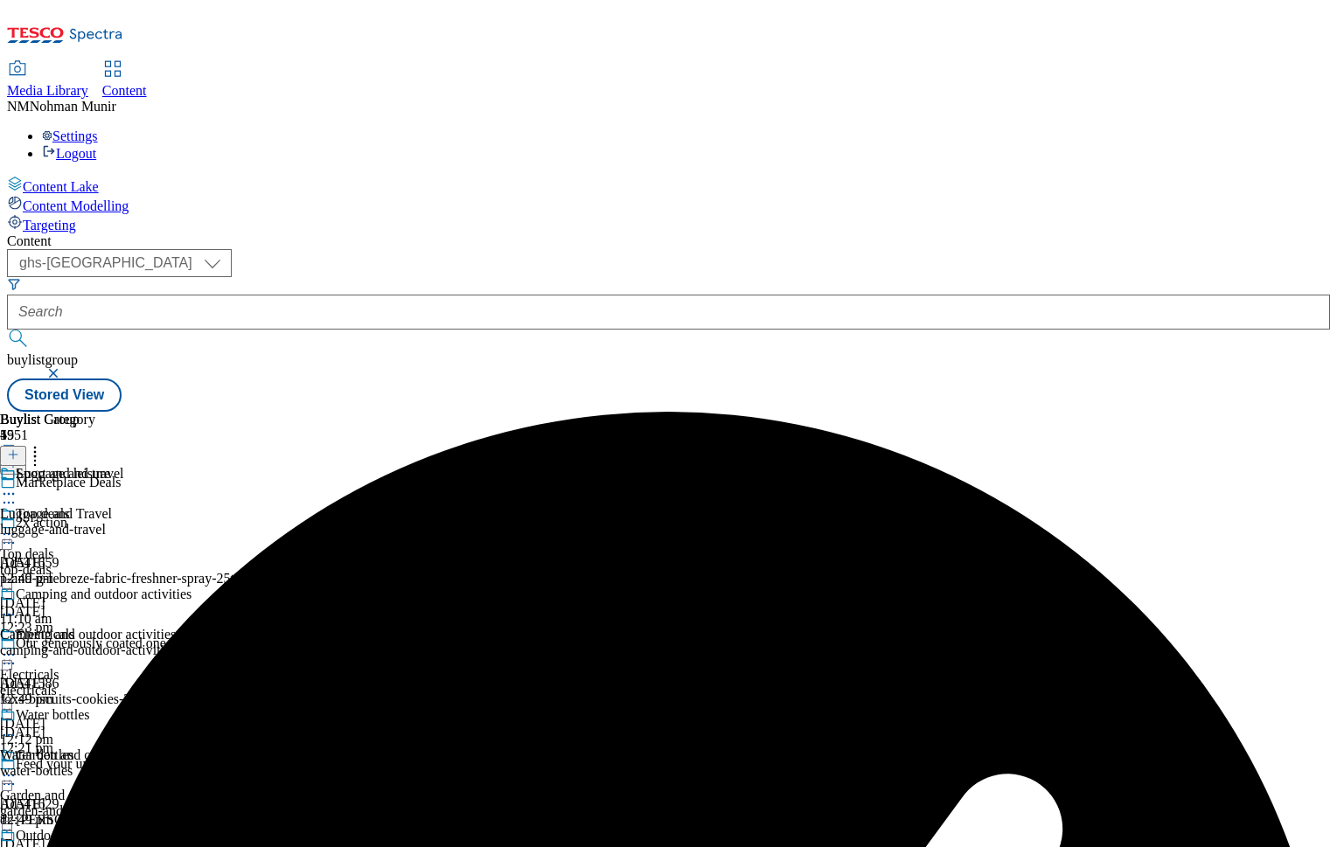
click at [17, 485] on icon at bounding box center [8, 493] width 17 height 17
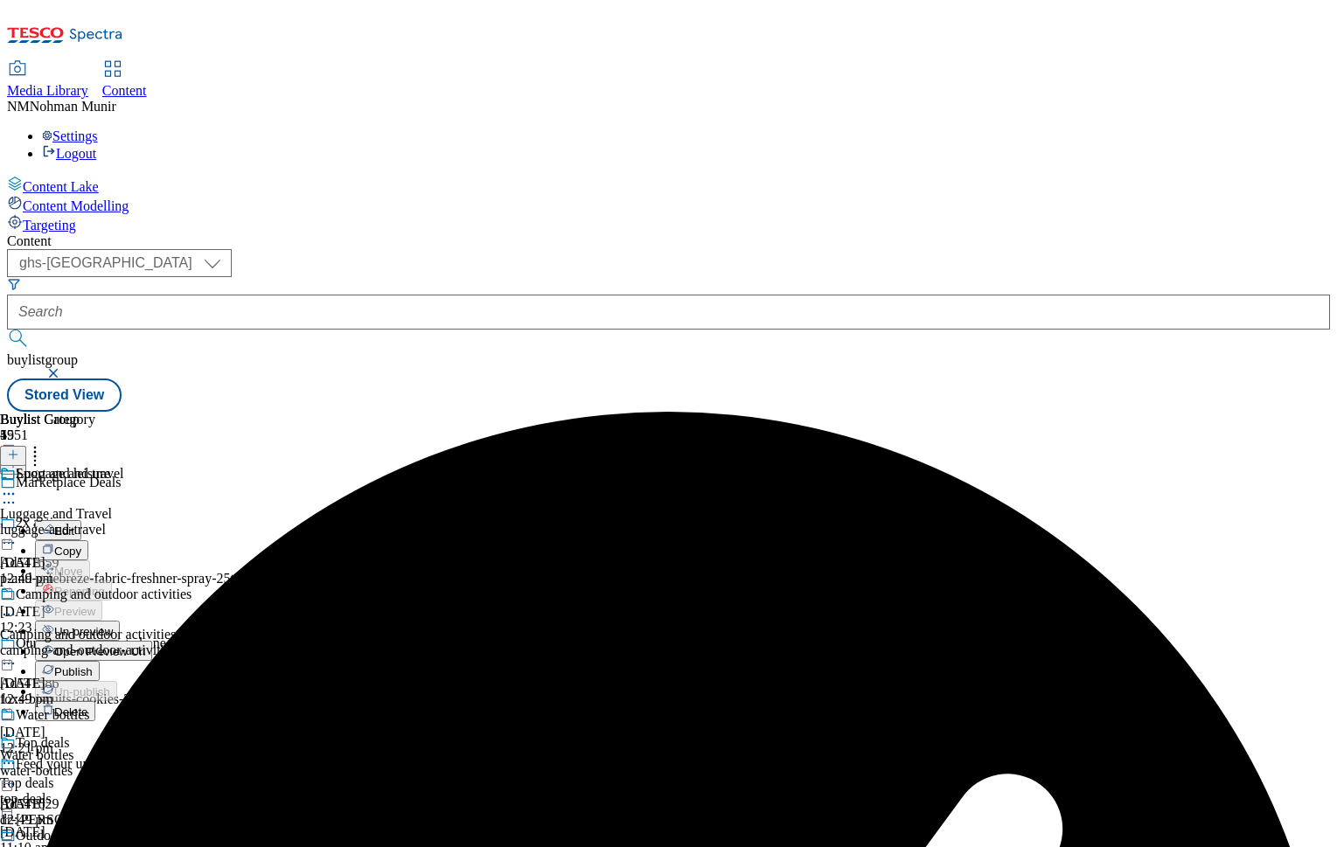
click at [113, 625] on span "Un-preview" at bounding box center [83, 631] width 59 height 13
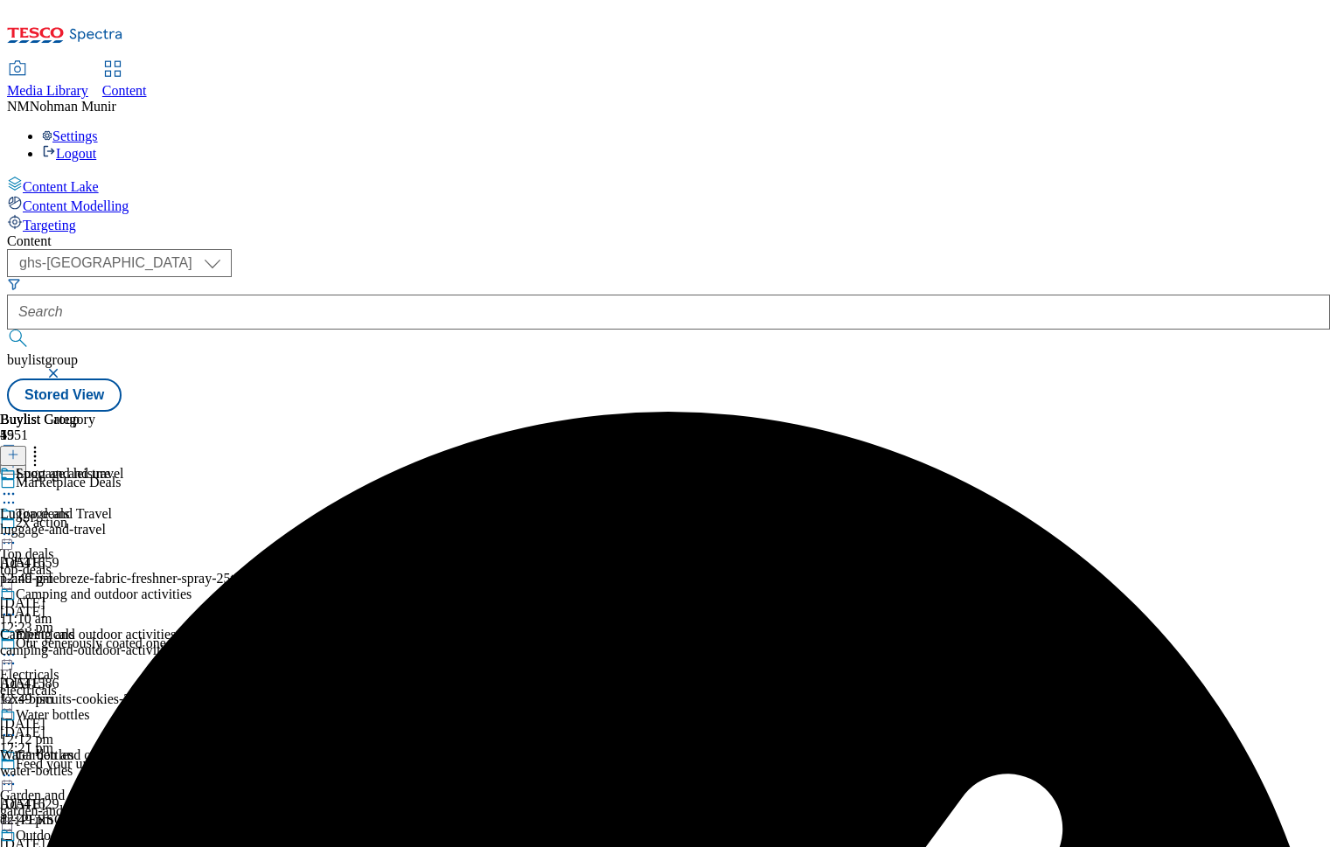
click at [192, 643] on div "camping-and-outdoor-activities" at bounding box center [96, 651] width 192 height 16
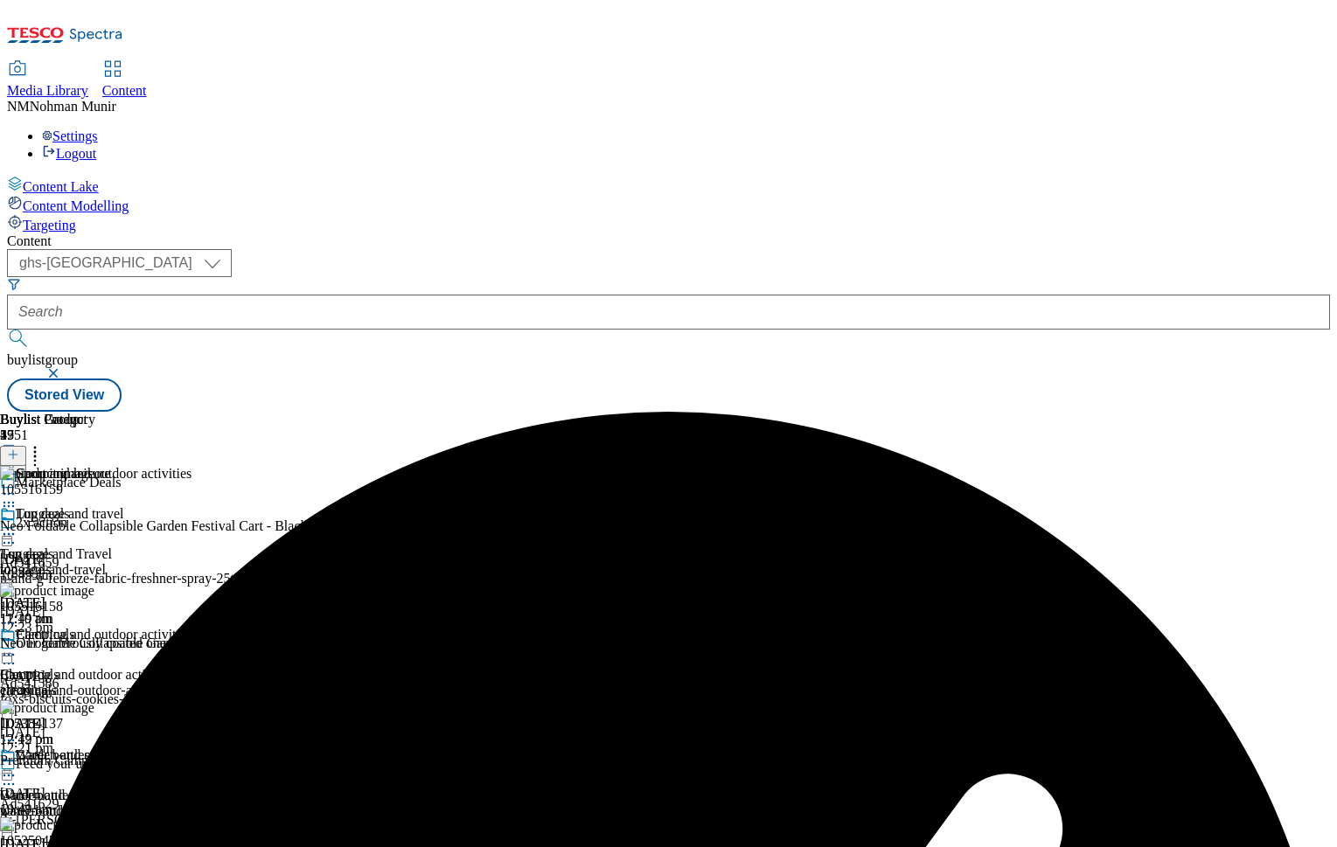
scroll to position [0, 215]
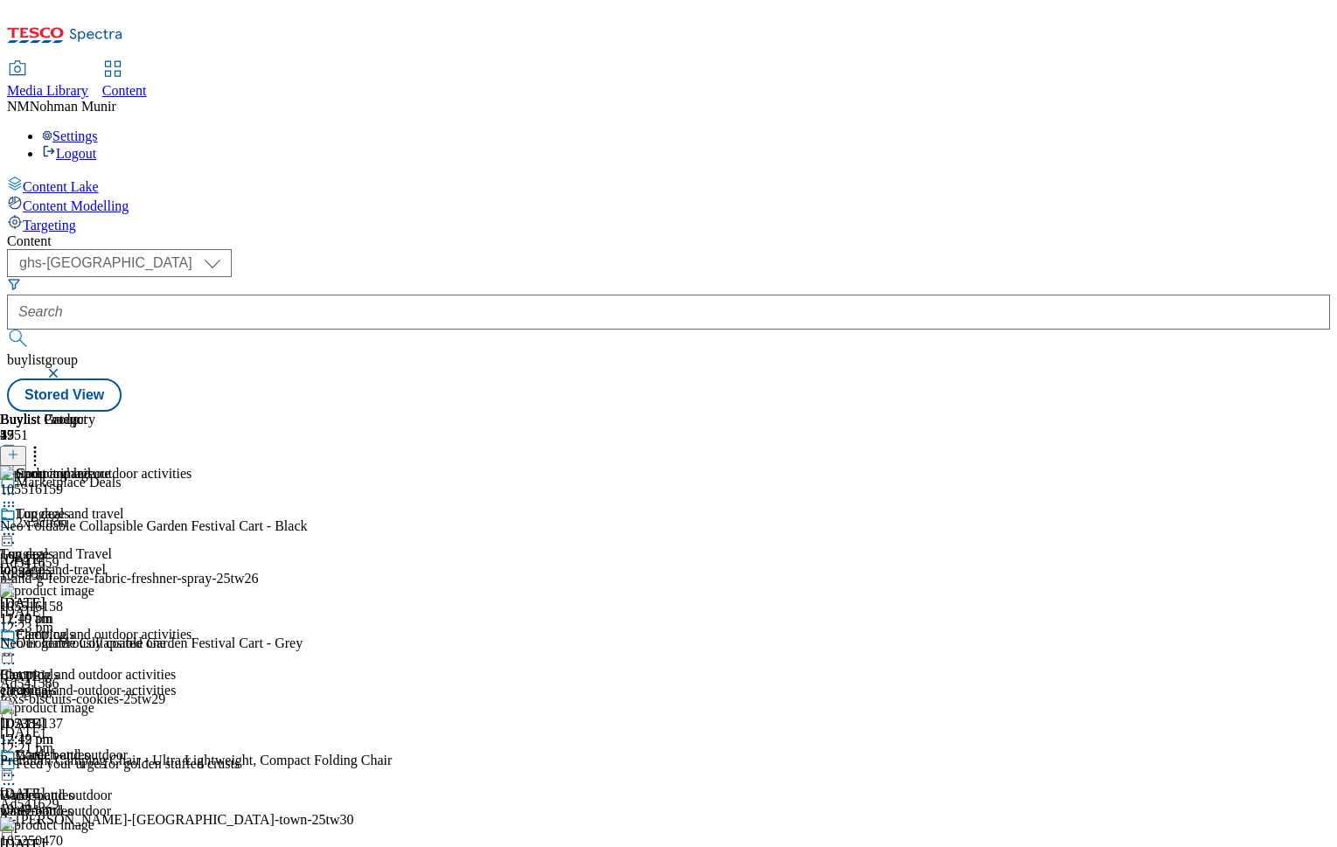
click at [19, 449] on icon at bounding box center [13, 455] width 12 height 12
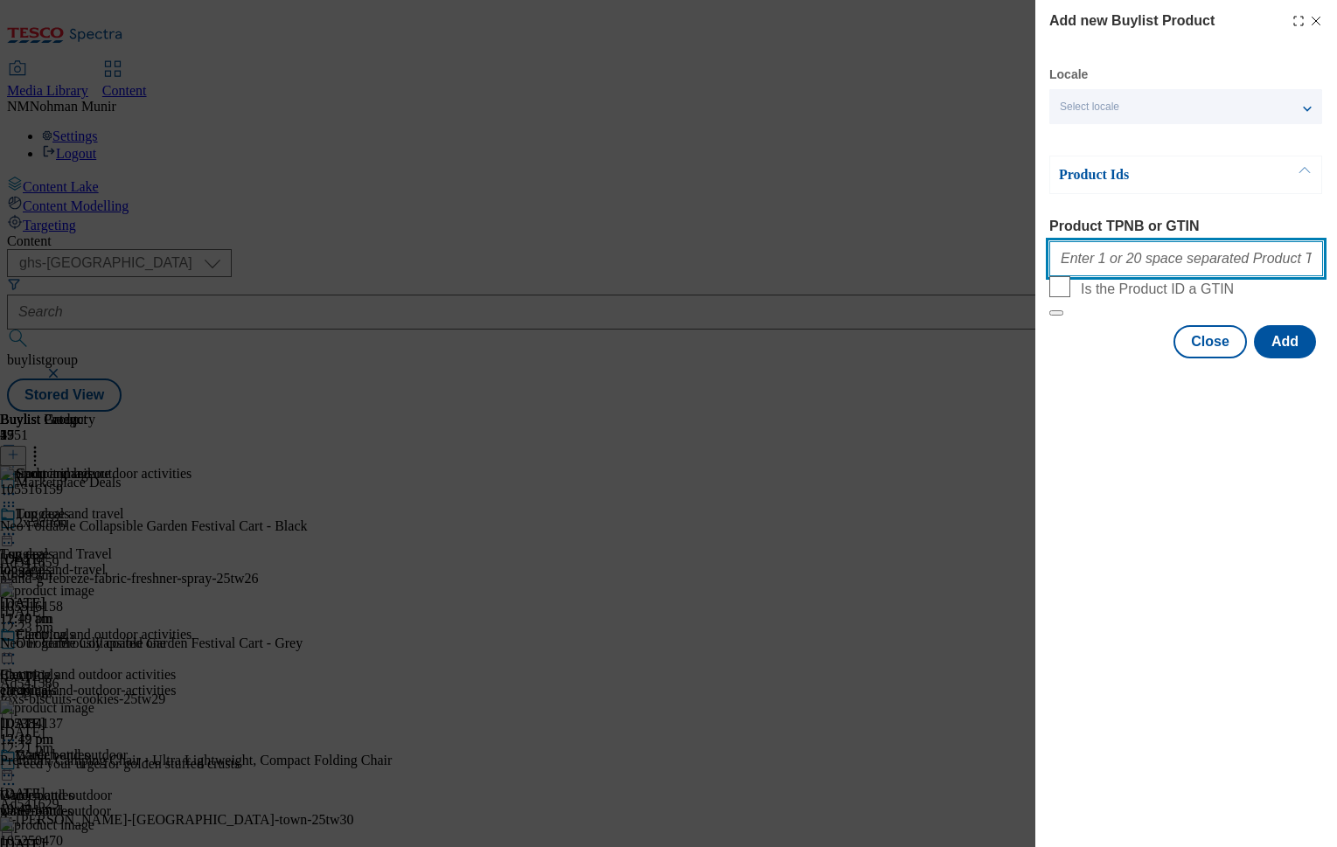
click at [1105, 274] on input "Product TPNB or GTIN" at bounding box center [1187, 258] width 274 height 35
paste input "105250470 105250483 105296764 105250482 106012112 105327028 105991910"
type input "105250470 105250483 105296764 105250482 106012112 105327028 105991910"
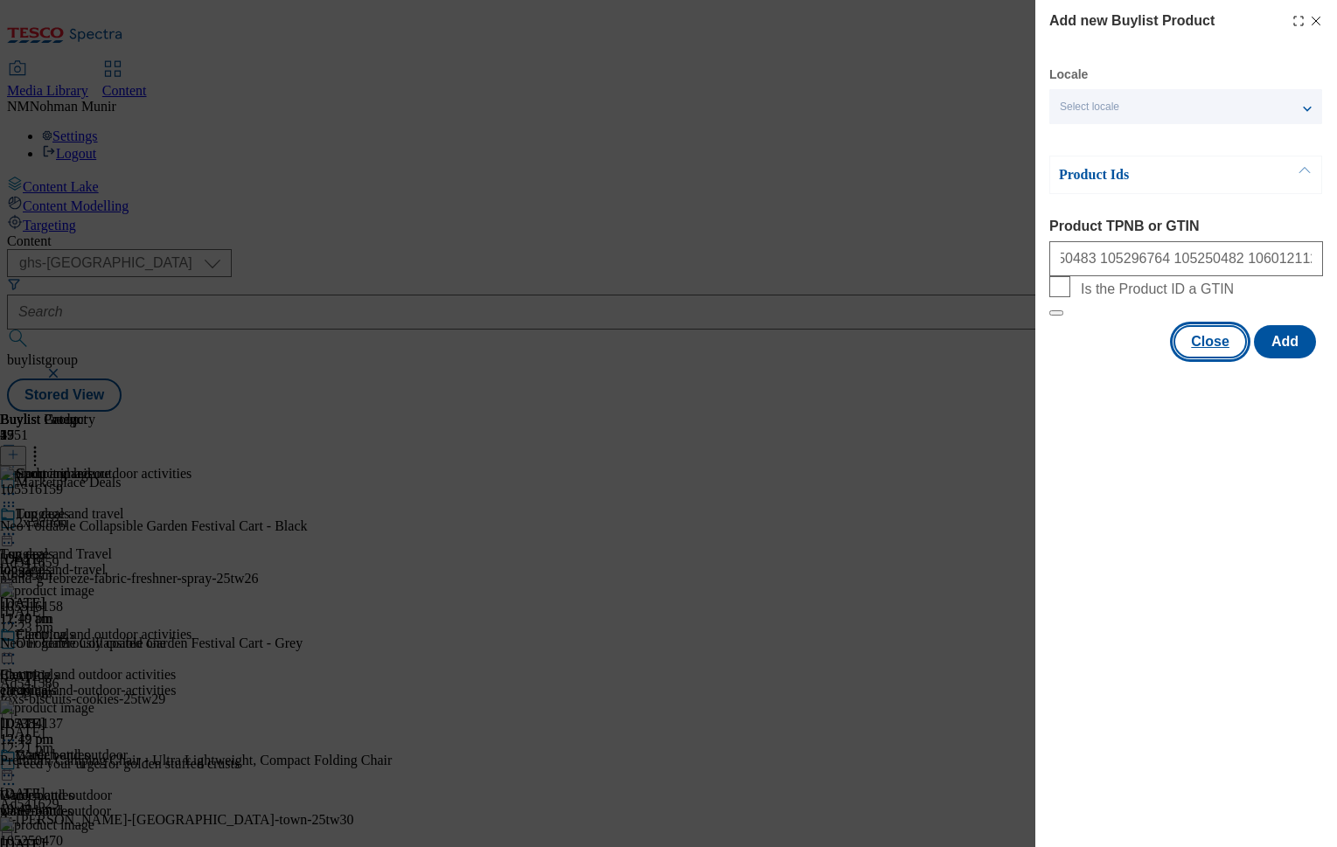
click at [1213, 359] on button "Close" at bounding box center [1210, 341] width 73 height 33
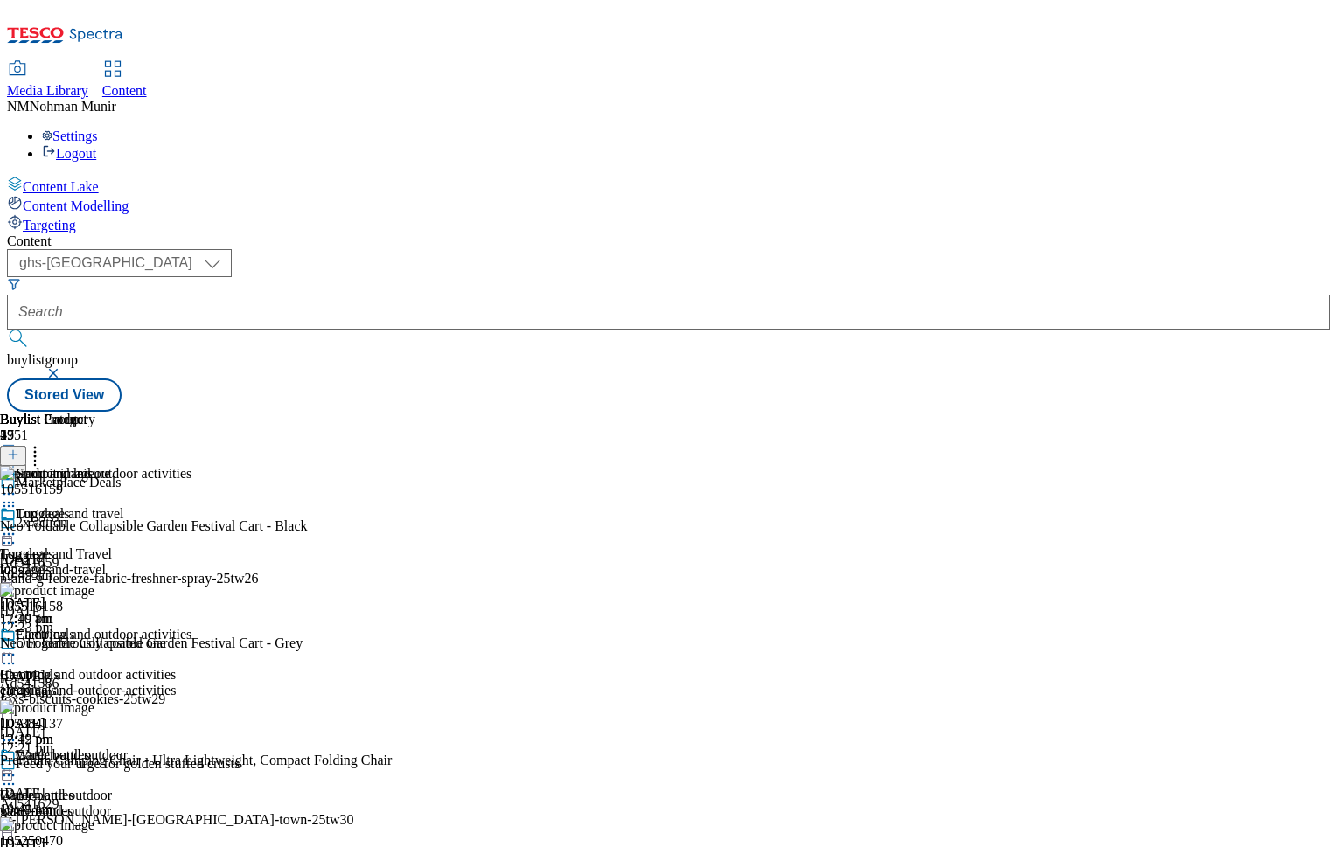
scroll to position [0, 0]
click at [44, 443] on icon at bounding box center [34, 451] width 17 height 17
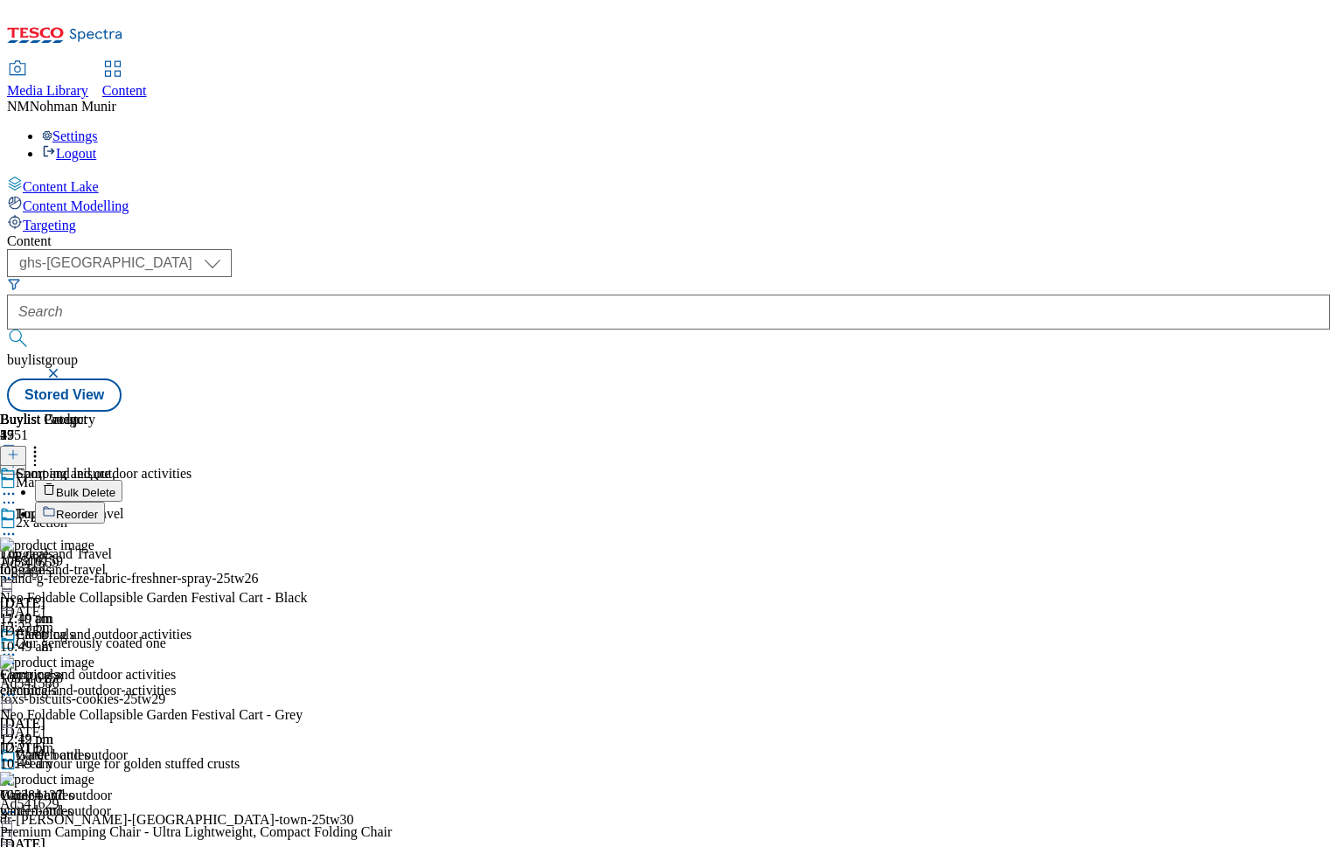
click at [122, 480] on button "Bulk Delete" at bounding box center [78, 491] width 87 height 22
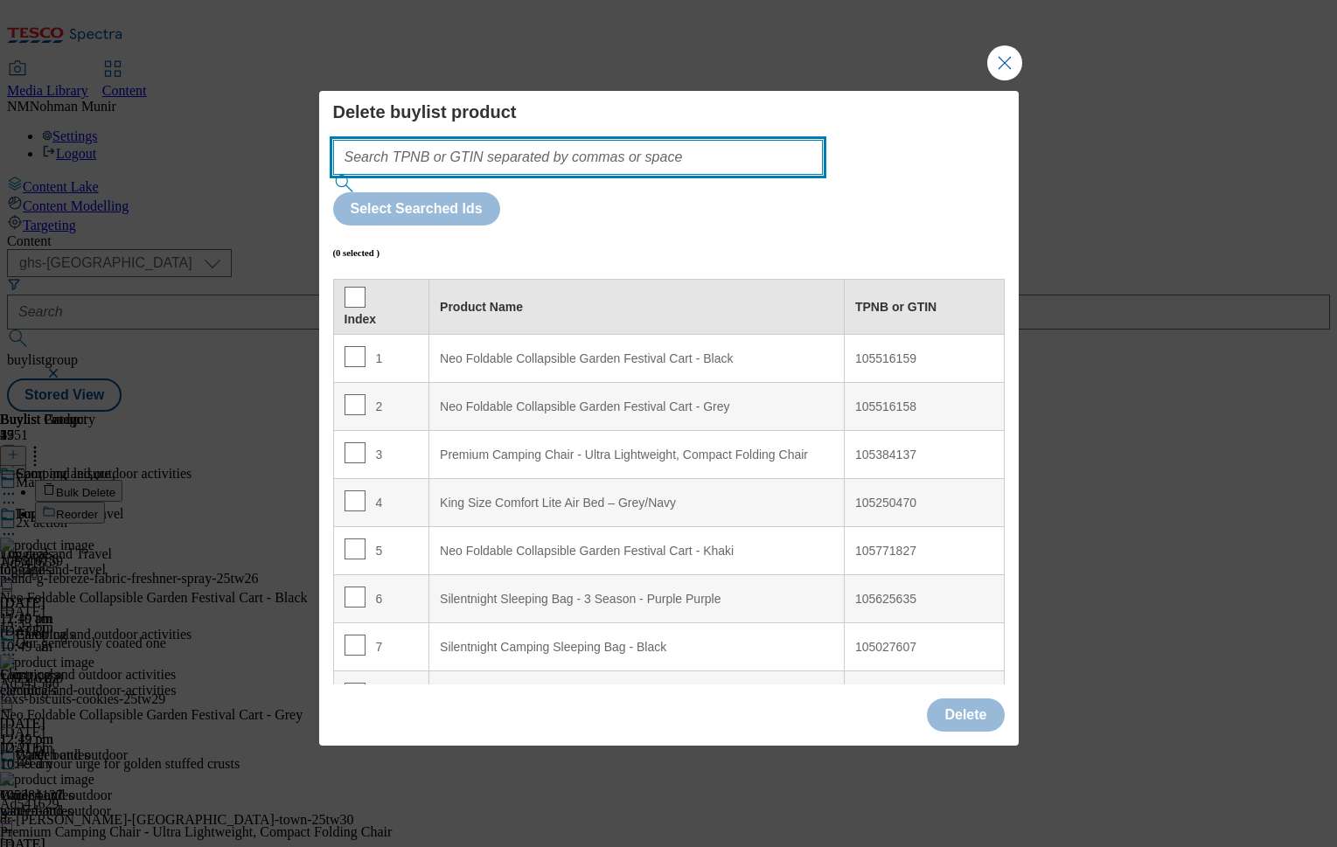
click at [734, 175] on input "Modal" at bounding box center [578, 157] width 491 height 35
paste input "105250470 105250483 105296764 105250482 106012112 105327028 105991910"
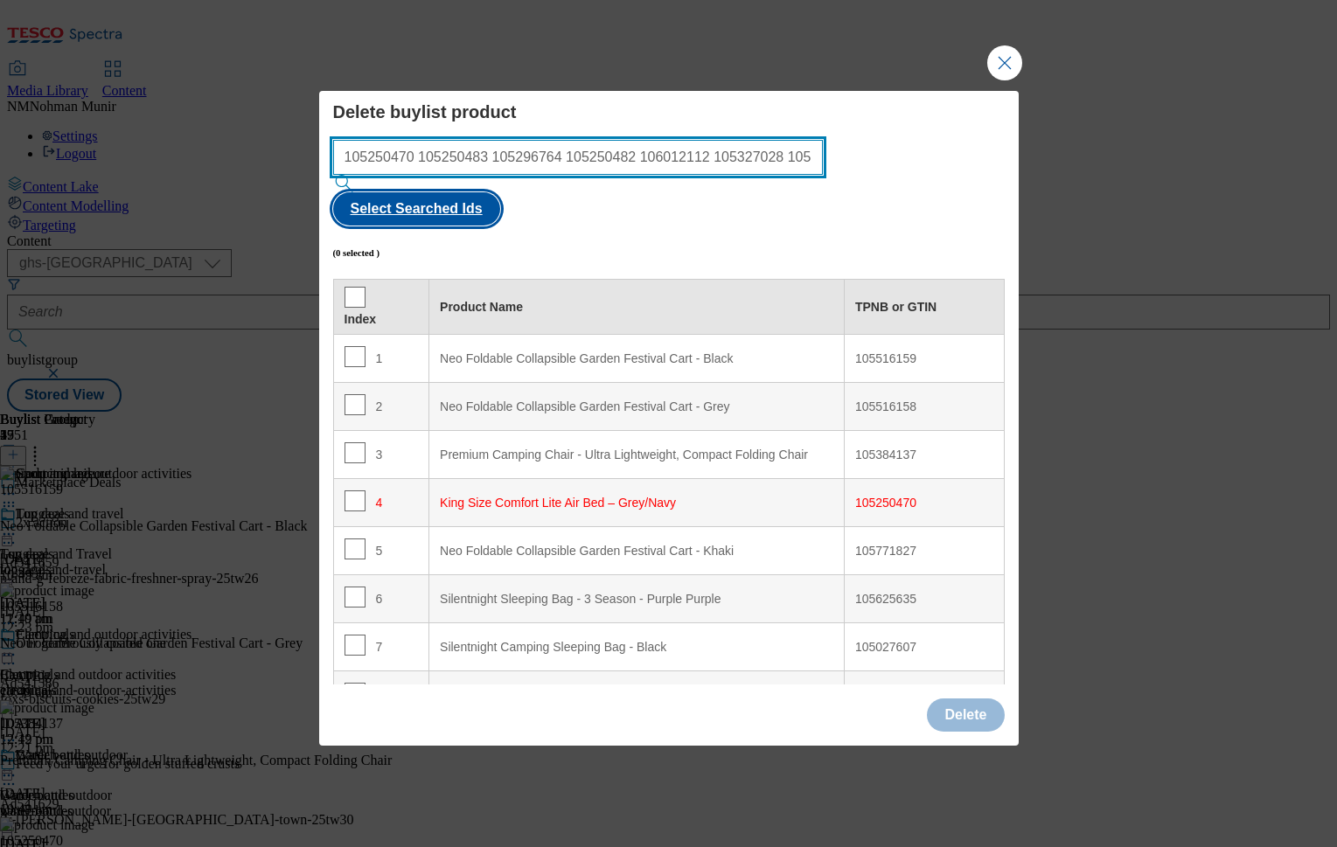
type input "105250470 105250483 105296764 105250482 106012112 105327028 105991910"
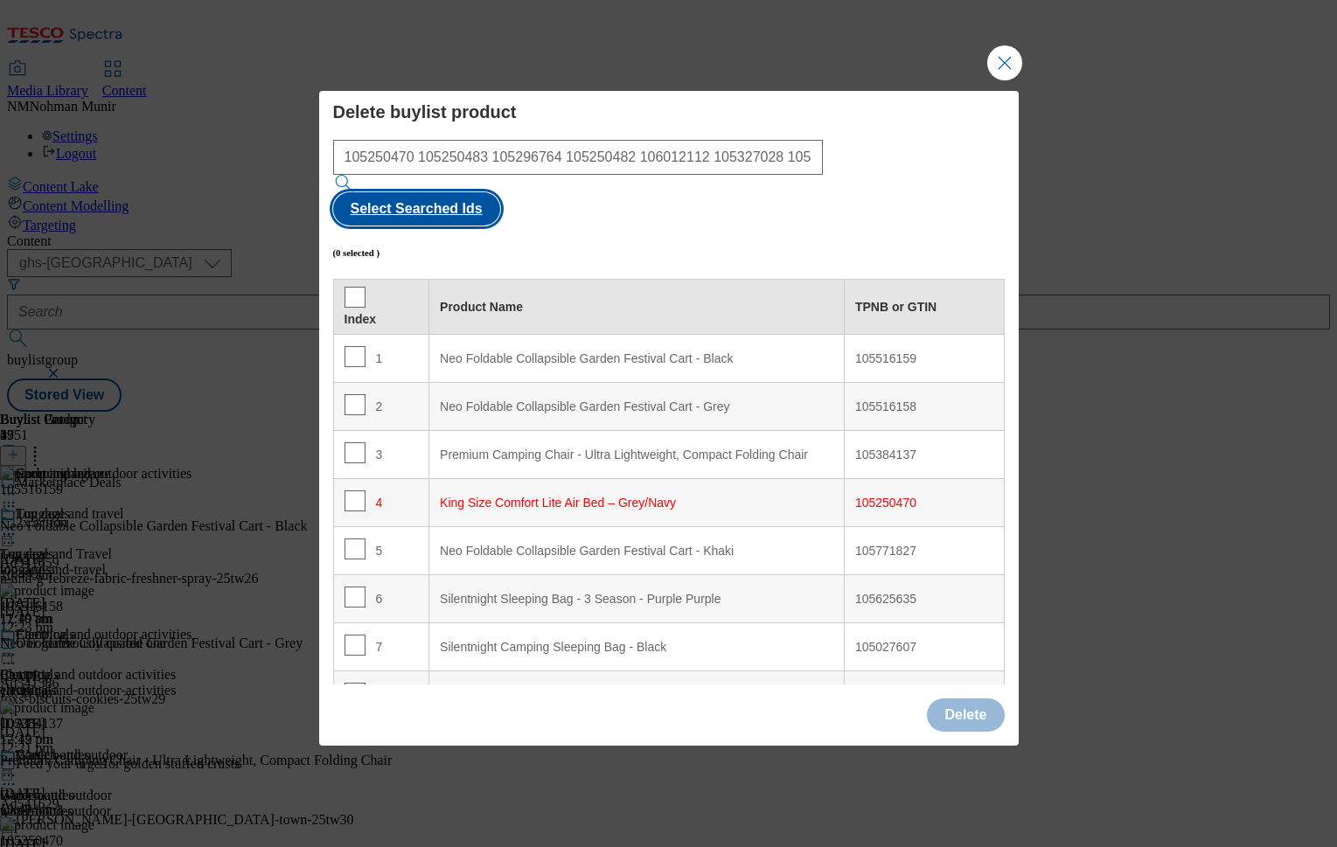
drag, startPoint x: 922, startPoint y: 200, endPoint x: 920, endPoint y: 222, distance: 21.9
click at [500, 199] on button "Select Searched Ids" at bounding box center [416, 208] width 167 height 33
checkbox input "true"
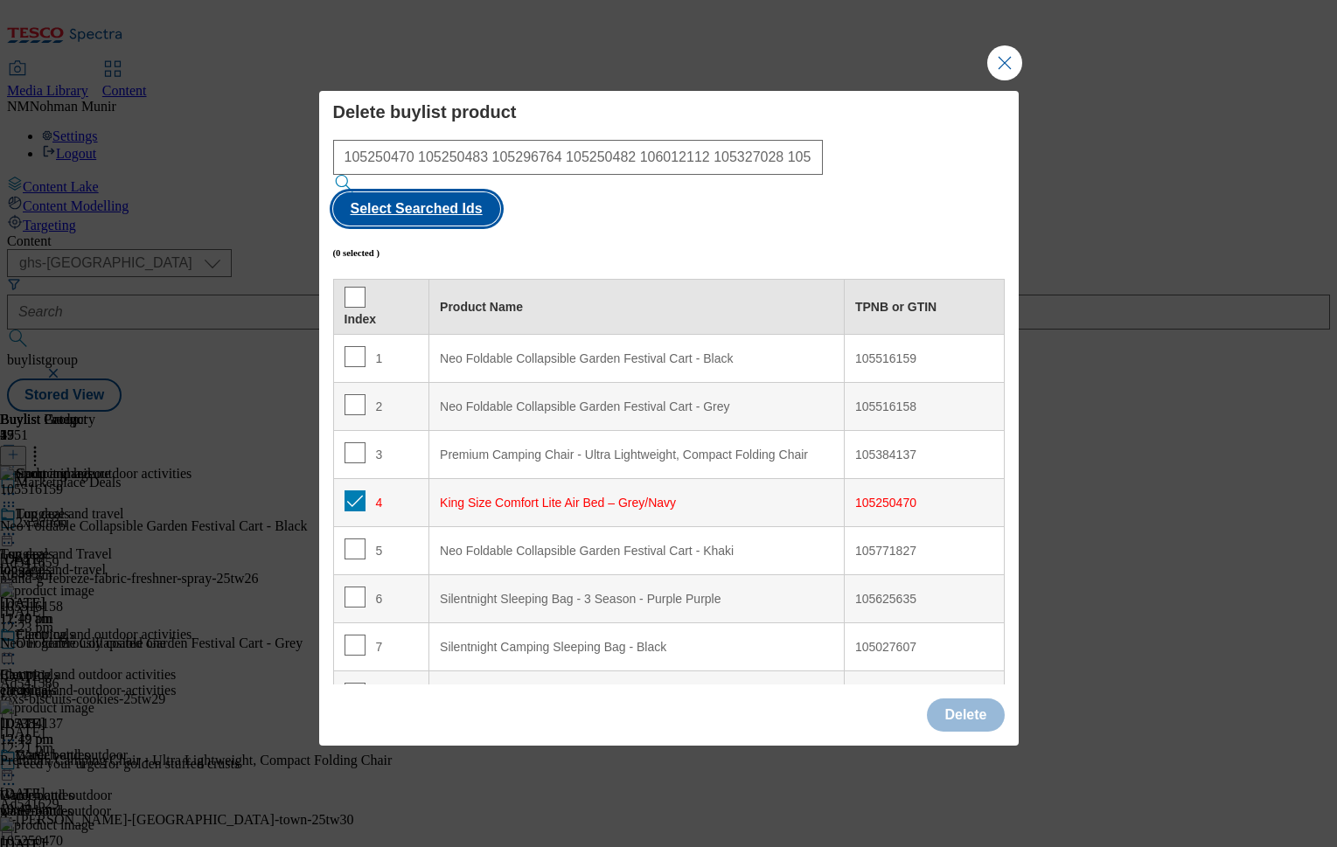
checkbox input "true"
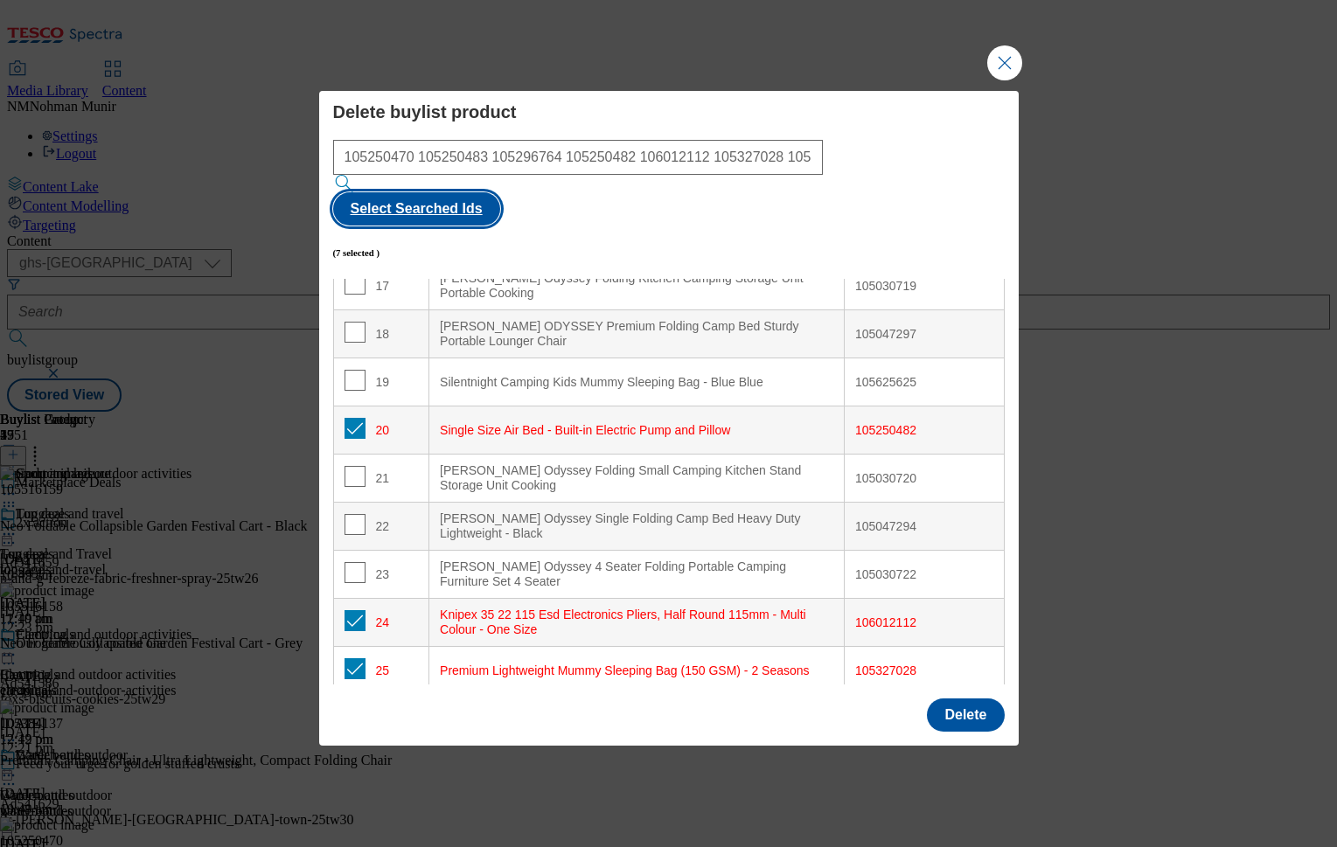
scroll to position [942, 0]
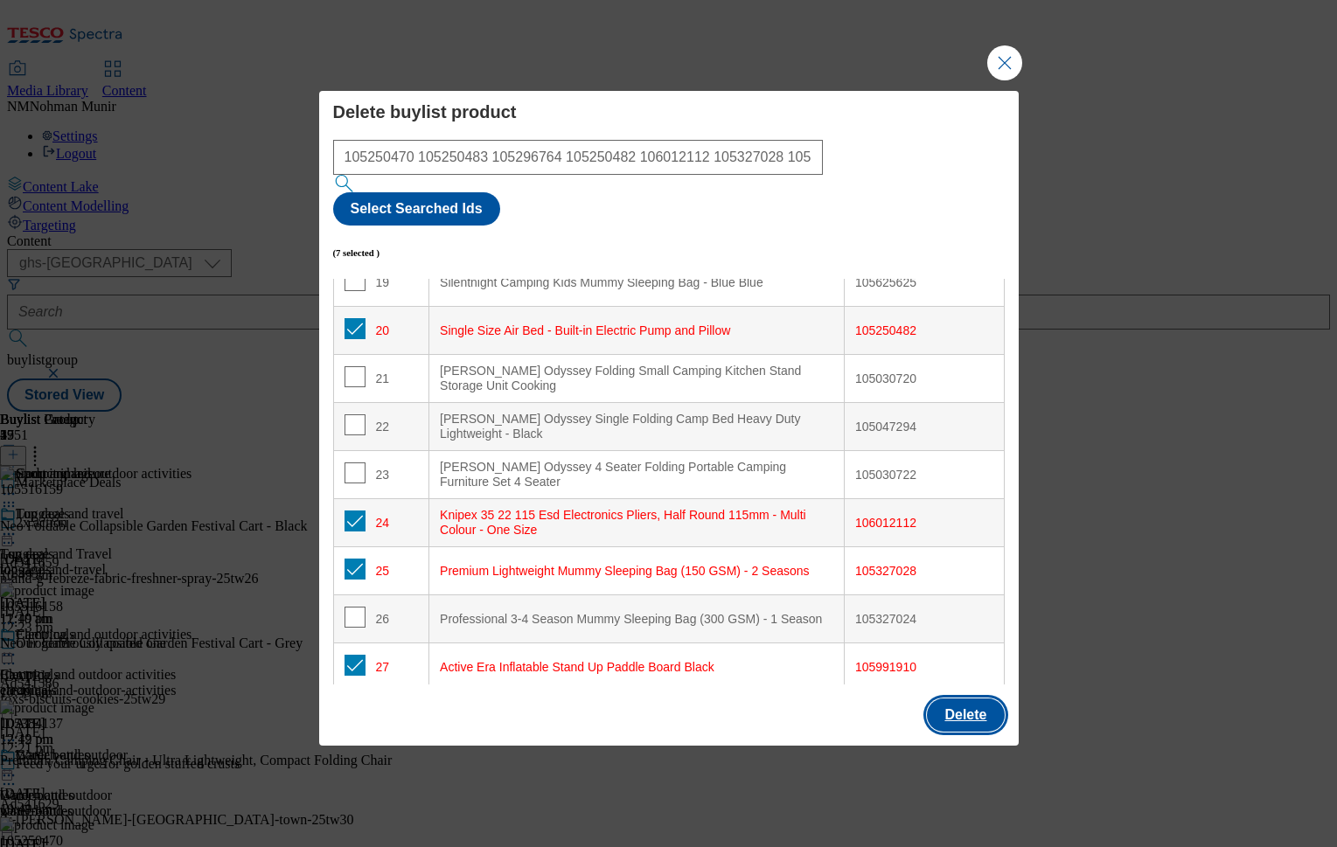
click at [952, 699] on button "Delete" at bounding box center [965, 715] width 77 height 33
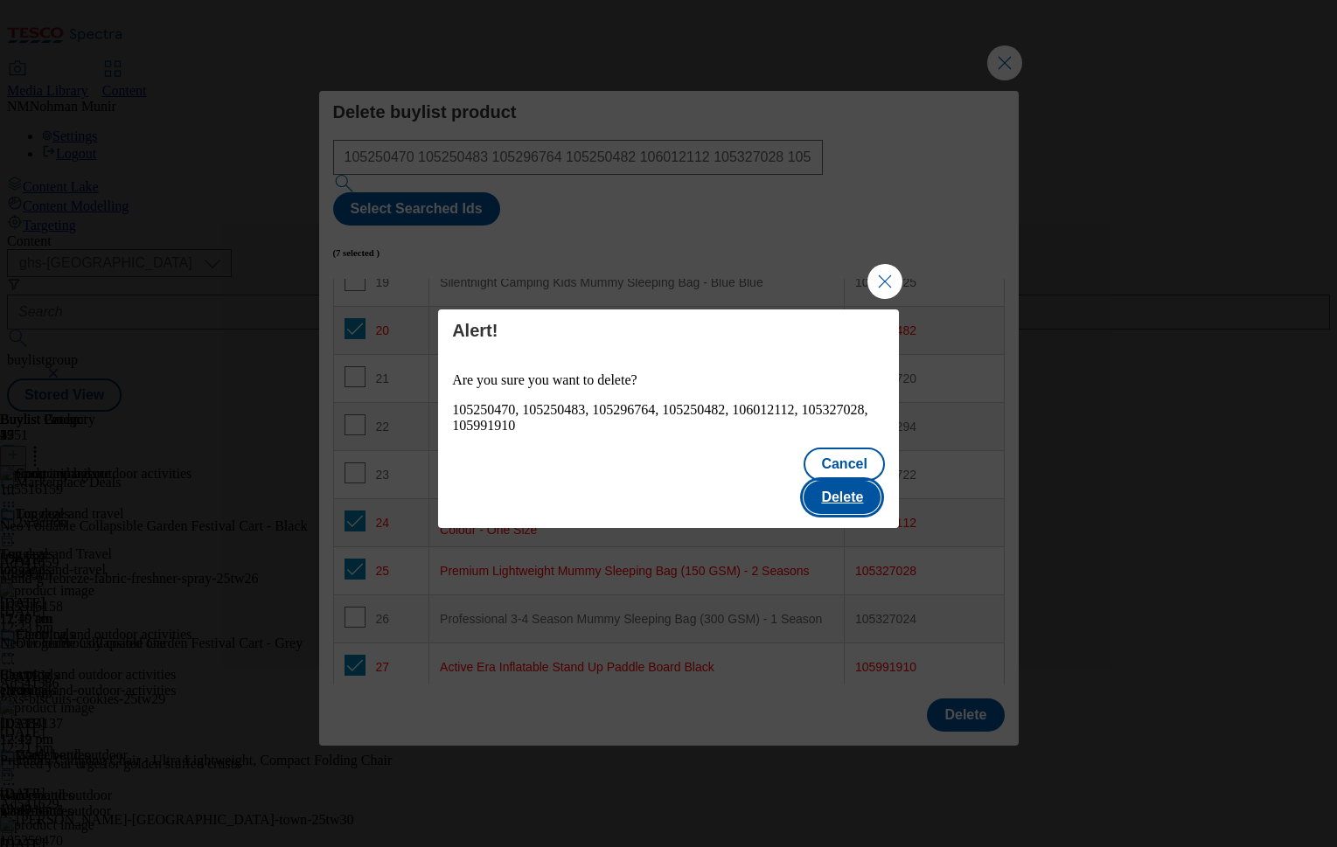
click at [869, 481] on button "Delete" at bounding box center [842, 497] width 77 height 33
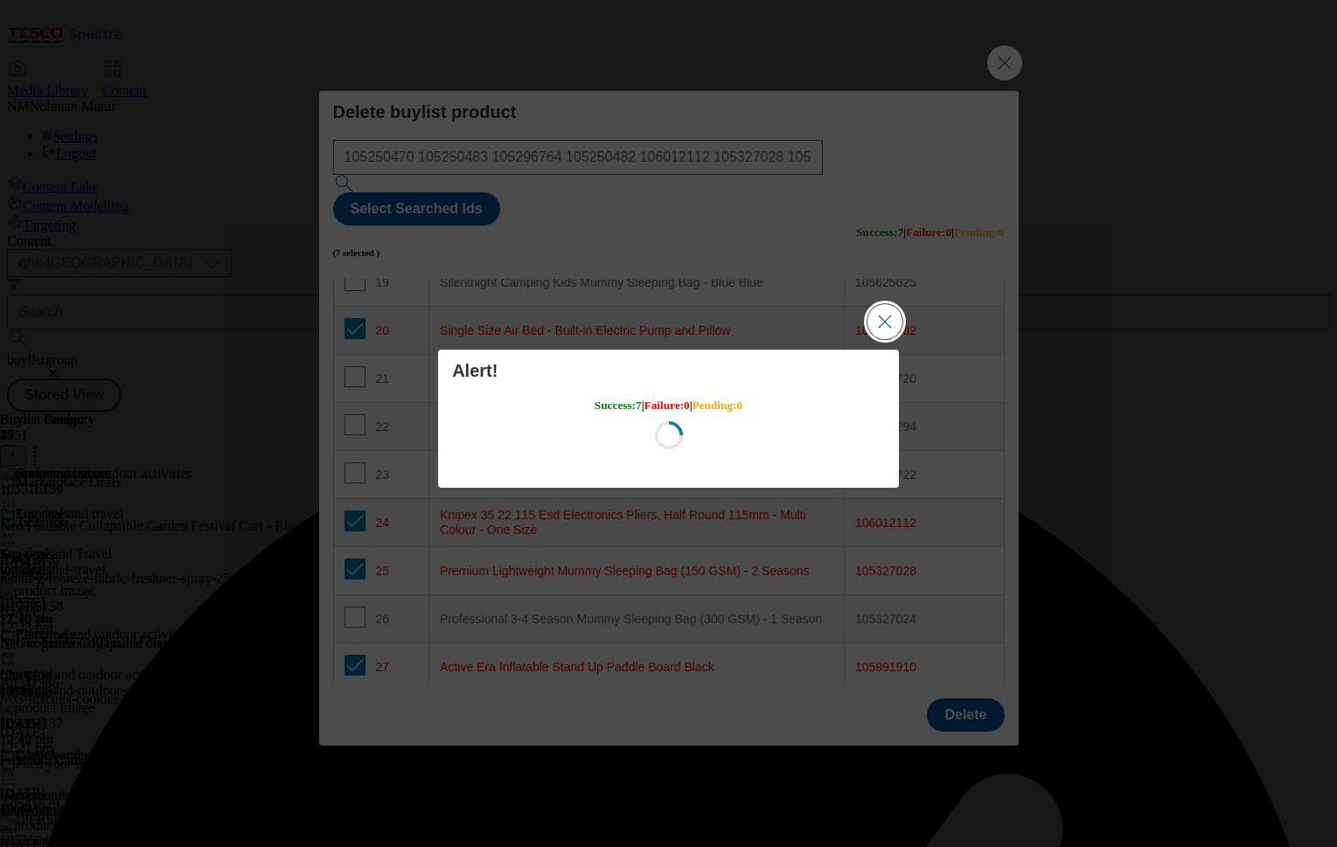
scroll to position [0, 0]
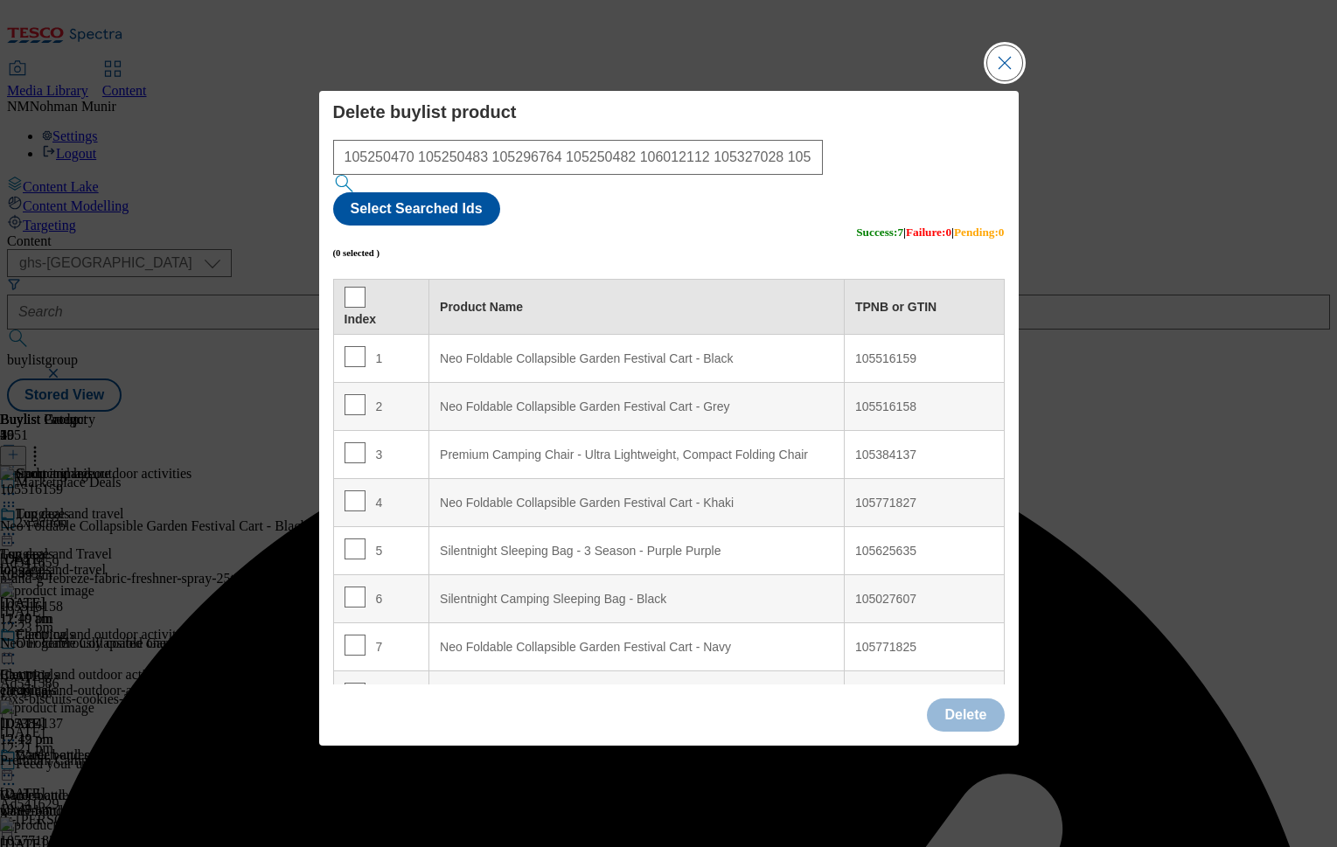
click at [1009, 80] on button "Close Modal" at bounding box center [1004, 62] width 35 height 35
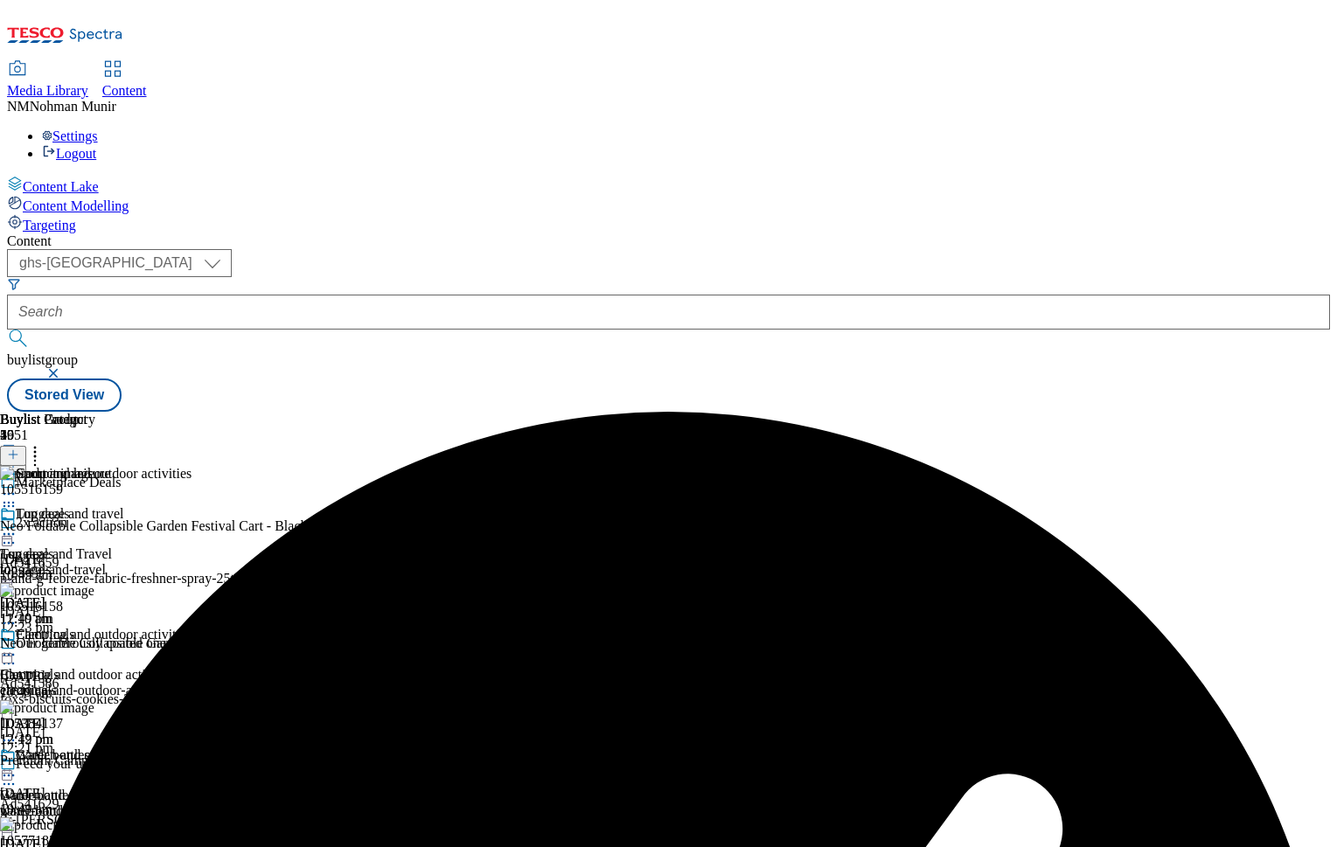
scroll to position [0, 215]
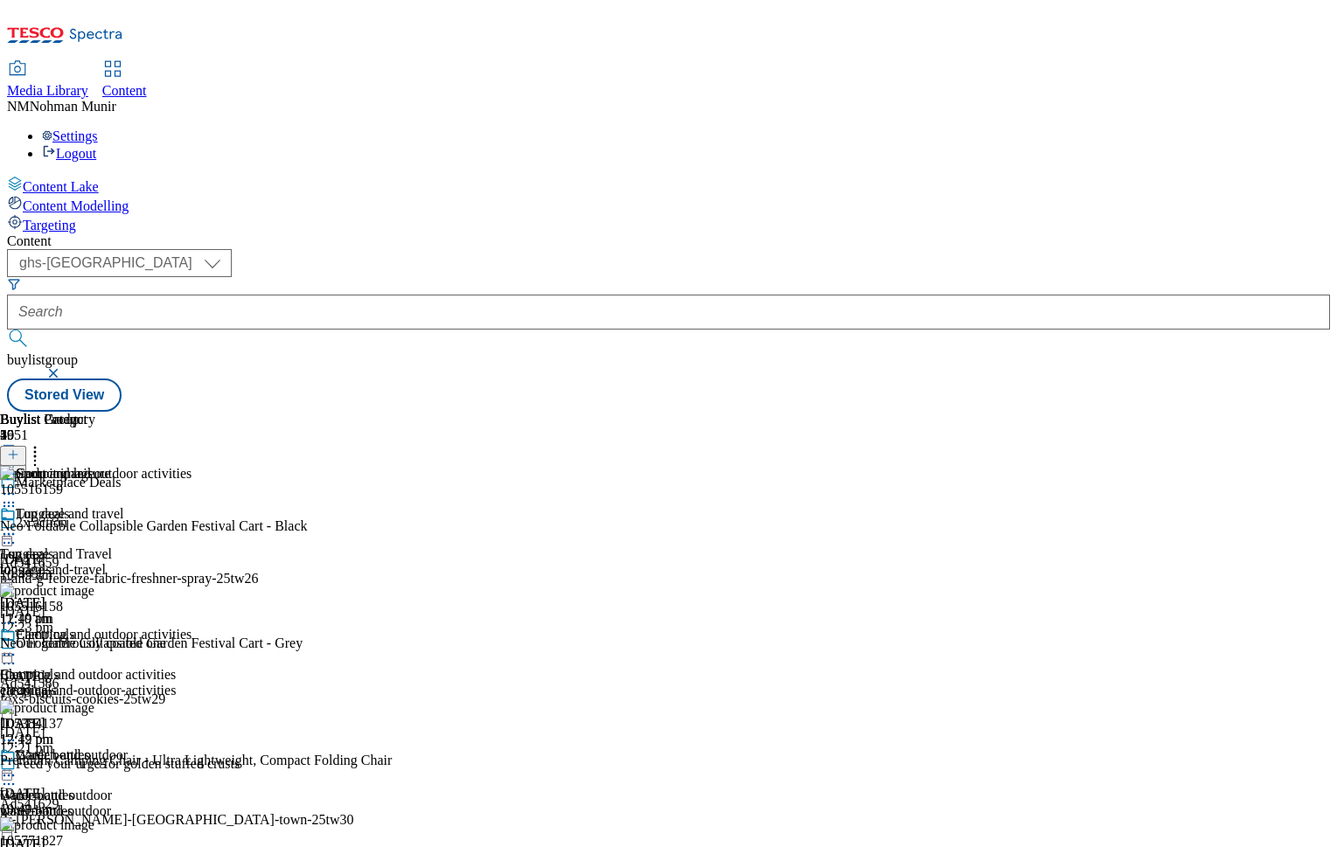
click at [37, 456] on circle at bounding box center [35, 457] width 3 height 3
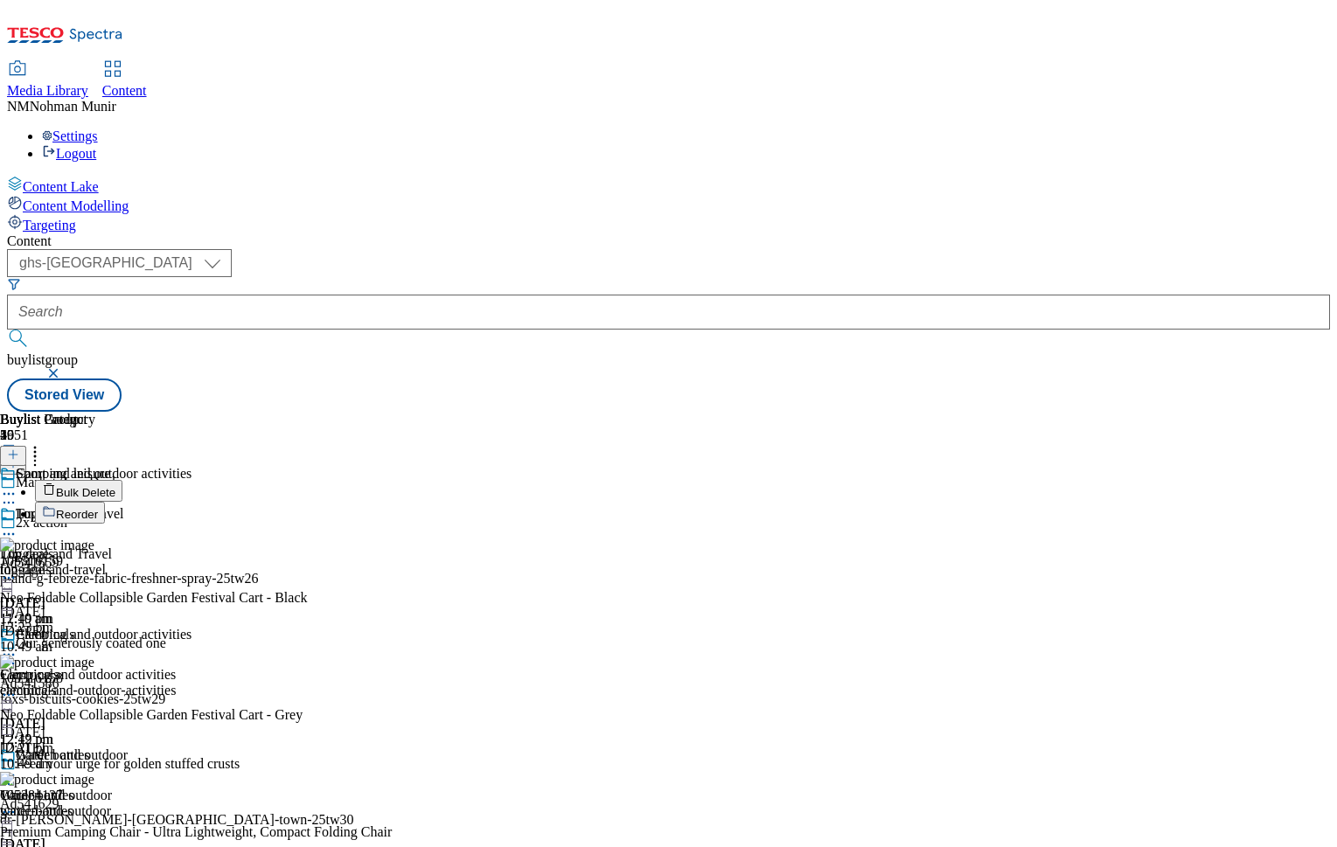
click at [192, 506] on div "Luggage and travel Luggage and Travel luggage-and-travel [DATE] 12:49 pm" at bounding box center [96, 566] width 192 height 121
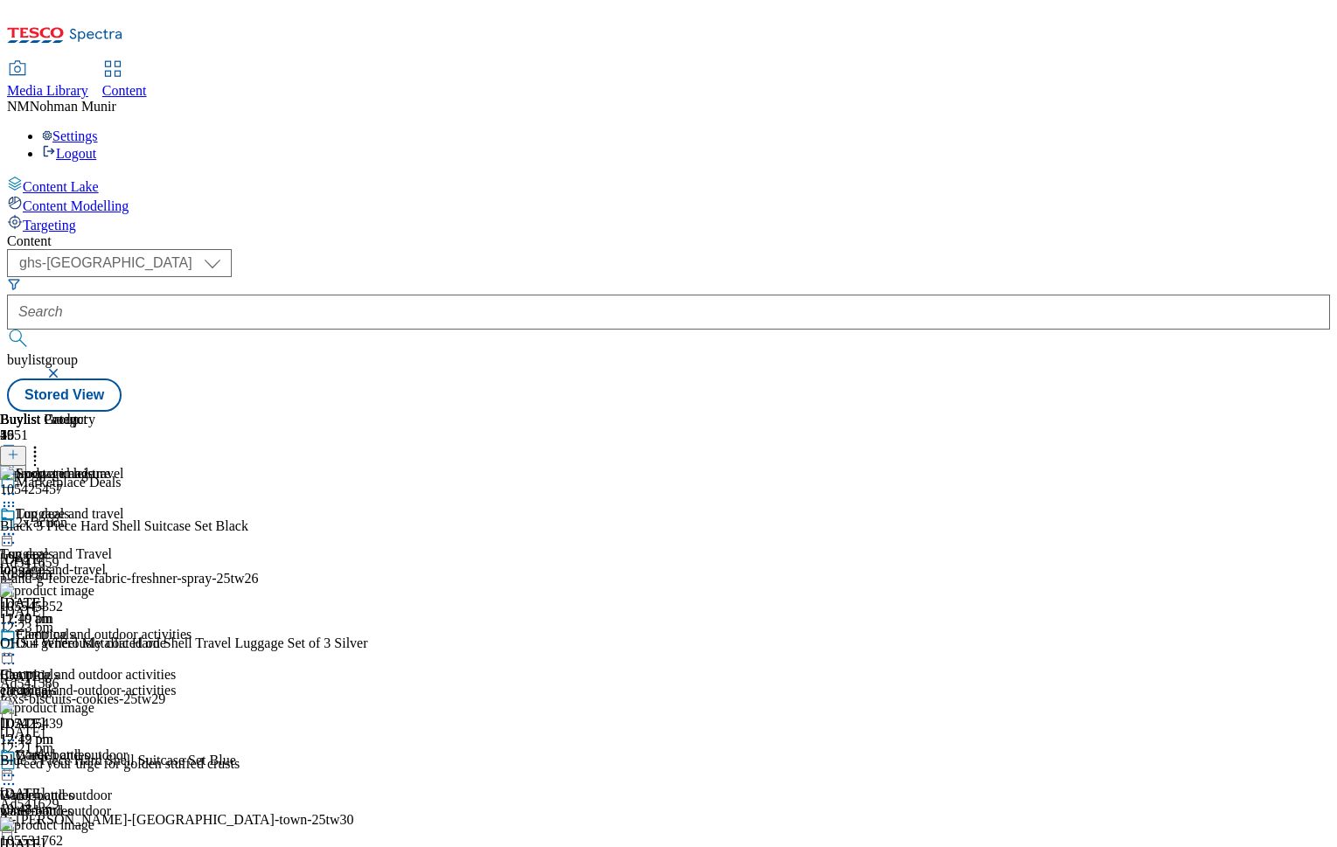
scroll to position [0, 215]
click at [44, 443] on icon at bounding box center [34, 451] width 17 height 17
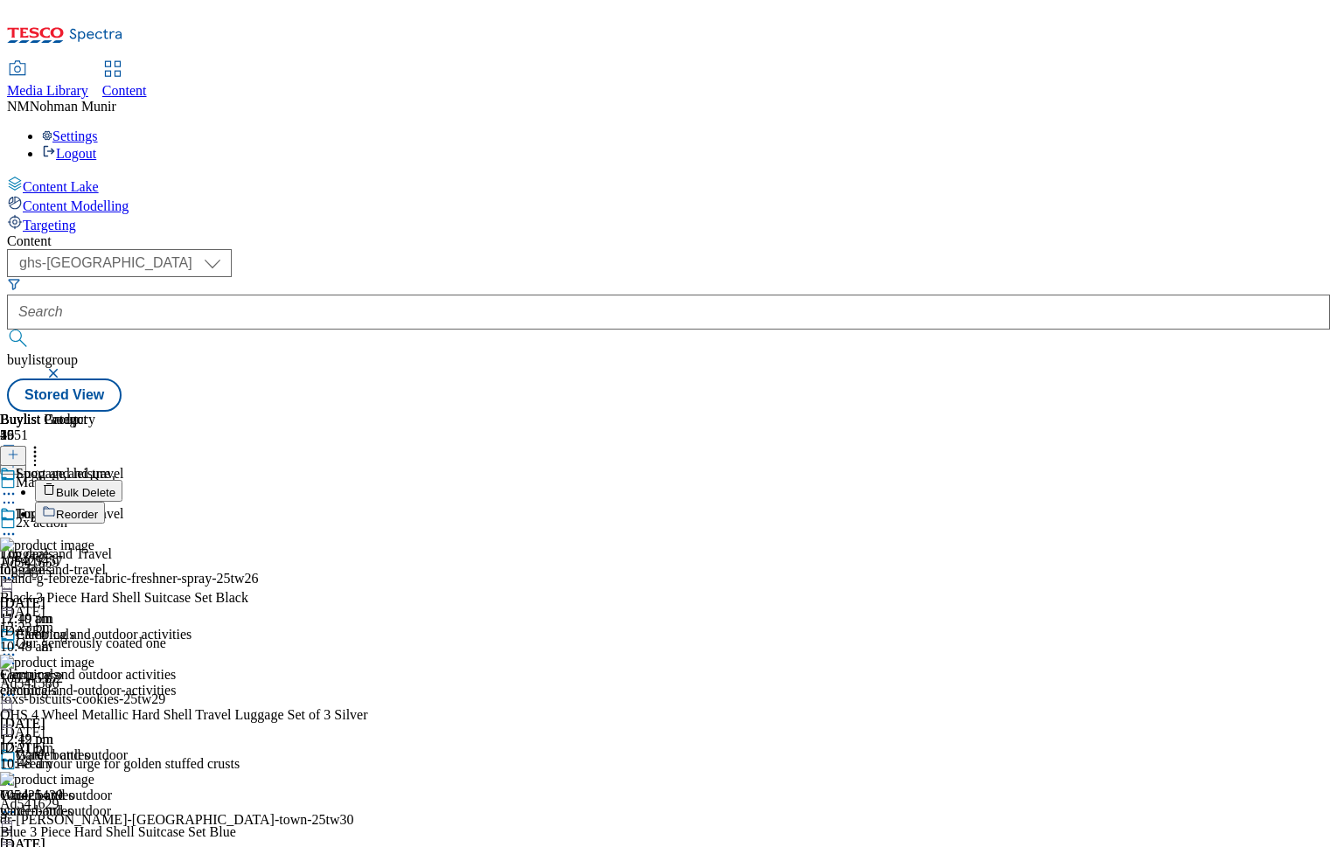
click at [122, 480] on button "Bulk Delete" at bounding box center [78, 491] width 87 height 22
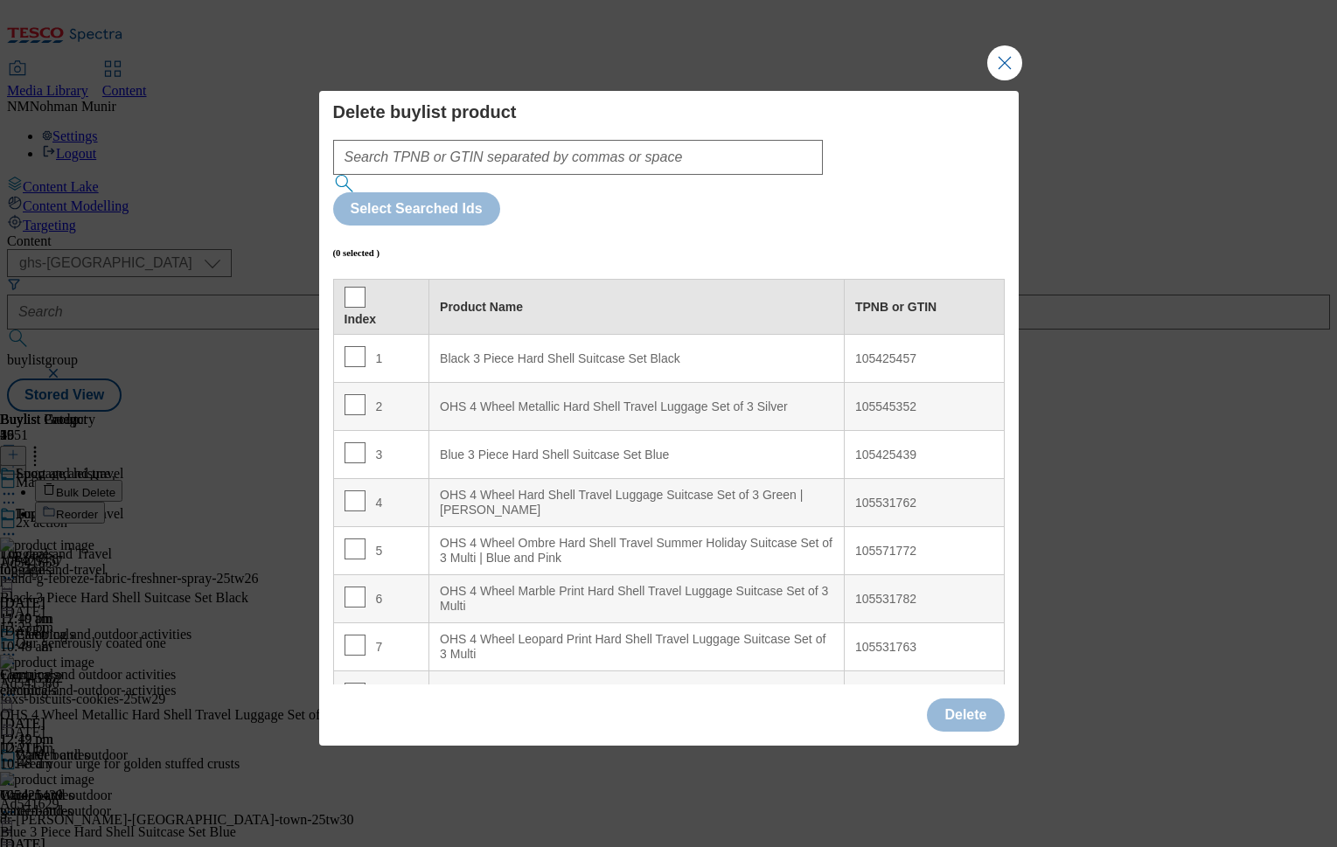
click at [552, 213] on div "Select Searched Ids (0 selected ) Index Product Name TPNB or GTIN 1 Black 3 Pie…" at bounding box center [669, 413] width 672 height 546
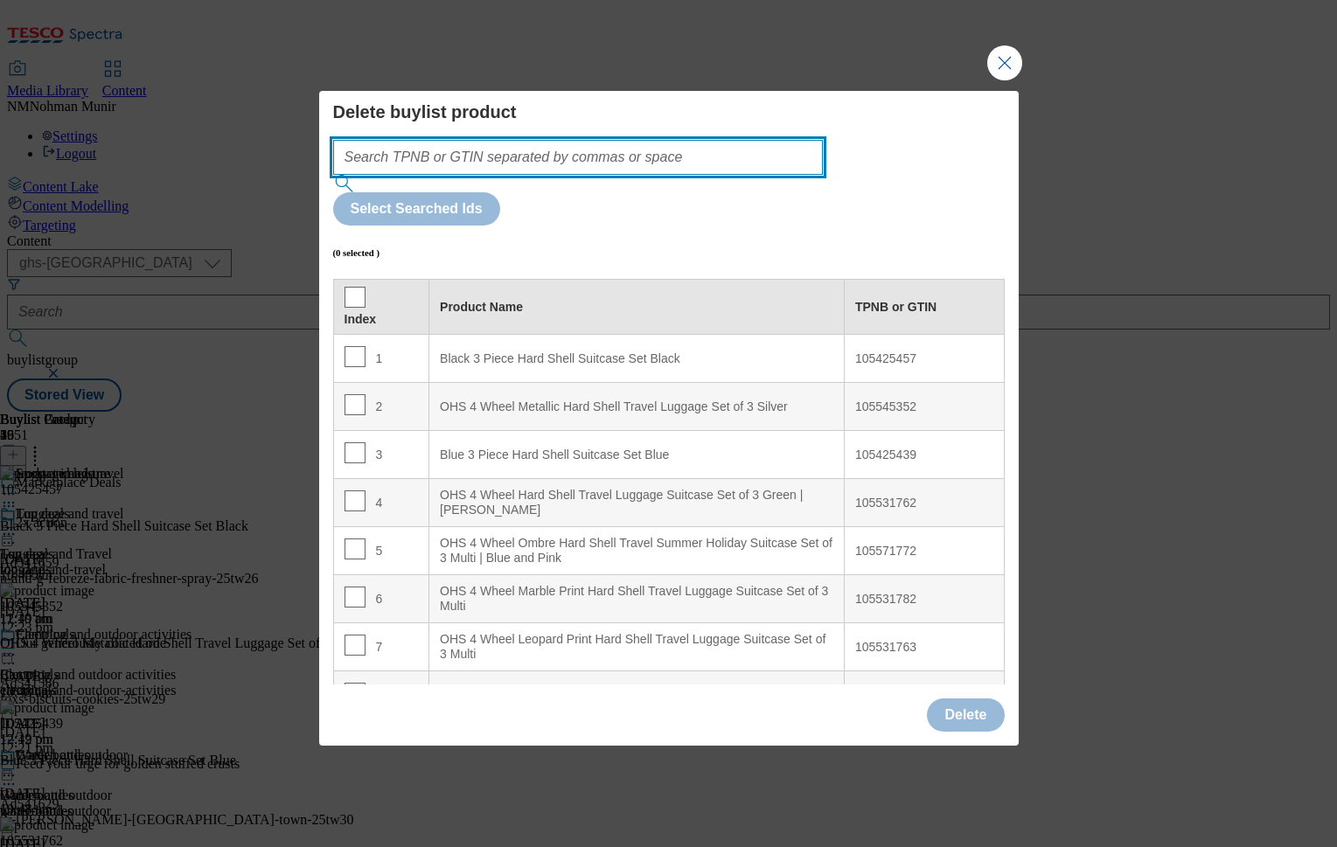
click at [547, 175] on input "Modal" at bounding box center [578, 157] width 491 height 35
paste input "111198792 105238661 106007920 105207421 105216902"
type input "111198792 105238661 106007920 105207421 105216902"
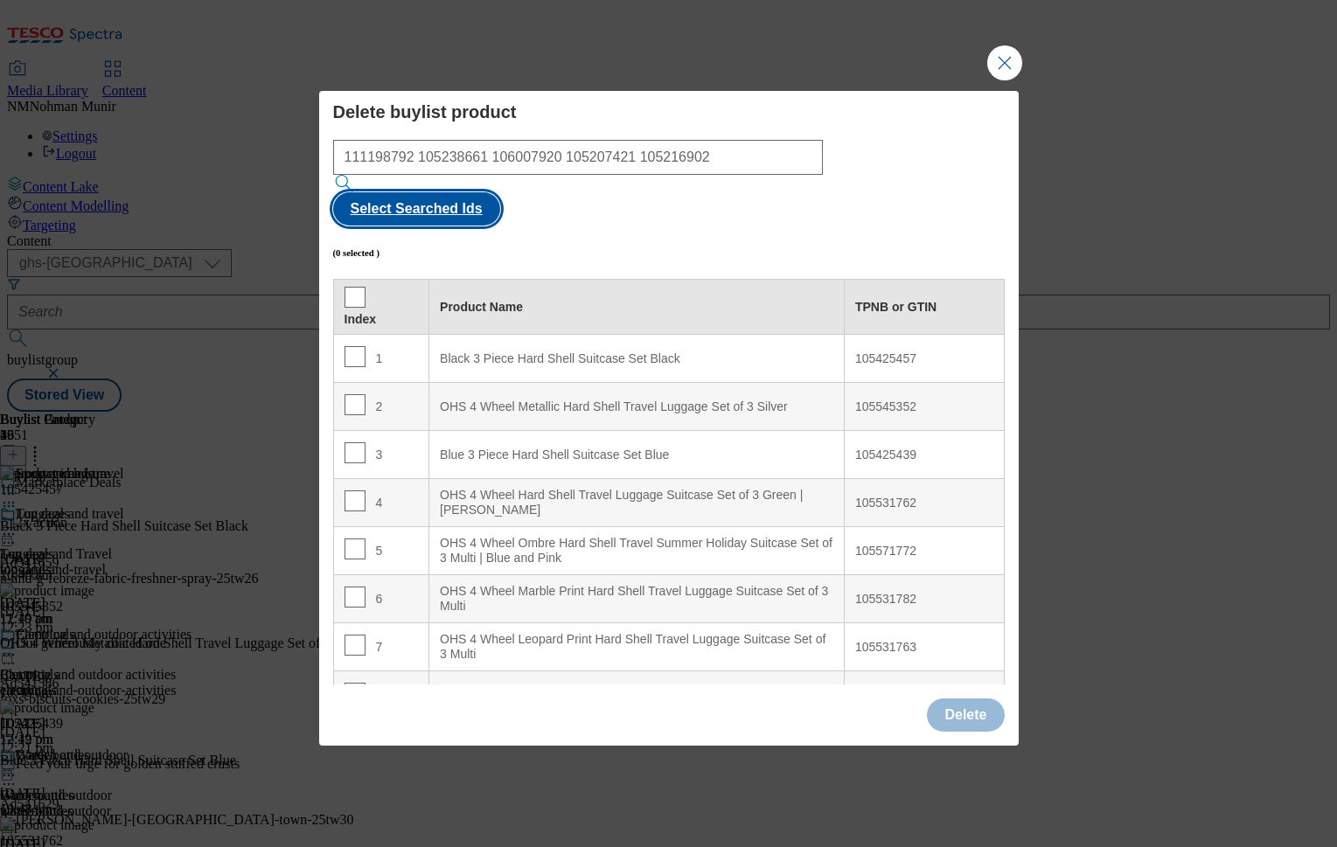
click at [500, 192] on button "Select Searched Ids" at bounding box center [416, 208] width 167 height 33
checkbox input "true"
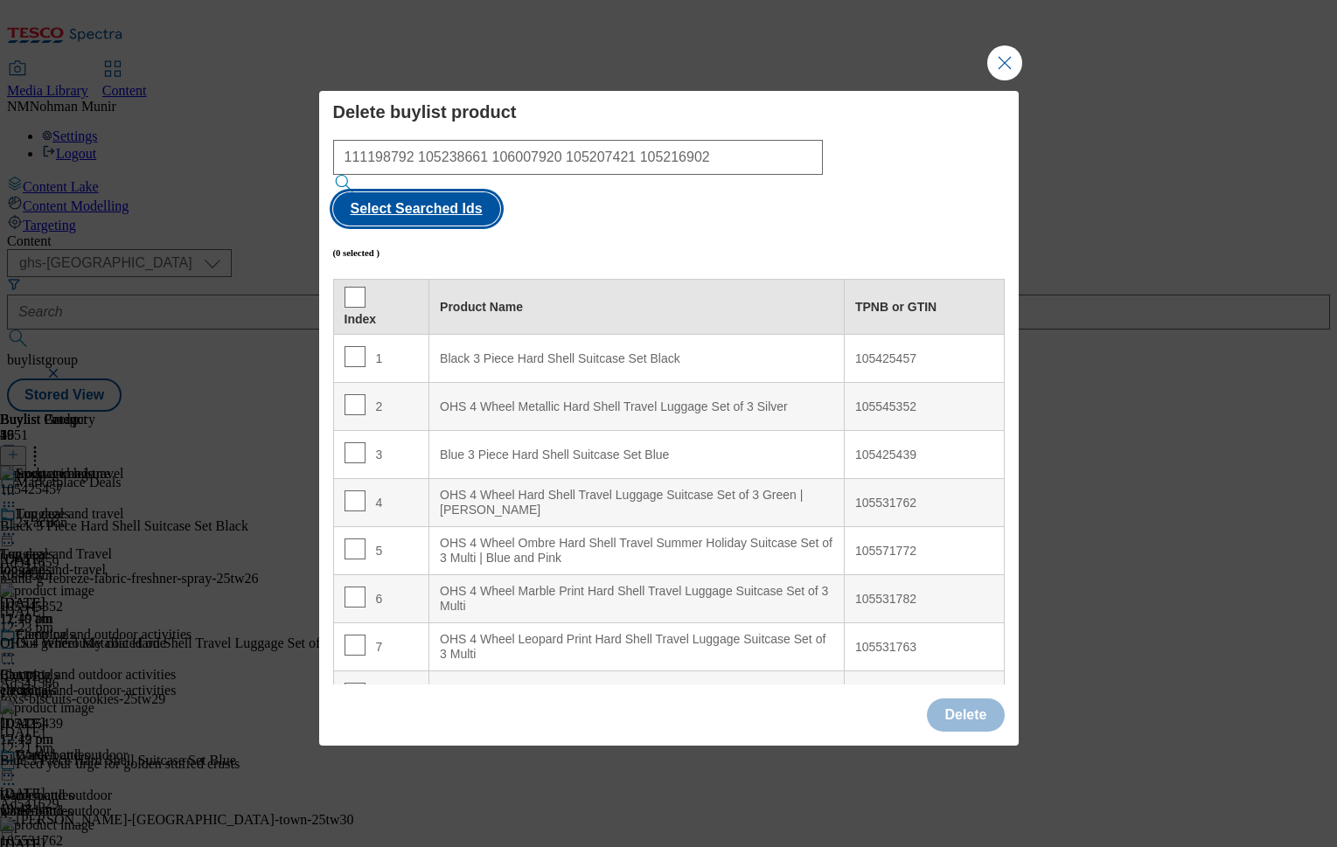
checkbox input "true"
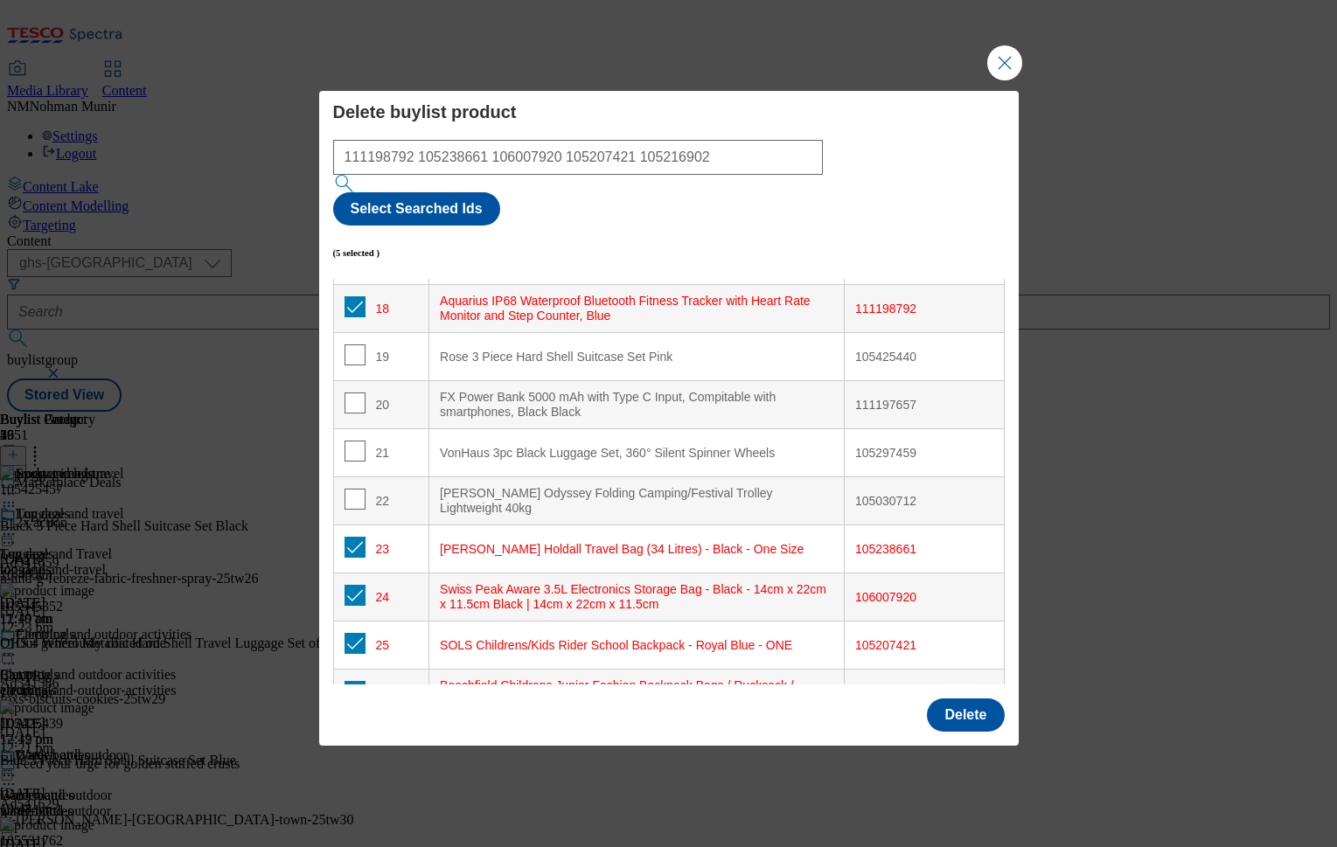
scroll to position [894, 0]
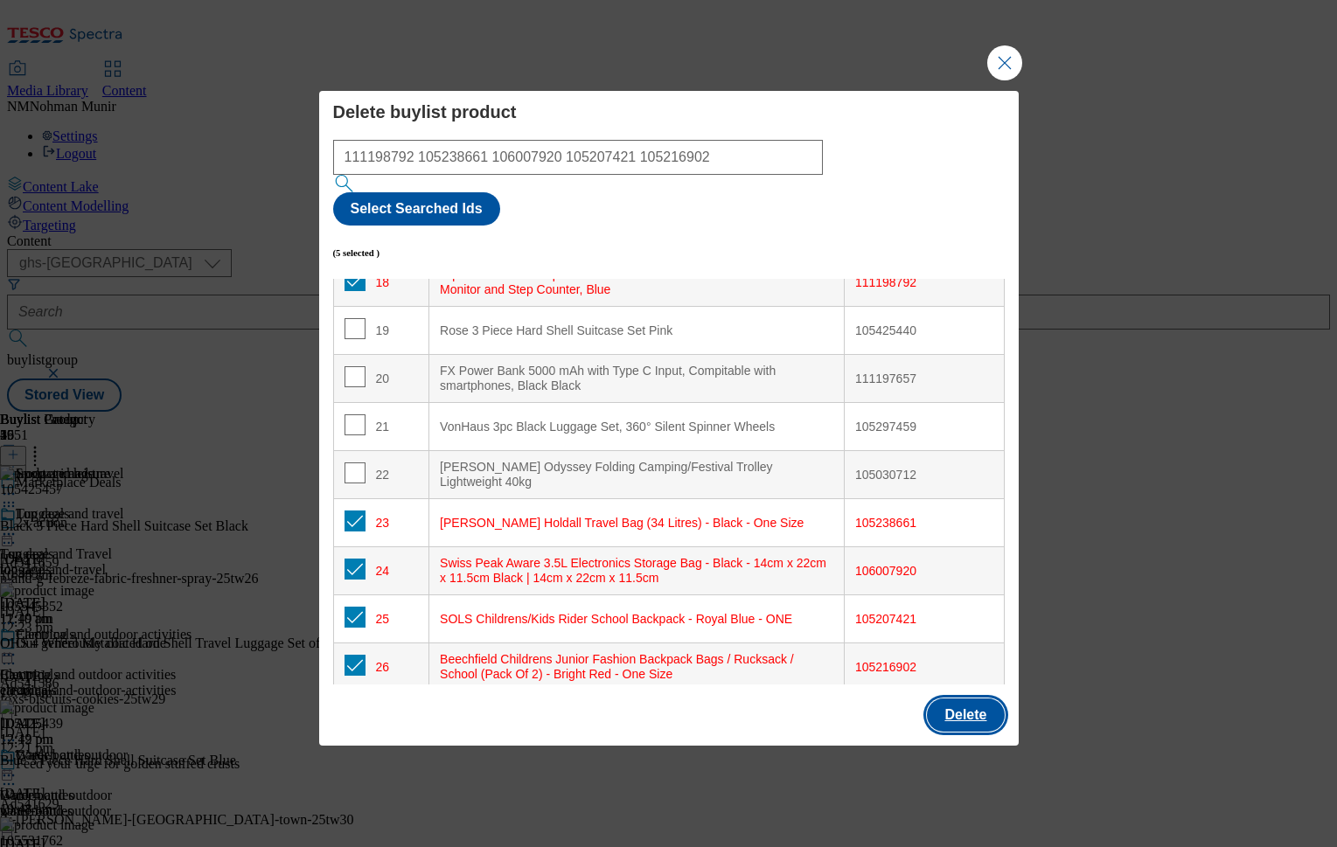
click at [961, 699] on button "Delete" at bounding box center [965, 715] width 77 height 33
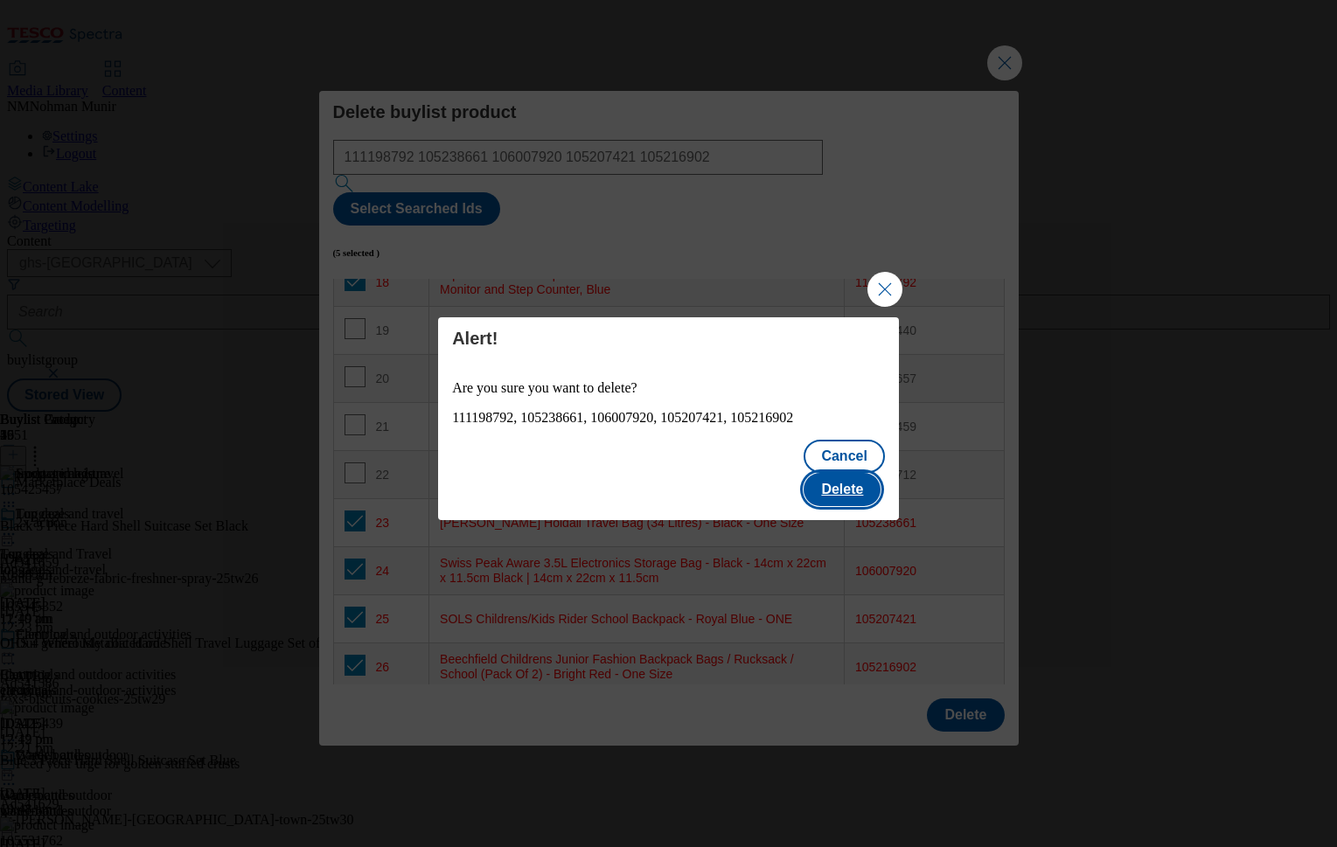
click at [857, 473] on button "Delete" at bounding box center [842, 489] width 77 height 33
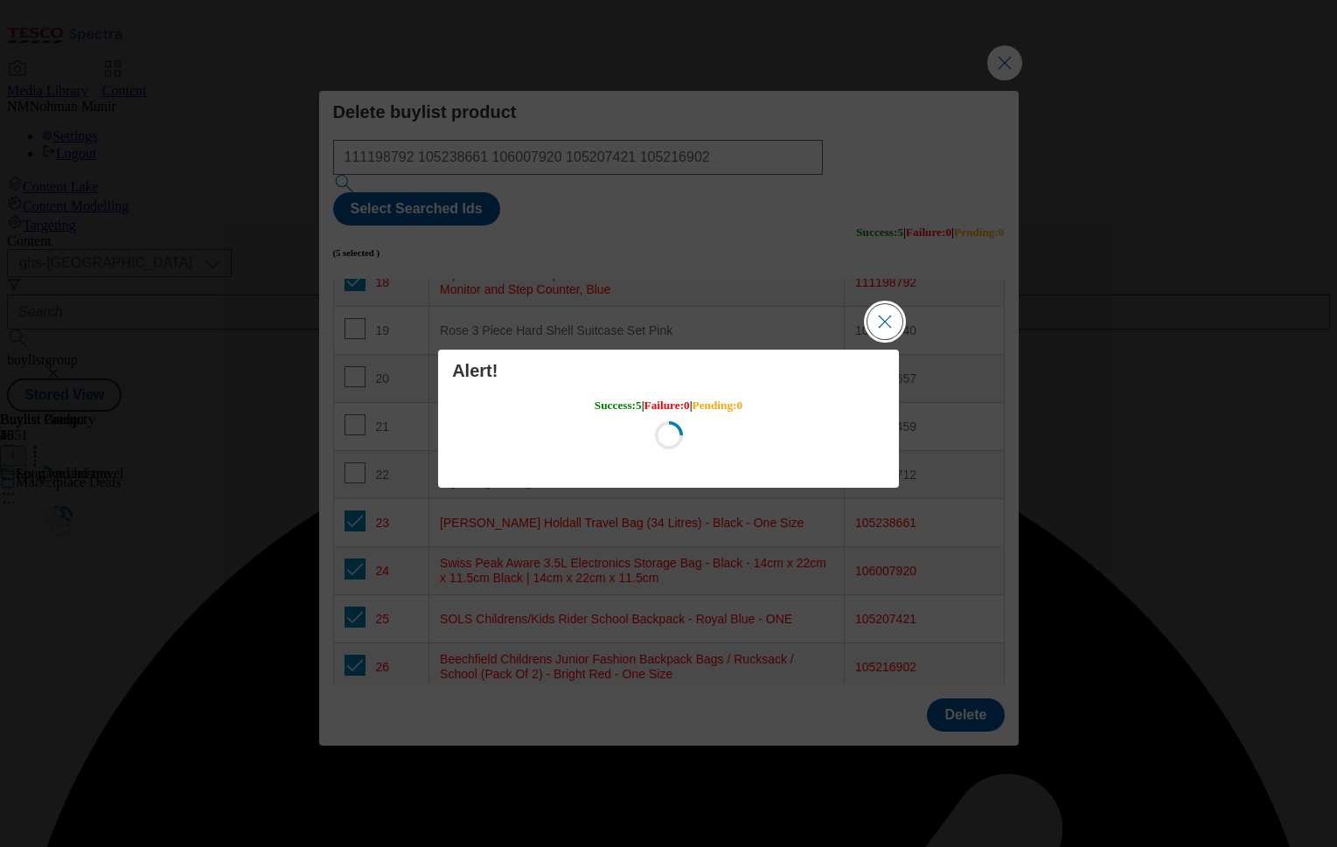
scroll to position [0, 0]
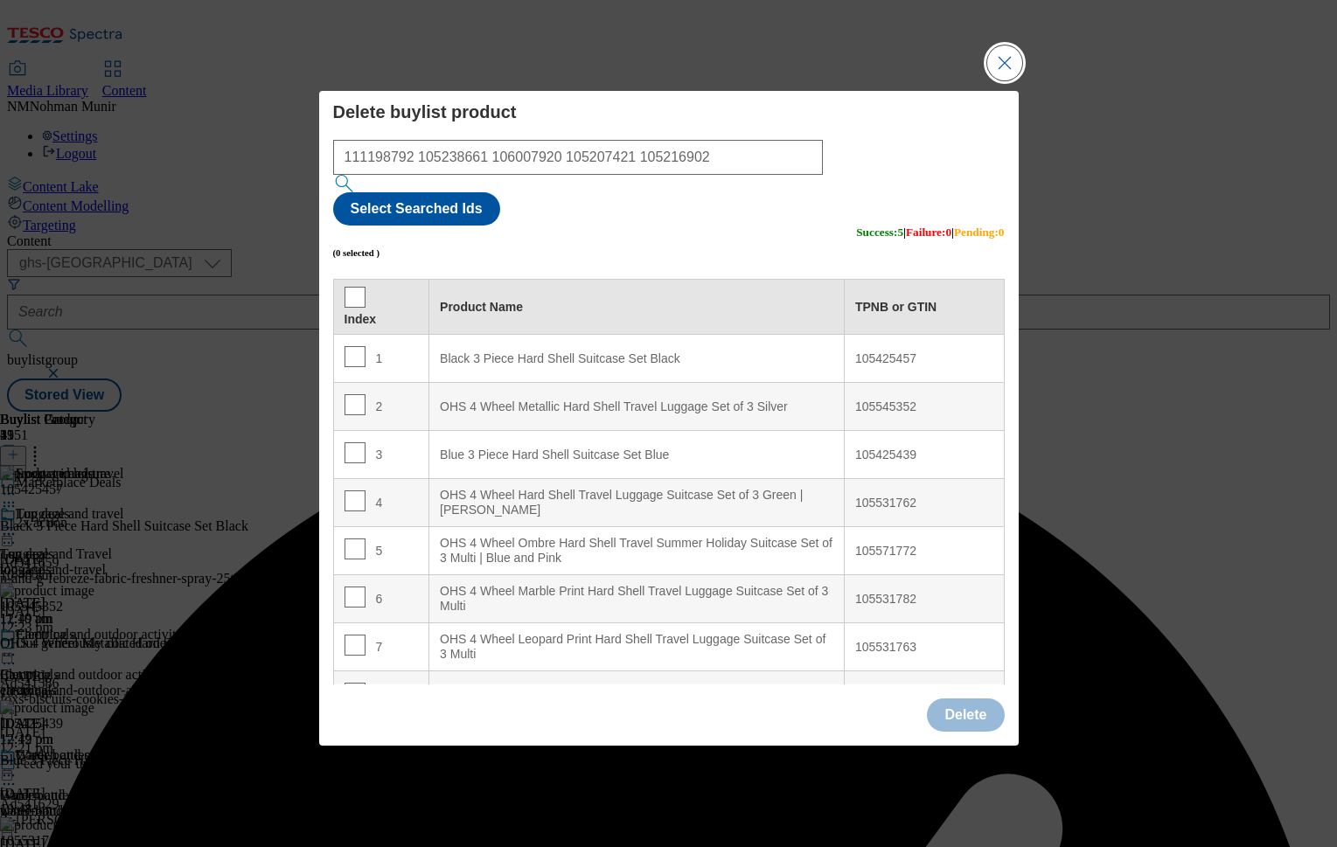
click at [992, 80] on button "Close Modal" at bounding box center [1004, 62] width 35 height 35
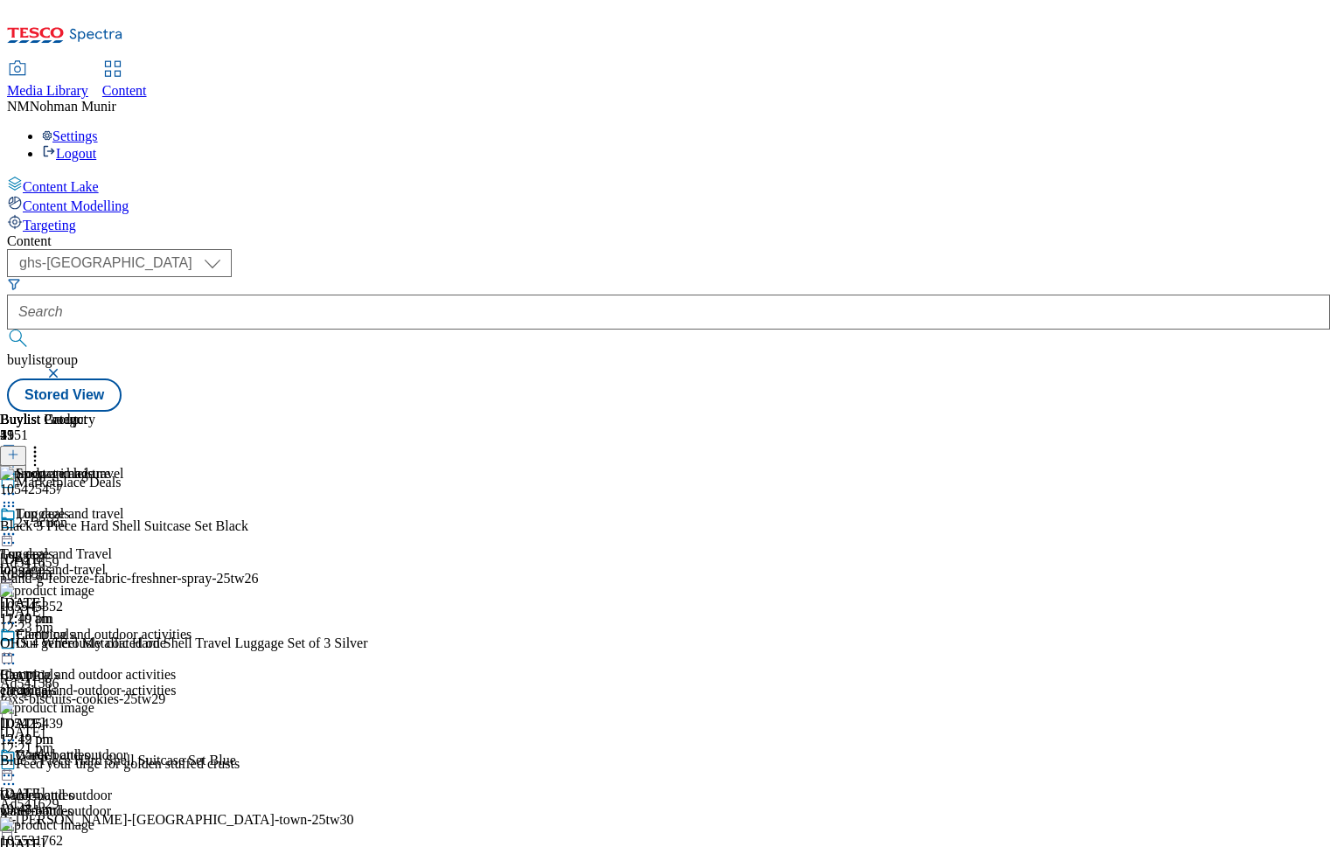
click at [73, 788] on span "Water bottles" at bounding box center [36, 796] width 73 height 16
click at [44, 443] on icon at bounding box center [34, 451] width 17 height 17
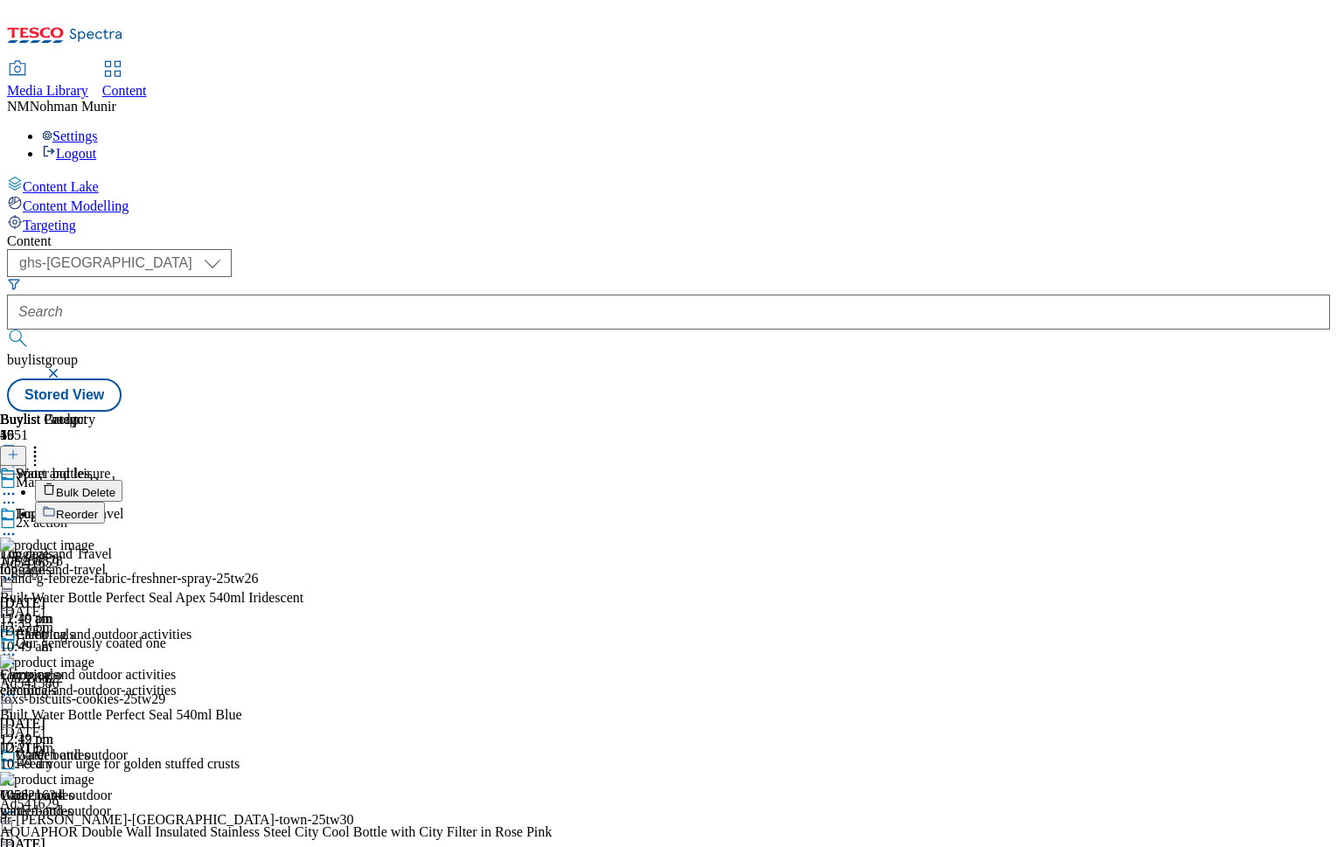
click at [115, 486] on span "Bulk Delete" at bounding box center [85, 492] width 59 height 13
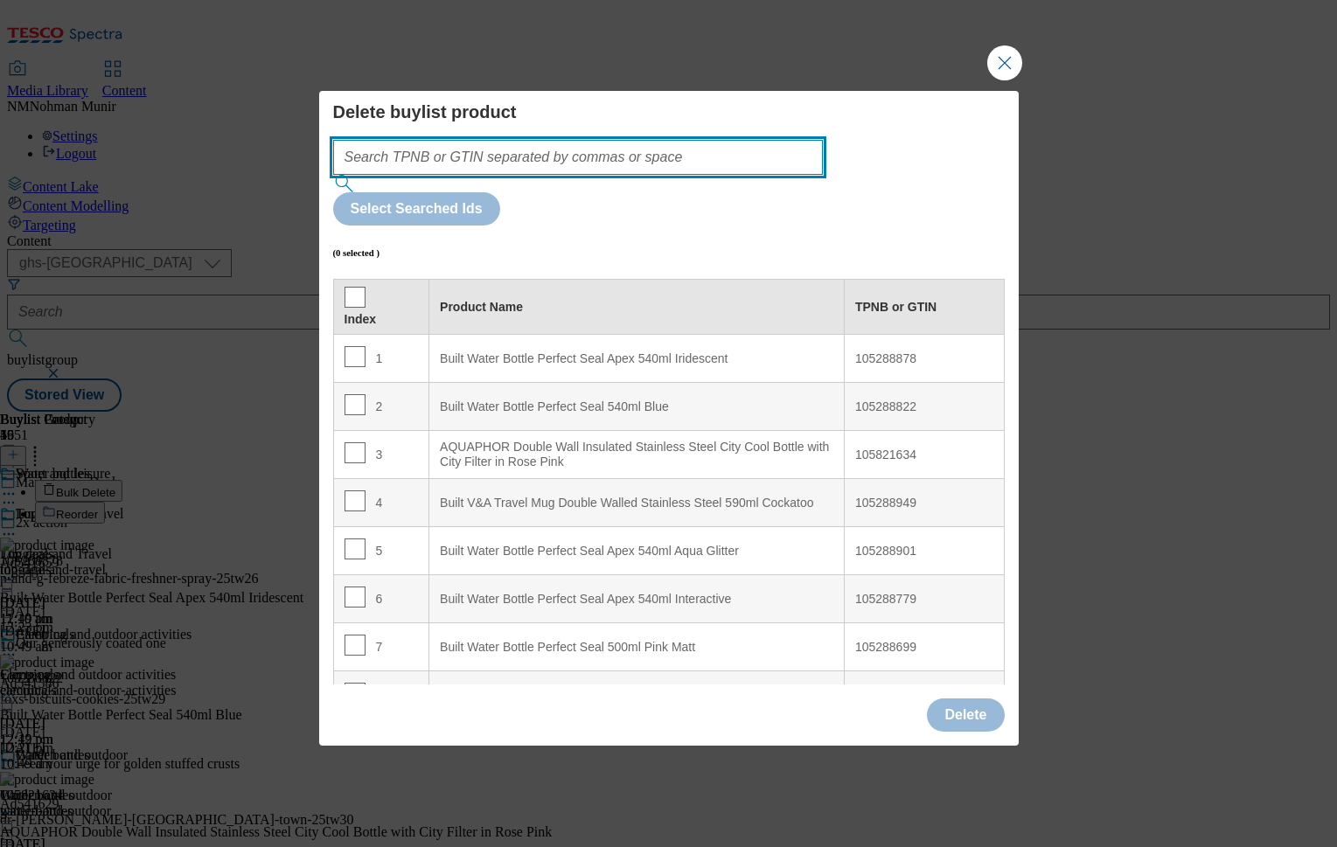
click at [643, 175] on input "Modal" at bounding box center [578, 157] width 491 height 35
paste input "105288878 105288822 105288949 105288699 105288980 105288811 105288680"
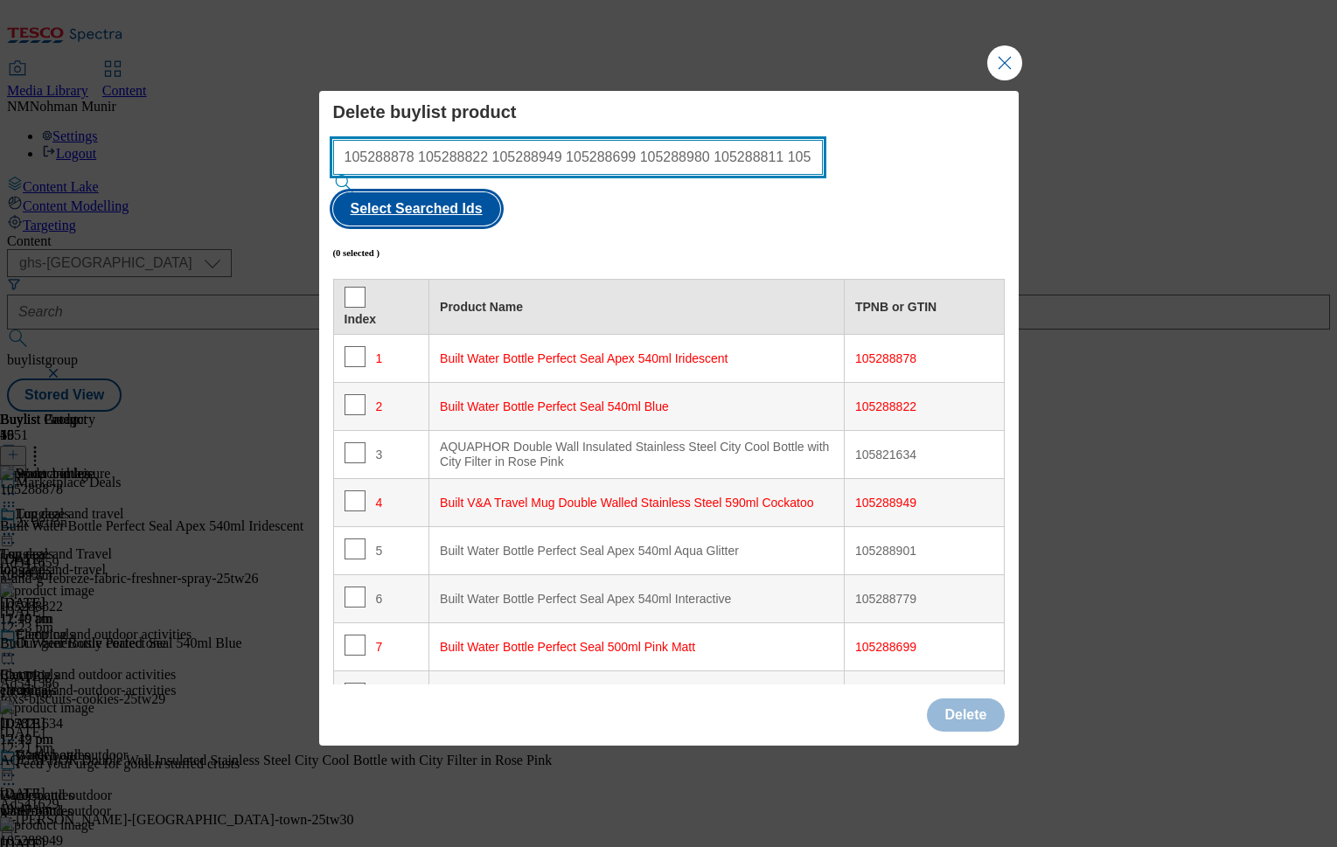
type input "105288878 105288822 105288949 105288699 105288980 105288811 105288680"
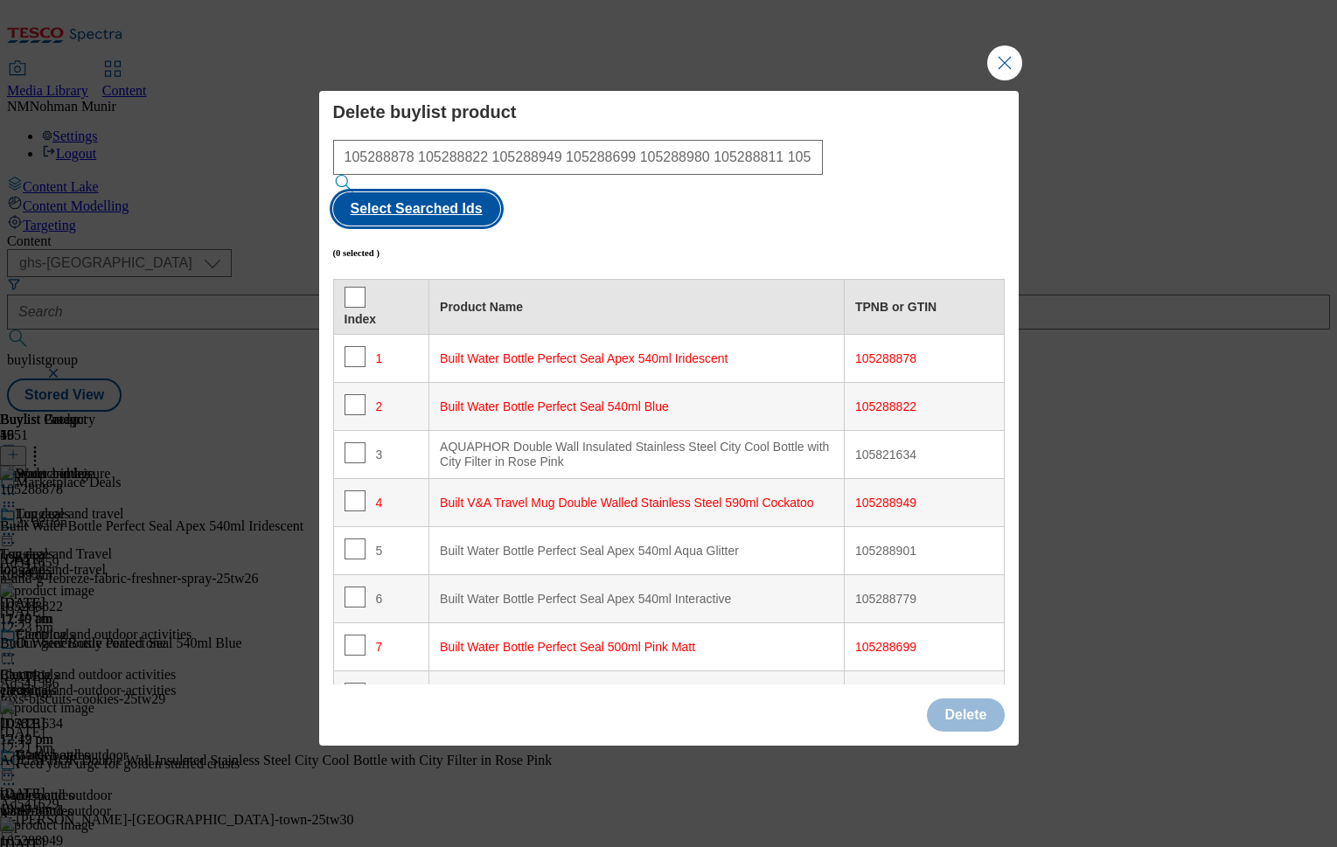
click at [500, 192] on button "Select Searched Ids" at bounding box center [416, 208] width 167 height 33
checkbox input "true"
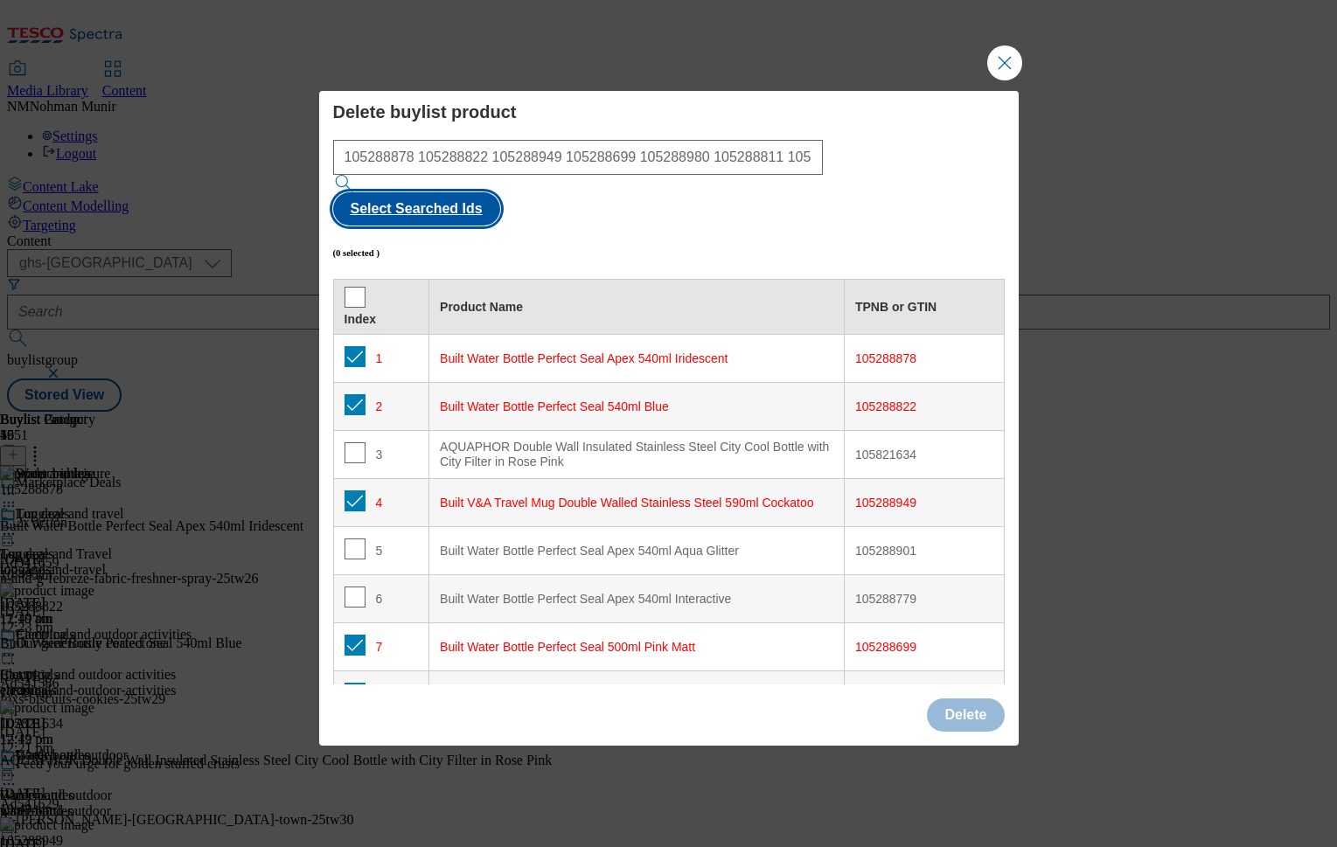
checkbox input "true"
click at [971, 699] on button "Delete" at bounding box center [965, 715] width 77 height 33
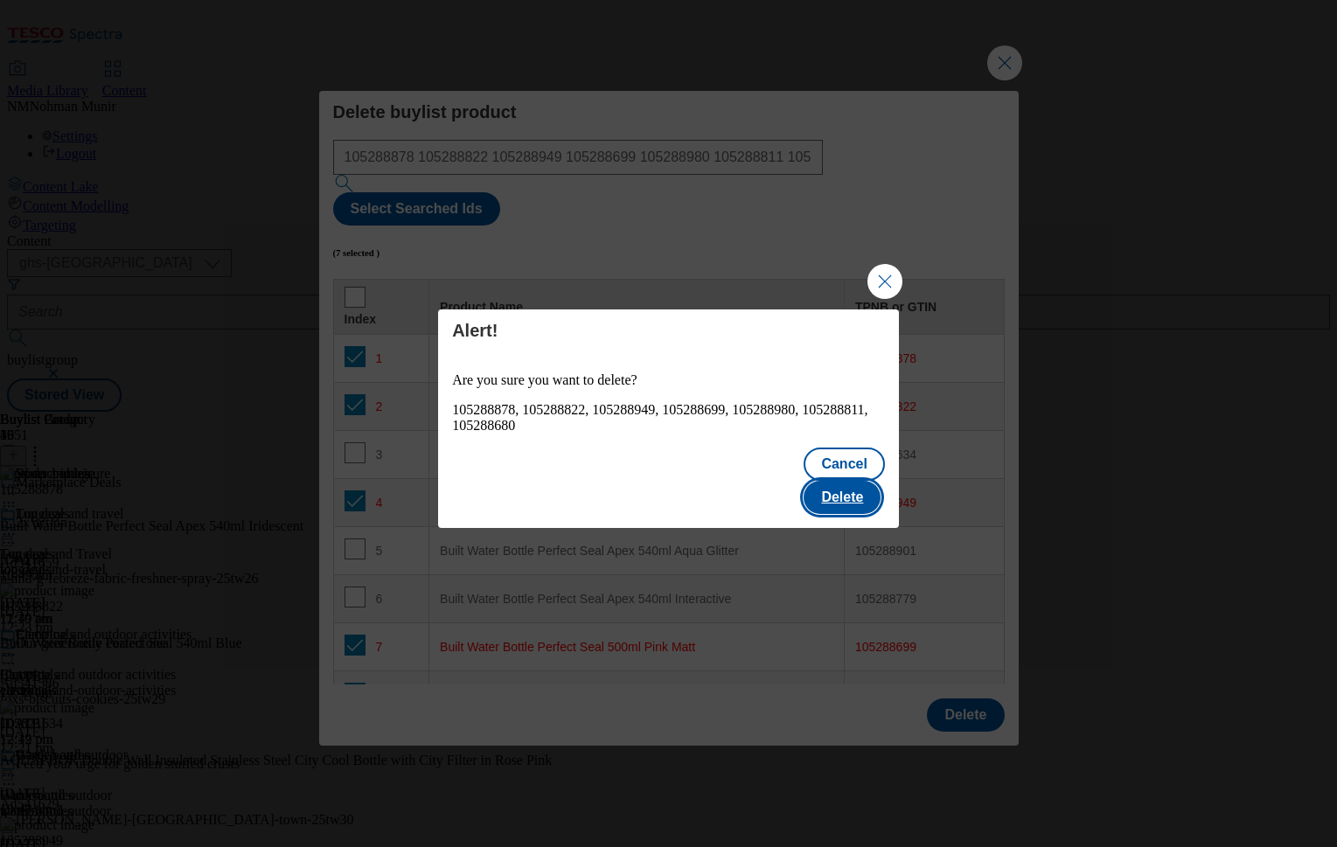
click at [866, 481] on button "Delete" at bounding box center [842, 497] width 77 height 33
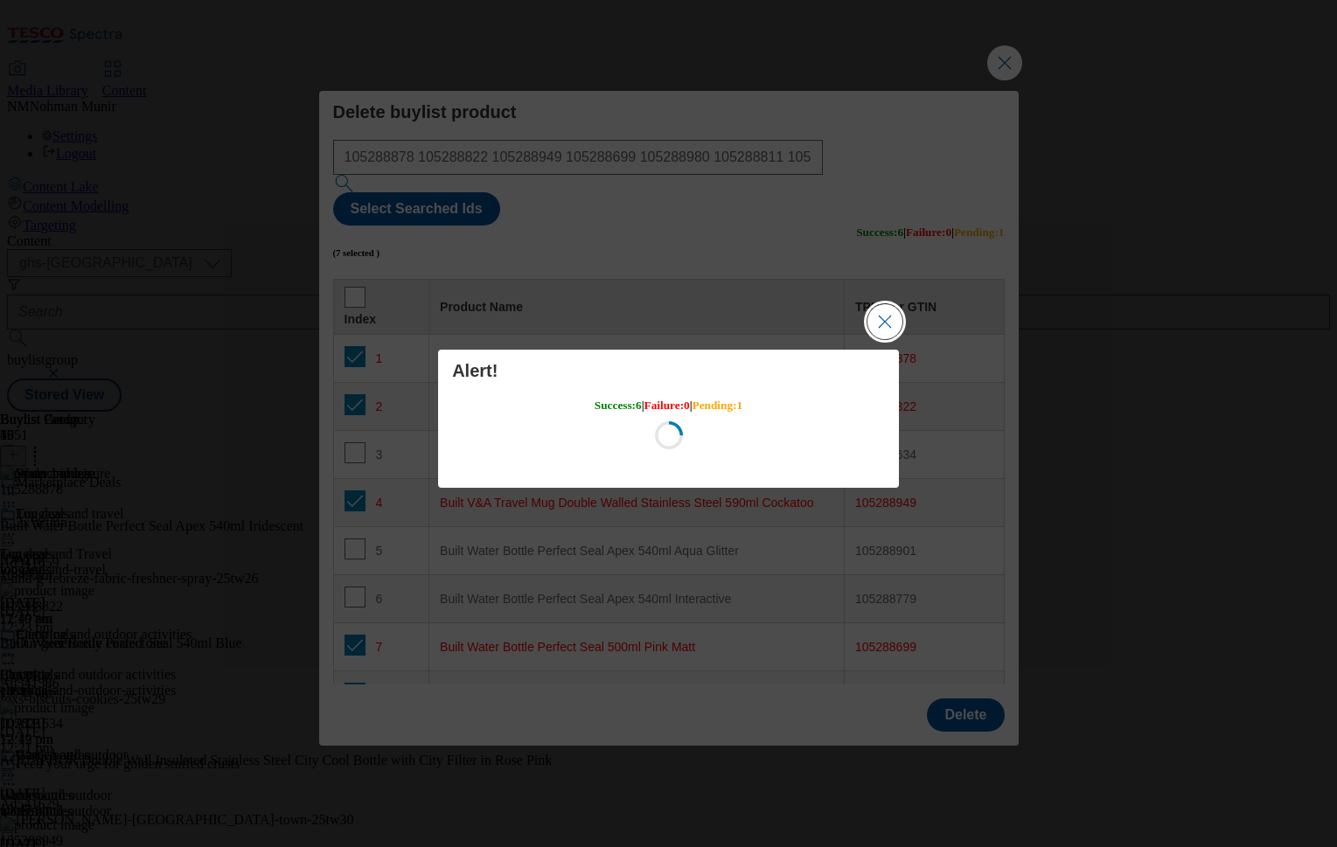
scroll to position [0, 0]
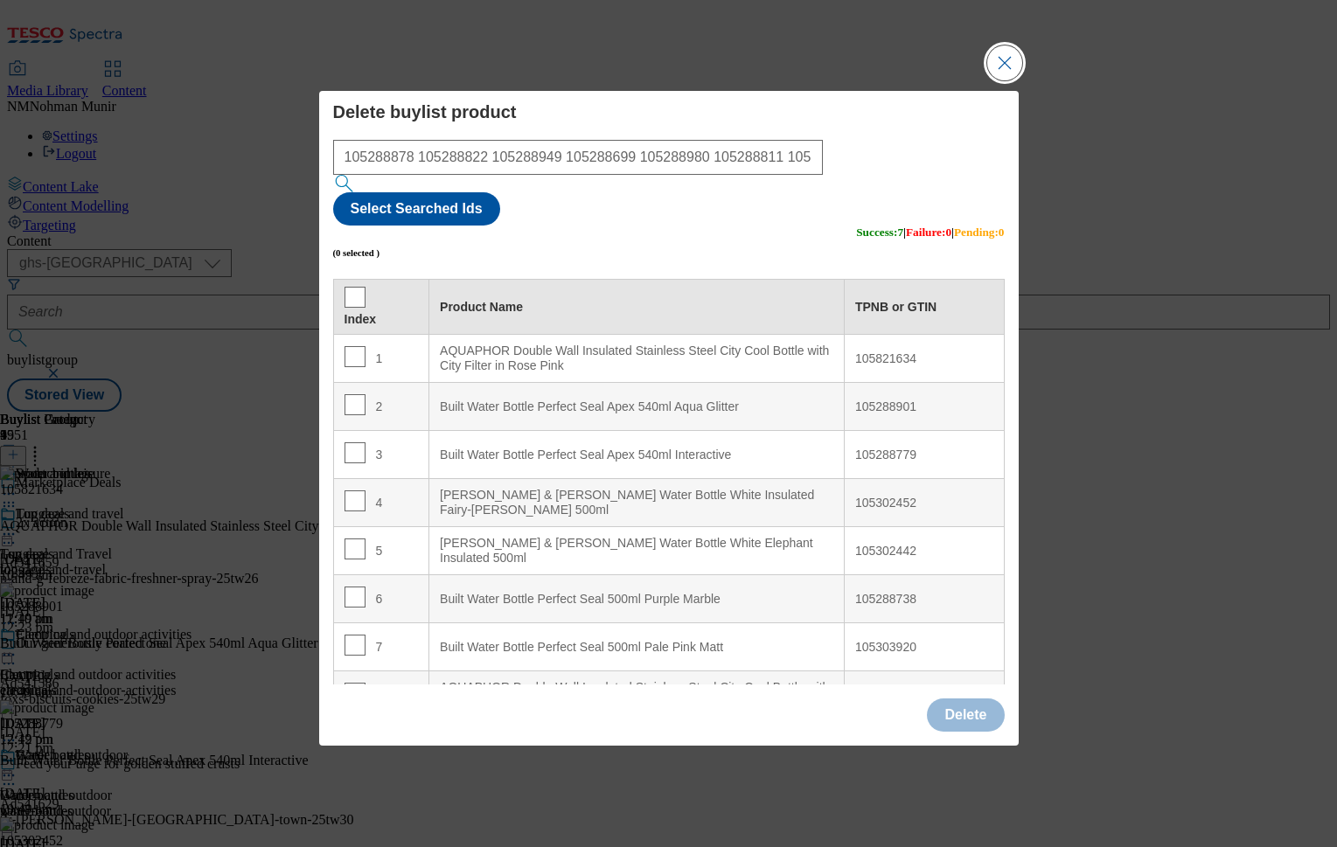
click at [1008, 80] on button "Close Modal" at bounding box center [1004, 62] width 35 height 35
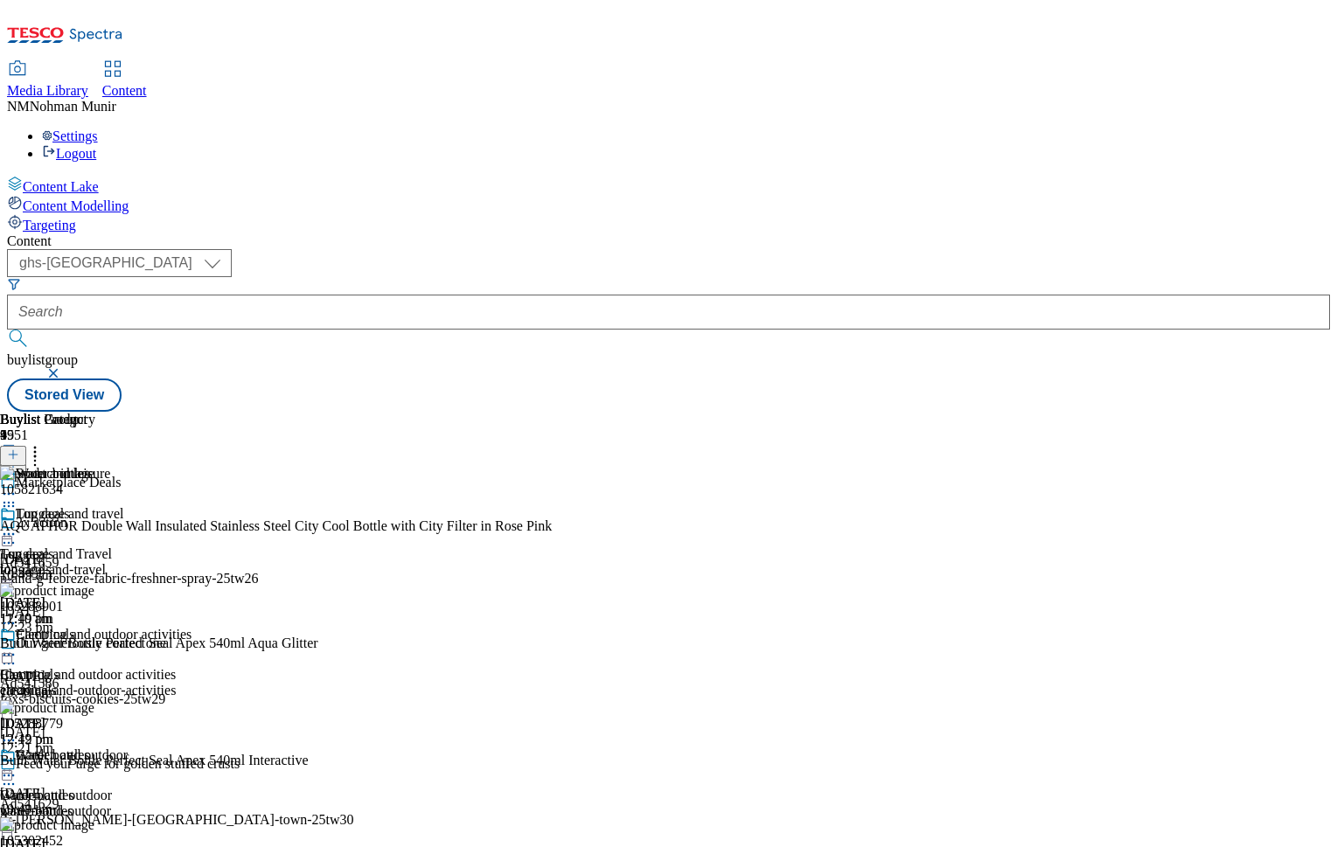
scroll to position [170, 0]
click at [17, 485] on icon at bounding box center [8, 493] width 17 height 17
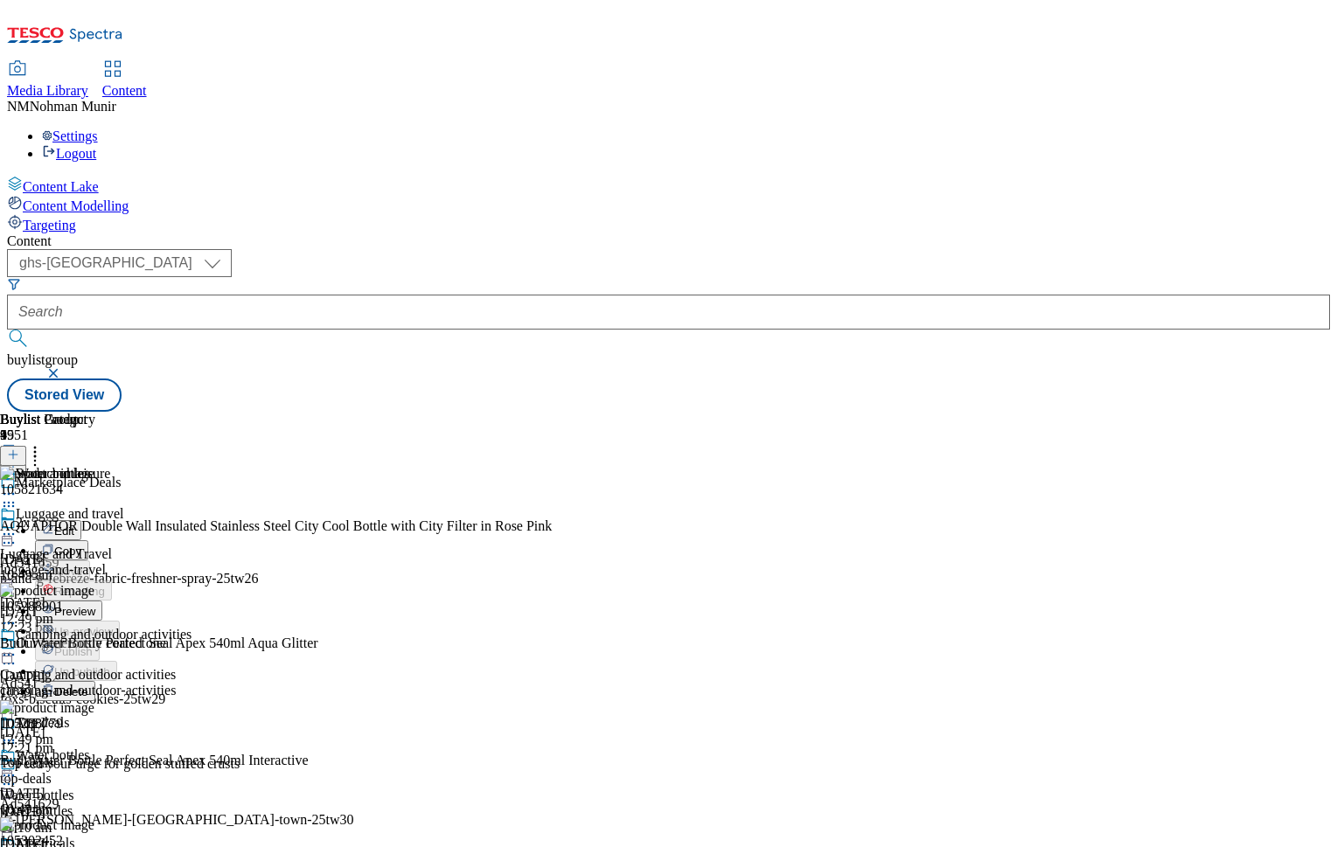
click at [192, 627] on div "Camping and outdoor activities Camping and outdoor activities camping-and-outdo…" at bounding box center [96, 687] width 192 height 121
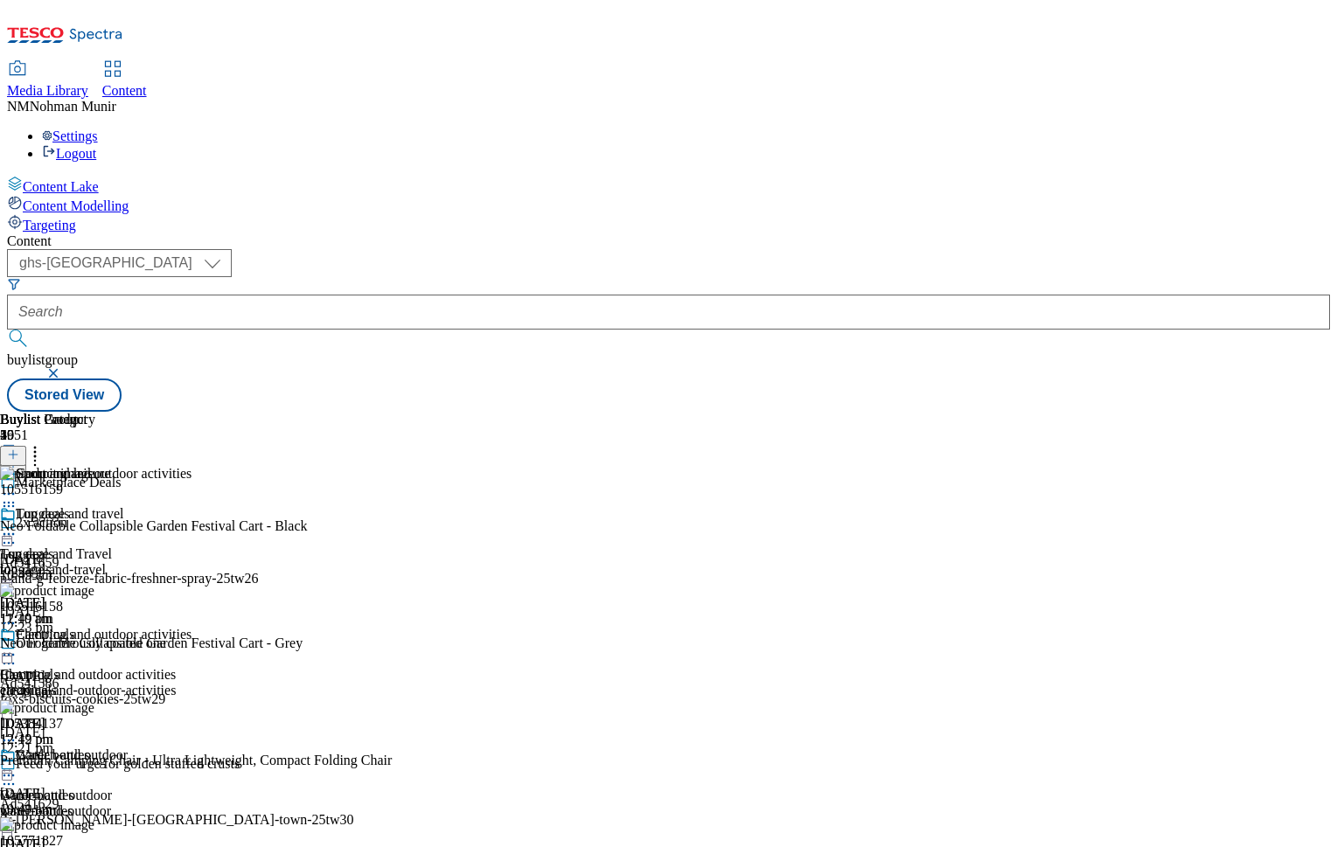
click at [10, 654] on circle at bounding box center [9, 655] width 3 height 3
click at [102, 762] on button "Preview" at bounding box center [68, 772] width 67 height 20
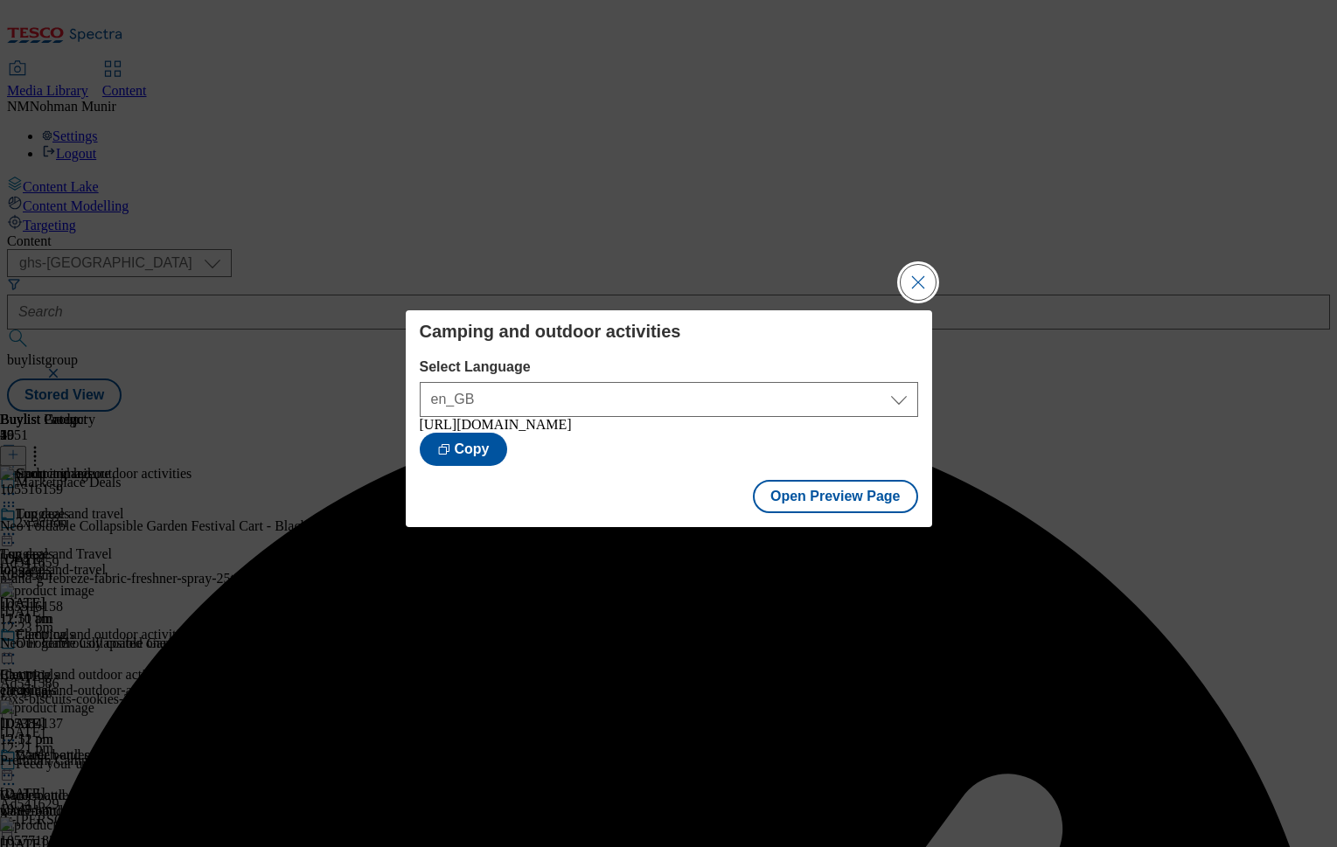
click at [918, 265] on button "Close Modal" at bounding box center [918, 282] width 35 height 35
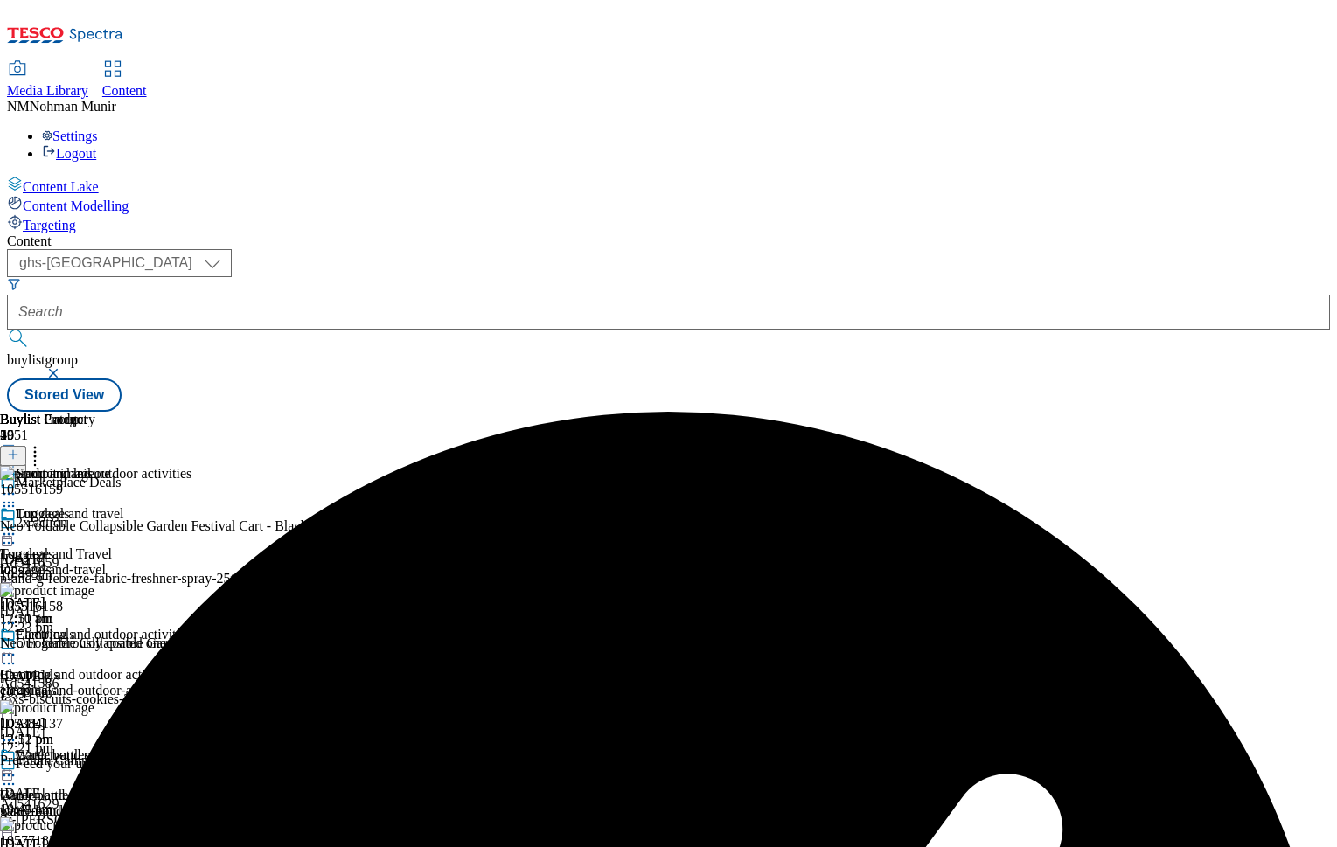
click at [6, 654] on circle at bounding box center [4, 655] width 3 height 3
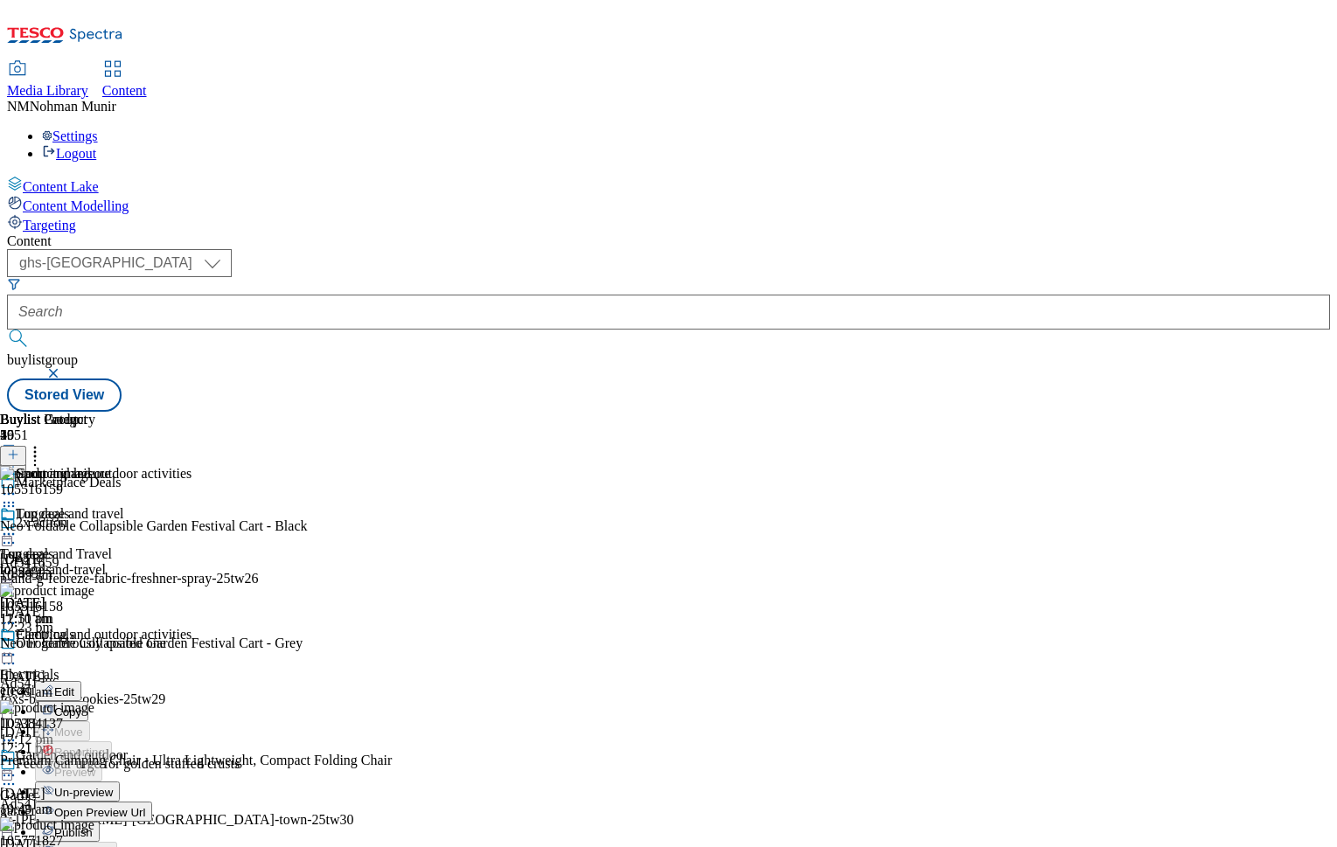
click at [100, 822] on button "Publish" at bounding box center [67, 832] width 65 height 20
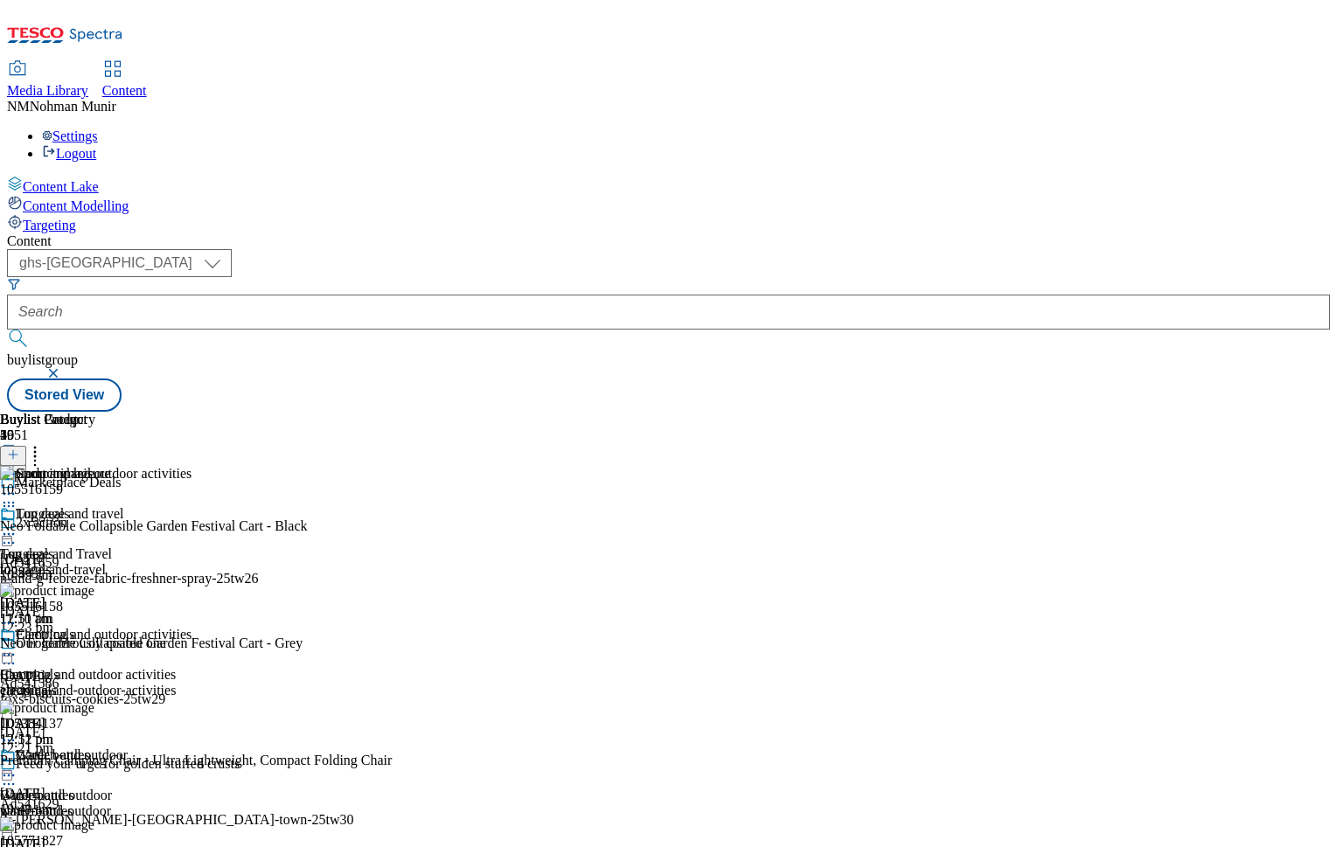
scroll to position [0, 215]
click at [192, 562] on div "luggage-and-travel" at bounding box center [96, 570] width 192 height 16
click at [17, 526] on icon at bounding box center [8, 534] width 17 height 17
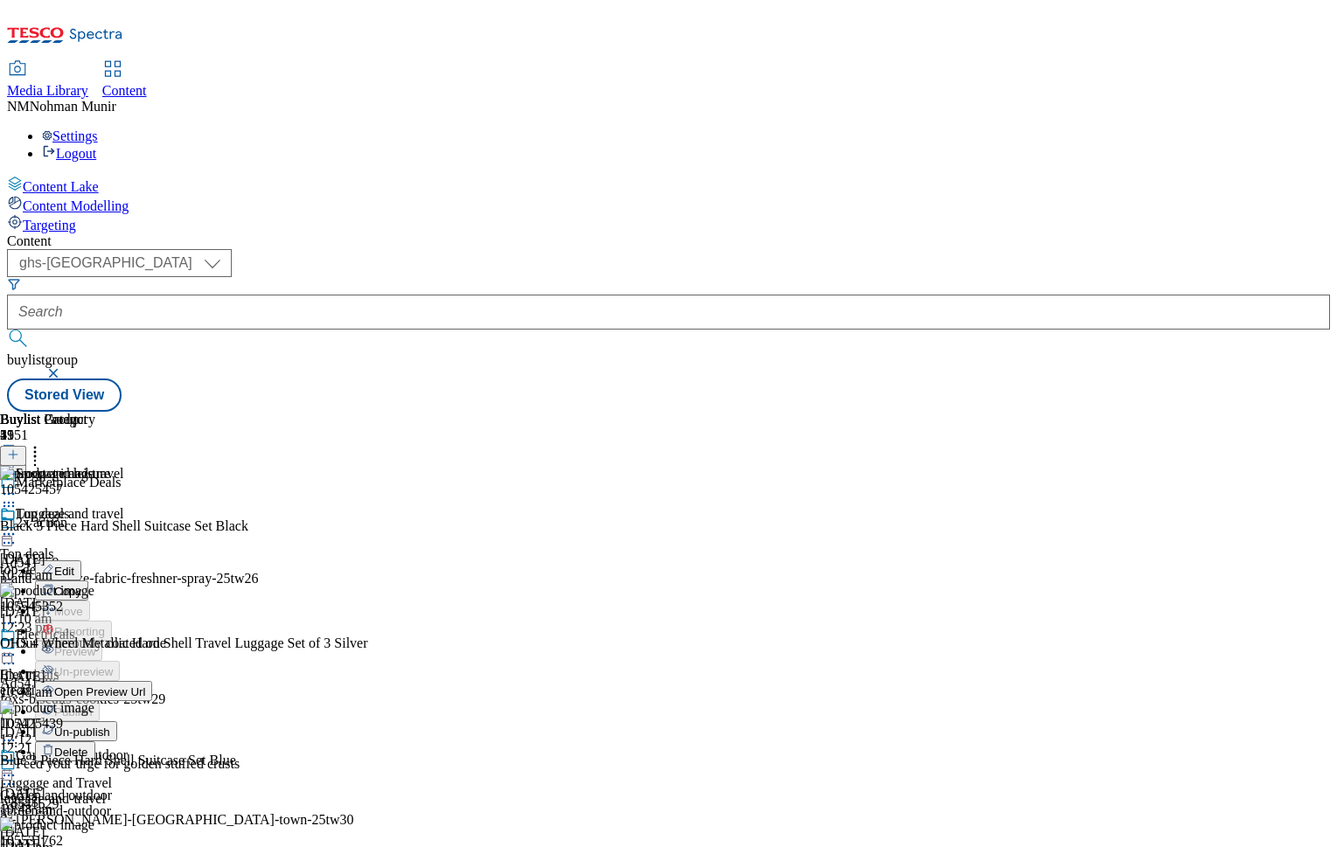
click at [117, 722] on button "Un-publish" at bounding box center [76, 732] width 82 height 20
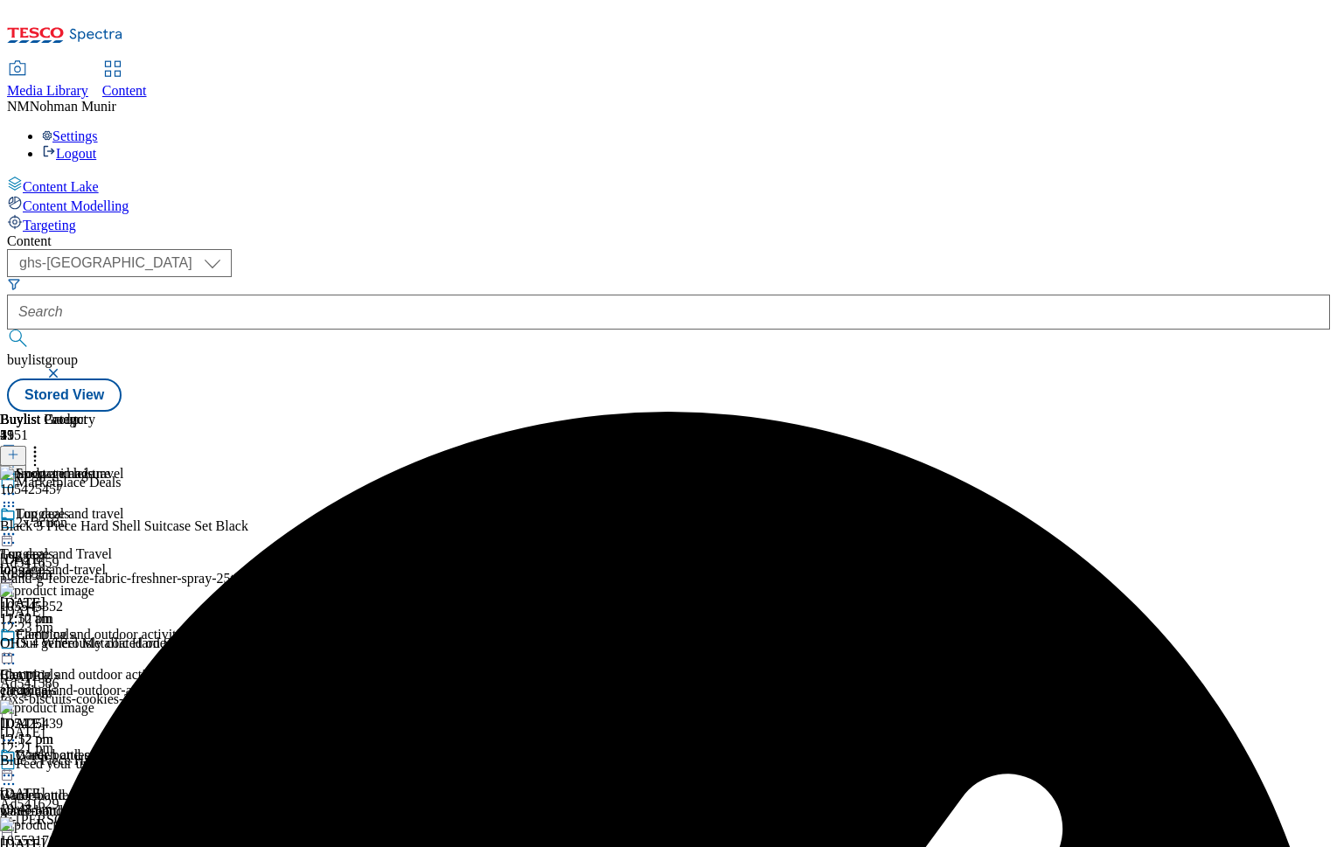
scroll to position [0, 215]
click at [17, 526] on icon at bounding box center [8, 534] width 17 height 17
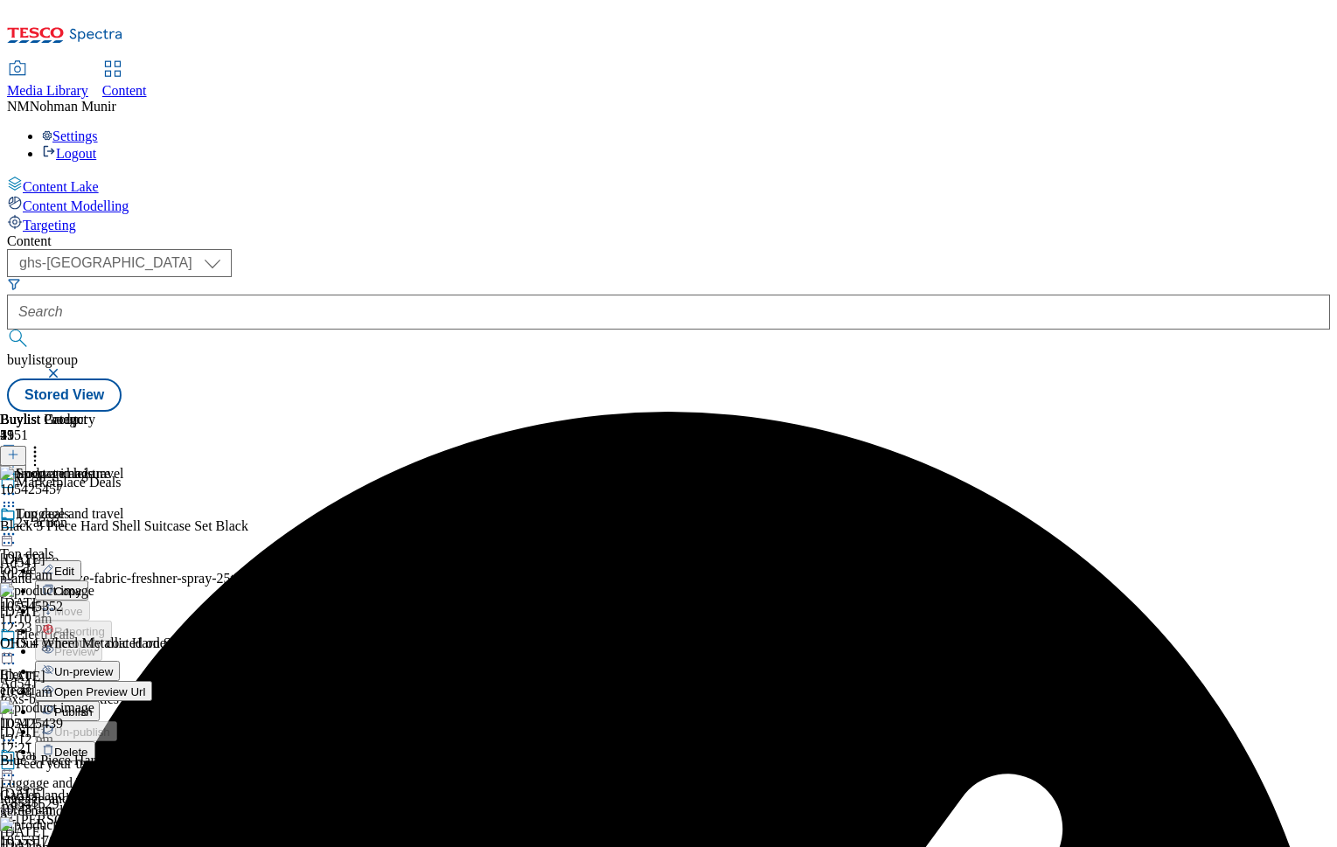
click at [120, 661] on button "Un-preview" at bounding box center [77, 671] width 85 height 20
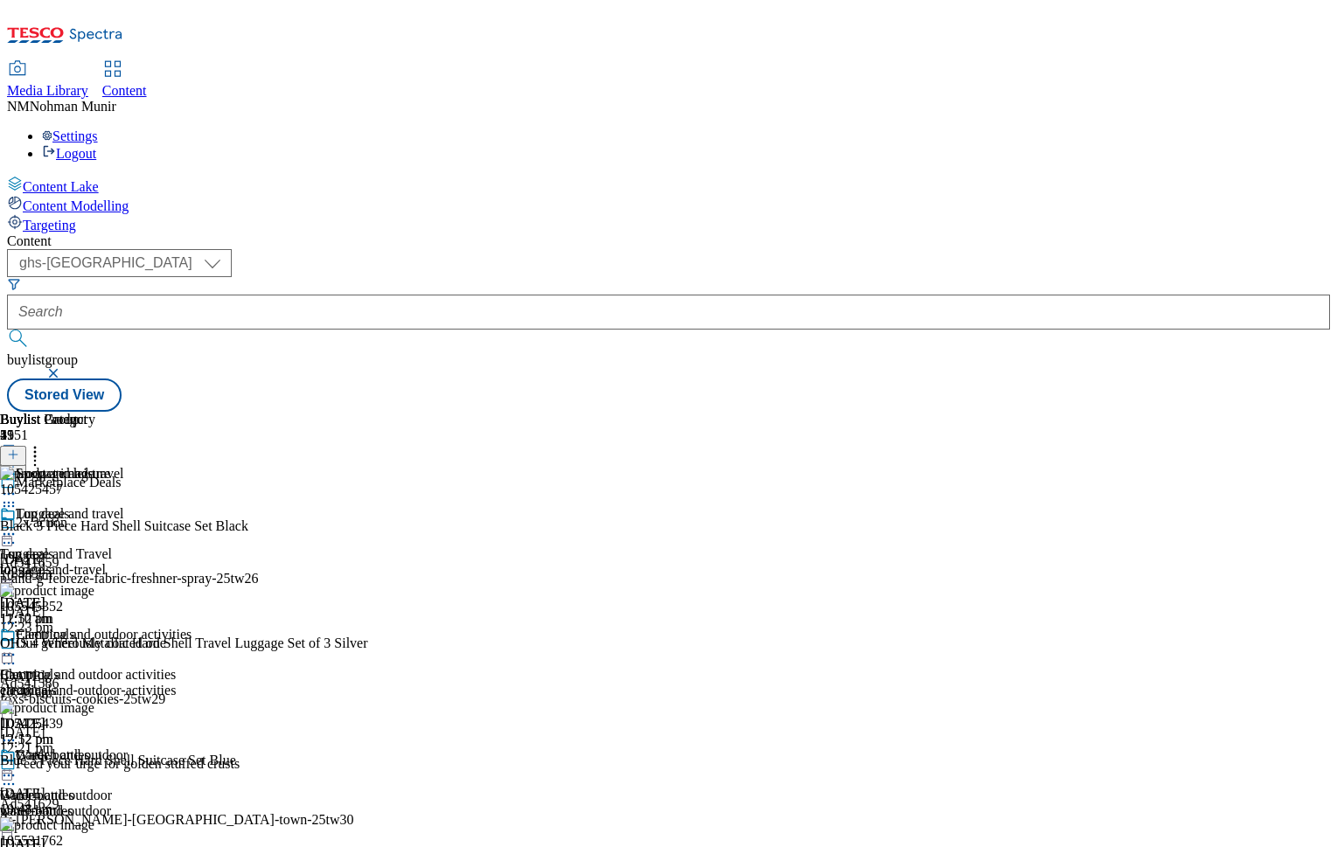
click at [44, 443] on icon at bounding box center [34, 451] width 17 height 17
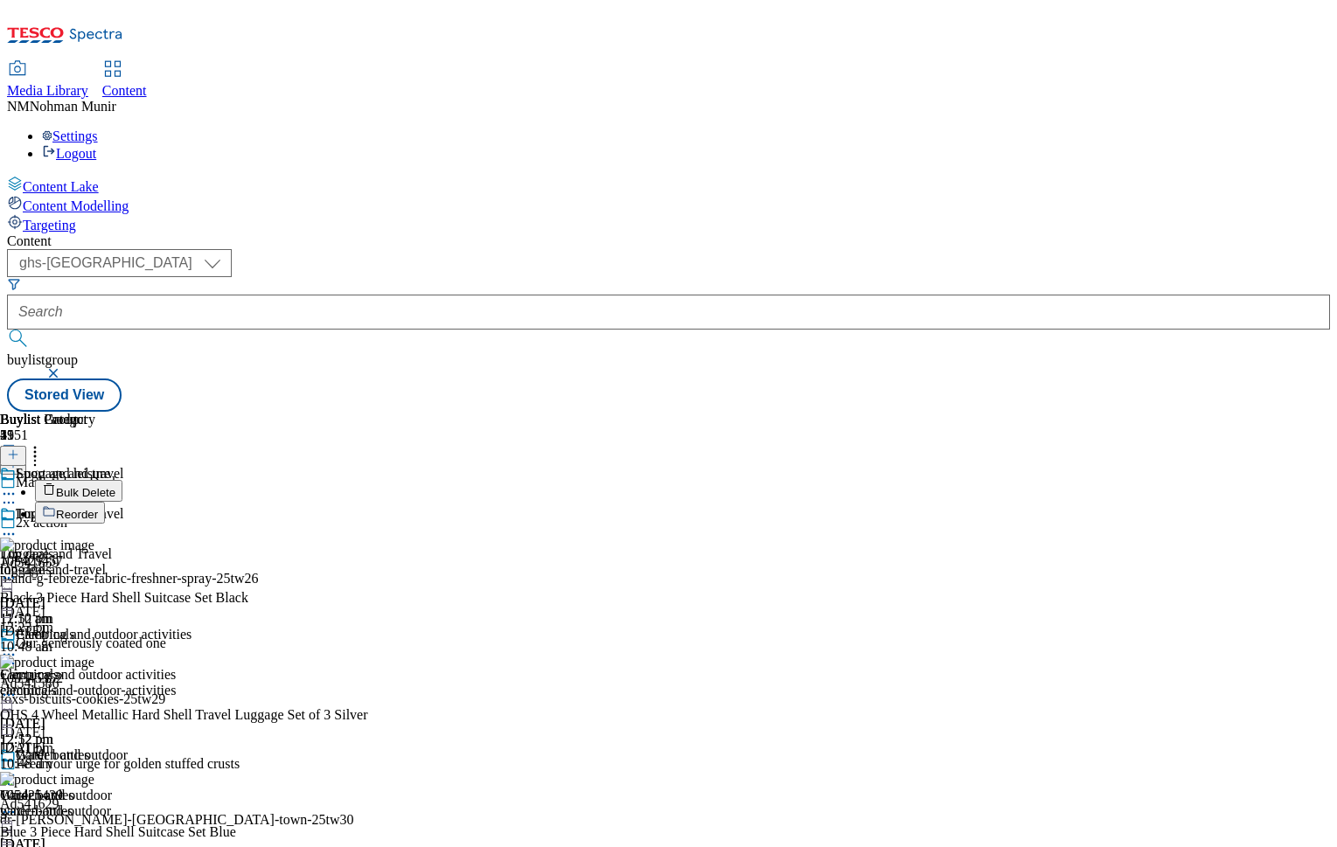
click at [122, 480] on button "Bulk Delete" at bounding box center [78, 491] width 87 height 22
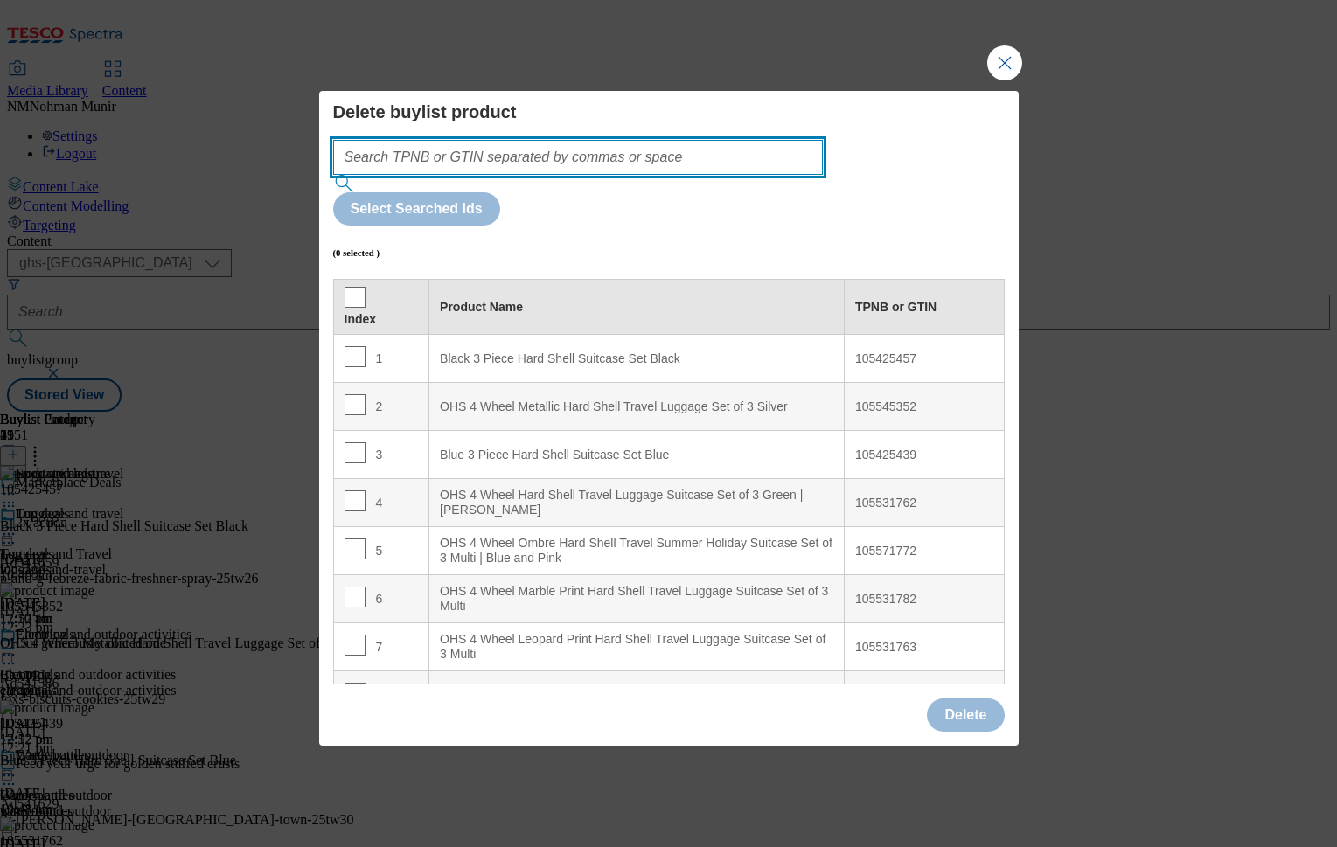
click at [573, 175] on input "Modal" at bounding box center [578, 157] width 491 height 35
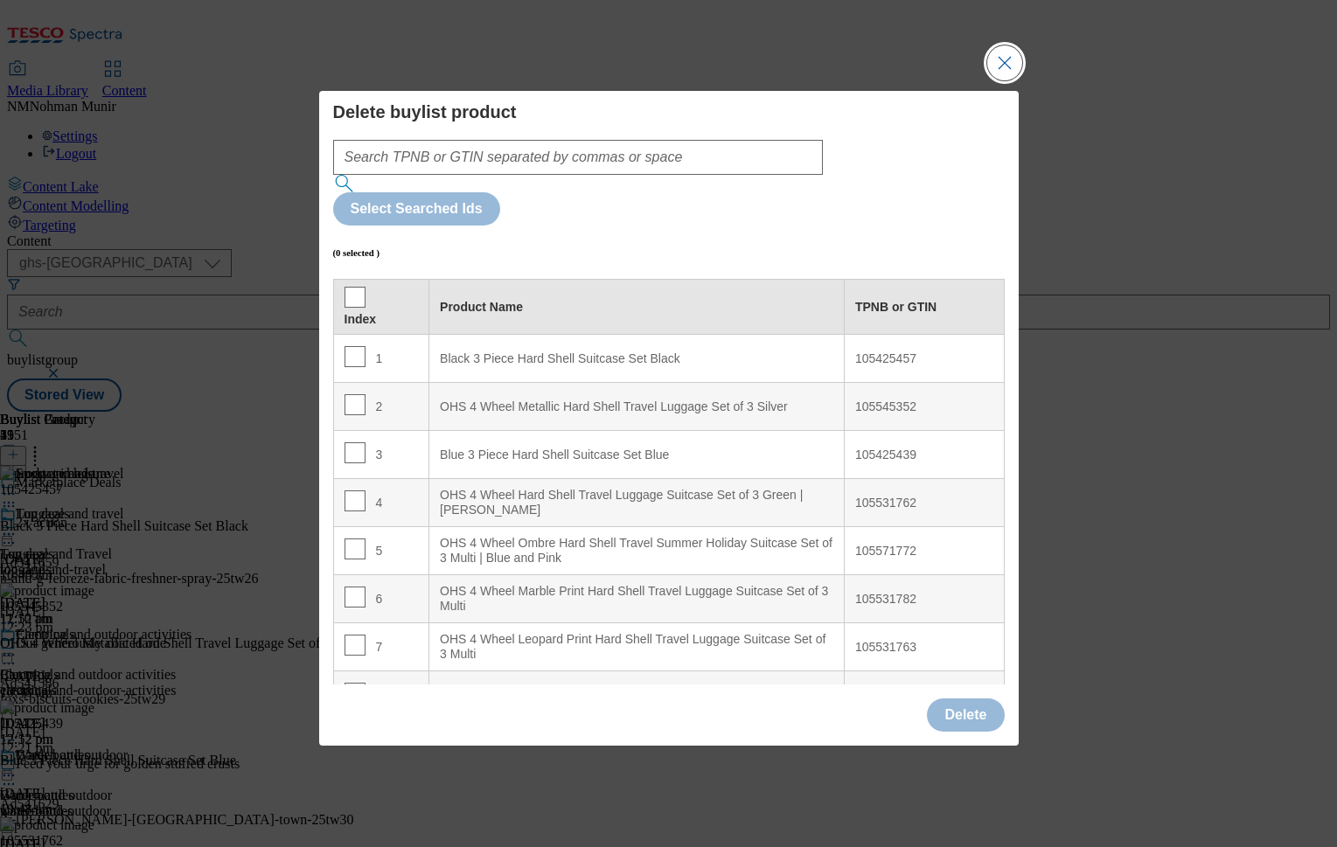
click at [1006, 80] on button "Close Modal" at bounding box center [1004, 62] width 35 height 35
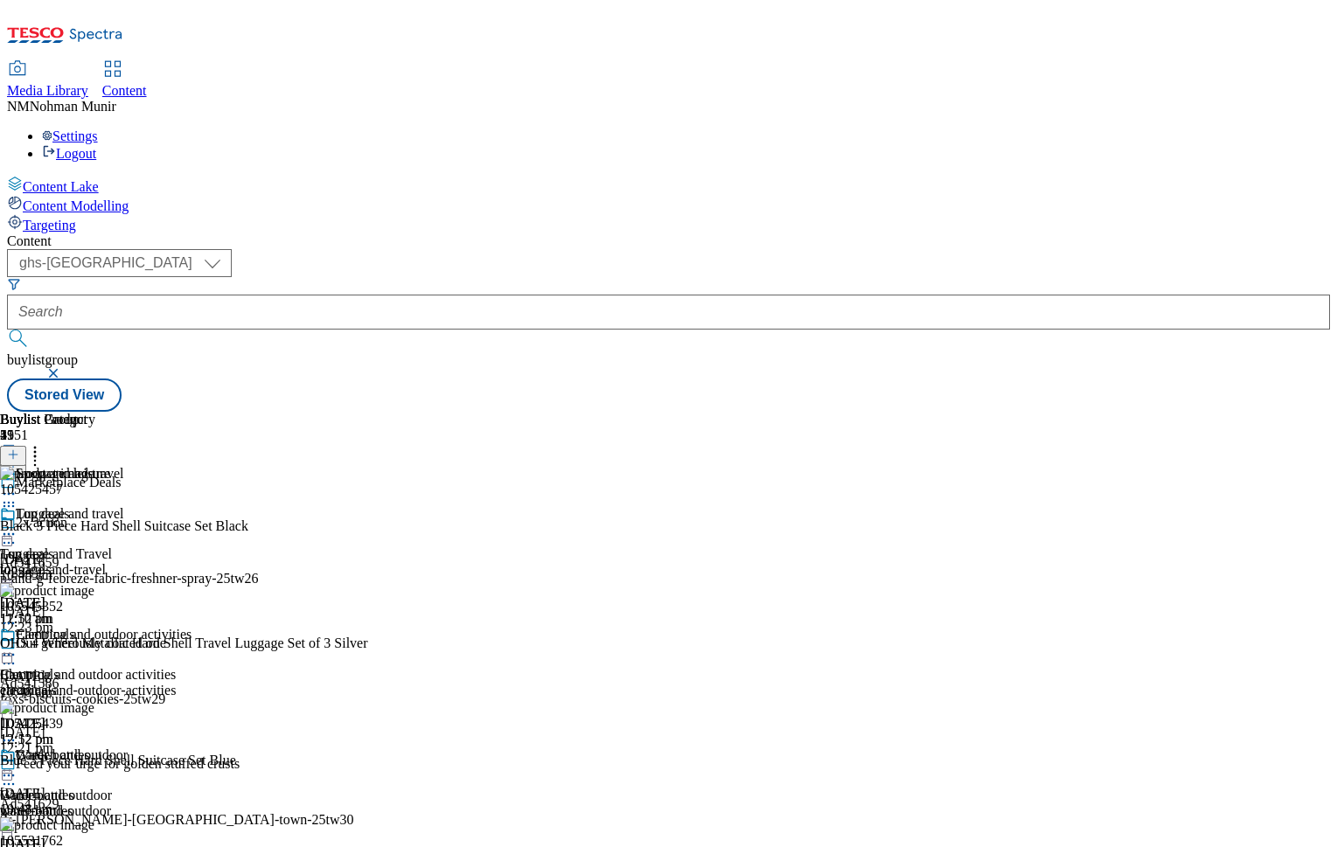
click at [19, 449] on icon at bounding box center [13, 455] width 12 height 12
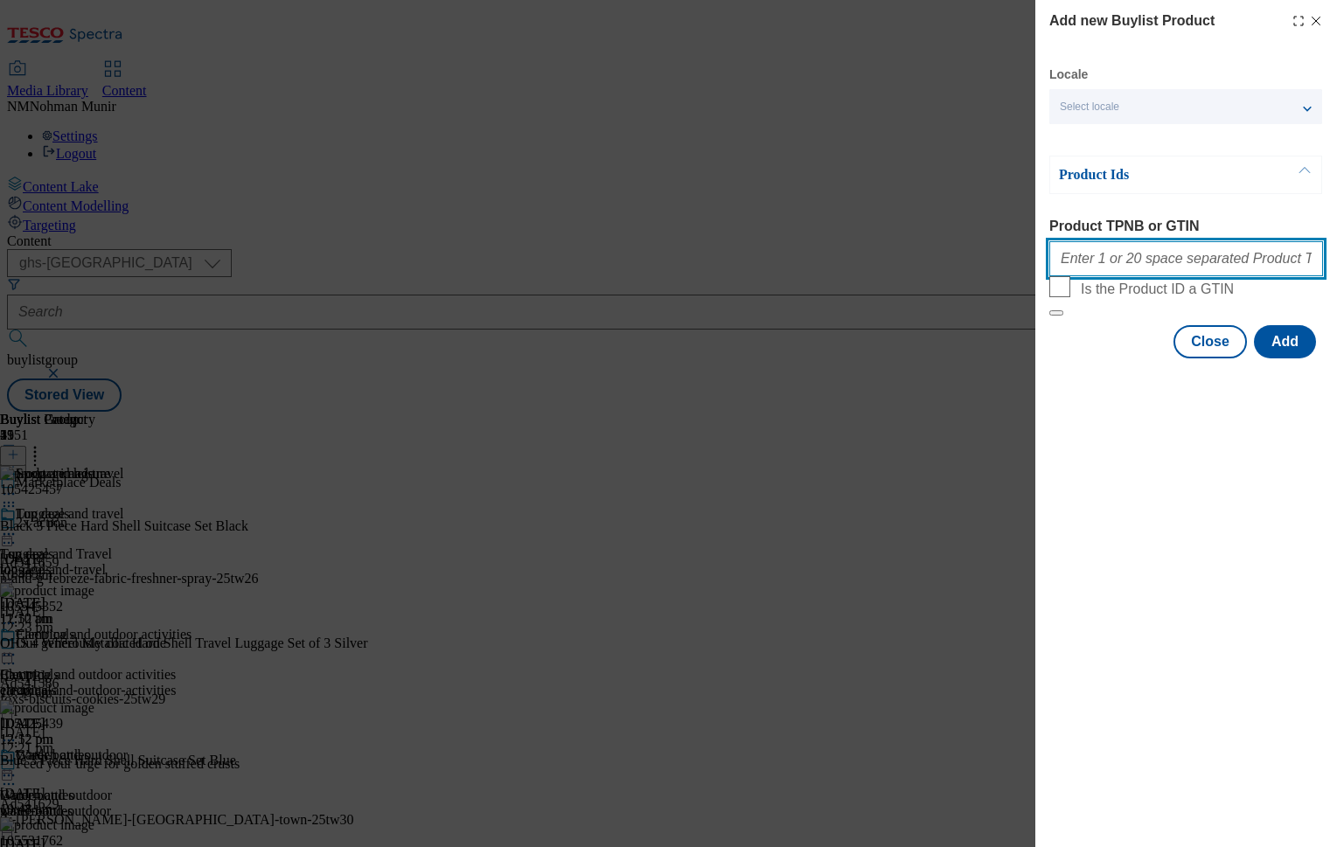
click at [1126, 261] on input "Product TPNB or GTIN" at bounding box center [1187, 258] width 274 height 35
paste input "105571746 105571772 105032382 105032395"
type input "105571746 105571772 105032382 105032395"
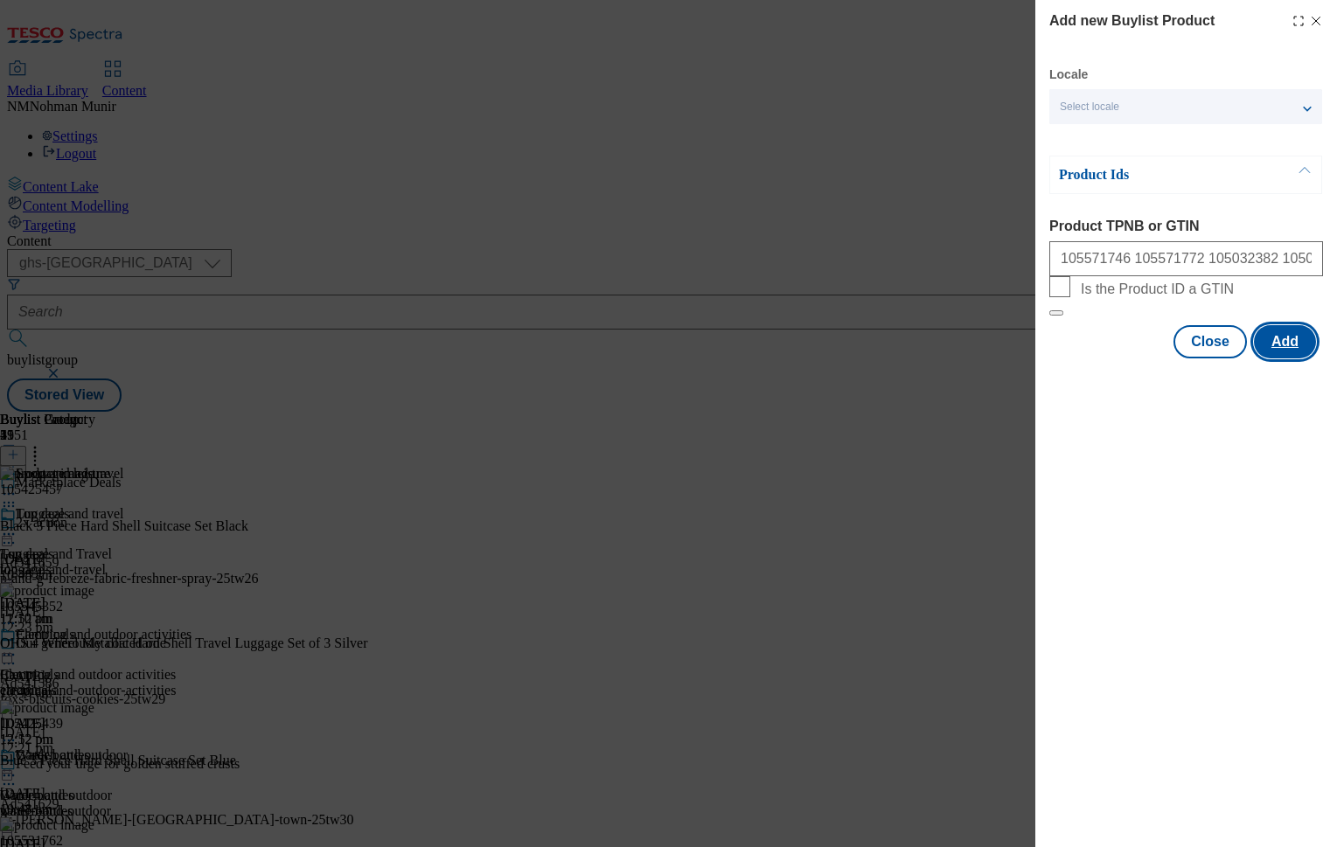
click at [1299, 359] on button "Add" at bounding box center [1285, 341] width 62 height 33
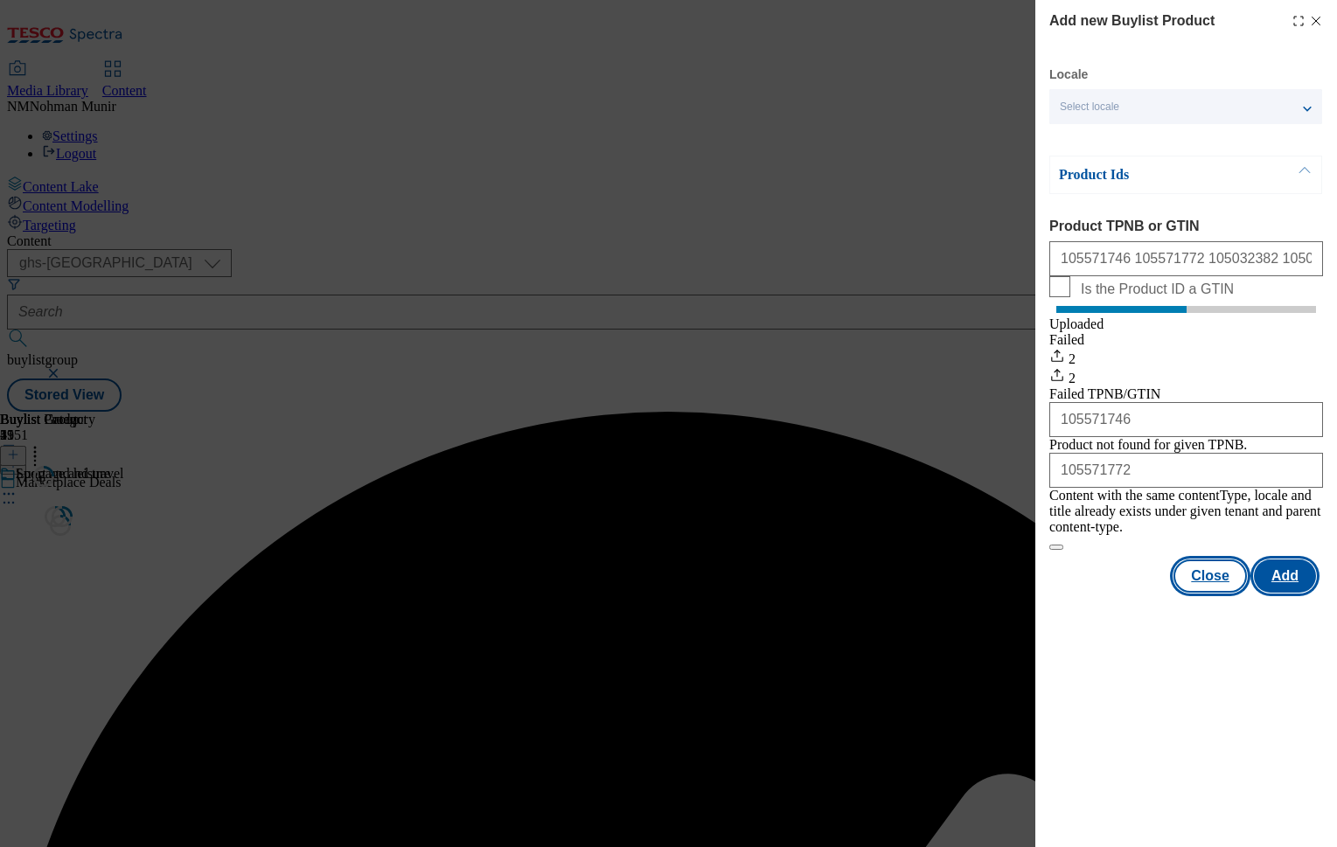
scroll to position [0, 0]
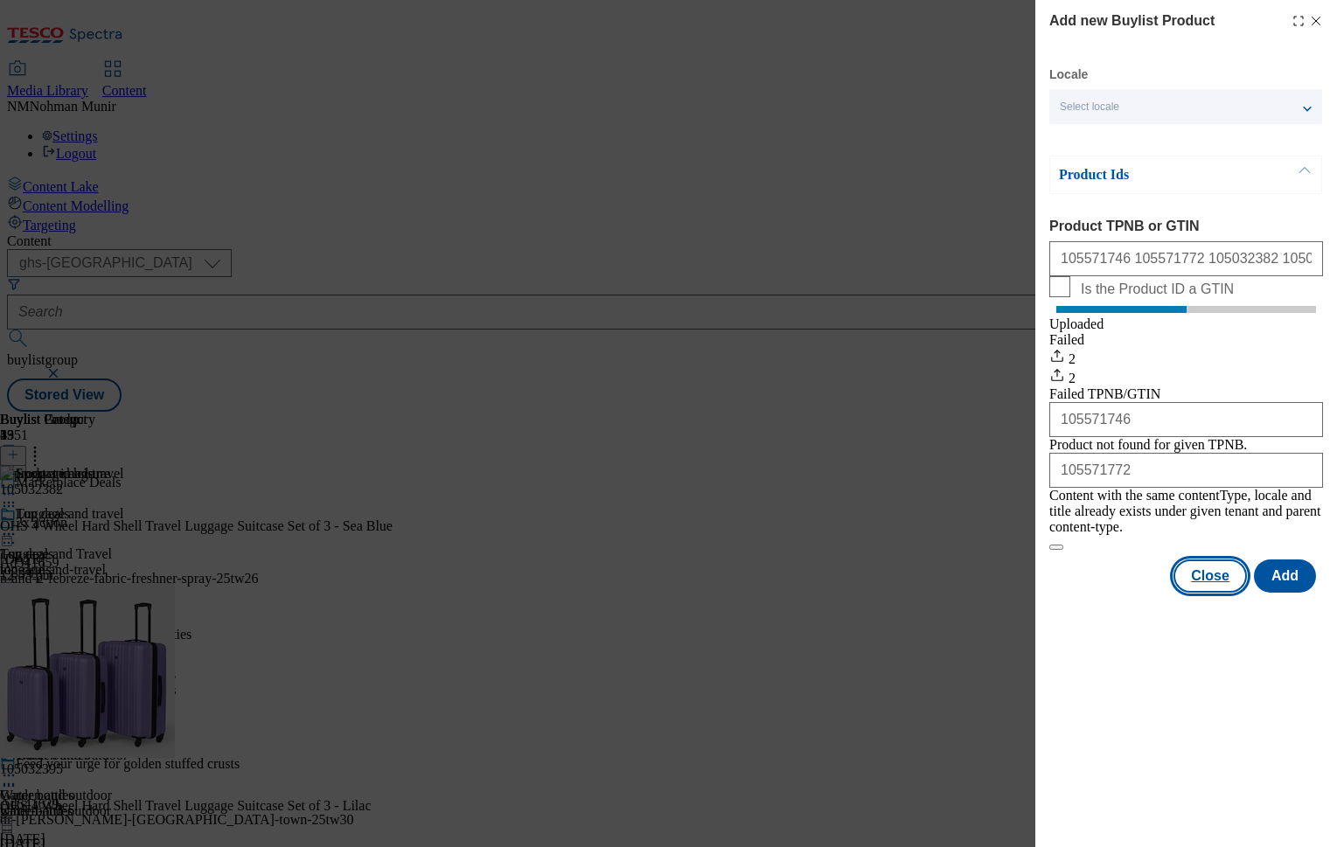
click at [1214, 593] on button "Close" at bounding box center [1210, 576] width 73 height 33
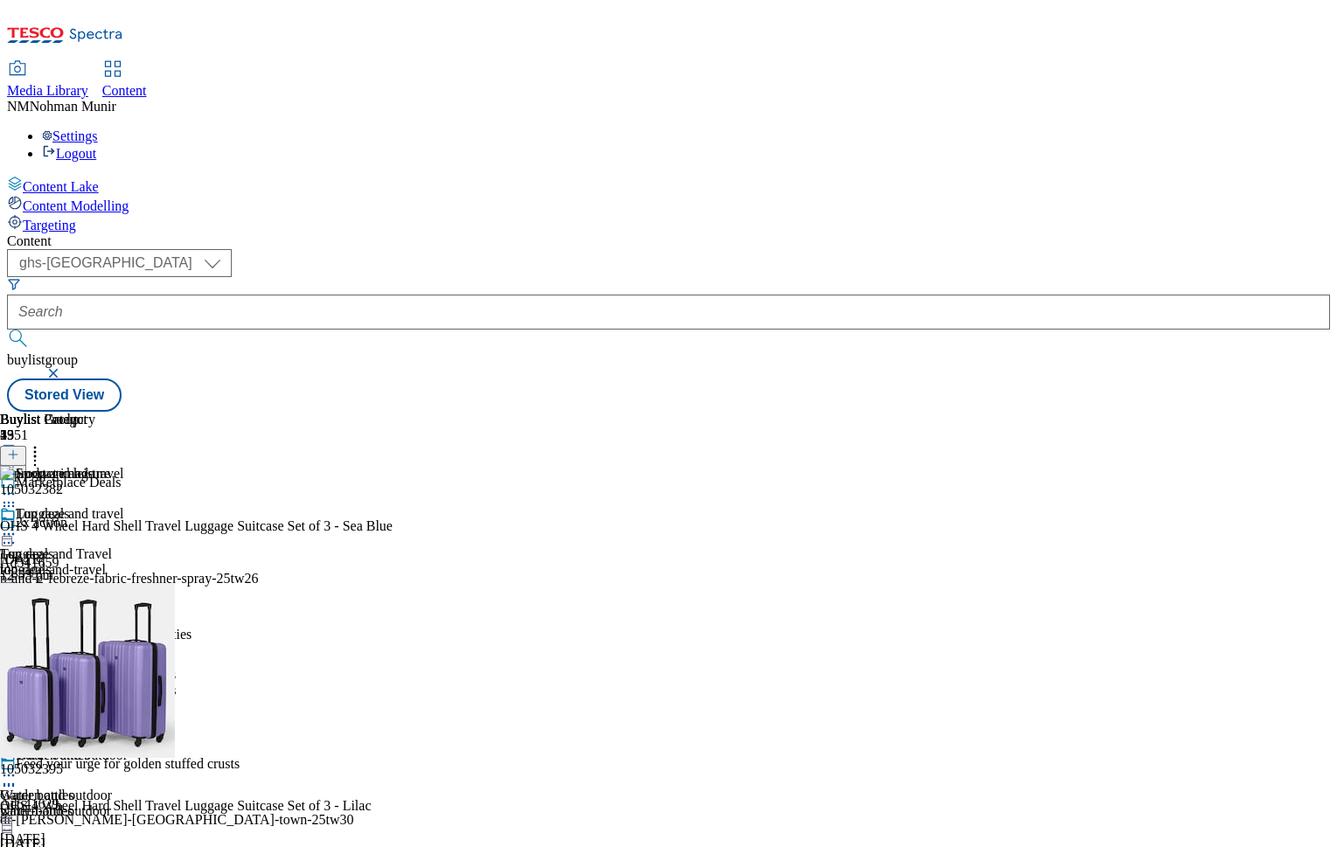
scroll to position [0, 215]
click at [44, 443] on icon at bounding box center [34, 451] width 17 height 17
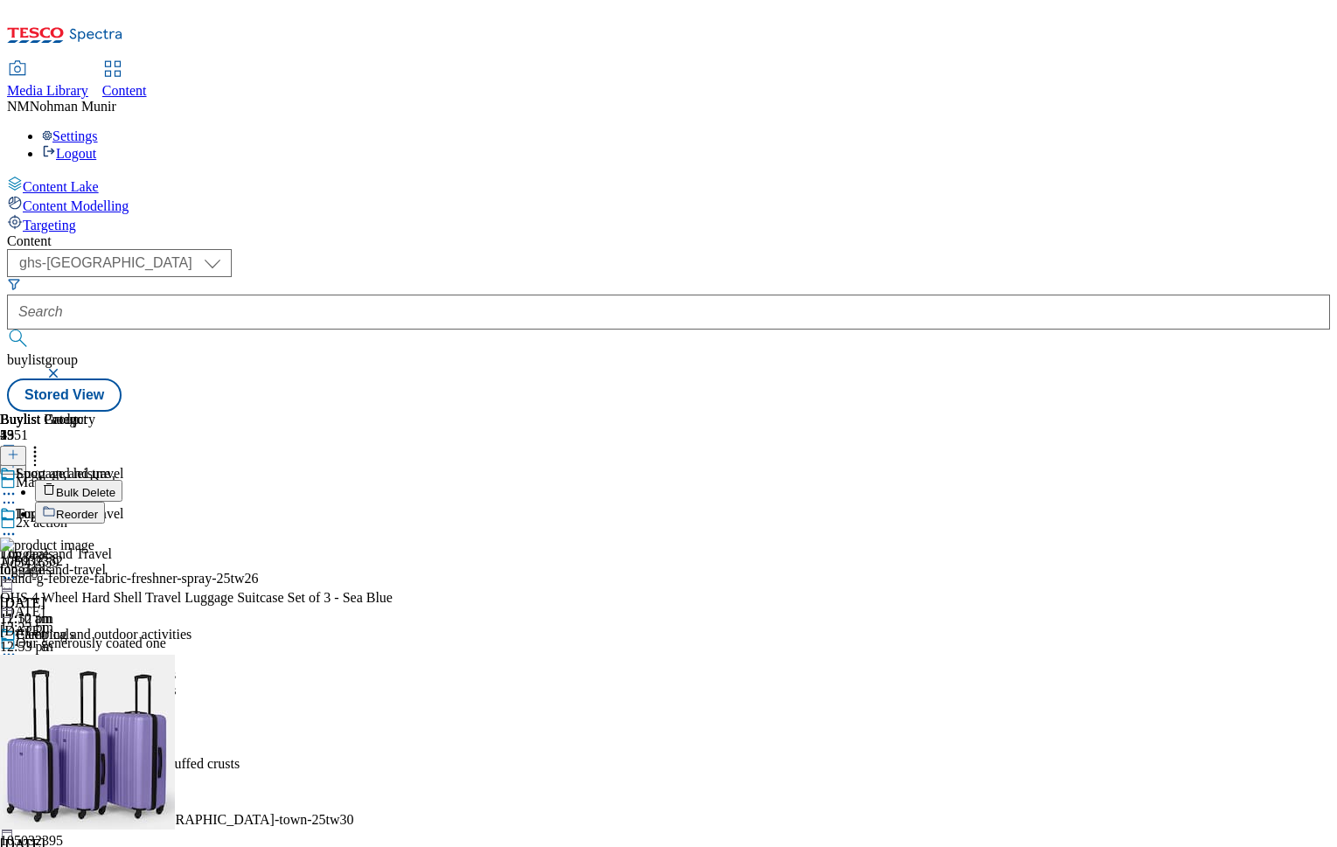
click at [98, 508] on span "Reorder" at bounding box center [77, 514] width 42 height 13
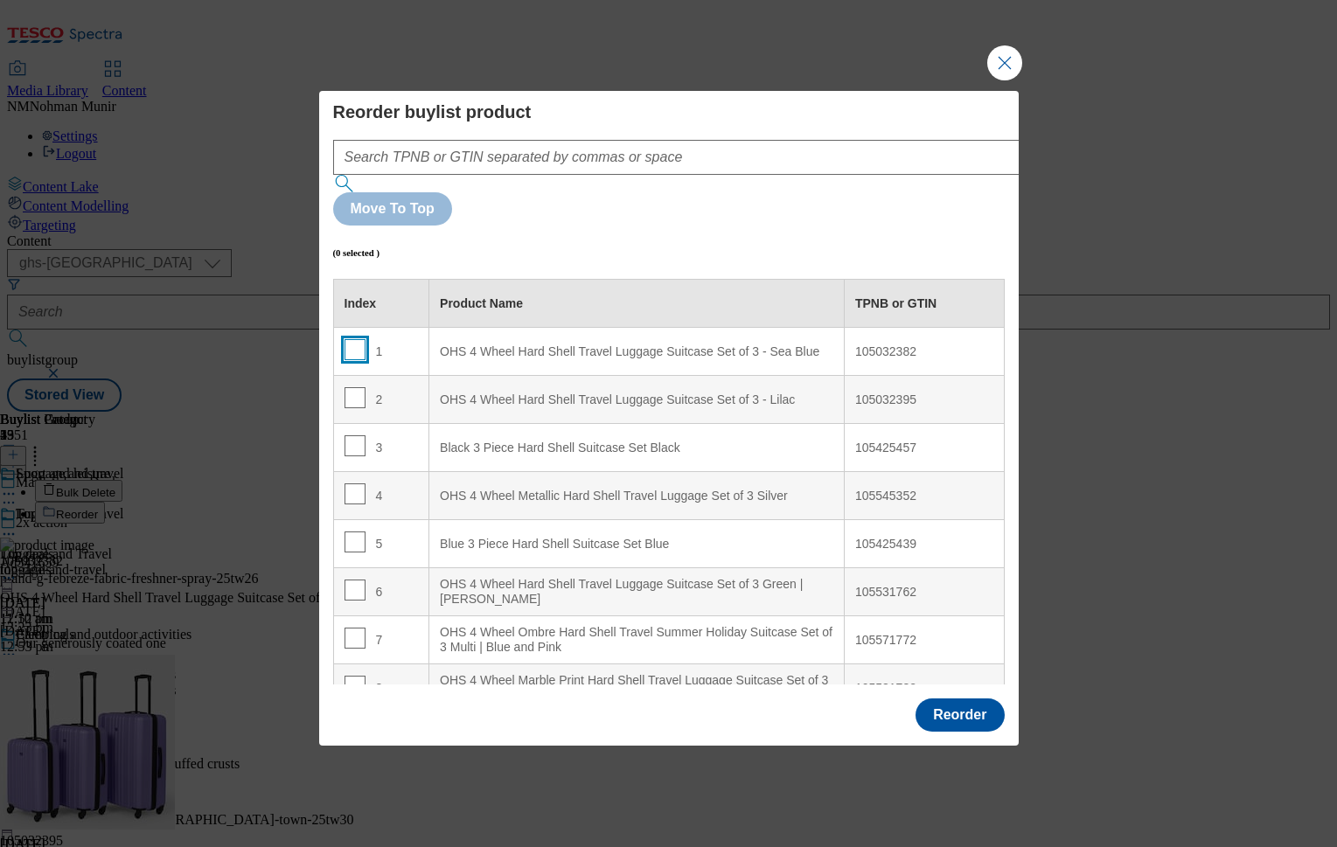
click at [355, 339] on input "Modal" at bounding box center [355, 349] width 21 height 21
checkbox input "true"
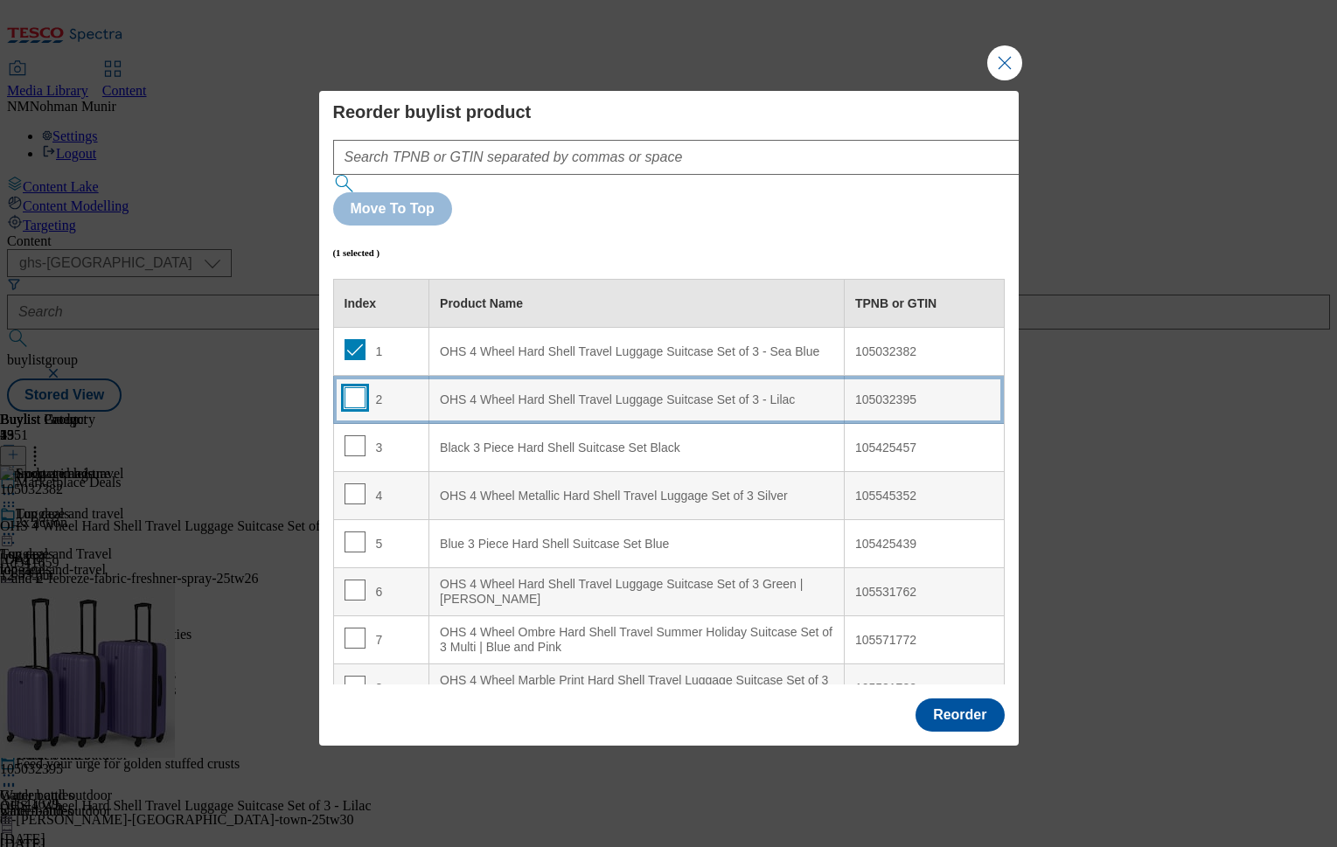
click at [358, 387] on input "Modal" at bounding box center [355, 397] width 21 height 21
checkbox input "true"
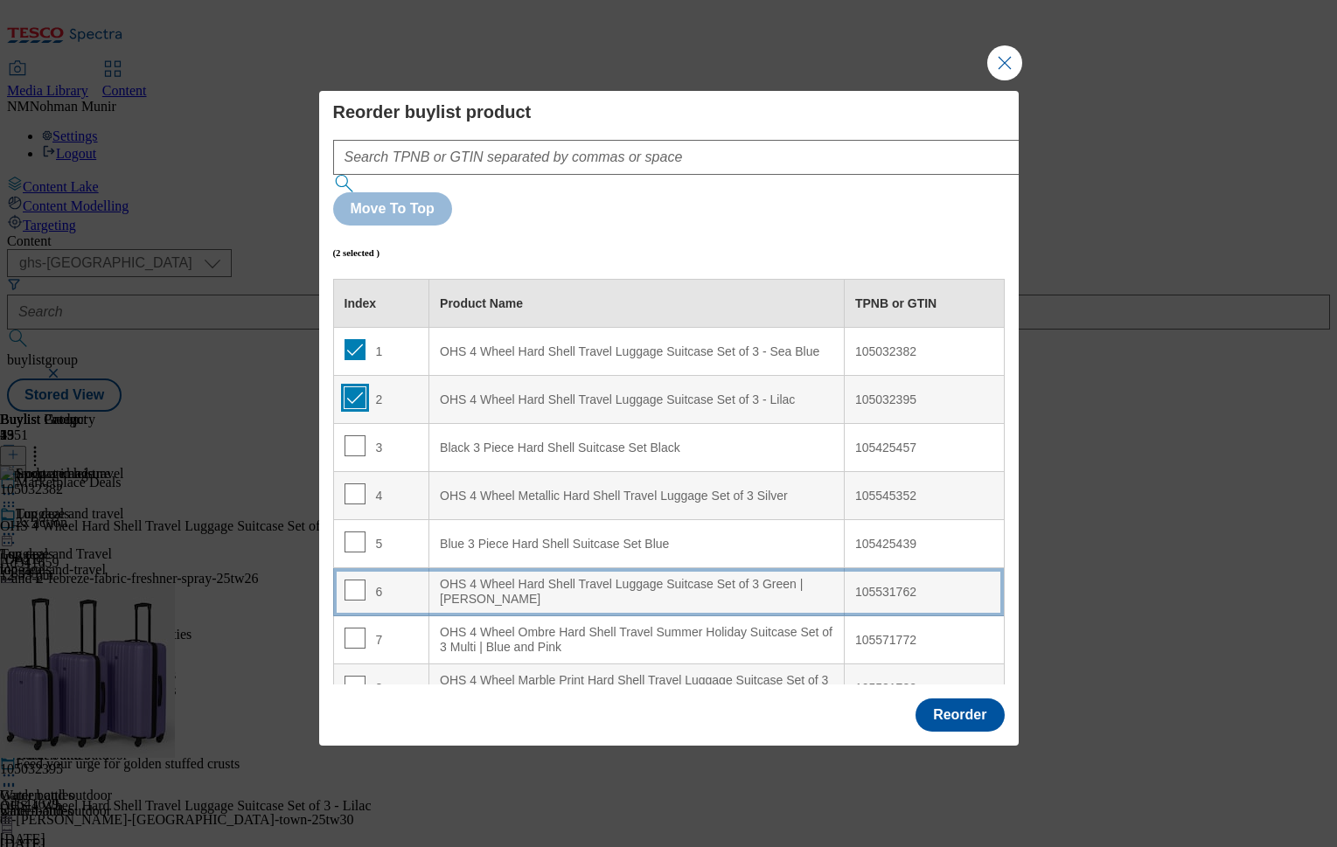
scroll to position [350, 0]
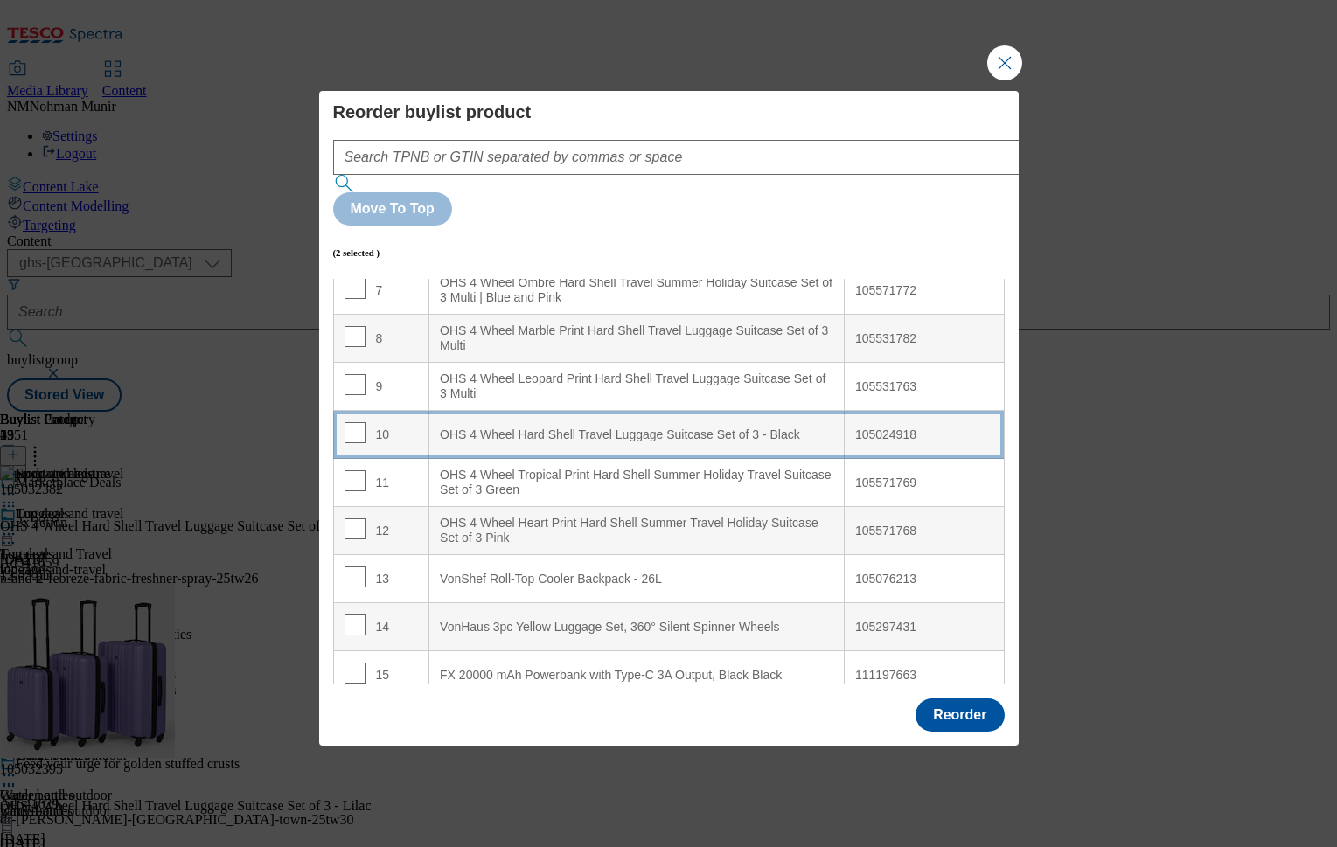
click at [537, 411] on Black "OHS 4 Wheel Hard Shell Travel Luggage Suitcase Set of 3 - Black" at bounding box center [636, 435] width 415 height 48
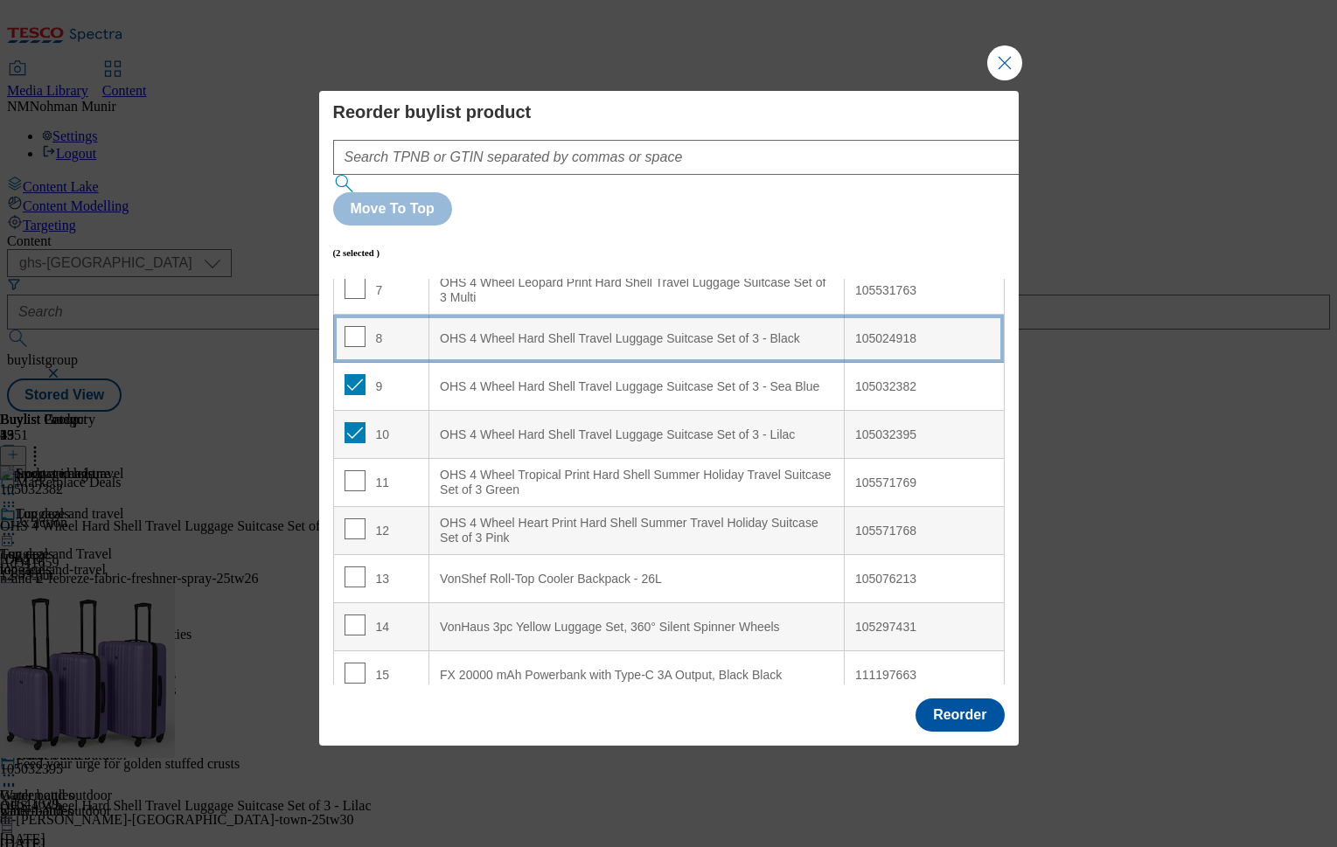
scroll to position [254, 0]
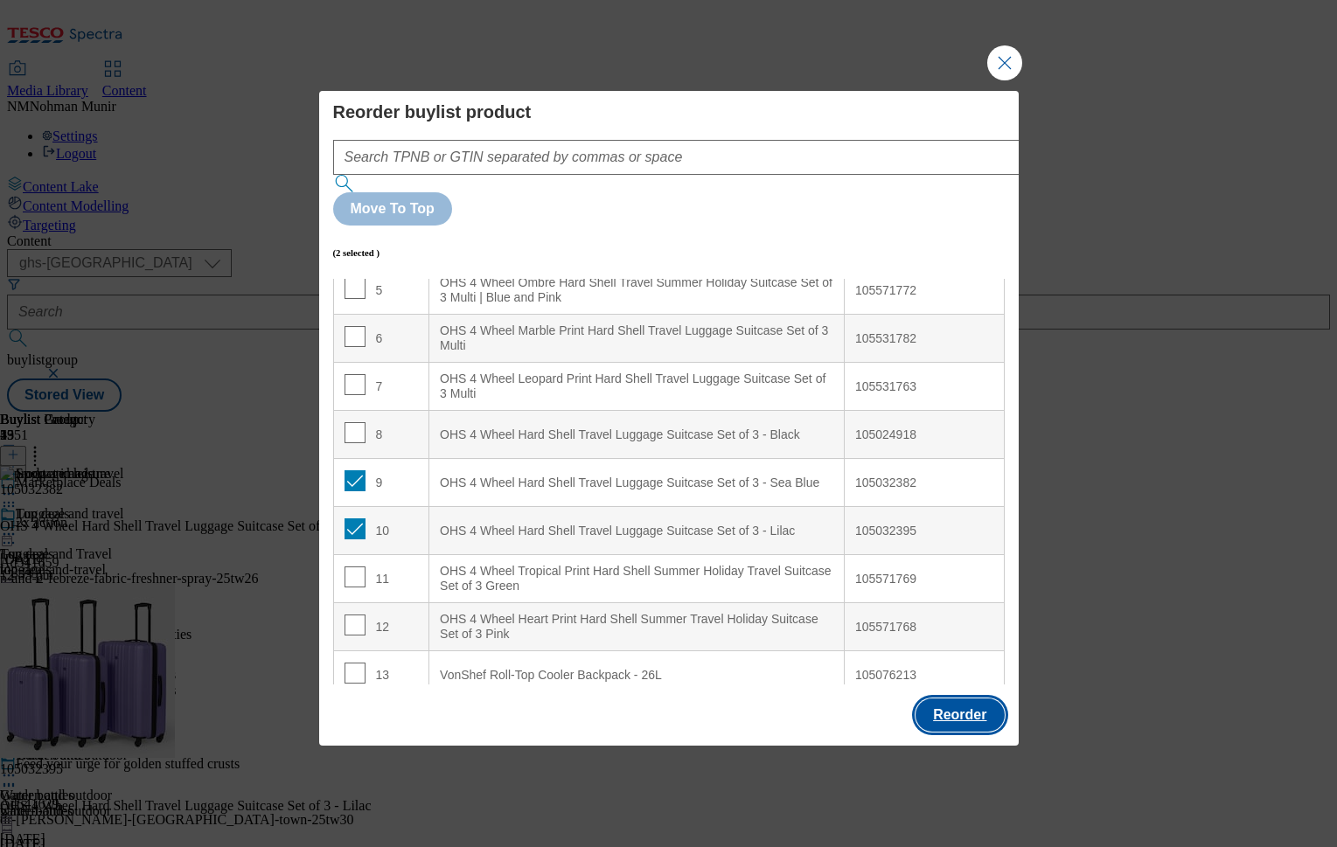
click at [962, 699] on button "Reorder" at bounding box center [960, 715] width 88 height 33
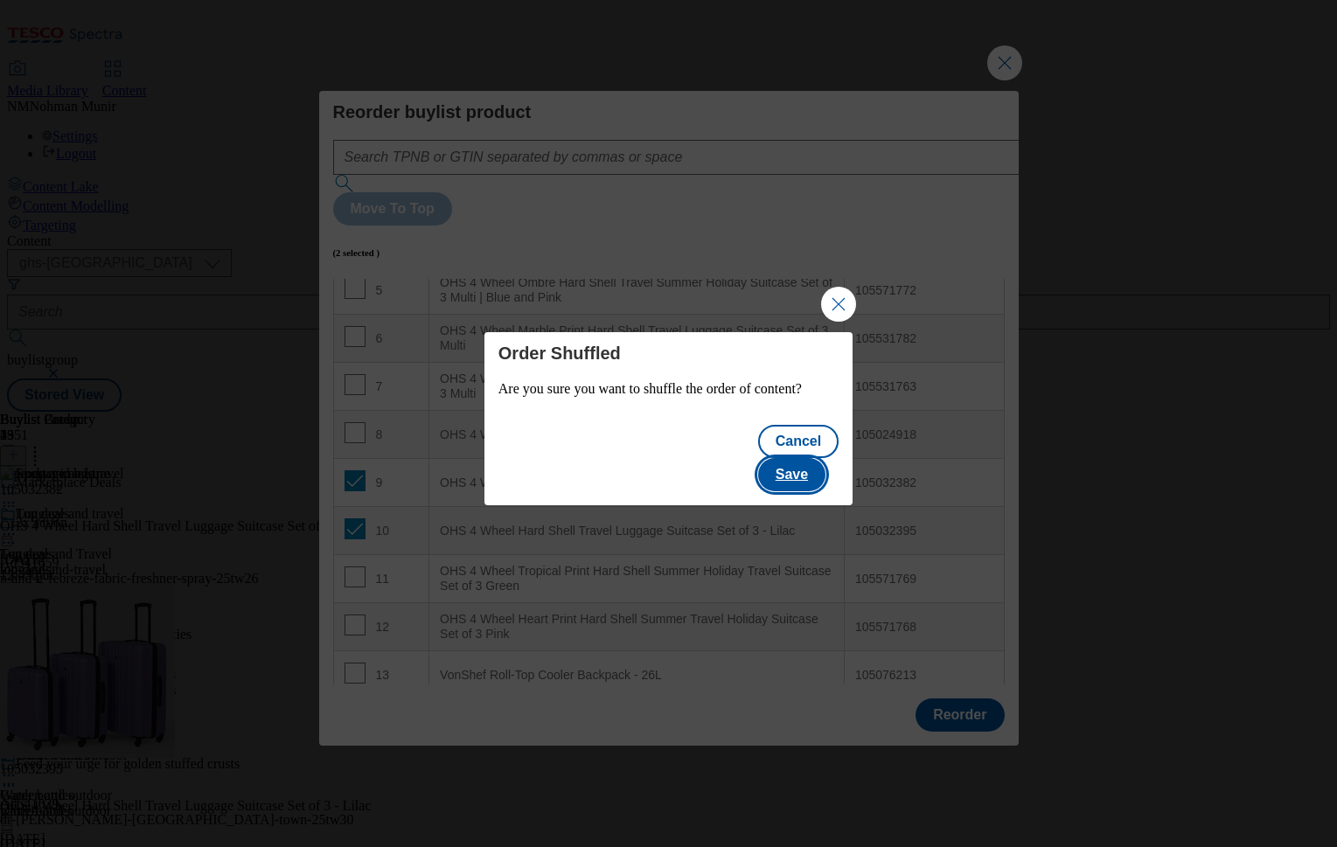
click at [813, 474] on button "Save" at bounding box center [791, 474] width 67 height 33
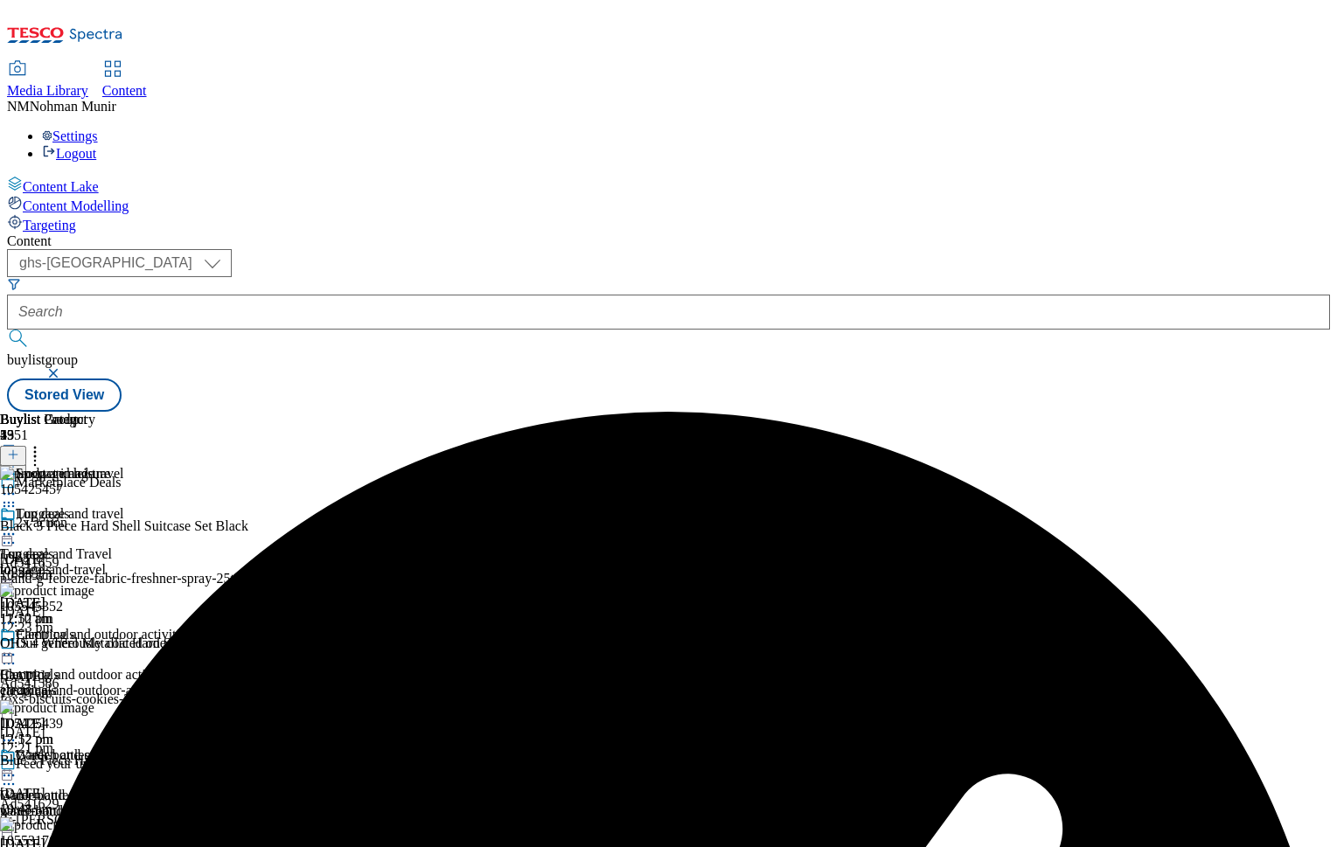
scroll to position [0, 215]
click at [17, 526] on icon at bounding box center [8, 534] width 17 height 17
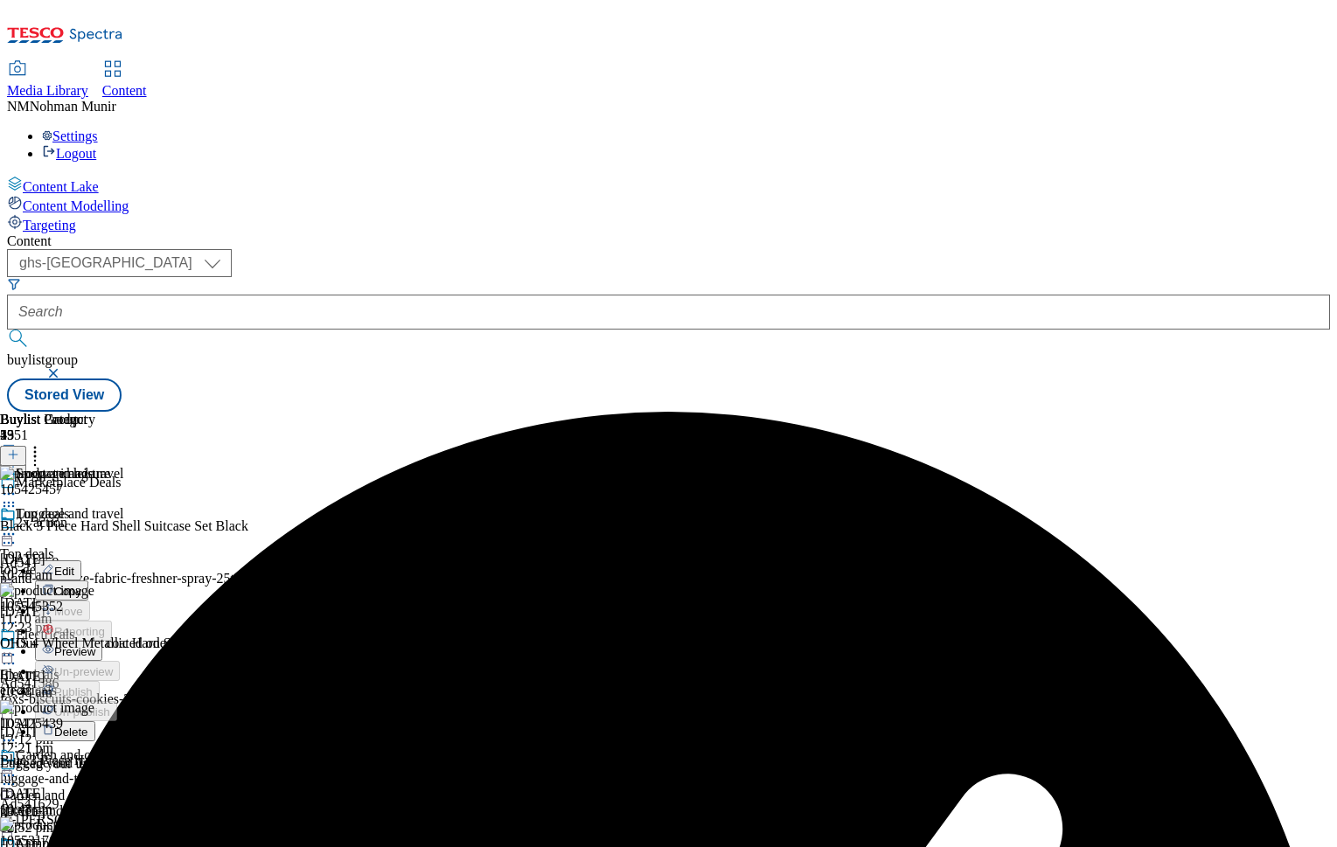
click at [102, 641] on button "Preview" at bounding box center [68, 651] width 67 height 20
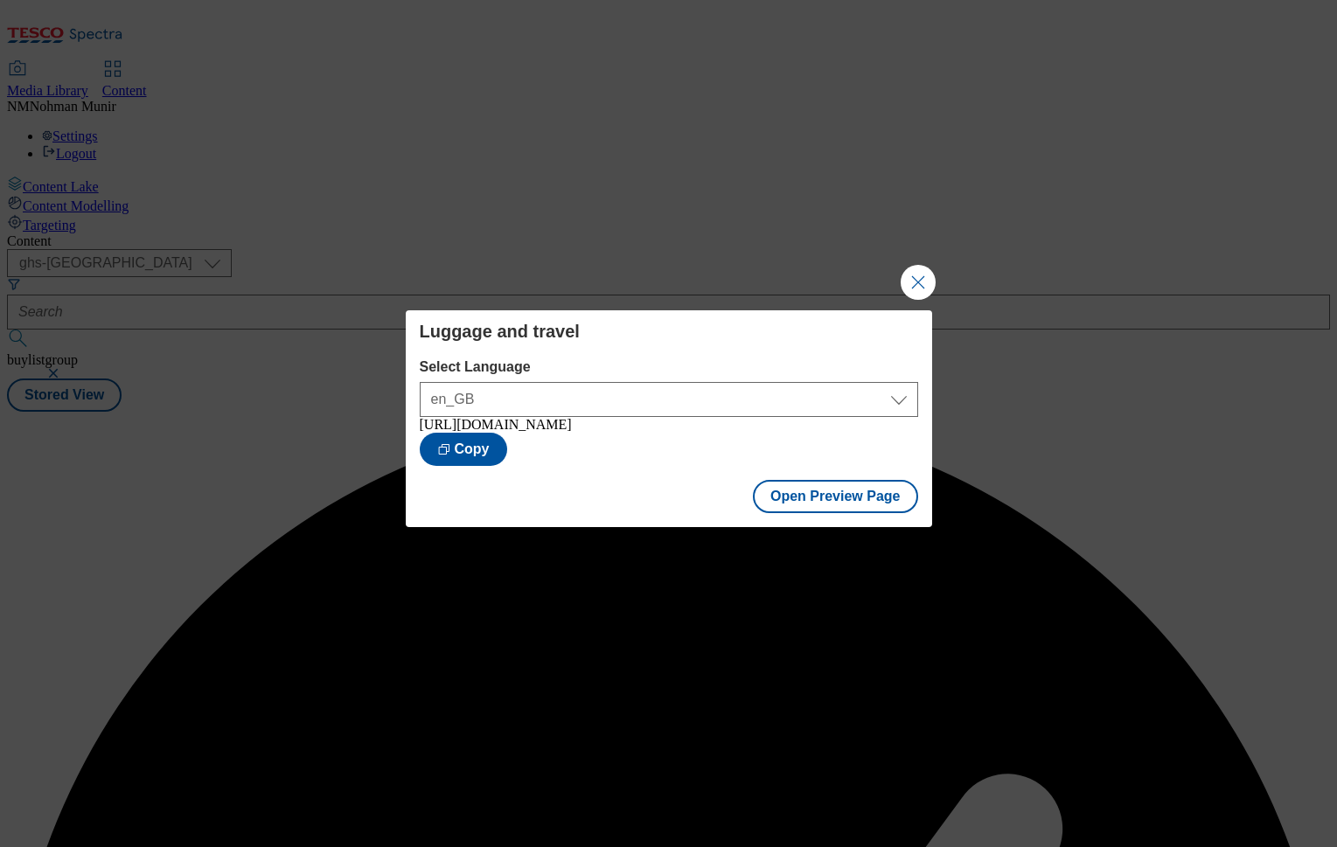
scroll to position [0, 0]
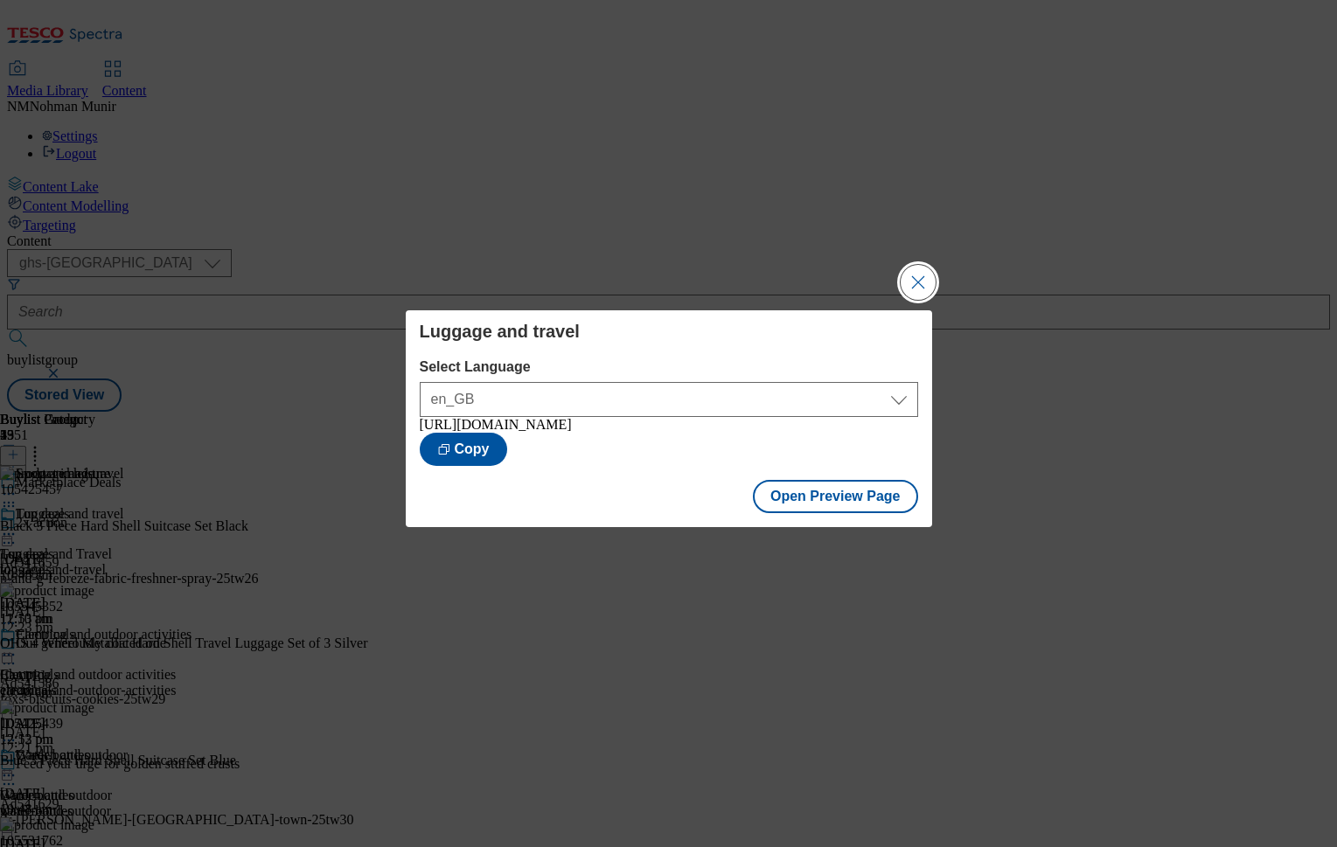
click at [919, 282] on button "Close Modal" at bounding box center [918, 282] width 35 height 35
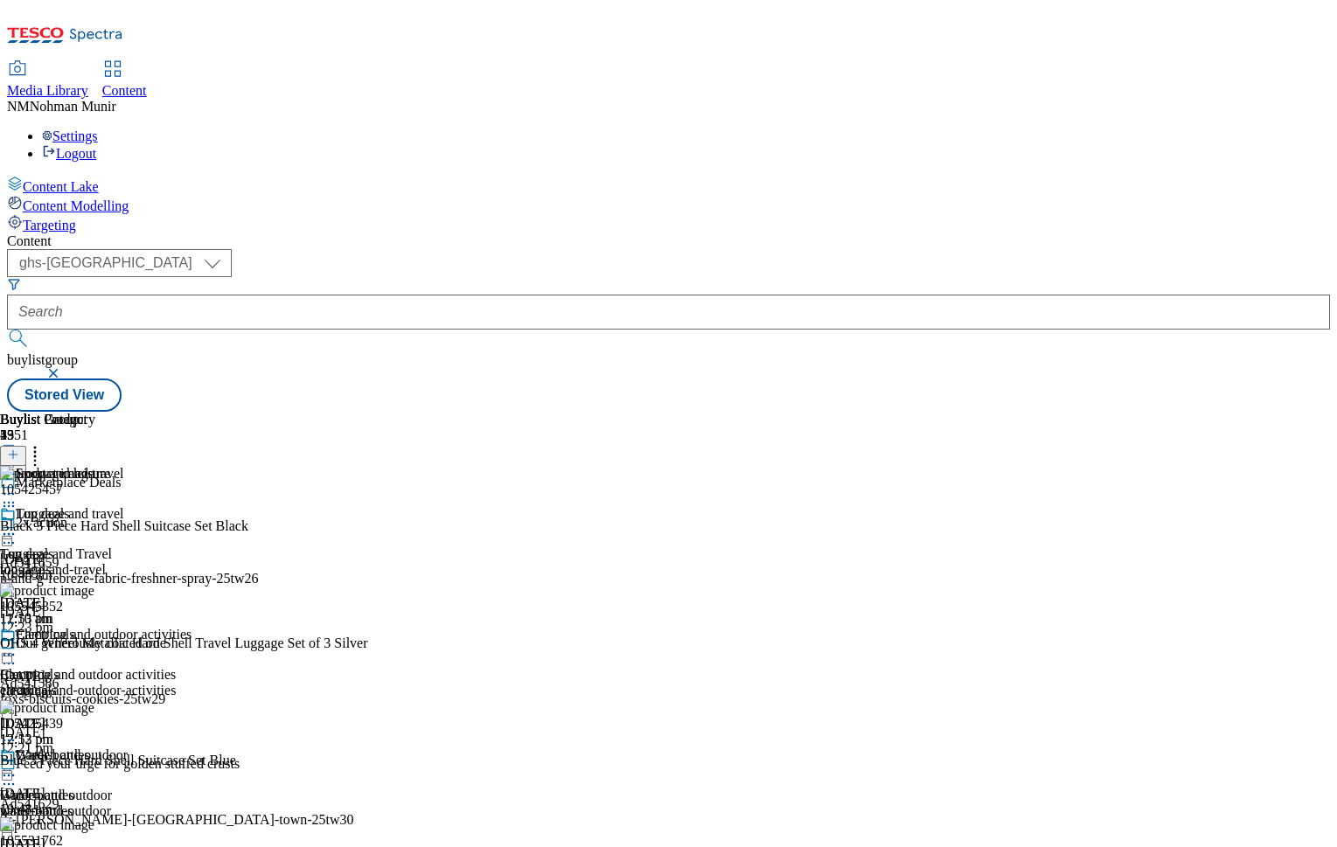
scroll to position [170, 0]
click at [17, 767] on icon at bounding box center [8, 775] width 17 height 17
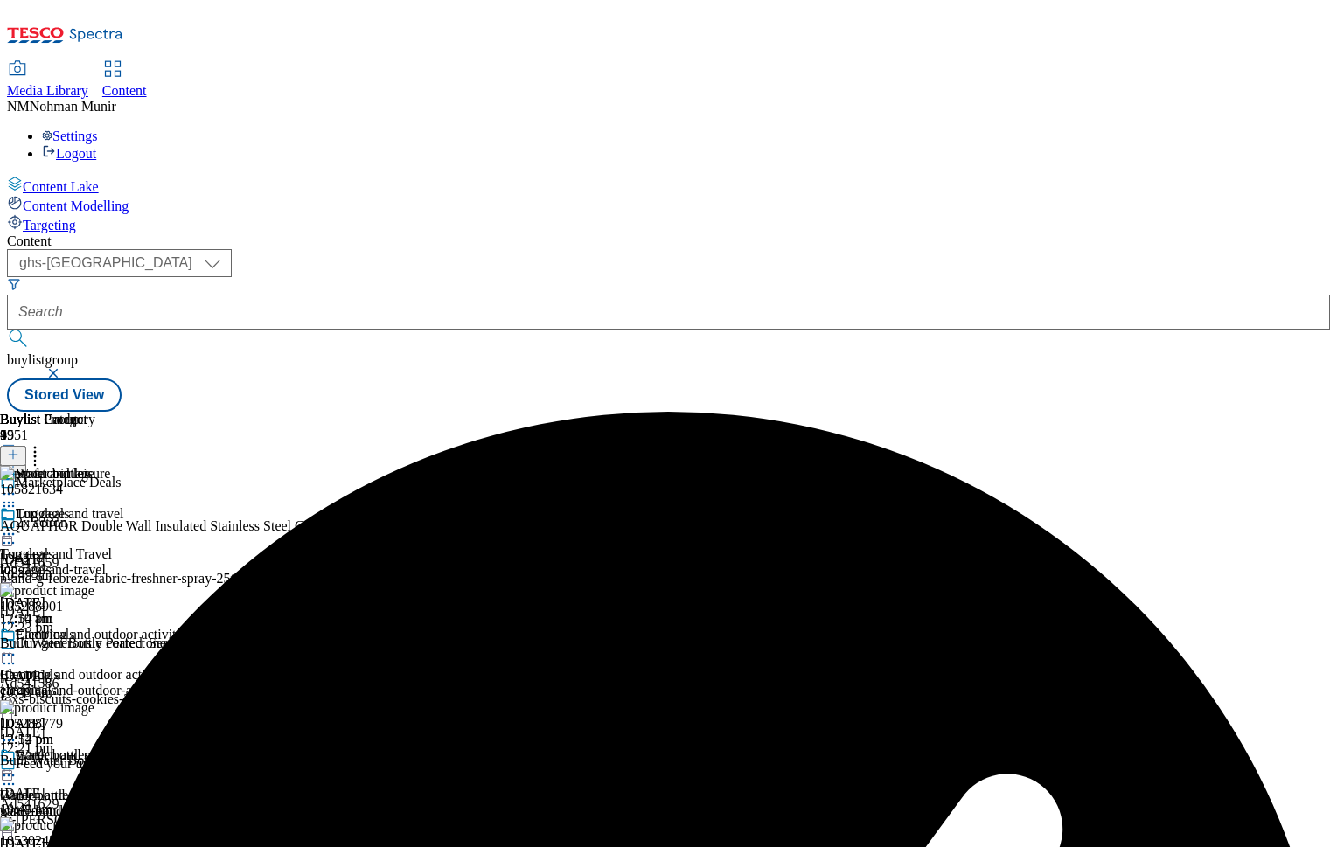
scroll to position [170, 0]
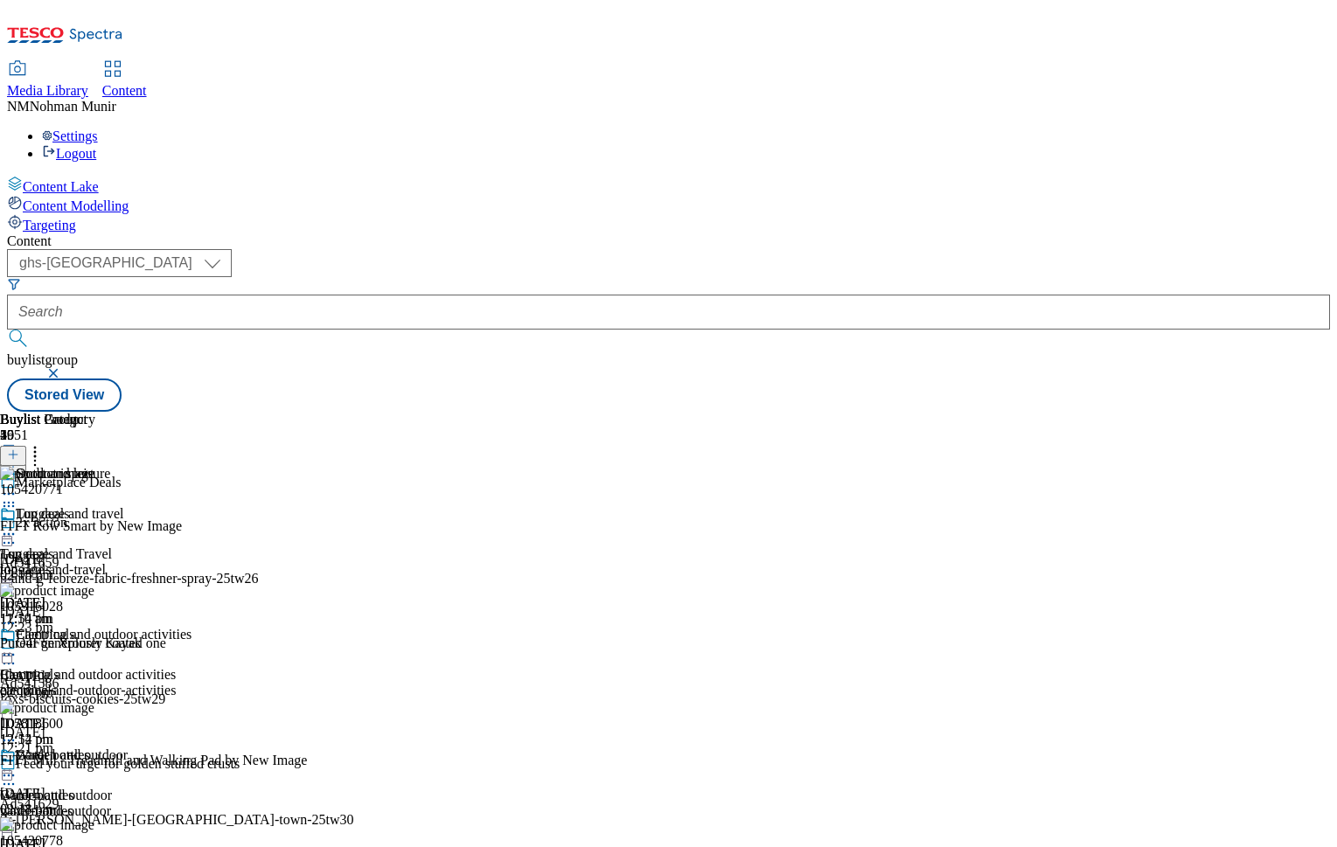
click at [44, 443] on icon at bounding box center [34, 451] width 17 height 17
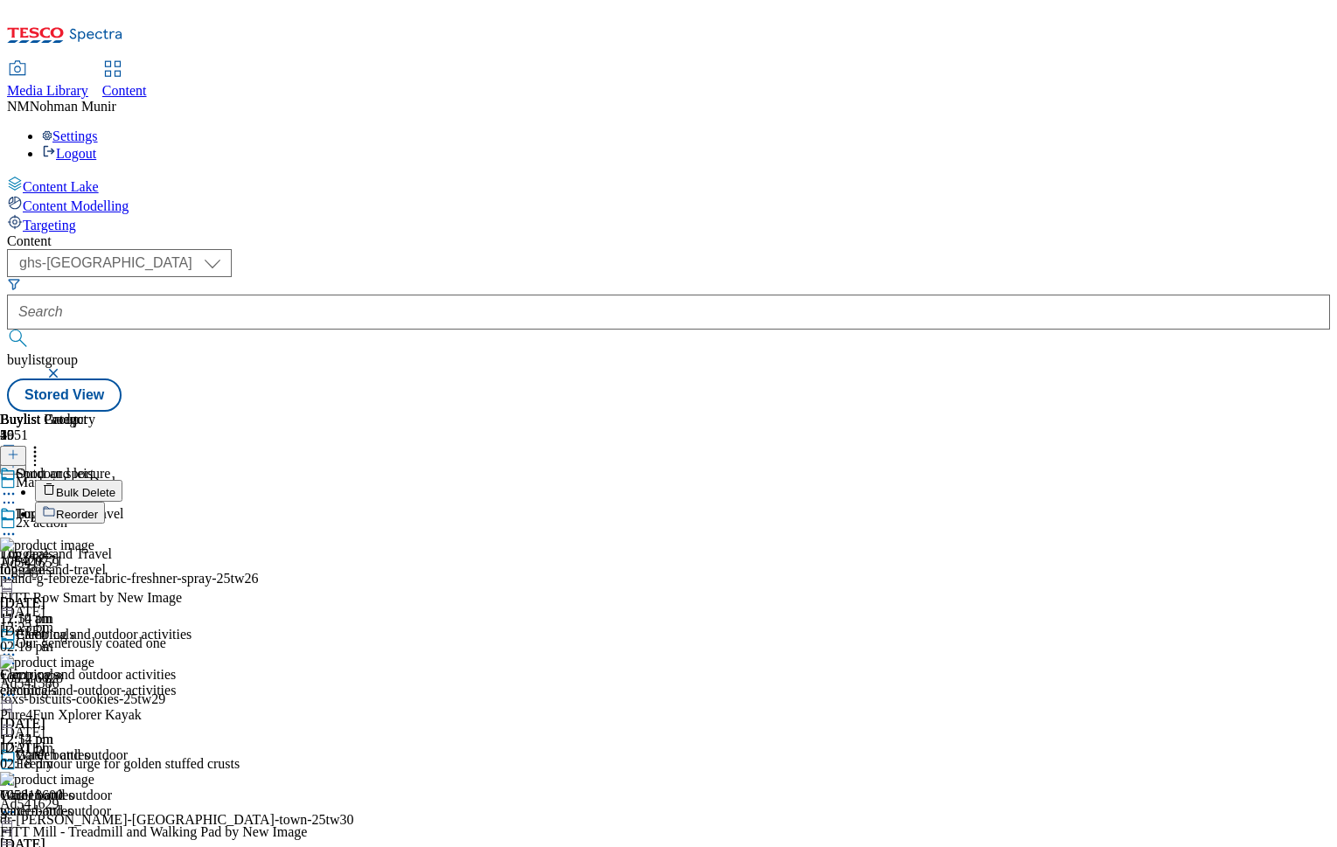
click at [122, 480] on button "Bulk Delete" at bounding box center [78, 491] width 87 height 22
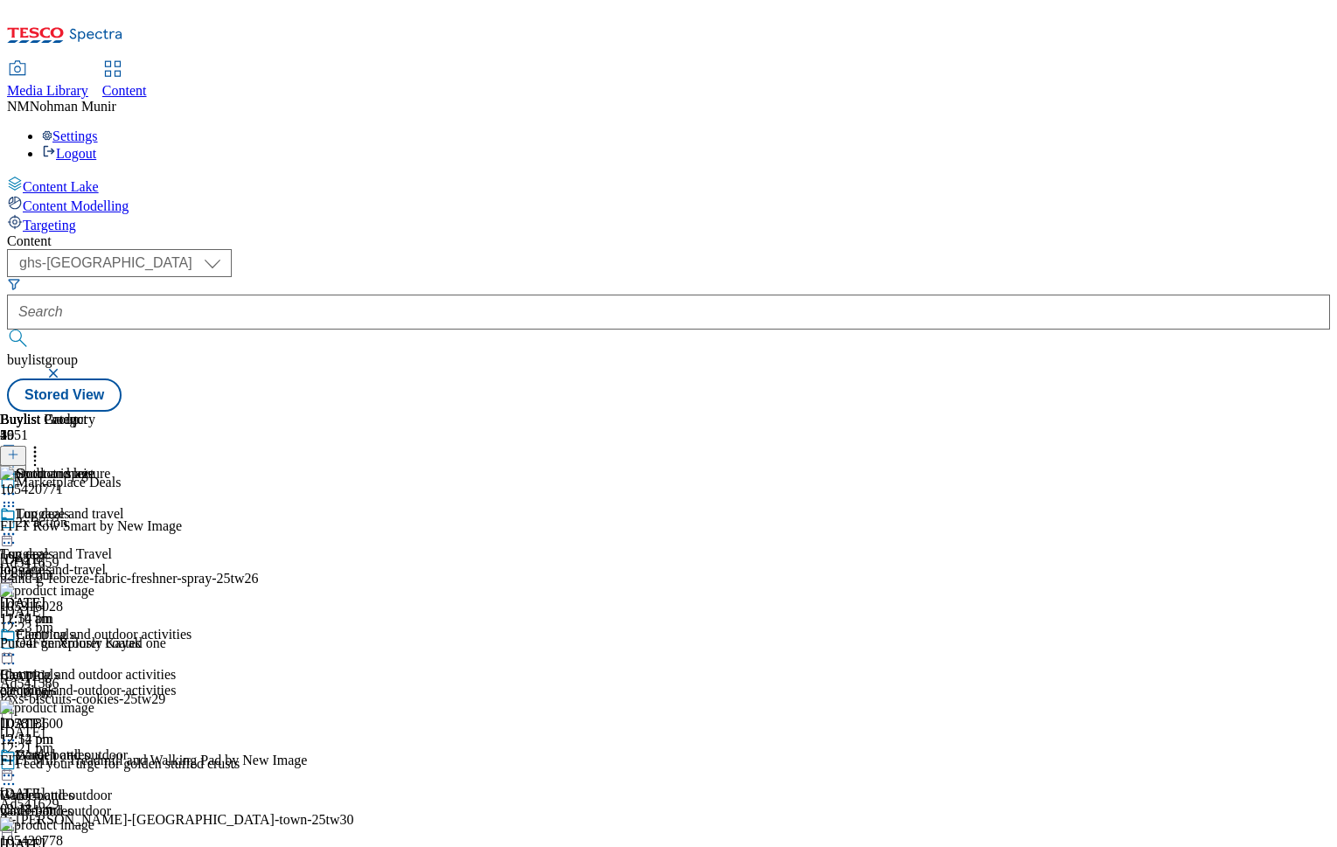
scroll to position [0, 215]
click at [44, 443] on icon at bounding box center [34, 451] width 17 height 17
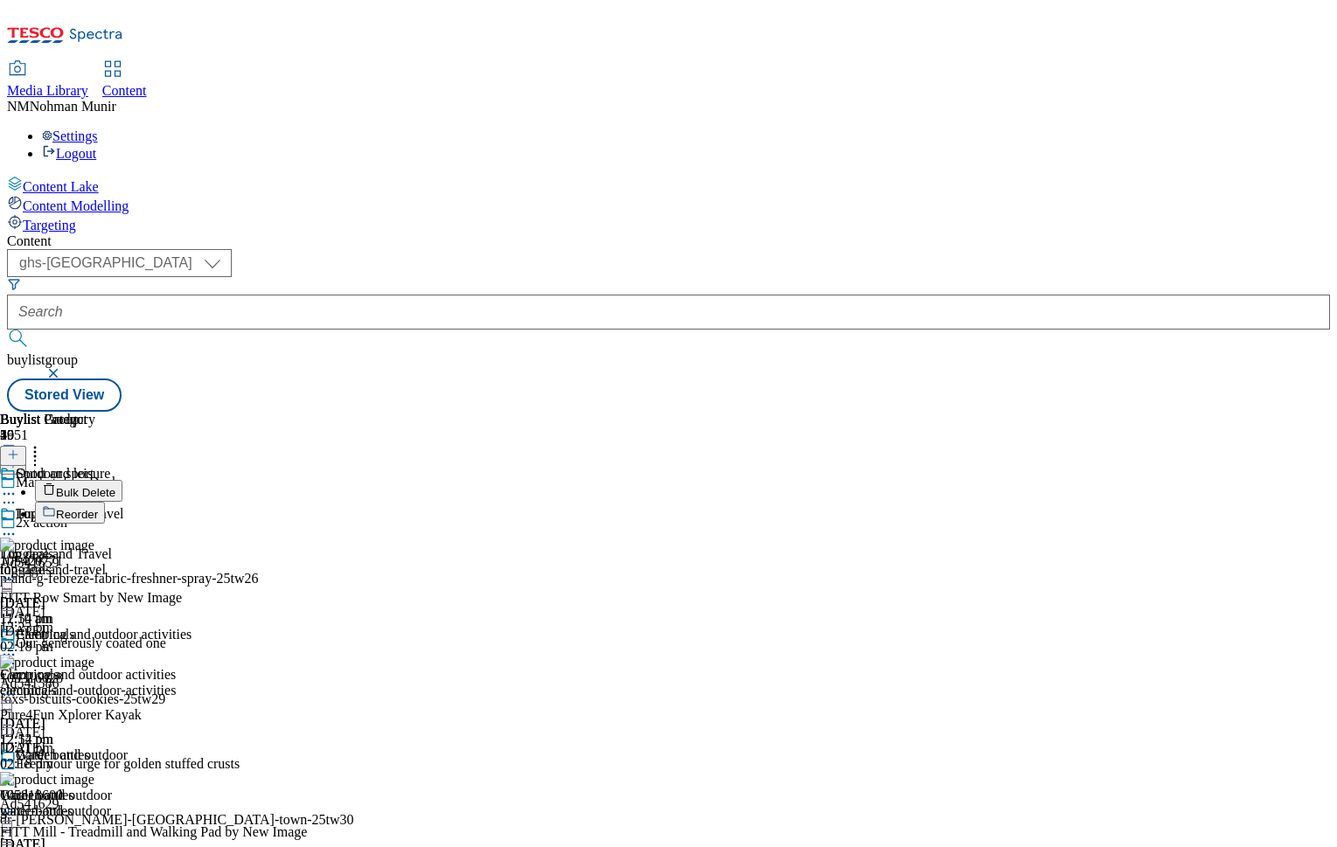
click at [122, 480] on button "Bulk Delete" at bounding box center [78, 491] width 87 height 22
click at [913, 234] on div "Content ( optional ) ghs-uk group-comms ghs-uk buylistgroup Stored View Buylist…" at bounding box center [668, 323] width 1323 height 178
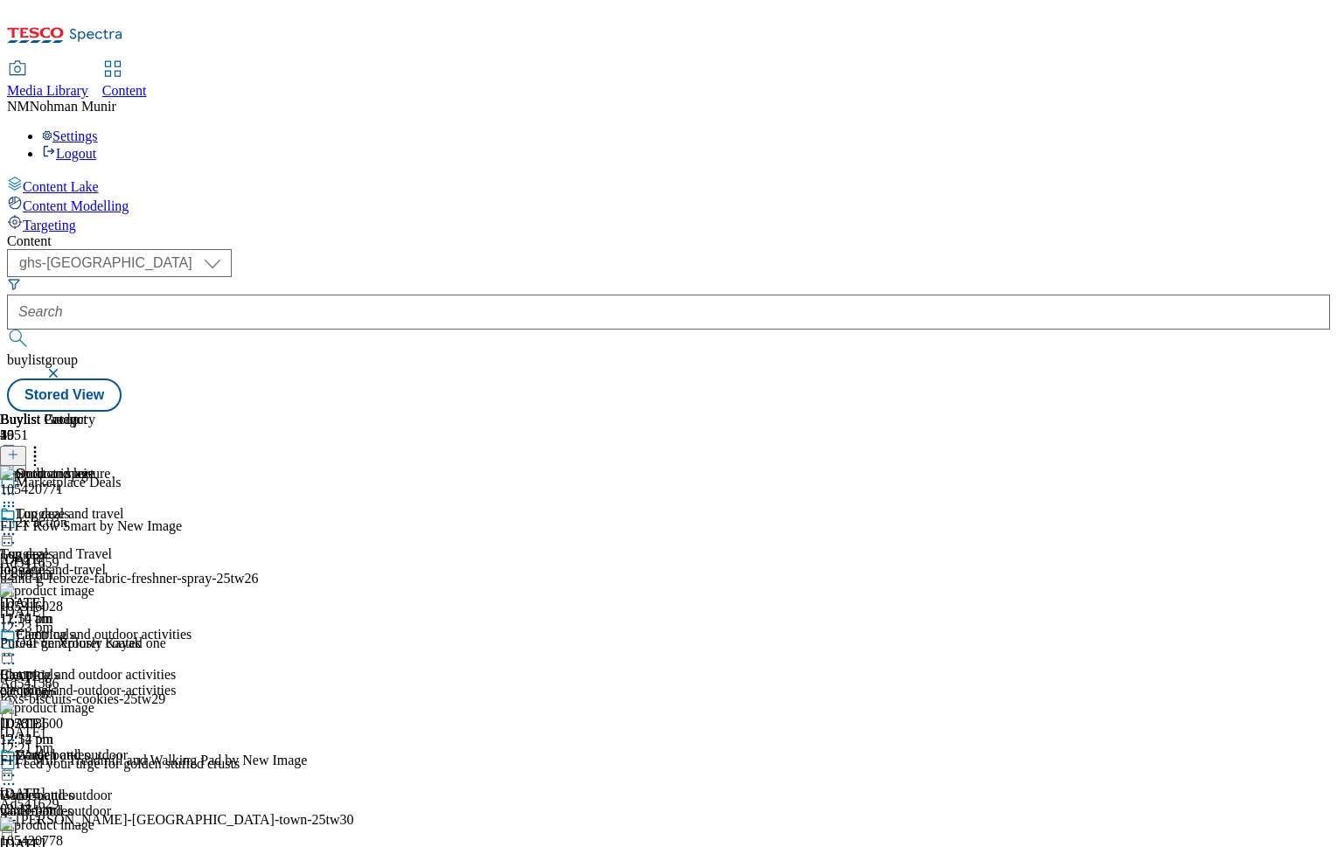
click at [192, 506] on div "Luggage and travel Luggage and Travel luggage-and-travel [DATE] 12:54 pm" at bounding box center [96, 566] width 192 height 121
click at [17, 526] on icon at bounding box center [8, 534] width 17 height 17
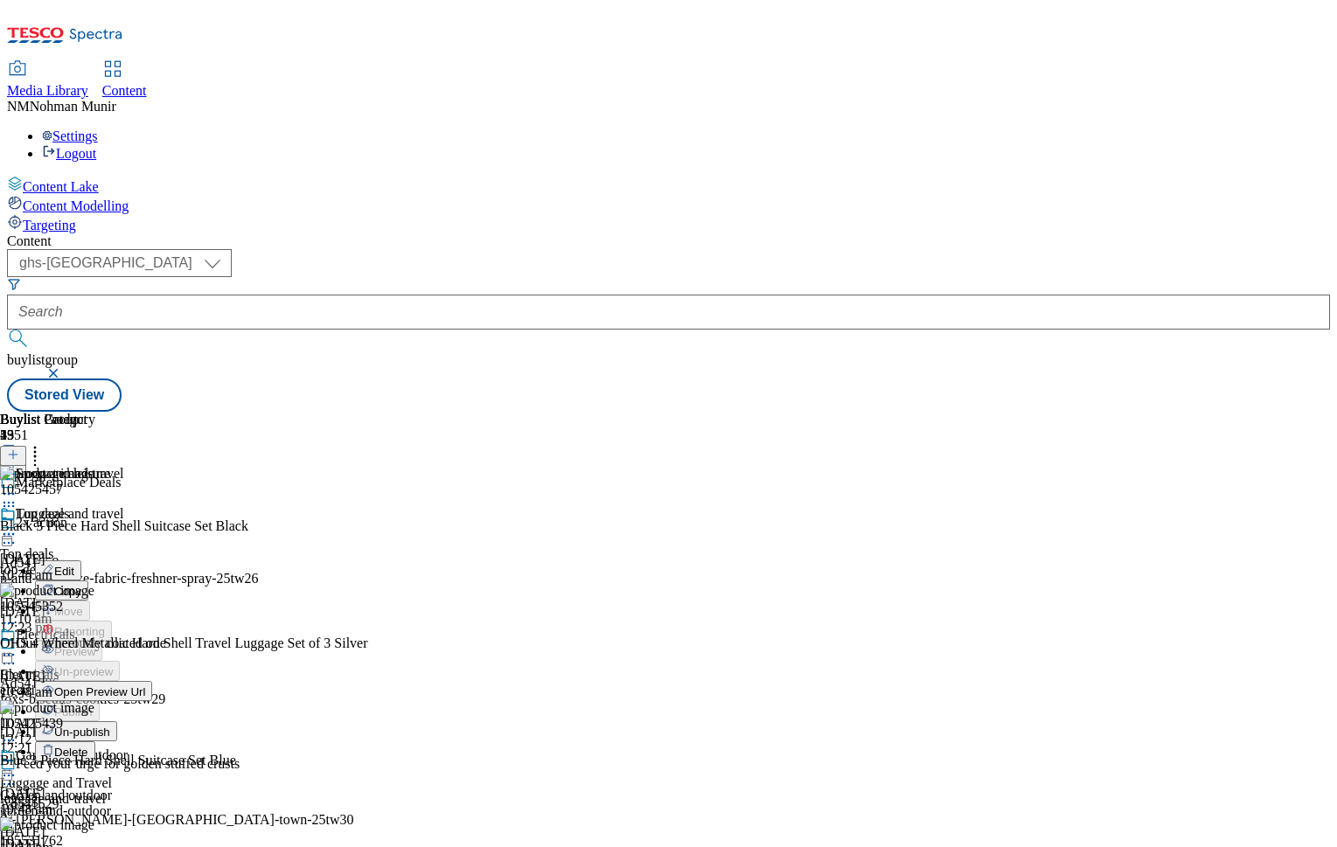
click at [192, 412] on div "Buylist Category 4" at bounding box center [96, 439] width 192 height 54
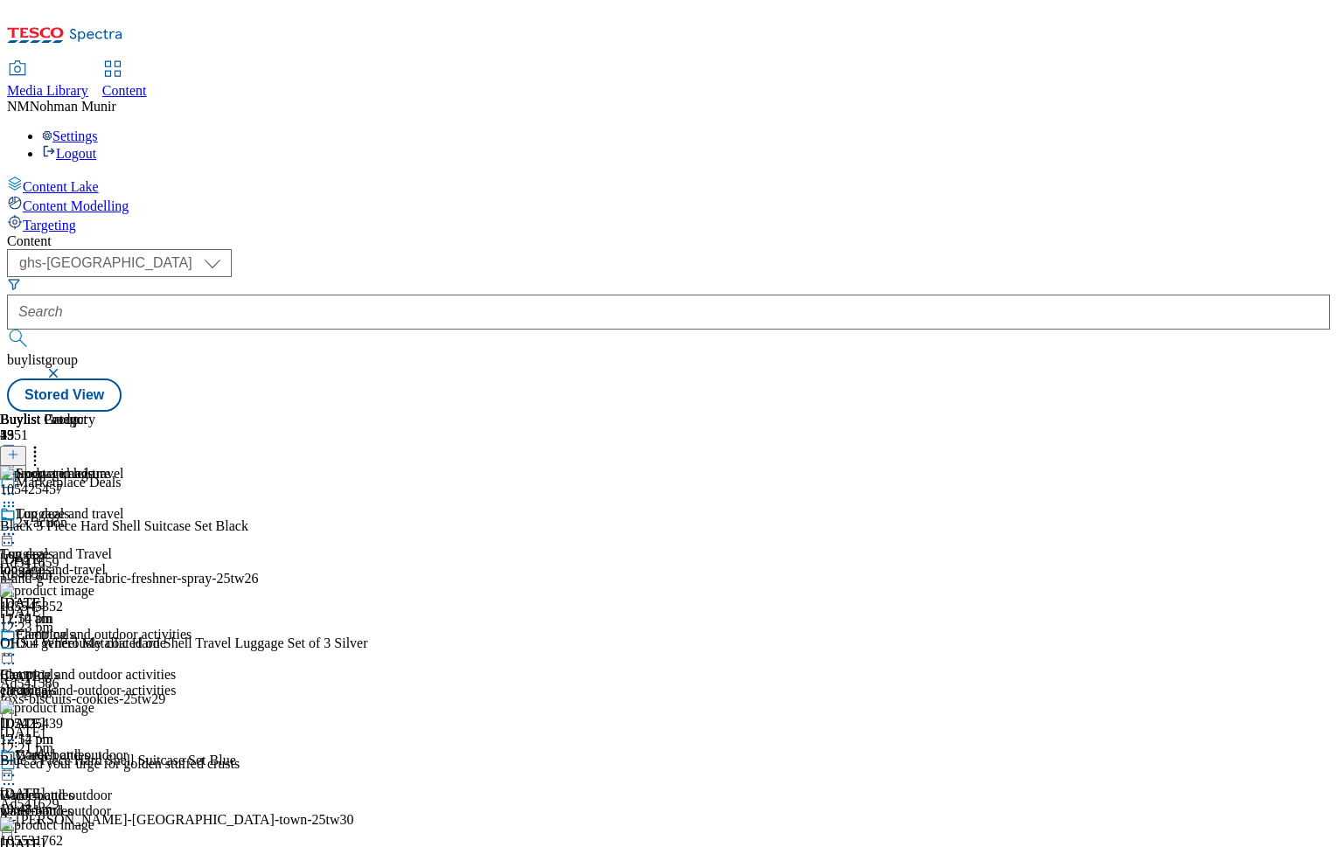
scroll to position [1050, 0]
